Goal: Task Accomplishment & Management: Manage account settings

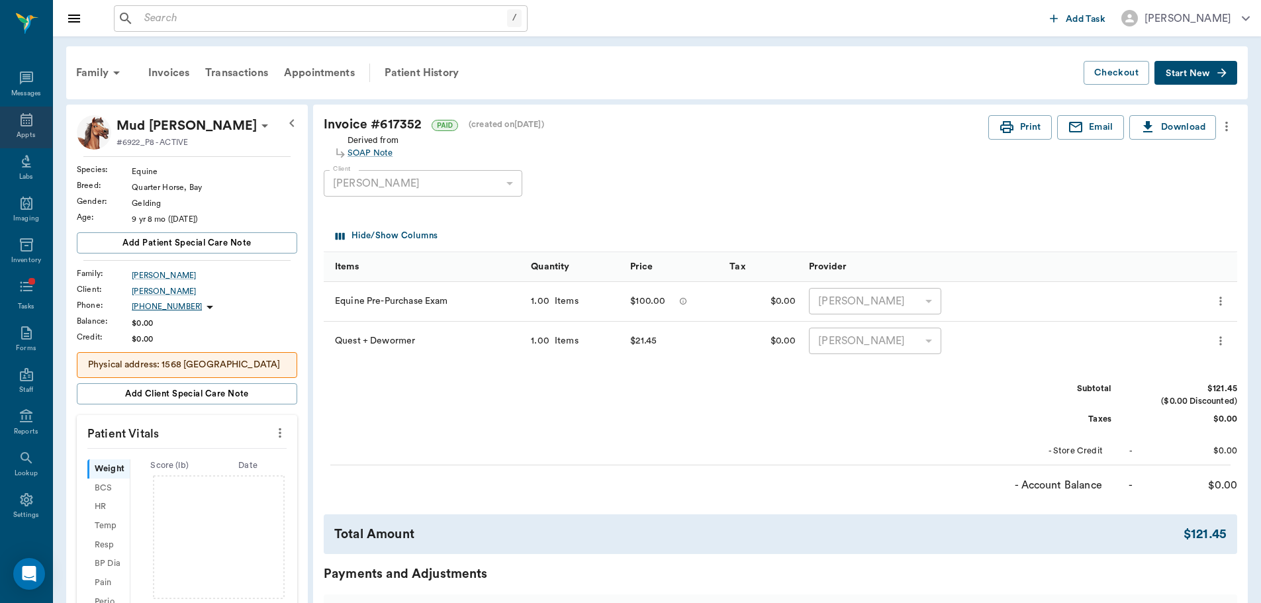
click at [33, 119] on div "Appts" at bounding box center [26, 128] width 52 height 42
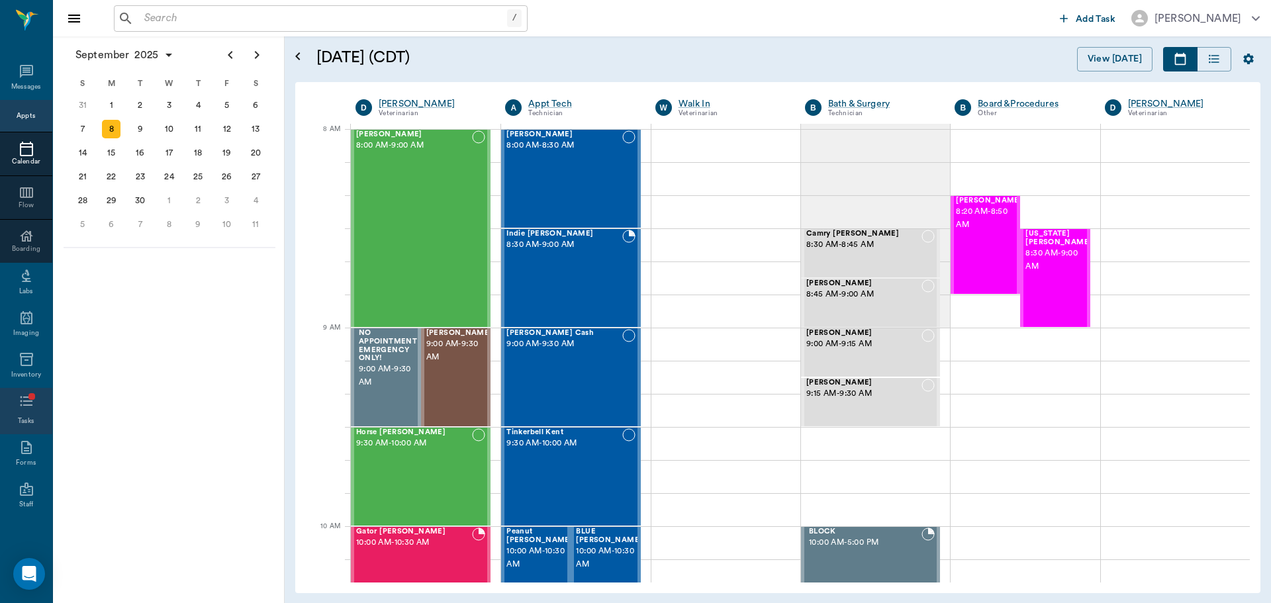
click at [19, 414] on span at bounding box center [27, 403] width 16 height 21
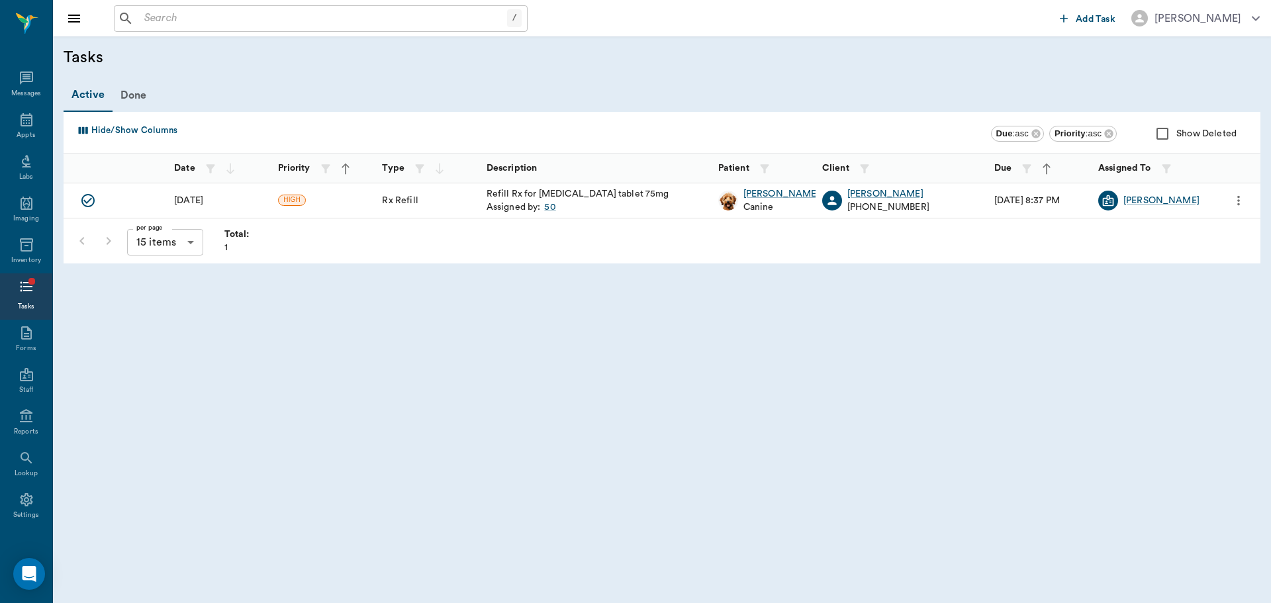
click at [1240, 202] on icon "more" at bounding box center [1239, 201] width 15 height 16
click at [1153, 264] on span "Edit" at bounding box center [1183, 262] width 111 height 14
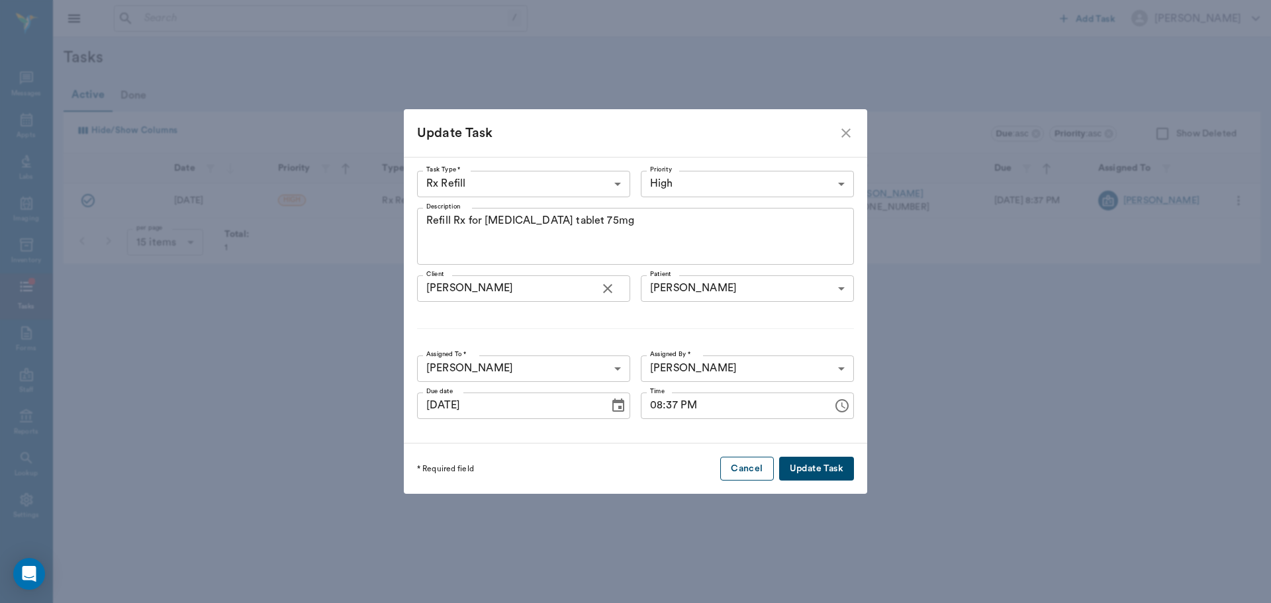
click at [754, 467] on button "Cancel" at bounding box center [746, 469] width 53 height 24
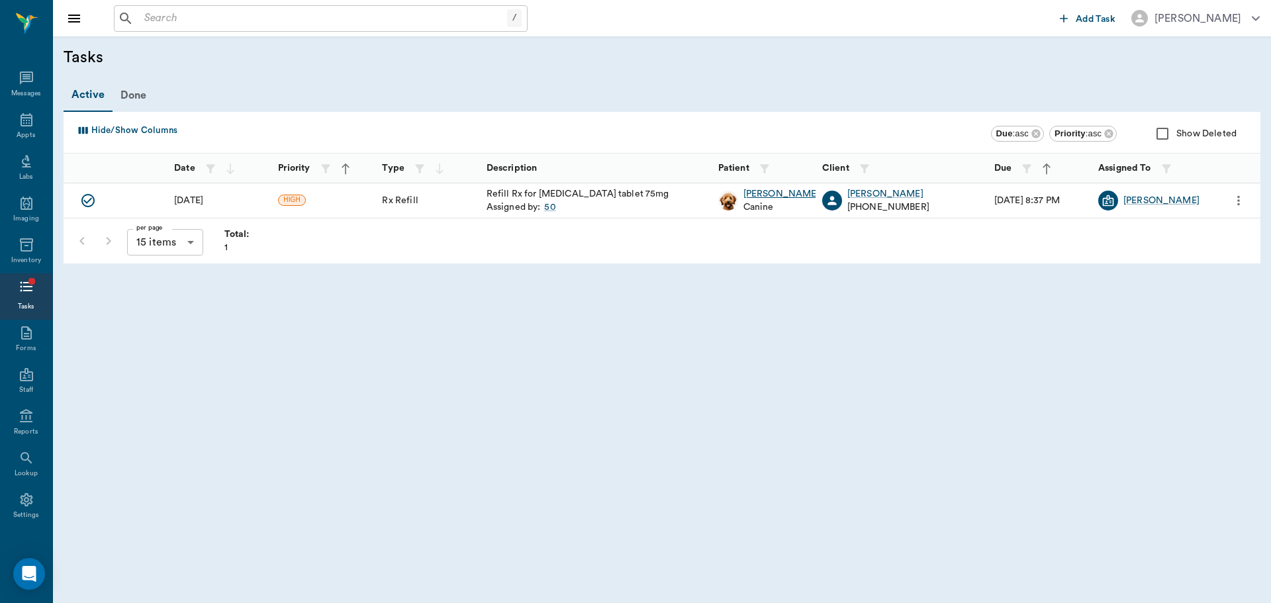
click at [755, 195] on div "Molly" at bounding box center [782, 193] width 76 height 13
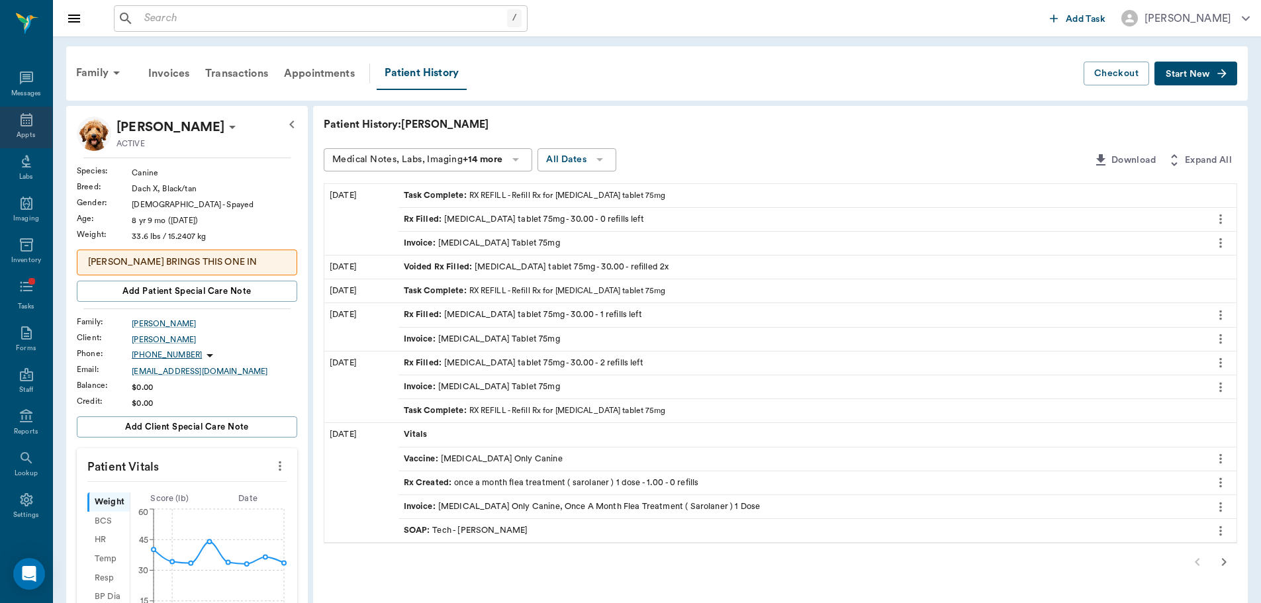
click at [23, 136] on div "Appts" at bounding box center [26, 135] width 19 height 10
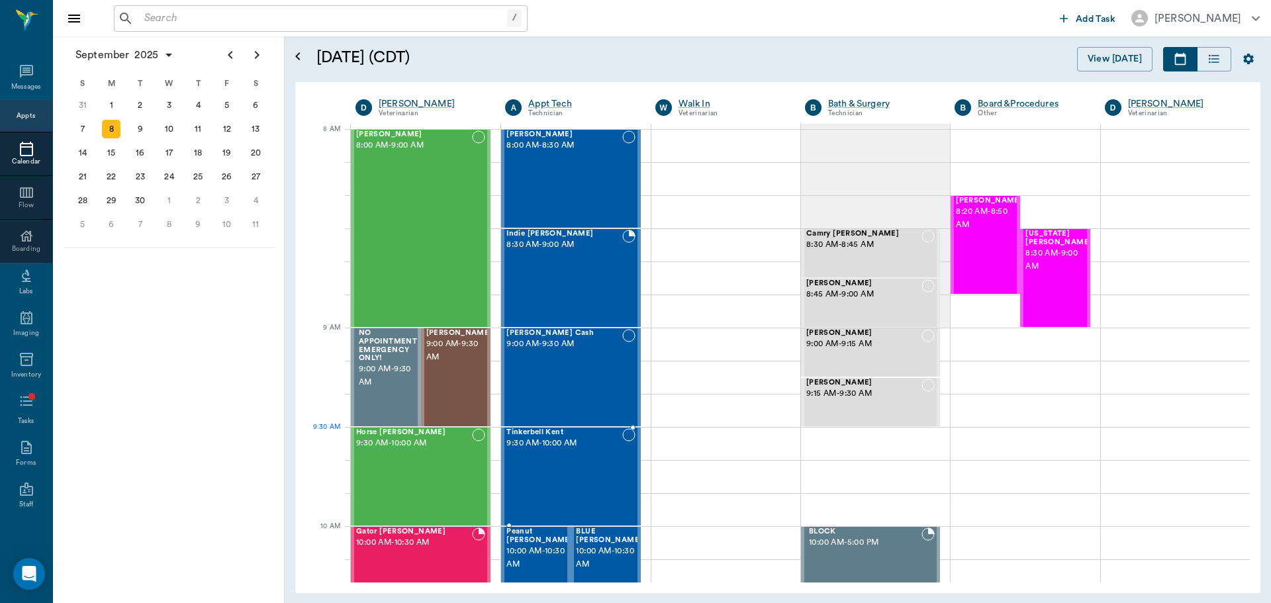
click at [595, 454] on div "Tinkerbell Kent 9:30 AM - 10:00 AM" at bounding box center [564, 476] width 115 height 97
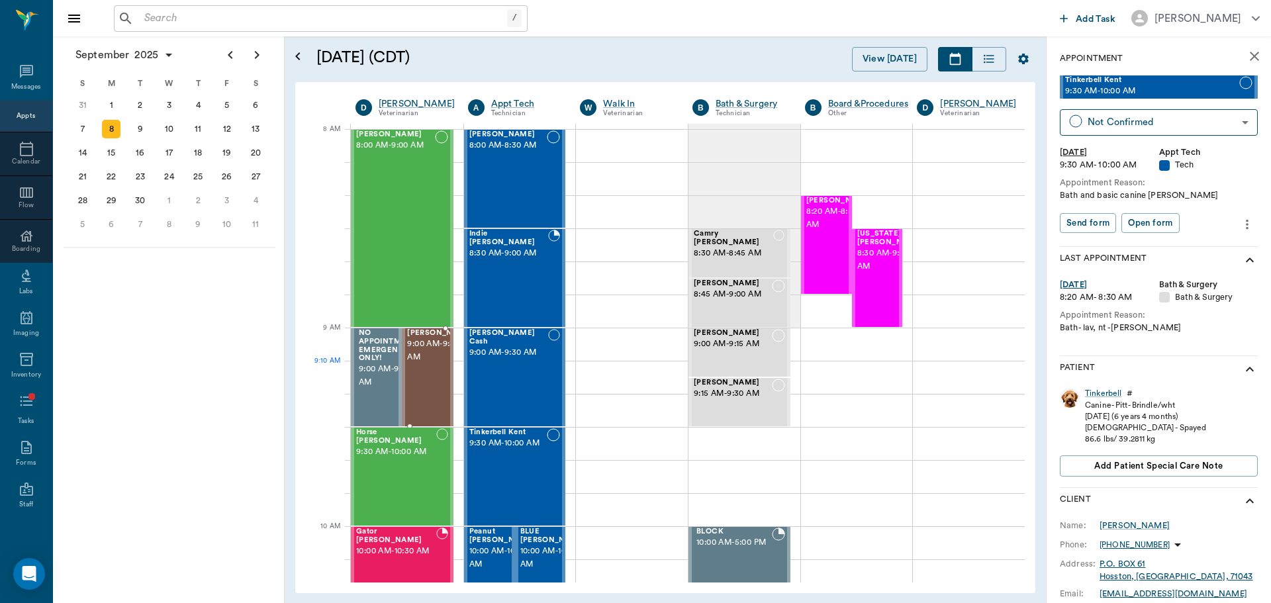
click at [430, 364] on span "9:00 AM - 9:30 AM" at bounding box center [440, 351] width 66 height 26
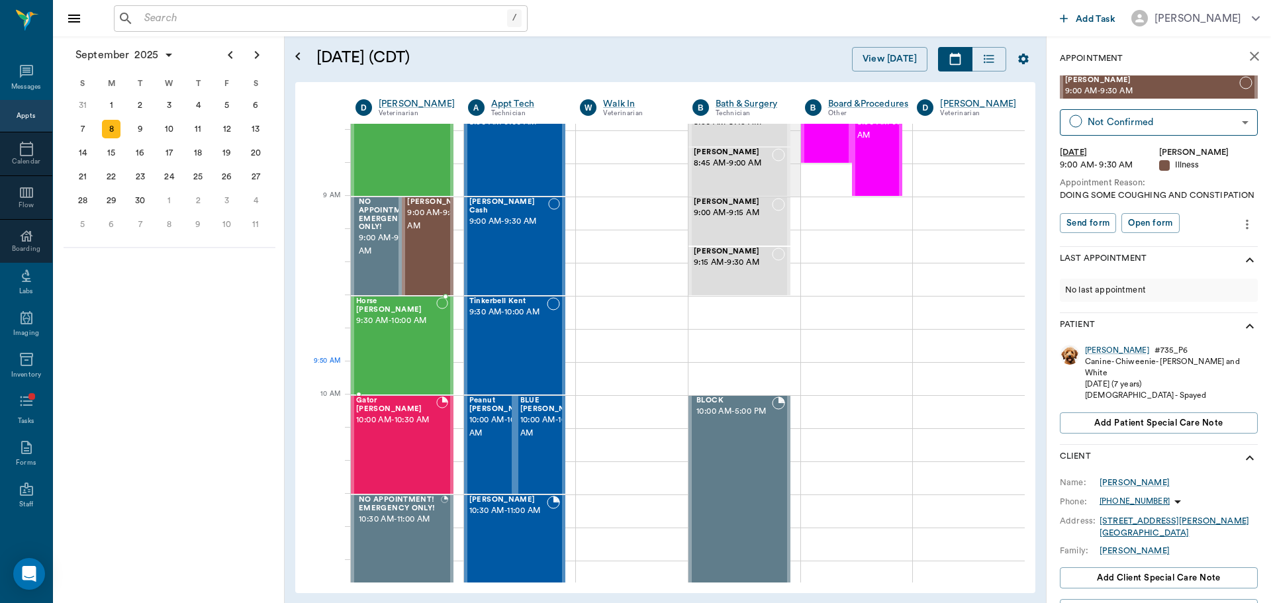
scroll to position [132, 0]
click at [399, 350] on div "Horse Eldridge 9:30 AM - 10:00 AM" at bounding box center [396, 344] width 80 height 97
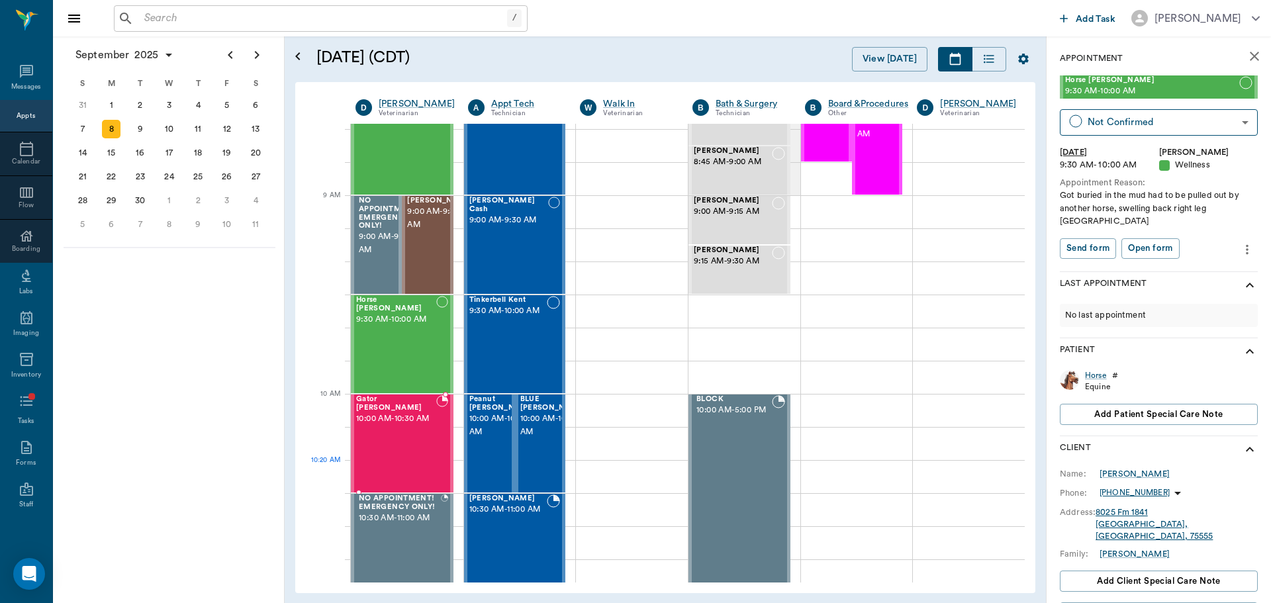
click at [397, 463] on div "Gator [PERSON_NAME] 10:00 AM - 10:30 AM" at bounding box center [396, 443] width 80 height 97
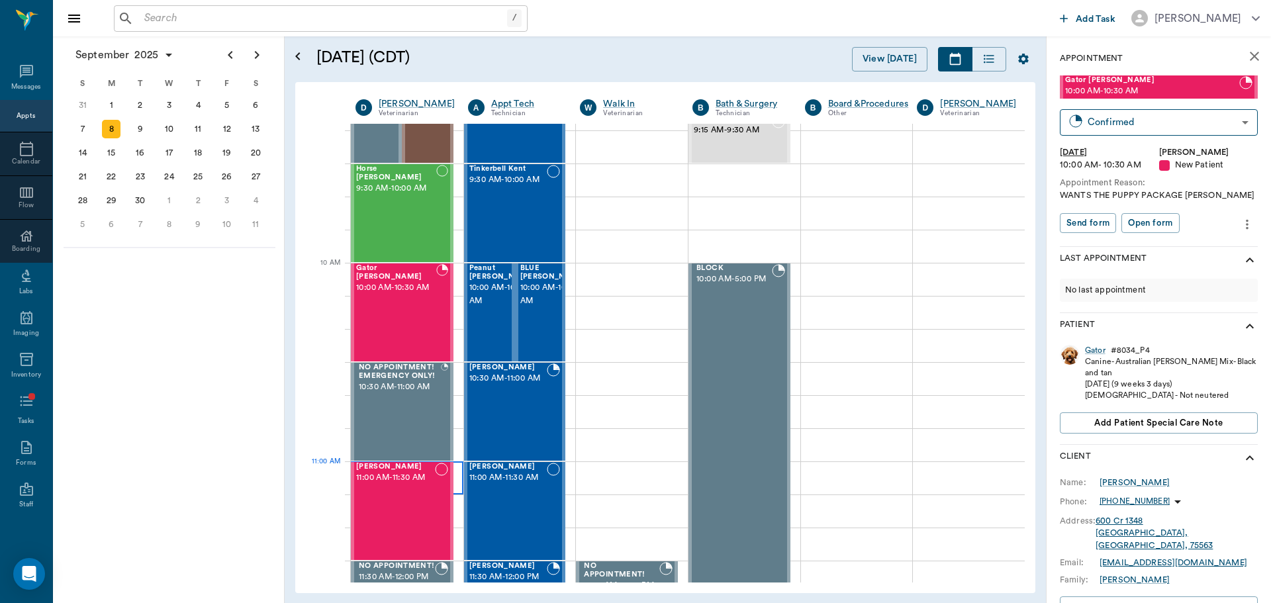
scroll to position [331, 0]
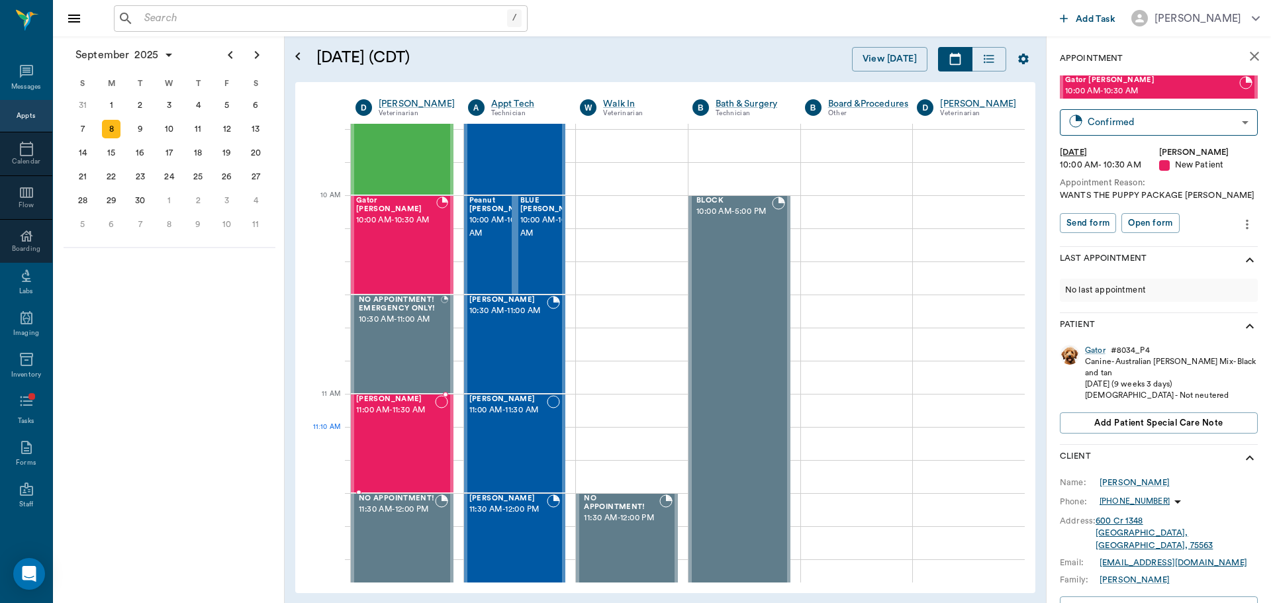
click at [403, 457] on div "[PERSON_NAME] 11:00 AM - 11:30 AM" at bounding box center [395, 443] width 79 height 97
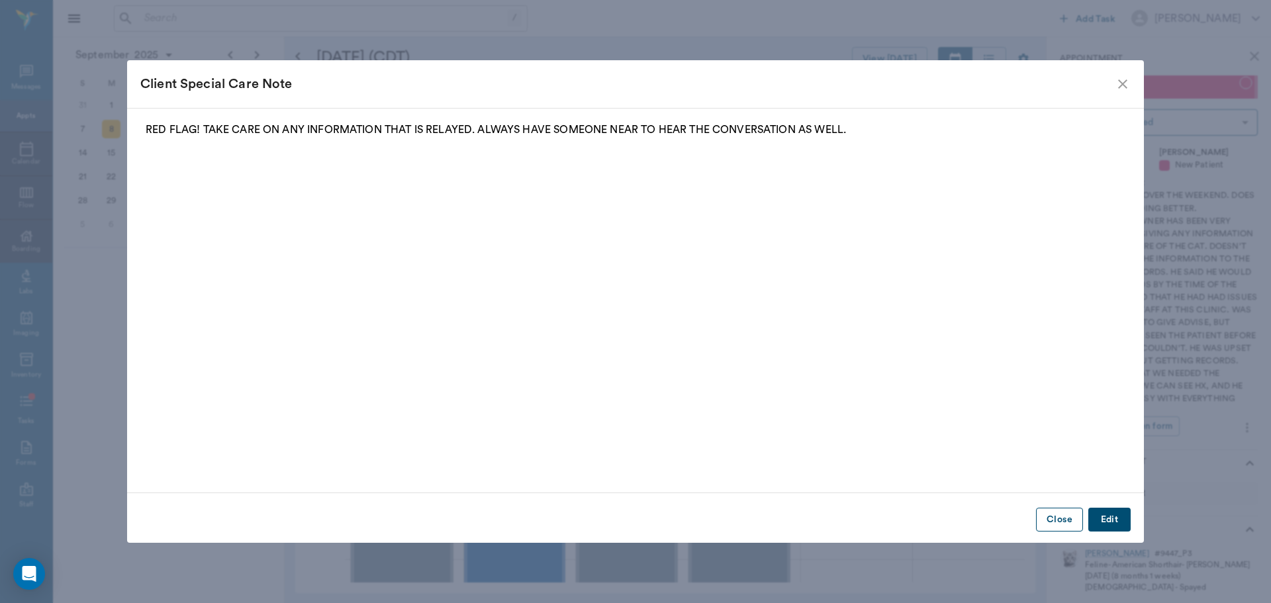
click at [1064, 520] on button "Close" at bounding box center [1059, 520] width 47 height 24
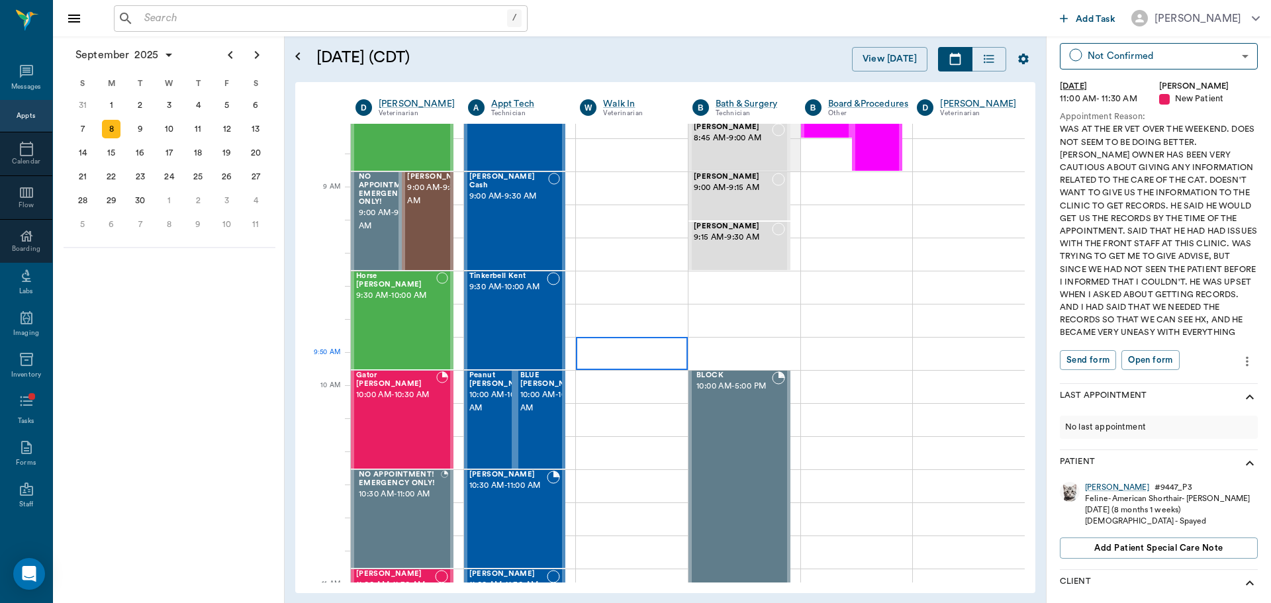
scroll to position [132, 0]
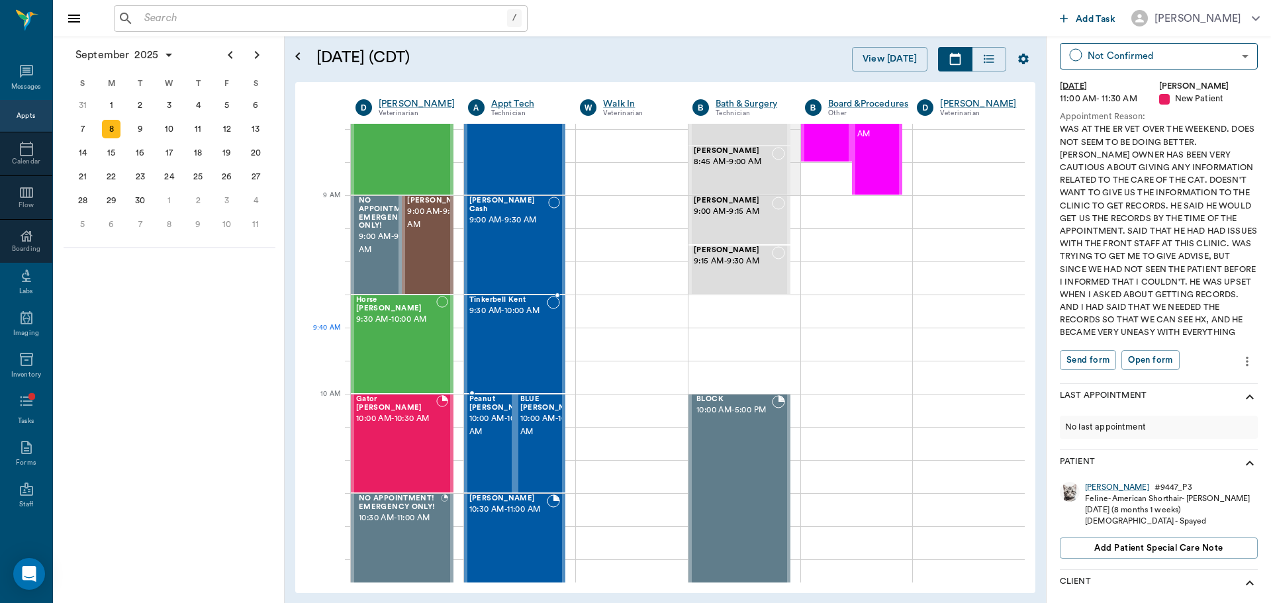
click at [530, 350] on div "Tinkerbell Kent 9:30 AM - 10:00 AM" at bounding box center [508, 344] width 78 height 97
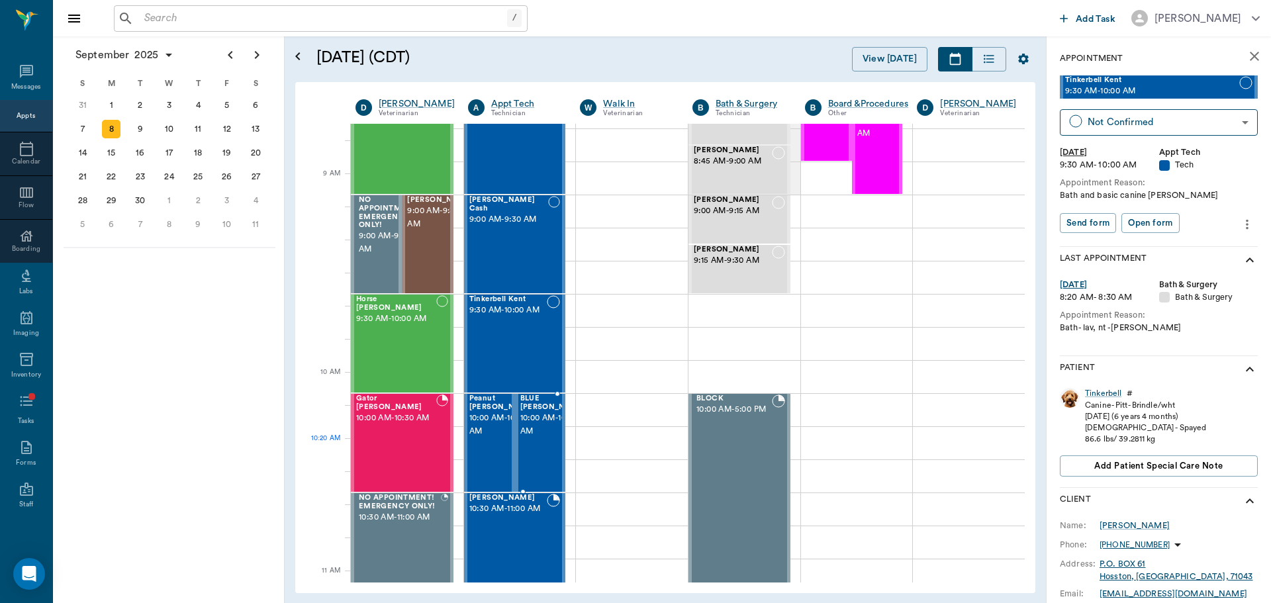
scroll to position [132, 0]
click at [503, 318] on span "9:30 AM - 10:00 AM" at bounding box center [508, 311] width 78 height 13
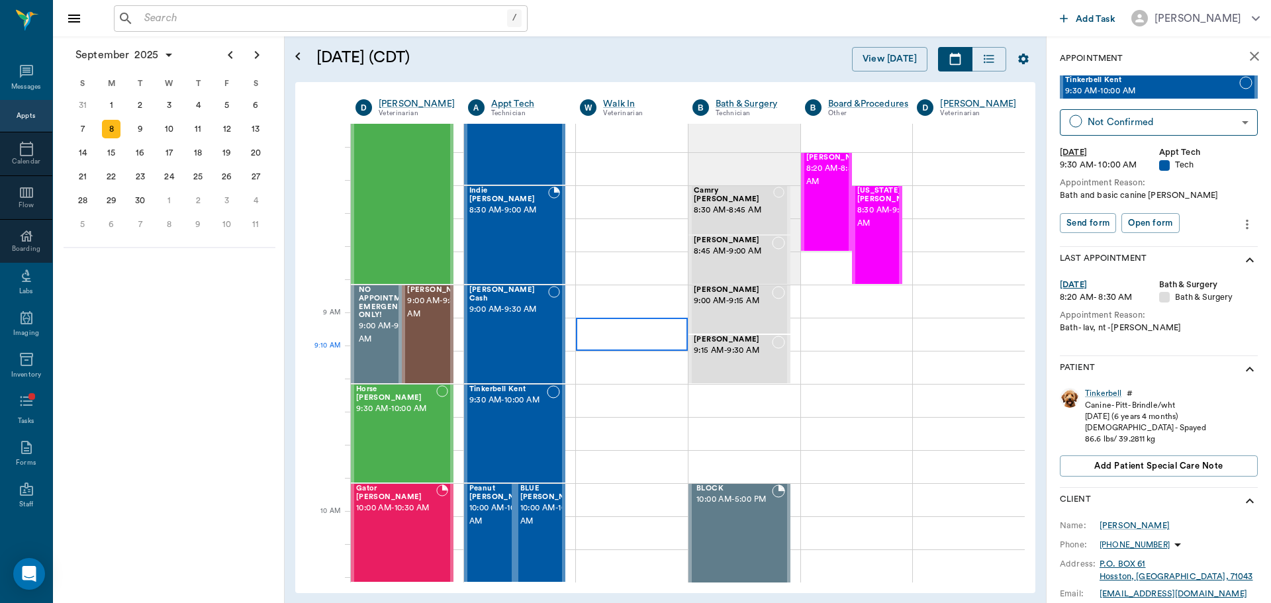
scroll to position [66, 0]
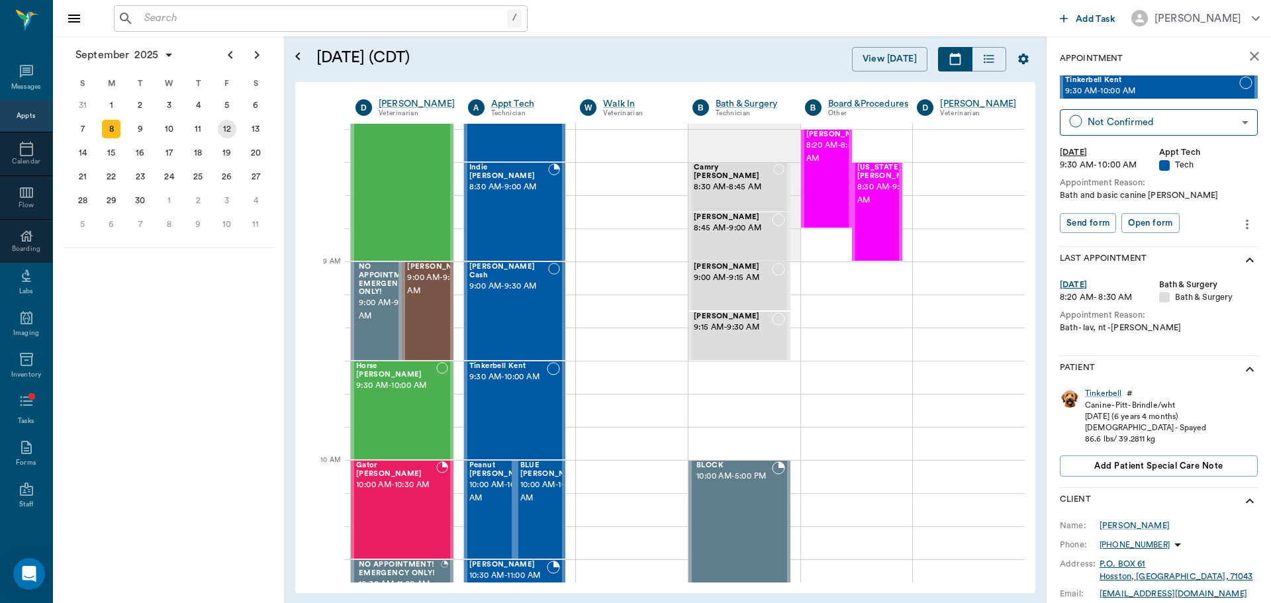
click at [225, 138] on div "12" at bounding box center [227, 129] width 29 height 24
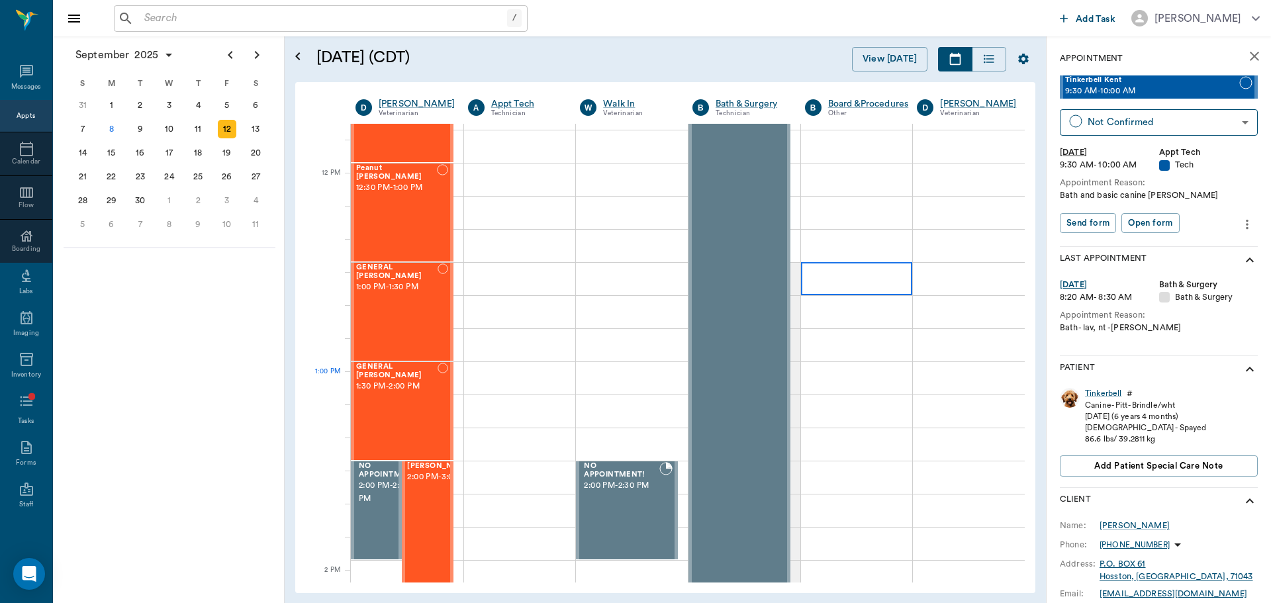
scroll to position [861, 0]
click at [250, 131] on div "13" at bounding box center [255, 129] width 19 height 19
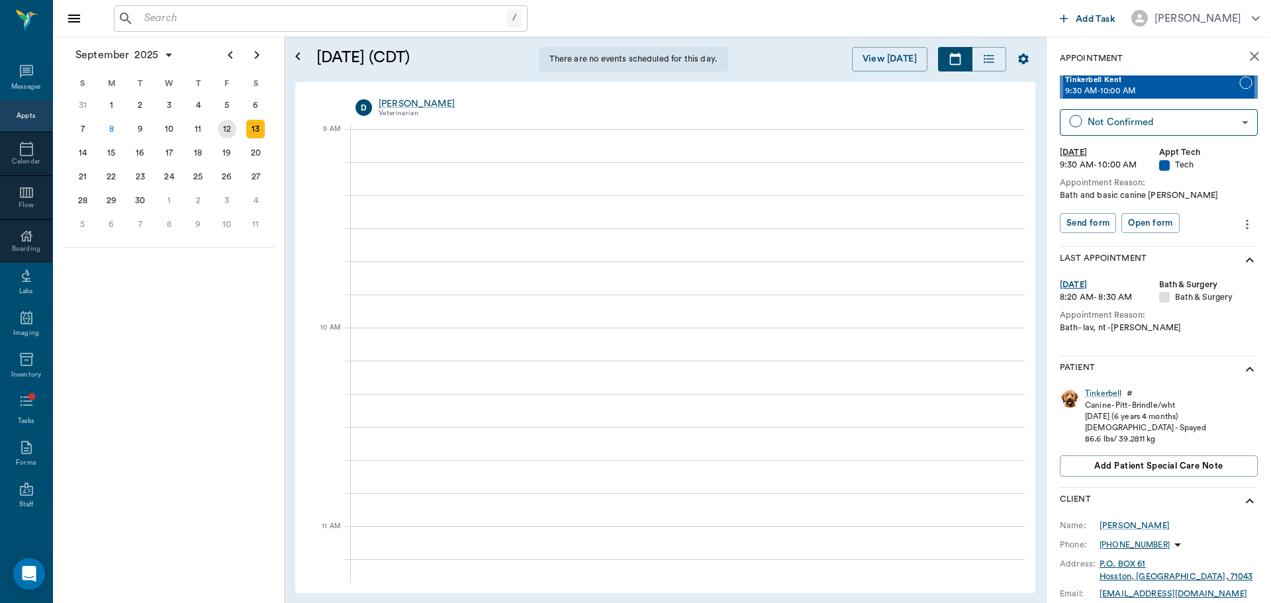
click at [220, 128] on div "12" at bounding box center [227, 129] width 19 height 19
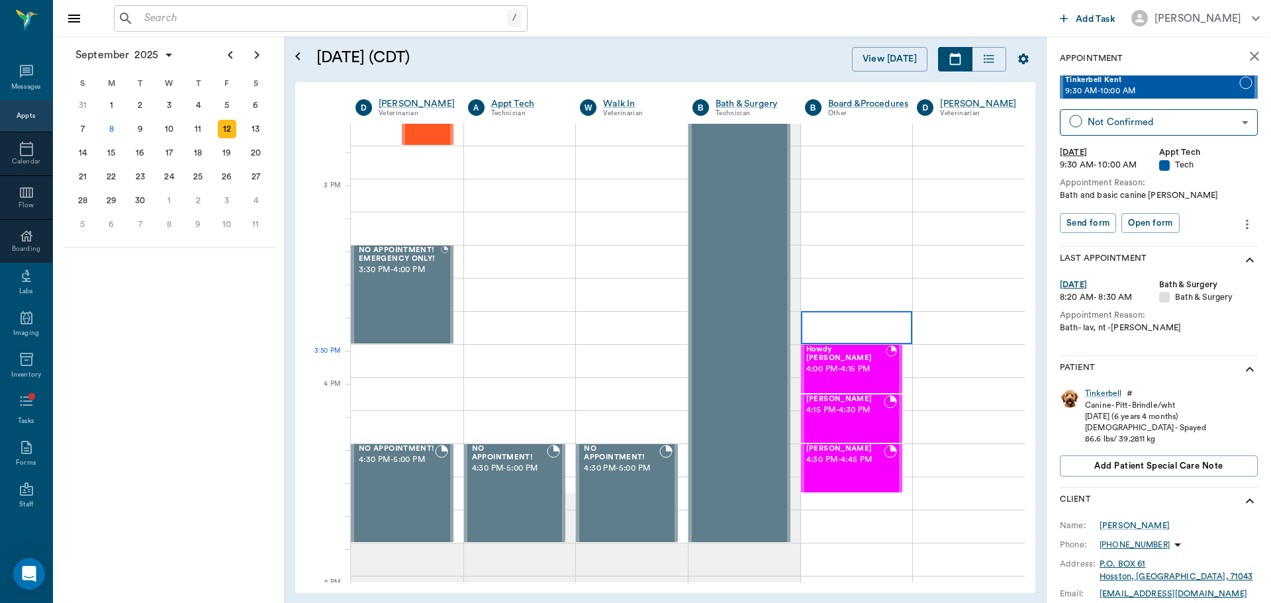
scroll to position [1457, 0]
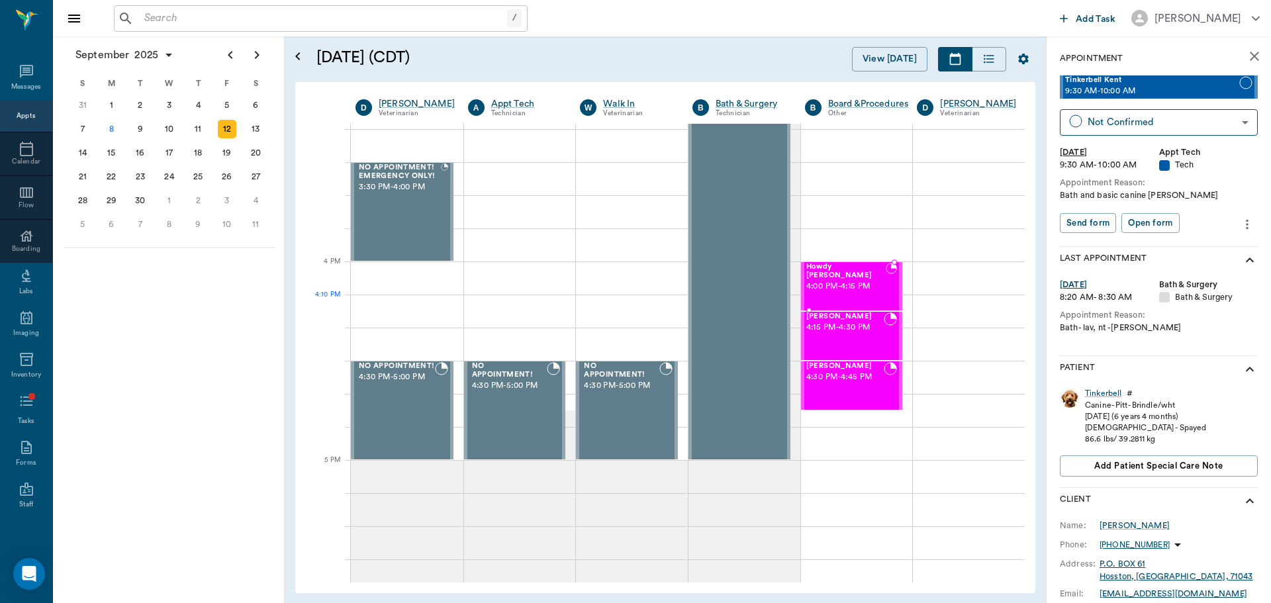
click at [837, 302] on div "Howdy Graves 4:00 PM - 4:15 PM" at bounding box center [847, 286] width 80 height 47
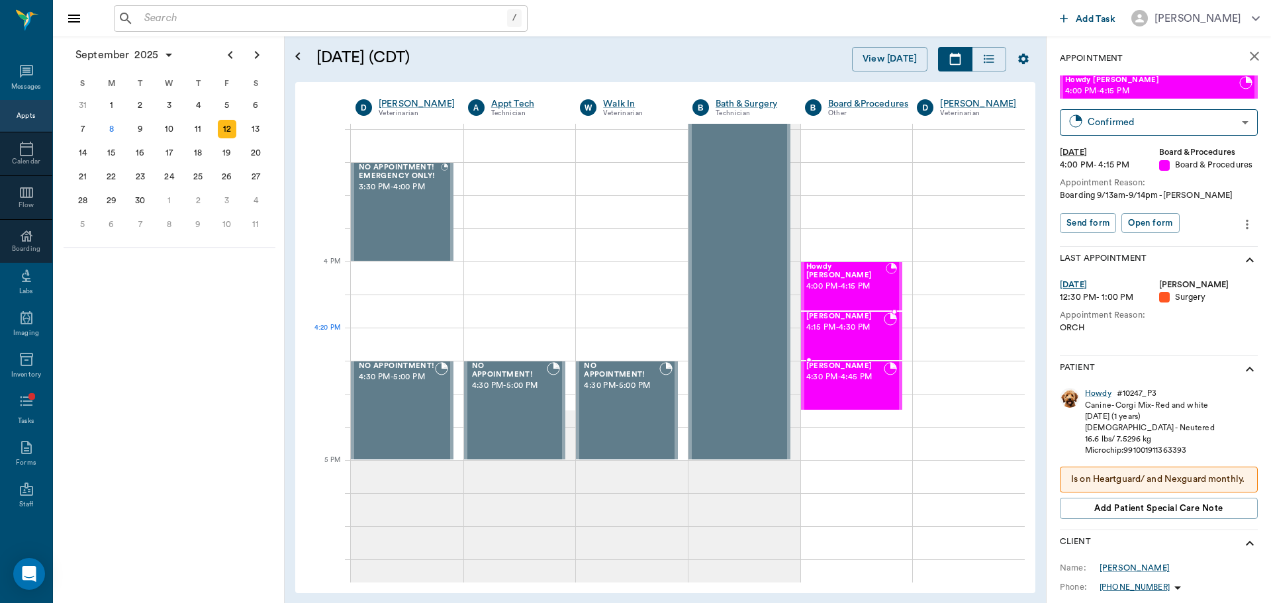
click at [840, 331] on span "4:15 PM - 4:30 PM" at bounding box center [846, 327] width 78 height 13
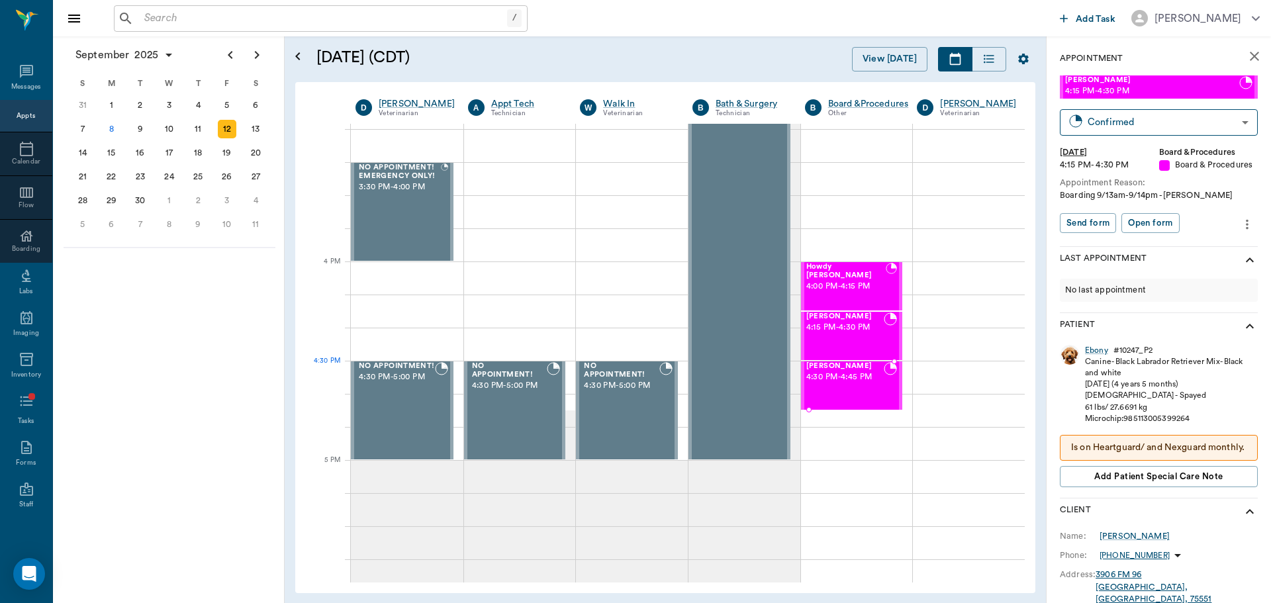
click at [848, 378] on span "4:30 PM - 4:45 PM" at bounding box center [846, 377] width 78 height 13
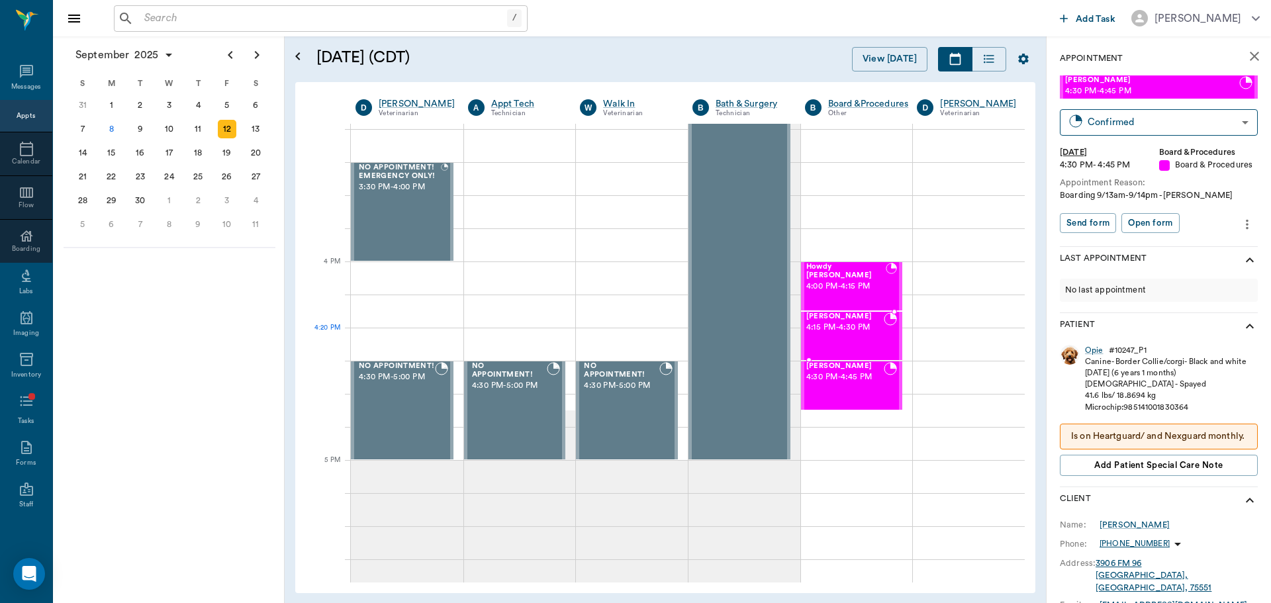
click at [832, 333] on span "4:15 PM - 4:30 PM" at bounding box center [846, 327] width 78 height 13
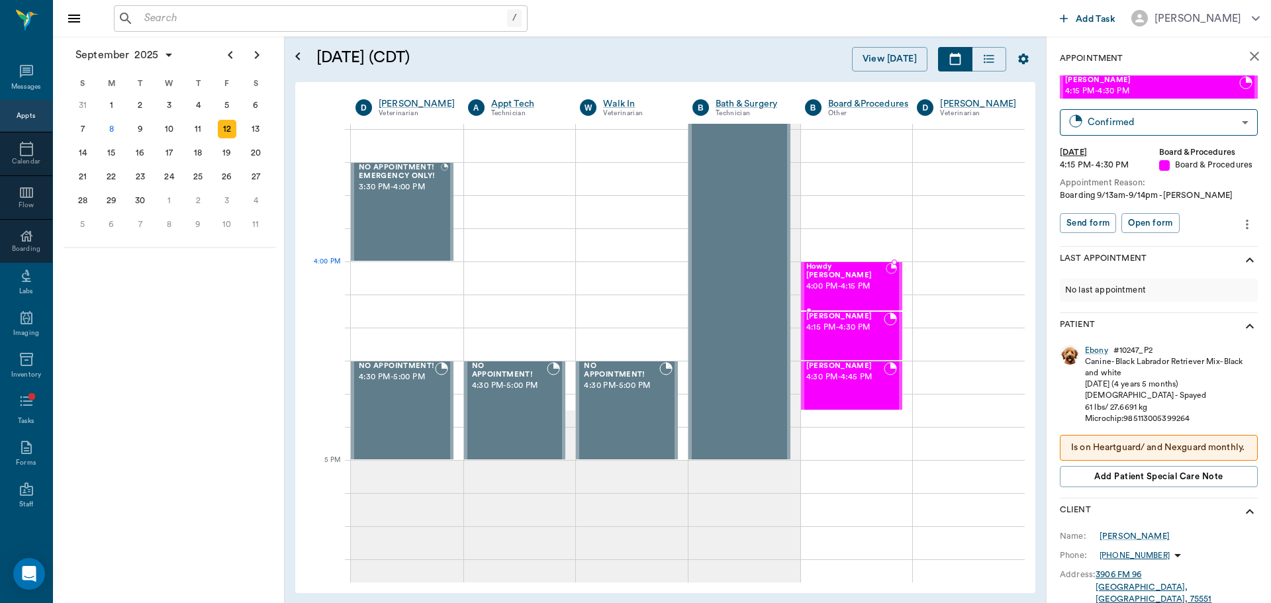
click at [819, 284] on span "4:00 PM - 4:15 PM" at bounding box center [847, 286] width 80 height 13
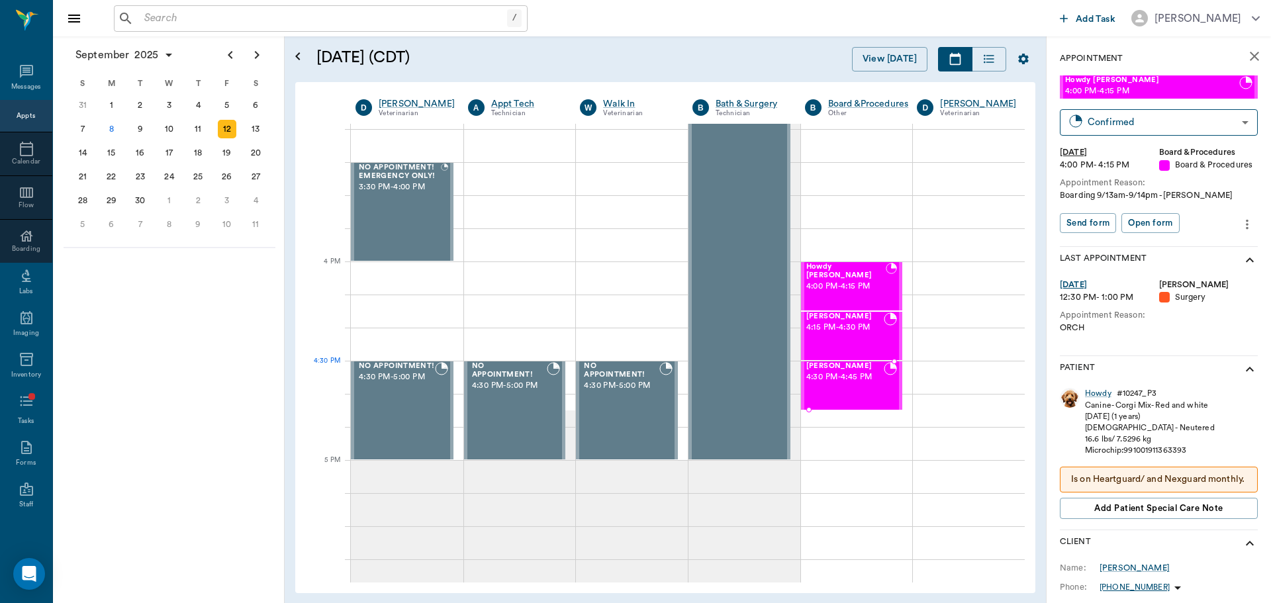
click at [849, 382] on span "4:30 PM - 4:45 PM" at bounding box center [846, 377] width 78 height 13
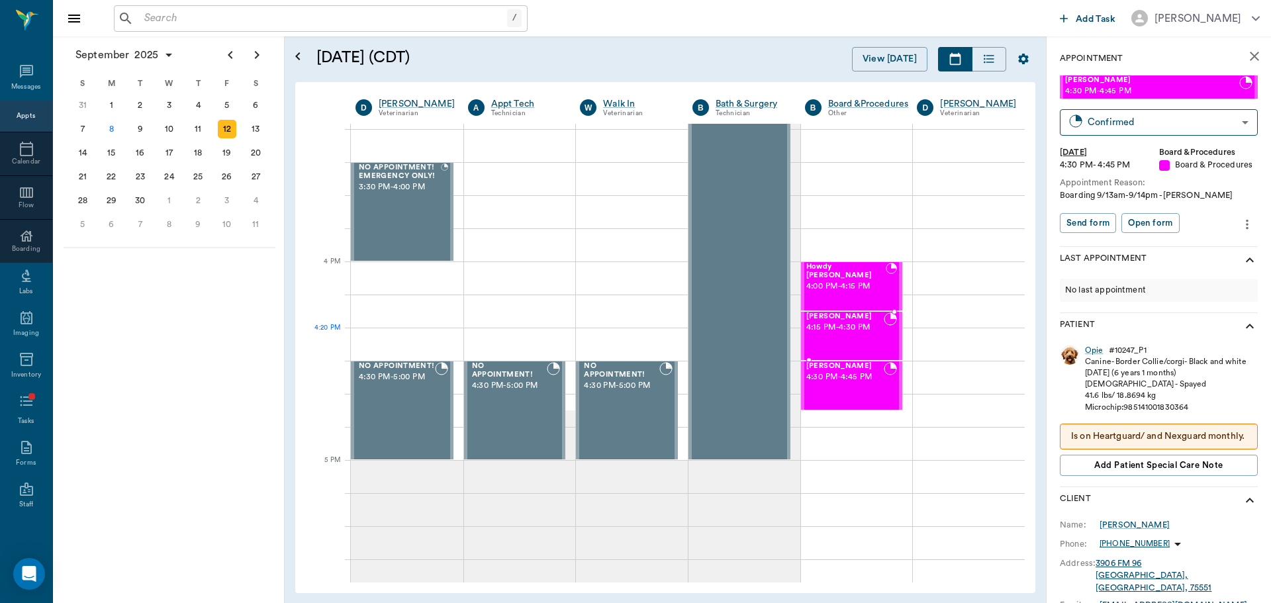
click at [834, 334] on div "Ebony Graves 4:15 PM - 4:30 PM" at bounding box center [846, 336] width 78 height 47
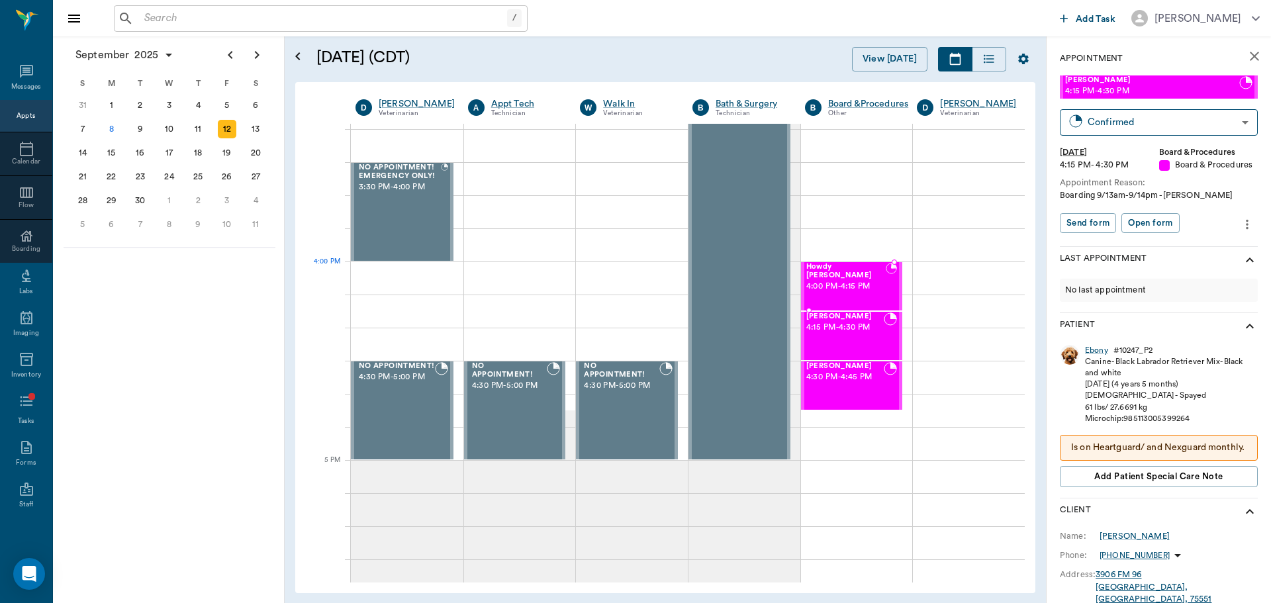
click at [842, 295] on div "Howdy Graves 4:00 PM - 4:15 PM" at bounding box center [847, 286] width 80 height 47
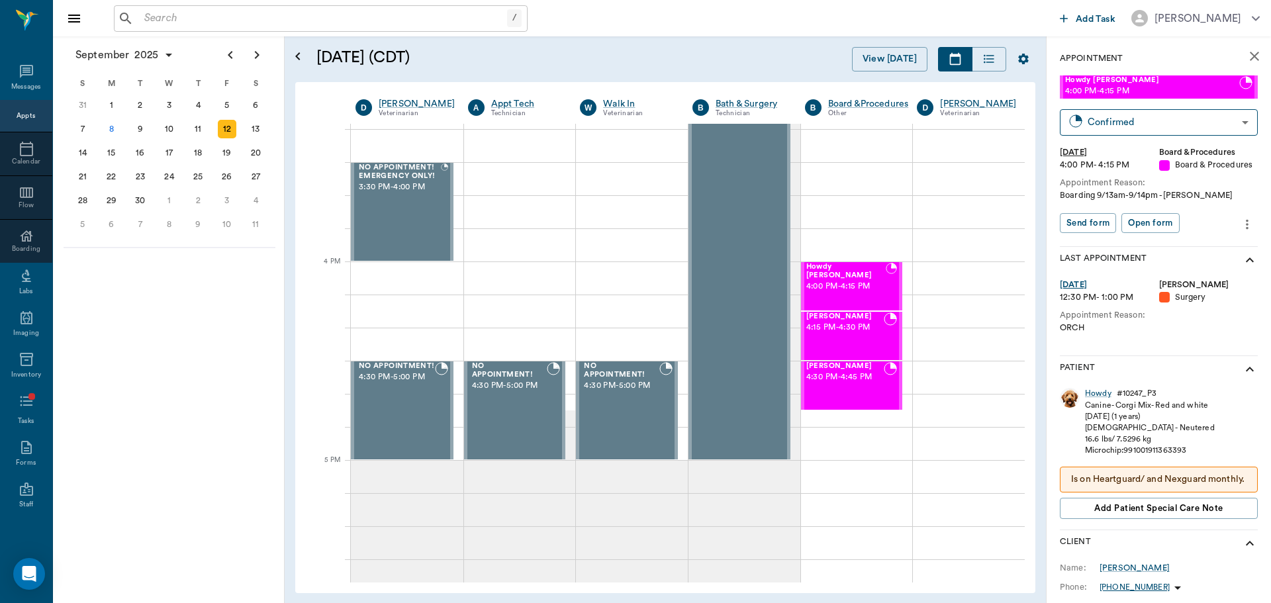
click at [231, 132] on div "12" at bounding box center [227, 129] width 19 height 19
click at [858, 388] on div "Opie Graves 4:30 PM - 4:45 PM" at bounding box center [846, 385] width 78 height 47
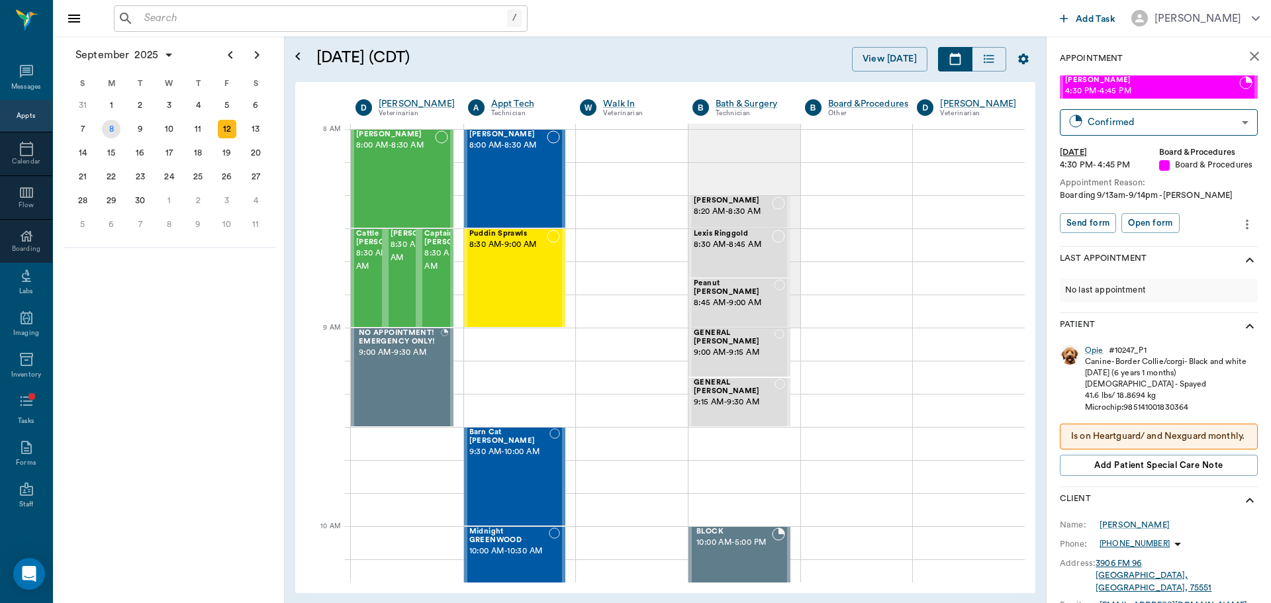
click at [115, 132] on div "8" at bounding box center [111, 129] width 19 height 19
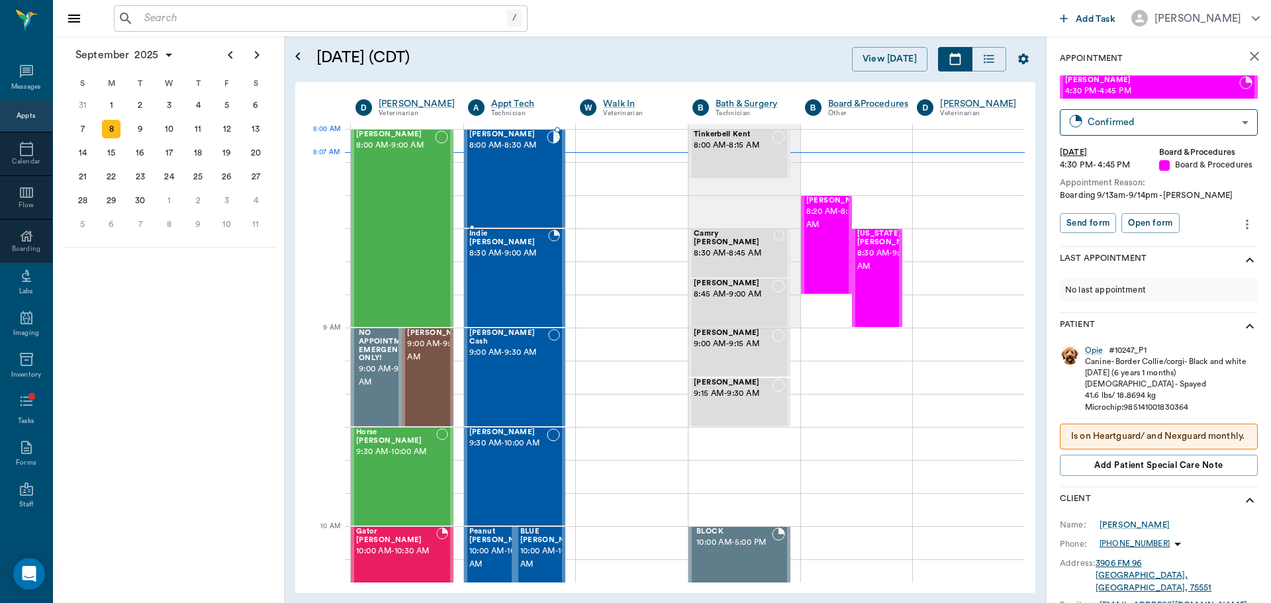
click at [527, 150] on span "8:00 AM - 8:30 AM" at bounding box center [508, 145] width 78 height 13
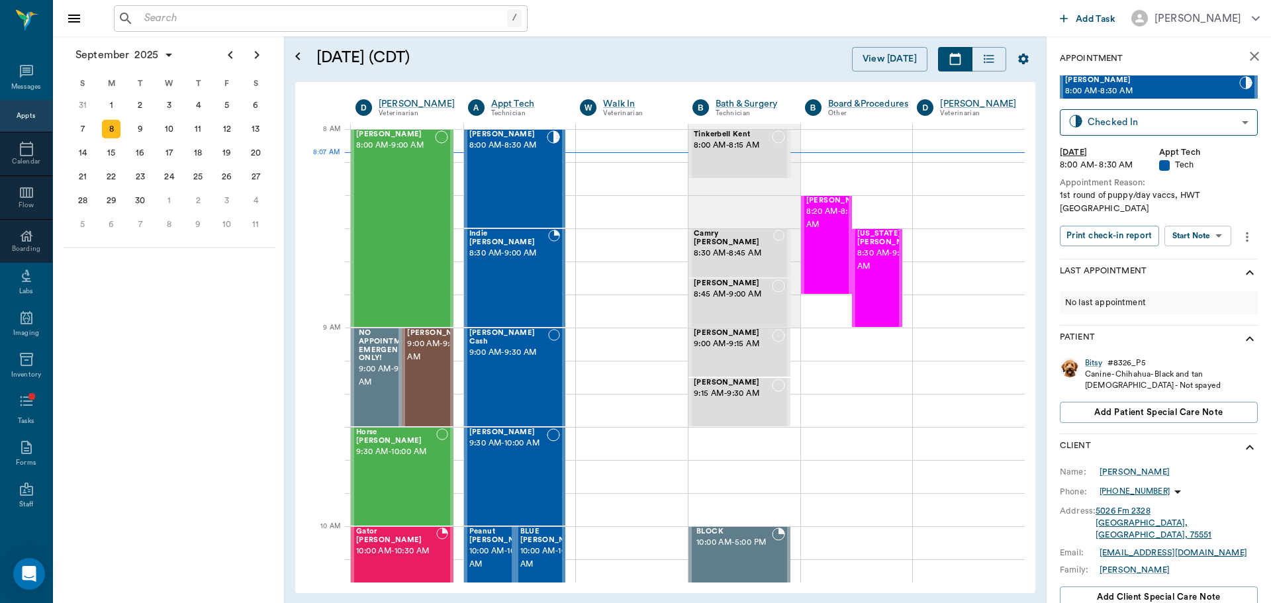
click at [1183, 224] on body "/ ​ Add Task Dr. Bert Ellsworth Nectar Messages Appts Calendar Flow Boarding La…" at bounding box center [635, 301] width 1271 height 603
click at [1181, 250] on button "Start SOAP" at bounding box center [1183, 250] width 45 height 15
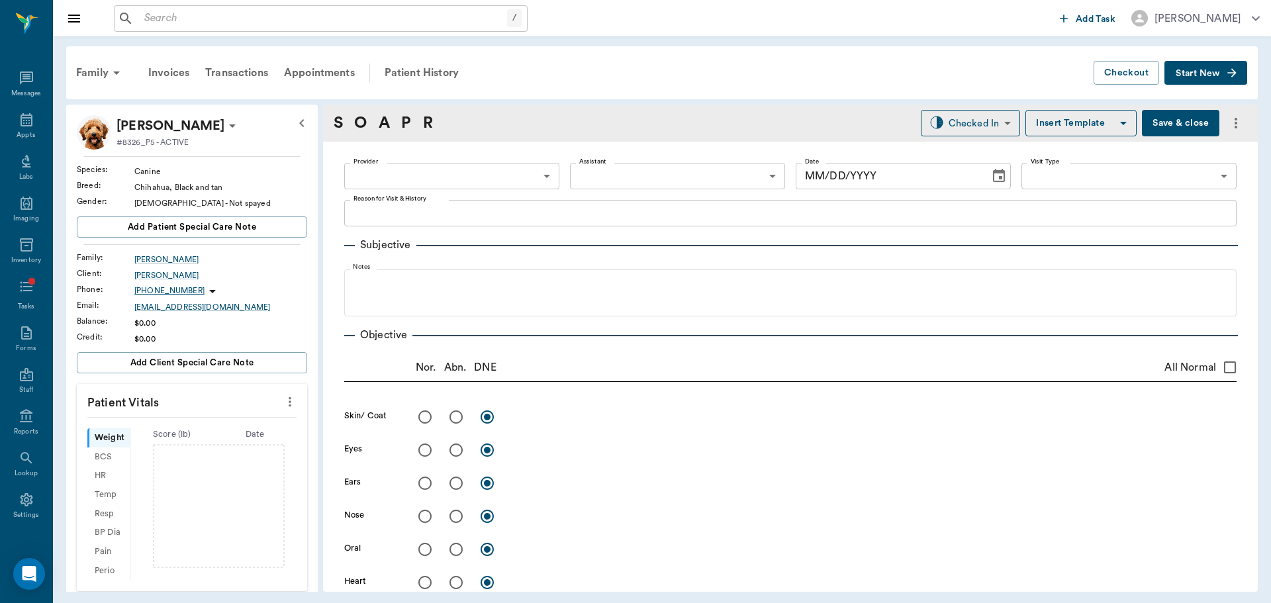
type input "63ec2f075fda476ae8351a4c"
type input "65d2be4f46e3a538d89b8c1a"
type textarea "1st round of puppy/day vaccs, HWT Caryn"
type input "[DATE]"
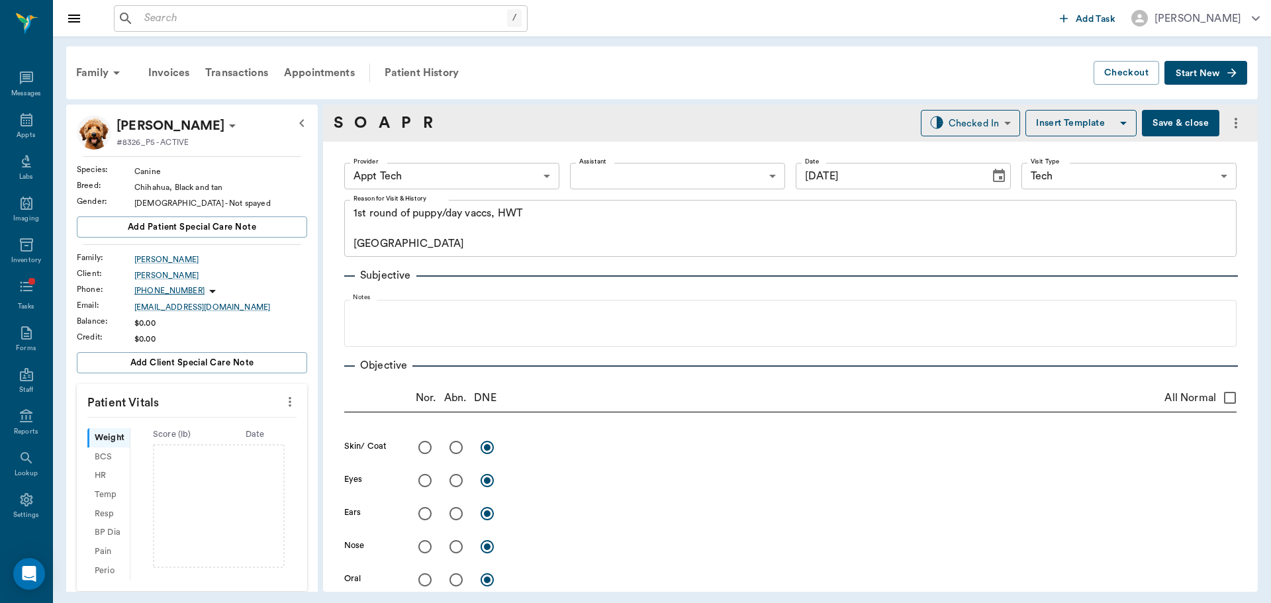
click at [283, 404] on icon "more" at bounding box center [290, 402] width 15 height 16
click at [264, 412] on div at bounding box center [635, 301] width 1271 height 603
click at [283, 405] on icon "more" at bounding box center [290, 402] width 15 height 16
click at [230, 420] on span "Enter Vitals" at bounding box center [224, 425] width 111 height 14
click at [230, 438] on input "text" at bounding box center [191, 441] width 115 height 26
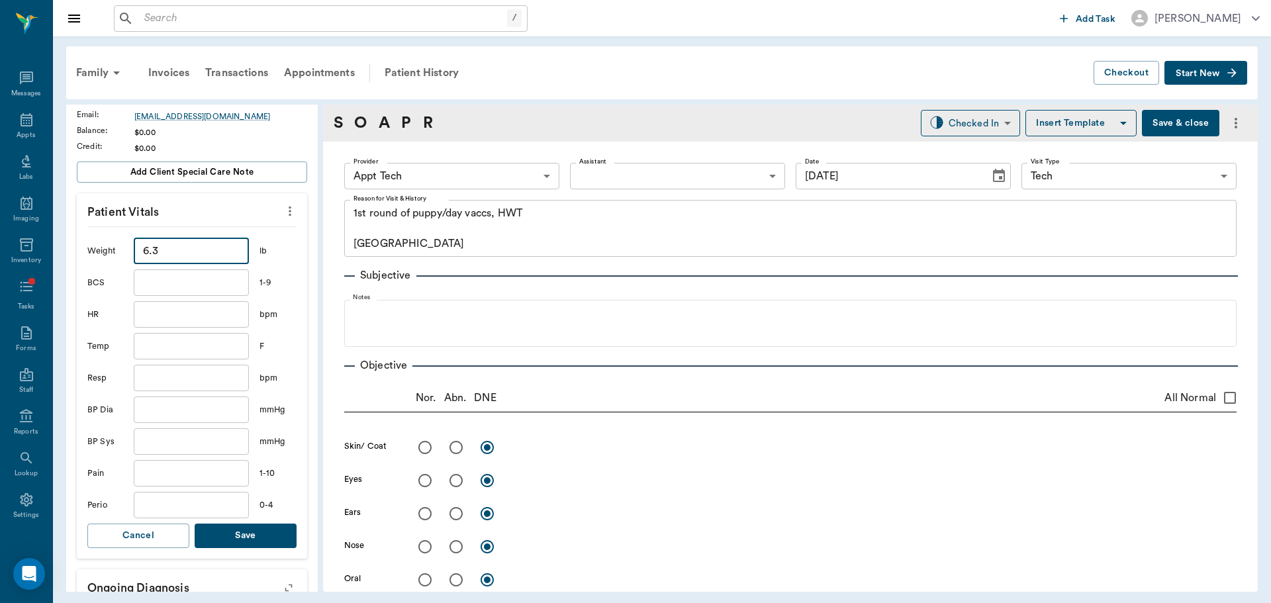
scroll to position [199, 0]
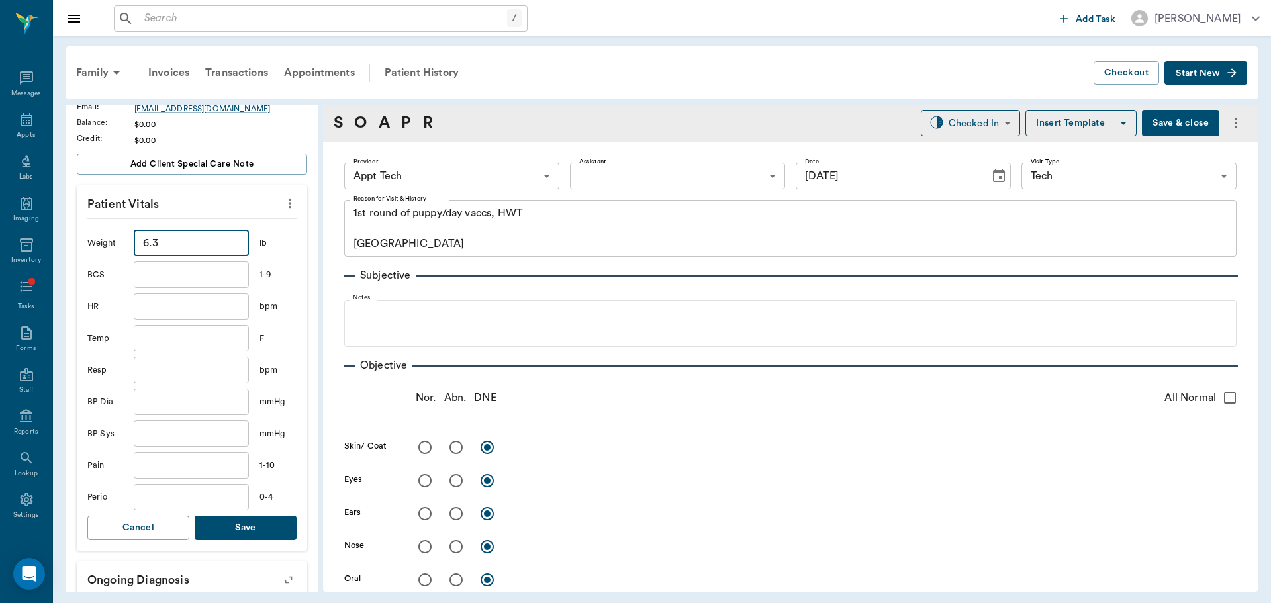
type input "6.3"
click at [279, 518] on button "Save" at bounding box center [246, 528] width 102 height 24
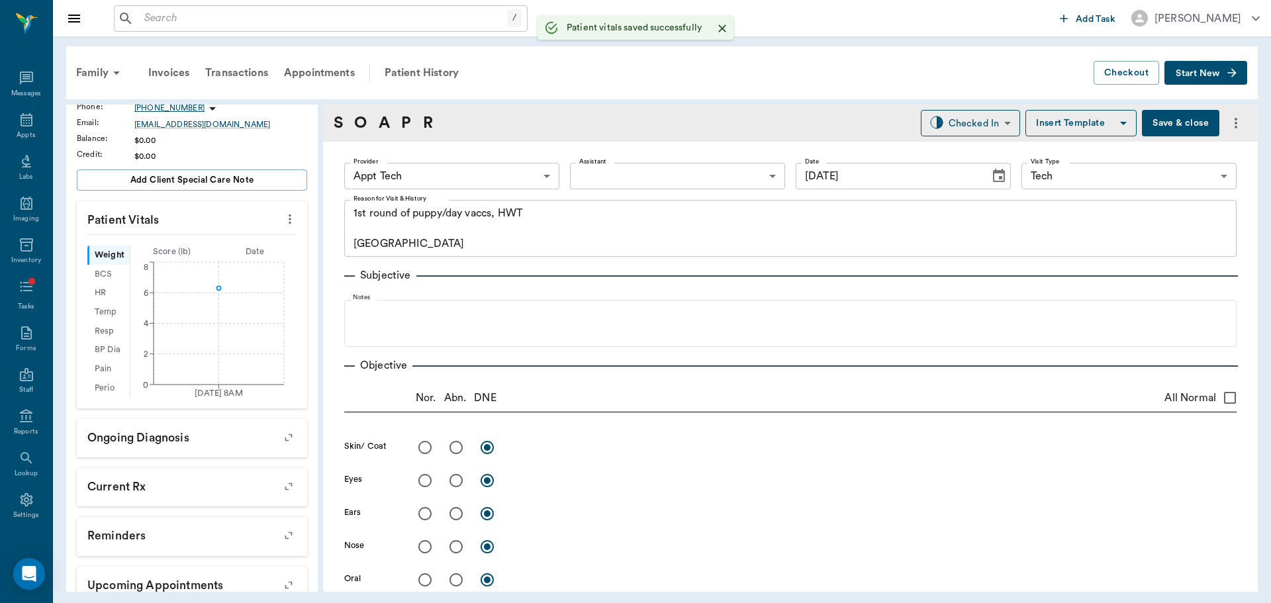
scroll to position [215, 0]
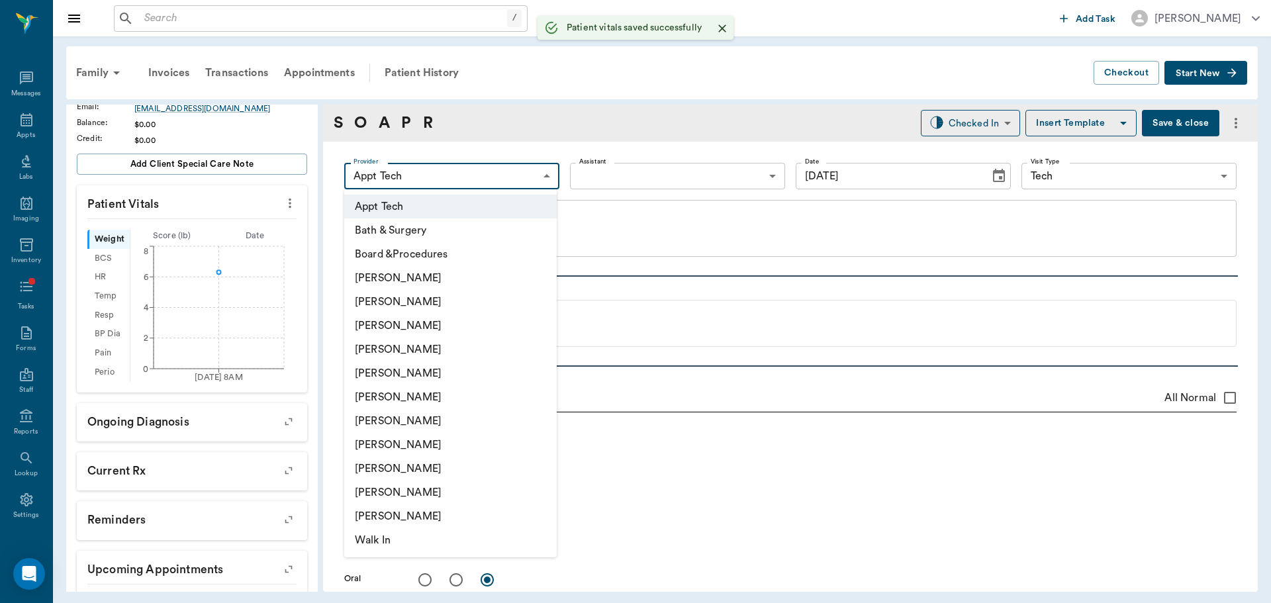
click at [485, 186] on body "/ ​ Add Task Dr. Bert Ellsworth Nectar Messages Appts Labs Imaging Inventory Ta…" at bounding box center [635, 301] width 1271 height 603
click at [489, 426] on li "[PERSON_NAME]" at bounding box center [450, 421] width 213 height 24
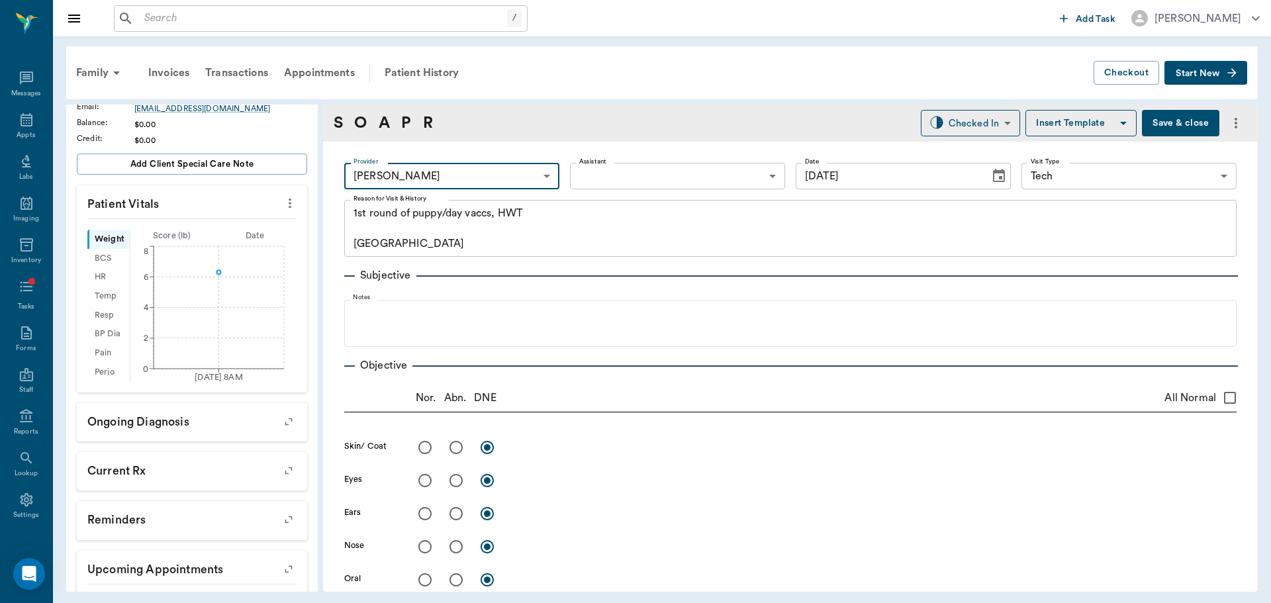
click at [494, 184] on body "/ ​ Add Task Dr. Bert Ellsworth Nectar Messages Appts Labs Imaging Inventory Ta…" at bounding box center [635, 301] width 1271 height 603
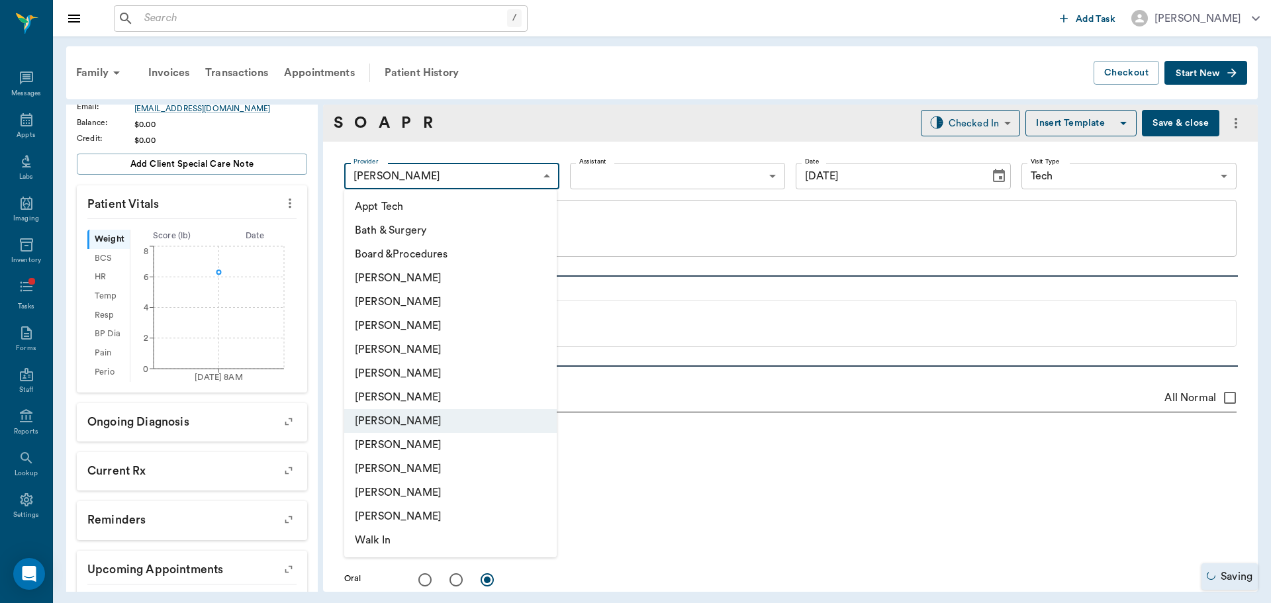
click at [496, 332] on li "[PERSON_NAME]" at bounding box center [450, 326] width 213 height 24
type input "642ef10e332a41444de2bad1"
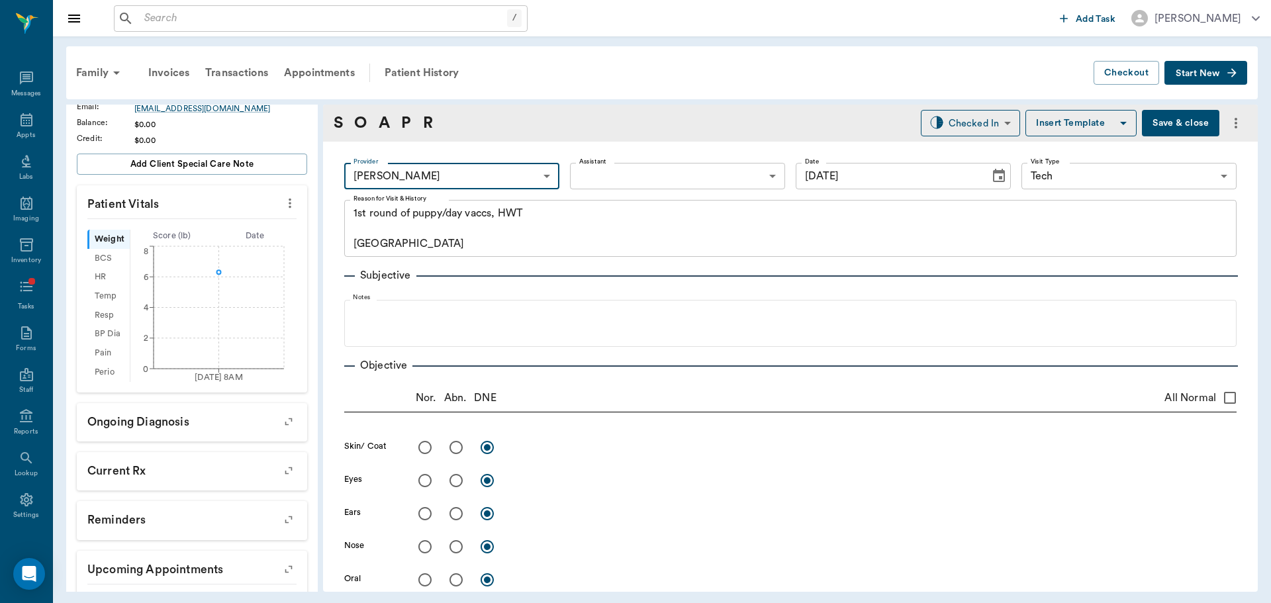
click at [613, 179] on body "/ ​ Add Task Dr. Bert Ellsworth Nectar Messages Appts Labs Imaging Inventory Ta…" at bounding box center [635, 301] width 1271 height 603
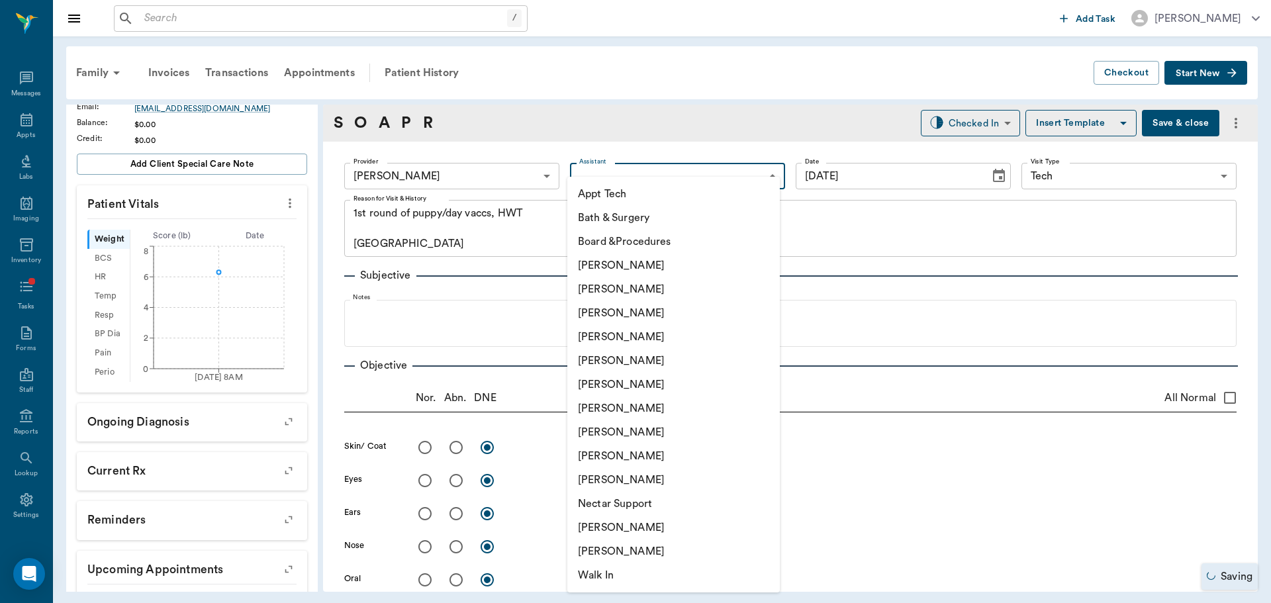
click at [644, 428] on li "[PERSON_NAME]" at bounding box center [673, 432] width 213 height 24
type input "63ec2e7e52e12b0ba117b124"
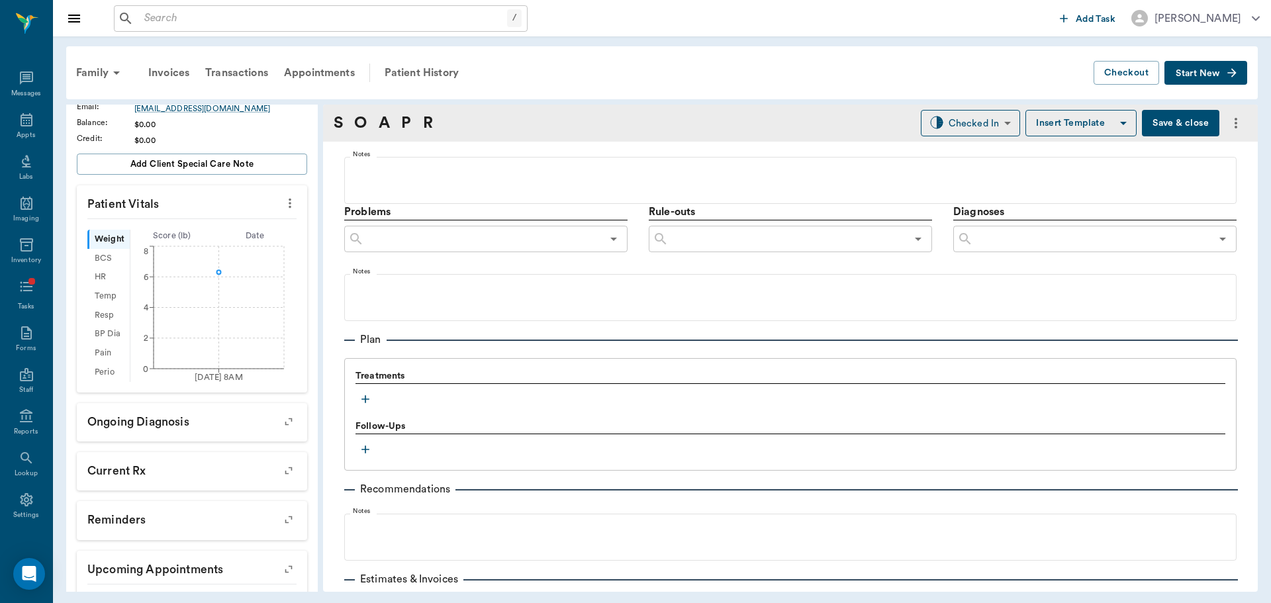
scroll to position [795, 0]
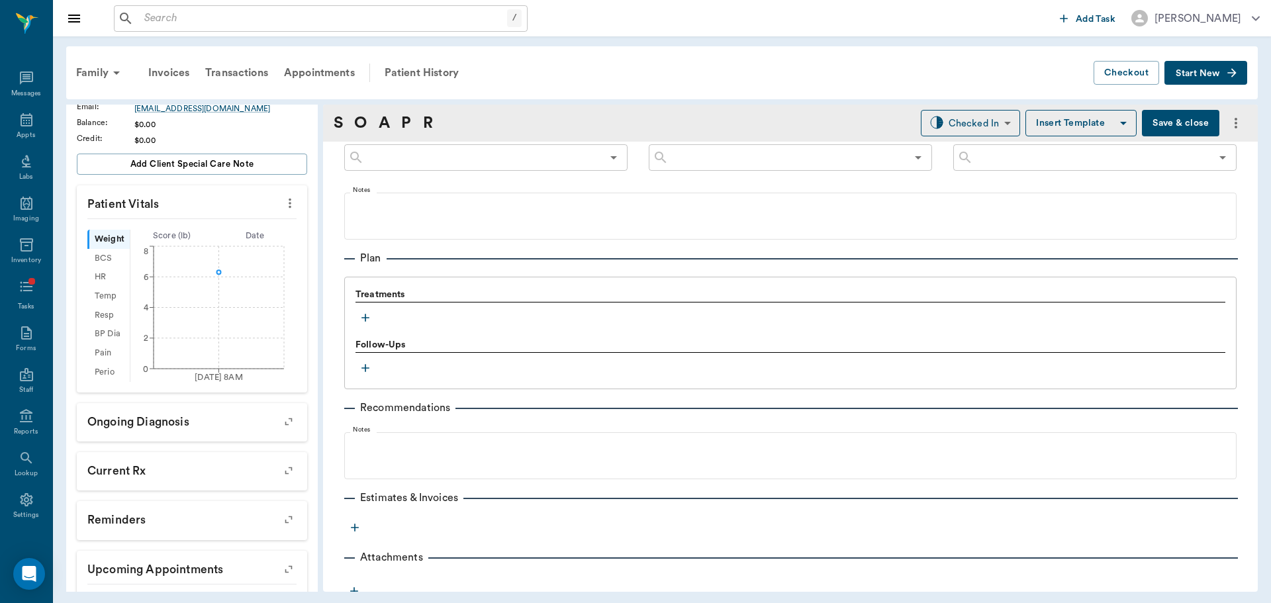
click at [358, 311] on button "button" at bounding box center [366, 318] width 20 height 20
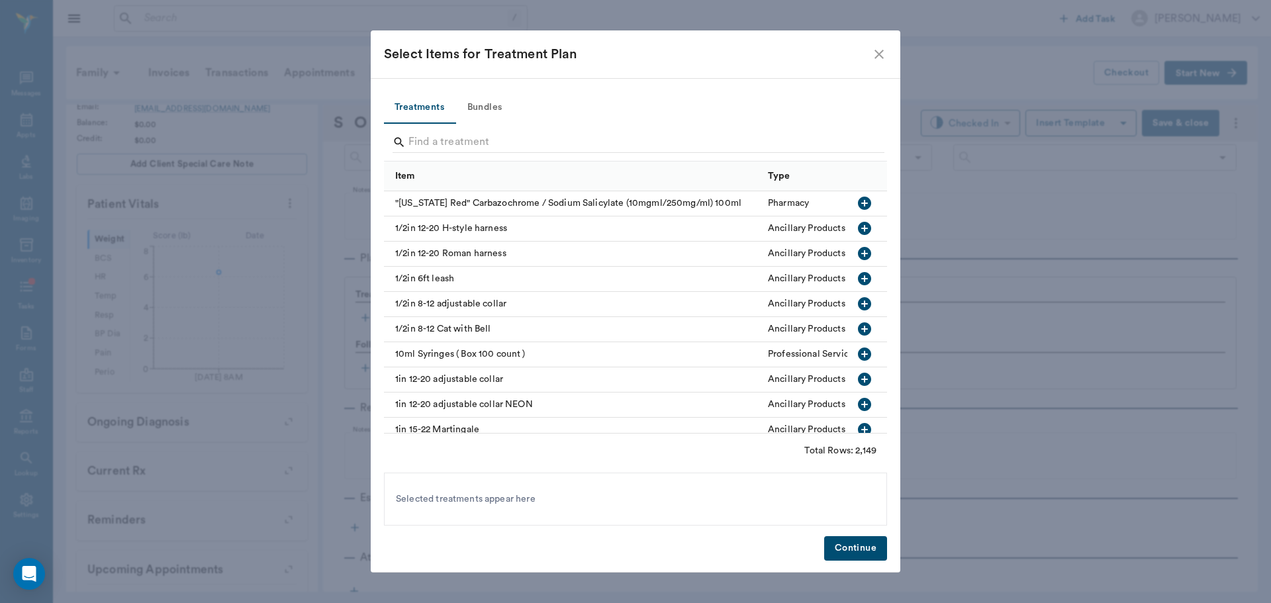
click at [476, 103] on button "Bundles" at bounding box center [485, 108] width 60 height 32
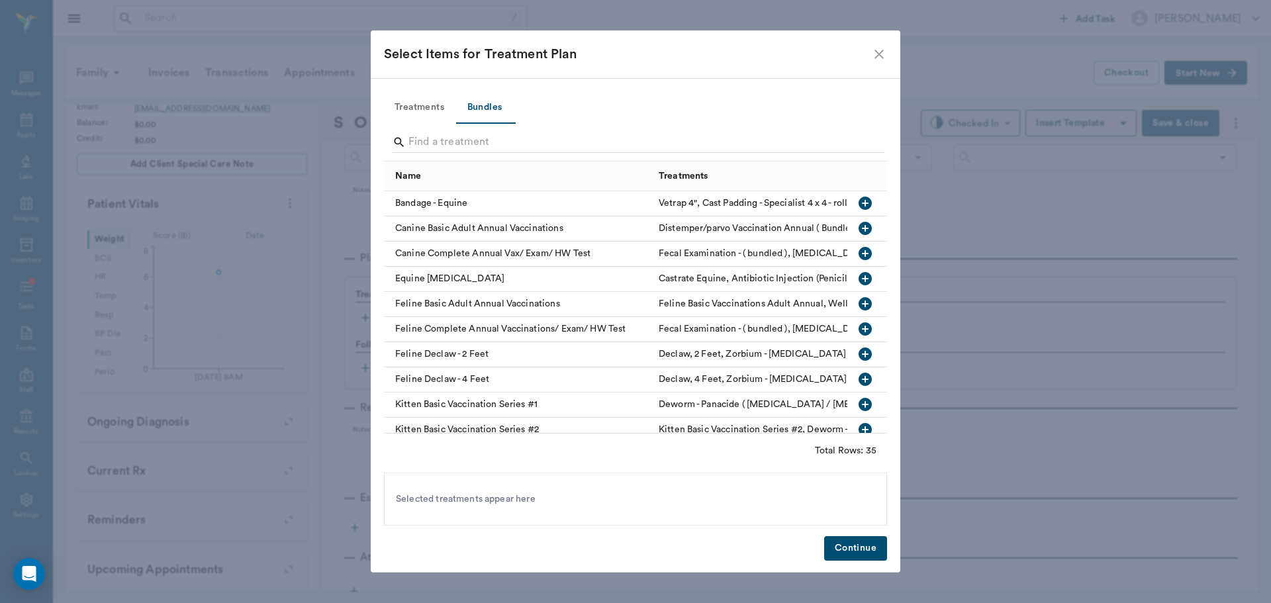
click at [471, 141] on input "Search" at bounding box center [637, 142] width 456 height 21
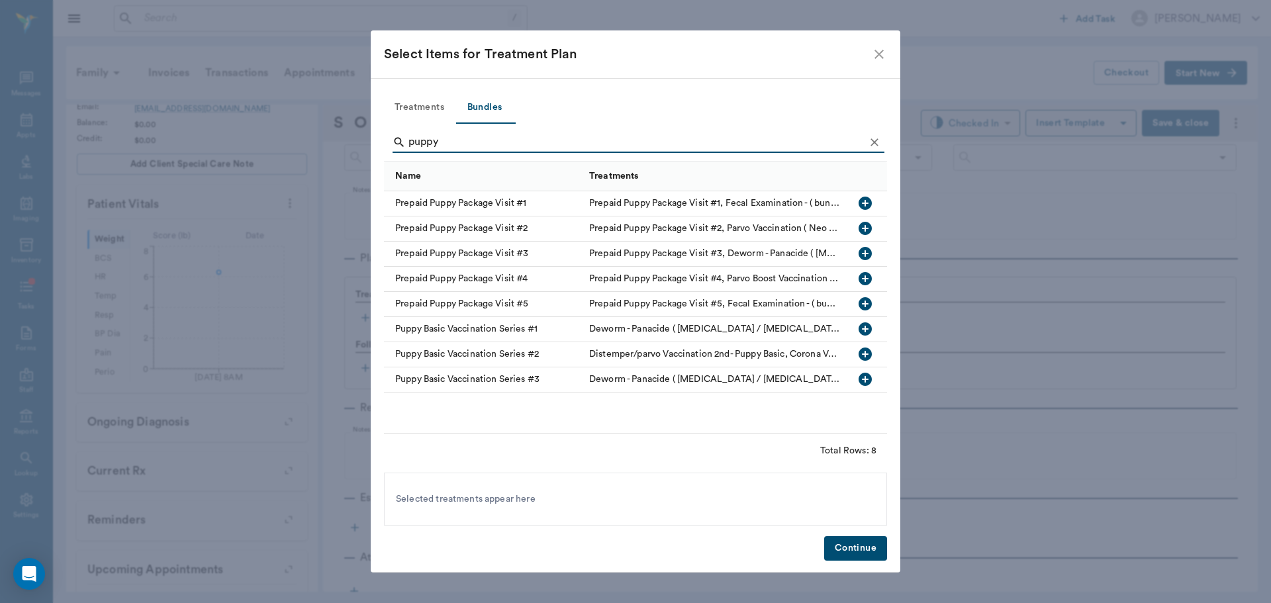
type input "puppy"
click at [870, 328] on icon "button" at bounding box center [865, 328] width 13 height 13
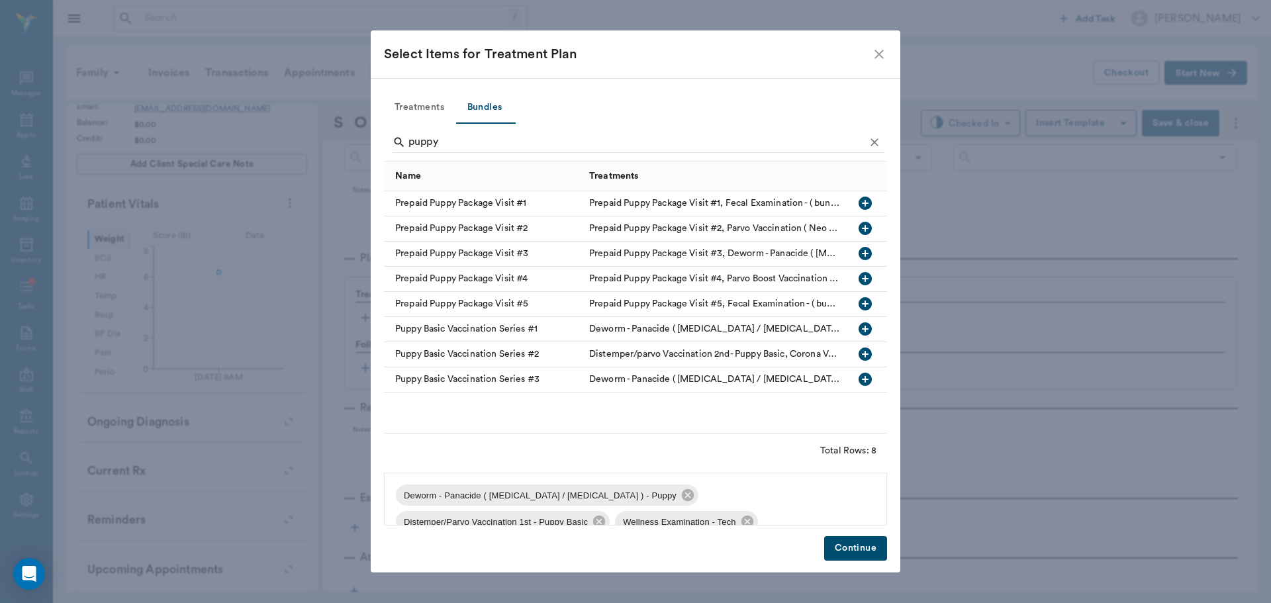
scroll to position [19, 0]
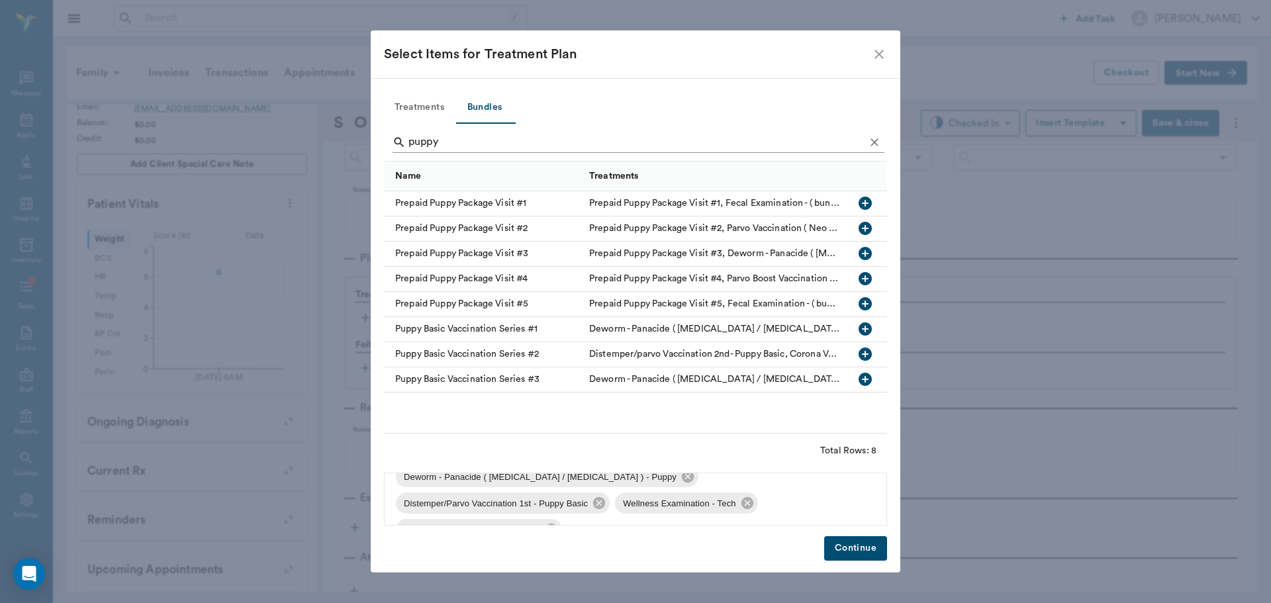
drag, startPoint x: 883, startPoint y: 140, endPoint x: 863, endPoint y: 140, distance: 20.5
click at [883, 140] on button "Clear" at bounding box center [875, 142] width 20 height 20
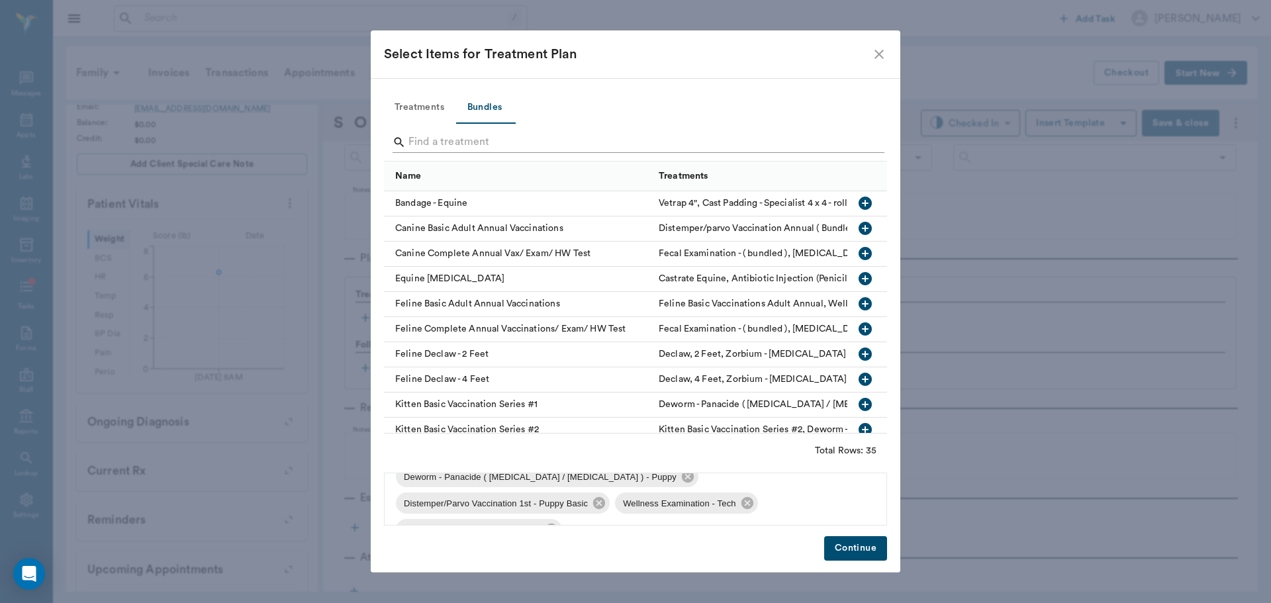
click at [850, 140] on input "Search" at bounding box center [637, 142] width 456 height 21
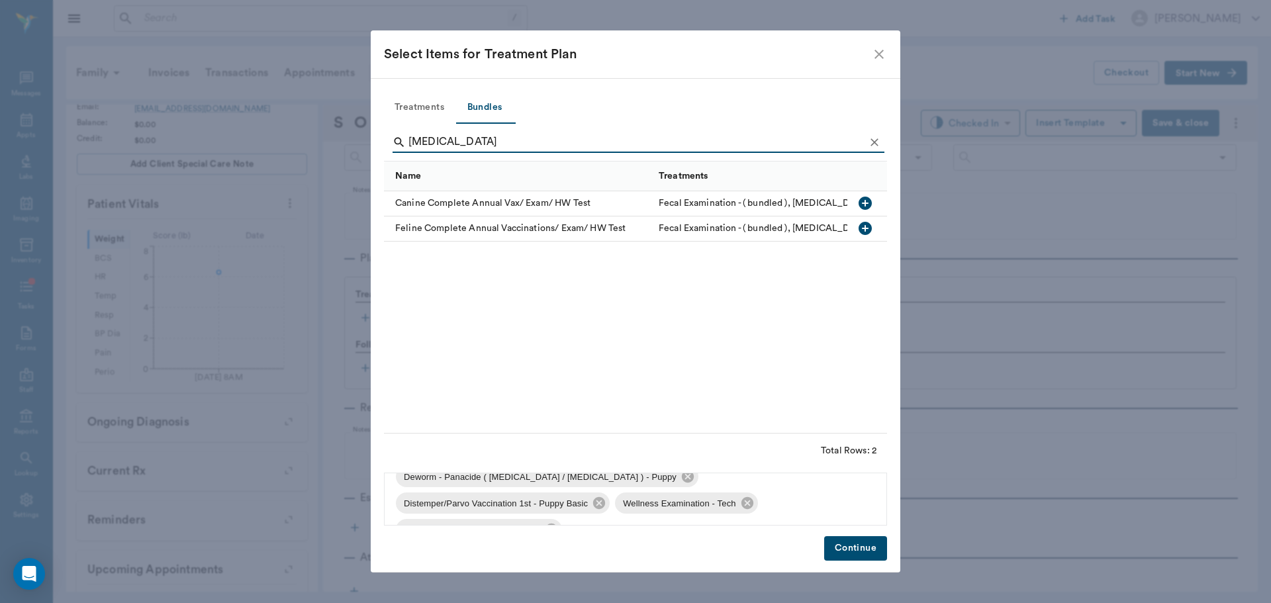
type input "heartworm"
click at [426, 100] on button "Treatments" at bounding box center [419, 108] width 71 height 32
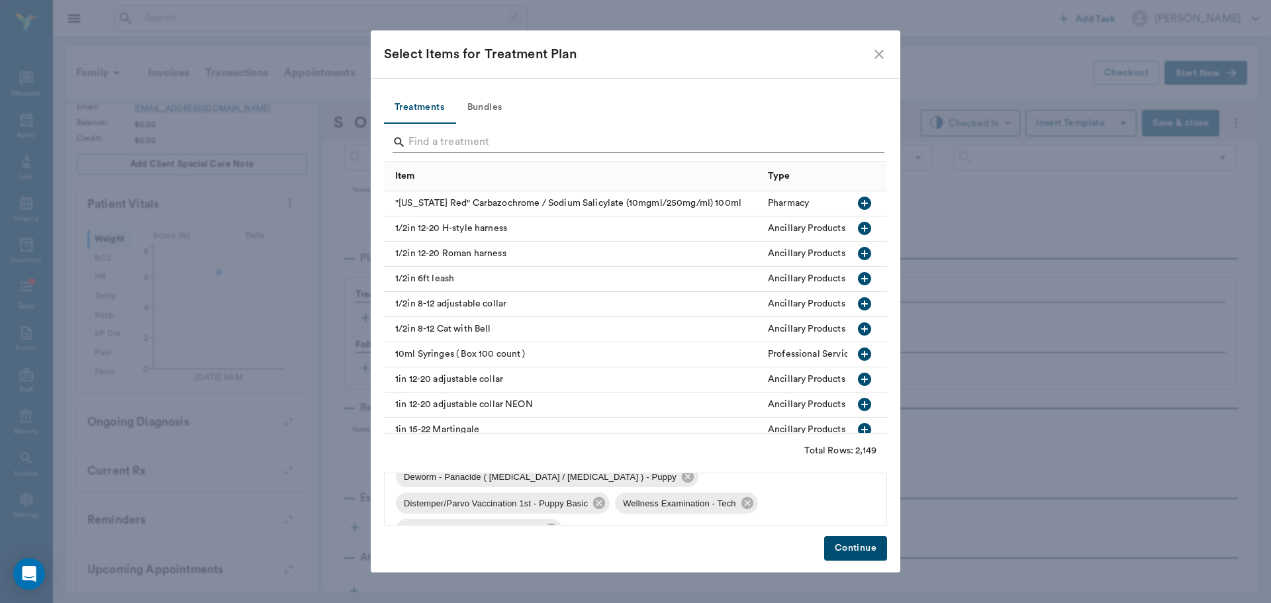
click at [452, 132] on input "Search" at bounding box center [637, 142] width 456 height 21
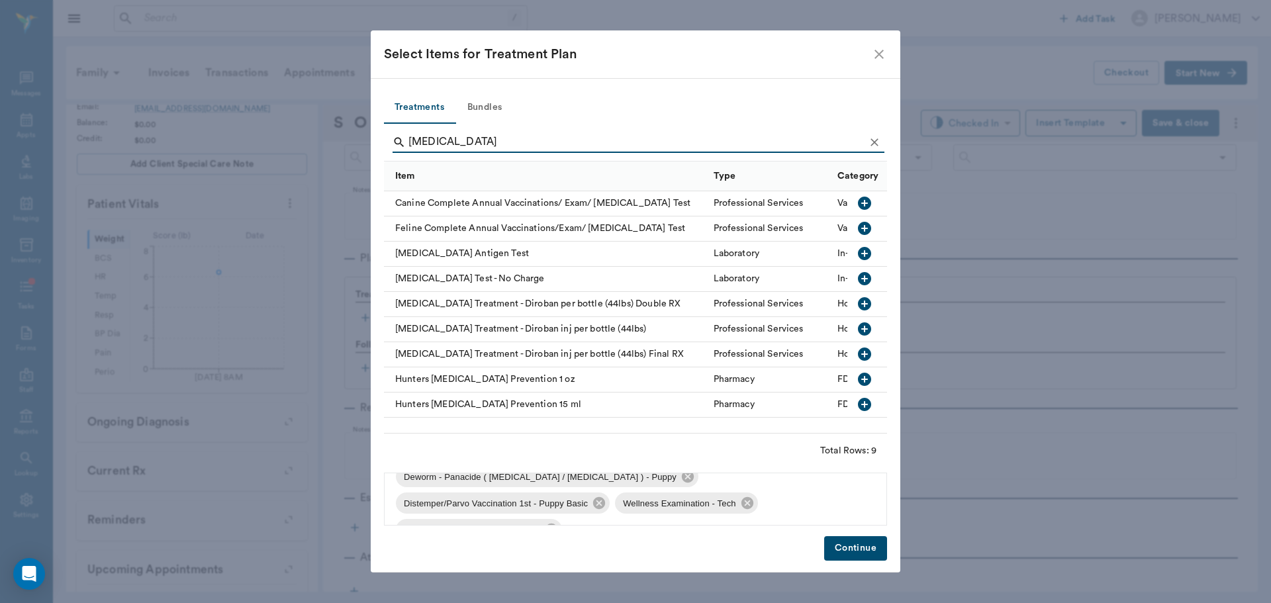
type input "heartworm"
click at [870, 251] on icon "button" at bounding box center [864, 253] width 13 height 13
click at [852, 550] on button "Continue" at bounding box center [855, 548] width 63 height 24
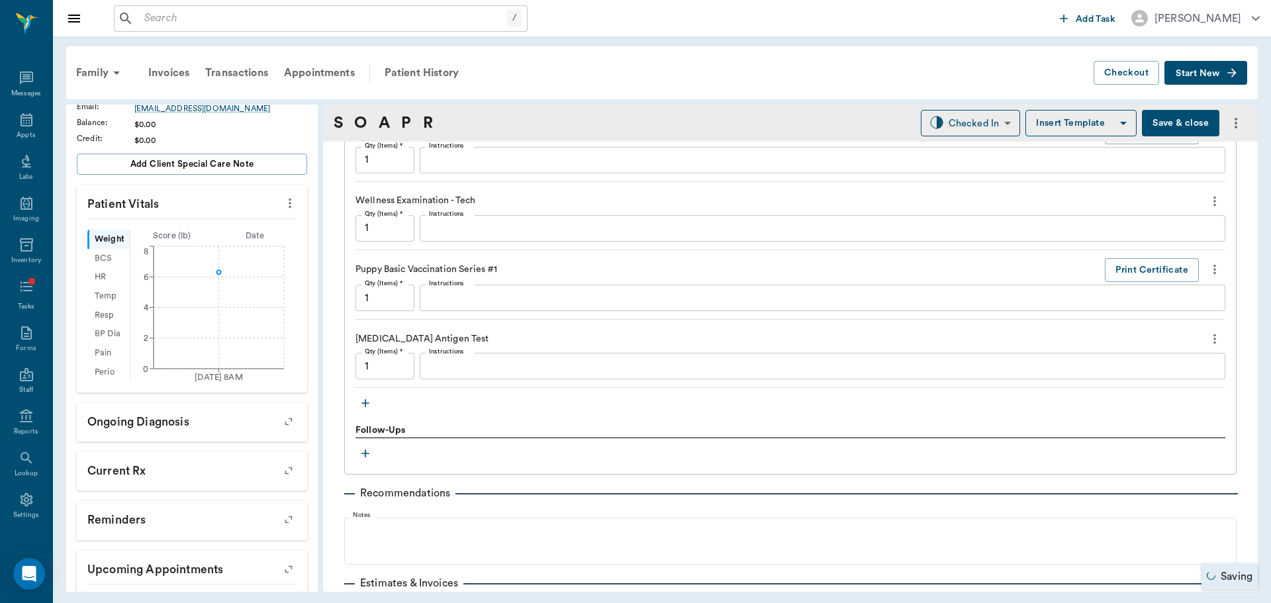
scroll to position [1059, 0]
click at [752, 364] on textarea "Instructions" at bounding box center [822, 365] width 787 height 15
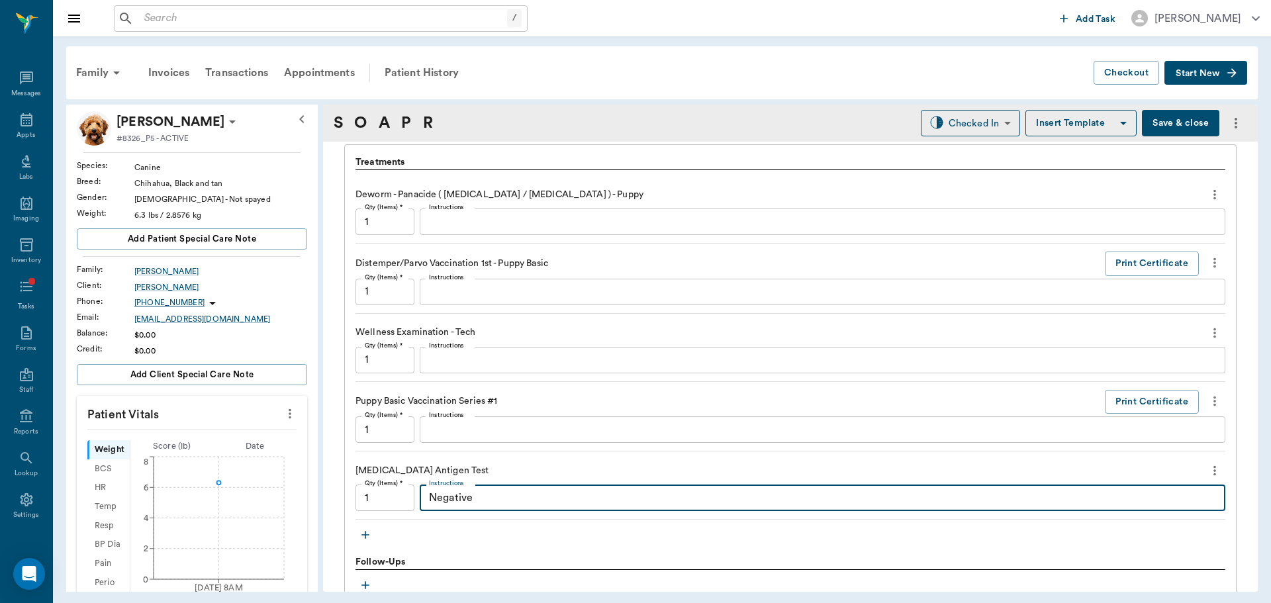
scroll to position [0, 0]
type textarea "Negative"
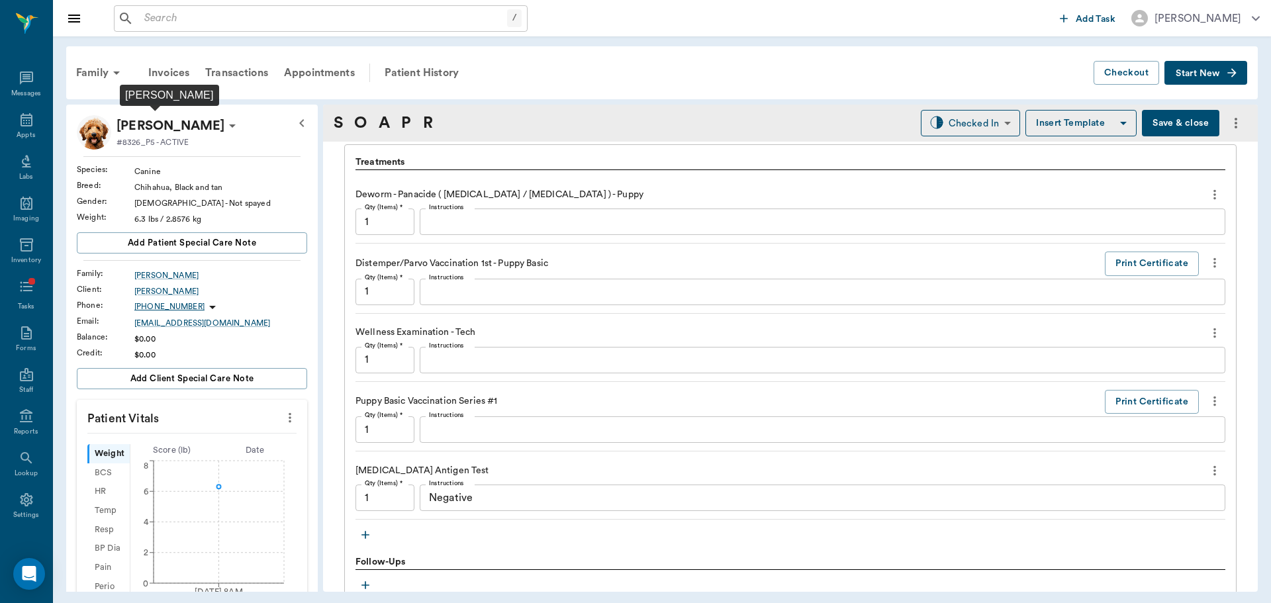
click at [179, 128] on p "[PERSON_NAME]" at bounding box center [171, 125] width 108 height 21
click at [168, 142] on span "Edit profile" at bounding box center [142, 149] width 111 height 14
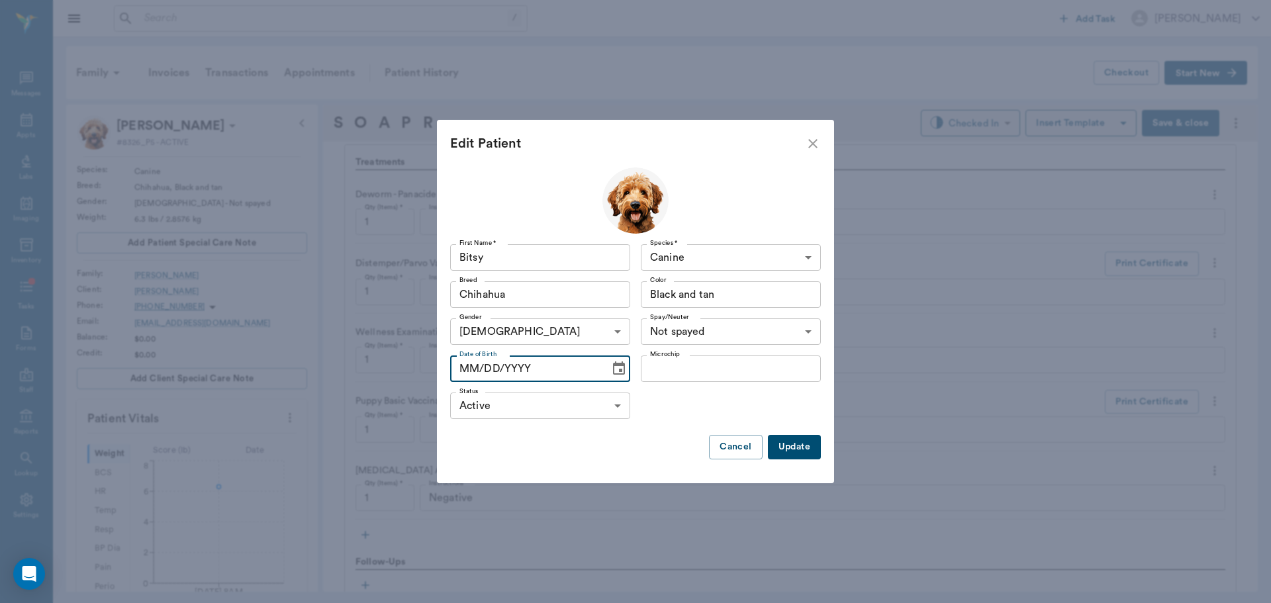
click at [464, 364] on input "MM/DD/YYYY" at bounding box center [525, 369] width 150 height 26
type input "09/01/2024"
click at [781, 442] on button "Update" at bounding box center [794, 447] width 53 height 24
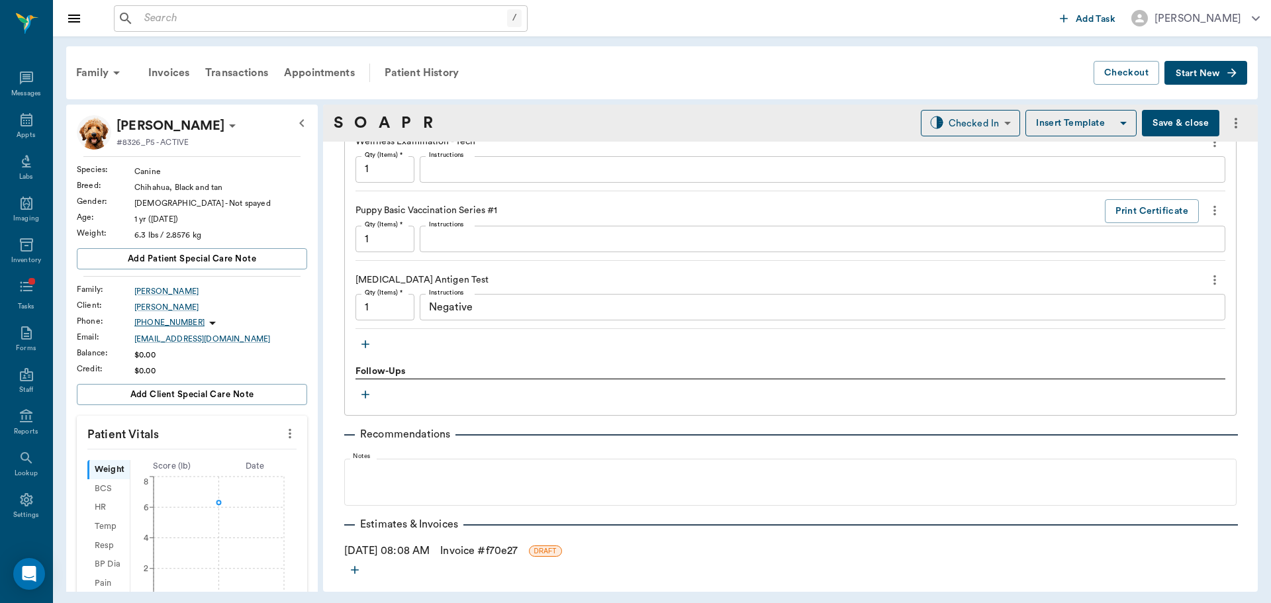
scroll to position [1126, 0]
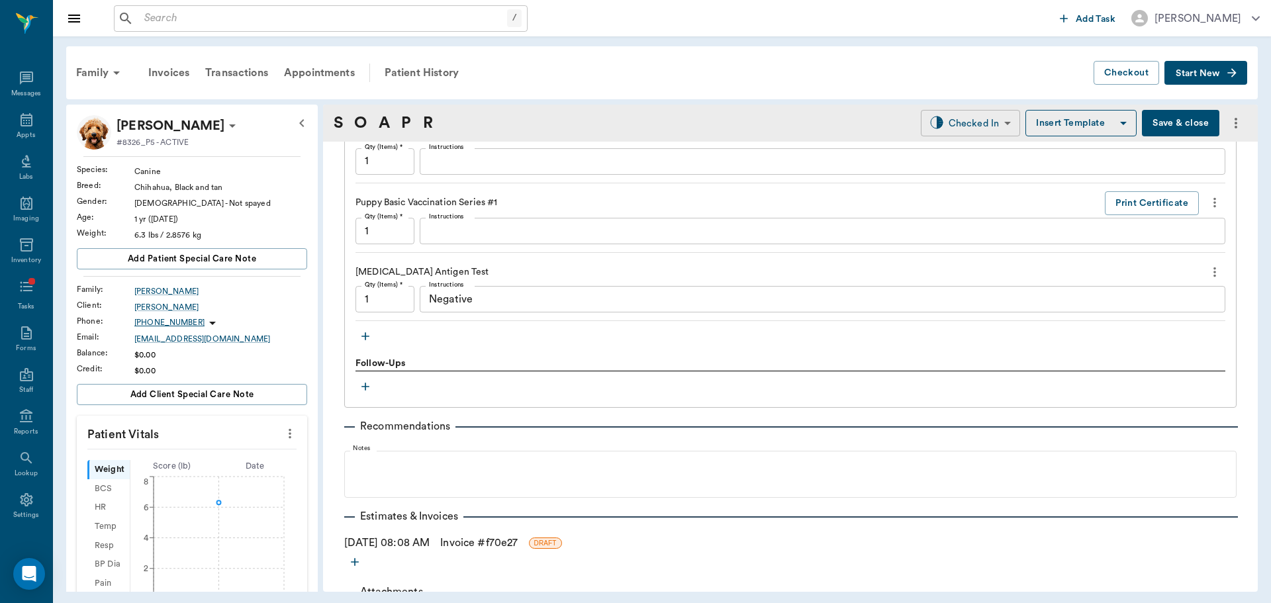
click at [934, 129] on body "/ ​ Add Task Dr. Bert Ellsworth Nectar Messages Appts Labs Imaging Inventory Ta…" at bounding box center [635, 301] width 1271 height 603
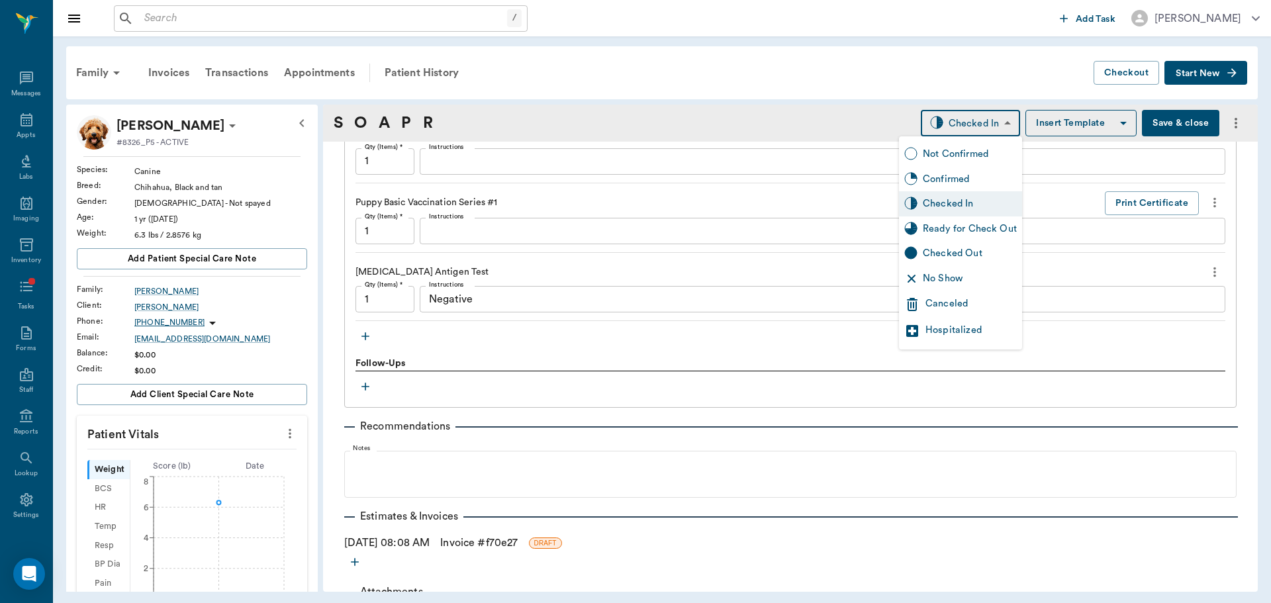
click at [963, 232] on div "Ready for Check Out" at bounding box center [970, 229] width 94 height 15
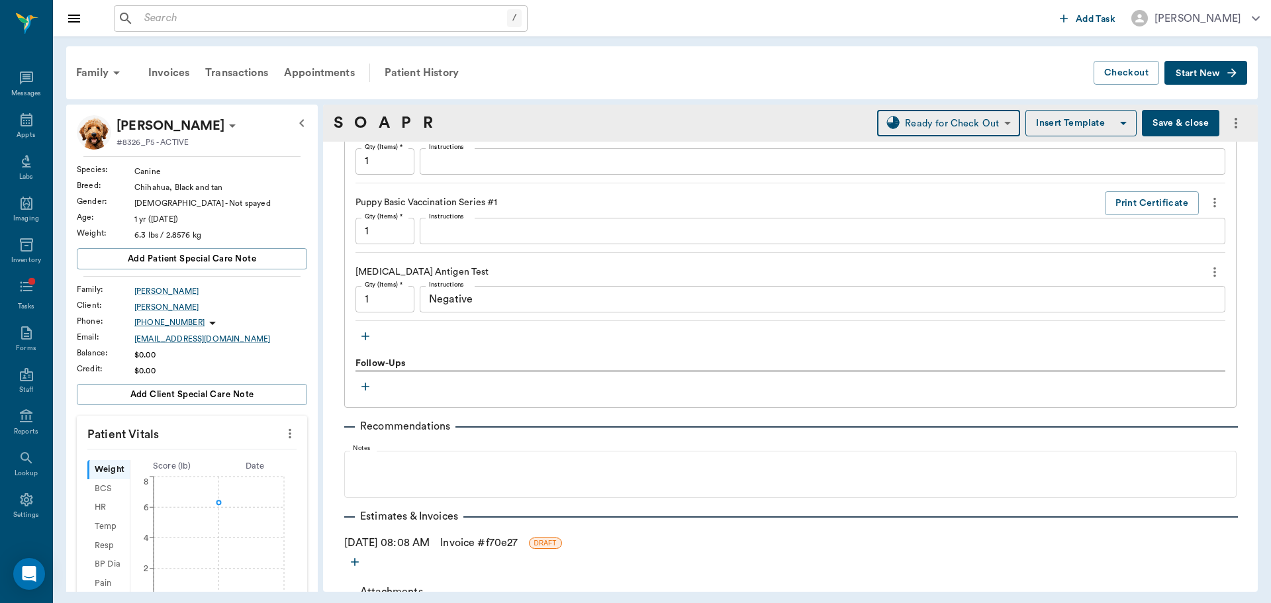
type input "READY_TO_CHECKOUT"
click at [367, 336] on icon "button" at bounding box center [365, 336] width 13 height 13
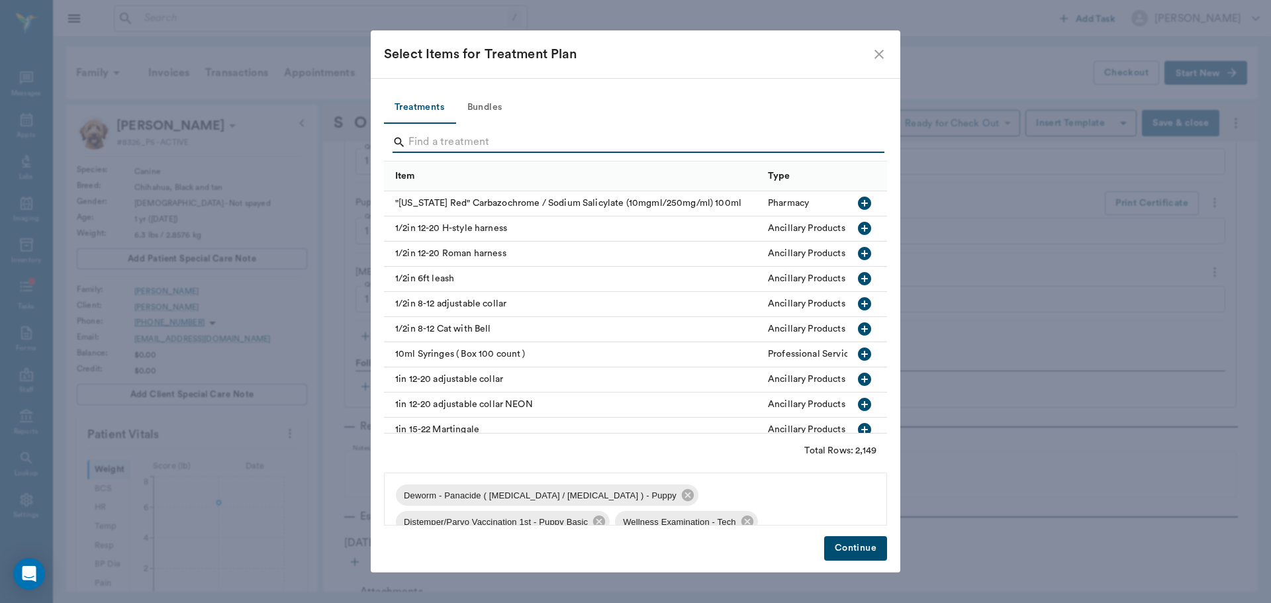
click at [529, 140] on input "Search" at bounding box center [637, 142] width 456 height 21
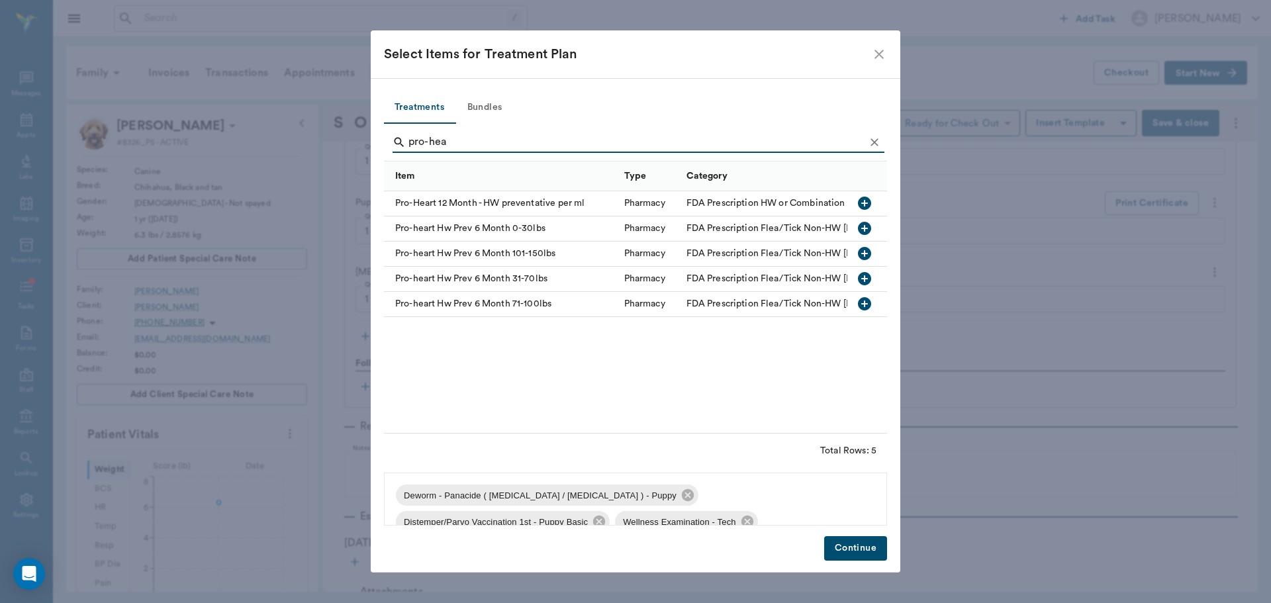
type input "pro-hea"
click at [862, 226] on icon "button" at bounding box center [864, 228] width 13 height 13
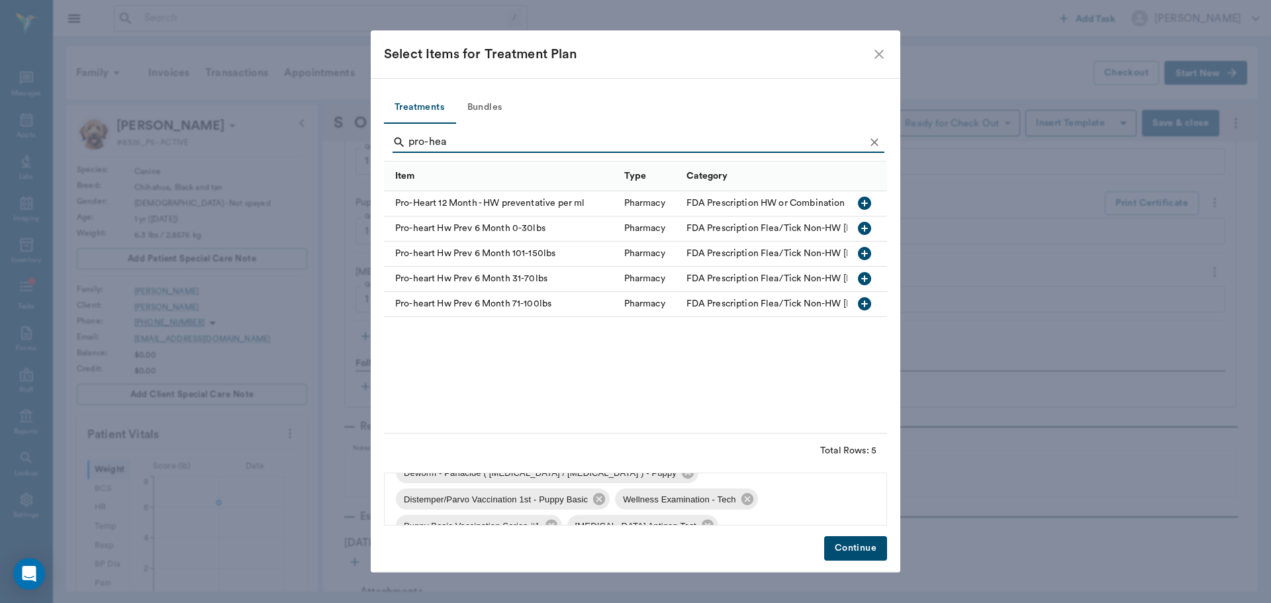
scroll to position [45, 0]
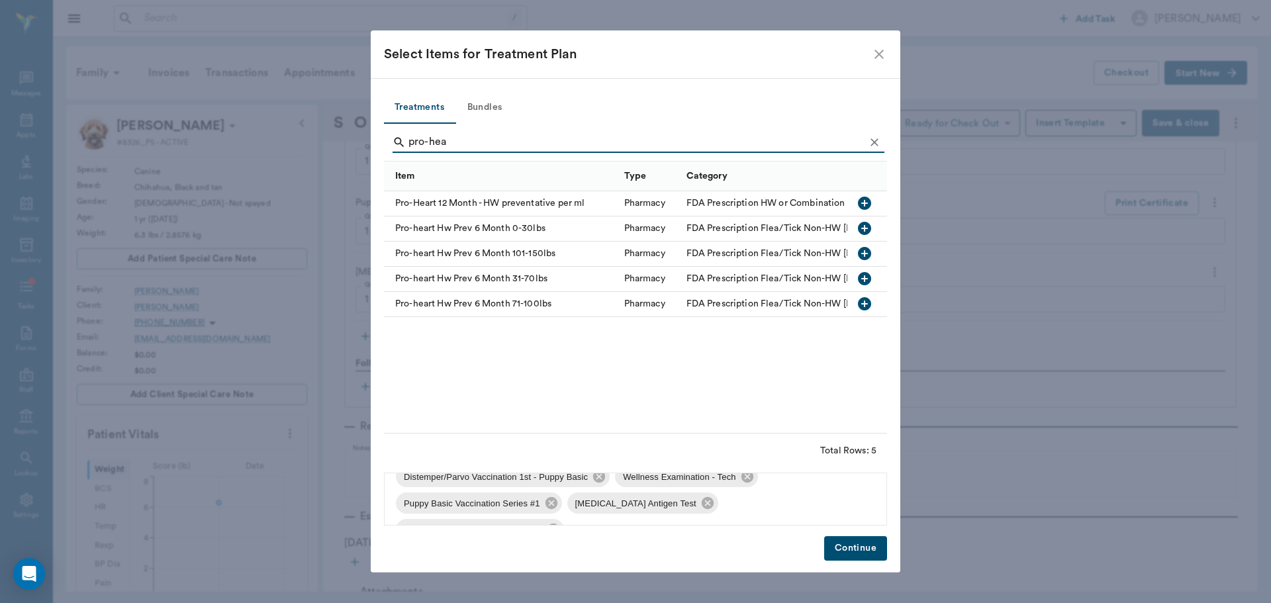
click at [841, 545] on button "Continue" at bounding box center [855, 548] width 63 height 24
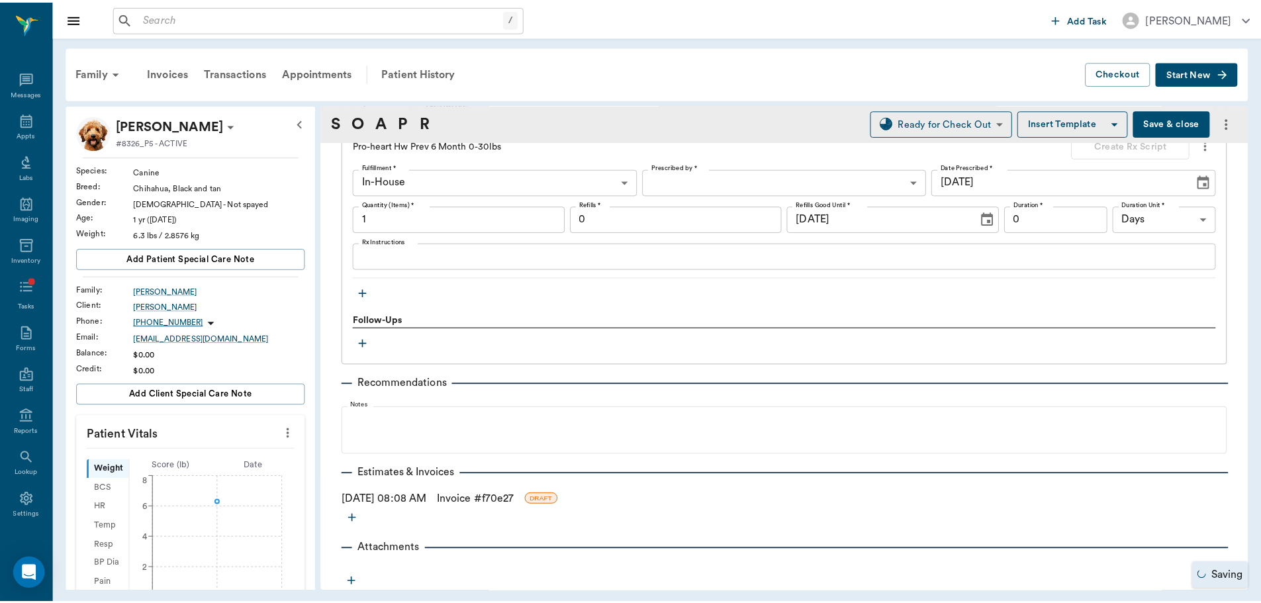
scroll to position [1322, 0]
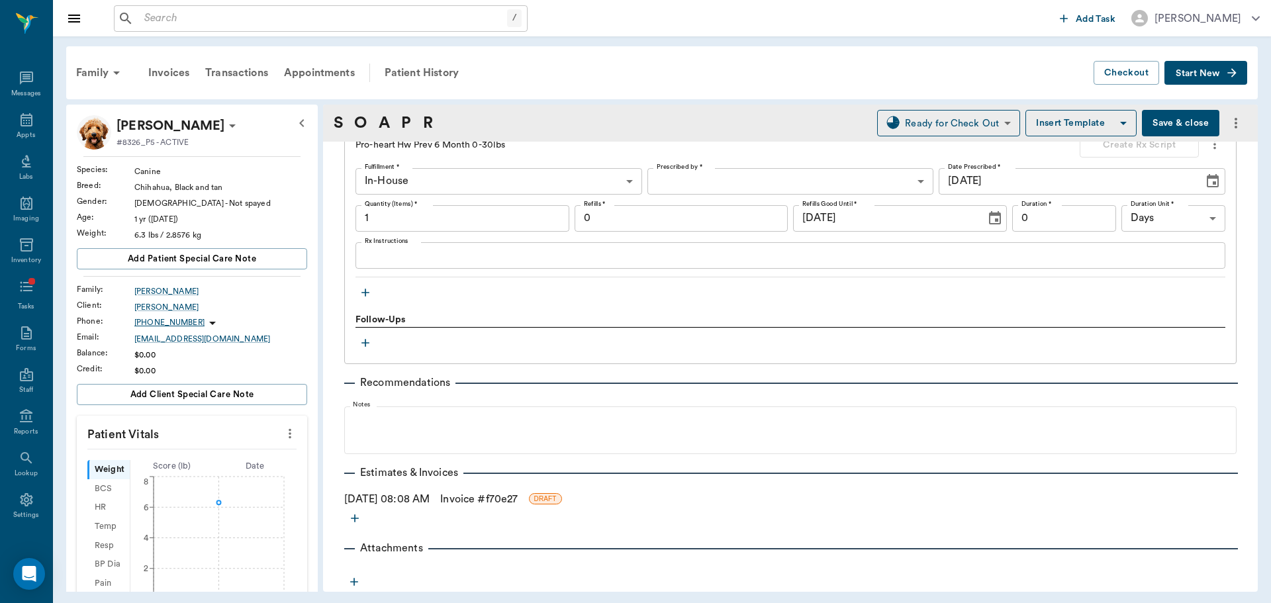
click at [476, 501] on link "Invoice # f70e27" at bounding box center [478, 499] width 77 height 16
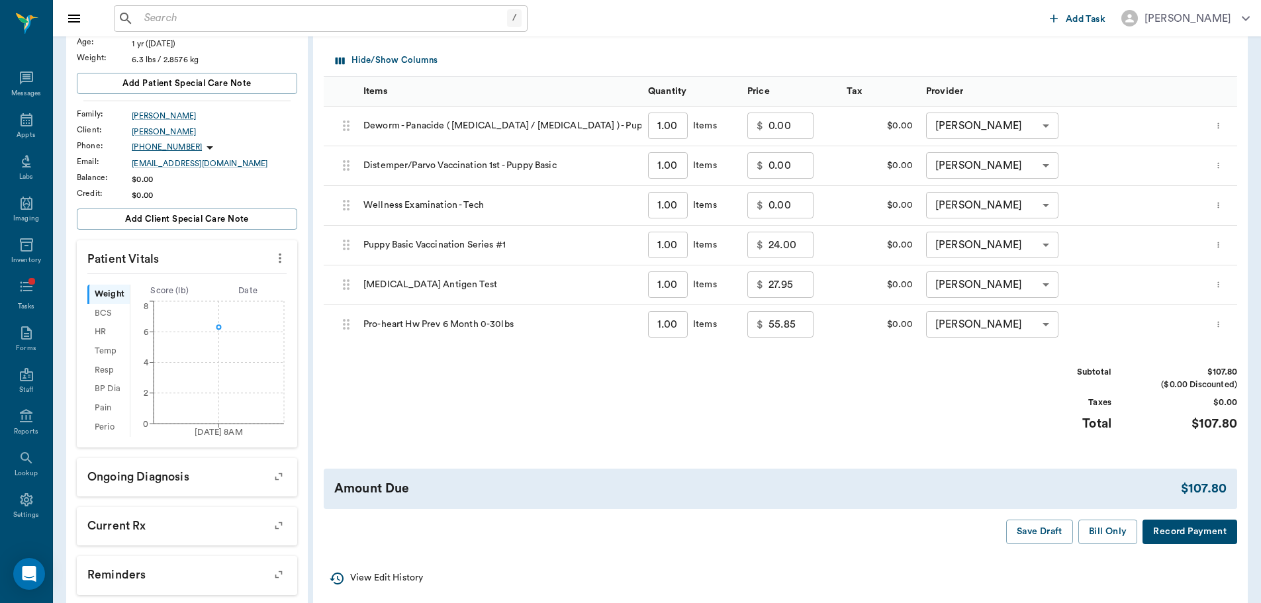
scroll to position [265, 0]
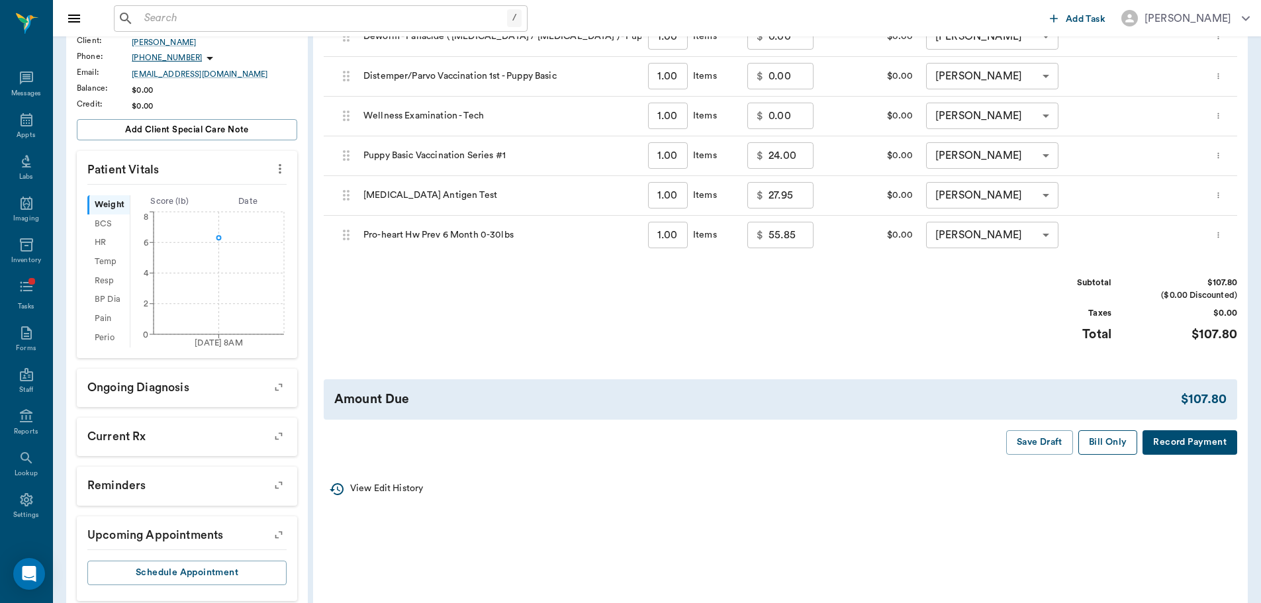
click at [1090, 445] on button "Bill Only" at bounding box center [1109, 442] width 60 height 24
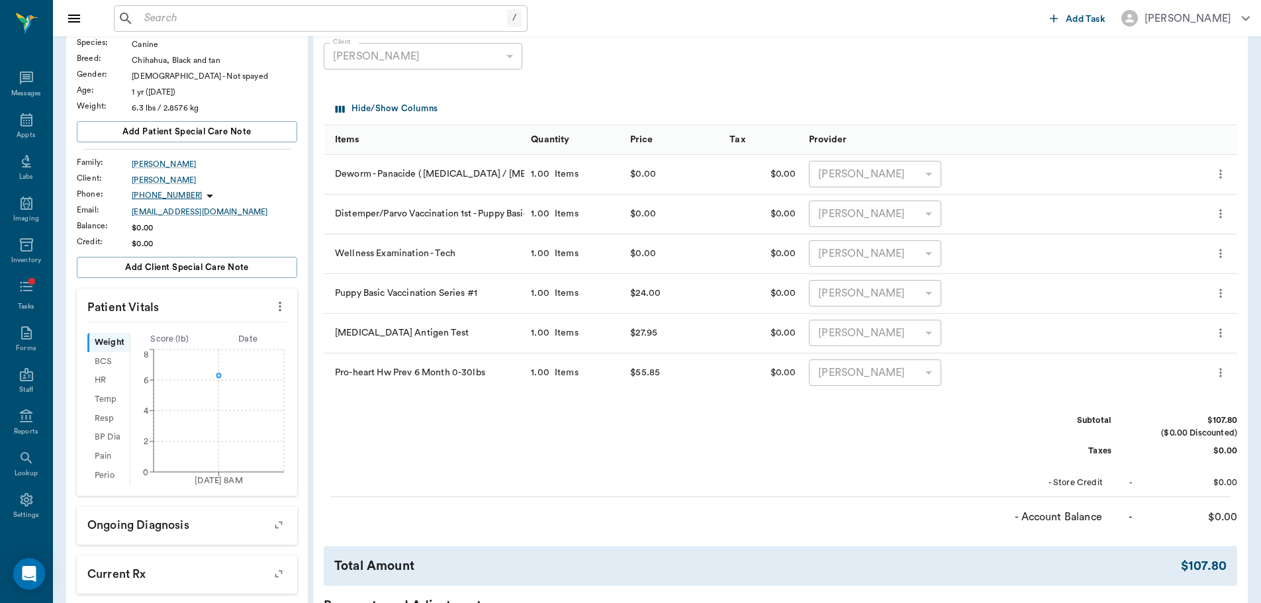
scroll to position [66, 0]
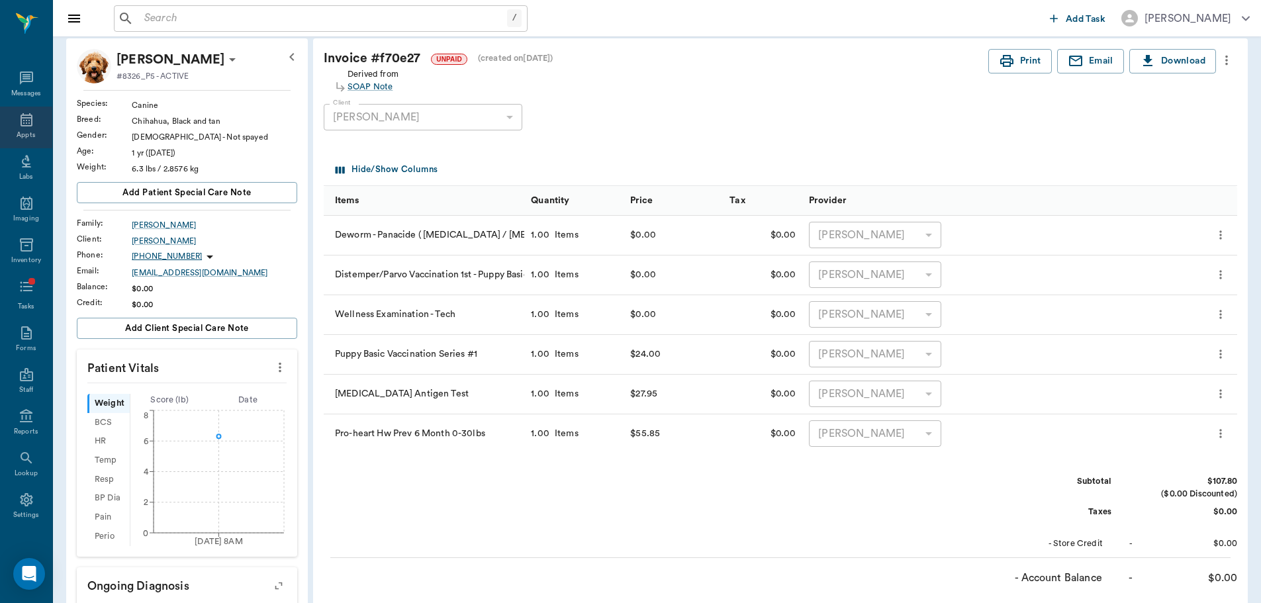
click at [21, 124] on icon at bounding box center [27, 119] width 12 height 13
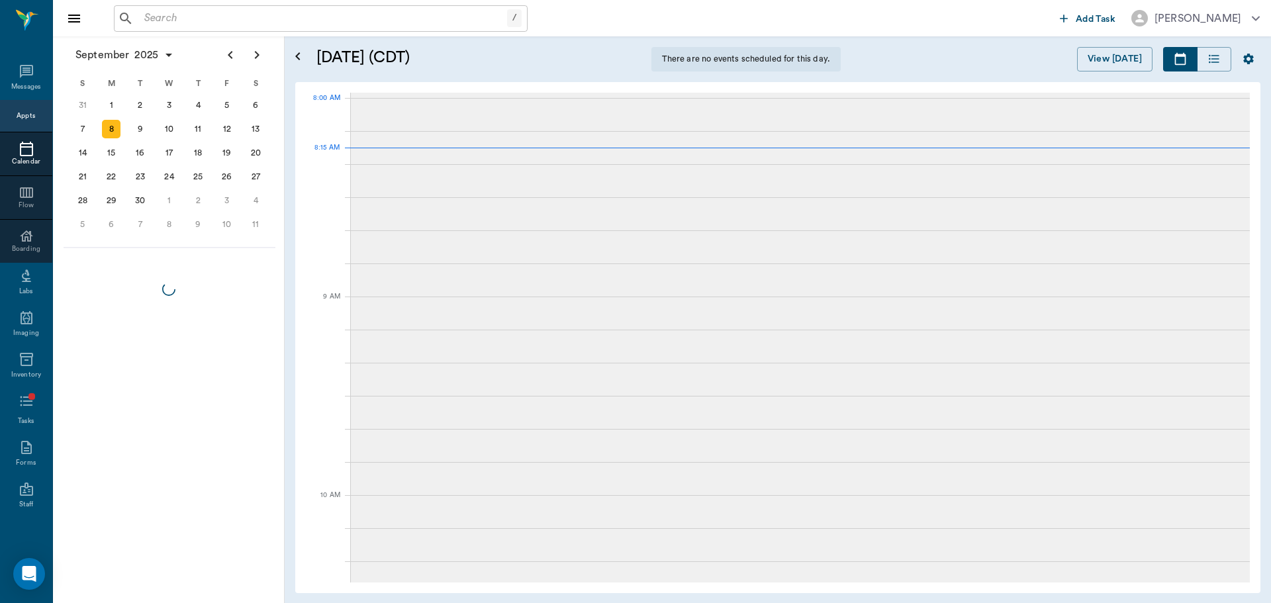
scroll to position [3, 0]
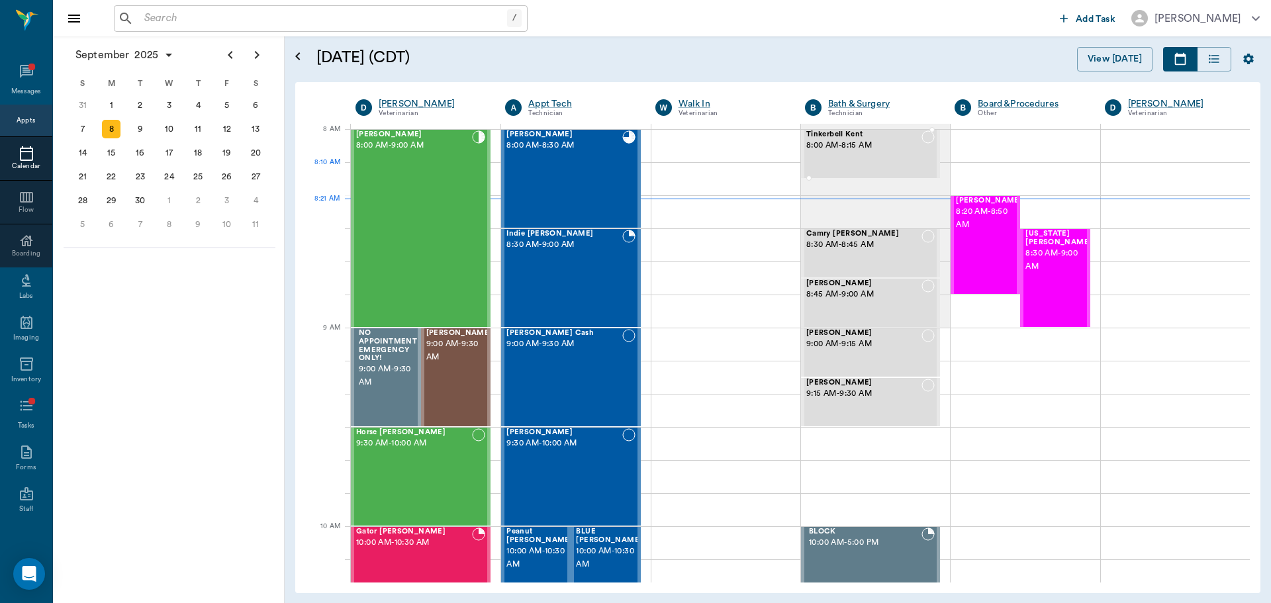
click at [846, 166] on div "Tinkerbell Kent 8:00 AM - 8:15 AM" at bounding box center [864, 153] width 115 height 47
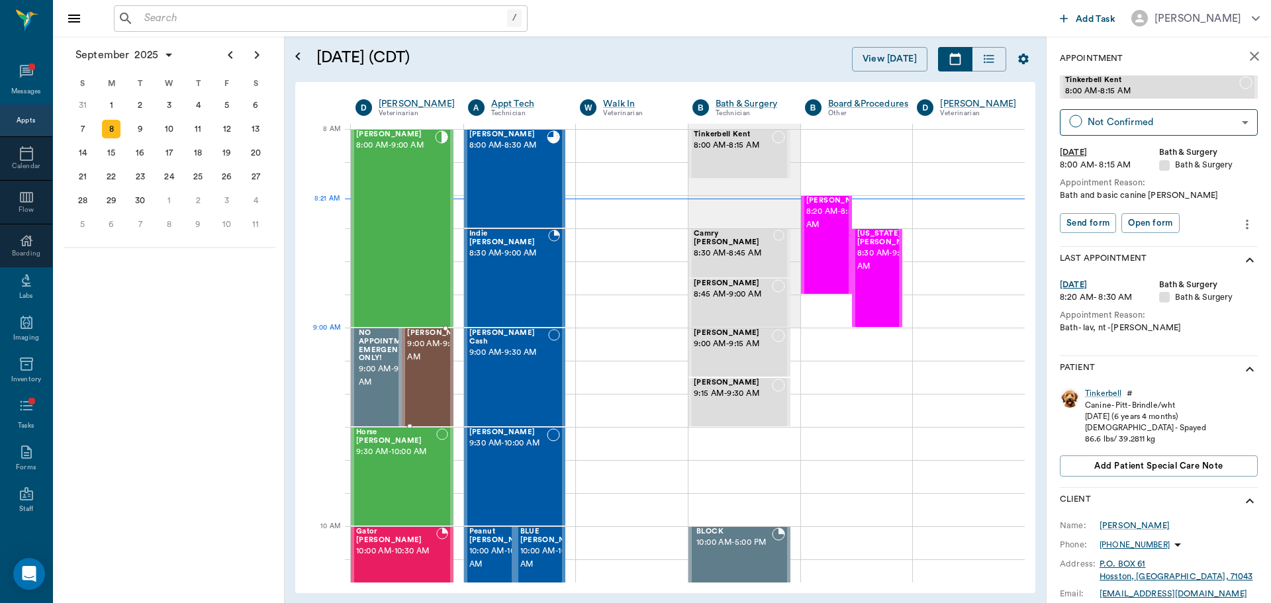
click at [436, 352] on span "9:00 AM - 9:30 AM" at bounding box center [440, 351] width 66 height 26
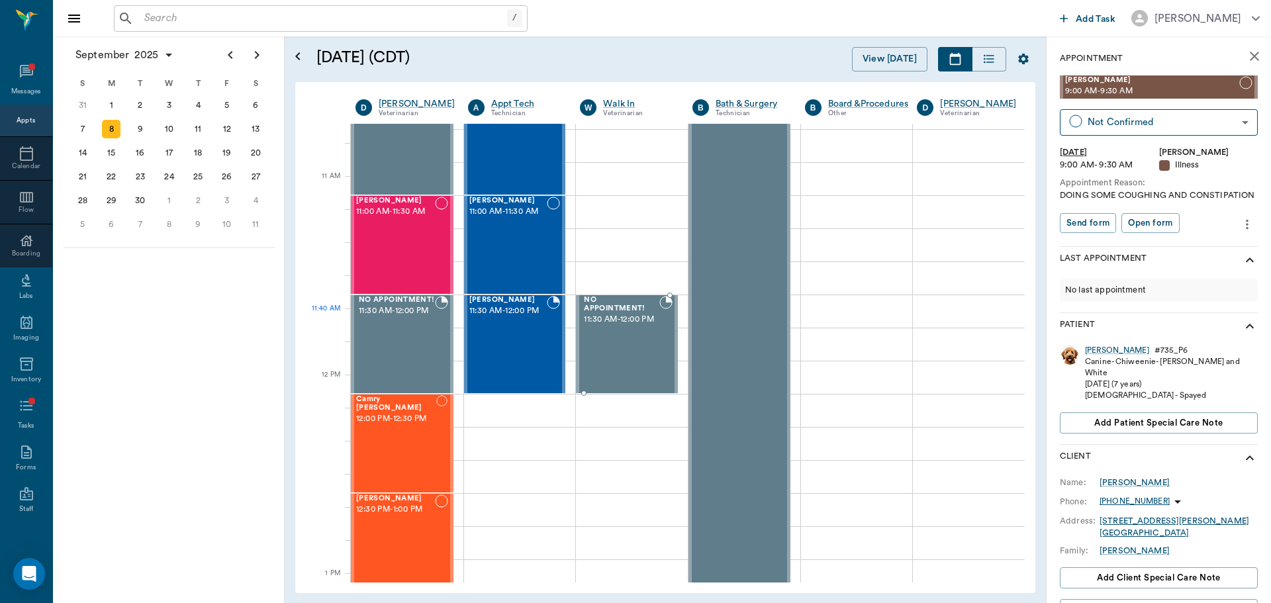
scroll to position [795, 0]
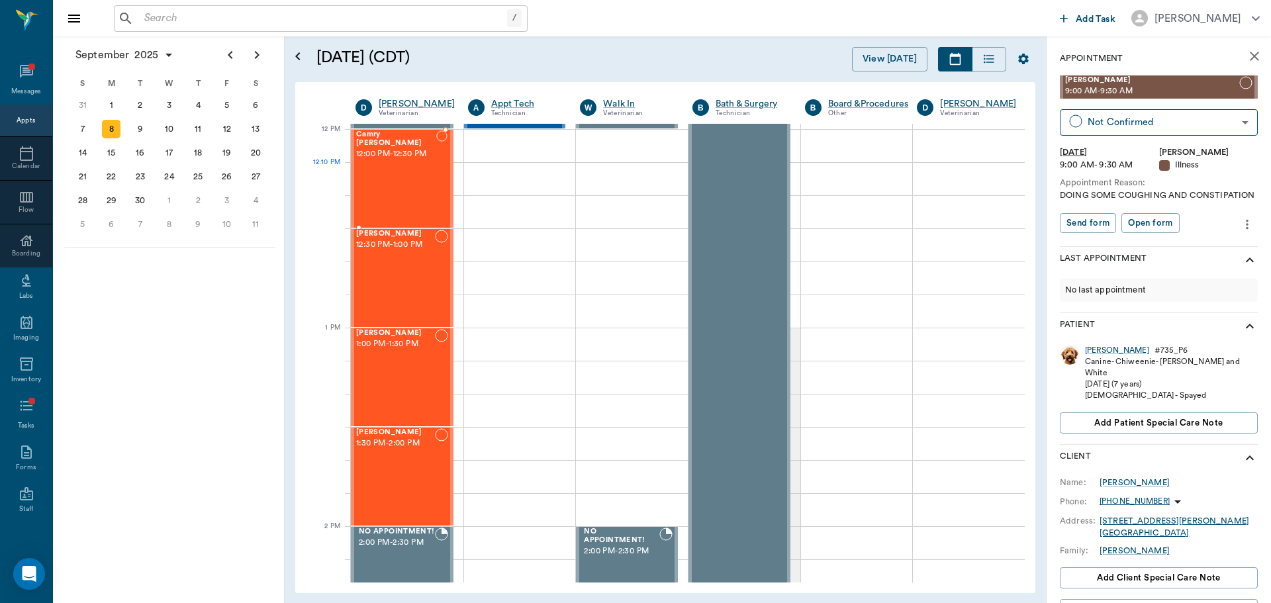
click at [423, 170] on div "Camry Spilker 12:00 PM - 12:30 PM" at bounding box center [396, 178] width 80 height 97
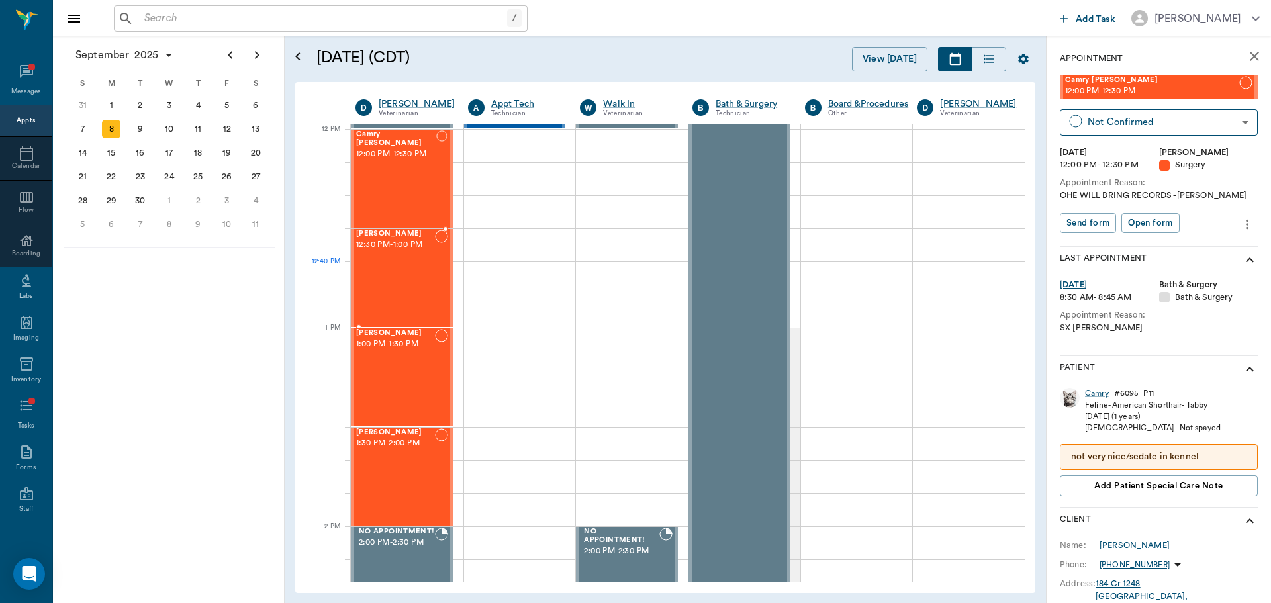
click at [413, 265] on div "Tuck Allen 12:30 PM - 1:00 PM" at bounding box center [395, 278] width 79 height 97
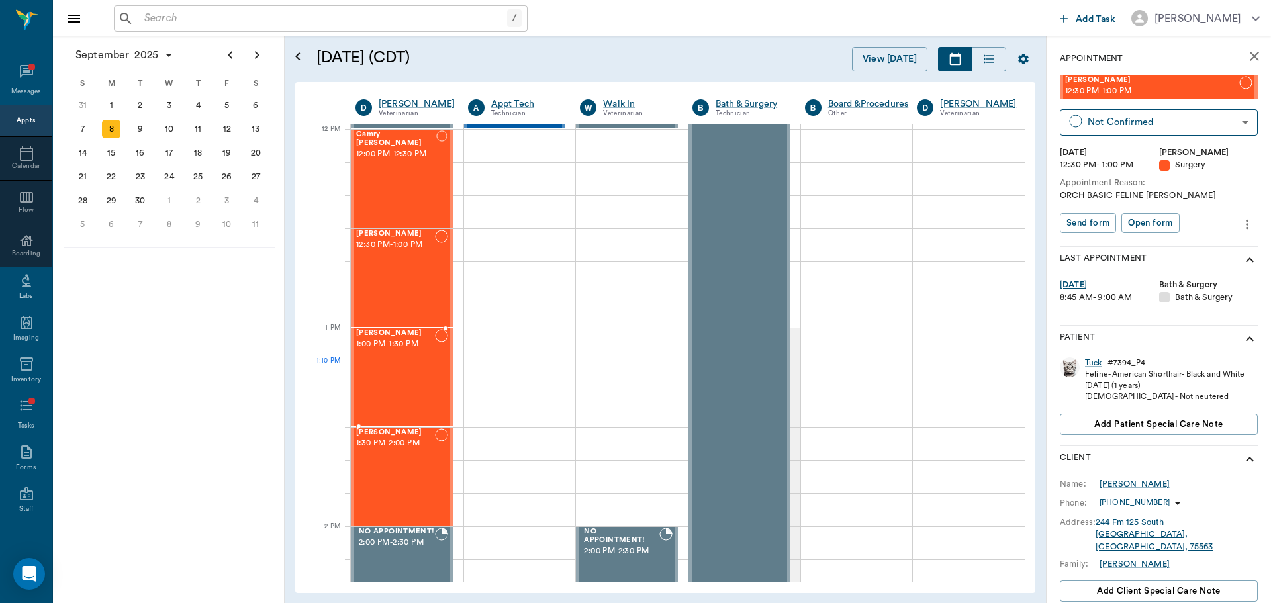
click at [411, 379] on div "Snowball Allen 1:00 PM - 1:30 PM" at bounding box center [395, 377] width 79 height 97
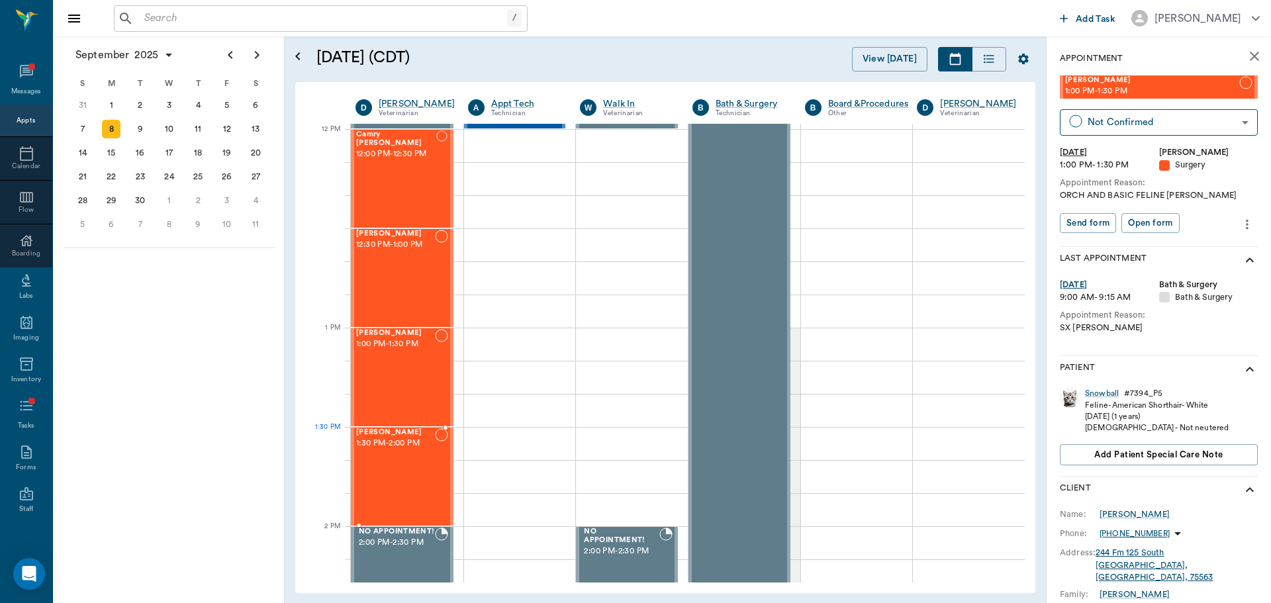
click at [415, 450] on div "Joey Gutierrez 1:30 PM - 2:00 PM" at bounding box center [395, 476] width 79 height 97
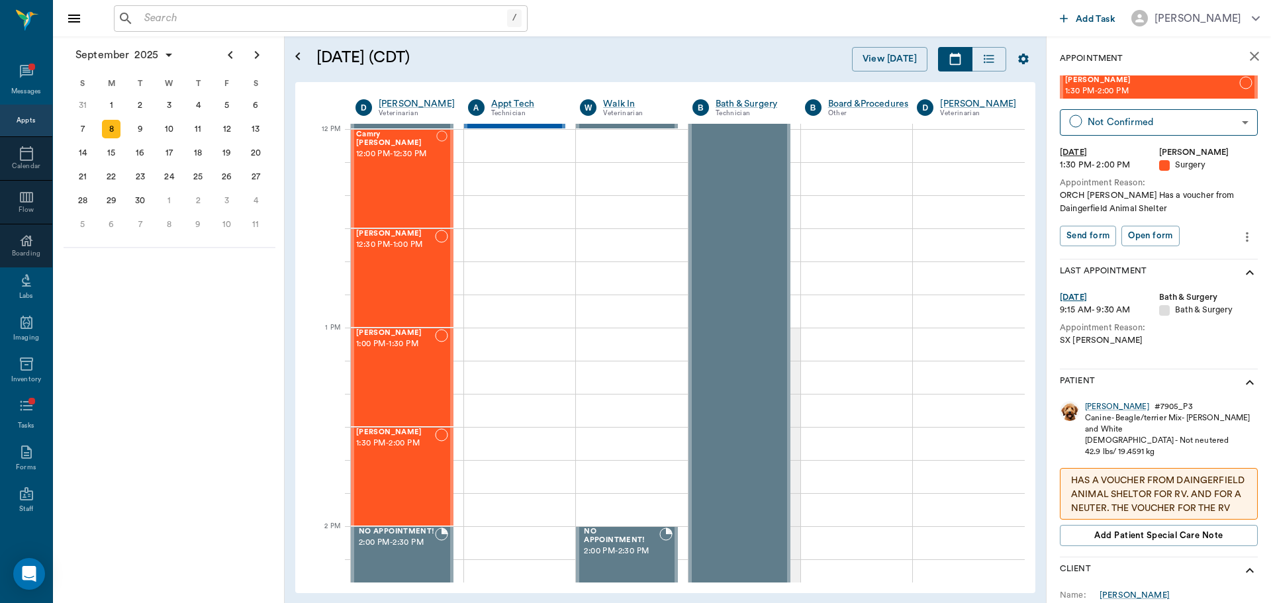
click at [1219, 489] on p "HAS A VOUCHER FROM DAINGERFIELD ANIMAL SHELTOR FOR RV. AND FOR A NEUTER. THE VO…" at bounding box center [1158, 502] width 175 height 56
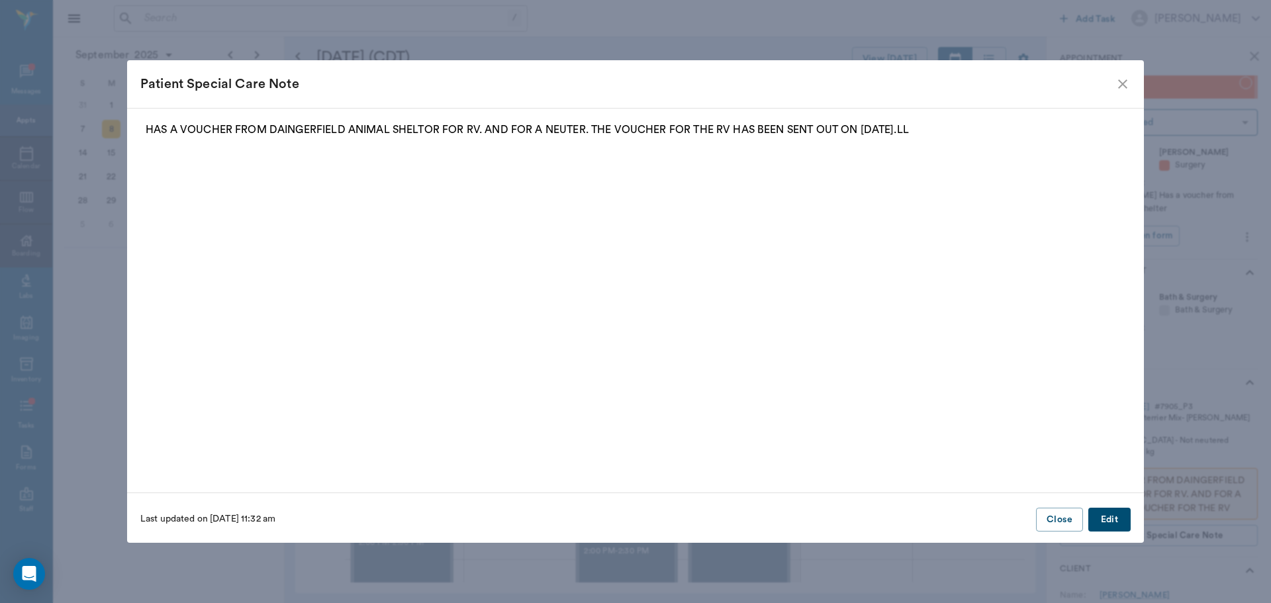
click at [1124, 85] on icon "close" at bounding box center [1122, 83] width 9 height 9
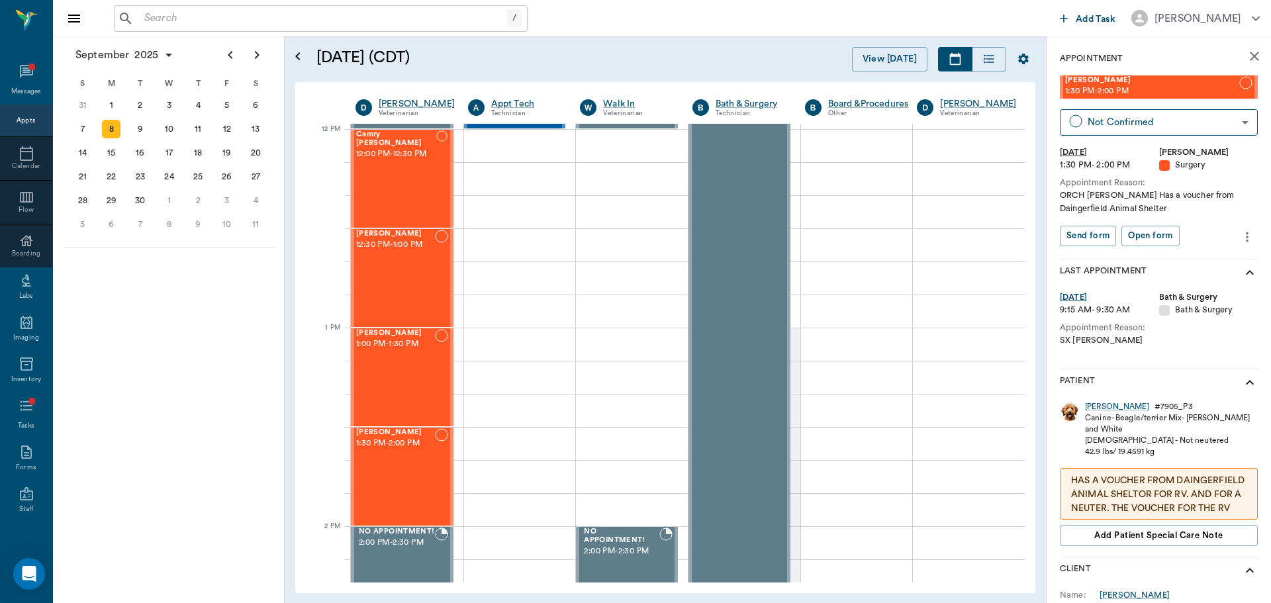
click at [144, 427] on div "September 2025 S M T W T F S 27 28 29 30 31 Aug 1 2 3 4 5 6 7 8 9 10 11 12 13 1…" at bounding box center [169, 319] width 232 height 567
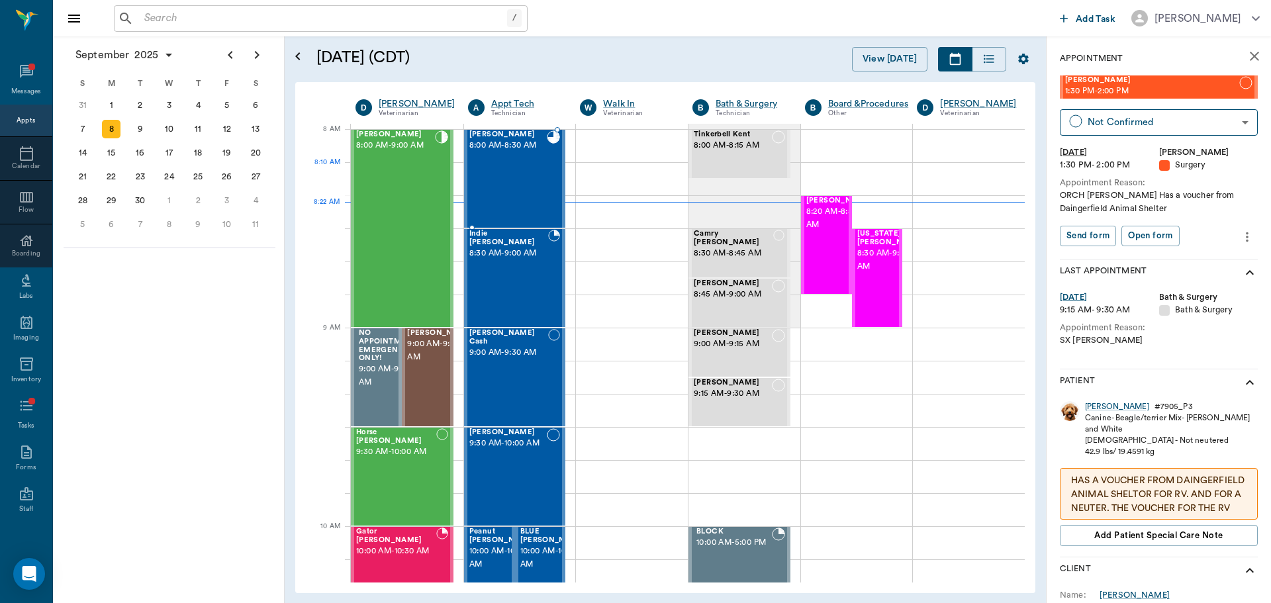
click at [530, 185] on div "Bitsy Ussery 8:00 AM - 8:30 AM" at bounding box center [508, 178] width 78 height 97
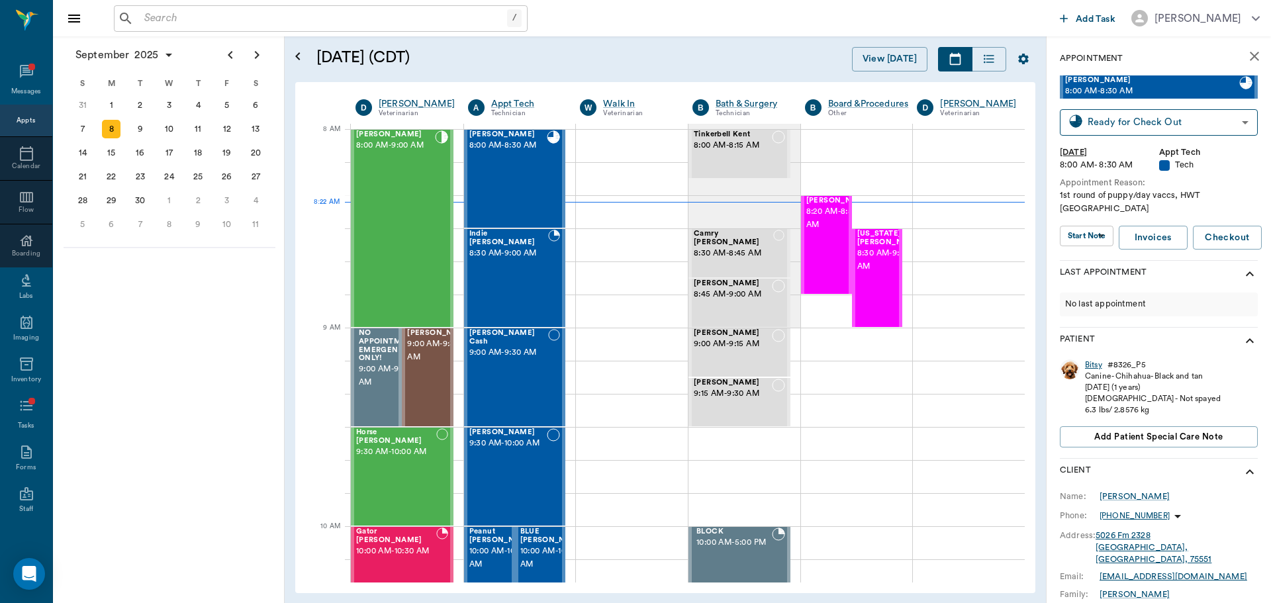
click at [1091, 360] on div "Bitsy" at bounding box center [1093, 365] width 17 height 11
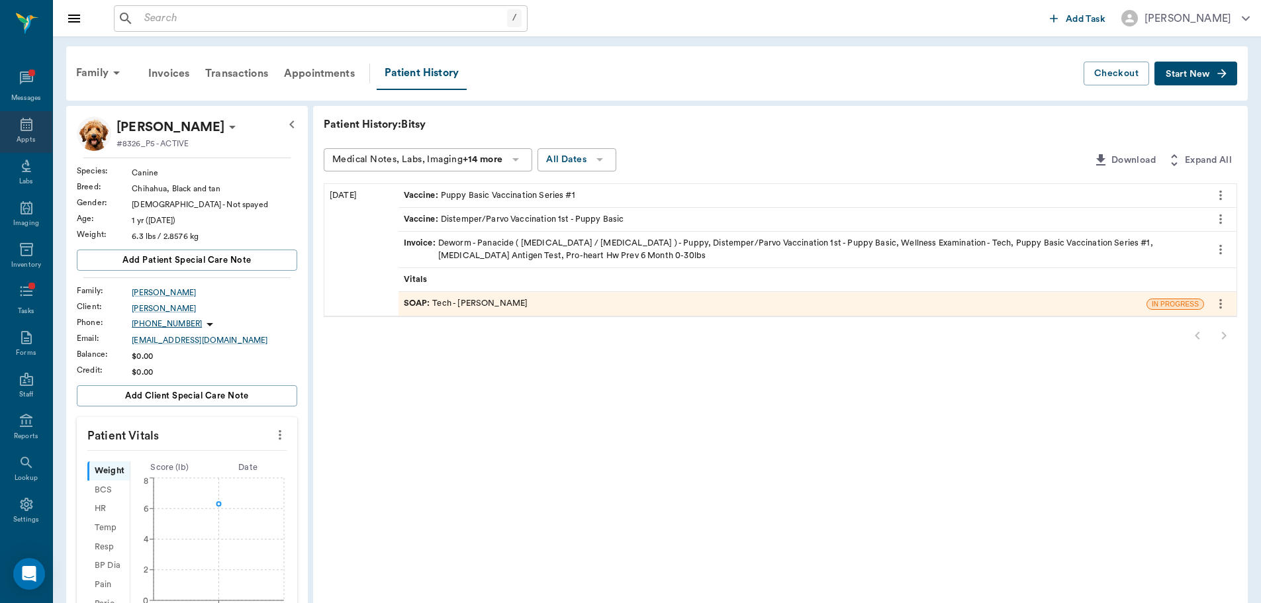
click at [26, 121] on icon at bounding box center [27, 124] width 12 height 13
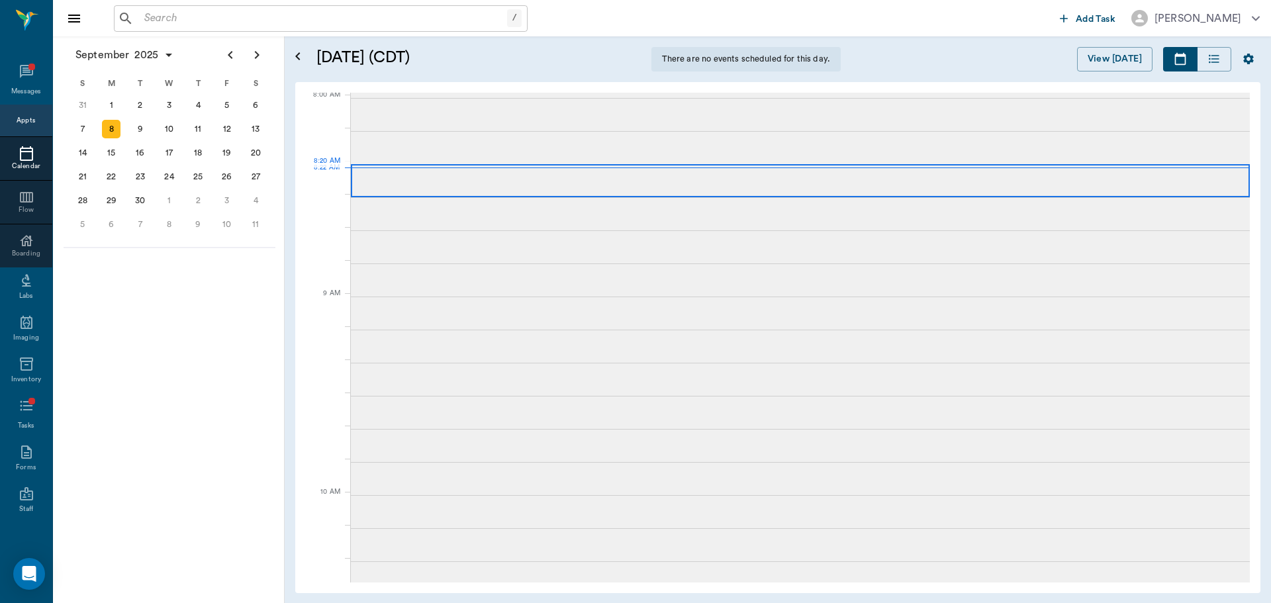
scroll to position [2, 0]
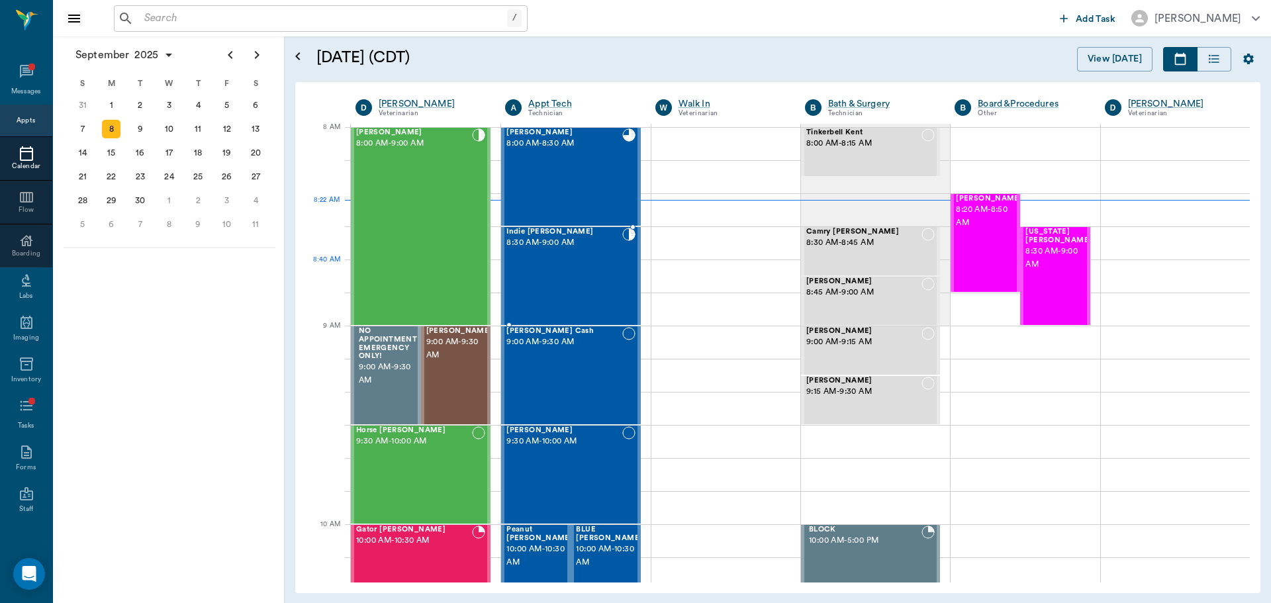
click at [563, 271] on div "Indie Stiger 8:30 AM - 9:00 AM" at bounding box center [564, 276] width 115 height 97
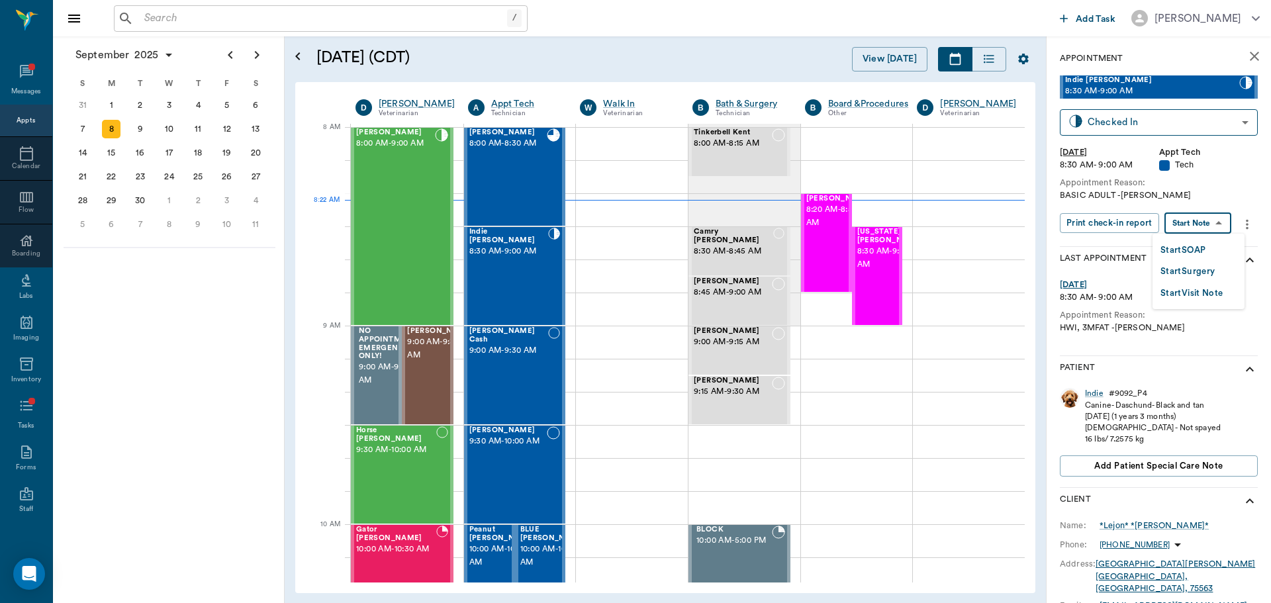
click at [1187, 222] on body "/ ​ Add Task Dr. Bert Ellsworth Nectar Messages Appts Calendar Flow Boarding La…" at bounding box center [635, 301] width 1271 height 603
click at [1195, 247] on button "Start SOAP" at bounding box center [1183, 250] width 45 height 15
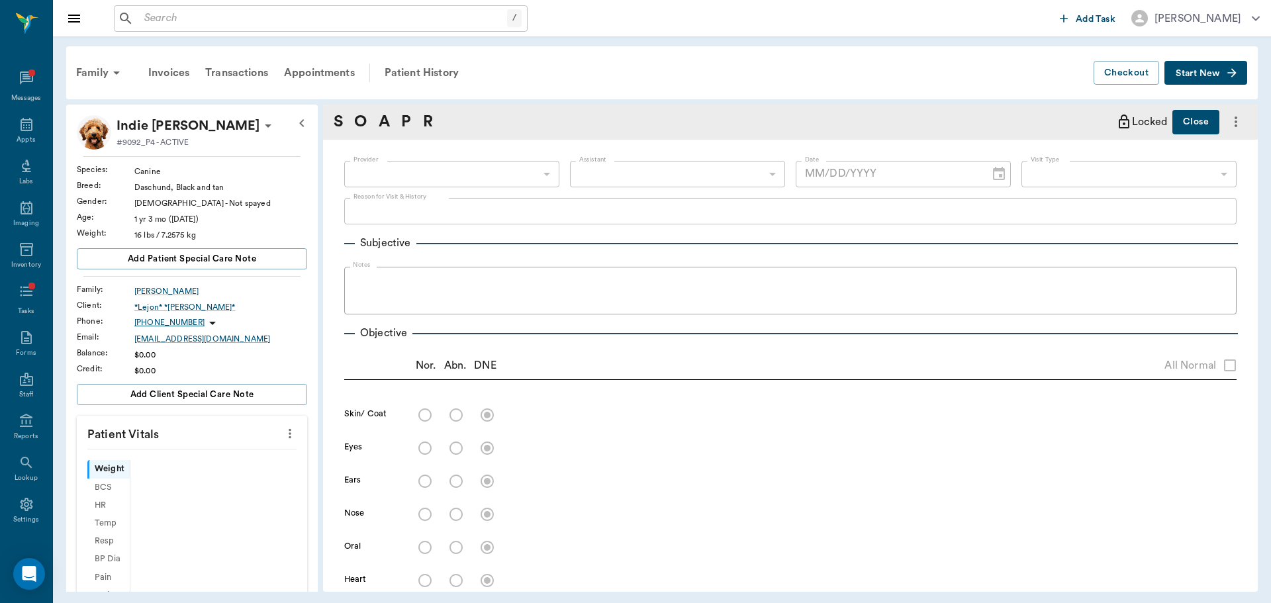
type input "63ec2f075fda476ae8351a4c"
type input "65d2be4f46e3a538d89b8c1a"
type textarea "BASIC ADULT -LORY"
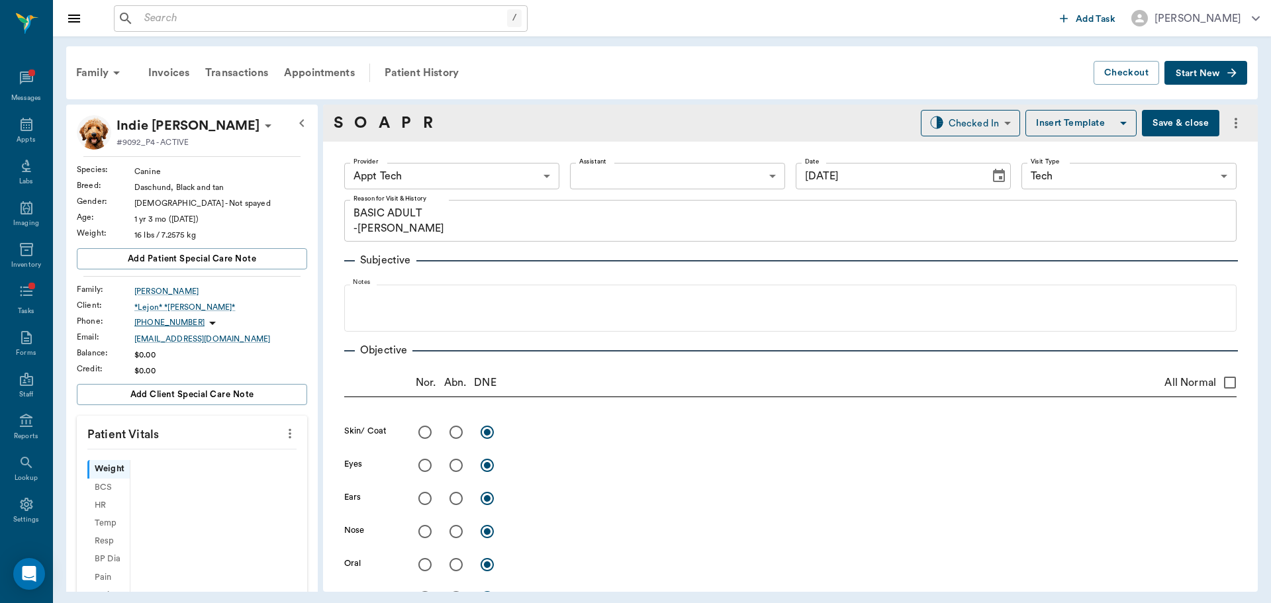
type input "[DATE]"
click at [418, 174] on body "/ ​ Add Task Dr. Bert Ellsworth Nectar Messages Appts Labs Imaging Inventory Ta…" at bounding box center [635, 301] width 1271 height 603
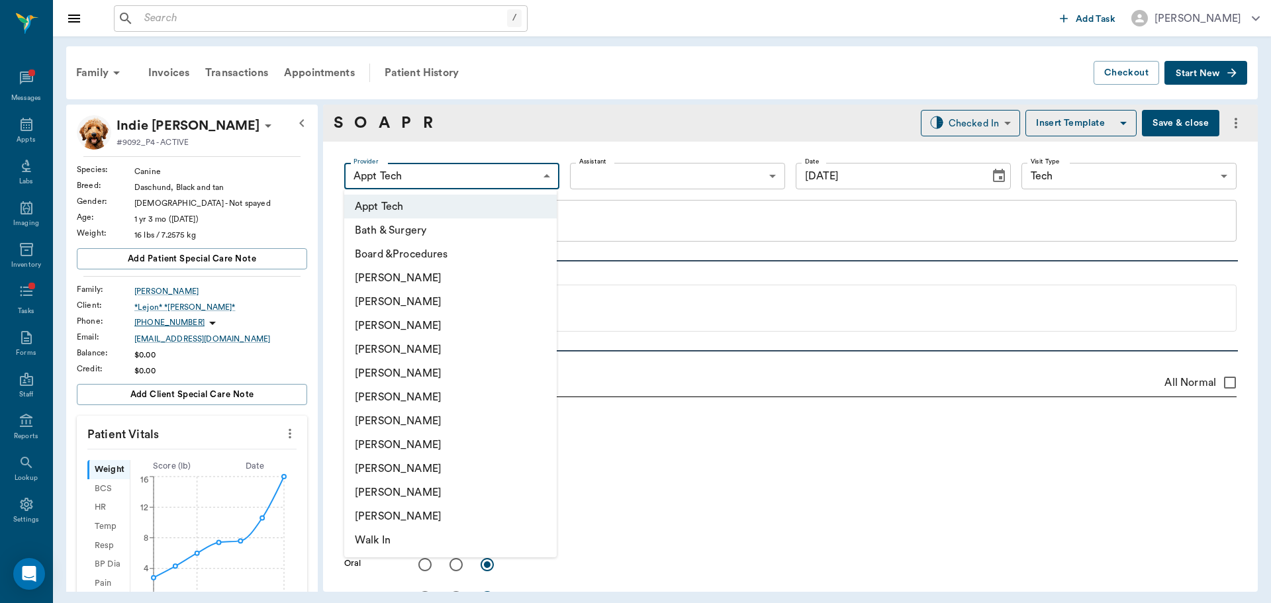
click at [447, 428] on li "[PERSON_NAME]" at bounding box center [450, 421] width 213 height 24
type input "682b670d8bdc6f7f8feef3db"
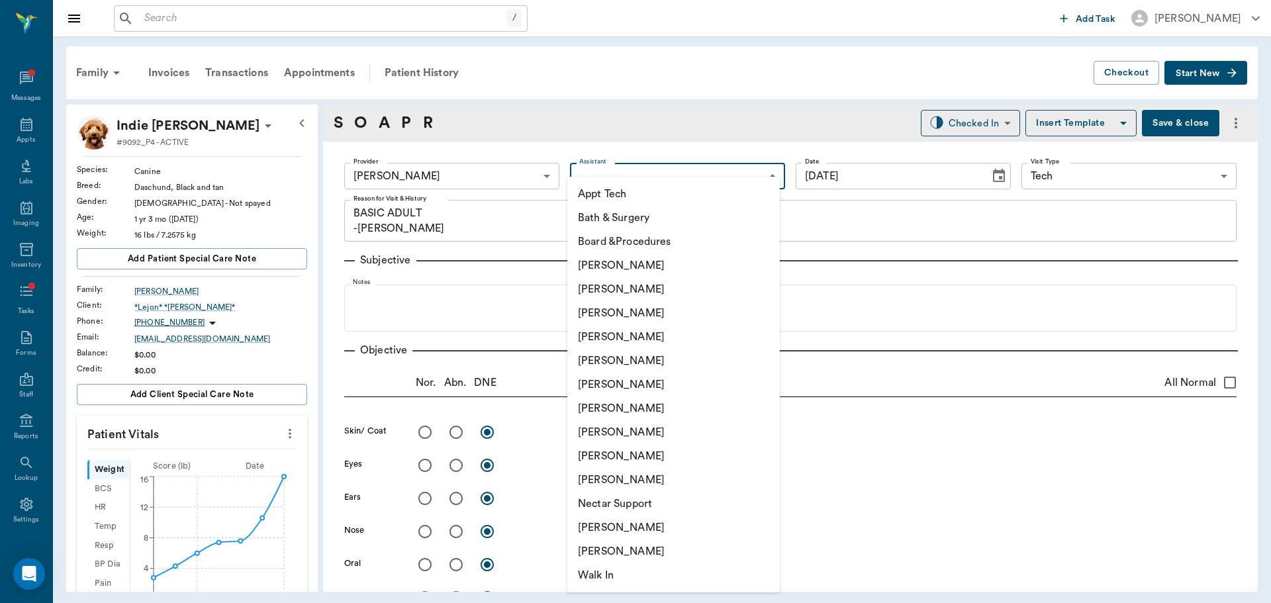
click at [622, 170] on body "/ ​ Add Task Dr. Bert Ellsworth Nectar Messages Appts Labs Imaging Inventory Ta…" at bounding box center [635, 301] width 1271 height 603
click at [624, 190] on li "Appt Tech" at bounding box center [673, 194] width 213 height 24
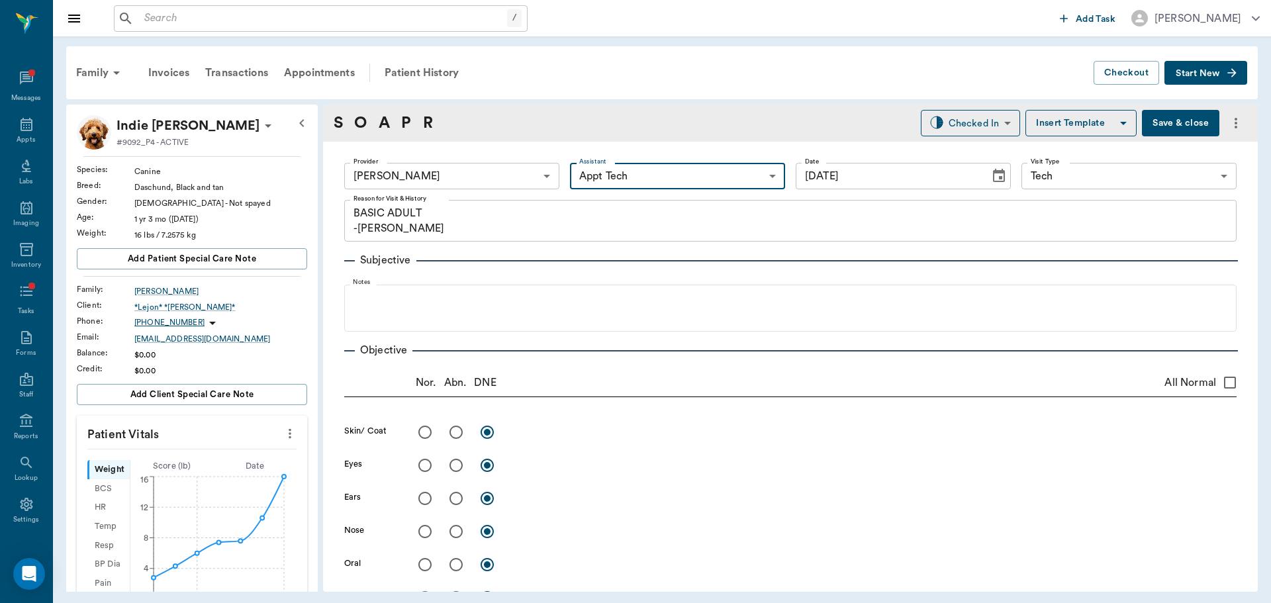
type input "63ec2f075fda476ae8351a4c"
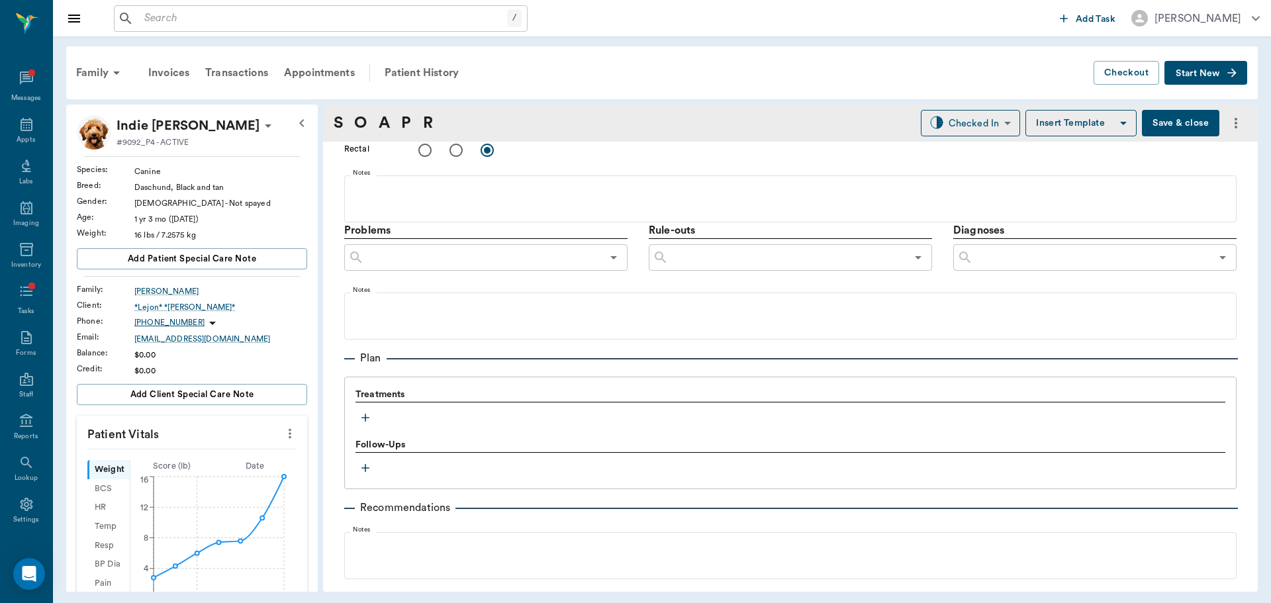
scroll to position [728, 0]
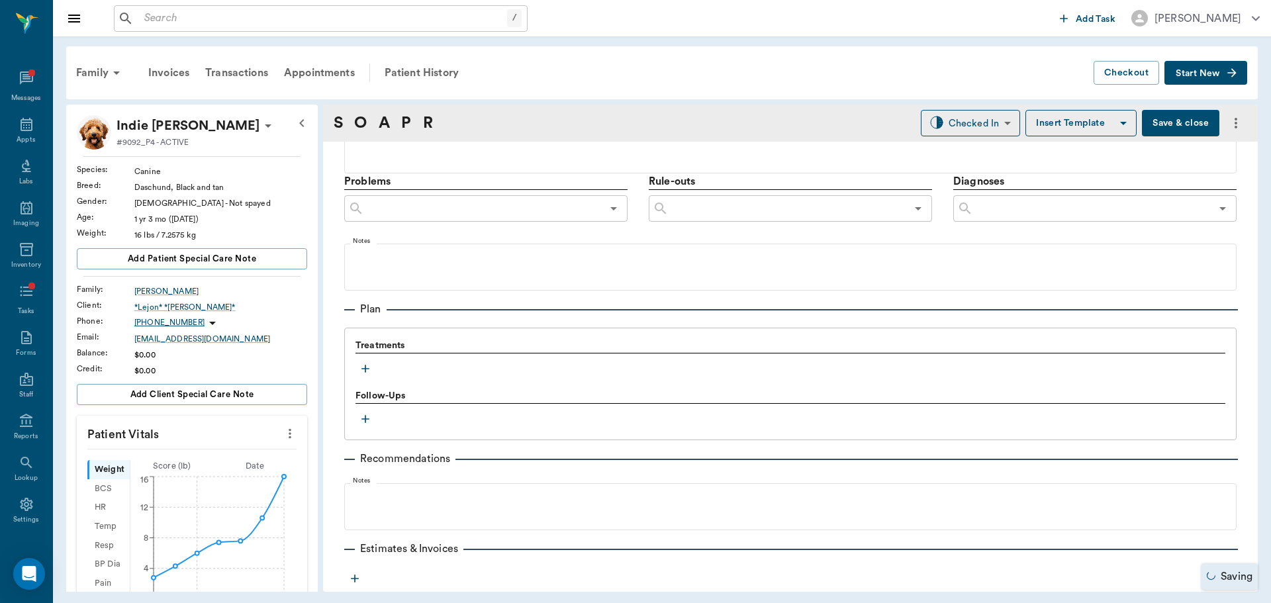
click at [360, 371] on icon "button" at bounding box center [365, 368] width 13 height 13
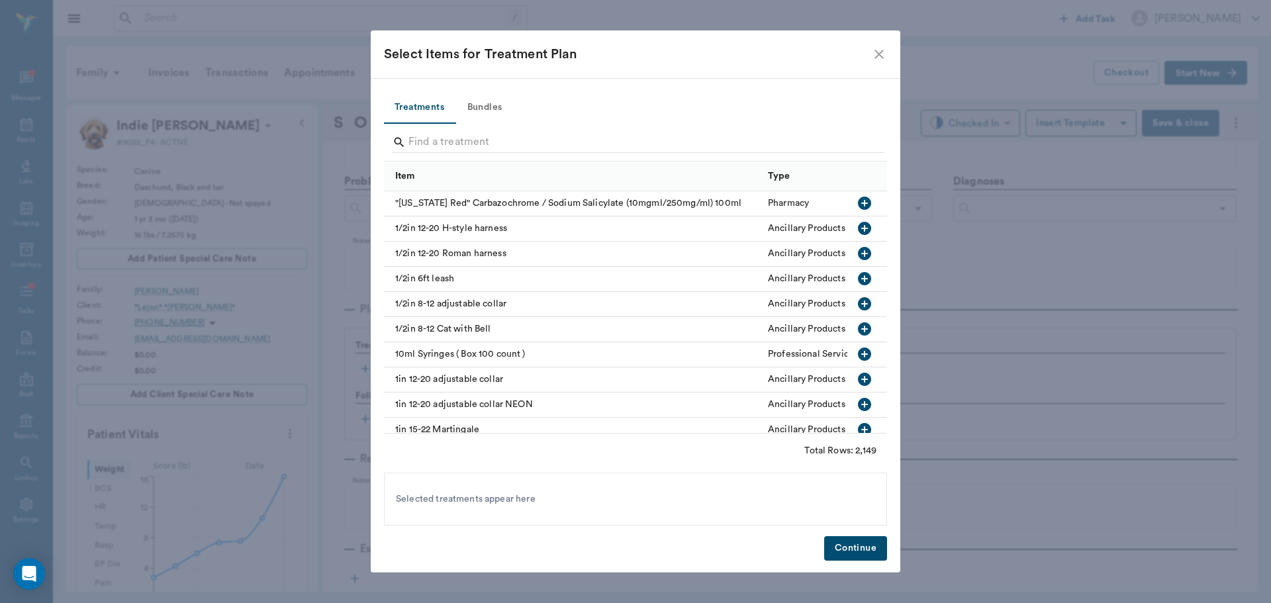
drag, startPoint x: 493, startPoint y: 95, endPoint x: 496, endPoint y: 103, distance: 9.0
click at [495, 99] on button "Bundles" at bounding box center [485, 108] width 60 height 32
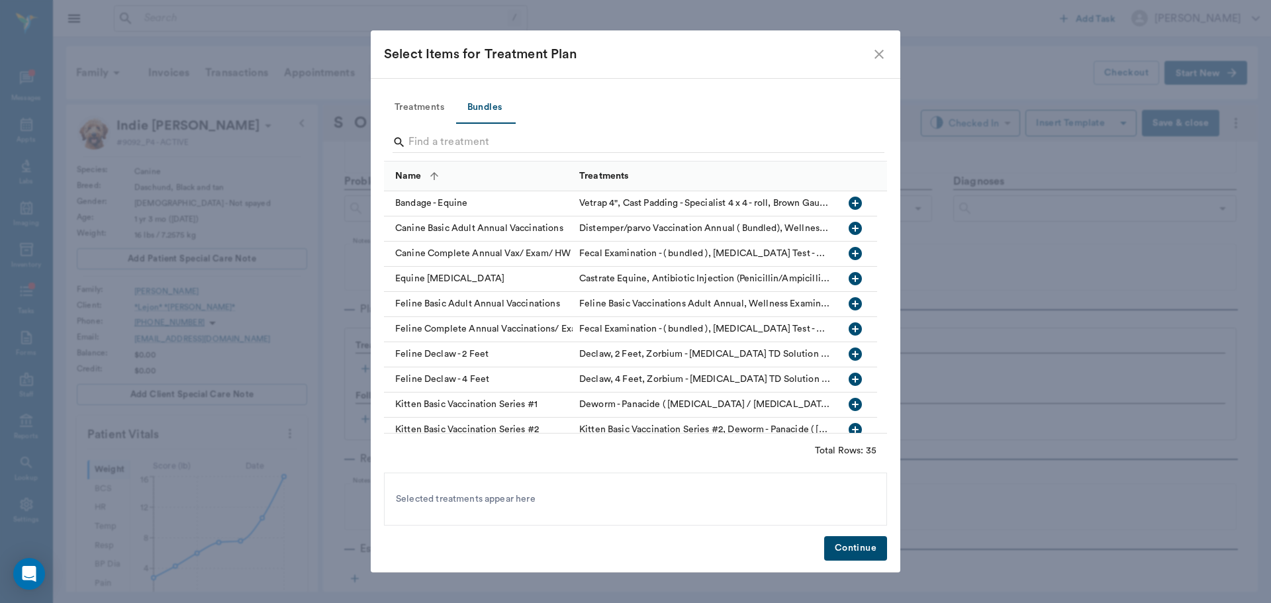
click at [496, 143] on input "Search" at bounding box center [637, 142] width 456 height 21
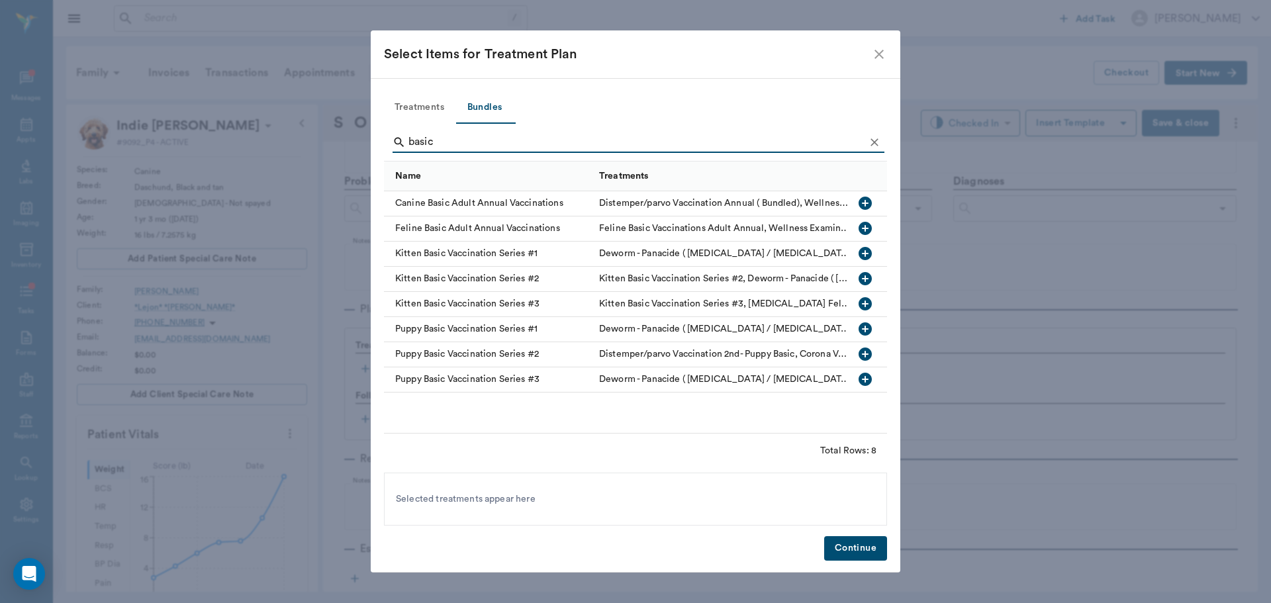
type input "basic"
click at [865, 206] on icon "button" at bounding box center [865, 203] width 16 height 16
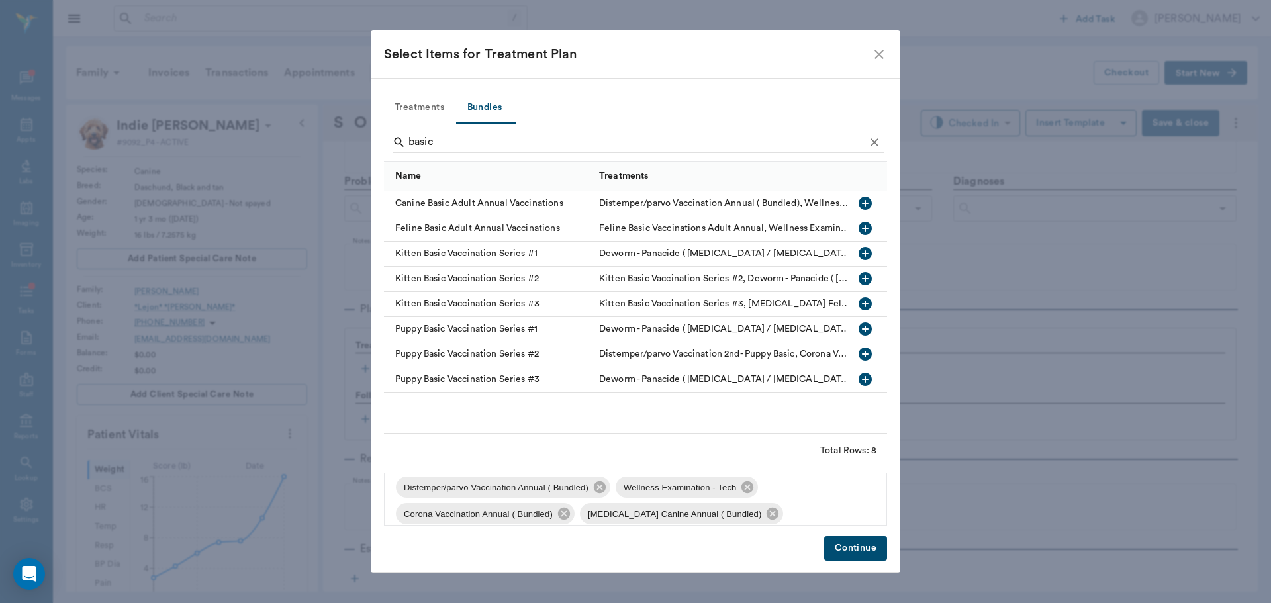
scroll to position [0, 0]
click at [563, 520] on icon at bounding box center [564, 522] width 12 height 12
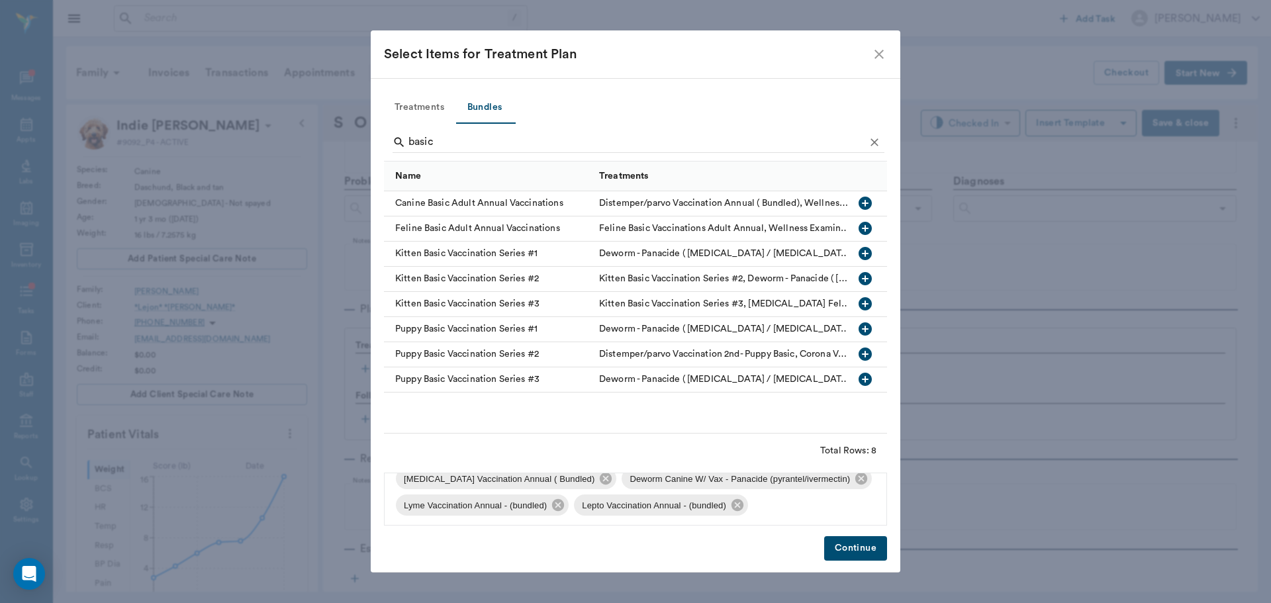
scroll to position [72, 0]
click at [560, 505] on icon at bounding box center [558, 503] width 15 height 15
click at [560, 503] on icon at bounding box center [559, 503] width 15 height 15
click at [845, 550] on button "Continue" at bounding box center [855, 548] width 63 height 24
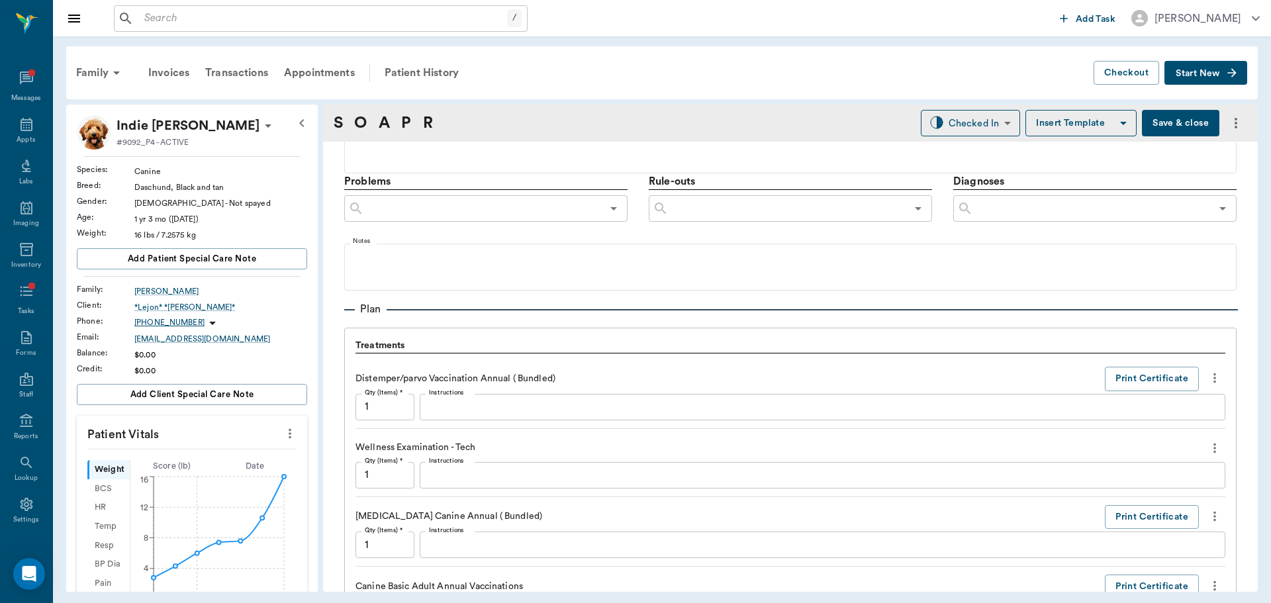
scroll to position [993, 0]
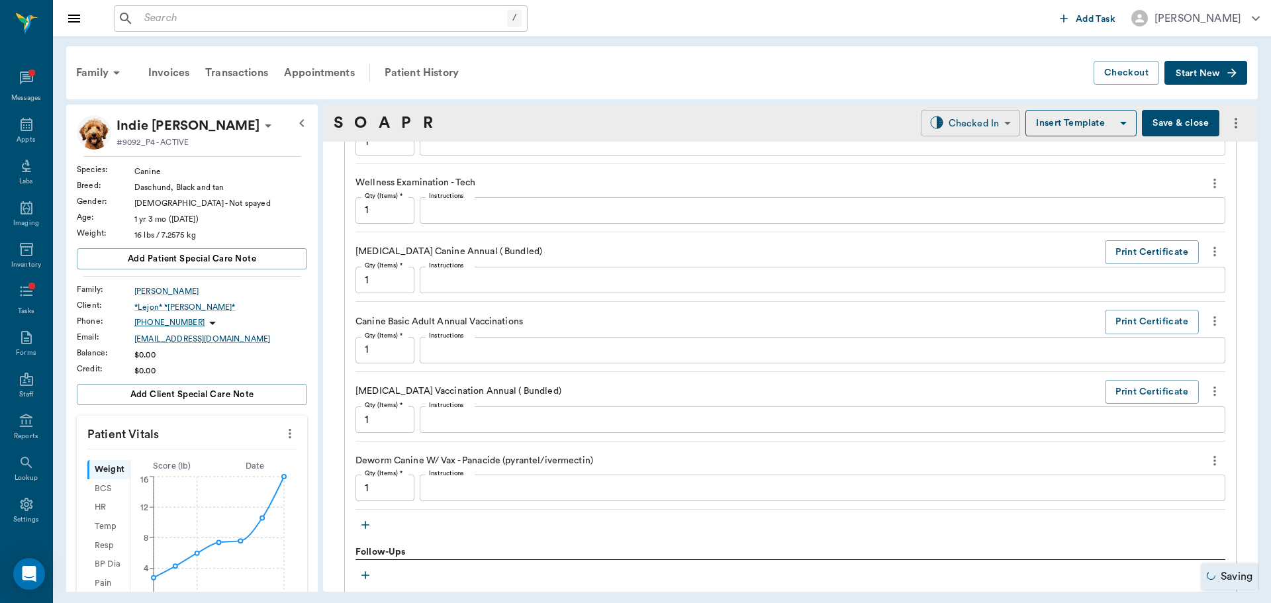
click at [944, 123] on body "/ ​ Add Task Dr. Bert Ellsworth Nectar Messages Appts Labs Imaging Inventory Ta…" at bounding box center [635, 301] width 1271 height 603
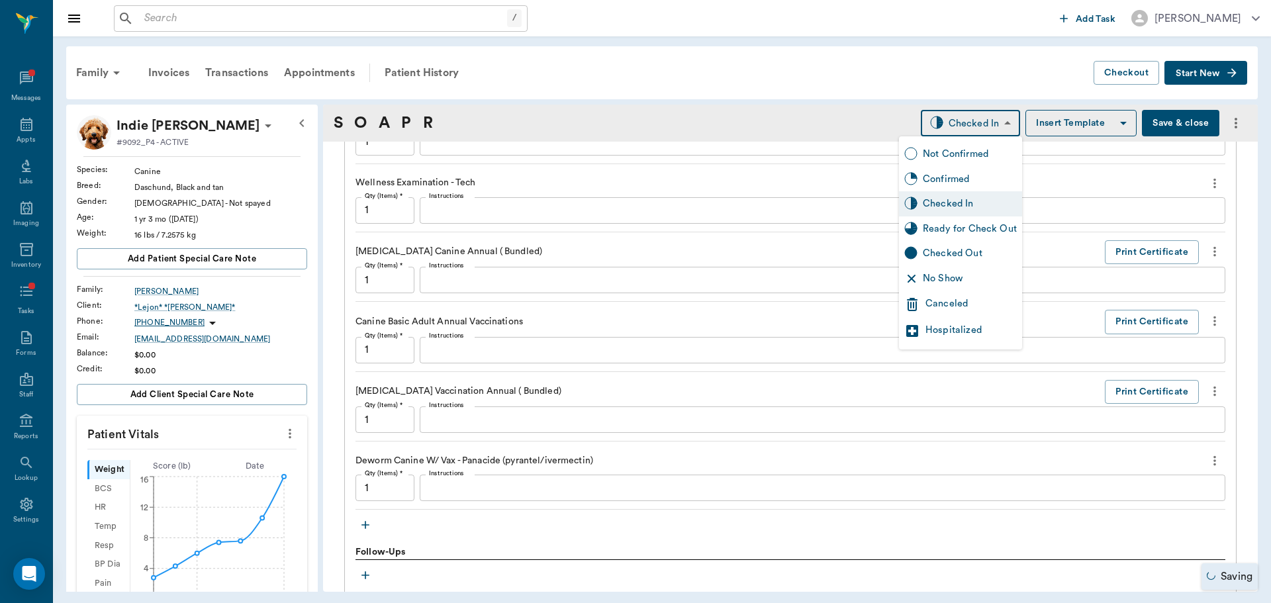
click at [957, 230] on div "Ready for Check Out" at bounding box center [970, 229] width 94 height 15
type input "READY_TO_CHECKOUT"
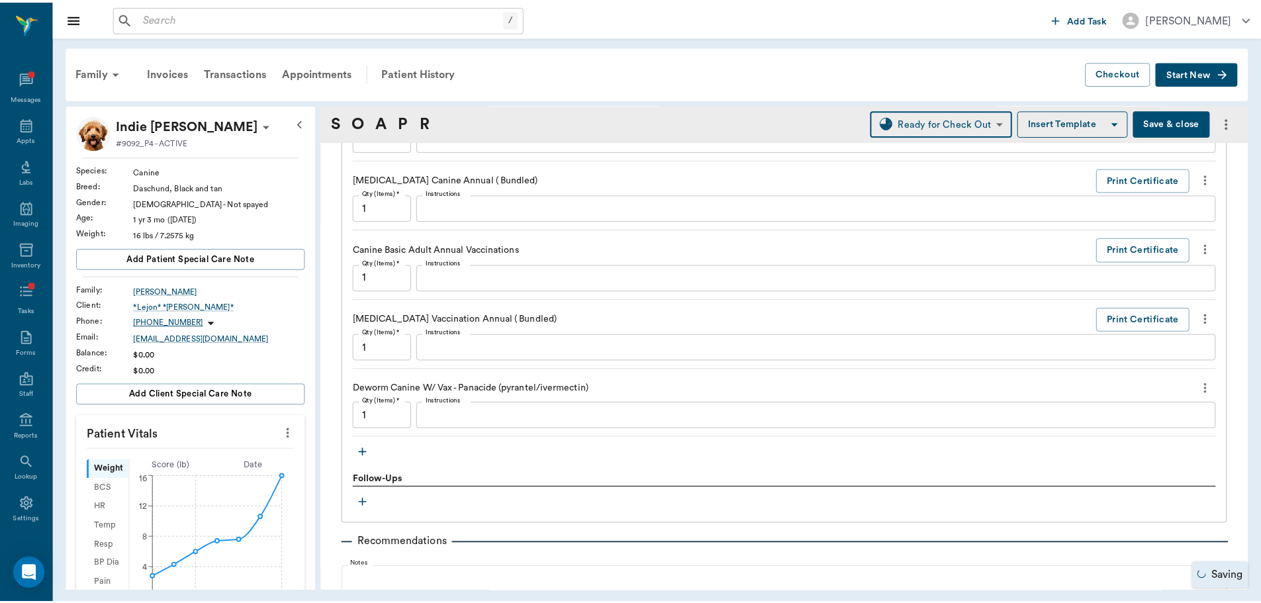
scroll to position [1192, 0]
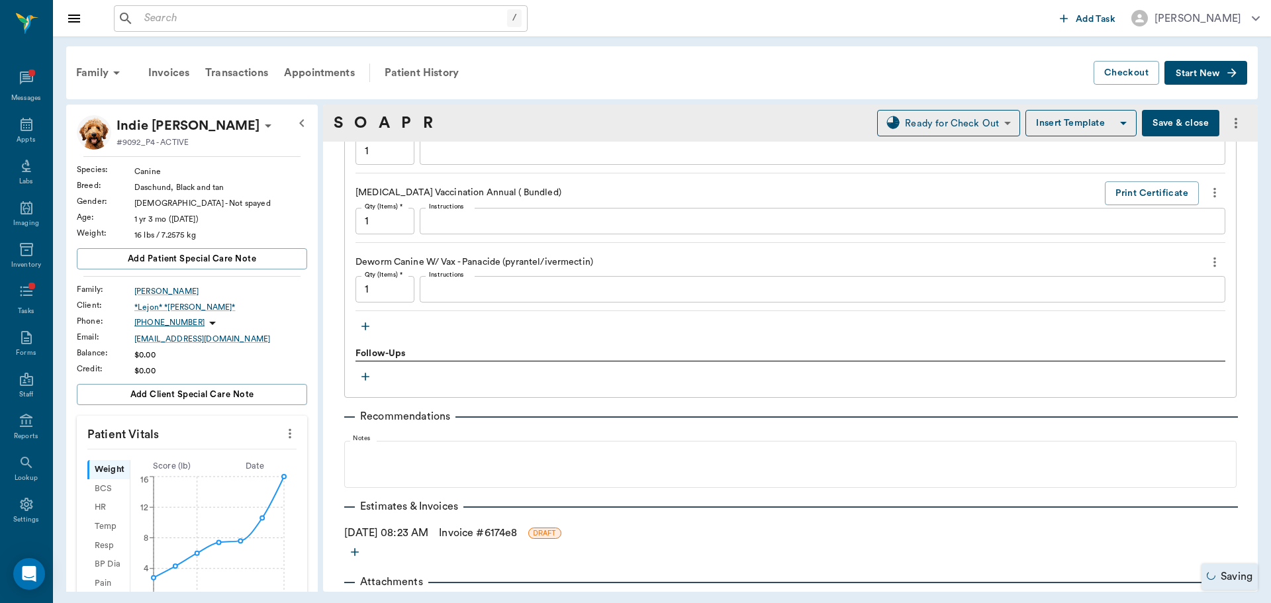
click at [491, 530] on link "Invoice # 6174e8" at bounding box center [478, 533] width 78 height 16
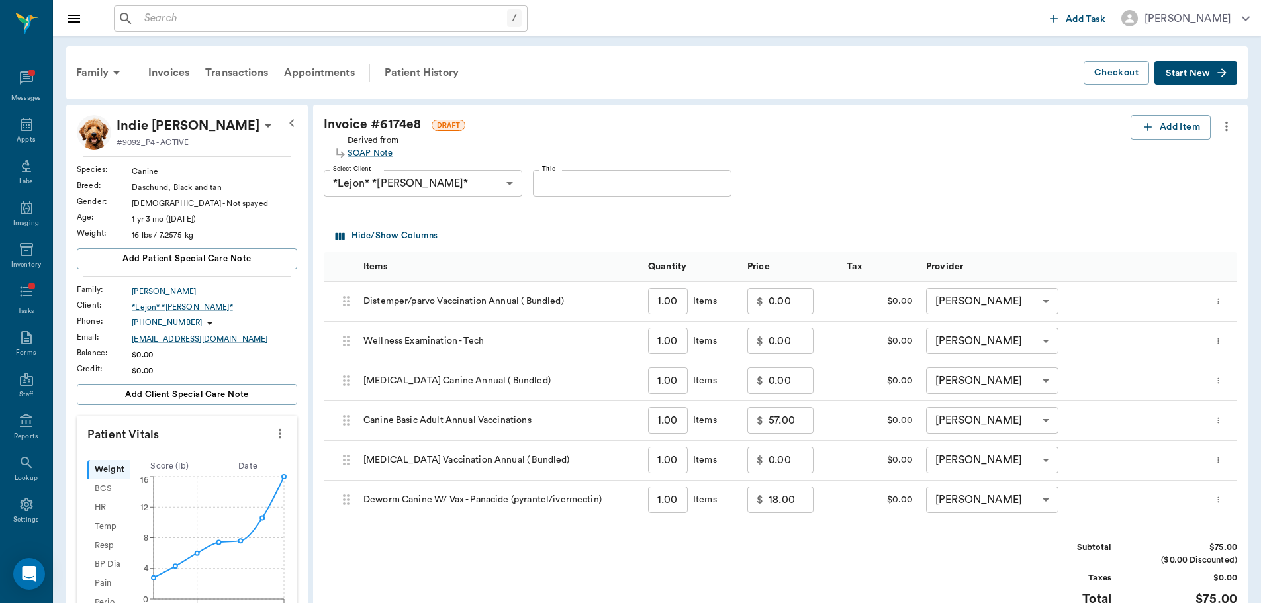
click at [1227, 126] on icon "more" at bounding box center [1227, 127] width 3 height 10
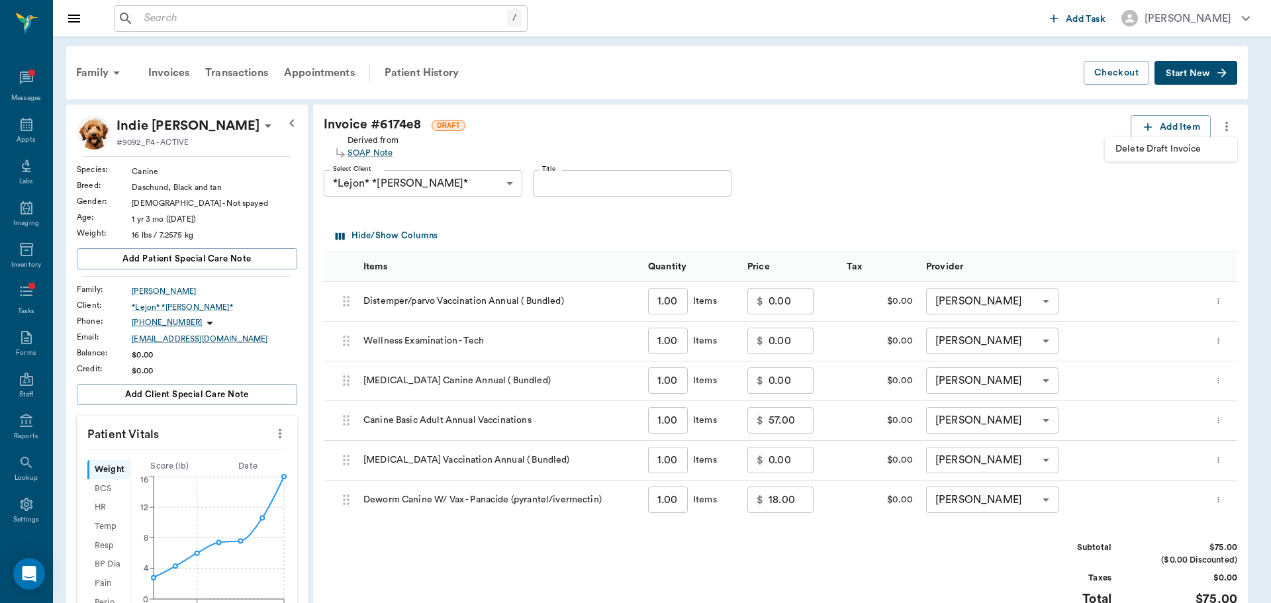
click at [1177, 217] on div at bounding box center [635, 301] width 1271 height 603
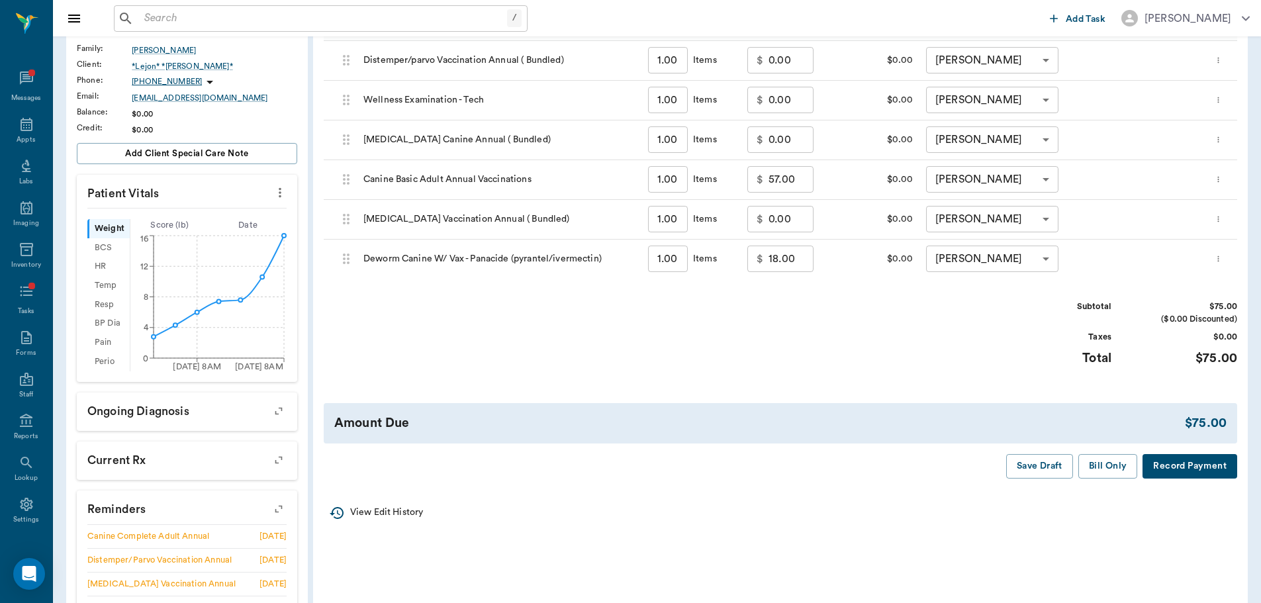
scroll to position [265, 0]
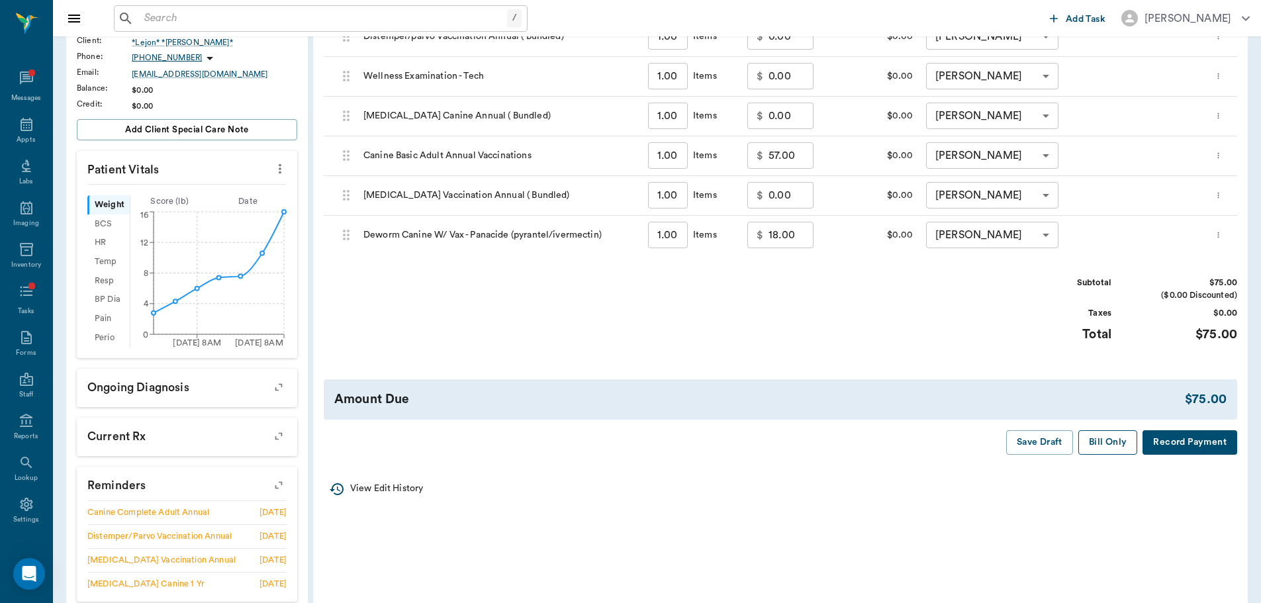
click at [1120, 446] on button "Bill Only" at bounding box center [1109, 442] width 60 height 24
click at [286, 175] on icon "more" at bounding box center [280, 169] width 15 height 16
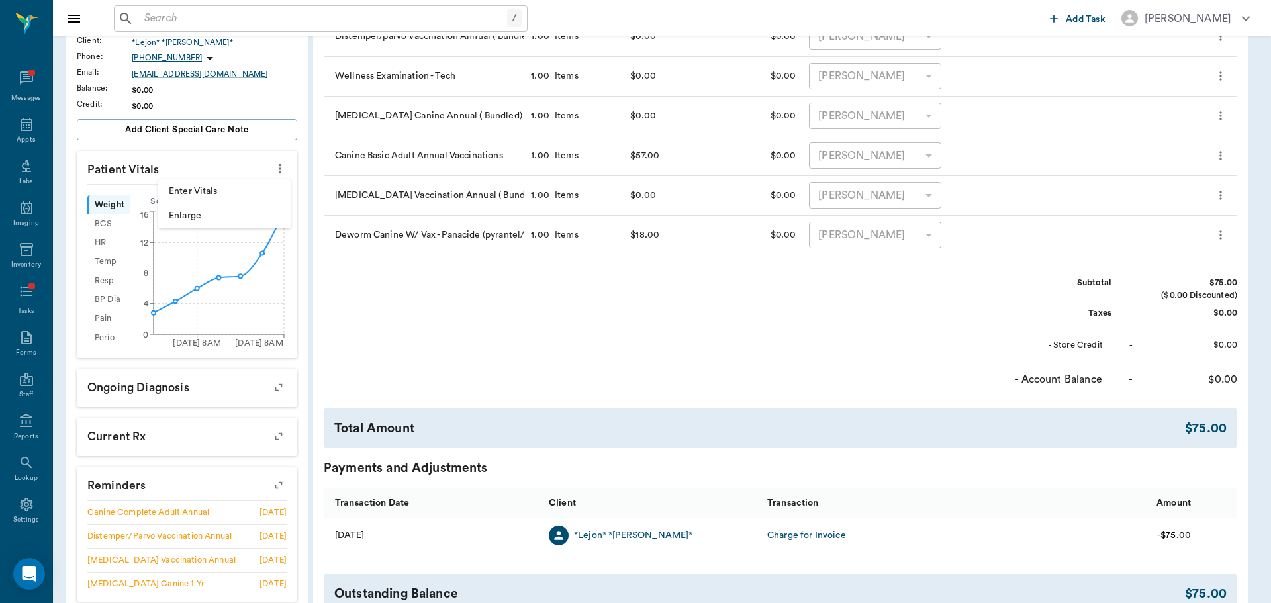
click at [243, 190] on span "Enter Vitals" at bounding box center [224, 192] width 111 height 14
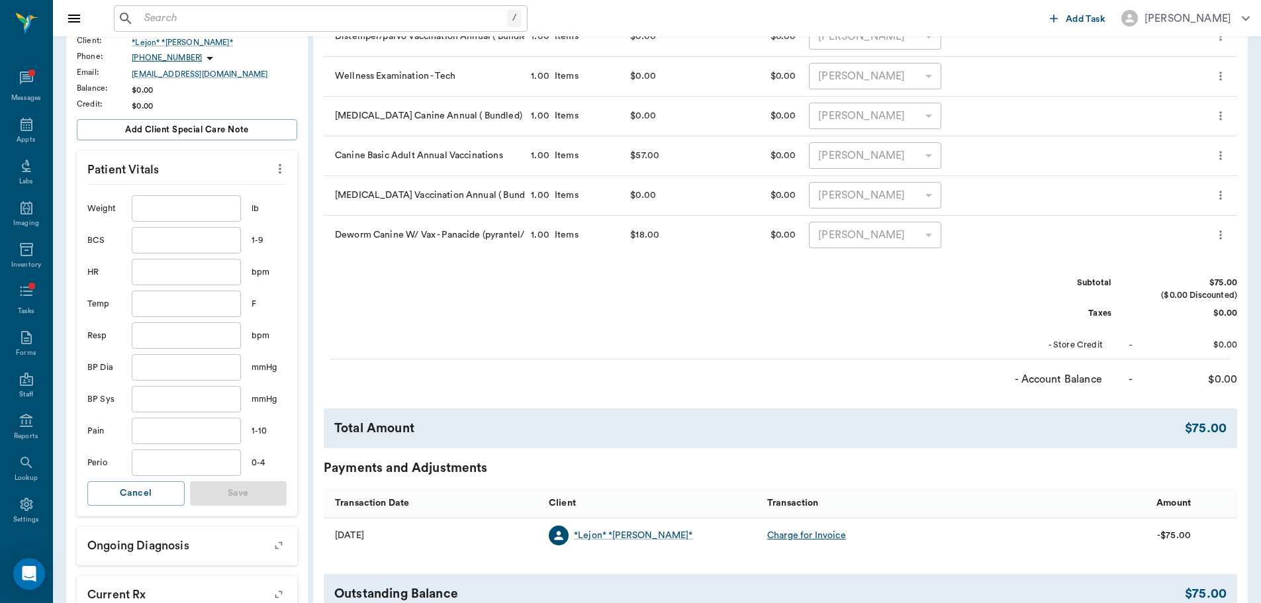
click at [205, 207] on input "text" at bounding box center [186, 208] width 109 height 26
type input "17.6"
click at [245, 501] on button "Save" at bounding box center [238, 493] width 97 height 24
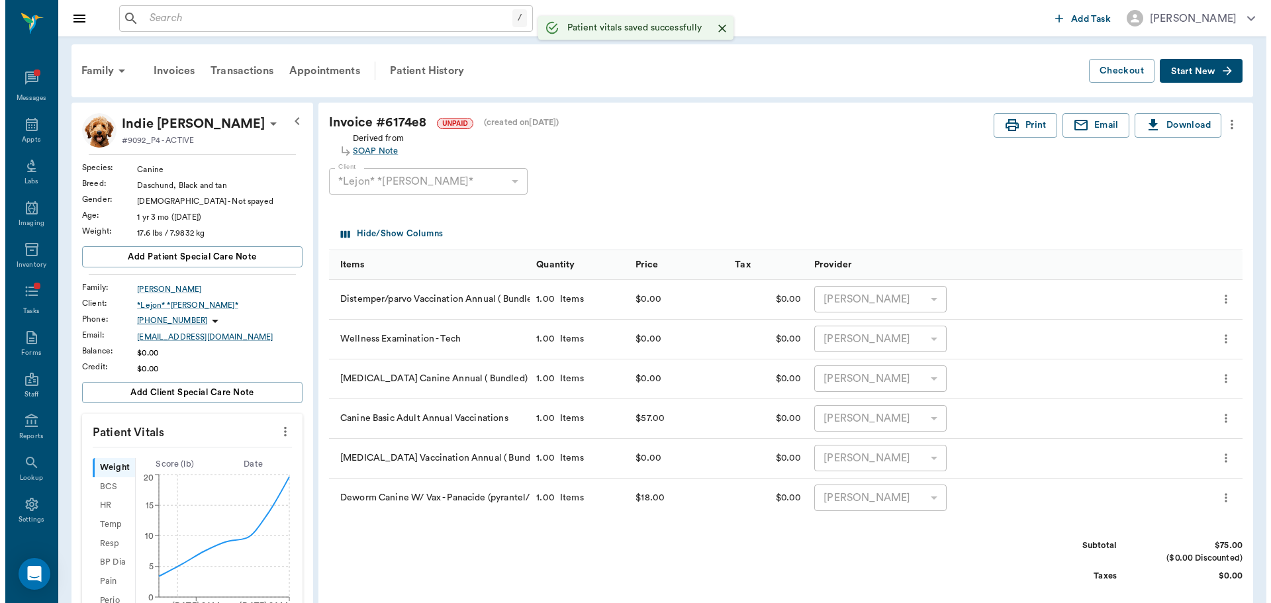
scroll to position [0, 0]
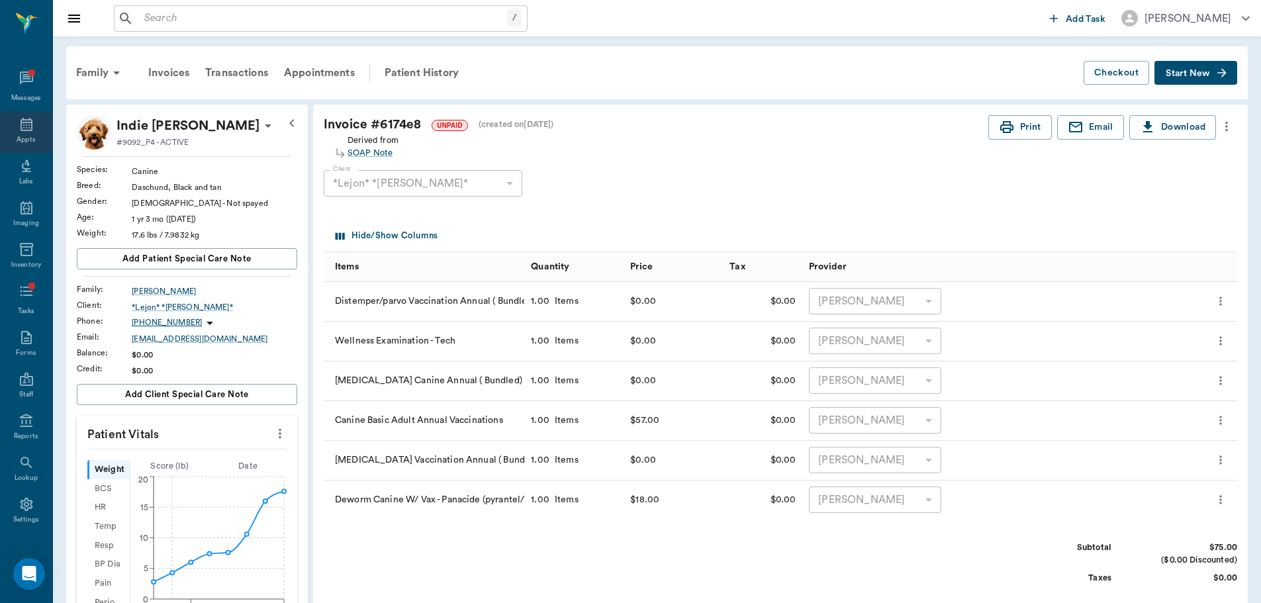
click at [18, 135] on div "Appts" at bounding box center [26, 140] width 19 height 10
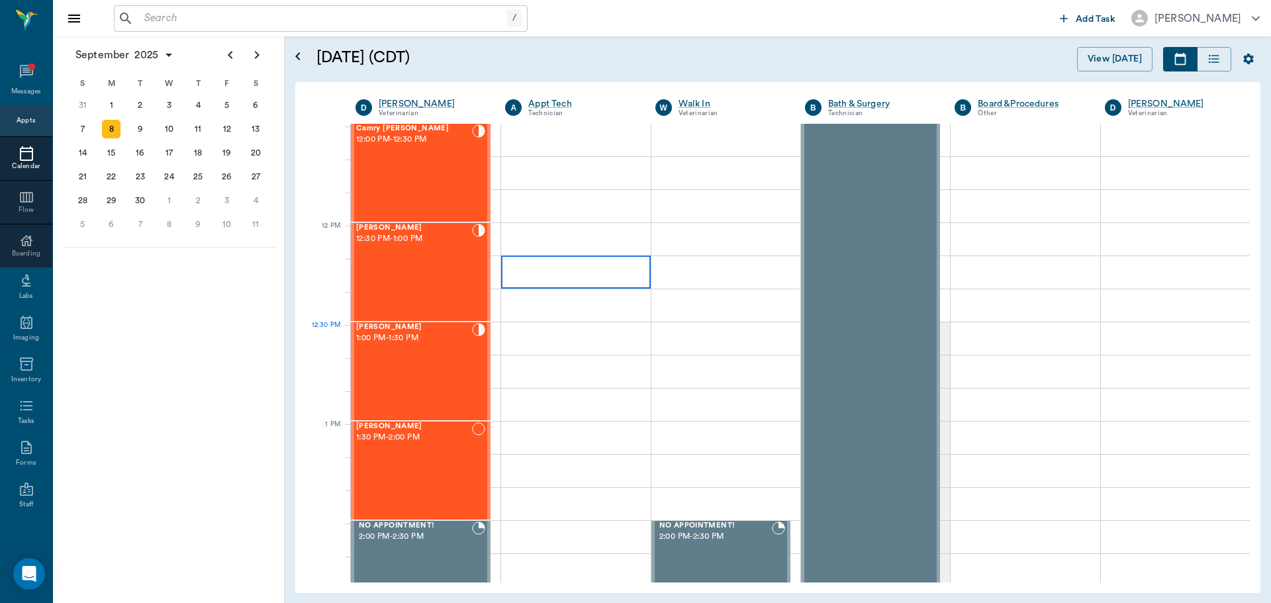
scroll to position [665, 0]
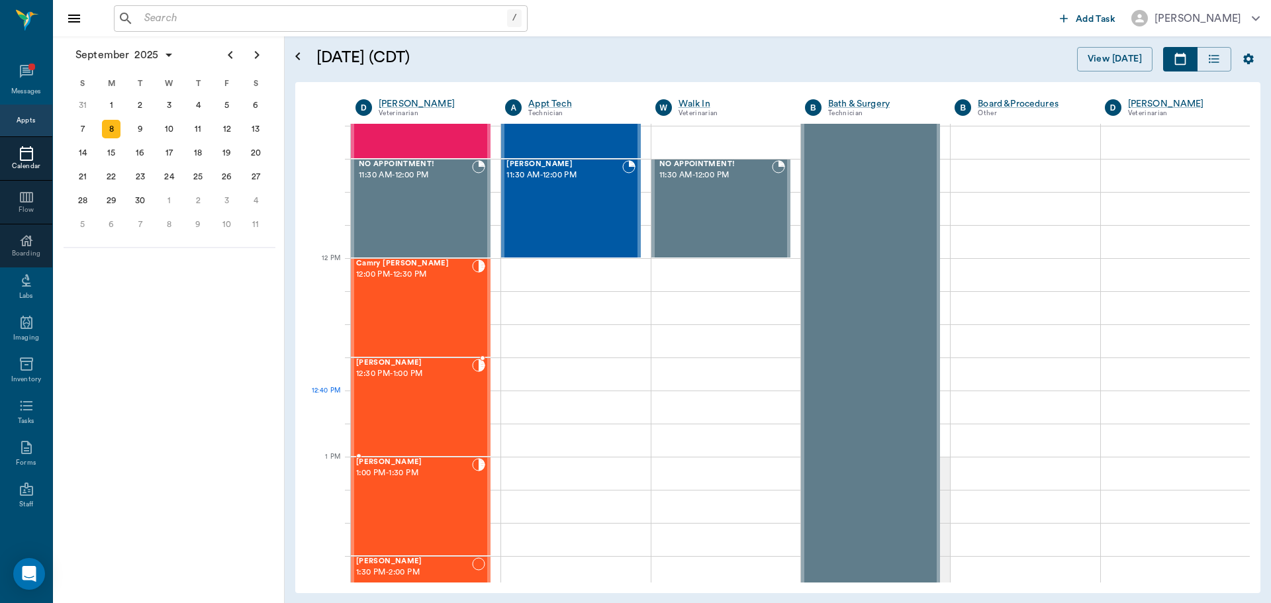
click at [443, 400] on div "Tuck Allen 12:30 PM - 1:00 PM" at bounding box center [414, 407] width 116 height 97
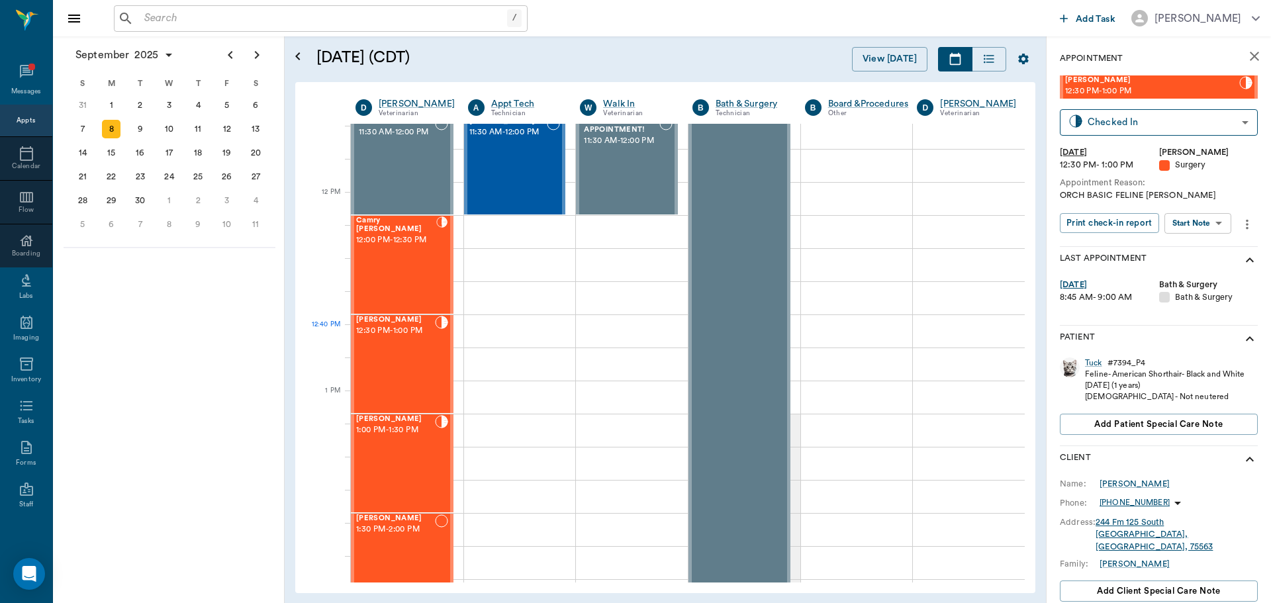
scroll to position [732, 0]
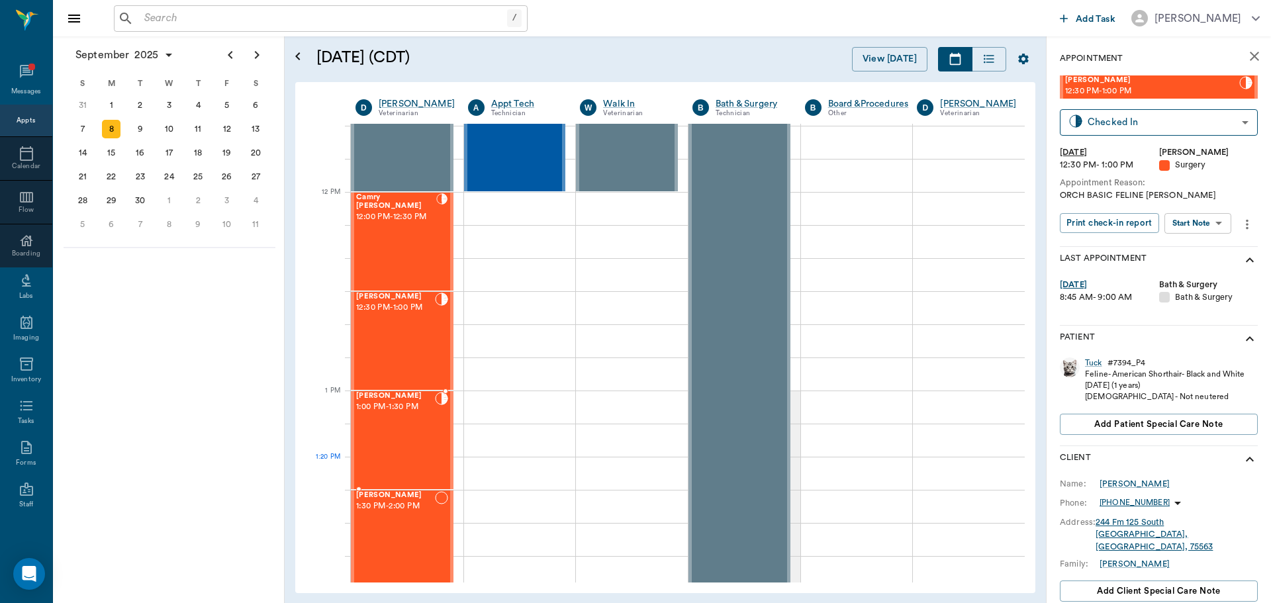
click at [375, 465] on div "Snowball Allen 1:00 PM - 1:30 PM" at bounding box center [395, 440] width 79 height 97
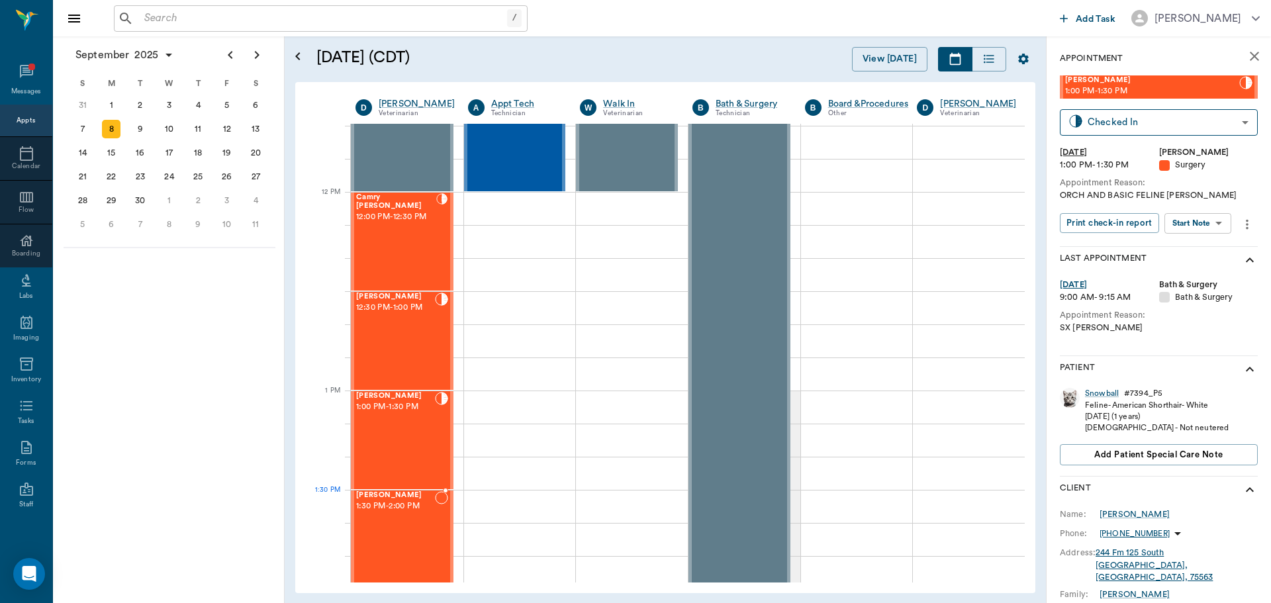
click at [416, 520] on div "Joey Gutierrez 1:30 PM - 2:00 PM" at bounding box center [395, 539] width 79 height 97
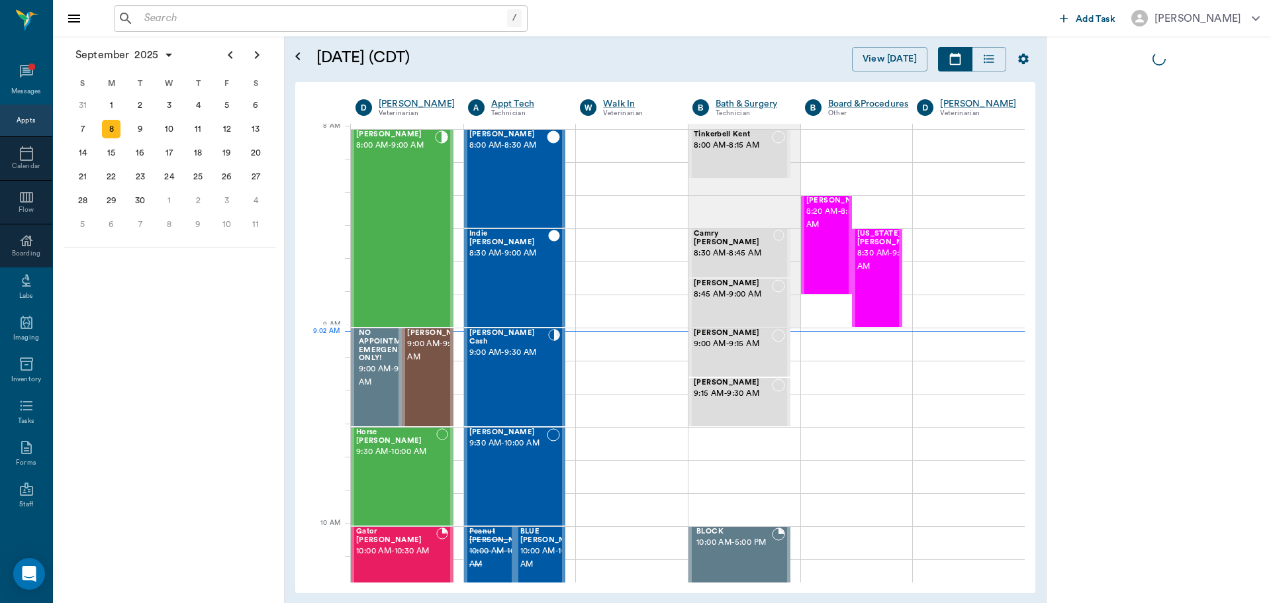
scroll to position [3, 0]
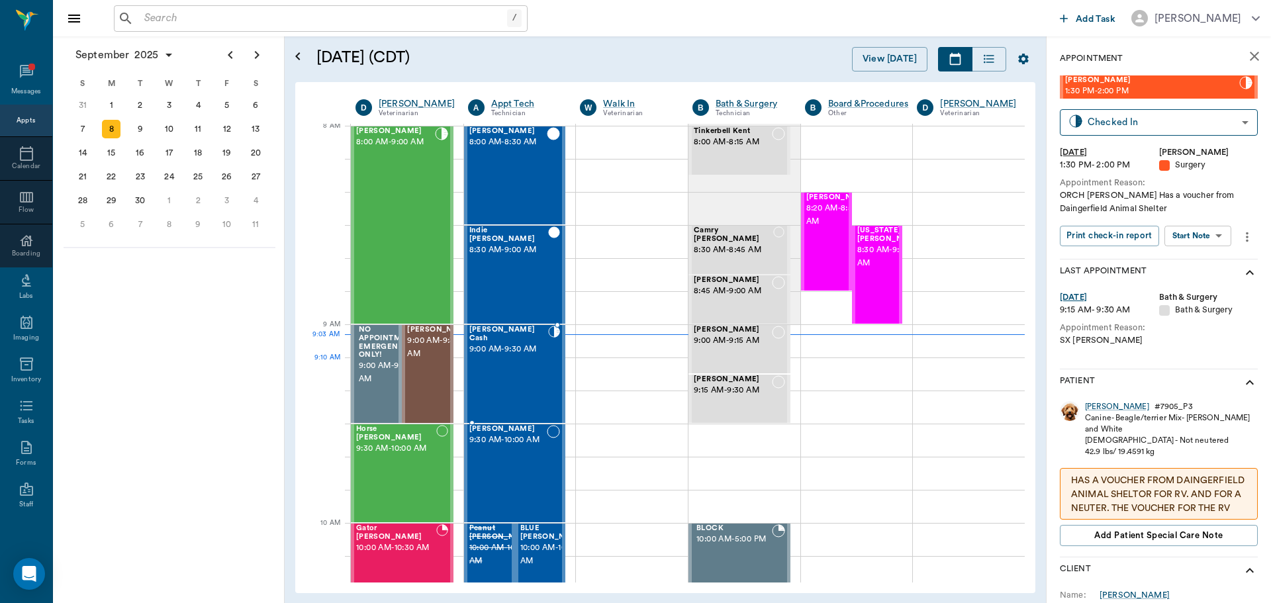
click at [529, 358] on div "[PERSON_NAME] Cash 9:00 AM - 9:30 AM" at bounding box center [508, 374] width 79 height 97
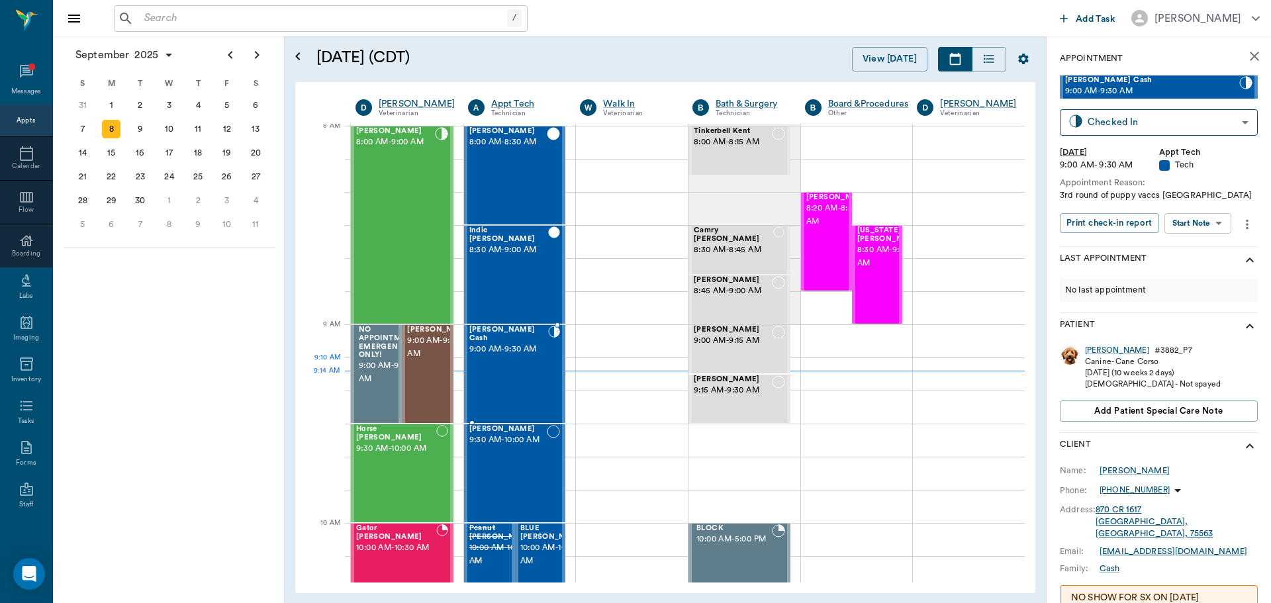
drag, startPoint x: 519, startPoint y: 365, endPoint x: 527, endPoint y: 322, distance: 43.1
click at [521, 365] on div "[PERSON_NAME] Cash 9:00 AM - 9:30 AM" at bounding box center [508, 374] width 79 height 97
click at [1185, 220] on body "/ ​ Add Task [PERSON_NAME] Nectar Messages Appts Calendar Flow Boarding Labs Im…" at bounding box center [635, 301] width 1271 height 603
click at [1162, 250] on button "Start SOAP" at bounding box center [1183, 250] width 45 height 15
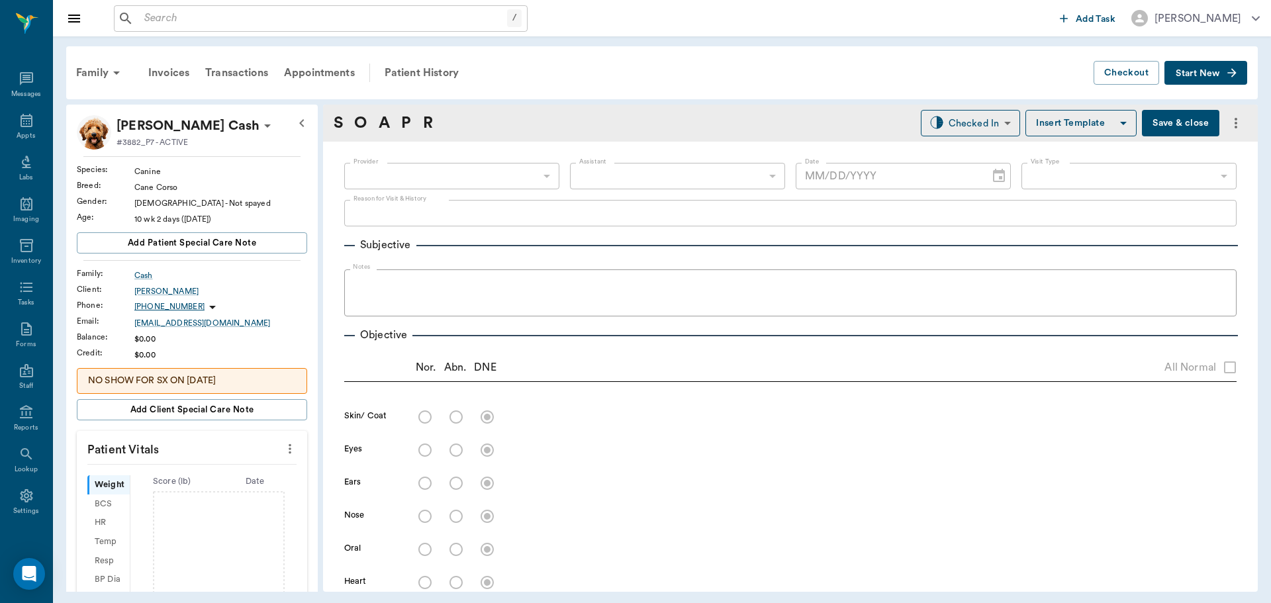
type input "63ec2f075fda476ae8351a4c"
type input "65d2be4f46e3a538d89b8c1a"
type textarea "3rd round of puppy vaccs [GEOGRAPHIC_DATA]"
type input "[DATE]"
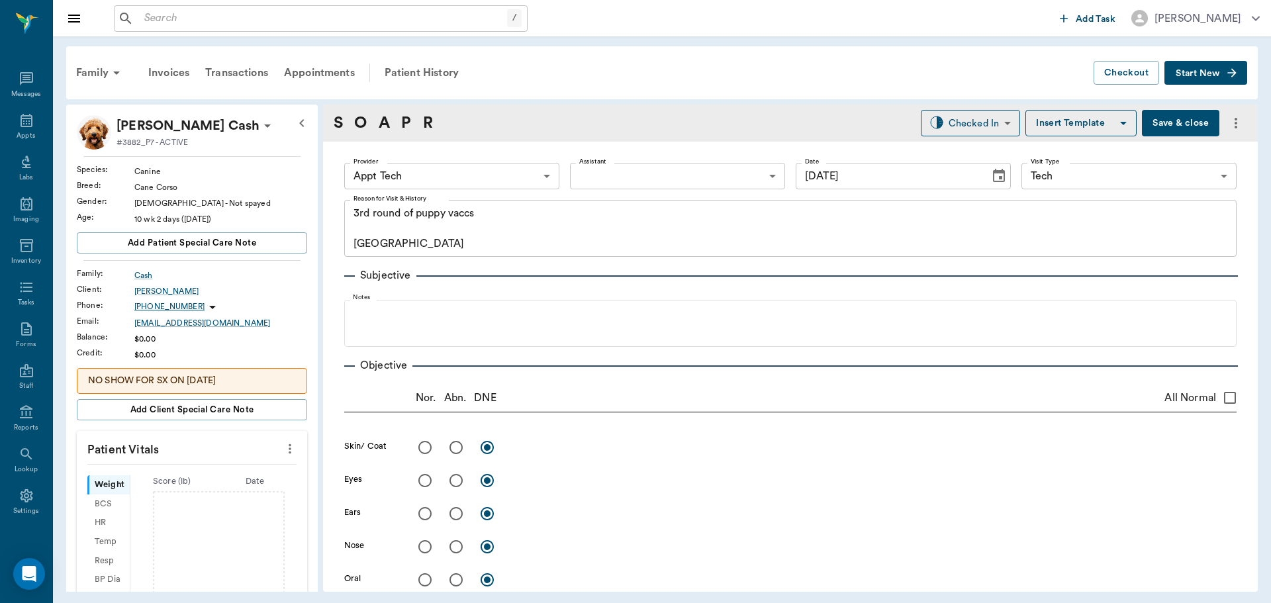
click at [283, 446] on icon "more" at bounding box center [290, 449] width 15 height 16
click at [209, 473] on span "Enter Vitals" at bounding box center [224, 472] width 111 height 14
click at [177, 483] on input "text" at bounding box center [191, 488] width 115 height 26
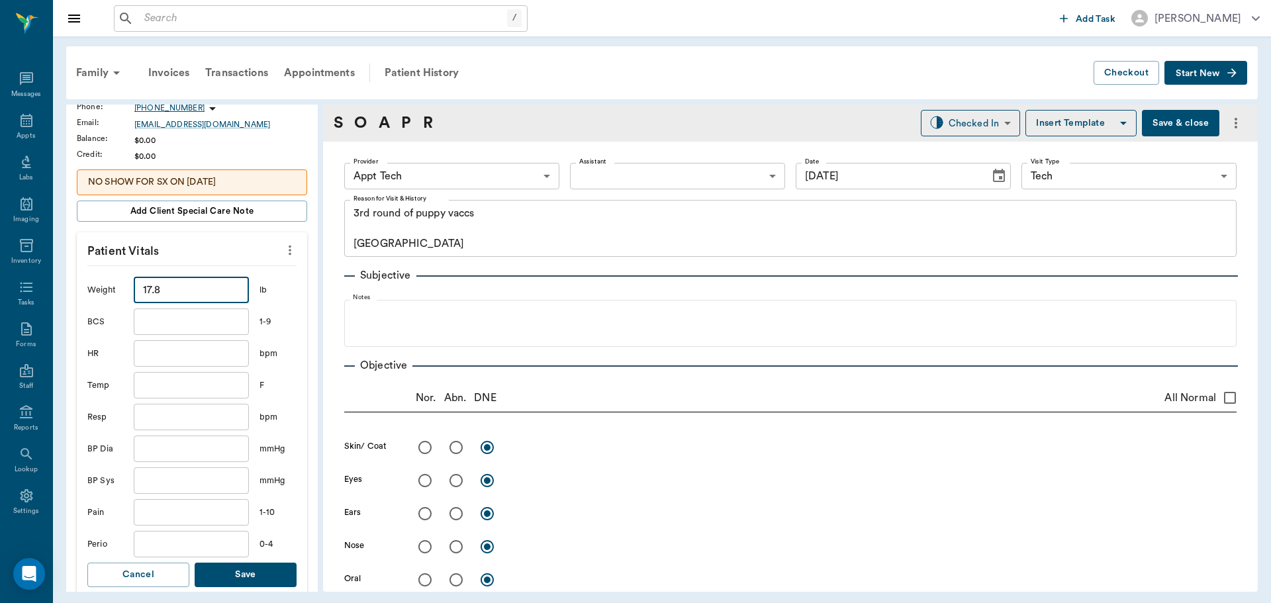
type input "17.8"
click at [260, 583] on button "Save" at bounding box center [246, 575] width 102 height 24
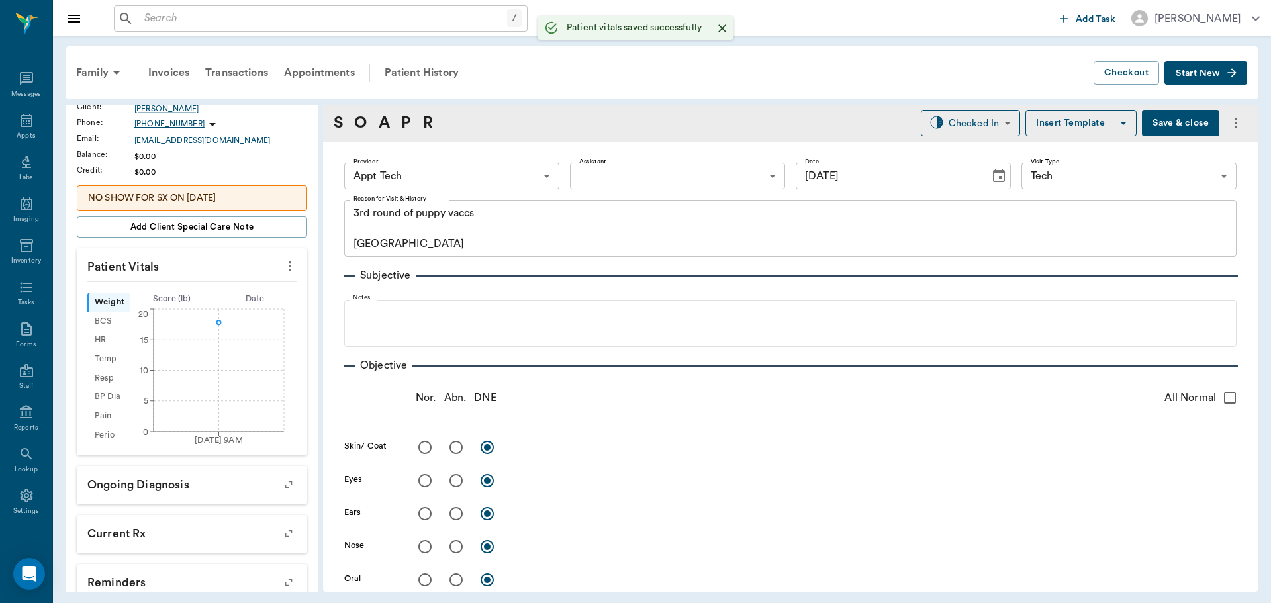
scroll to position [215, 0]
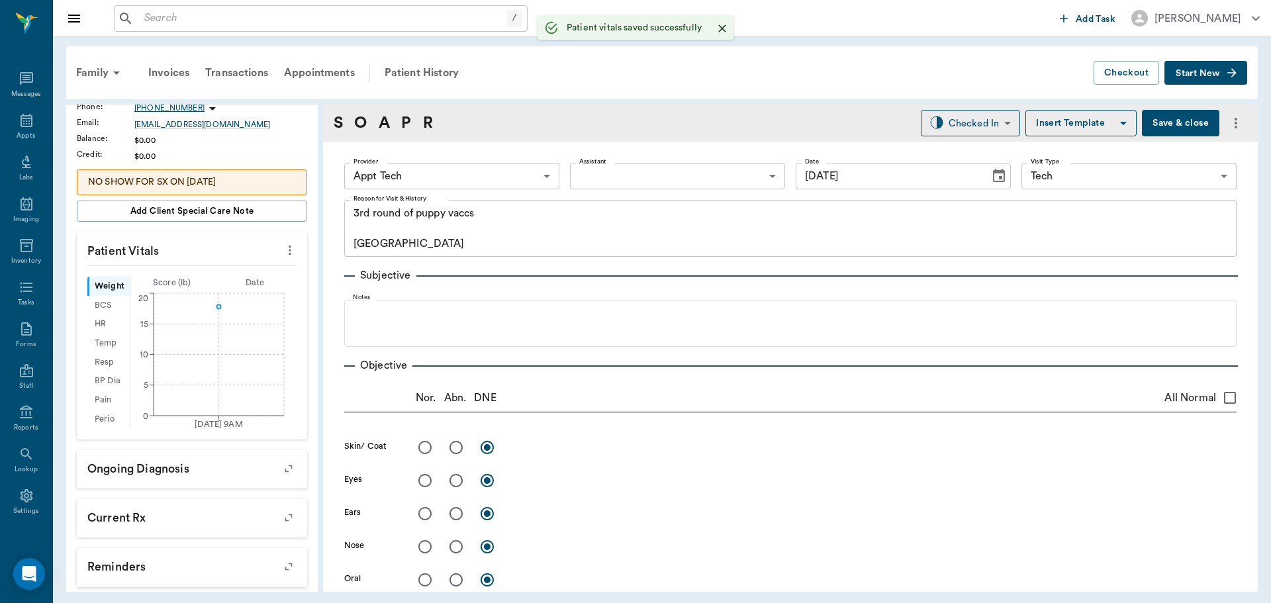
click at [454, 173] on body "/ ​ Add Task [PERSON_NAME] Nectar Messages Appts Labs Imaging Inventory Tasks F…" at bounding box center [635, 301] width 1271 height 603
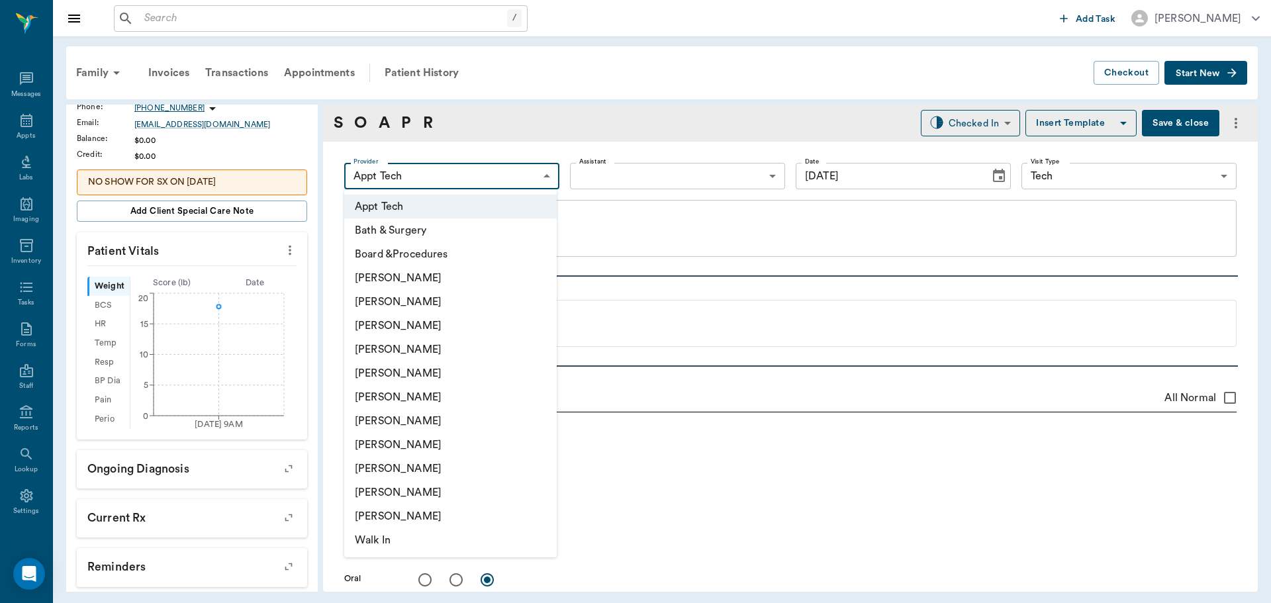
click at [379, 443] on li "[PERSON_NAME]" at bounding box center [450, 445] width 213 height 24
type input "63ec2e7e52e12b0ba117b124"
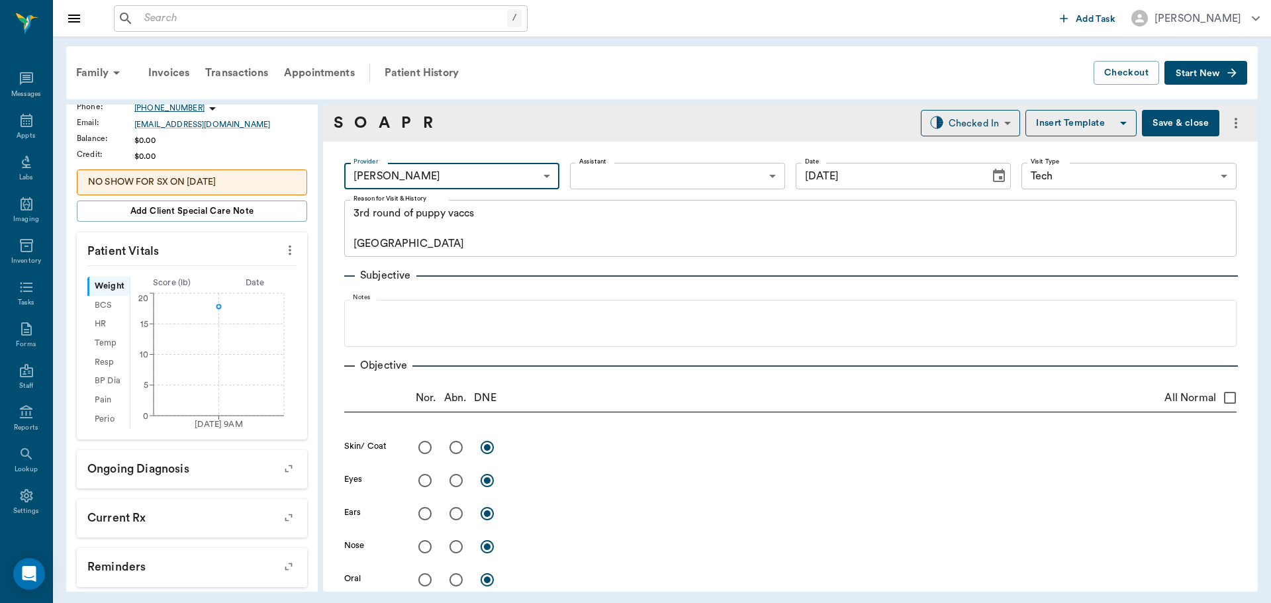
click at [401, 121] on div "S O A P R" at bounding box center [383, 123] width 99 height 24
click at [404, 121] on link "P" at bounding box center [406, 123] width 10 height 24
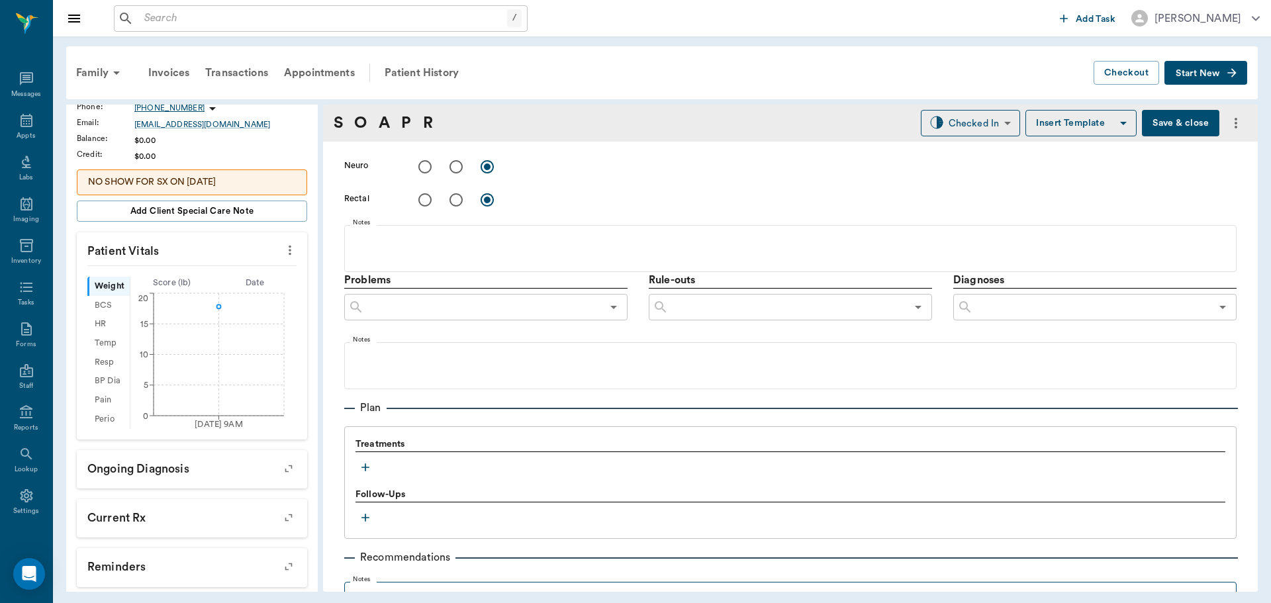
scroll to position [804, 0]
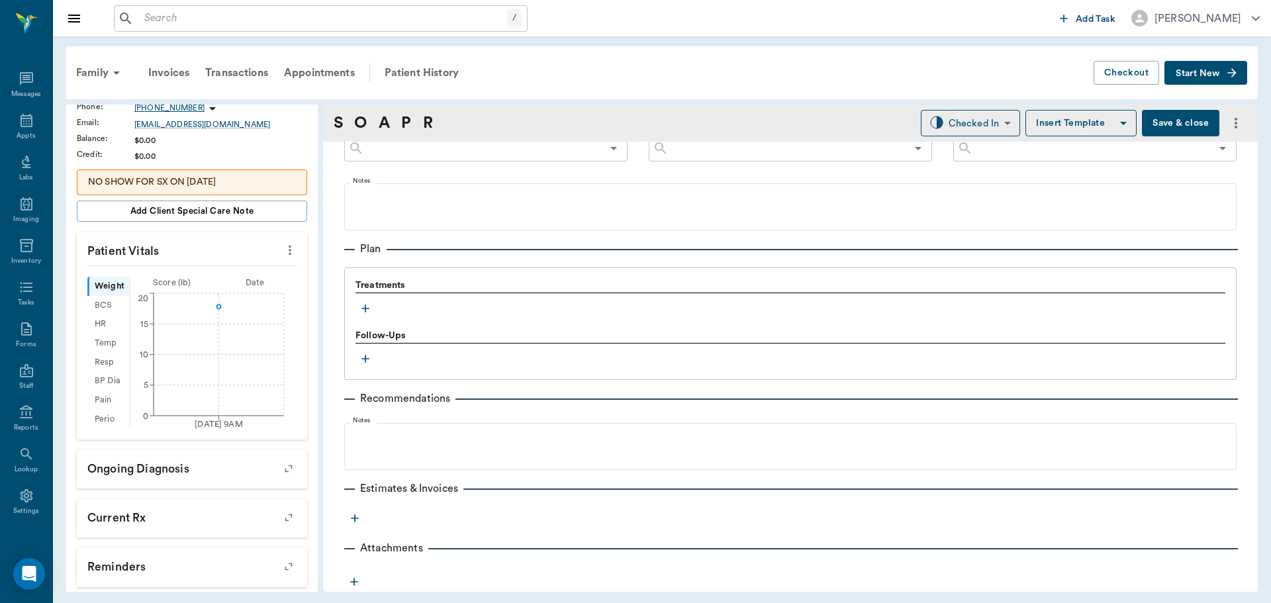
click at [363, 306] on icon "button" at bounding box center [365, 308] width 13 height 13
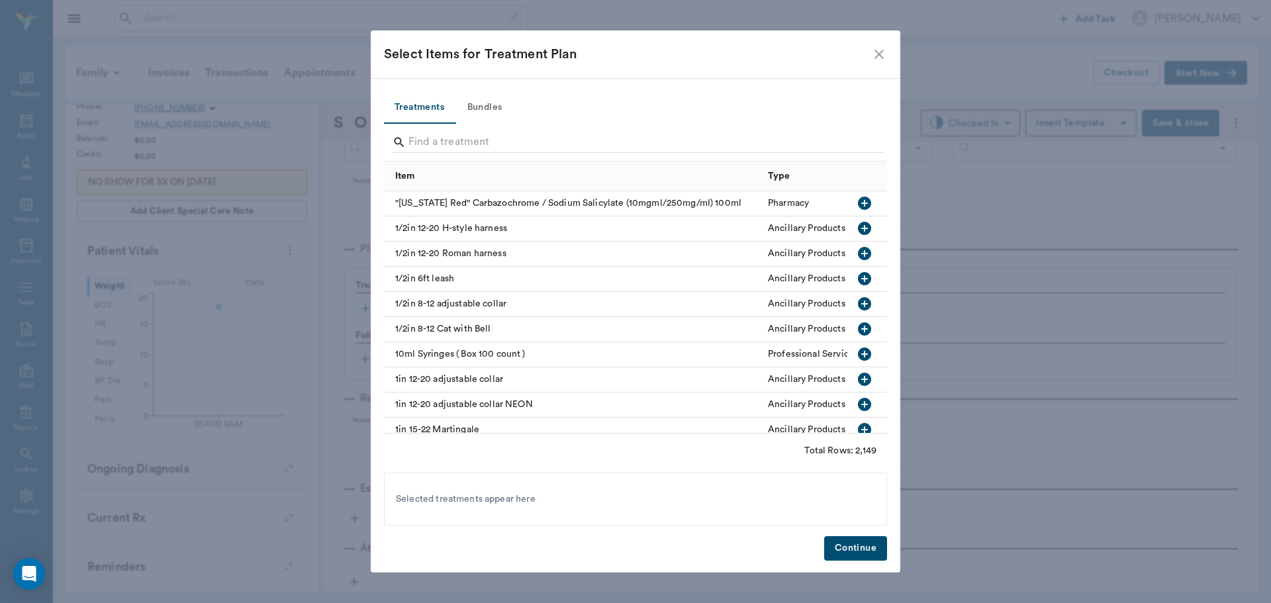
click at [482, 105] on button "Bundles" at bounding box center [485, 108] width 60 height 32
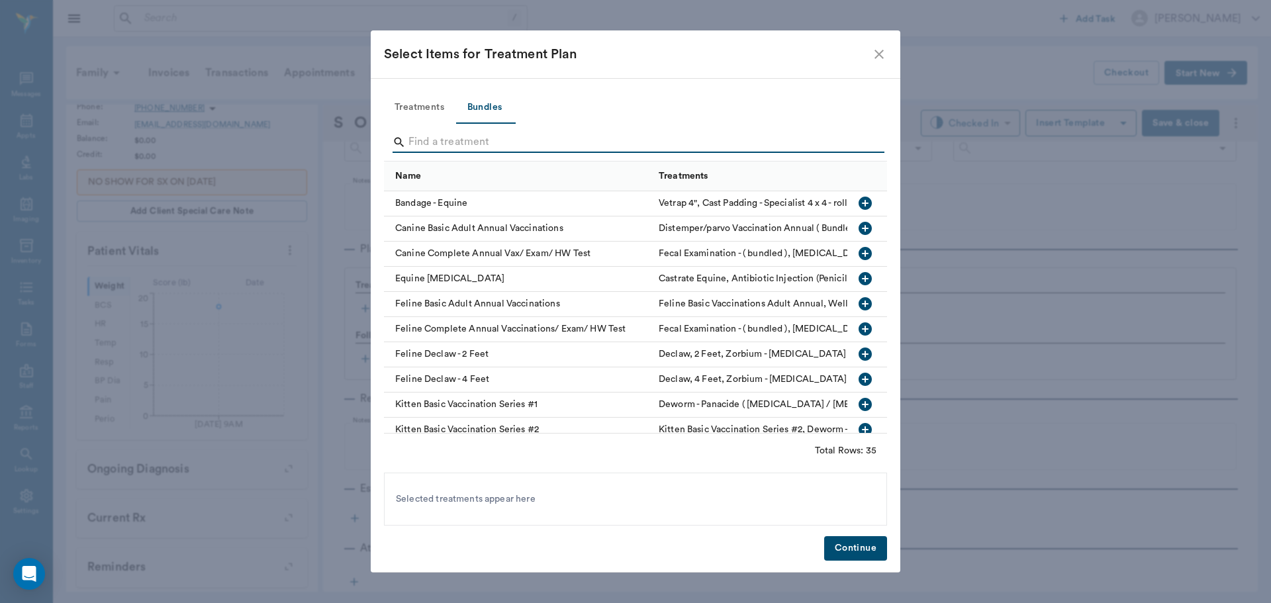
click at [436, 146] on input "Search" at bounding box center [637, 142] width 456 height 21
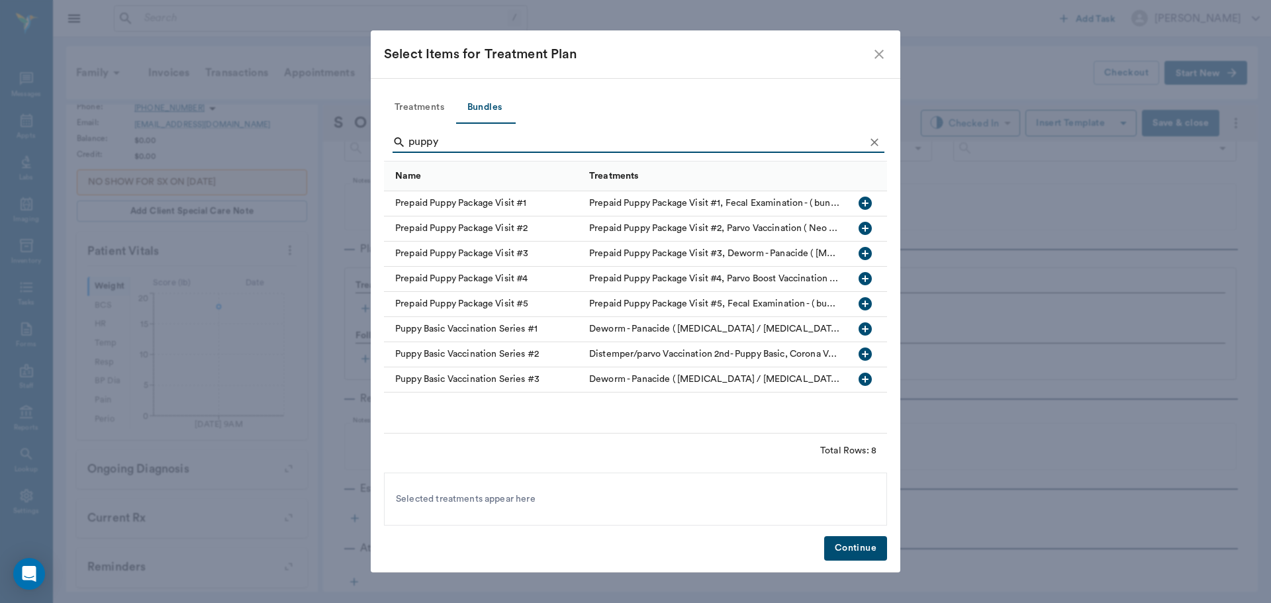
type input "puppy"
drag, startPoint x: 867, startPoint y: 352, endPoint x: 858, endPoint y: 366, distance: 16.7
click at [861, 357] on icon "button" at bounding box center [865, 354] width 13 height 13
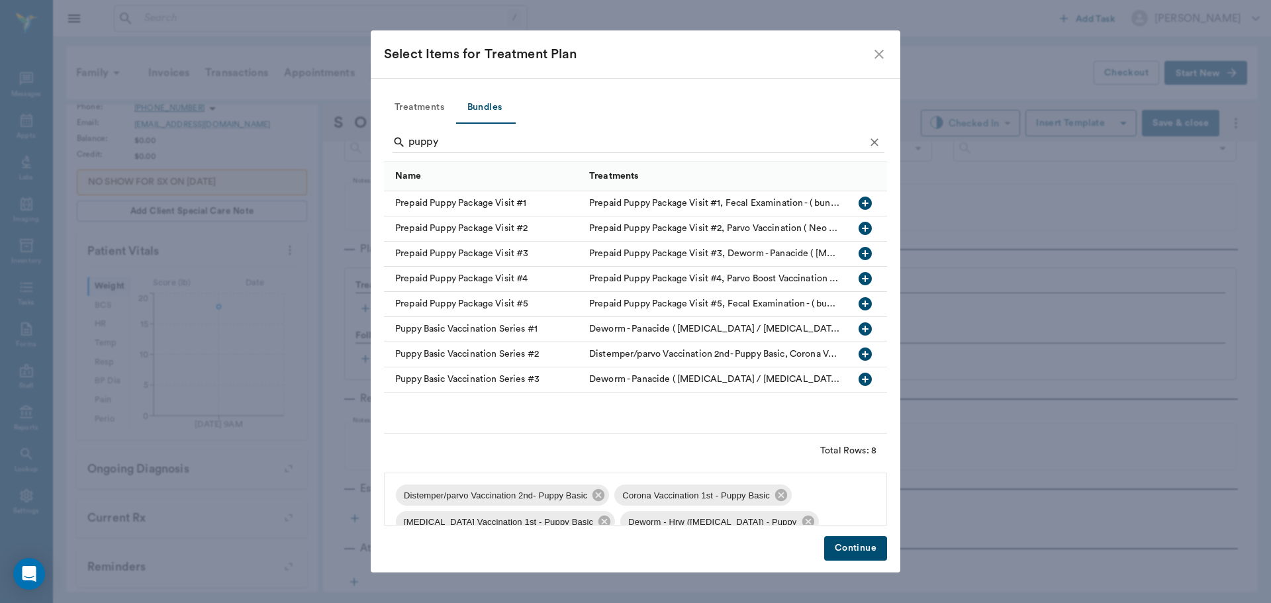
click at [852, 546] on button "Continue" at bounding box center [855, 548] width 63 height 24
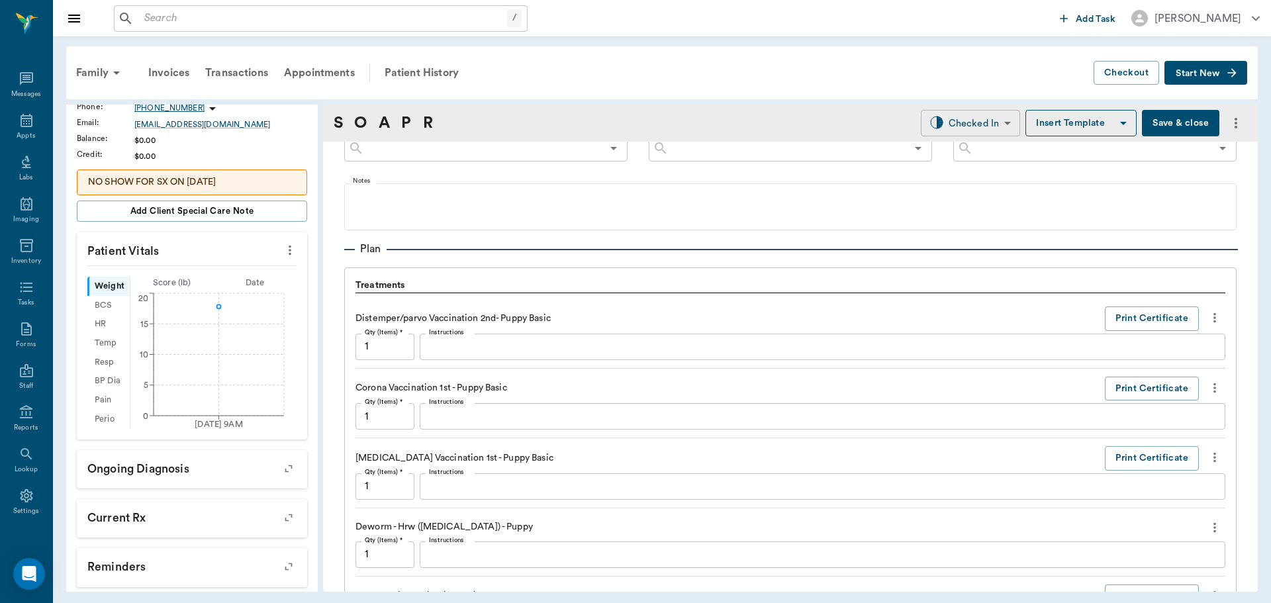
click at [992, 123] on body "/ ​ Add Task [PERSON_NAME] Nectar Messages Appts Labs Imaging Inventory Tasks F…" at bounding box center [635, 301] width 1271 height 603
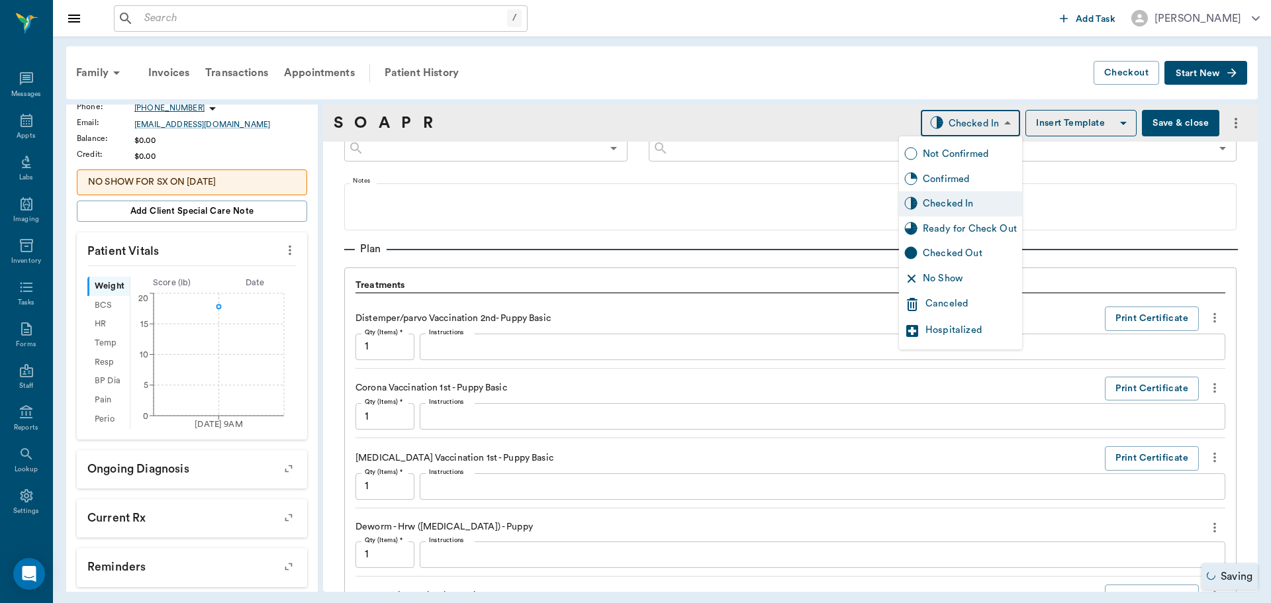
click at [942, 228] on div "Ready for Check Out" at bounding box center [970, 229] width 94 height 15
type input "READY_TO_CHECKOUT"
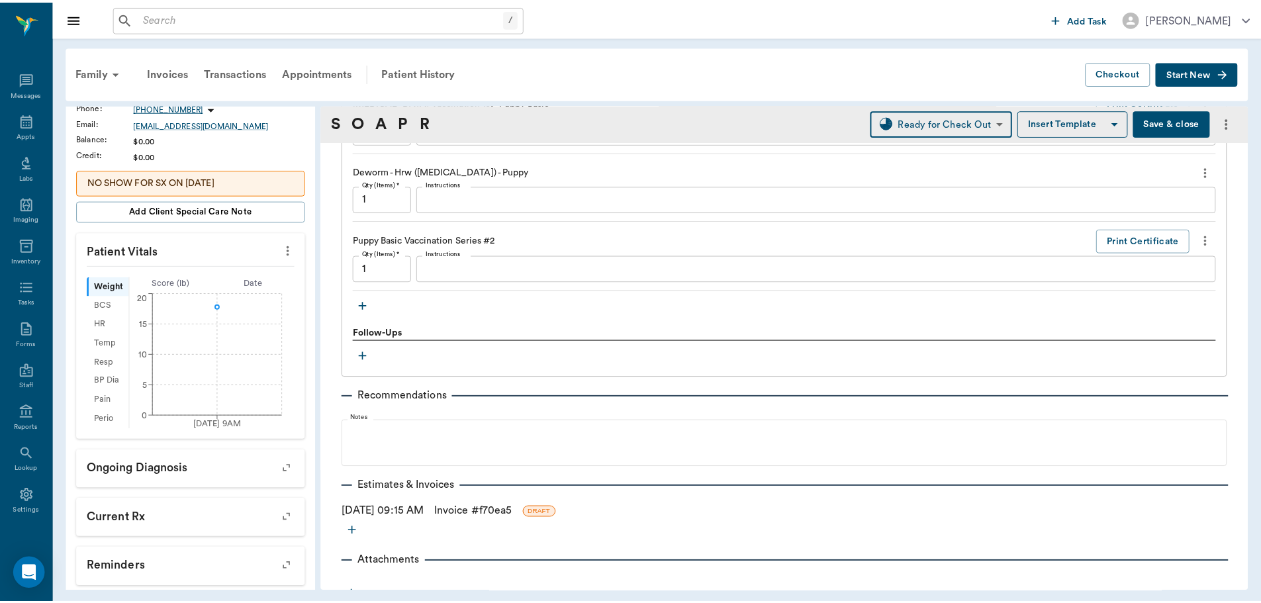
scroll to position [1173, 0]
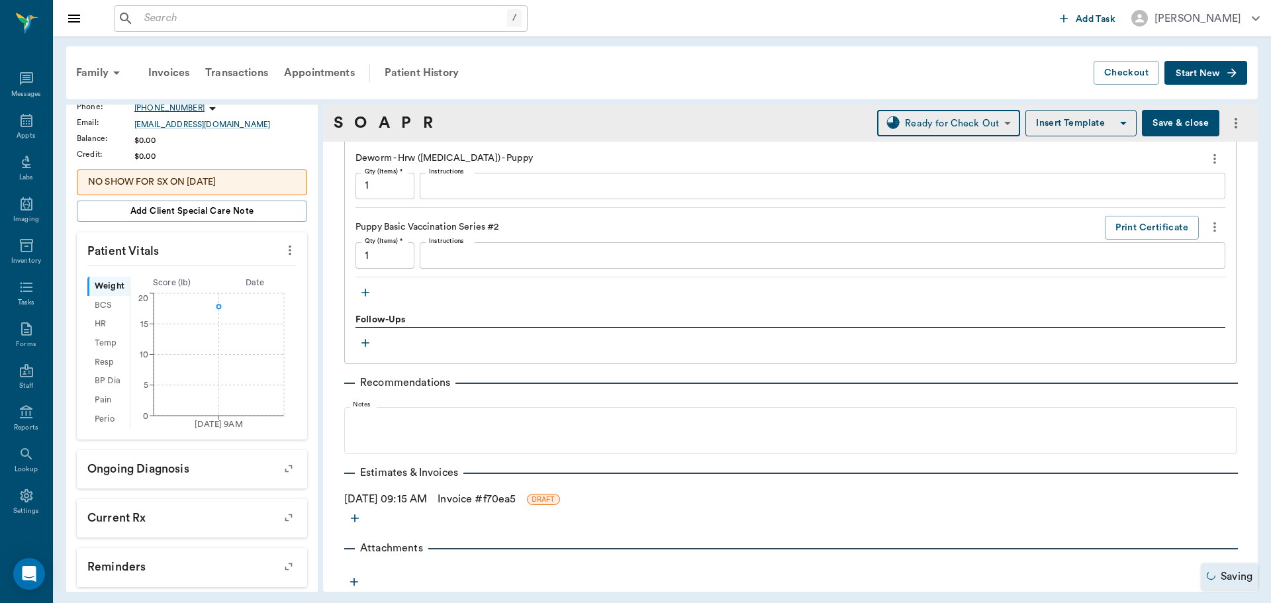
click at [479, 501] on link "Invoice # f70ea5" at bounding box center [477, 499] width 78 height 16
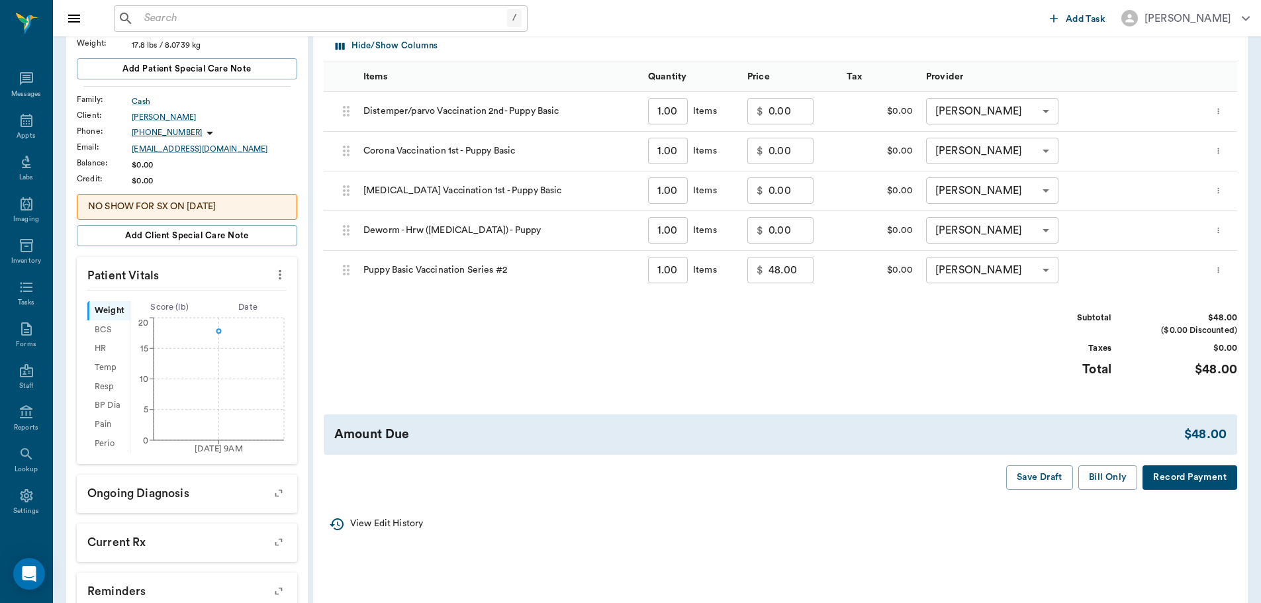
scroll to position [265, 0]
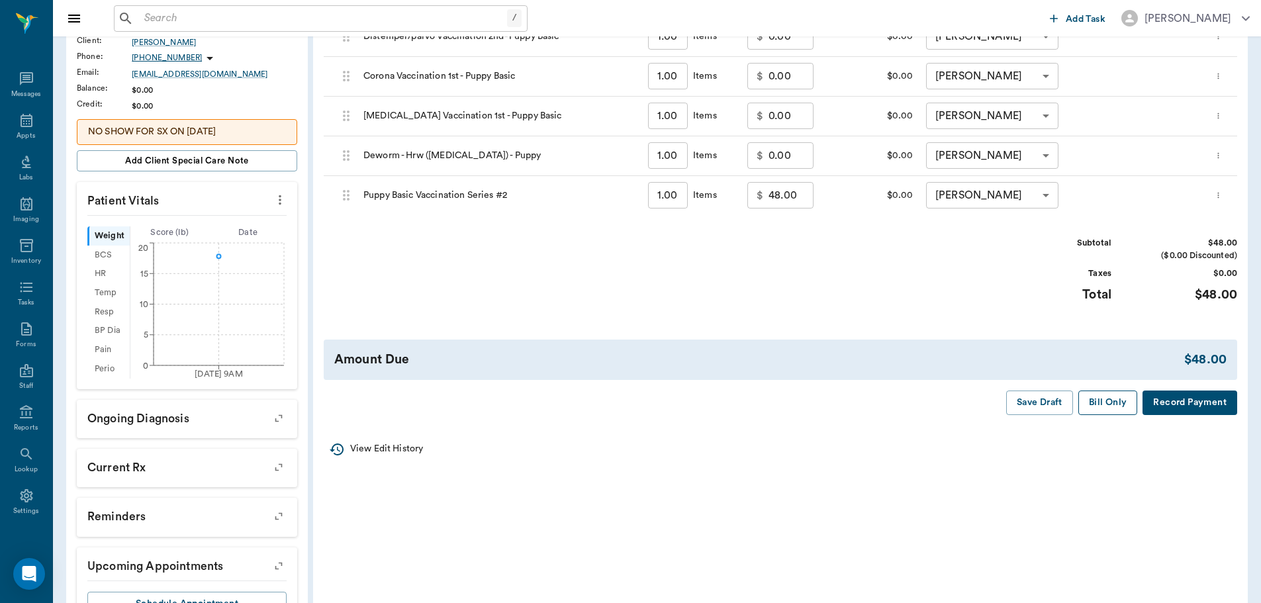
click at [1128, 407] on button "Bill Only" at bounding box center [1109, 403] width 60 height 24
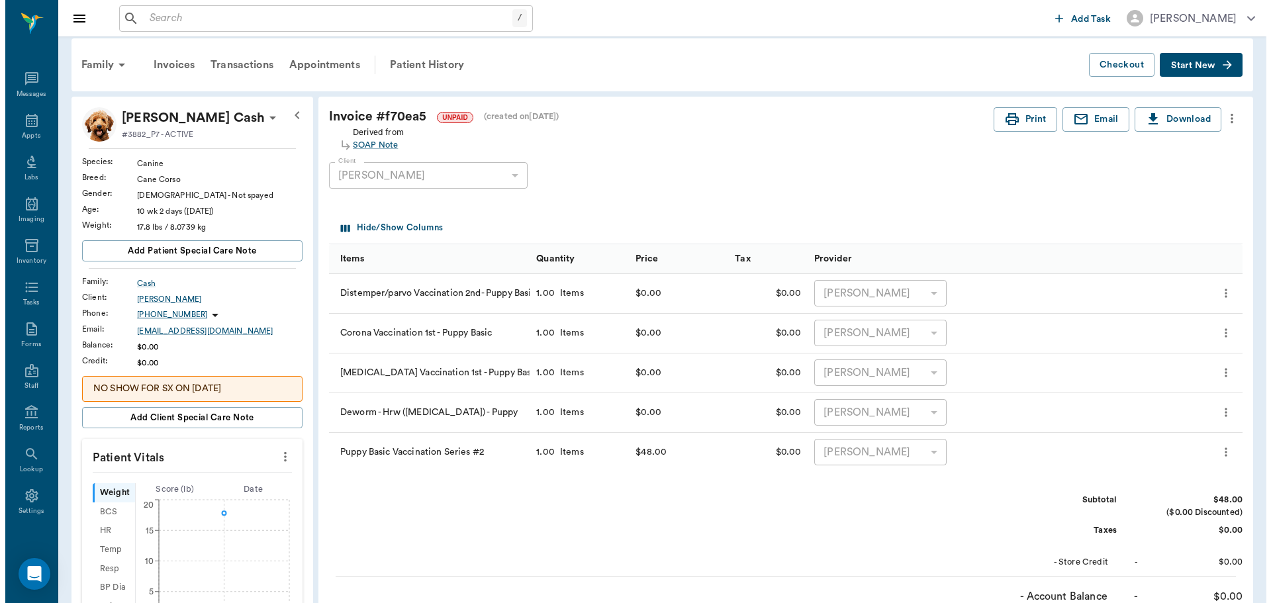
scroll to position [0, 0]
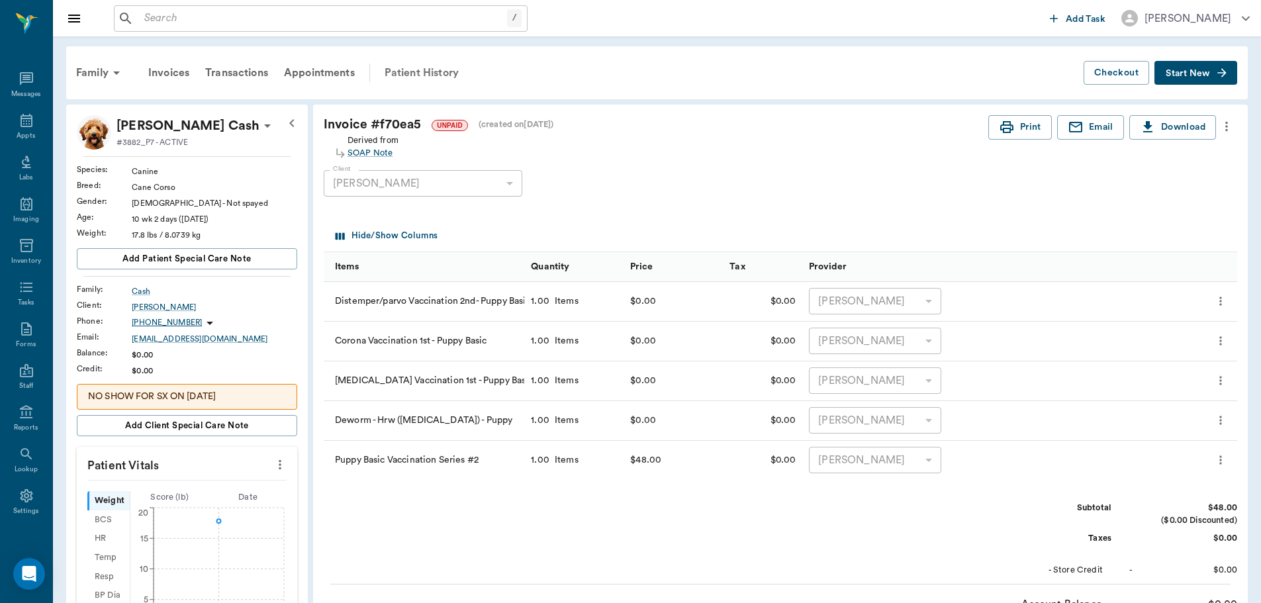
click at [401, 69] on div "Patient History" at bounding box center [422, 73] width 90 height 32
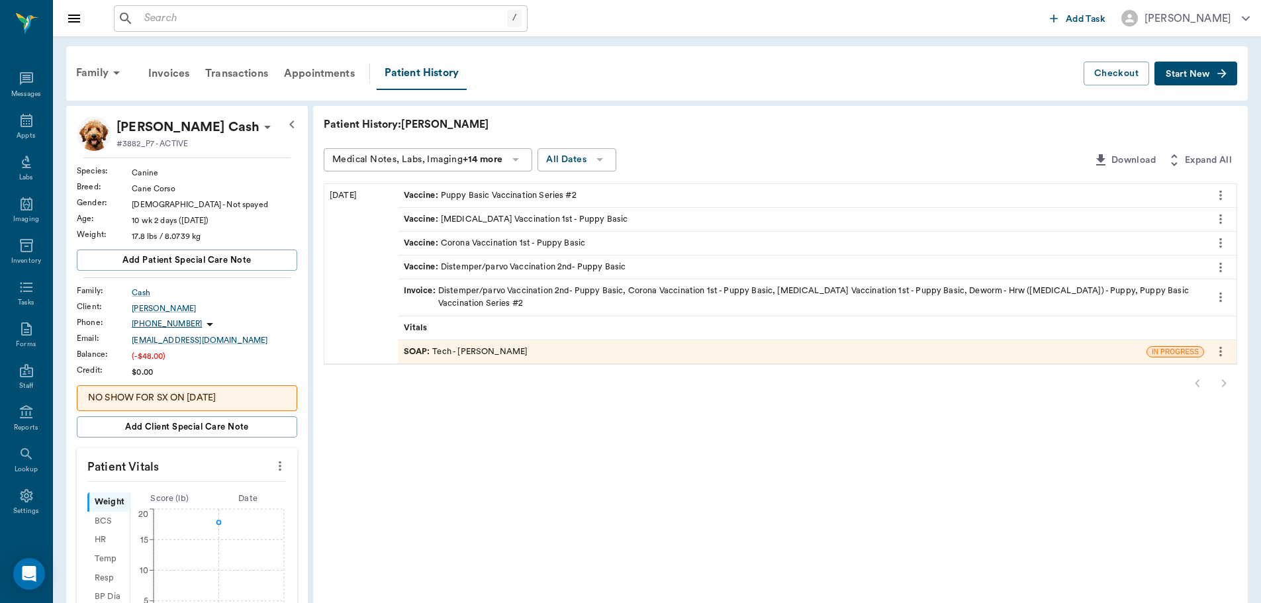
click at [420, 354] on span "SOAP :" at bounding box center [418, 352] width 29 height 13
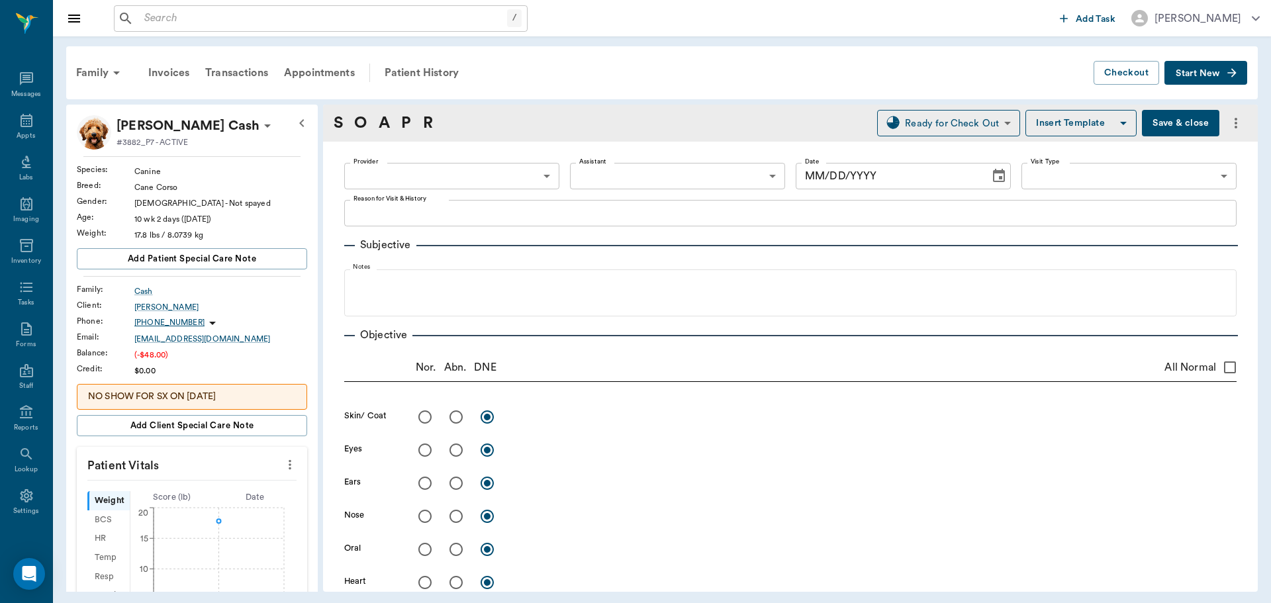
type input "63ec2e7e52e12b0ba117b124"
type input "65d2be4f46e3a538d89b8c1a"
type textarea "3rd round of puppy vaccs [GEOGRAPHIC_DATA]"
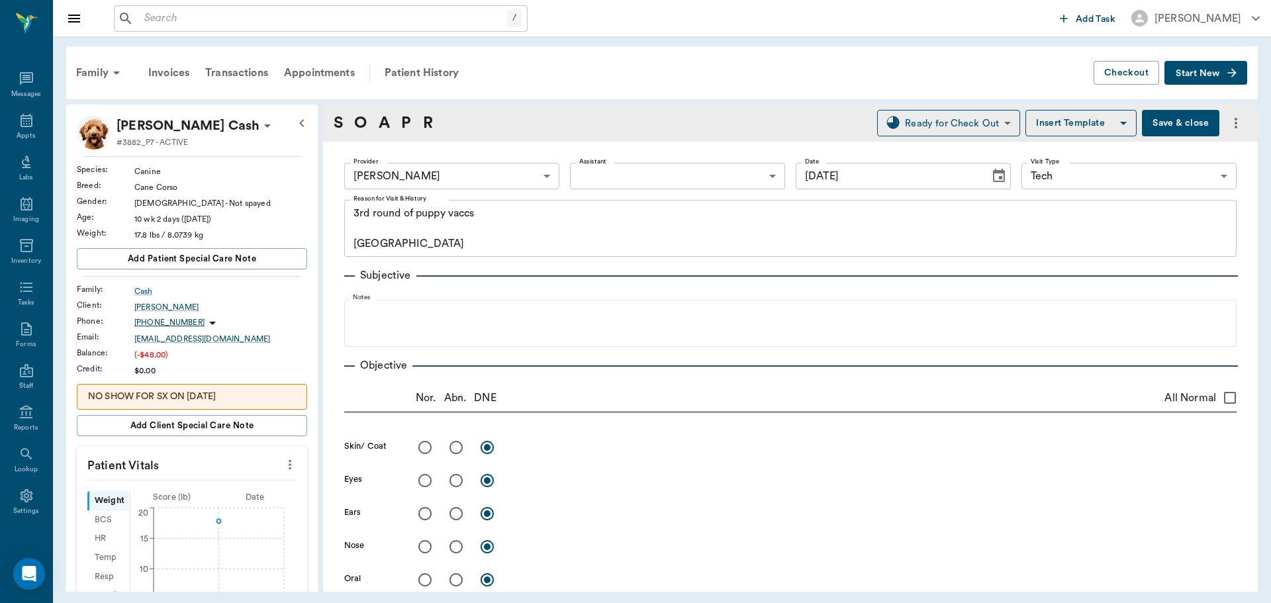
type input "[DATE]"
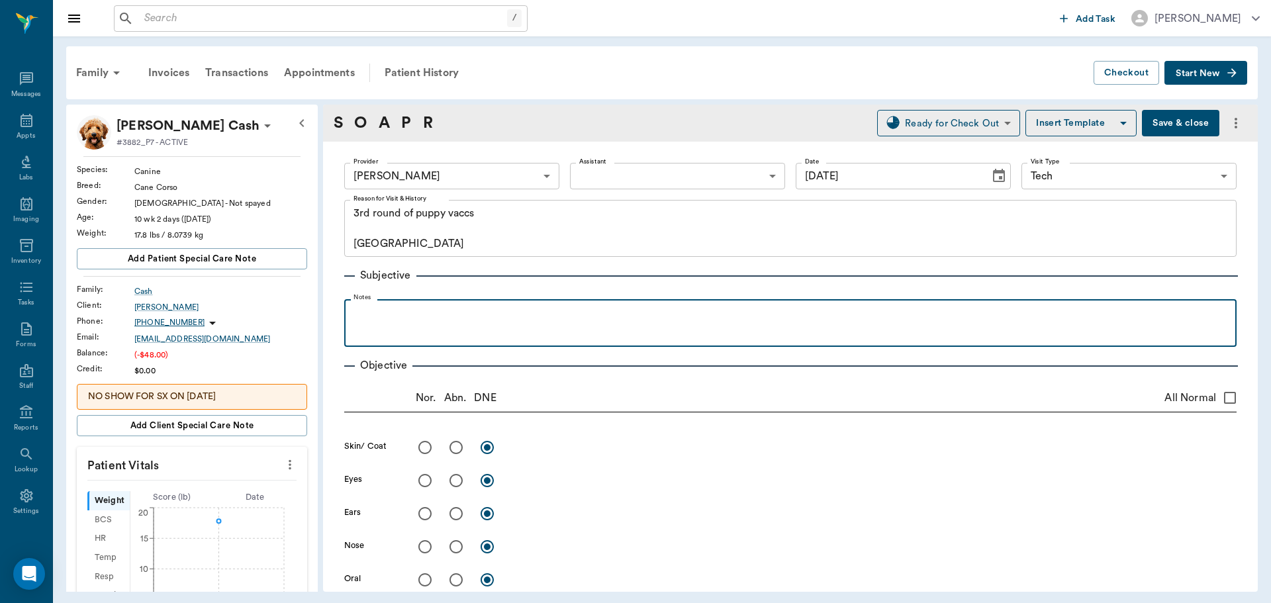
click at [389, 313] on p at bounding box center [790, 314] width 879 height 16
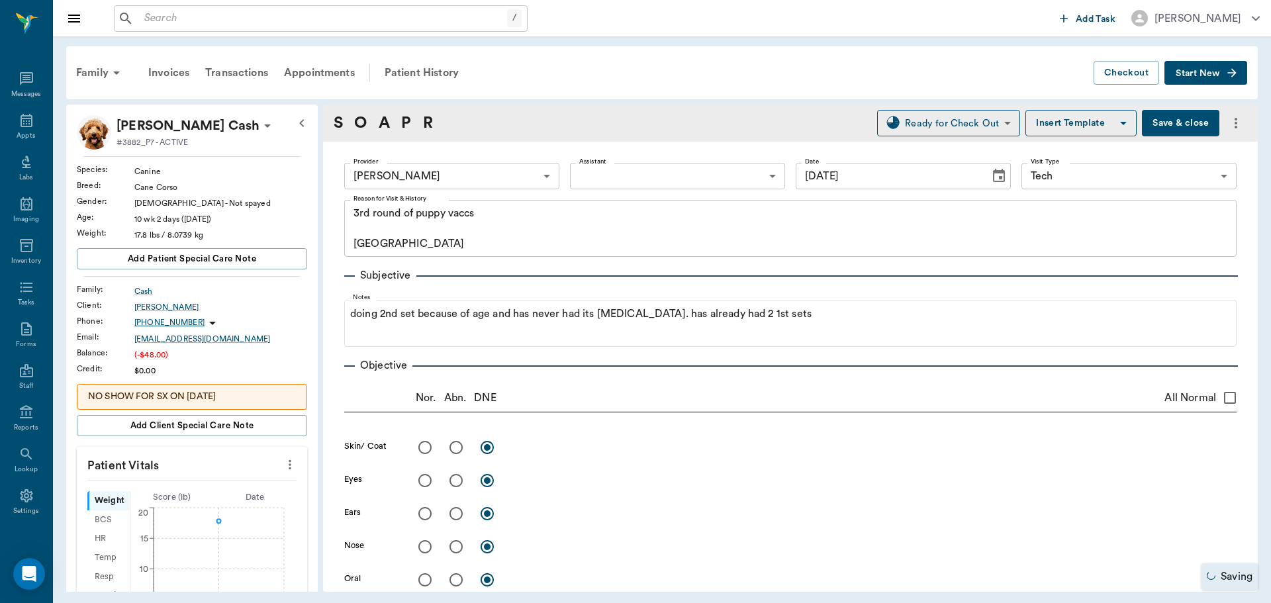
click at [1162, 115] on button "Save & close" at bounding box center [1180, 123] width 77 height 26
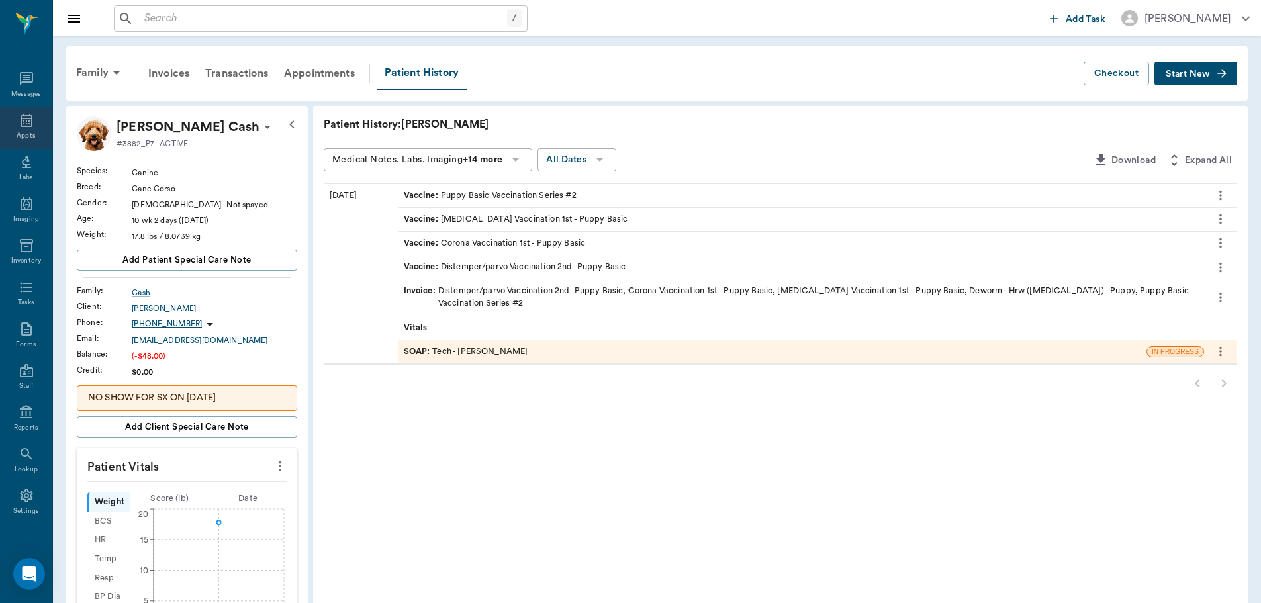
click at [21, 114] on icon at bounding box center [27, 121] width 16 height 16
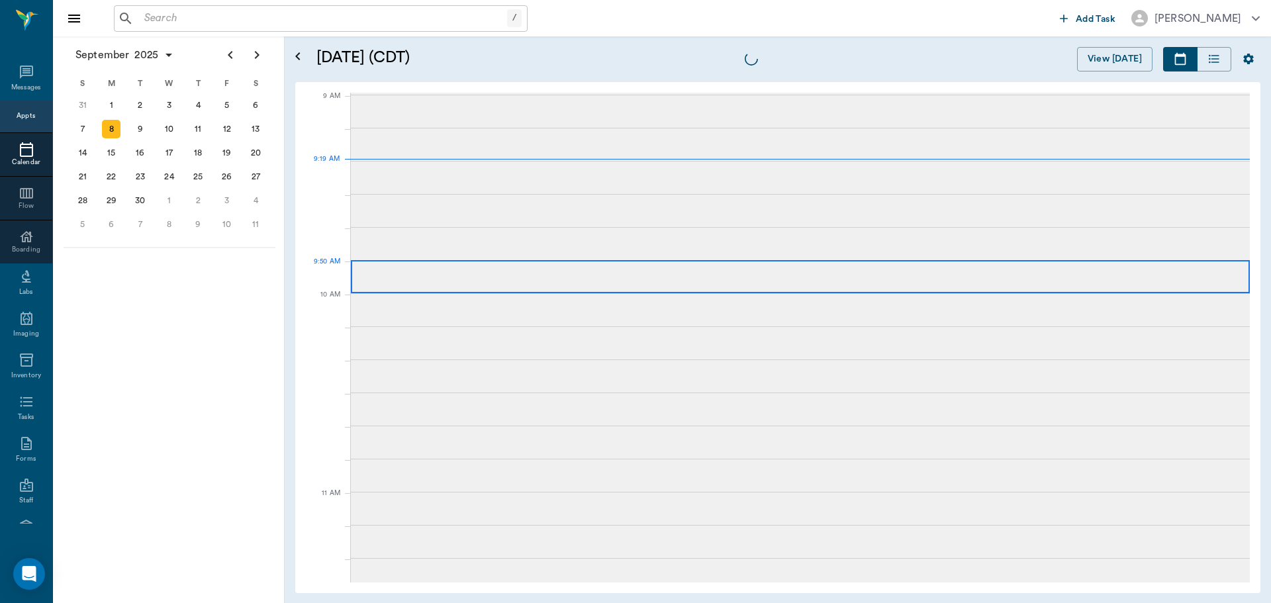
scroll to position [200, 0]
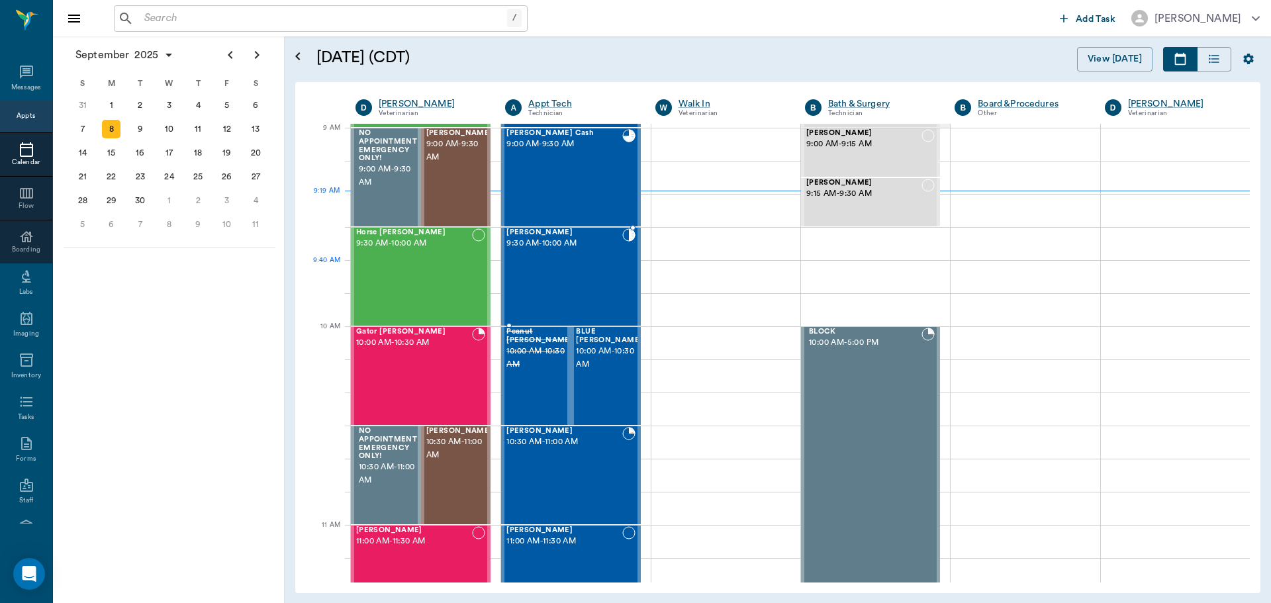
click at [567, 281] on div "[PERSON_NAME] 9:30 AM - 10:00 AM" at bounding box center [564, 276] width 115 height 97
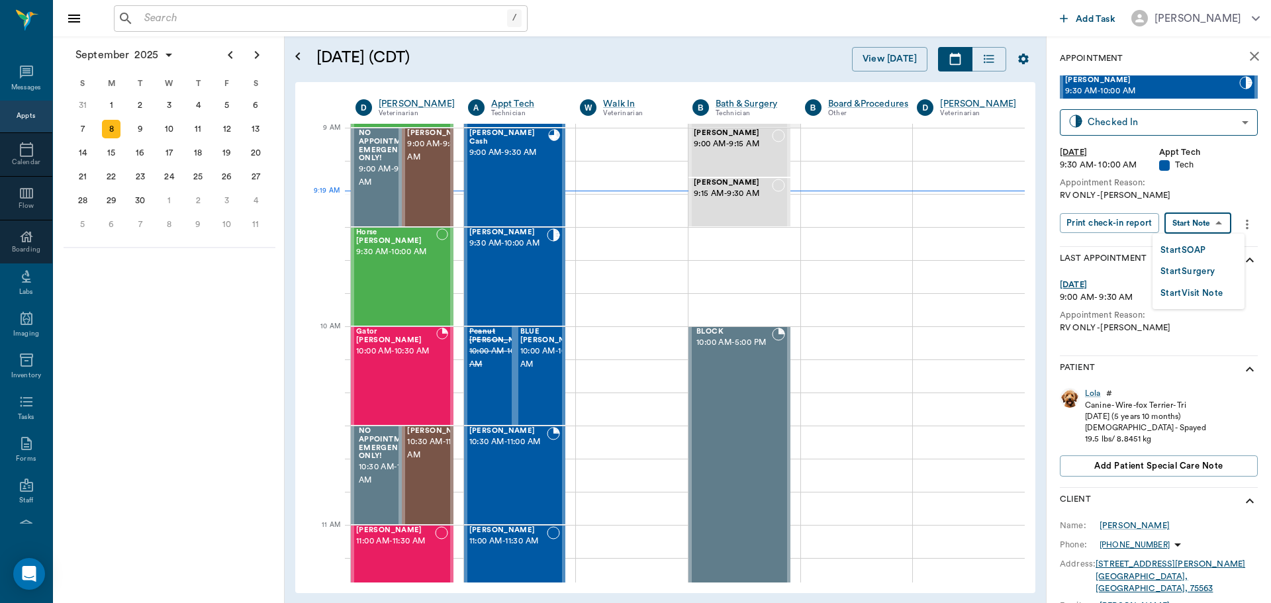
click at [1190, 230] on body "/ ​ Add Task [PERSON_NAME] Nectar Messages Appts Calendar Flow Boarding Labs Im…" at bounding box center [635, 301] width 1271 height 603
click at [1183, 246] on button "Start SOAP" at bounding box center [1183, 250] width 45 height 15
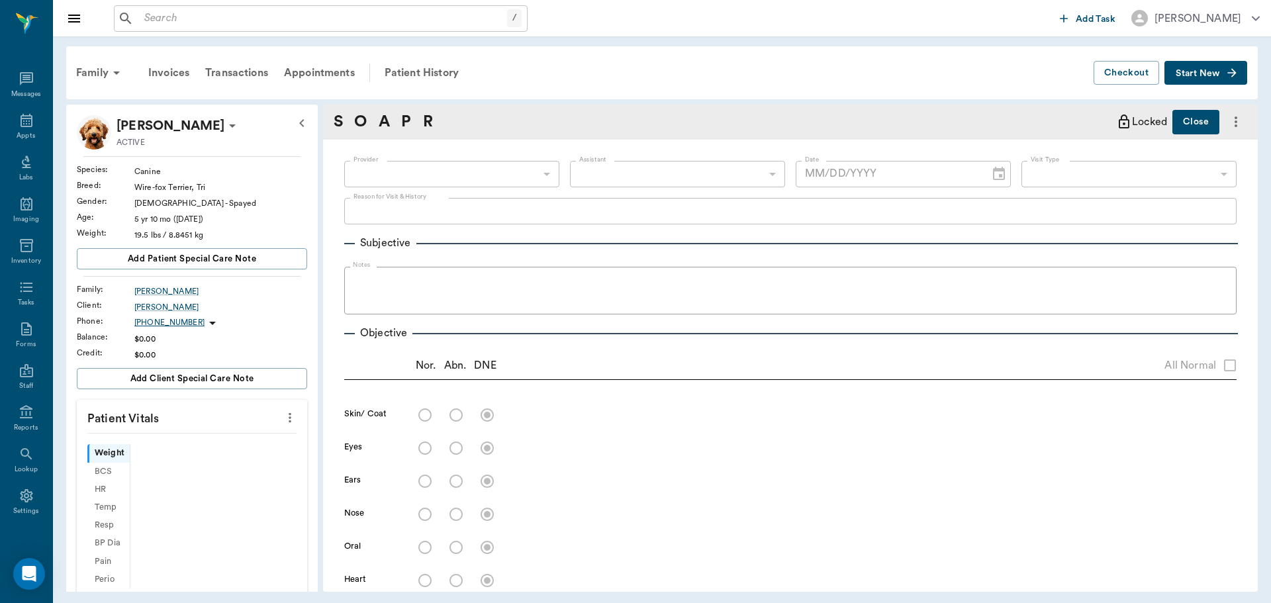
type input "63ec2f075fda476ae8351a4c"
type input "65d2be4f46e3a538d89b8c1a"
type textarea "RV ONLY -[PERSON_NAME]"
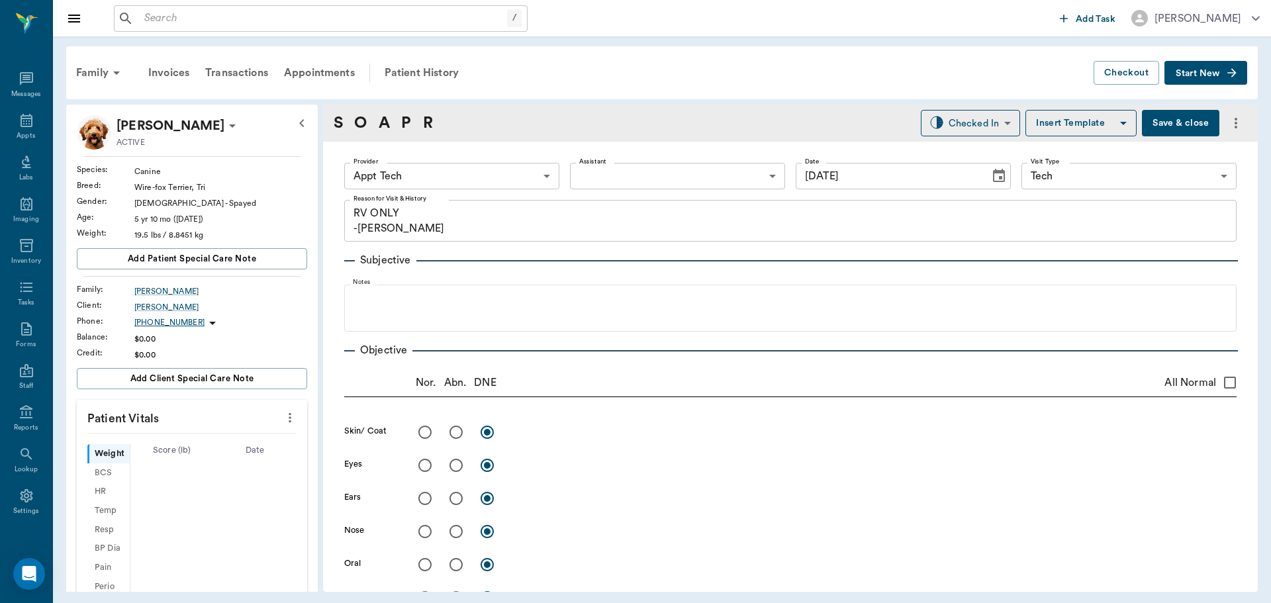
type input "[DATE]"
drag, startPoint x: 286, startPoint y: 418, endPoint x: 249, endPoint y: 422, distance: 37.3
click at [287, 418] on icon "more" at bounding box center [290, 418] width 15 height 16
click at [212, 437] on span "Enter Vitals" at bounding box center [224, 441] width 111 height 14
click at [201, 462] on input "text" at bounding box center [191, 457] width 115 height 26
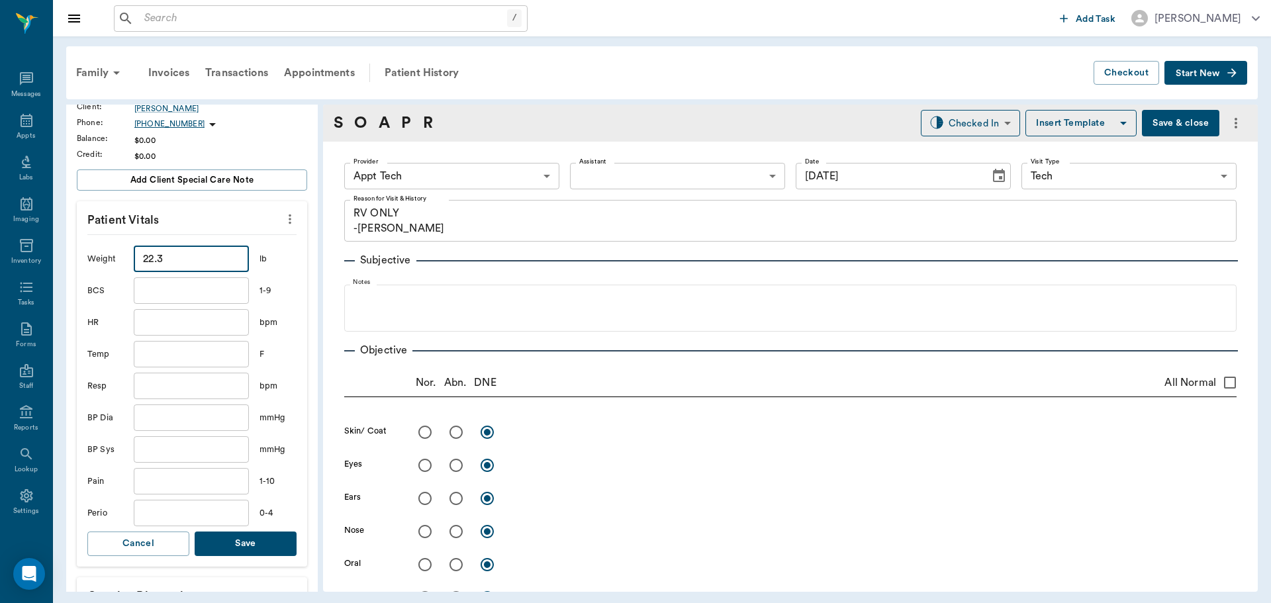
scroll to position [397, 0]
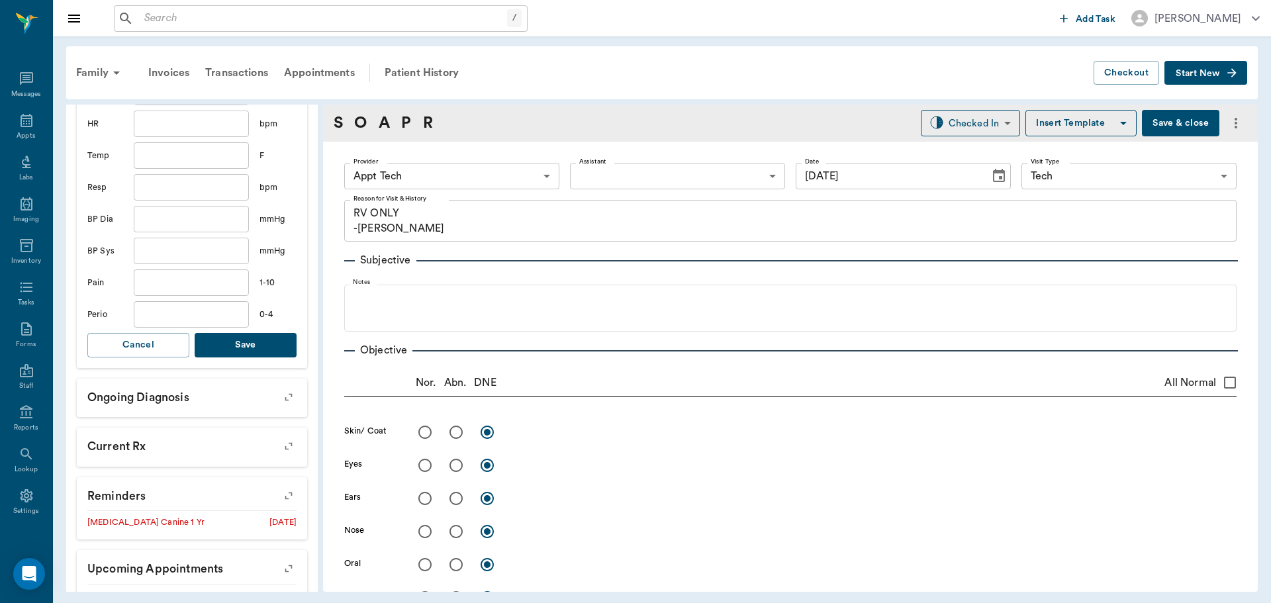
type input "22.3"
click at [263, 344] on button "Save" at bounding box center [246, 345] width 102 height 24
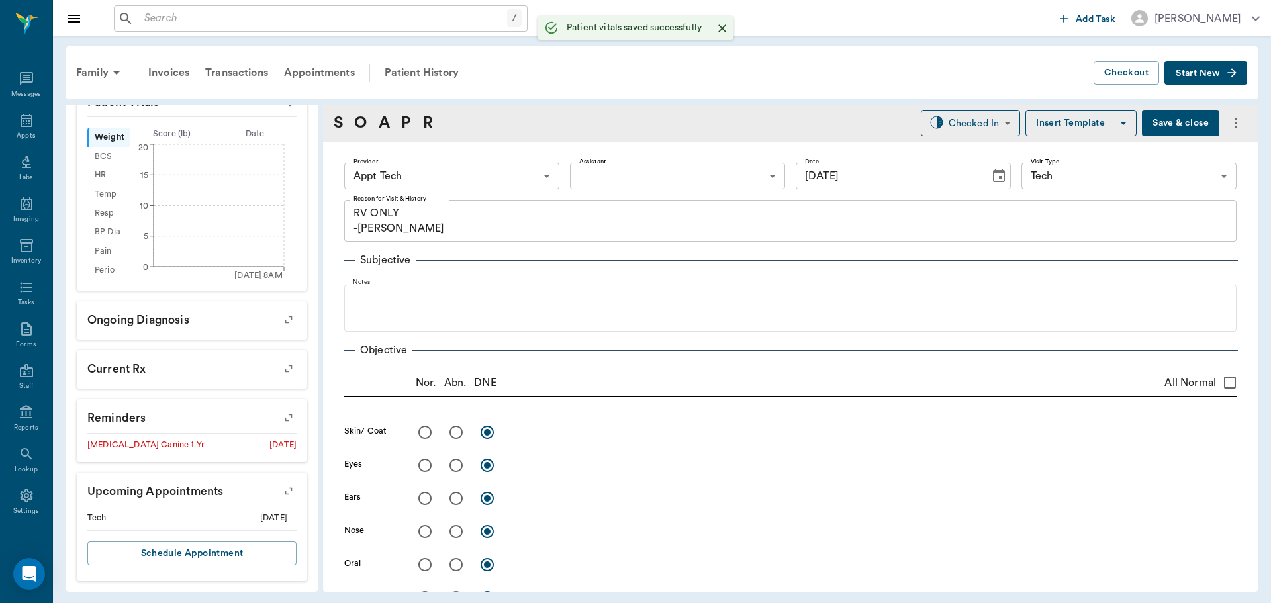
scroll to position [317, 0]
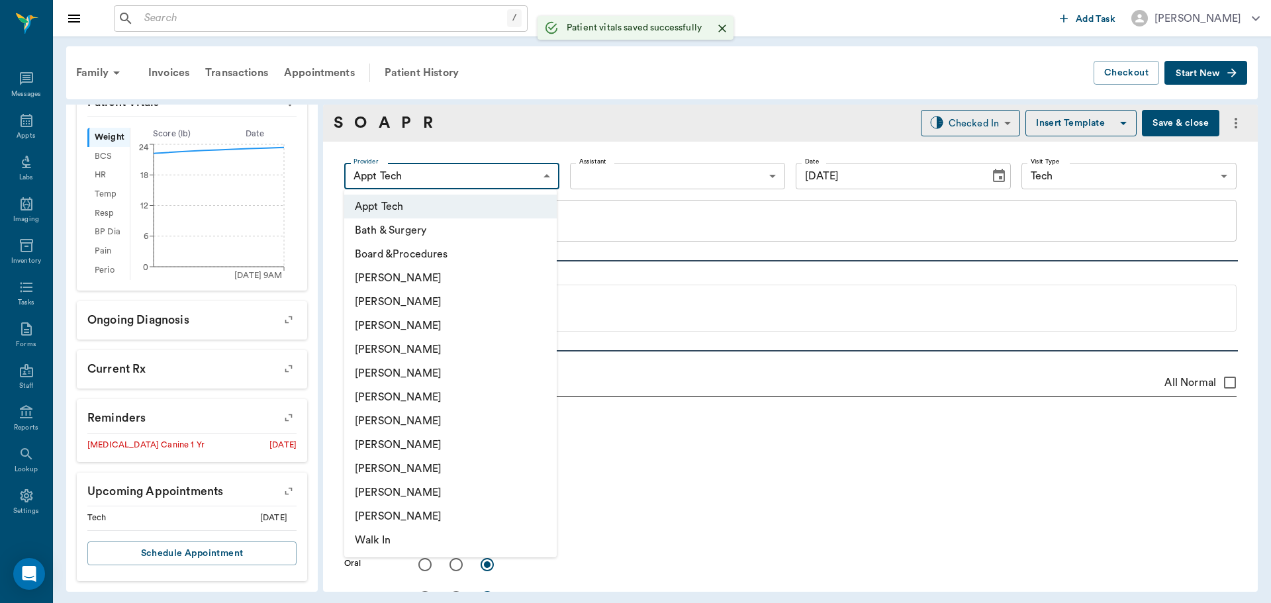
click at [493, 166] on body "/ ​ Add Task [PERSON_NAME] Nectar Messages Appts Labs Imaging Inventory Tasks F…" at bounding box center [635, 301] width 1271 height 603
click at [413, 446] on li "[PERSON_NAME]" at bounding box center [450, 445] width 213 height 24
type input "63ec2e7e52e12b0ba117b124"
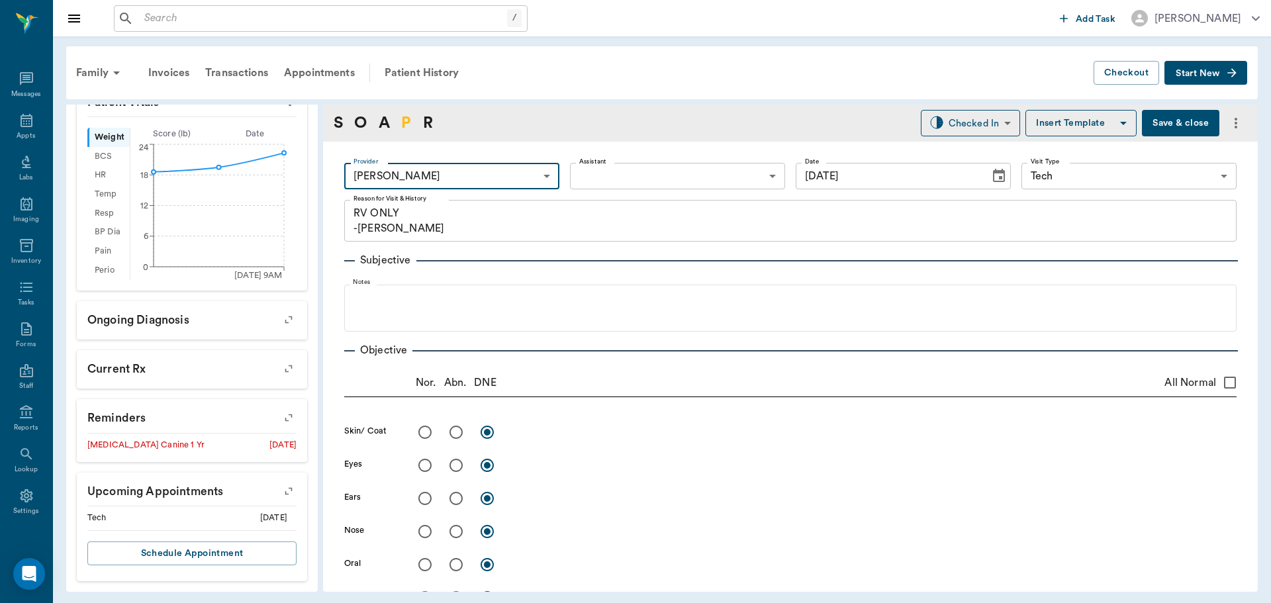
click at [404, 115] on link "P" at bounding box center [406, 123] width 10 height 24
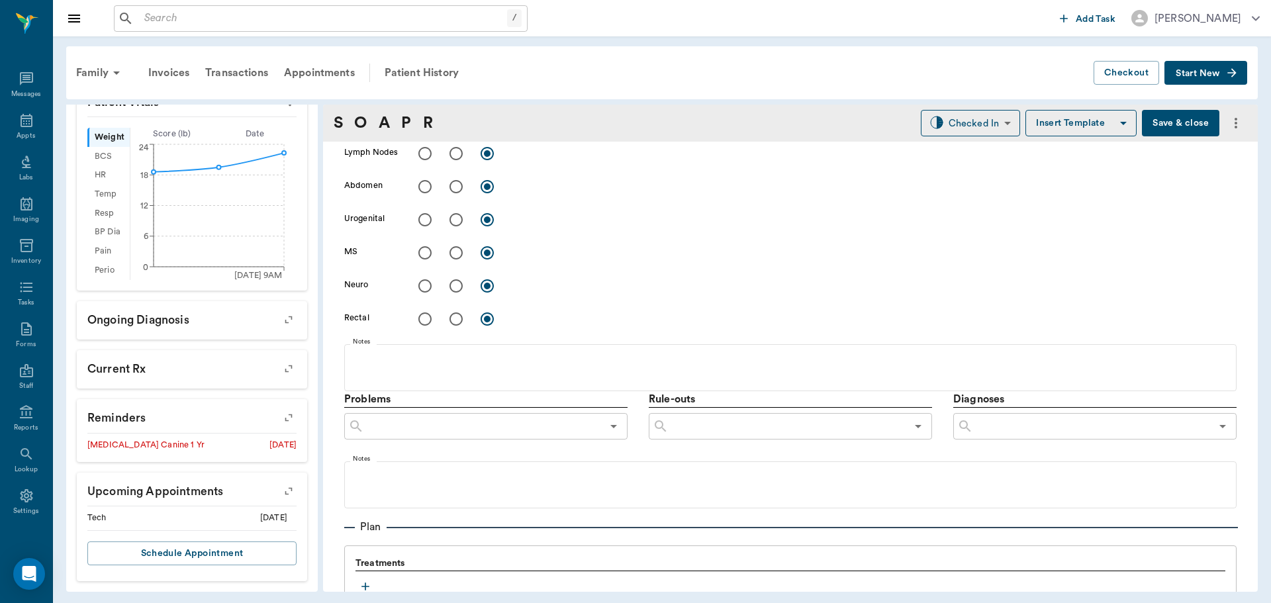
scroll to position [789, 0]
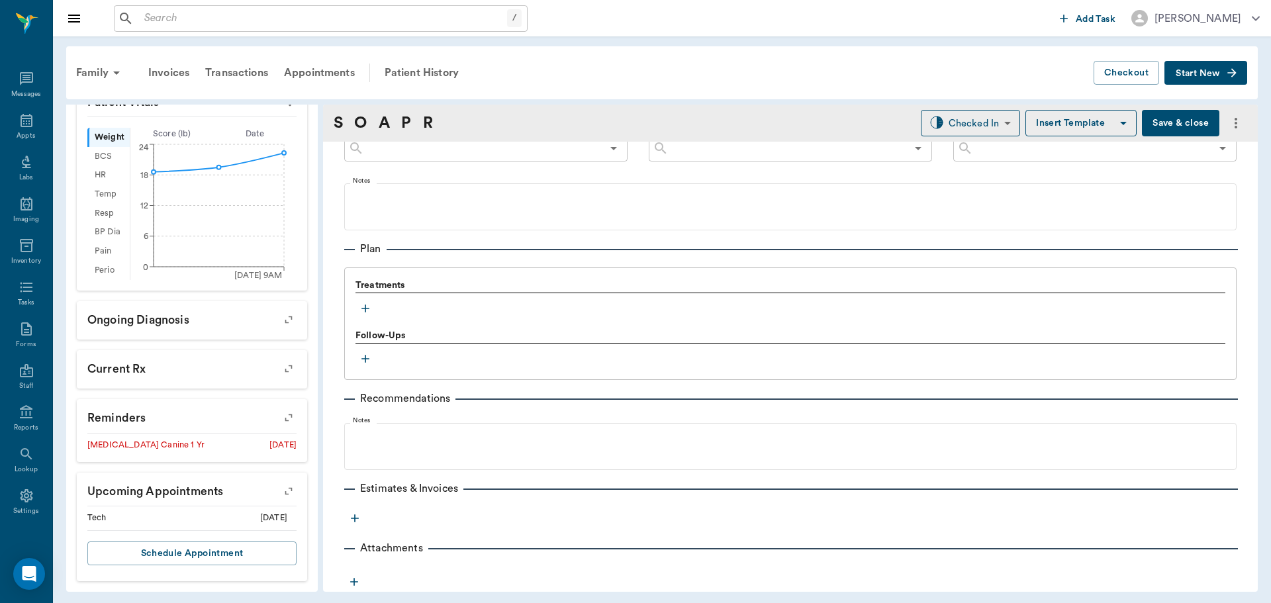
click at [369, 304] on icon "button" at bounding box center [365, 308] width 13 height 13
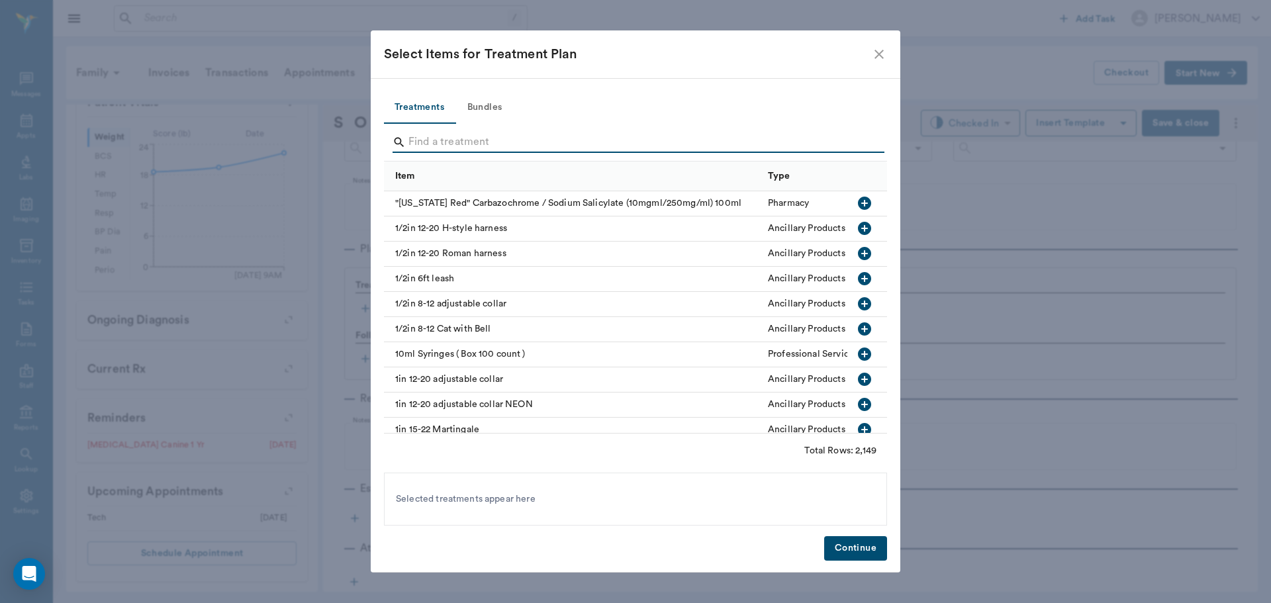
click at [474, 138] on input "Search" at bounding box center [637, 142] width 456 height 21
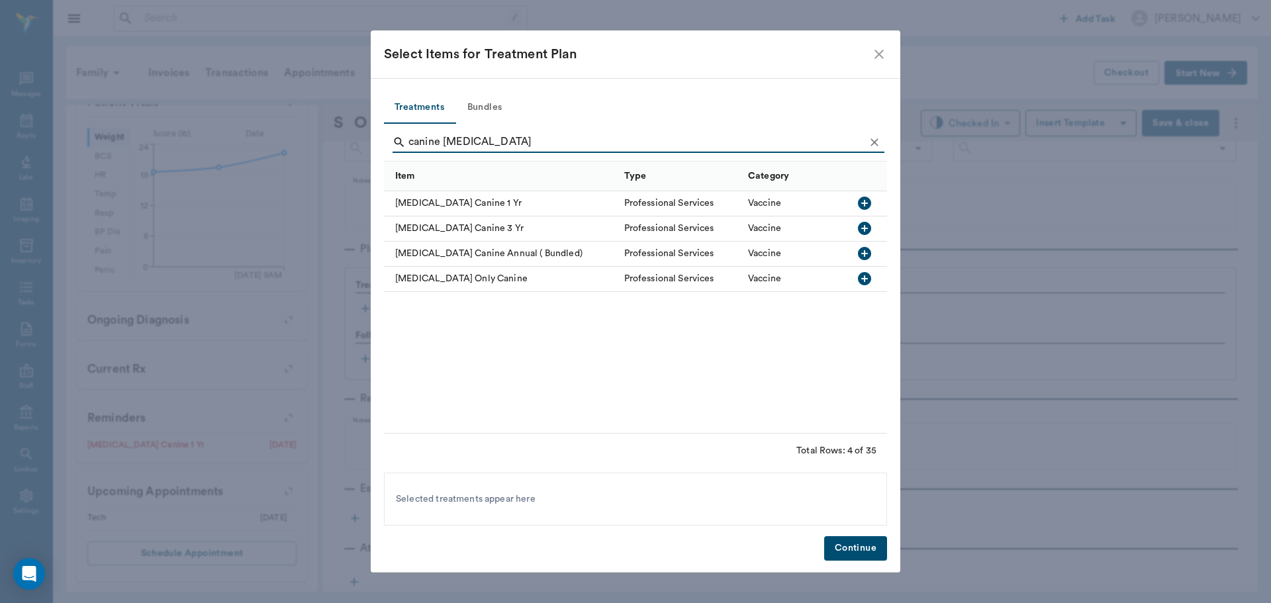
type input "canine [MEDICAL_DATA]"
click at [862, 274] on icon "button" at bounding box center [864, 278] width 13 height 13
click at [865, 549] on button "Continue" at bounding box center [855, 548] width 63 height 24
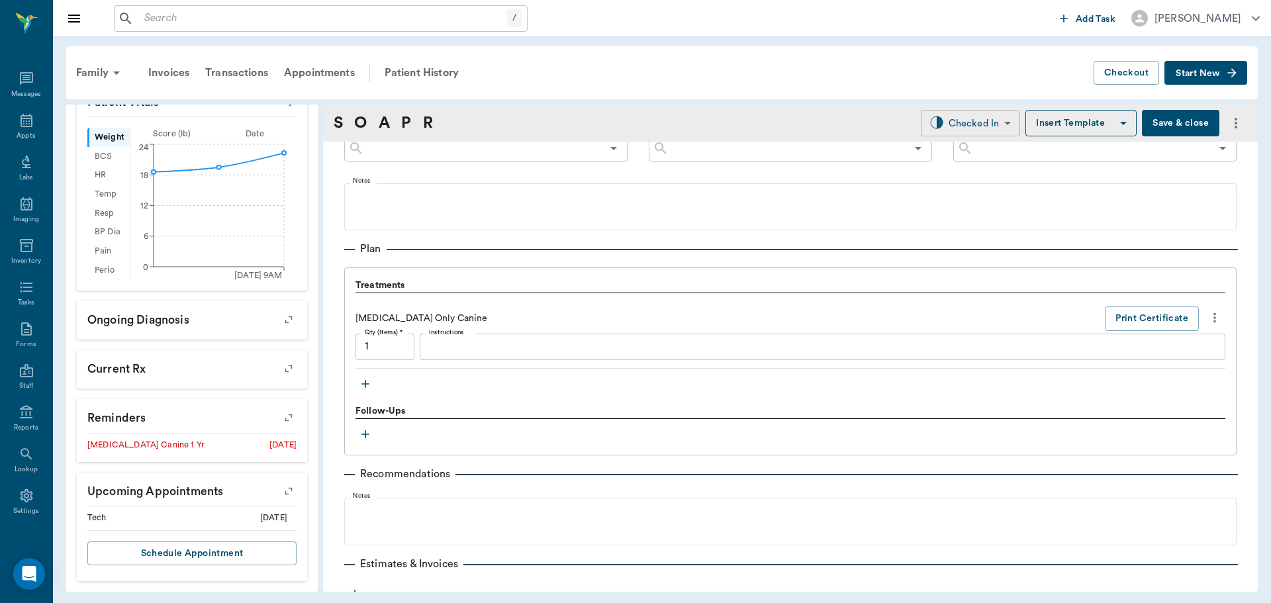
click at [962, 131] on body "/ ​ Add Task [PERSON_NAME] Nectar Messages Appts Labs Imaging Inventory Tasks F…" at bounding box center [635, 301] width 1271 height 603
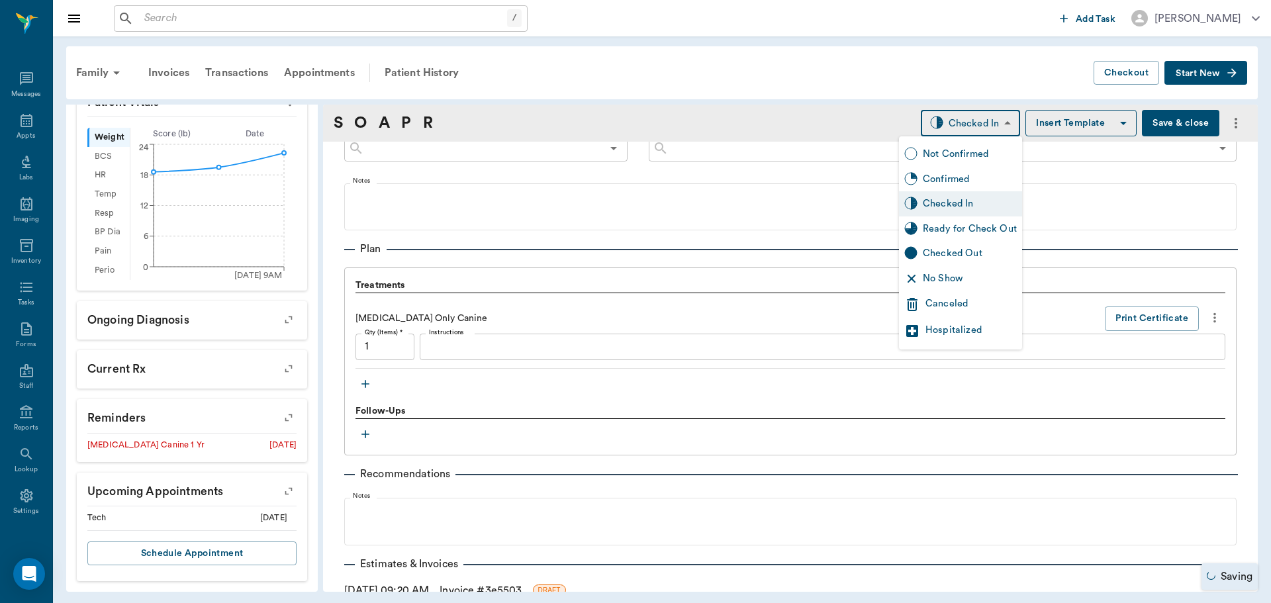
drag, startPoint x: 934, startPoint y: 228, endPoint x: 924, endPoint y: 243, distance: 17.6
click at [934, 229] on div "Ready for Check Out" at bounding box center [970, 229] width 94 height 15
type input "READY_TO_CHECKOUT"
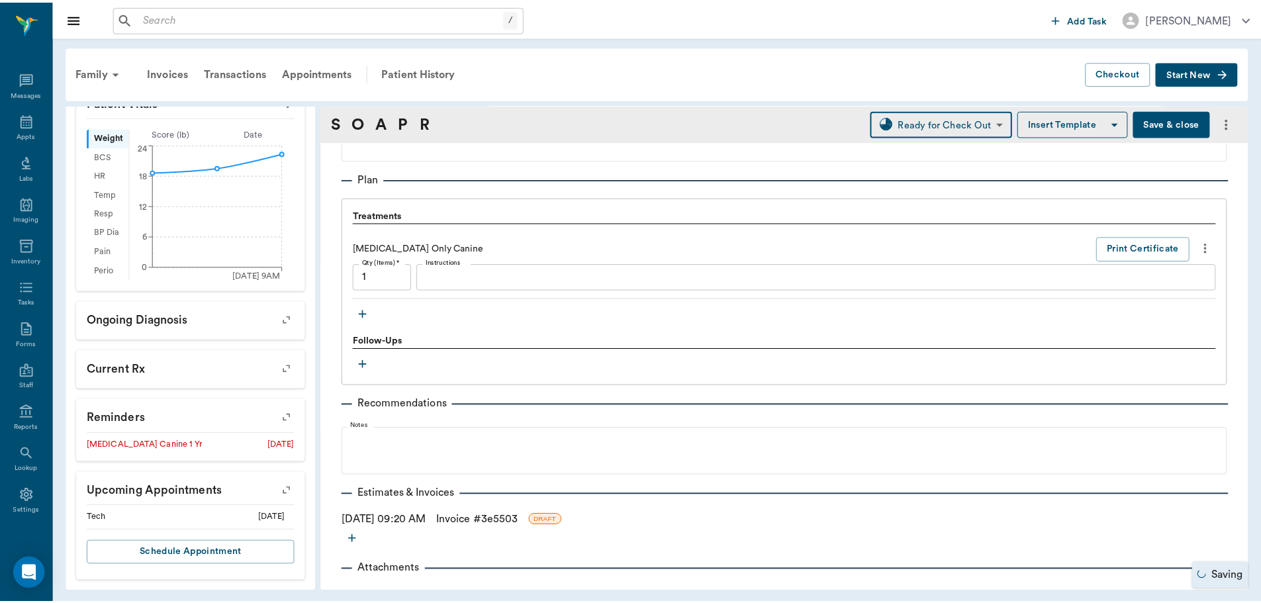
scroll to position [880, 0]
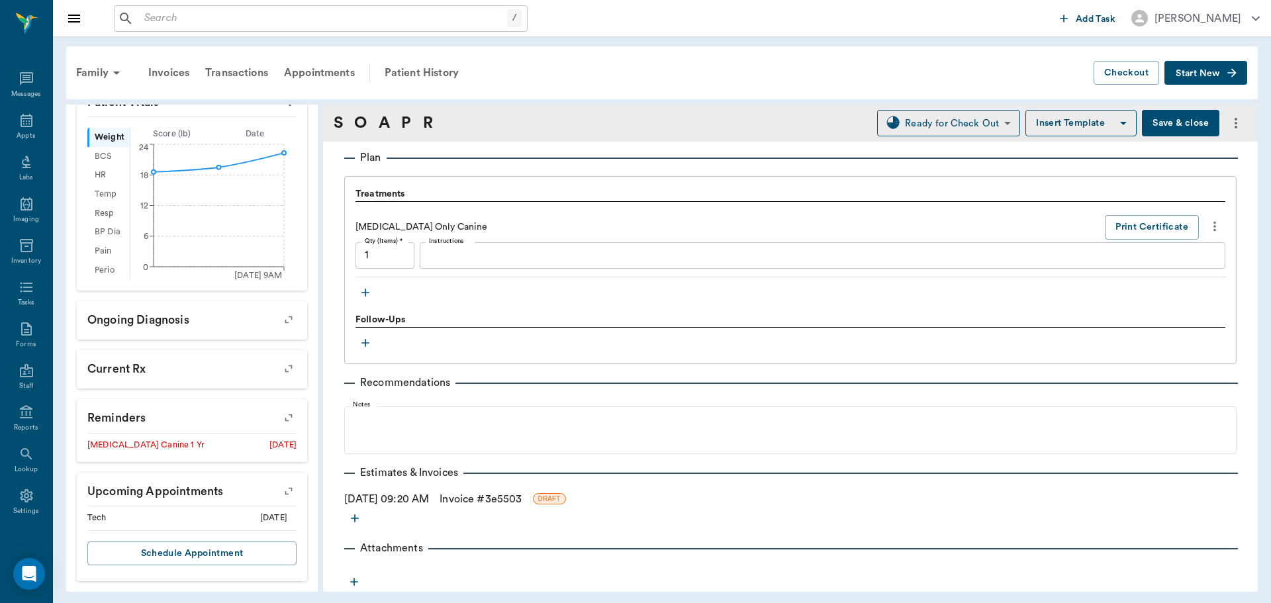
click at [489, 497] on link "Invoice # 3e5503" at bounding box center [481, 499] width 82 height 16
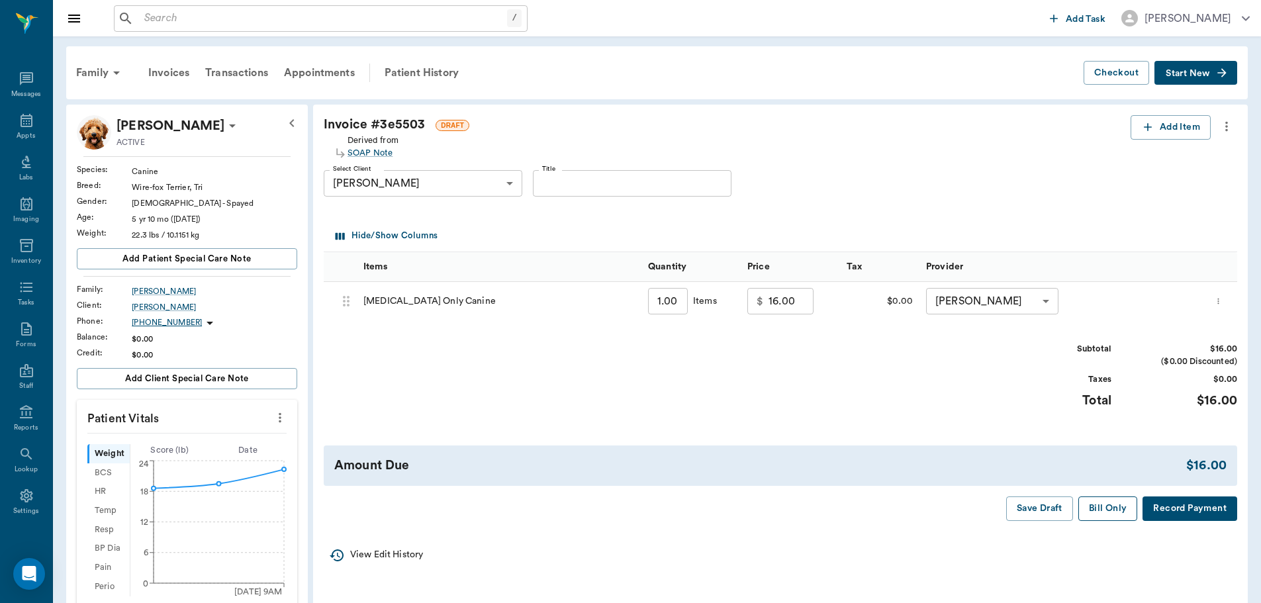
click at [1101, 511] on button "Bill Only" at bounding box center [1109, 509] width 60 height 24
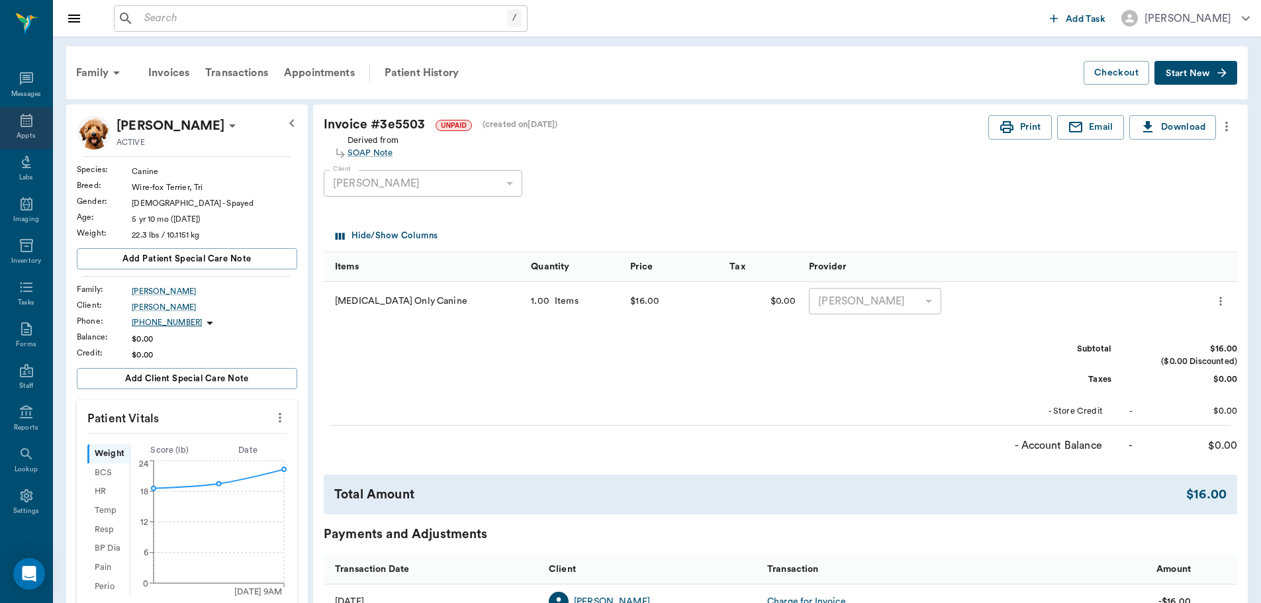
click at [32, 124] on div "Appts" at bounding box center [26, 128] width 52 height 42
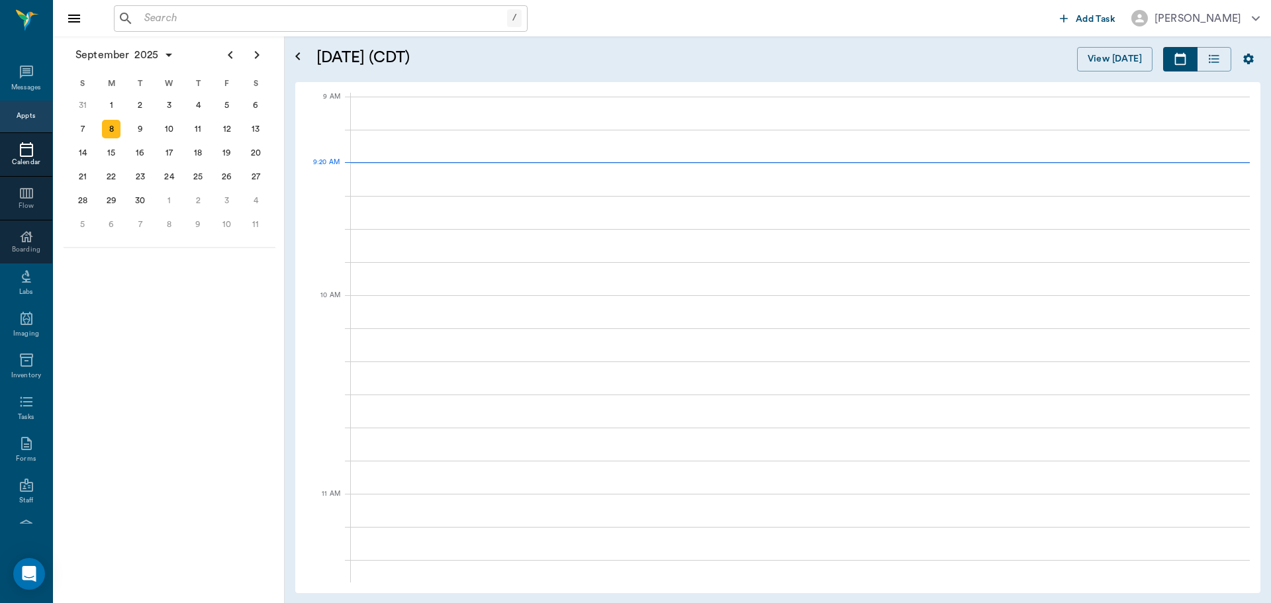
scroll to position [199, 0]
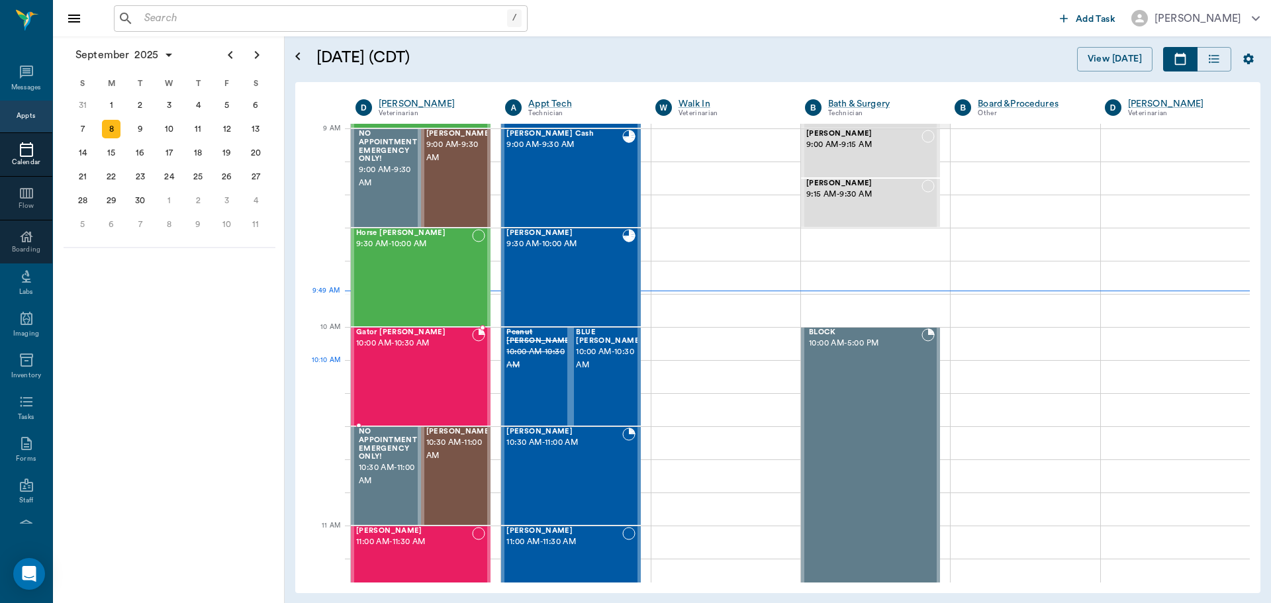
click at [442, 383] on div "Gator Odom 10:00 AM - 10:30 AM" at bounding box center [414, 376] width 116 height 97
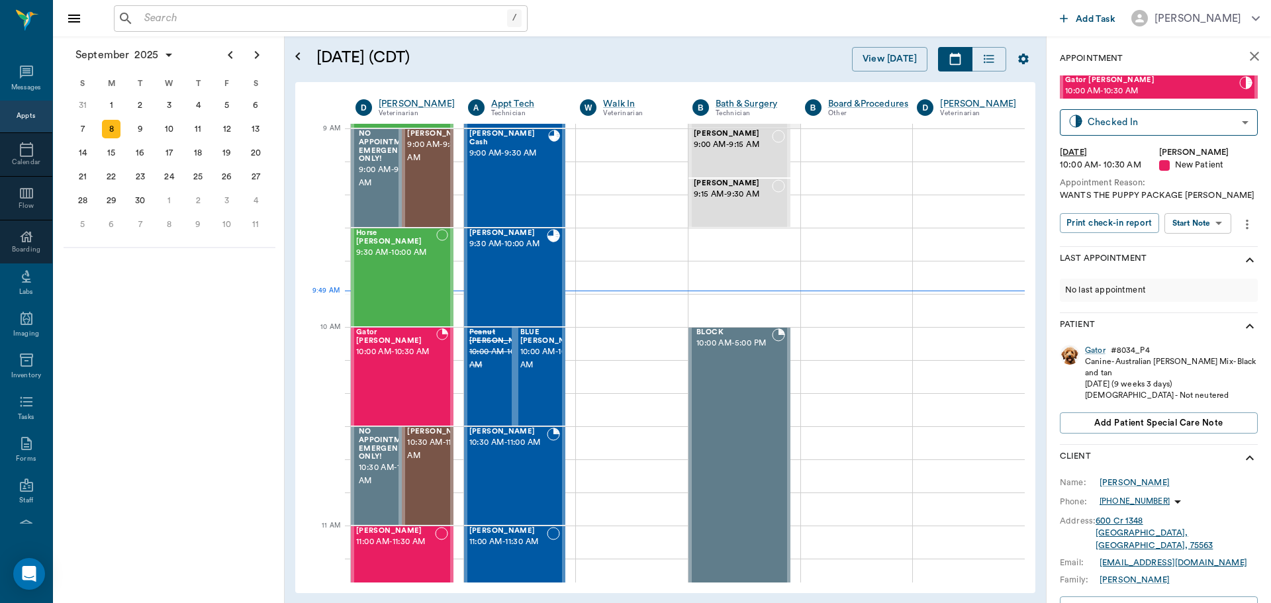
click at [1182, 229] on body "/ ​ Add Task Dr. Bert Ellsworth Nectar Messages Appts Calendar Flow Boarding La…" at bounding box center [635, 301] width 1271 height 603
click at [1168, 253] on button "Start SOAP" at bounding box center [1183, 250] width 45 height 15
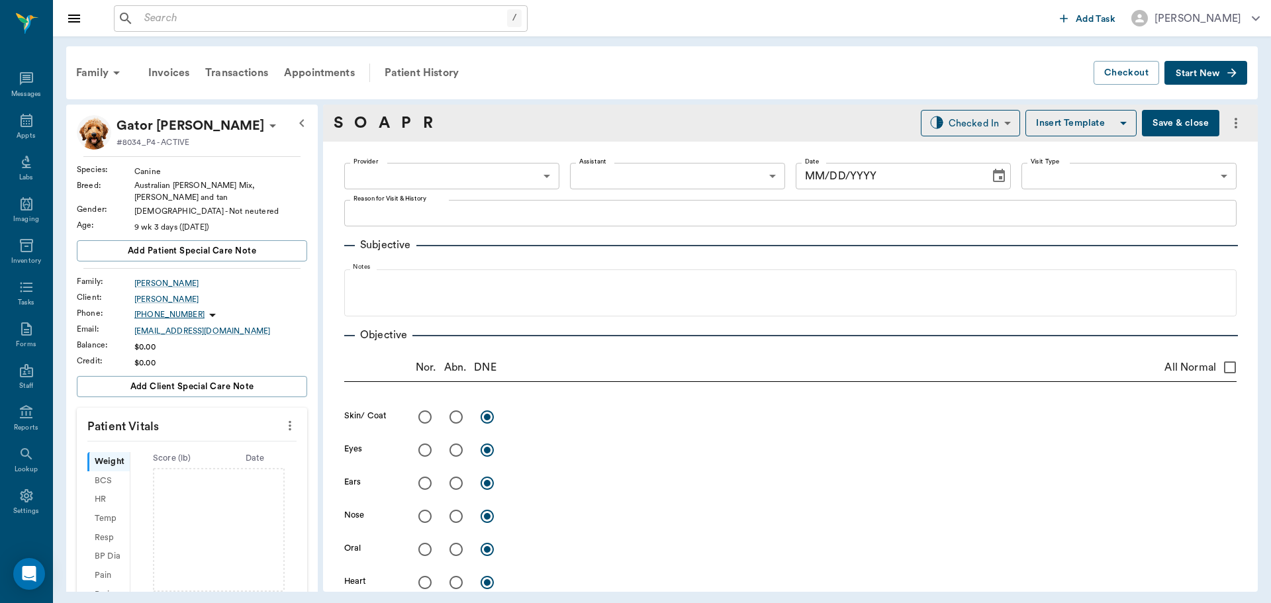
type input "63ec2f075fda476ae8351a4d"
type input "65d2be4f46e3a538d89b8c17"
type textarea "WANTS THE PUPPY PACKAGE LORY"
type input "[DATE]"
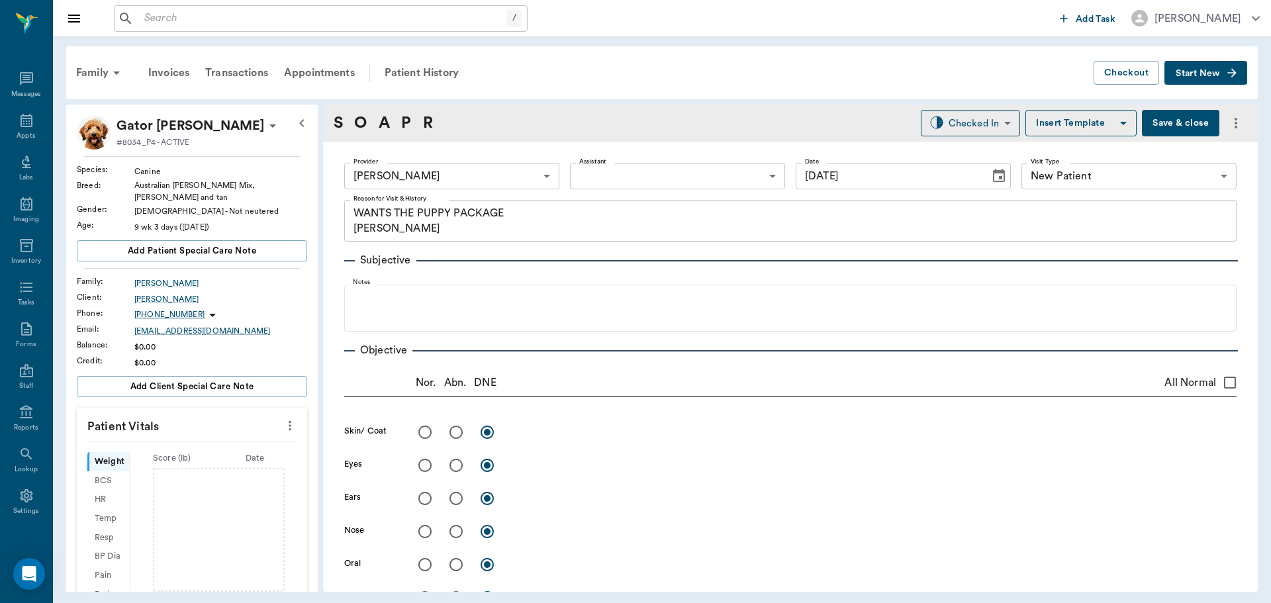
click at [283, 418] on icon "more" at bounding box center [290, 426] width 15 height 16
click at [203, 439] on span "Enter Vitals" at bounding box center [224, 441] width 111 height 14
click at [164, 465] on input "text" at bounding box center [191, 465] width 115 height 26
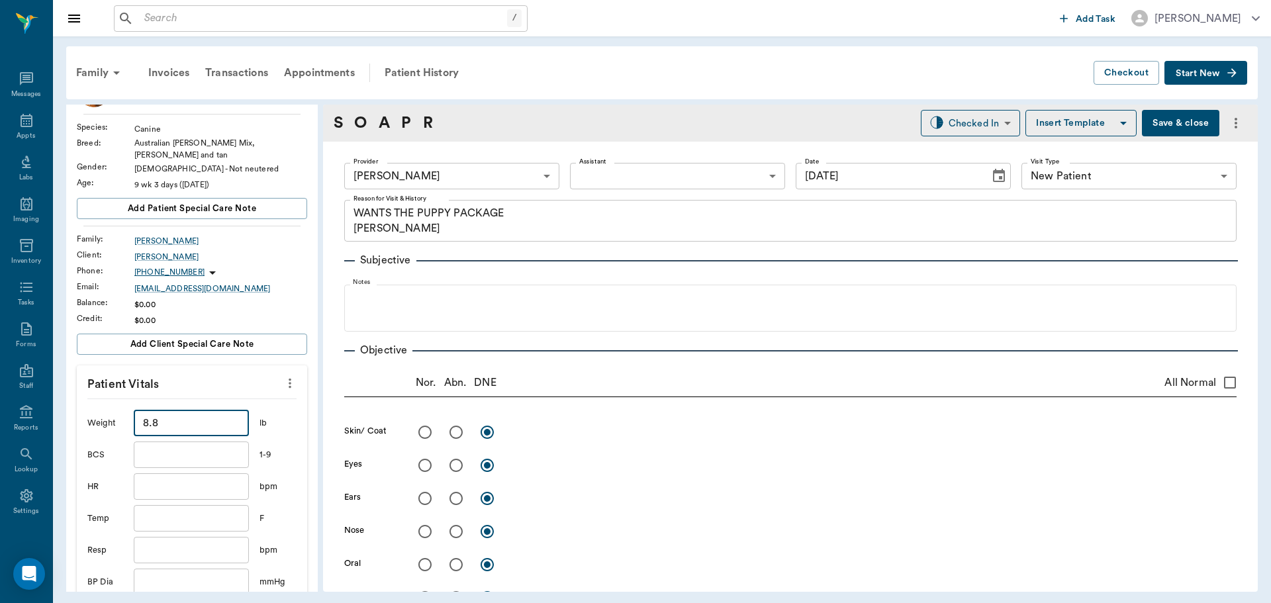
scroll to position [66, 0]
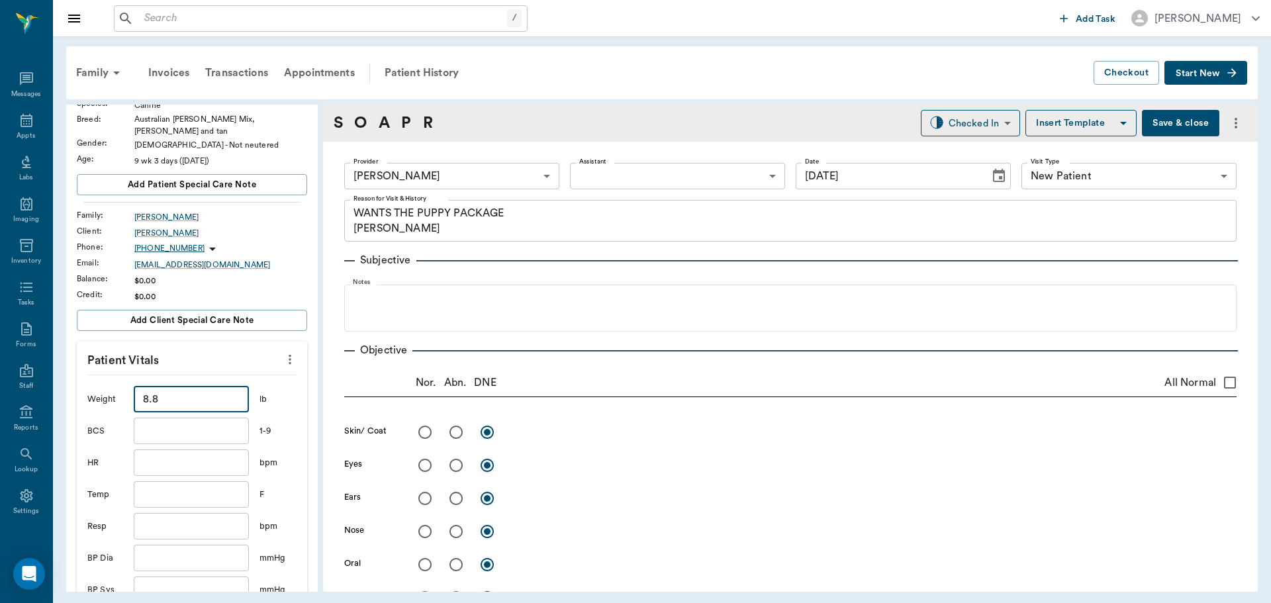
type input "8.8"
click at [650, 169] on body "/ ​ Add Task Dr. Bert Ellsworth Nectar Messages Appts Labs Imaging Inventory Ta…" at bounding box center [635, 301] width 1271 height 603
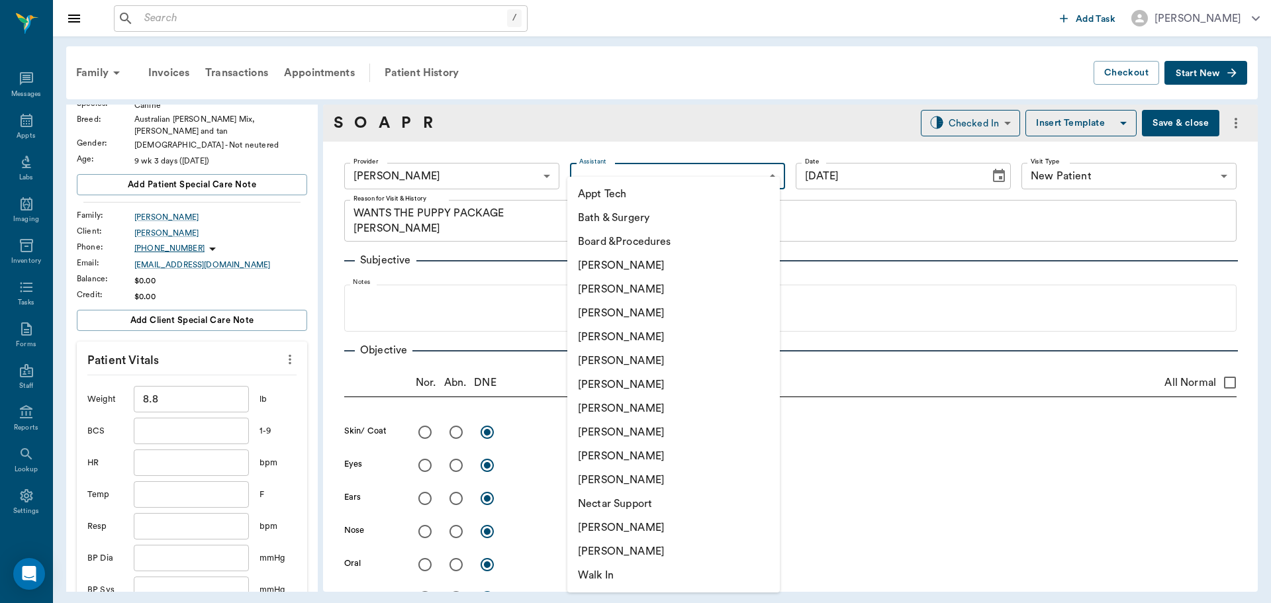
click at [622, 442] on li "Julie Dickerson" at bounding box center [673, 432] width 213 height 24
type input "63ec2e7e52e12b0ba117b124"
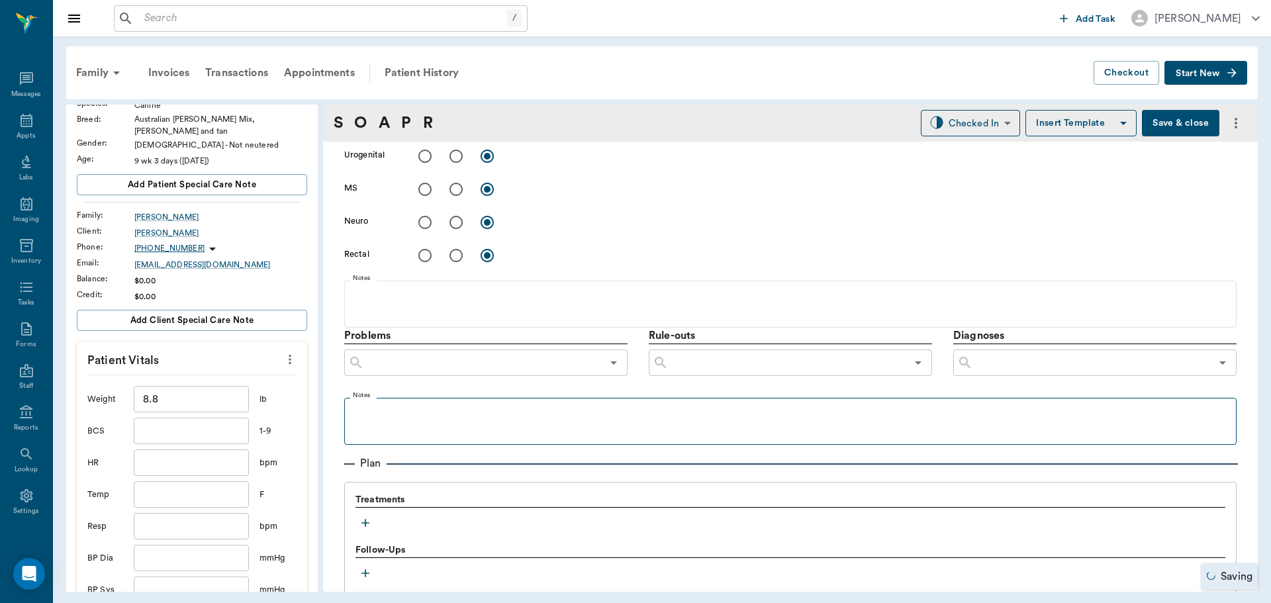
scroll to position [596, 0]
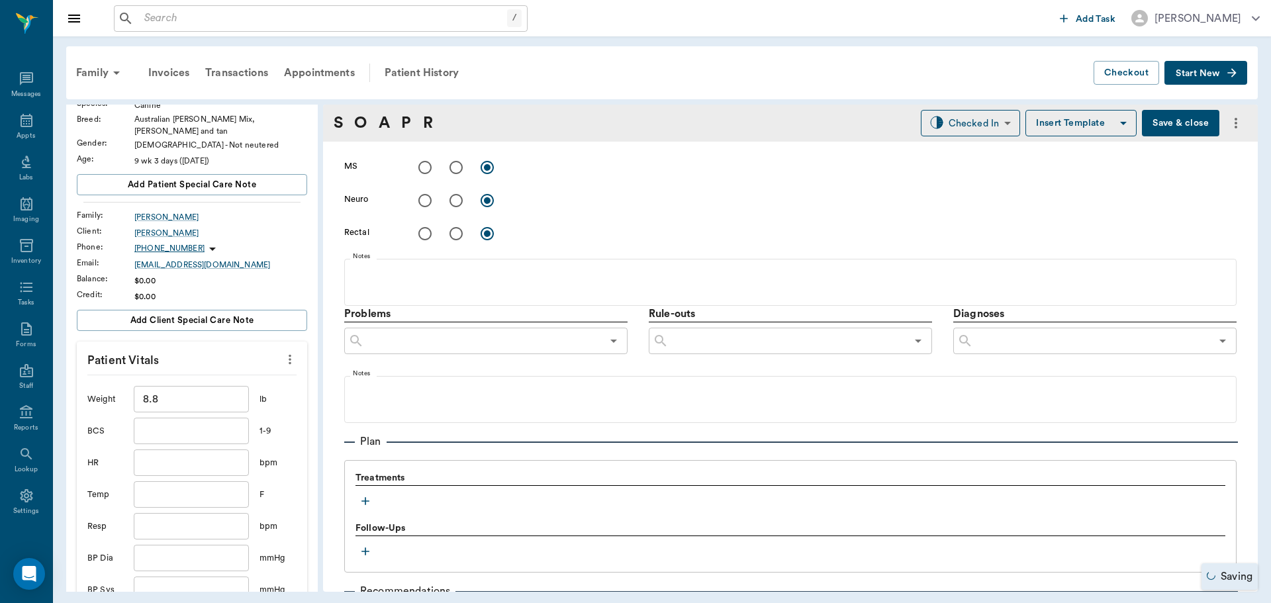
click at [368, 500] on icon "button" at bounding box center [365, 501] width 13 height 13
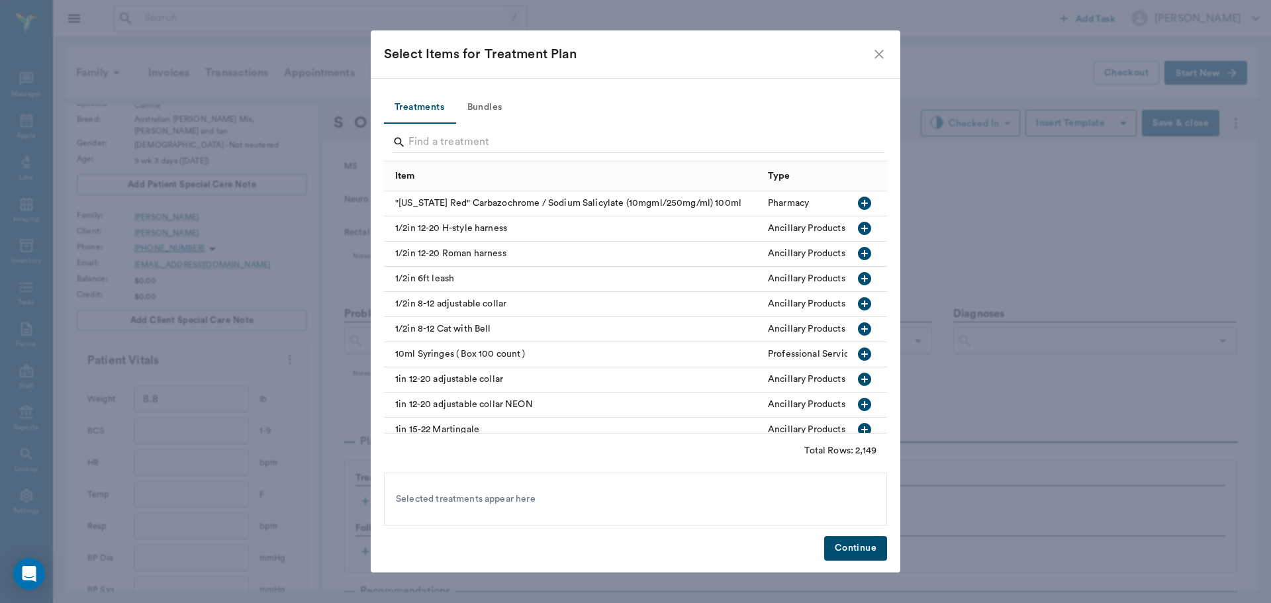
click at [492, 105] on button "Bundles" at bounding box center [485, 108] width 60 height 32
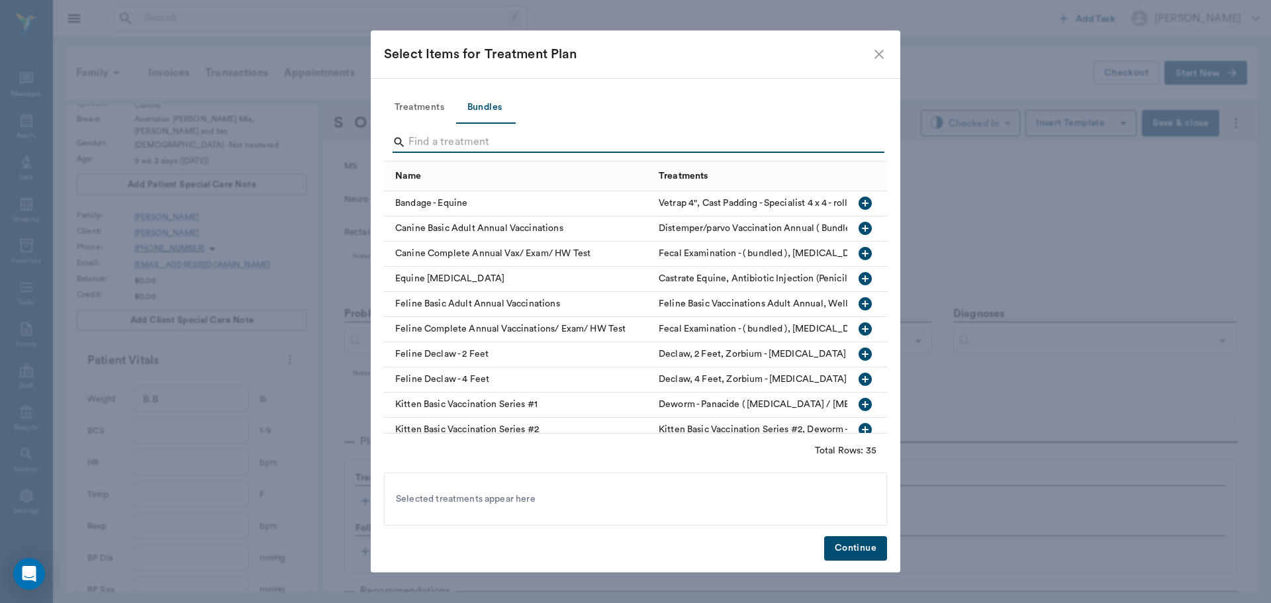
click at [415, 137] on input "Search" at bounding box center [637, 142] width 456 height 21
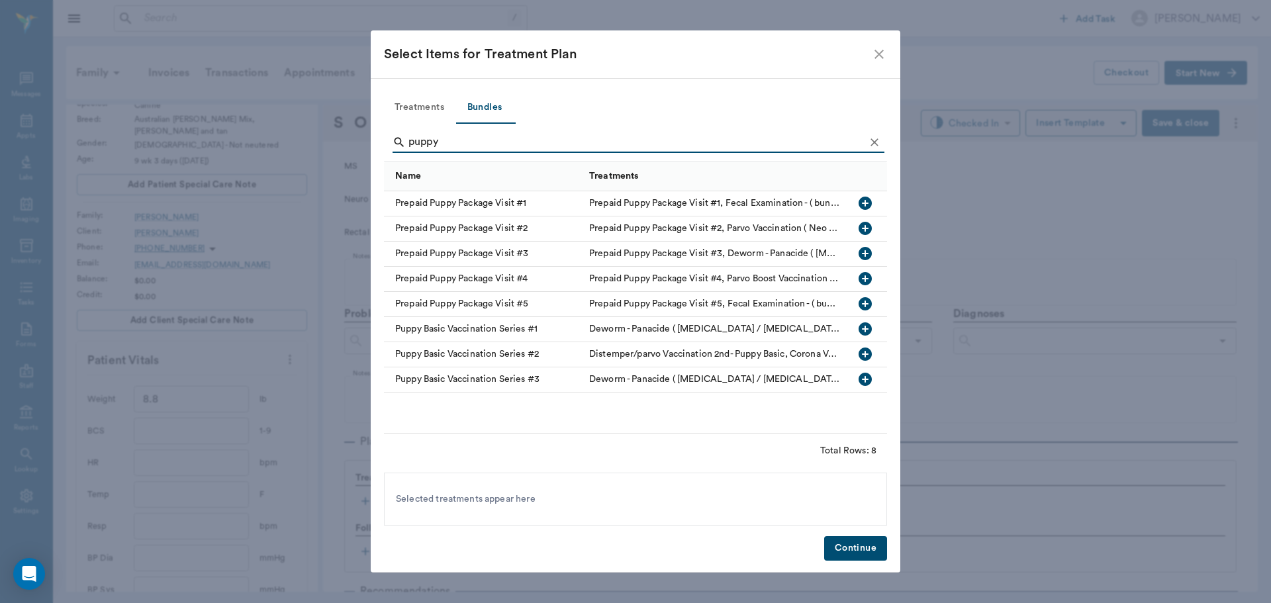
type input "puppy"
click at [862, 203] on icon "button" at bounding box center [865, 203] width 13 height 13
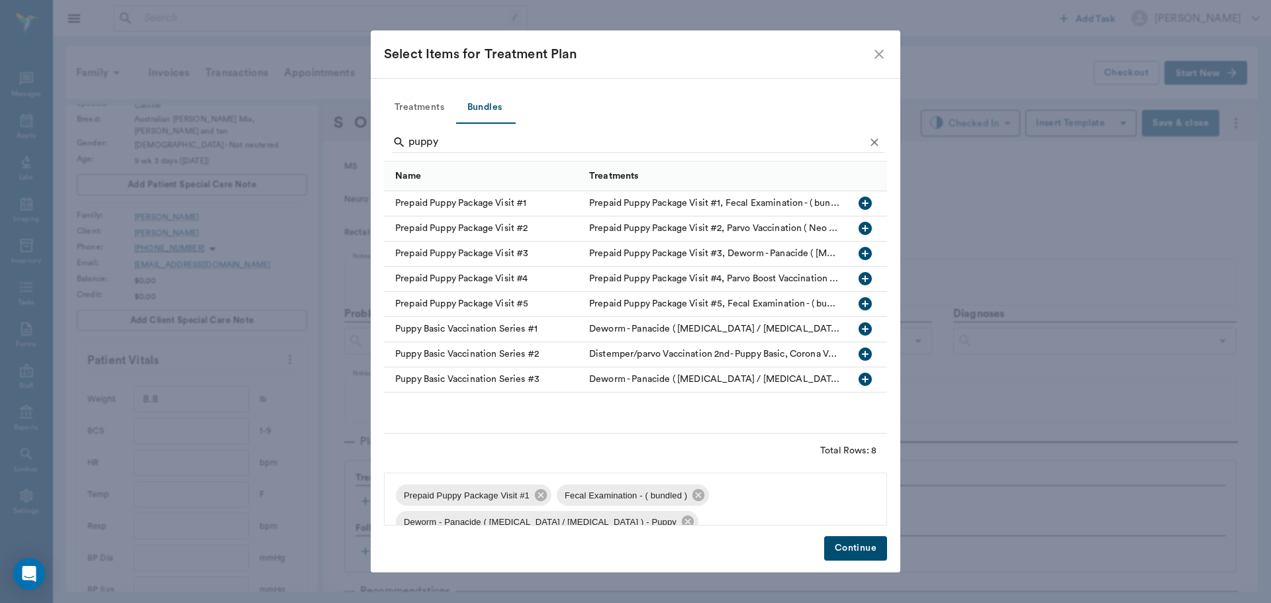
click at [839, 542] on button "Continue" at bounding box center [855, 548] width 63 height 24
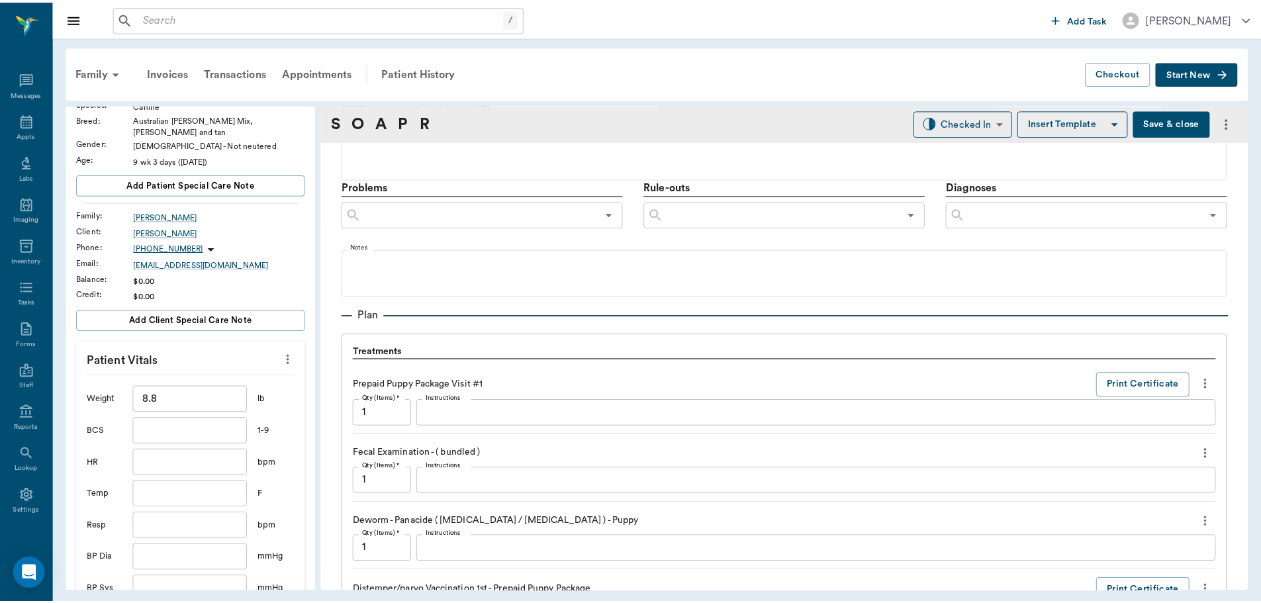
scroll to position [728, 0]
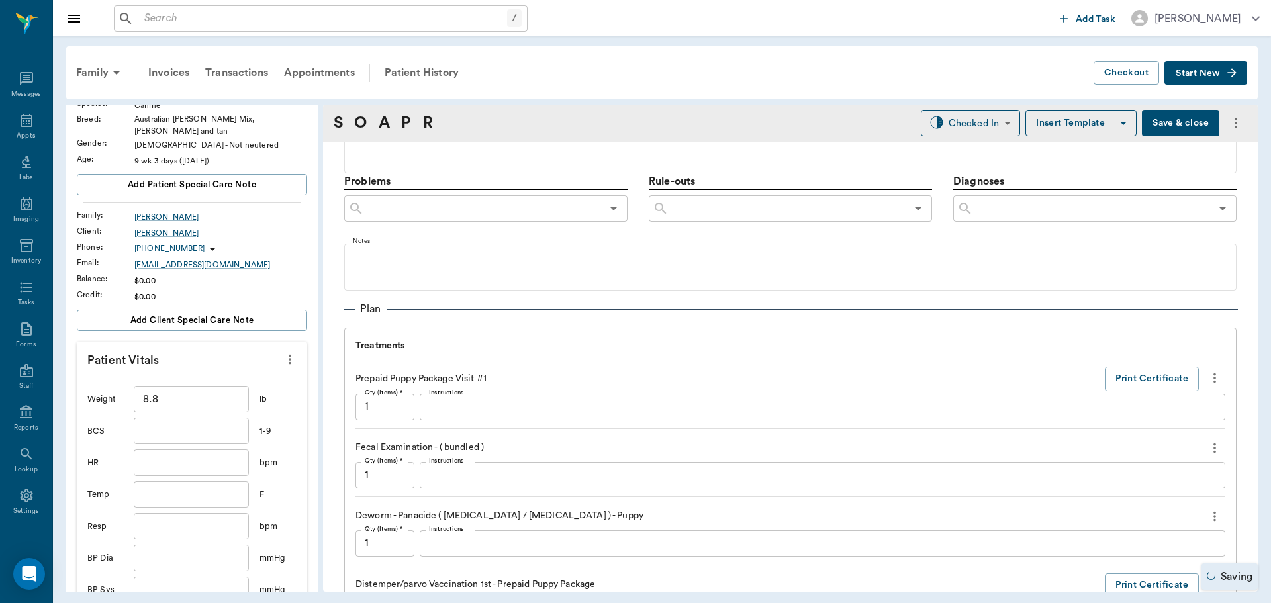
click at [1167, 131] on button "Save & close" at bounding box center [1180, 123] width 77 height 26
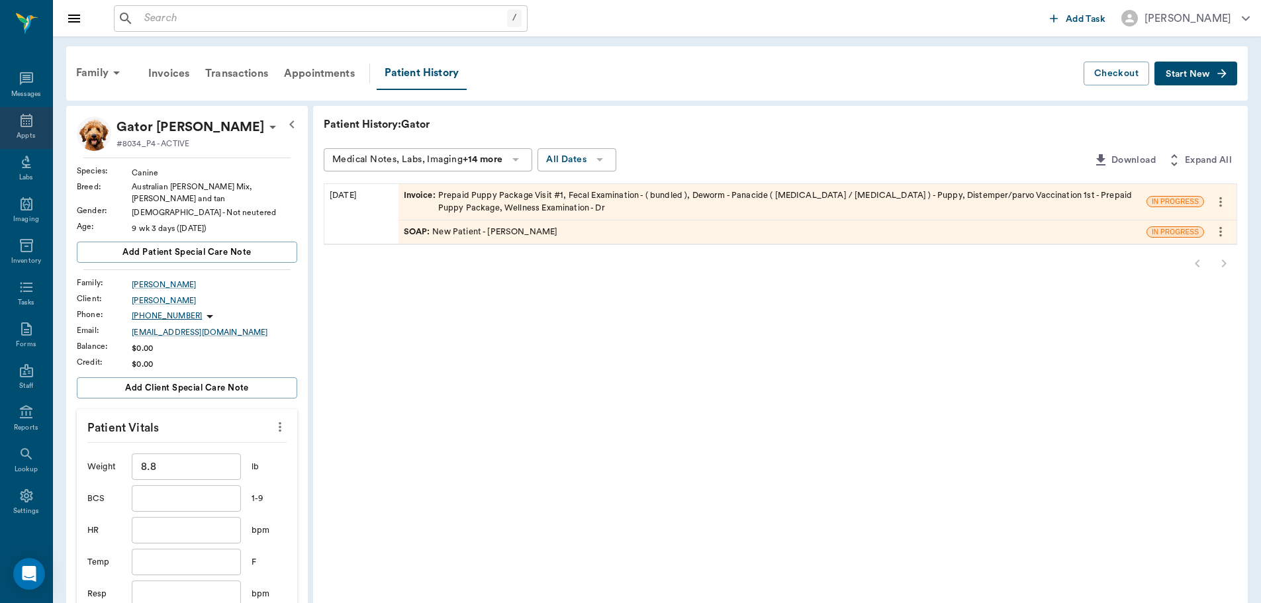
click at [19, 123] on icon at bounding box center [27, 121] width 16 height 16
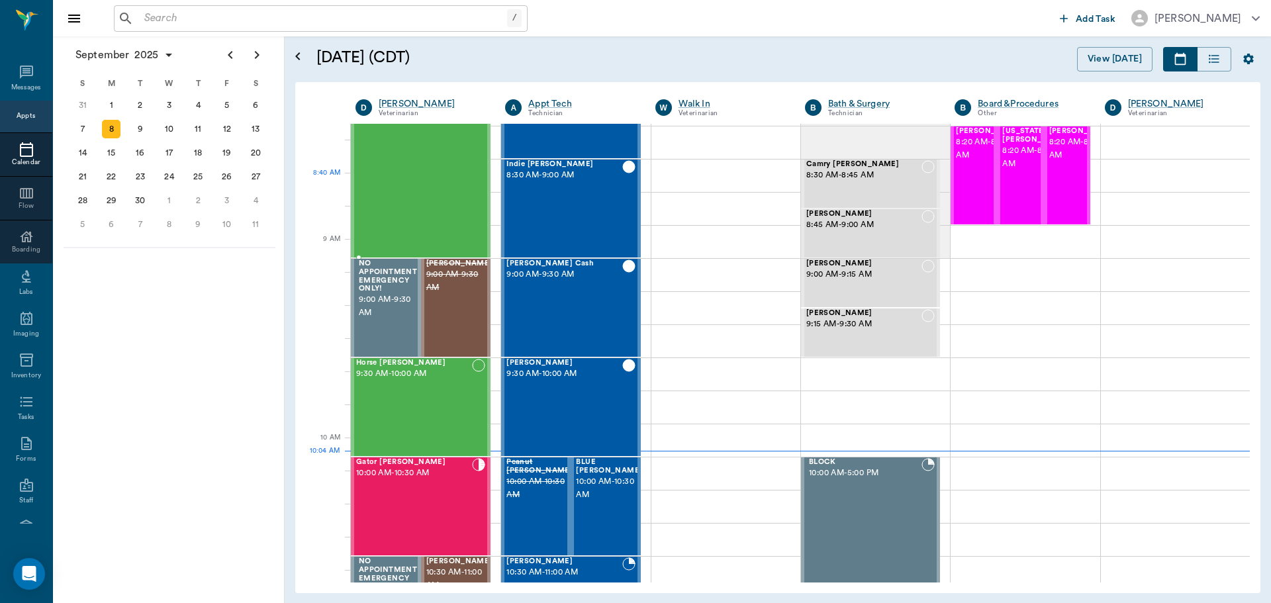
scroll to position [69, 0]
click at [433, 209] on div "Bovine Campbell 8:00 AM - 9:00 AM" at bounding box center [414, 160] width 116 height 196
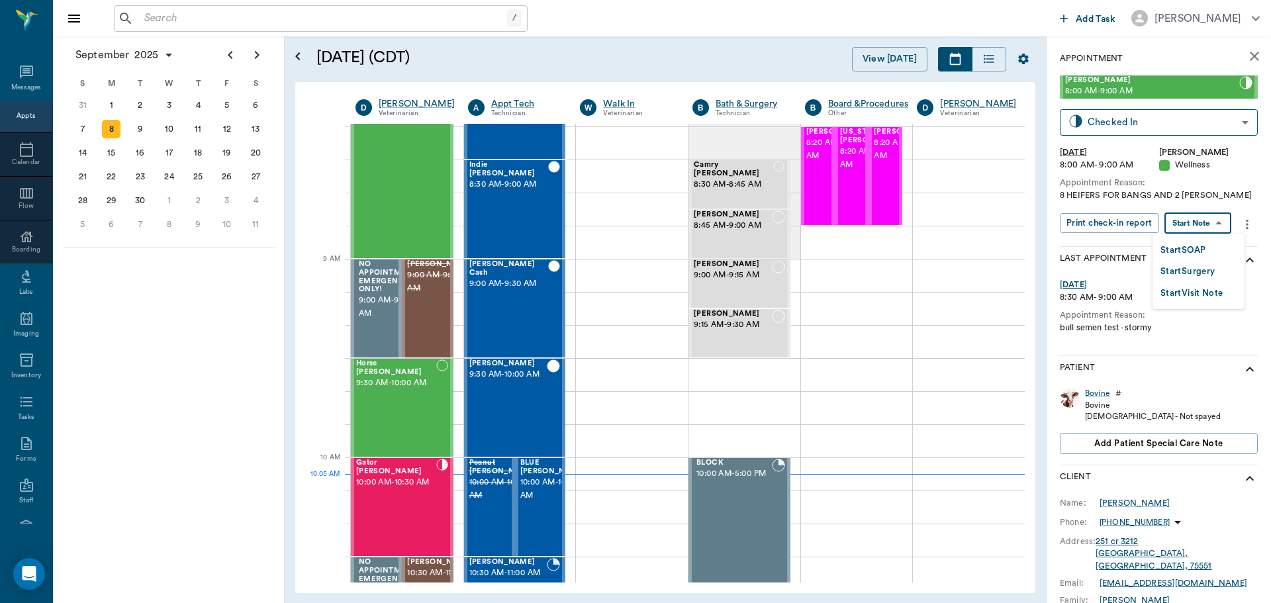
click at [1197, 217] on body "/ ​ Add Task Dr. Bert Ellsworth Nectar Messages Appts Calendar Flow Boarding La…" at bounding box center [635, 301] width 1271 height 603
click at [1194, 246] on button "Start SOAP" at bounding box center [1183, 250] width 45 height 15
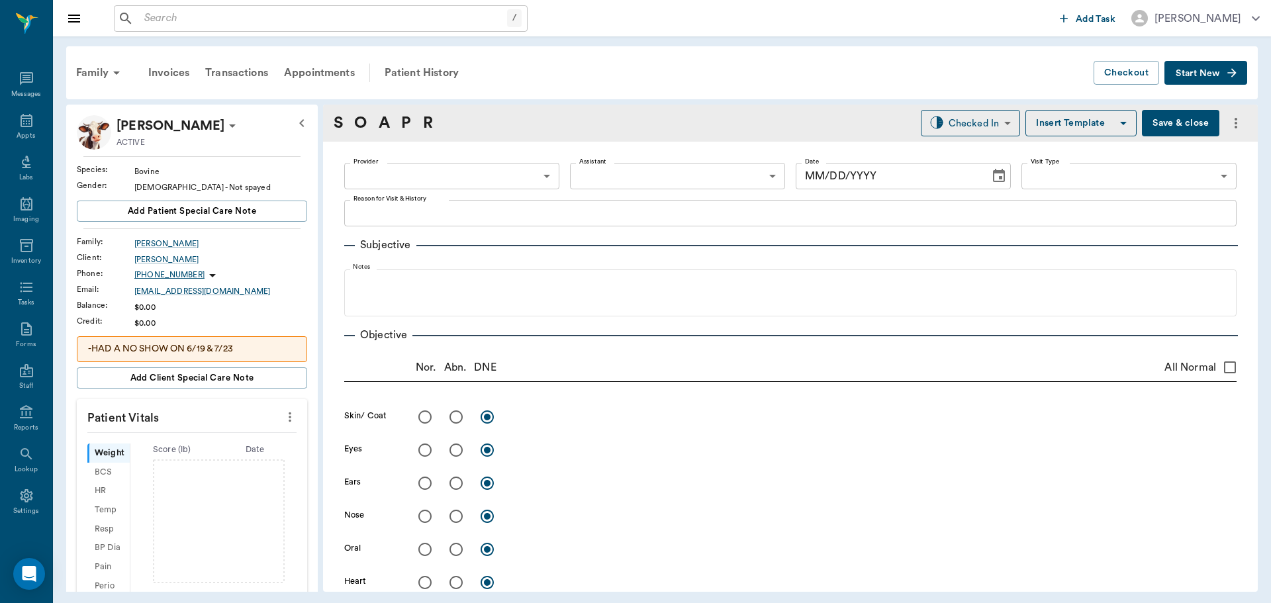
type input "63ec2f075fda476ae8351a4d"
type input "65d2be4f46e3a538d89b8c14"
type textarea "8 HEIFERS FOR BANGS AND 2 DEHORN -LORY"
type input "[DATE]"
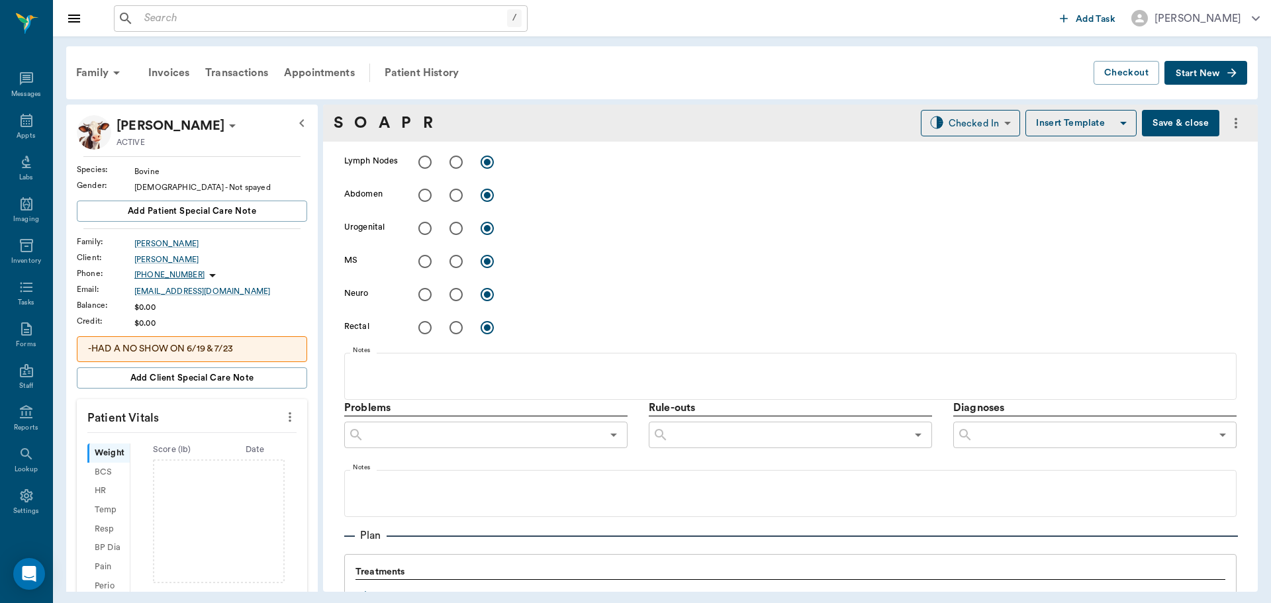
scroll to position [662, 0]
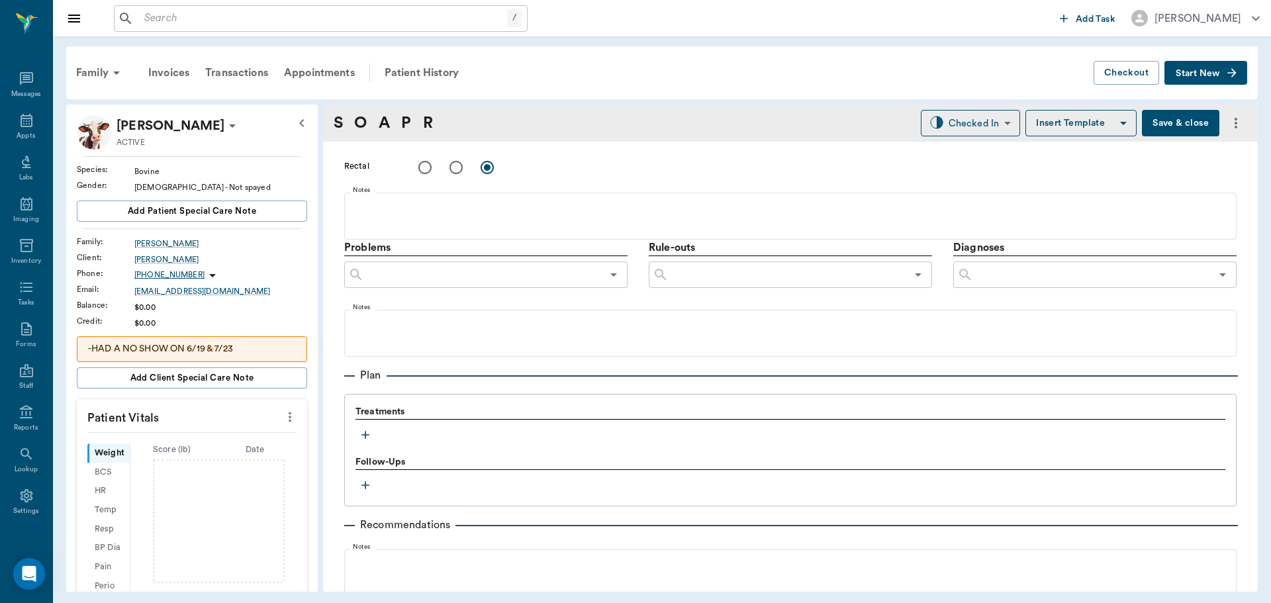
click at [367, 434] on icon "button" at bounding box center [365, 434] width 13 height 13
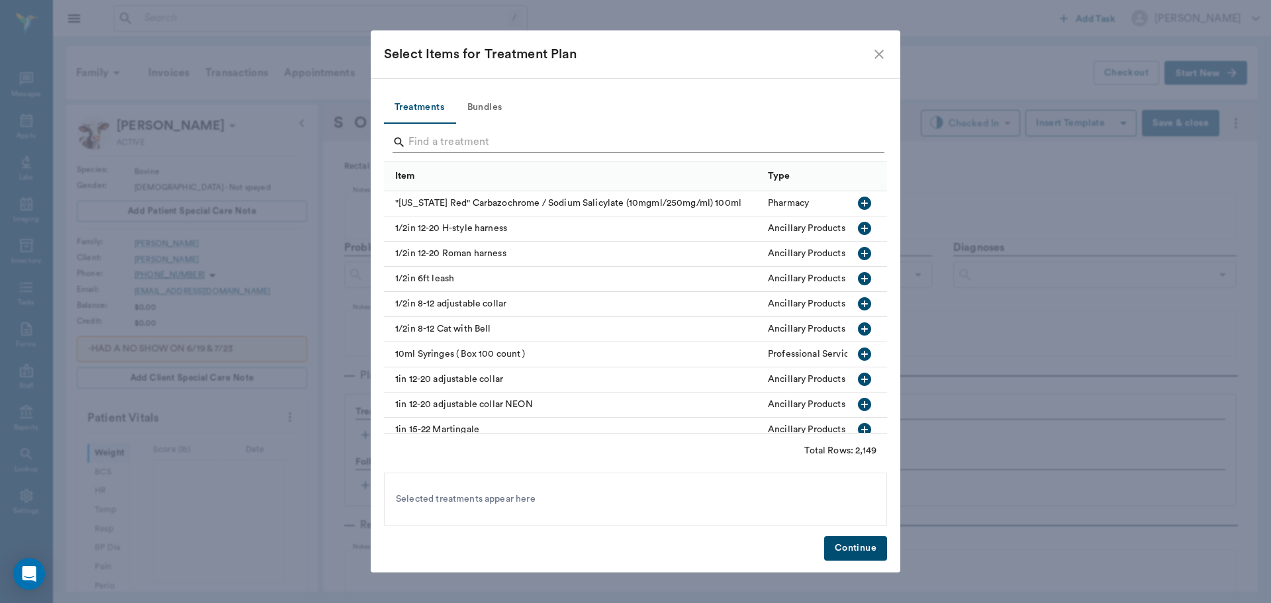
click at [458, 134] on input "Search" at bounding box center [637, 142] width 456 height 21
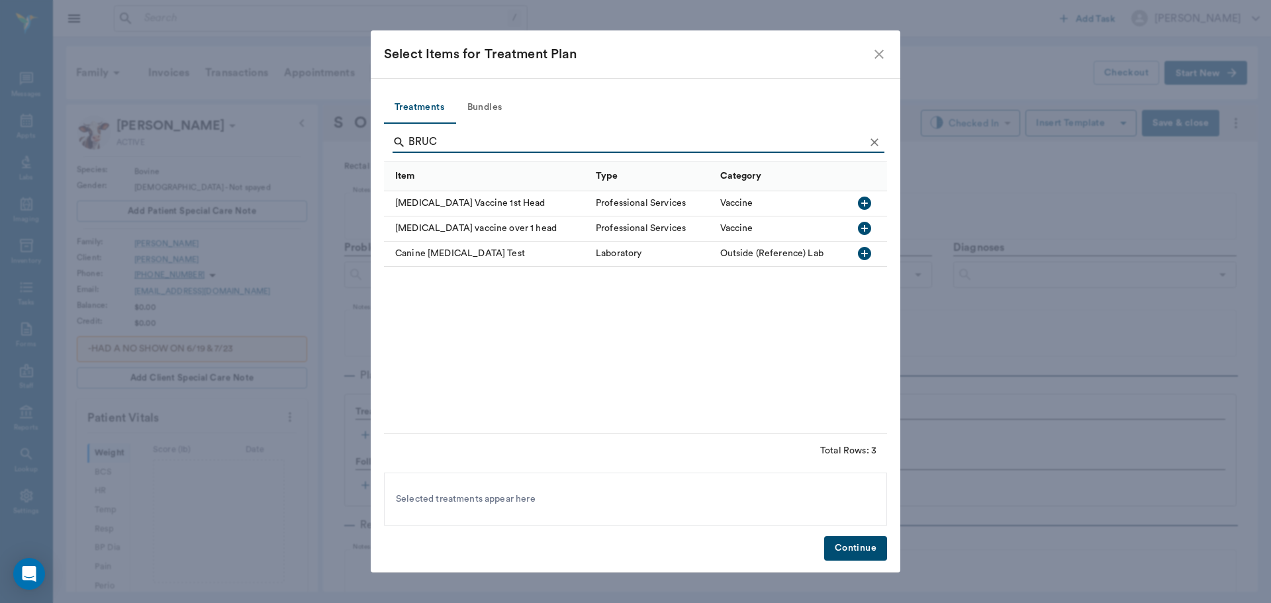
click at [865, 204] on icon "button" at bounding box center [865, 203] width 16 height 16
click at [866, 230] on icon "button" at bounding box center [864, 228] width 13 height 13
type input "B"
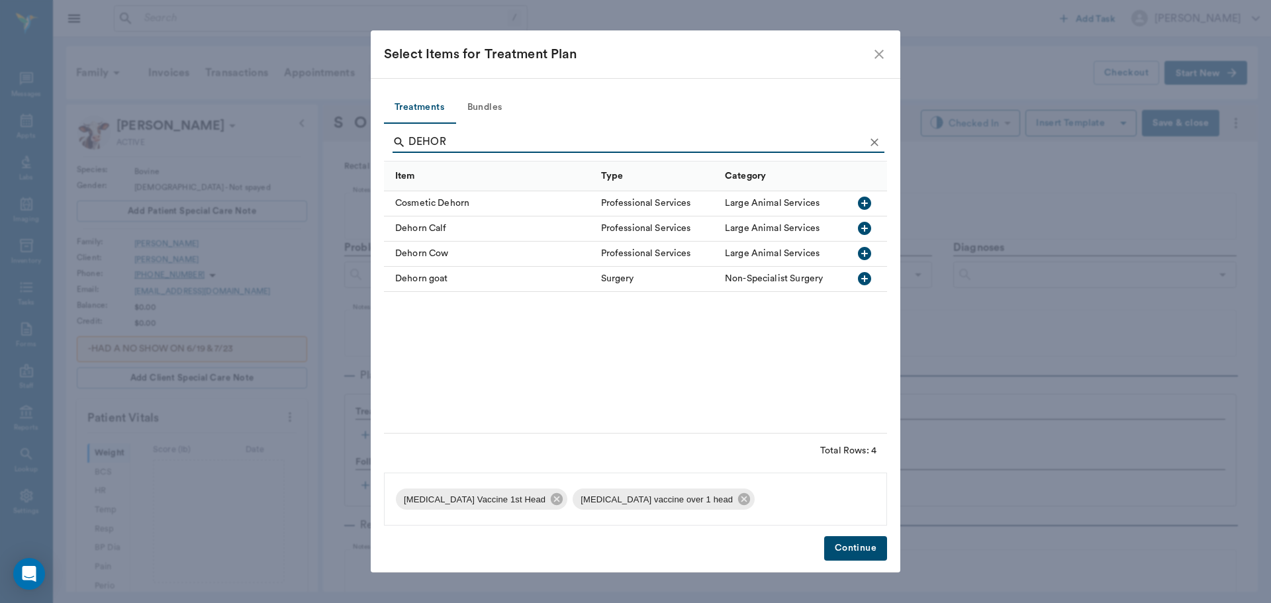
type input "DEHOR"
click at [864, 202] on icon "button" at bounding box center [864, 203] width 13 height 13
click at [865, 228] on icon "button" at bounding box center [865, 228] width 16 height 16
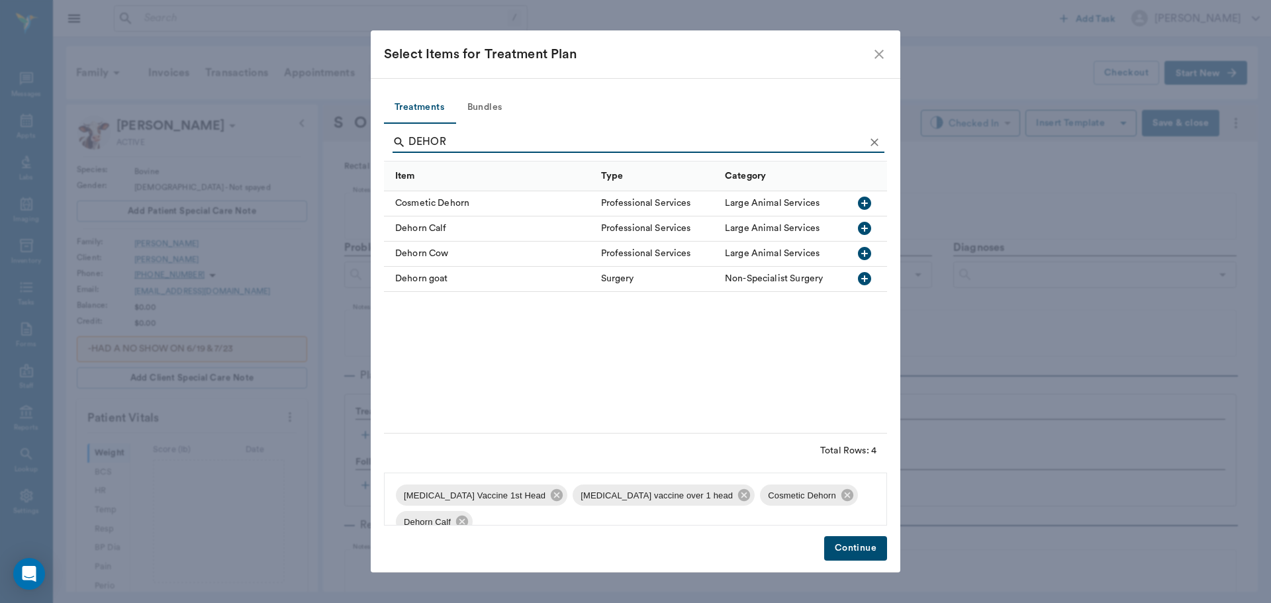
click at [853, 547] on button "Continue" at bounding box center [855, 548] width 63 height 24
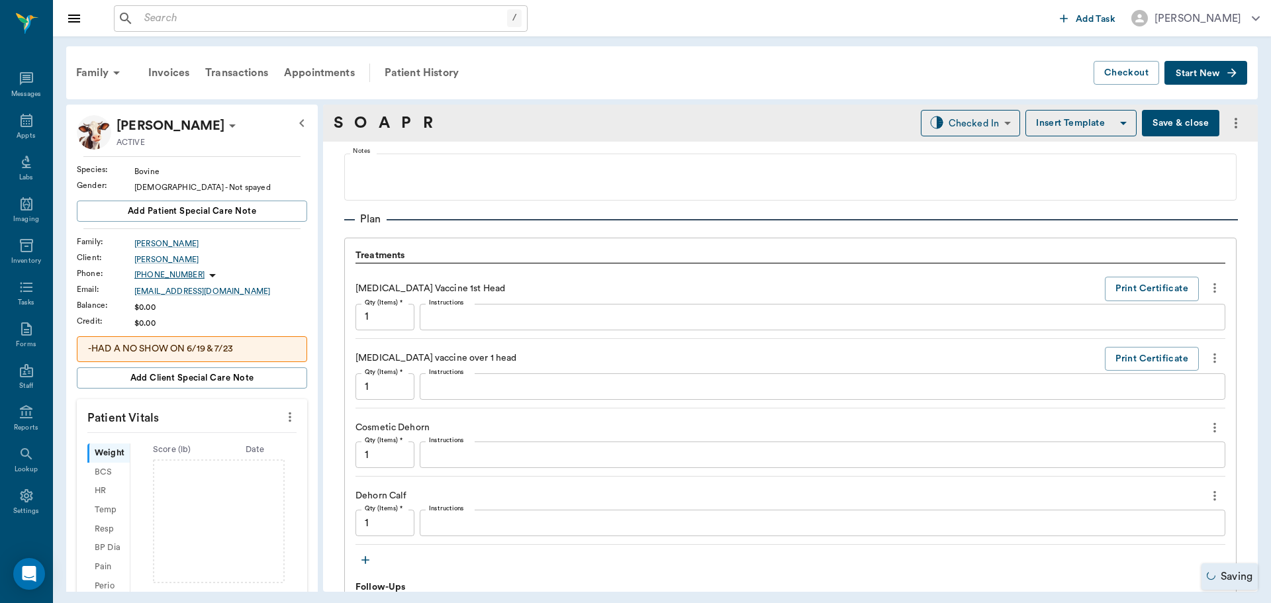
scroll to position [861, 0]
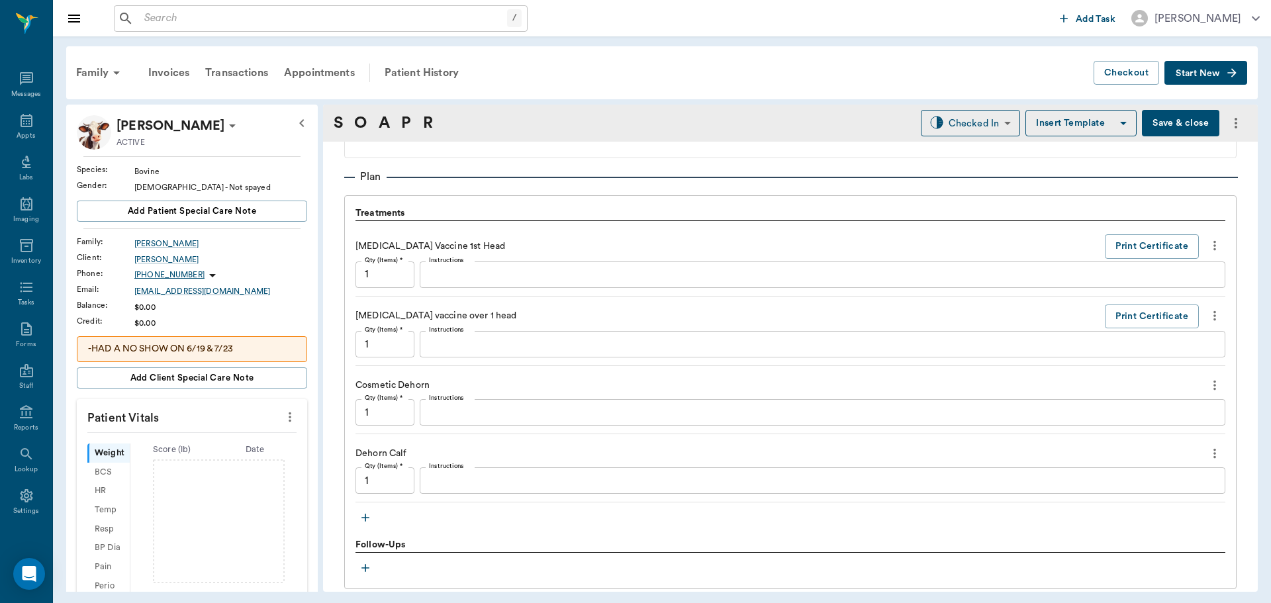
click at [368, 514] on icon "button" at bounding box center [365, 517] width 13 height 13
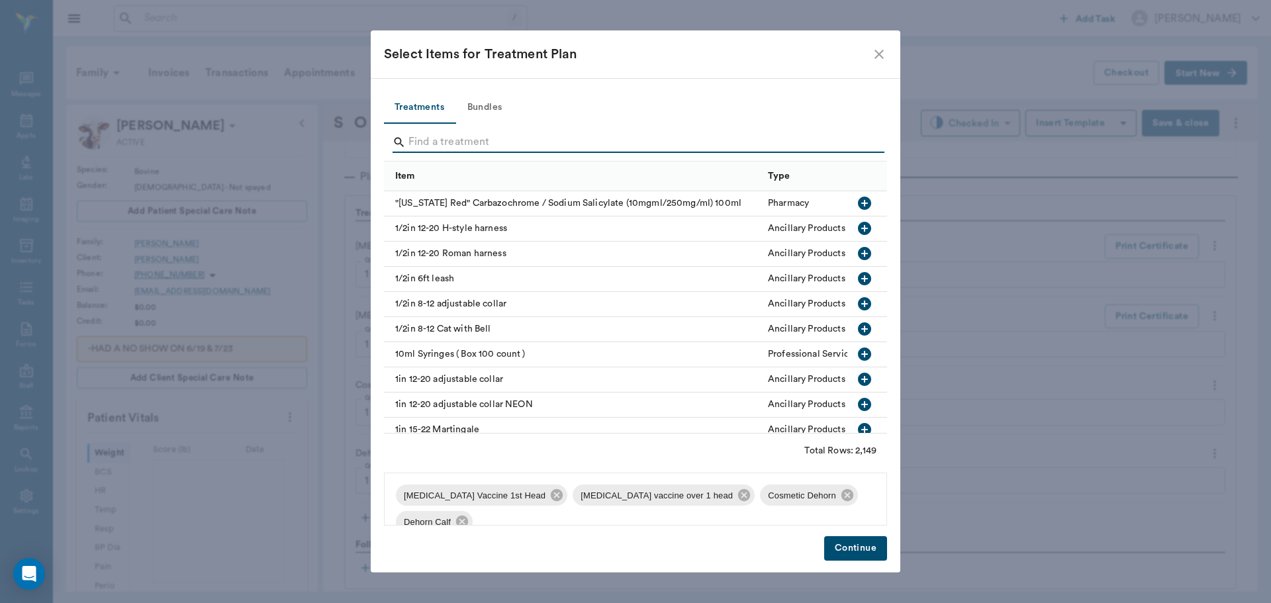
click at [450, 143] on input "Search" at bounding box center [637, 142] width 456 height 21
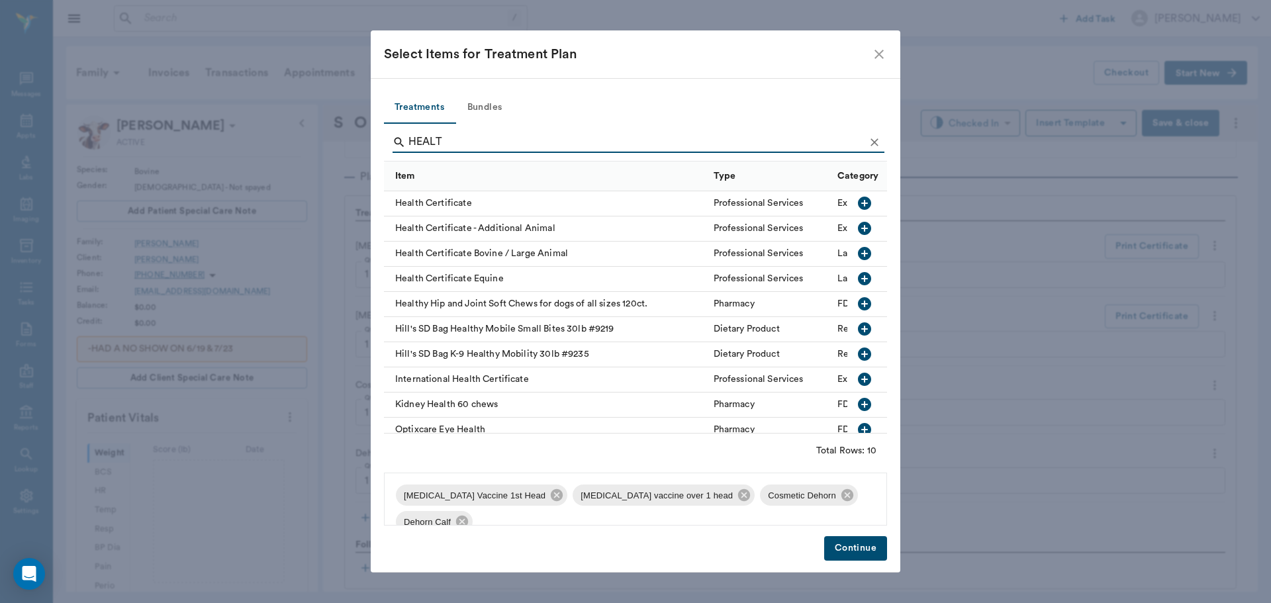
type input "HEALT"
click at [857, 254] on icon "button" at bounding box center [865, 254] width 16 height 16
click at [861, 544] on button "Continue" at bounding box center [855, 548] width 63 height 24
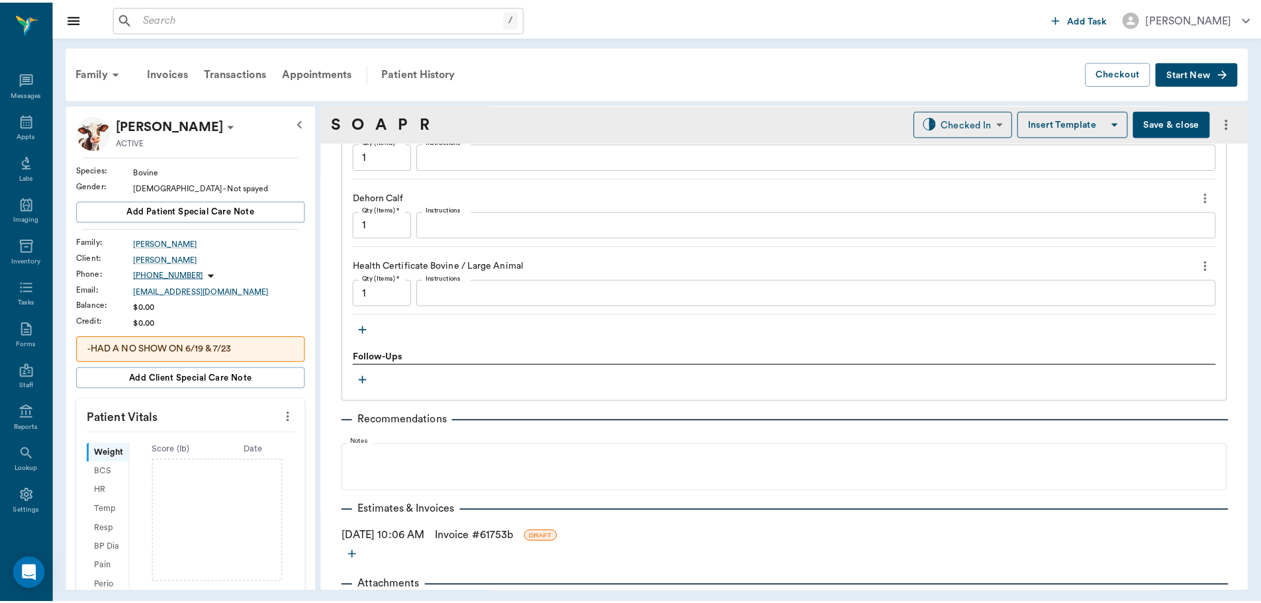
scroll to position [1154, 0]
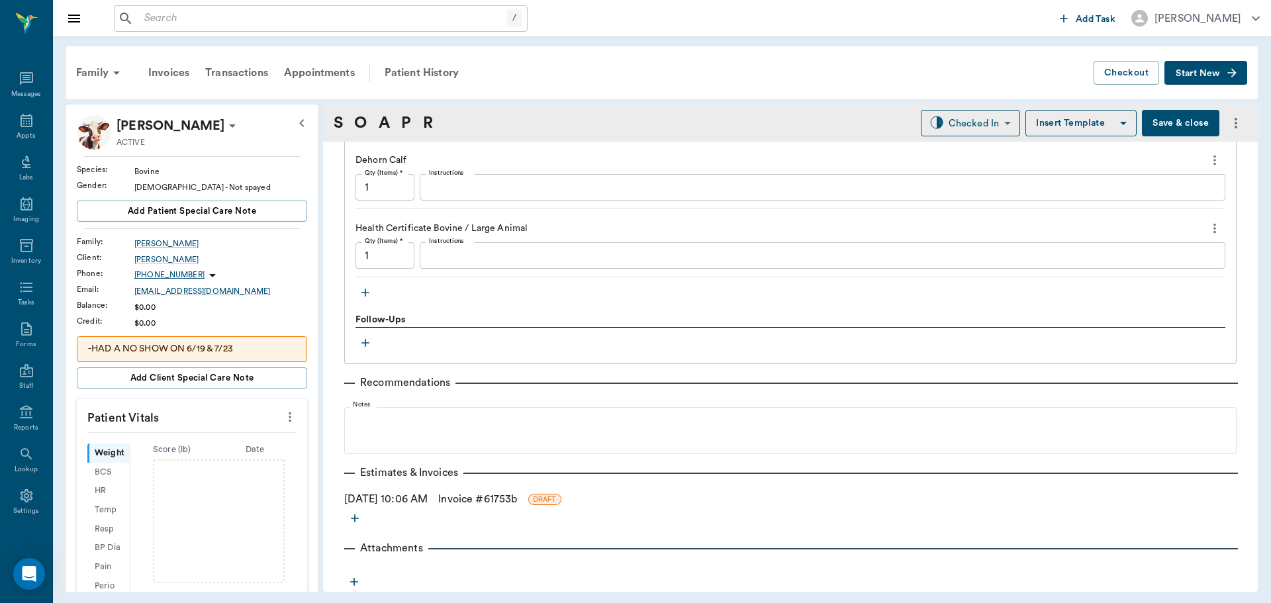
click at [473, 501] on link "Invoice # 61753b" at bounding box center [477, 499] width 79 height 16
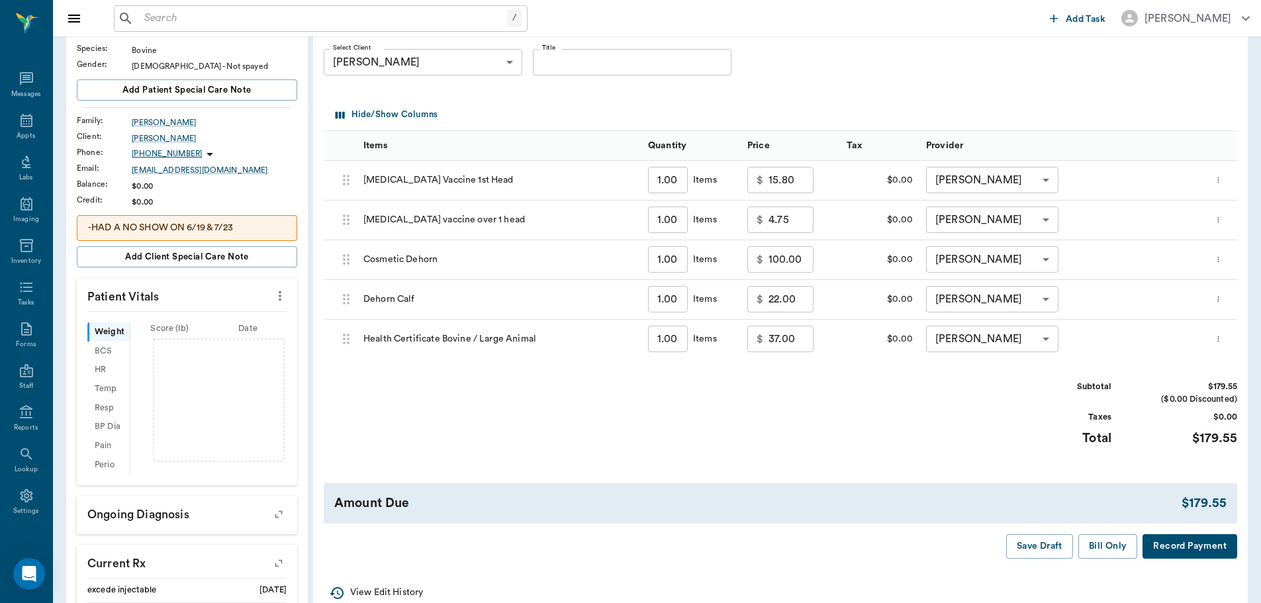
scroll to position [367, 0]
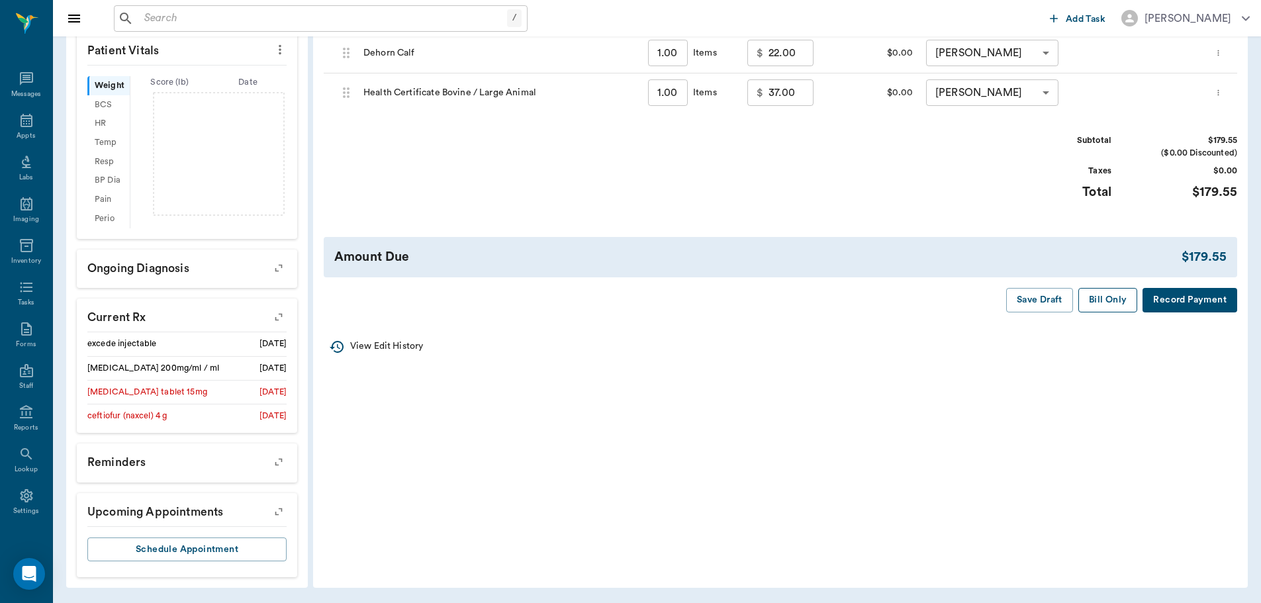
click at [1117, 304] on button "Bill Only" at bounding box center [1109, 300] width 60 height 24
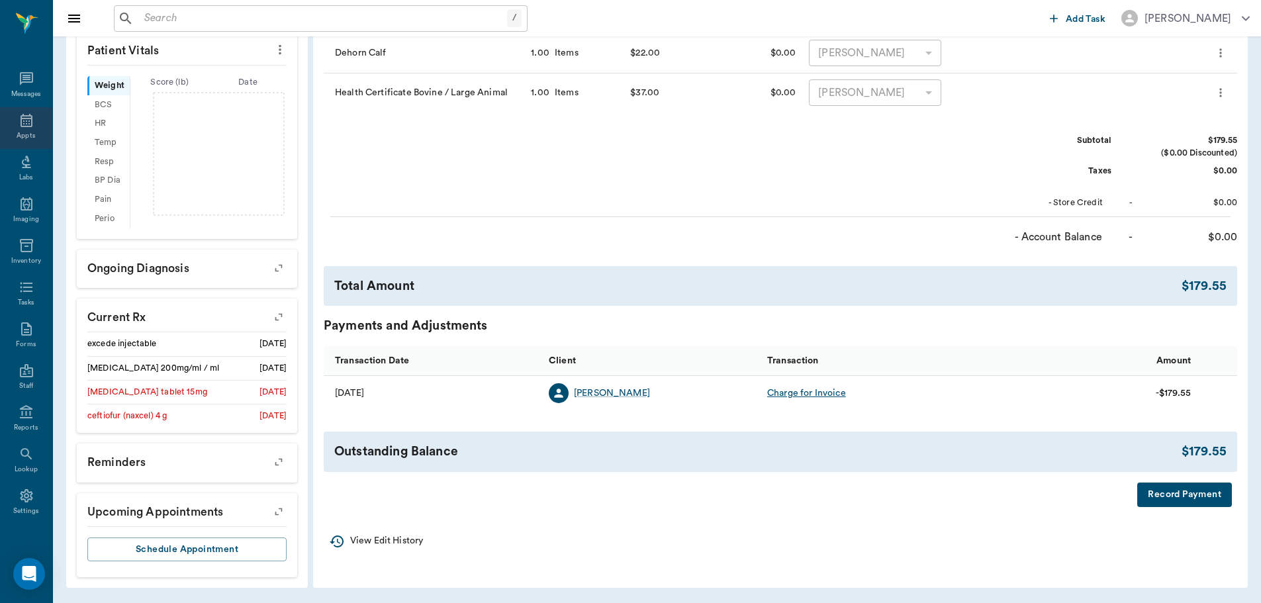
click at [18, 134] on div "Appts" at bounding box center [26, 136] width 19 height 10
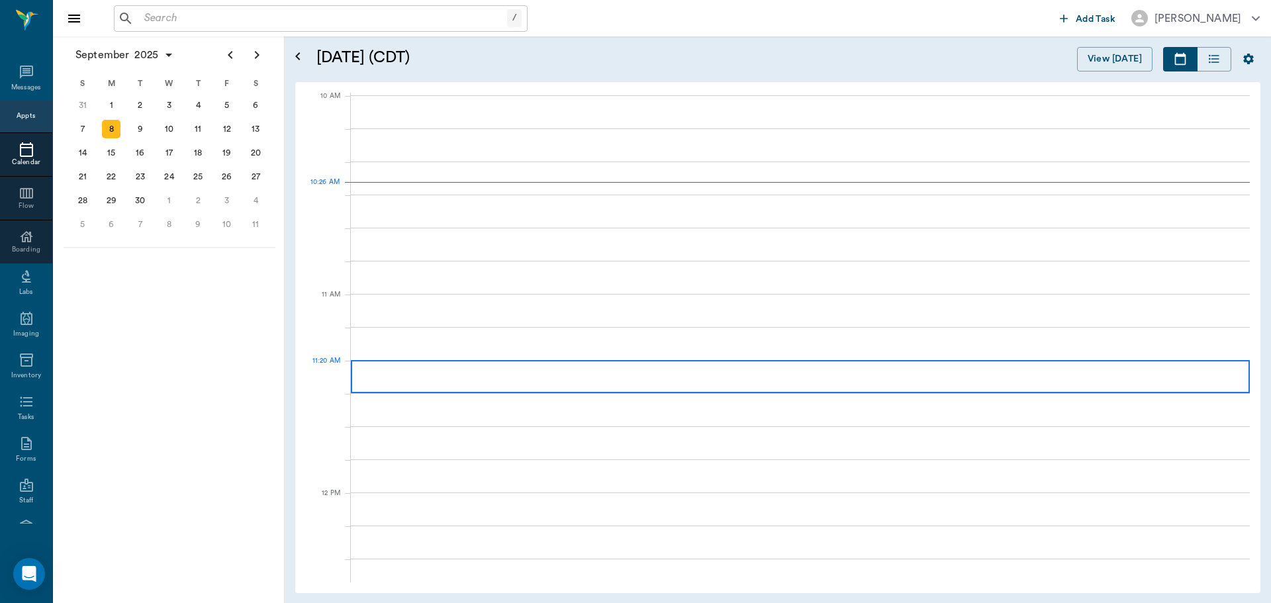
scroll to position [399, 0]
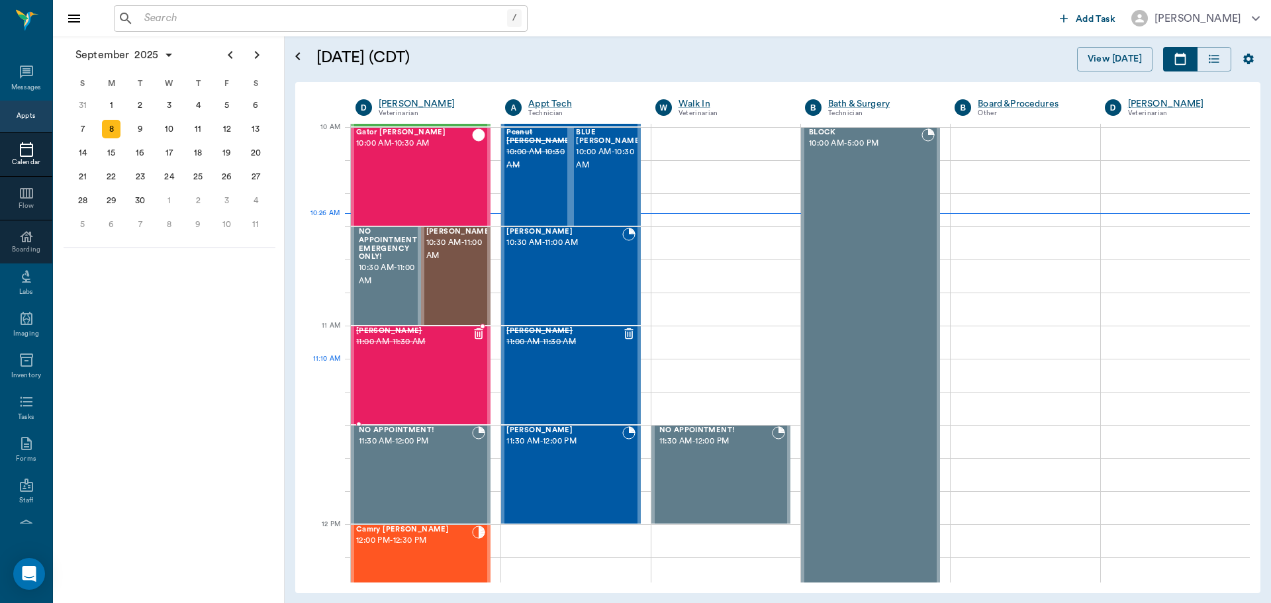
click at [411, 385] on div "Bobbi Tubbs 11:00 AM - 11:30 AM" at bounding box center [414, 375] width 116 height 97
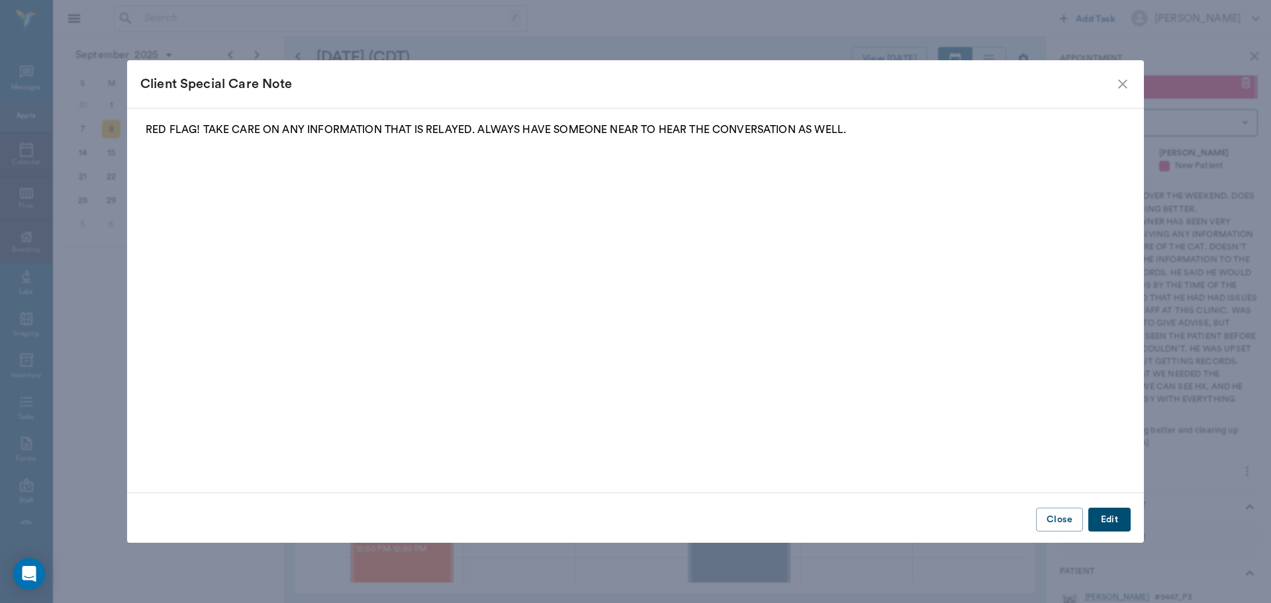
click at [1114, 84] on div "Client Special Care Note" at bounding box center [627, 83] width 975 height 21
click at [1115, 85] on icon "close" at bounding box center [1123, 84] width 16 height 16
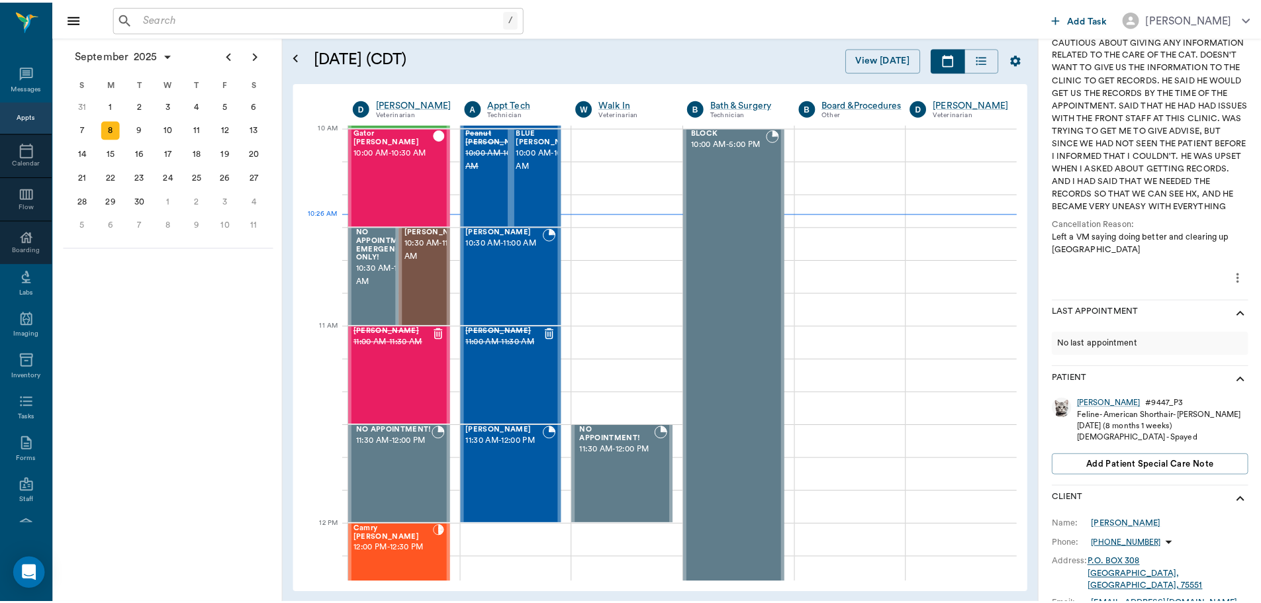
scroll to position [199, 0]
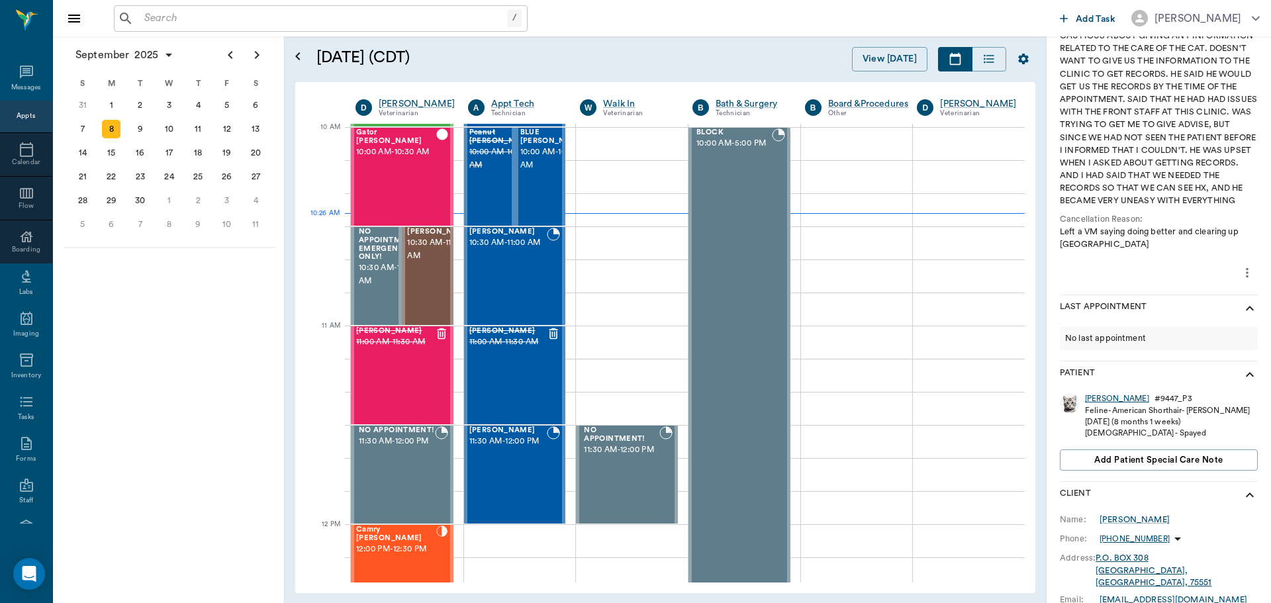
click at [1100, 405] on div "Bobbi" at bounding box center [1117, 398] width 64 height 11
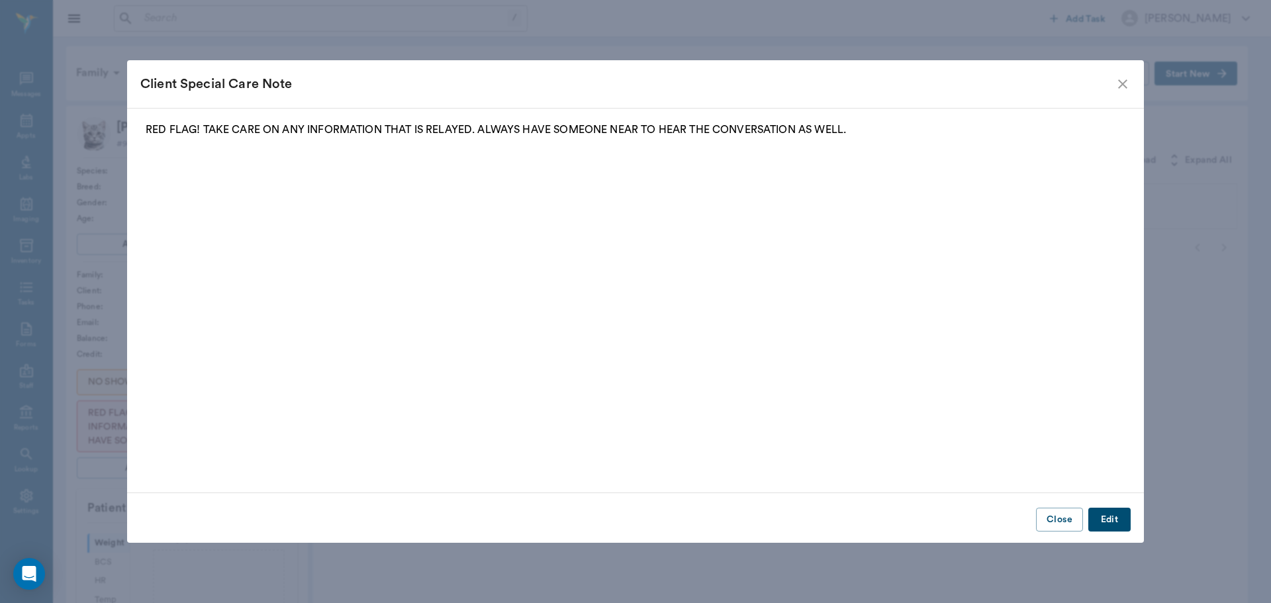
click at [1124, 90] on icon "close" at bounding box center [1123, 84] width 16 height 16
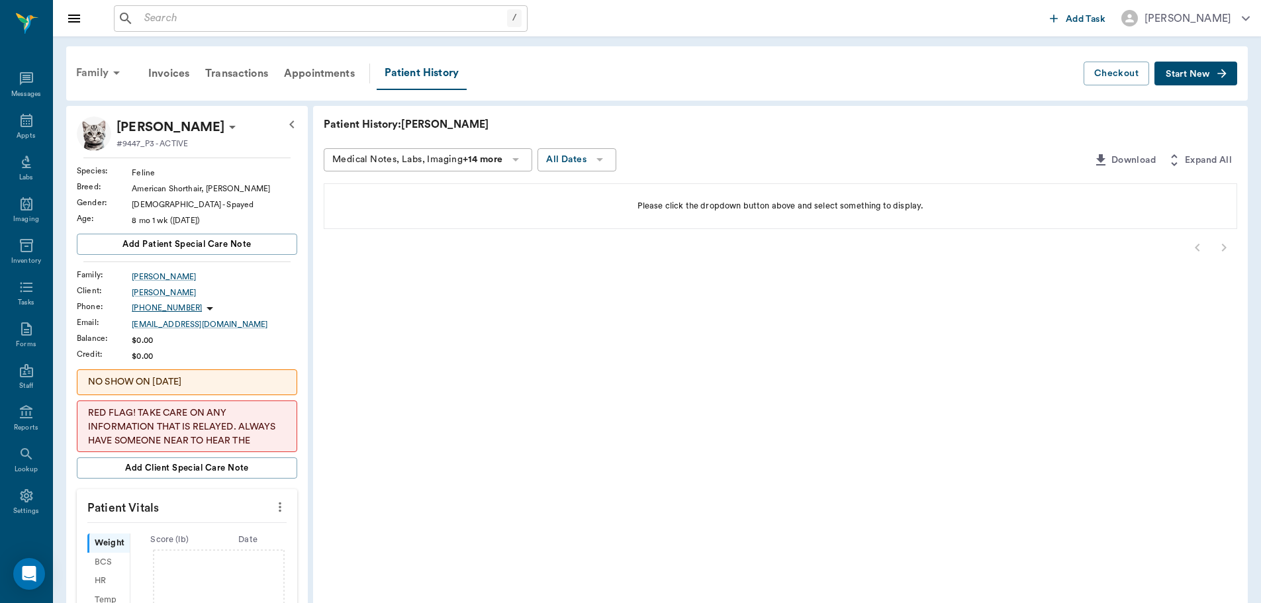
click at [108, 81] on div "Family" at bounding box center [100, 73] width 64 height 32
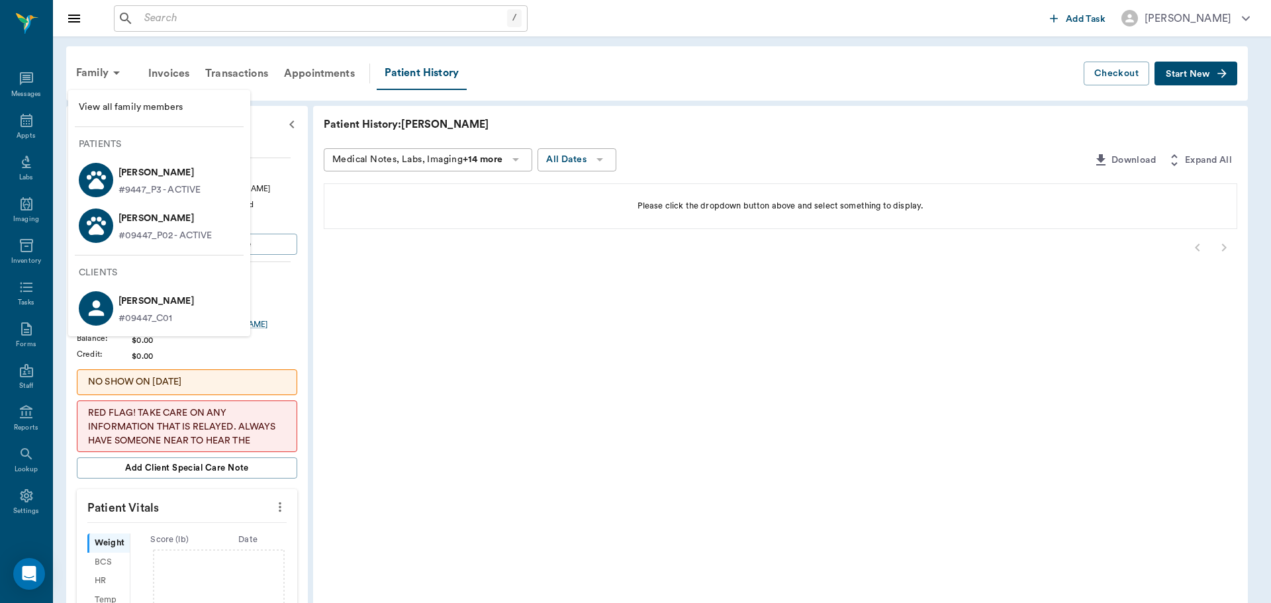
click at [197, 237] on p "#09447_P02 - ACTIVE" at bounding box center [166, 236] width 94 height 14
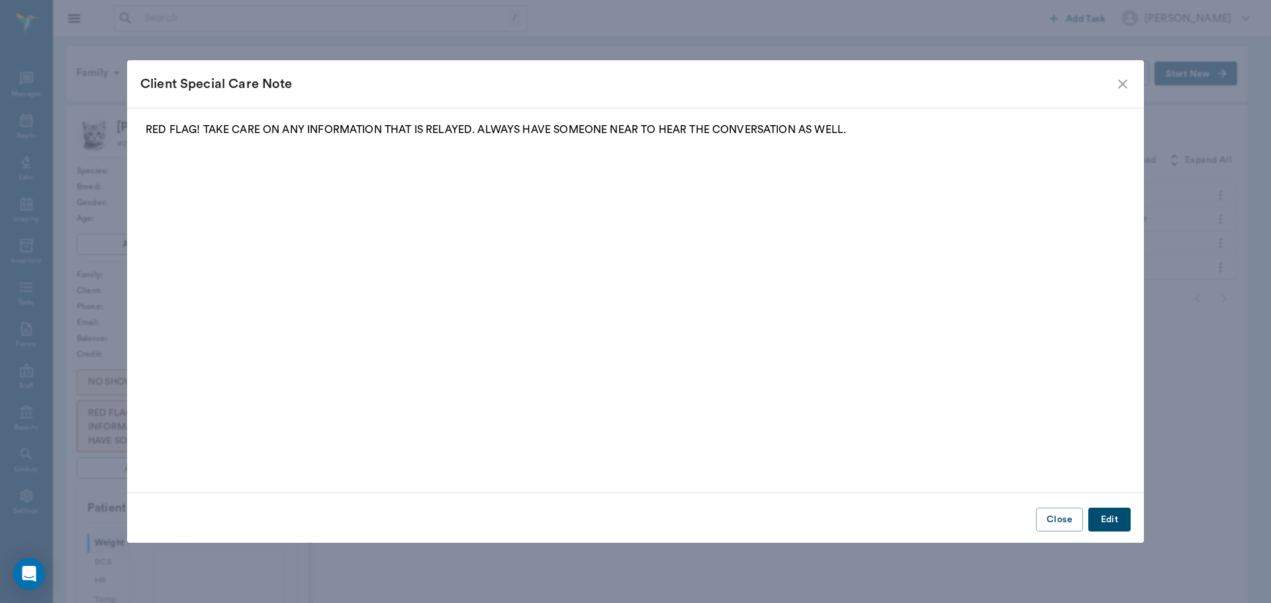
click at [1124, 94] on div "Client Special Care Note" at bounding box center [635, 84] width 1017 height 48
click at [1132, 81] on div "Client Special Care Note" at bounding box center [635, 84] width 1017 height 48
click at [1126, 84] on icon "close" at bounding box center [1123, 84] width 16 height 16
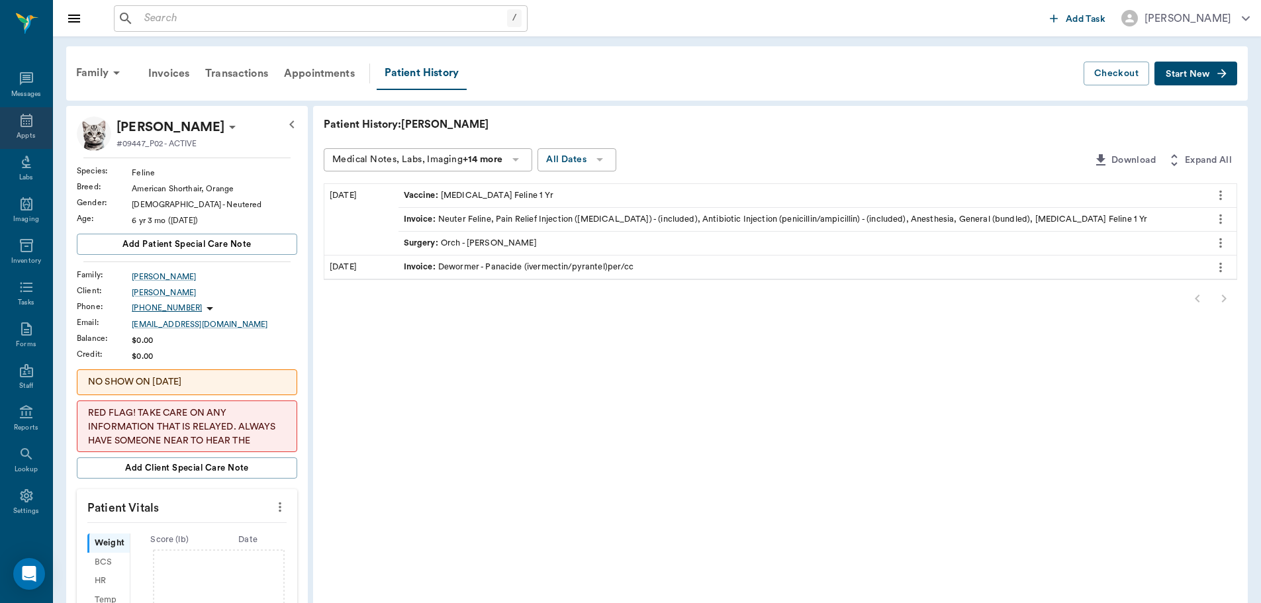
click at [30, 130] on div "Appts" at bounding box center [26, 128] width 52 height 42
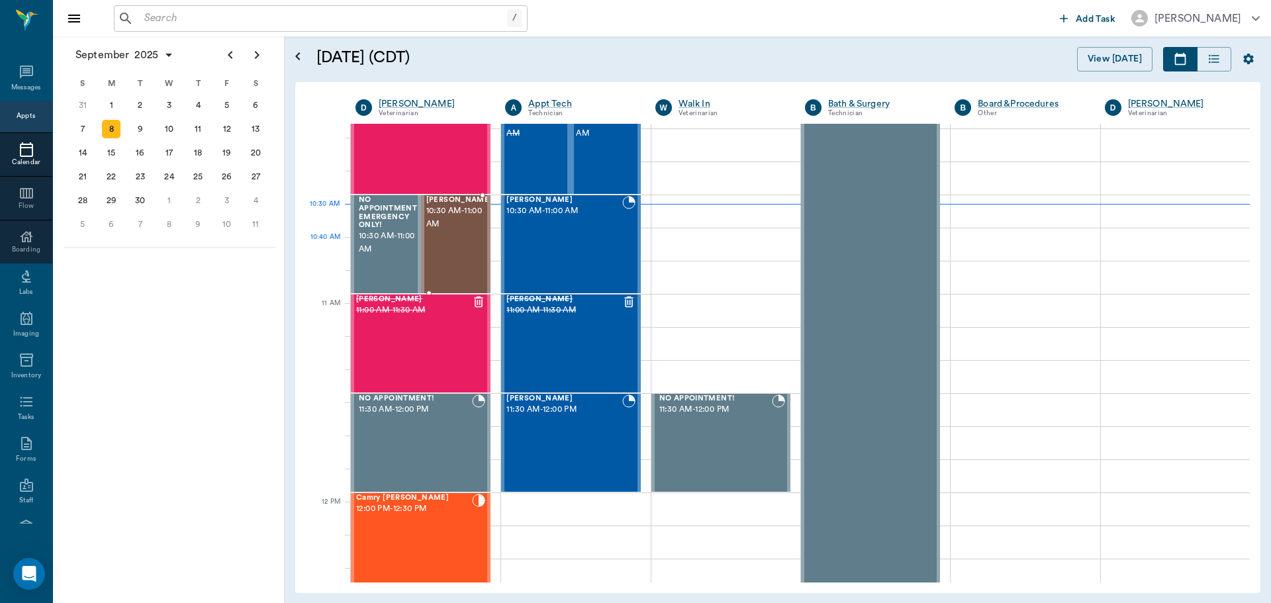
scroll to position [398, 0]
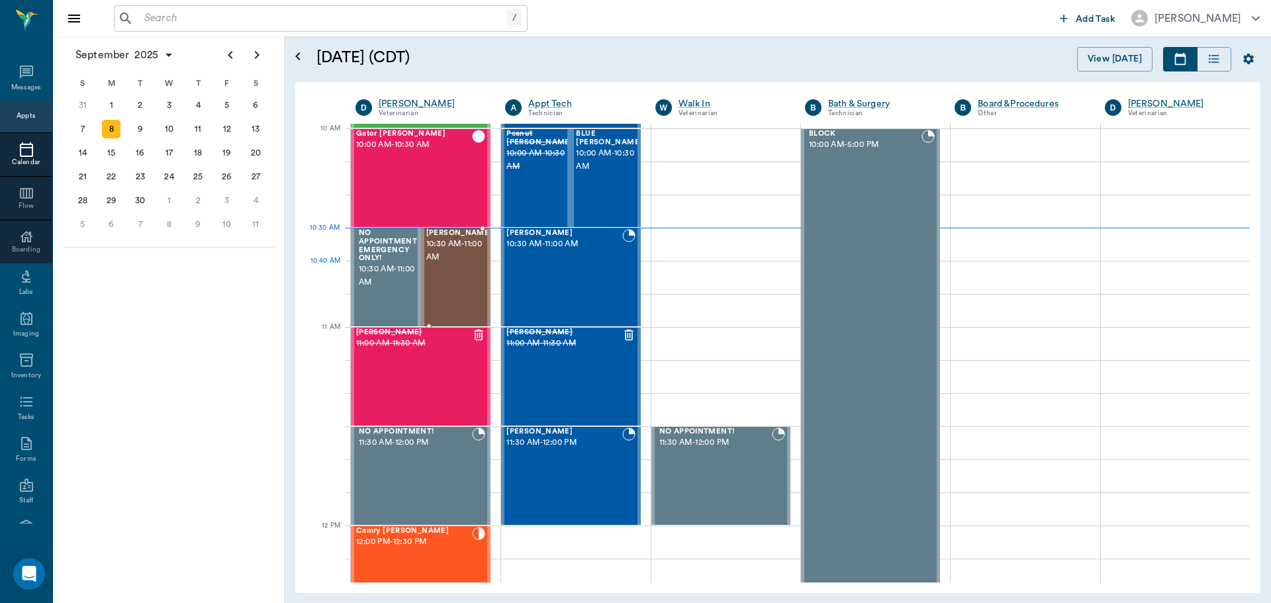
click at [452, 267] on div "Paya Adams 10:30 AM - 11:00 AM" at bounding box center [459, 277] width 66 height 97
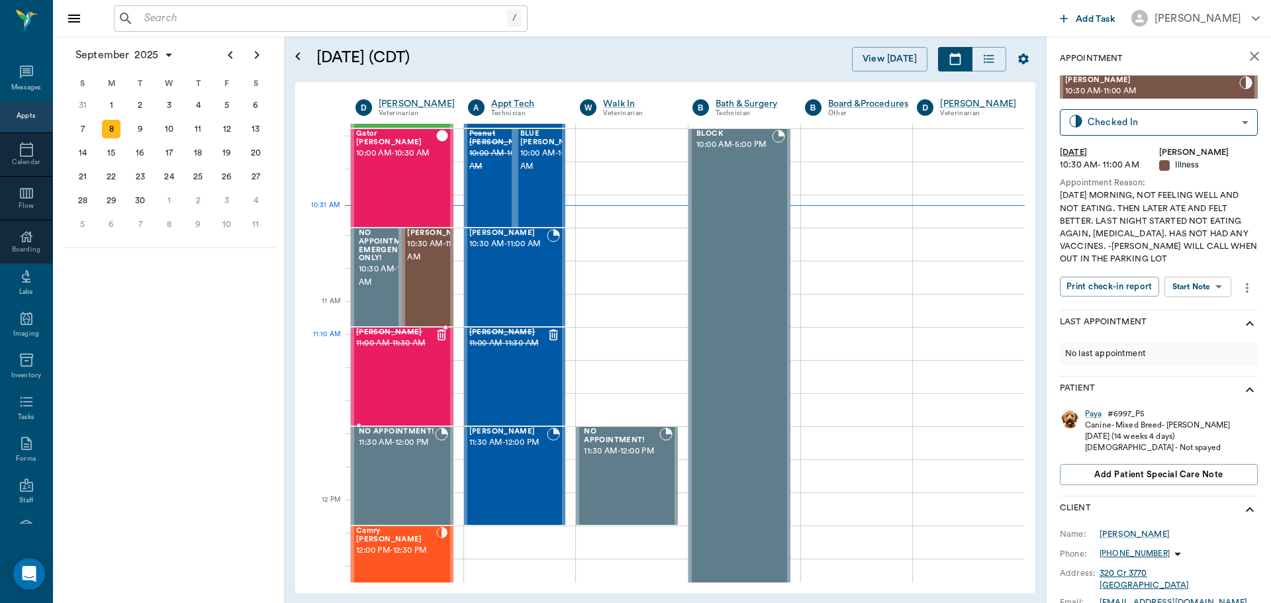
scroll to position [464, 0]
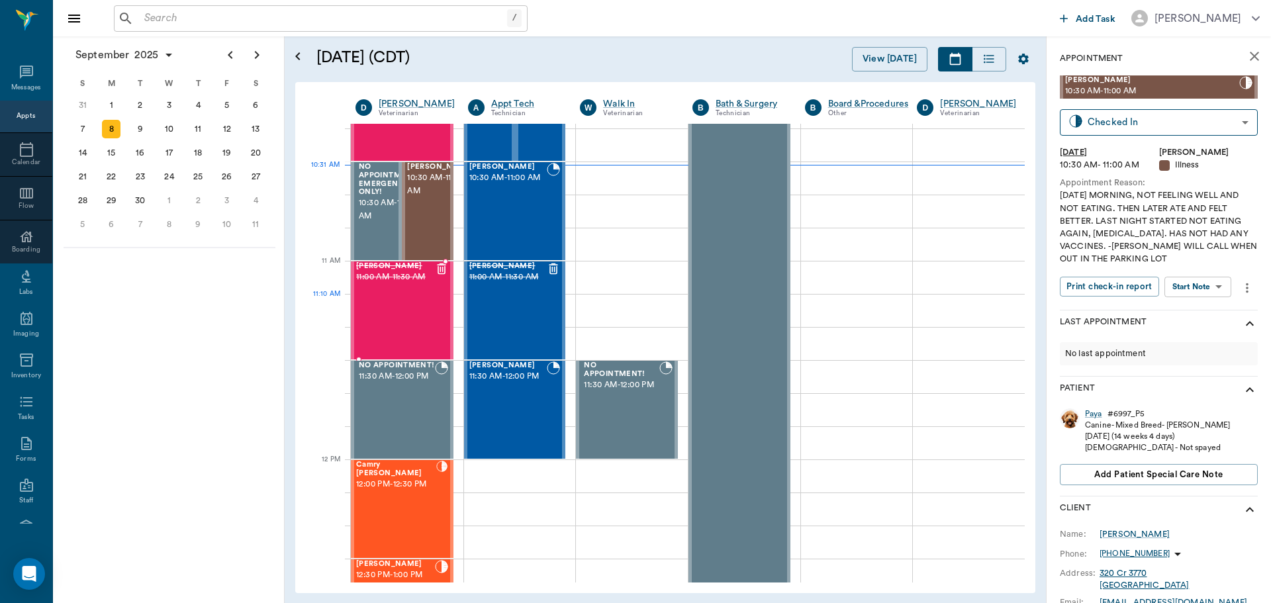
click at [419, 324] on div "Bobbi Tubbs 11:00 AM - 11:30 AM" at bounding box center [395, 310] width 79 height 97
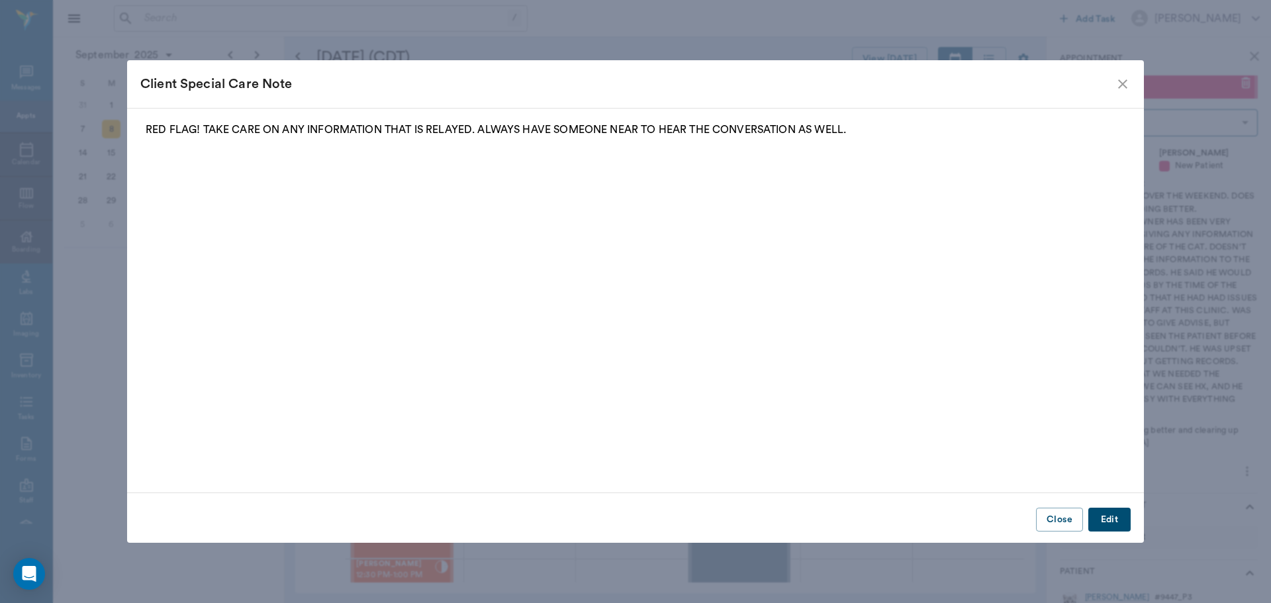
click at [1125, 85] on icon "close" at bounding box center [1122, 83] width 9 height 9
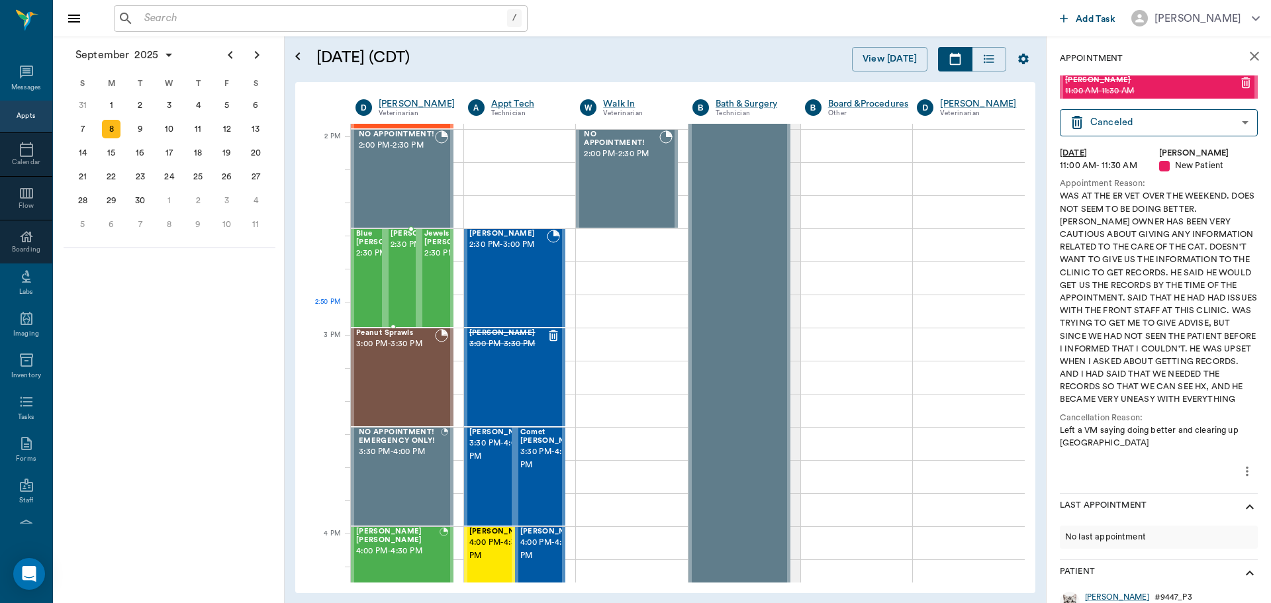
scroll to position [1193, 0]
click at [367, 260] on span "2:30 PM - 3:00 PM" at bounding box center [389, 252] width 66 height 13
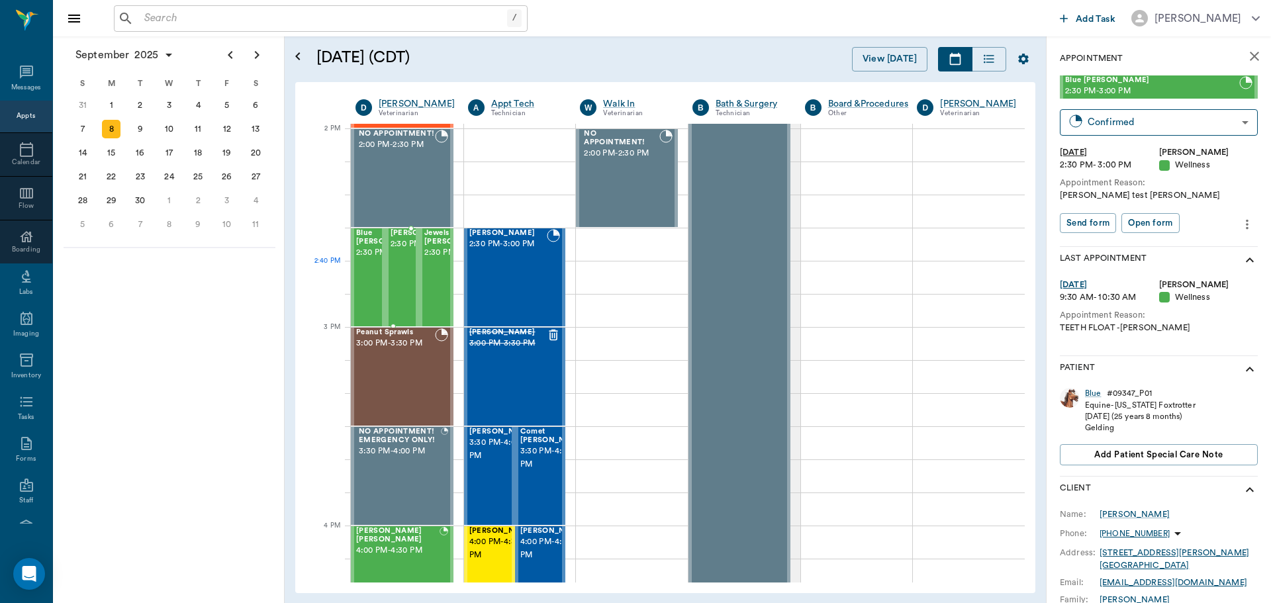
click at [456, 284] on div at bounding box center [456, 277] width 0 height 97
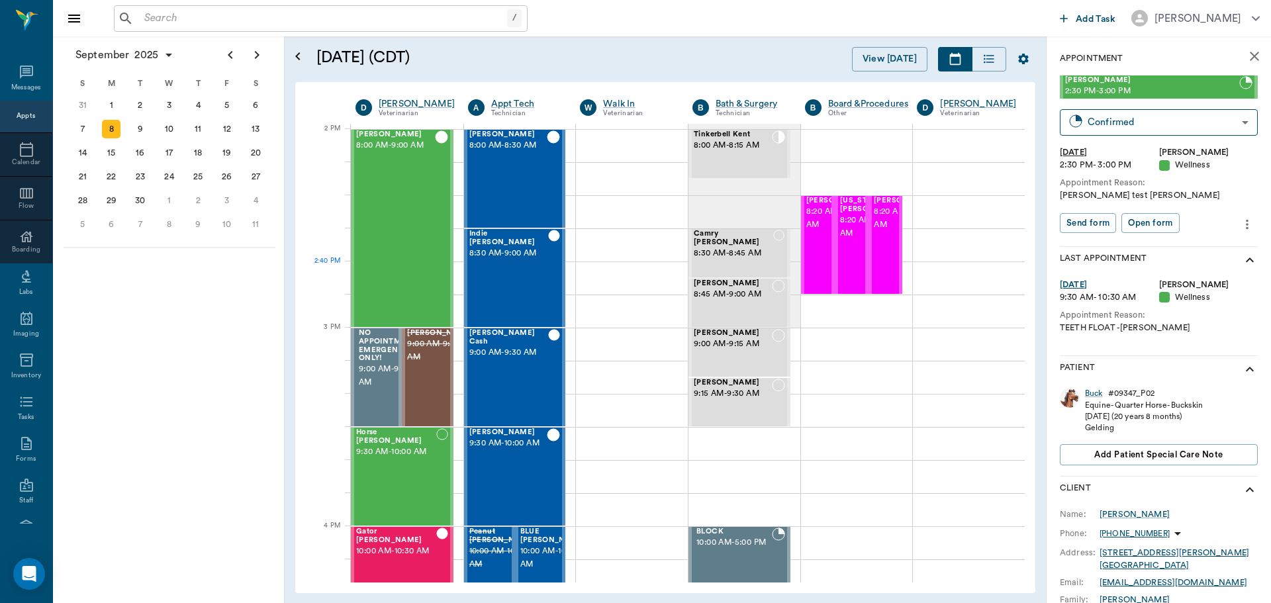
scroll to position [1193, 0]
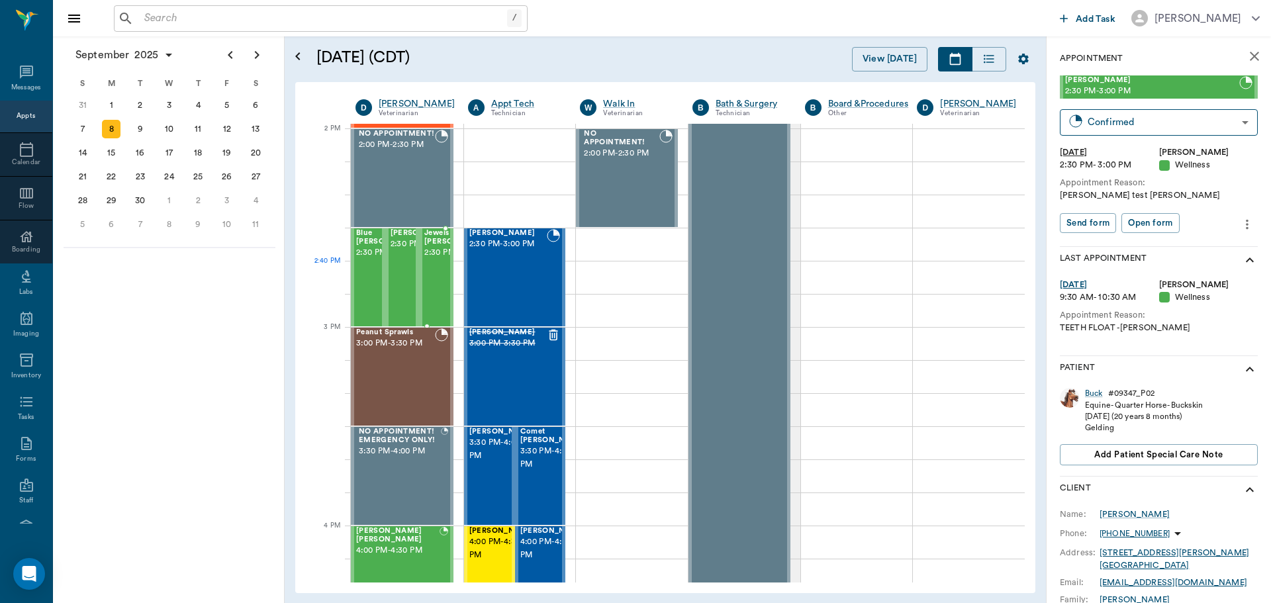
click at [424, 260] on span "2:30 PM - 3:00 PM" at bounding box center [457, 252] width 66 height 13
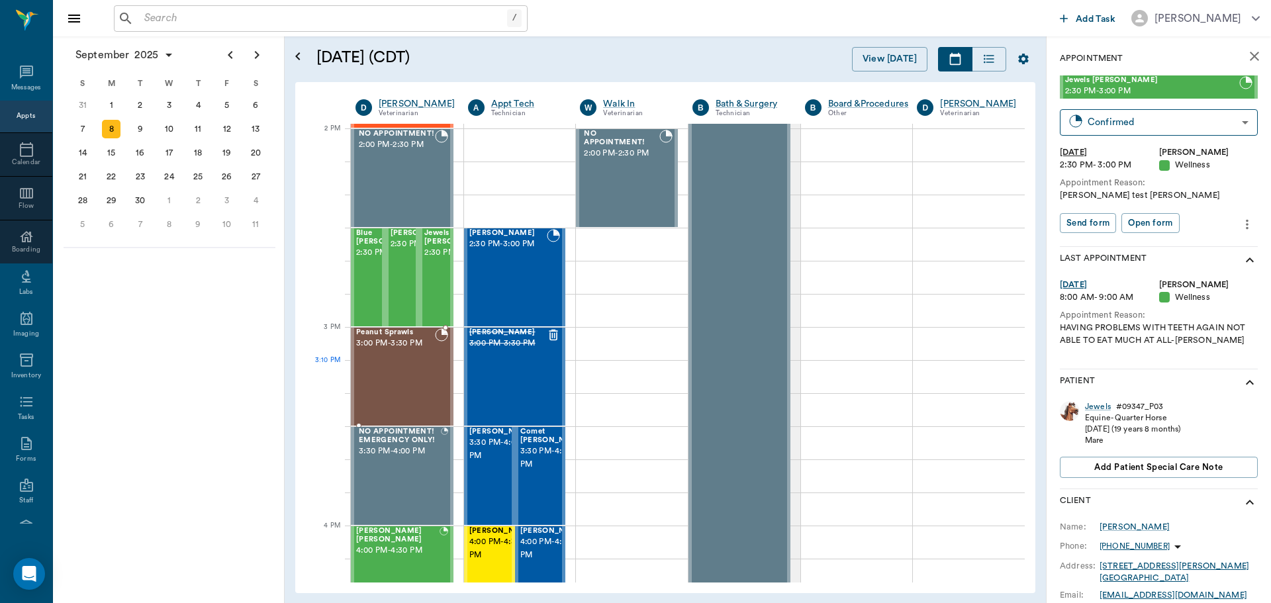
click at [391, 381] on div "Peanut Sprawls 3:00 PM - 3:30 PM" at bounding box center [395, 376] width 79 height 97
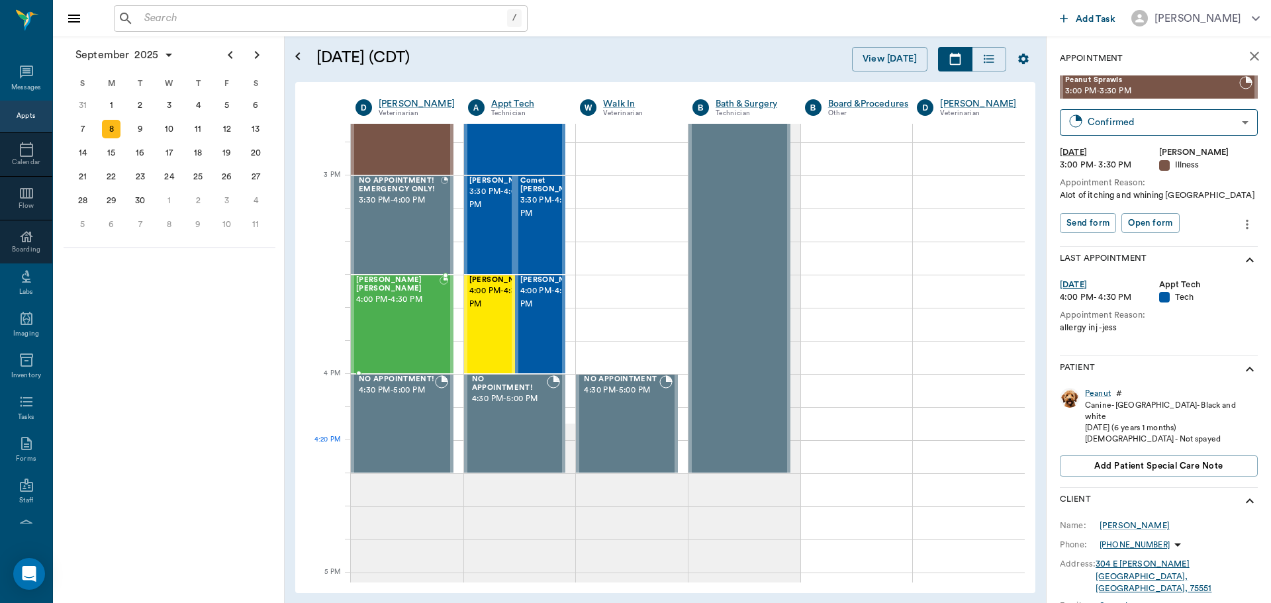
scroll to position [1457, 0]
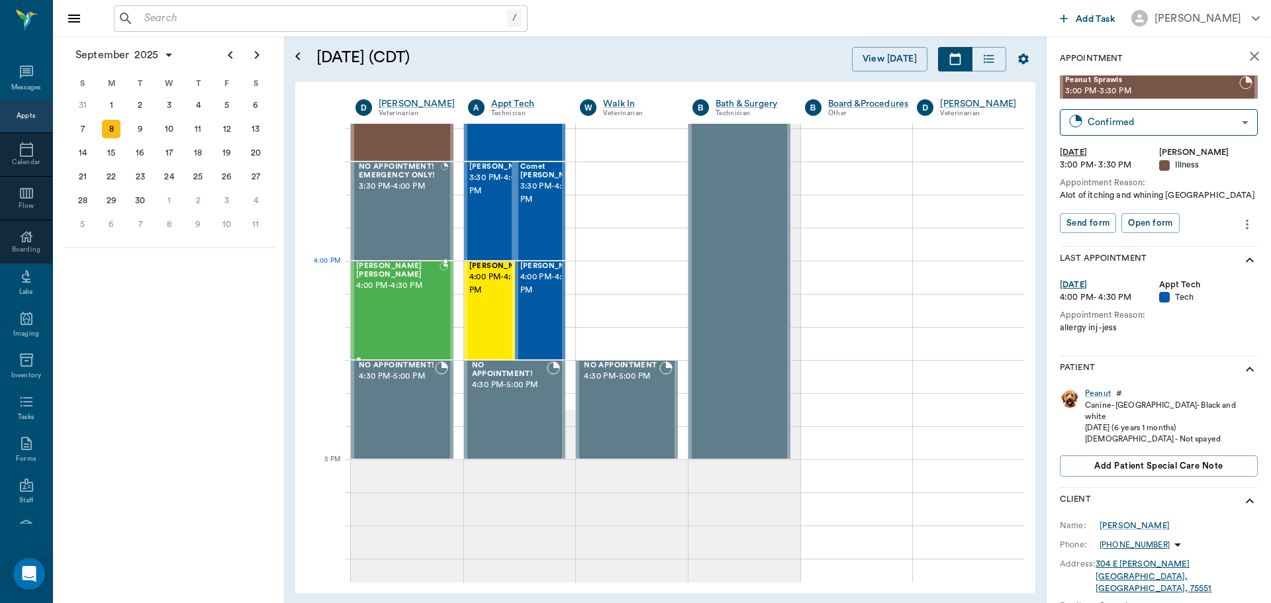
click at [389, 294] on div "Marley Barentine 4:00 PM - 4:30 PM" at bounding box center [397, 310] width 83 height 97
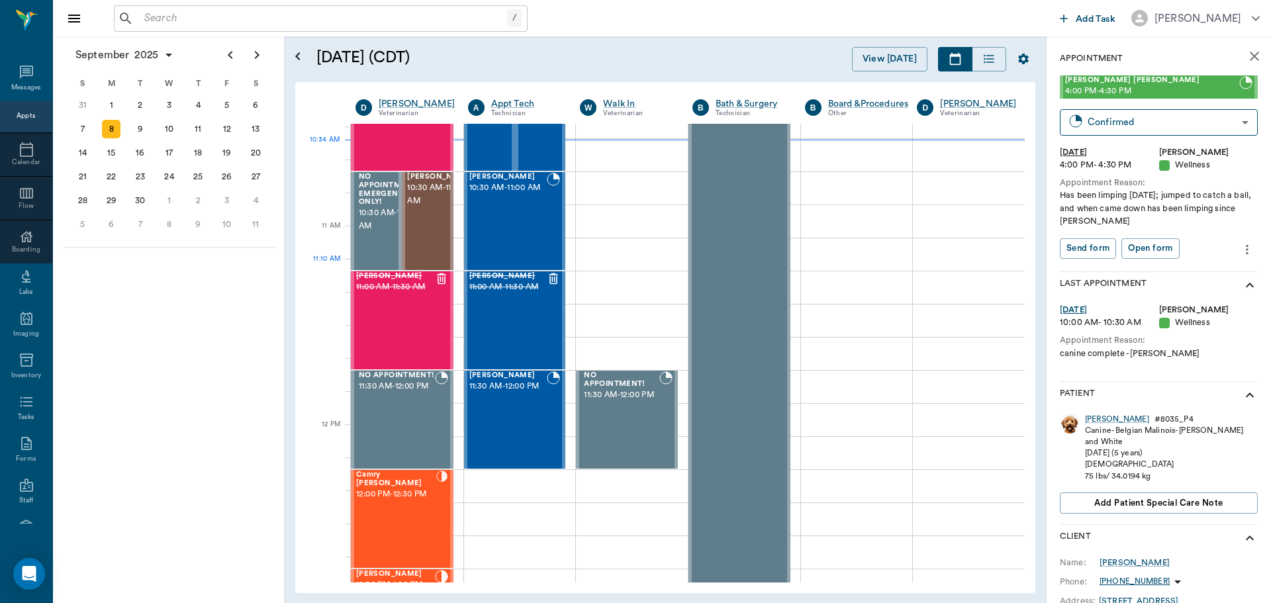
scroll to position [332, 0]
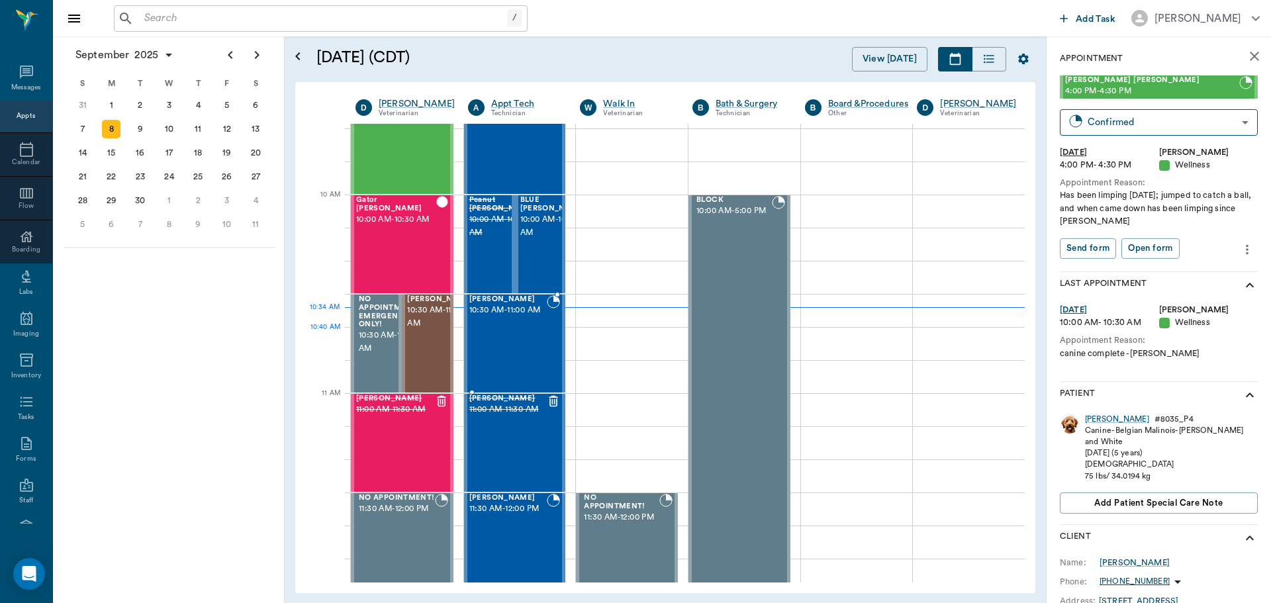
click at [511, 352] on div "Kitty Baugus 10:30 AM - 11:00 AM" at bounding box center [508, 343] width 78 height 97
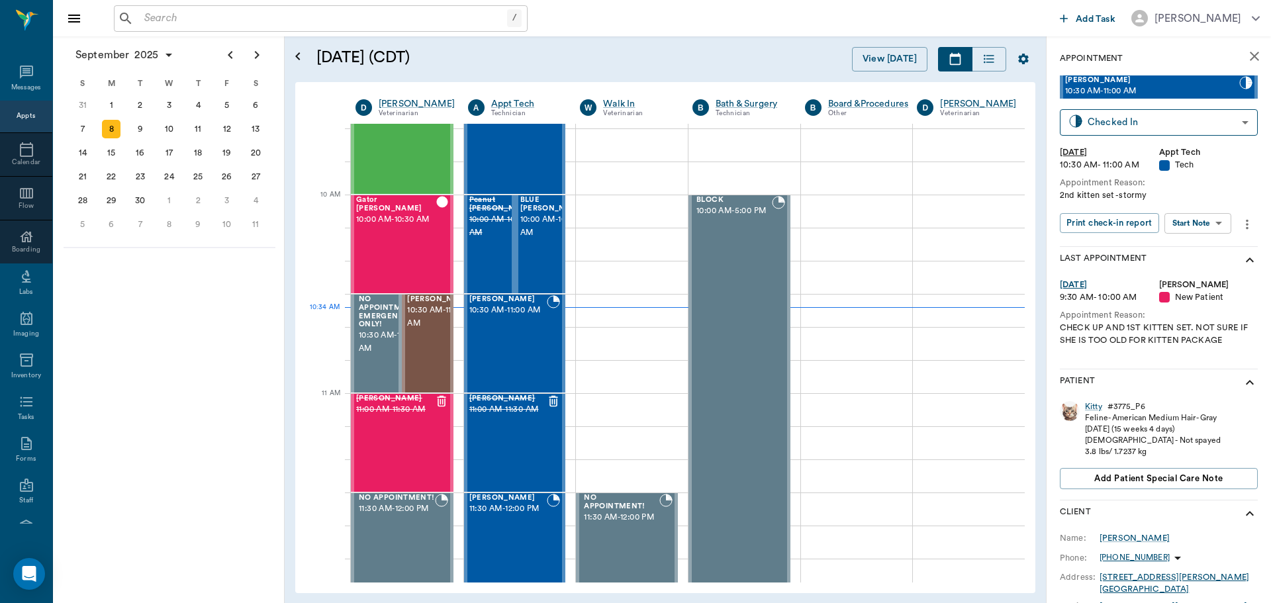
click at [1212, 228] on body "/ ​ Add Task Dr. Bert Ellsworth Nectar Messages Appts Calendar Flow Boarding La…" at bounding box center [635, 301] width 1271 height 603
click at [1208, 255] on li "Start SOAP" at bounding box center [1199, 250] width 92 height 22
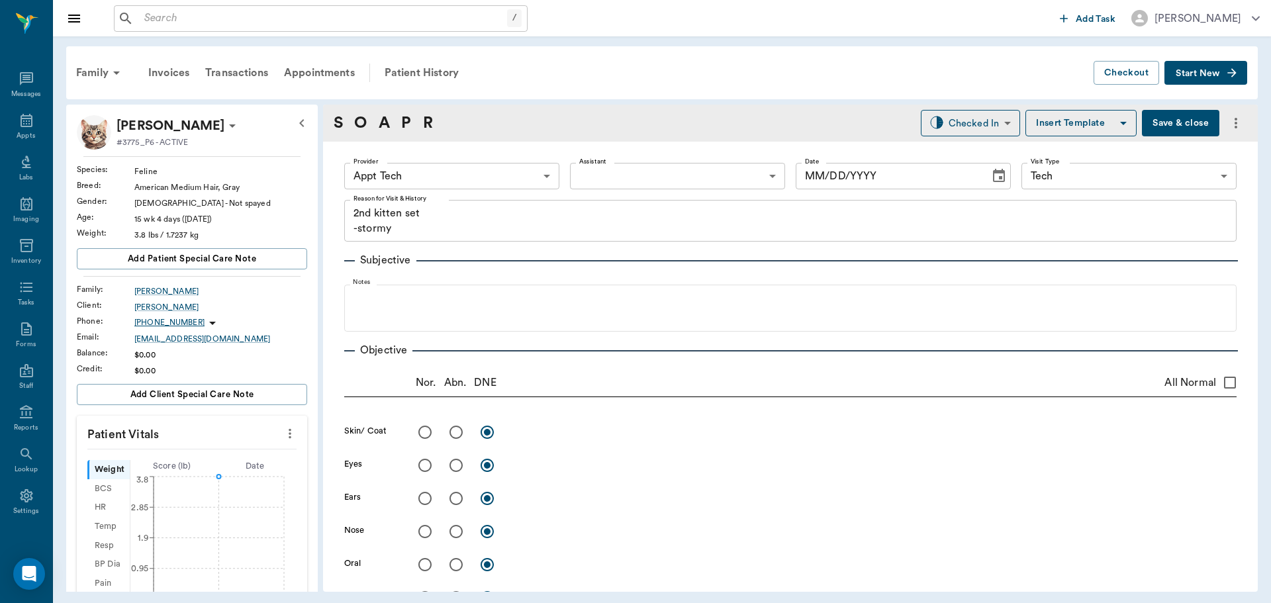
type input "63ec2f075fda476ae8351a4c"
type input "65d2be4f46e3a538d89b8c1a"
type textarea "2nd kitten set -stormy"
type input "[DATE]"
click at [283, 439] on icon "more" at bounding box center [290, 434] width 15 height 16
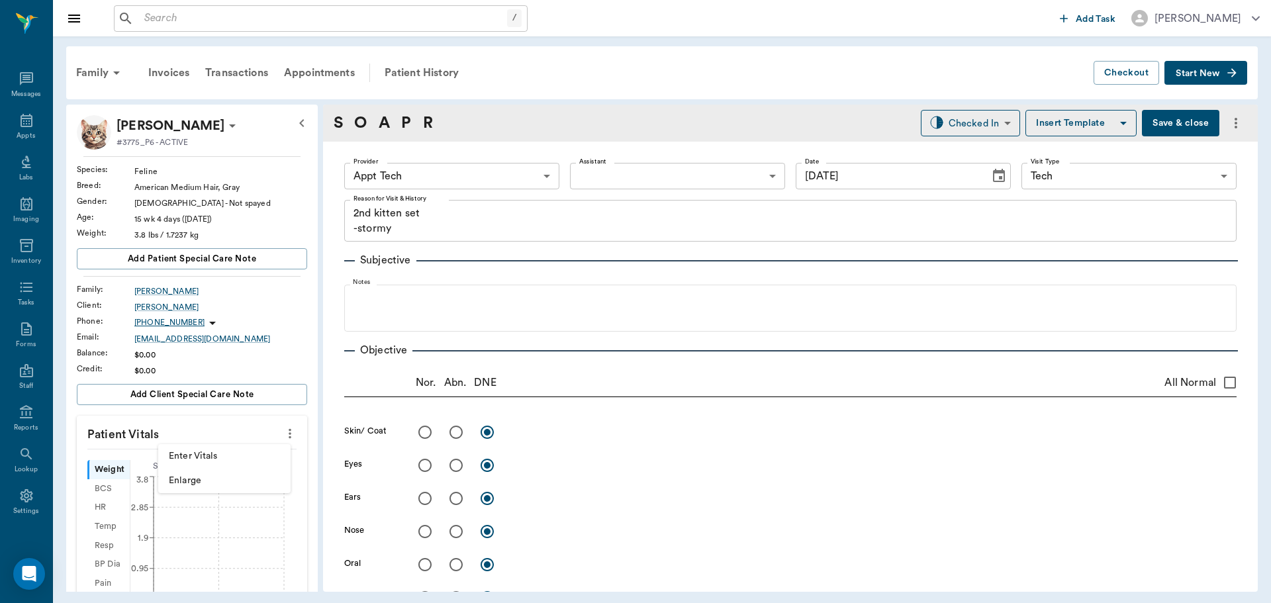
click at [422, 160] on div at bounding box center [635, 301] width 1271 height 603
click at [422, 175] on body "/ ​ Add Task Dr. Bert Ellsworth Nectar Messages Appts Labs Imaging Inventory Ta…" at bounding box center [635, 301] width 1271 height 603
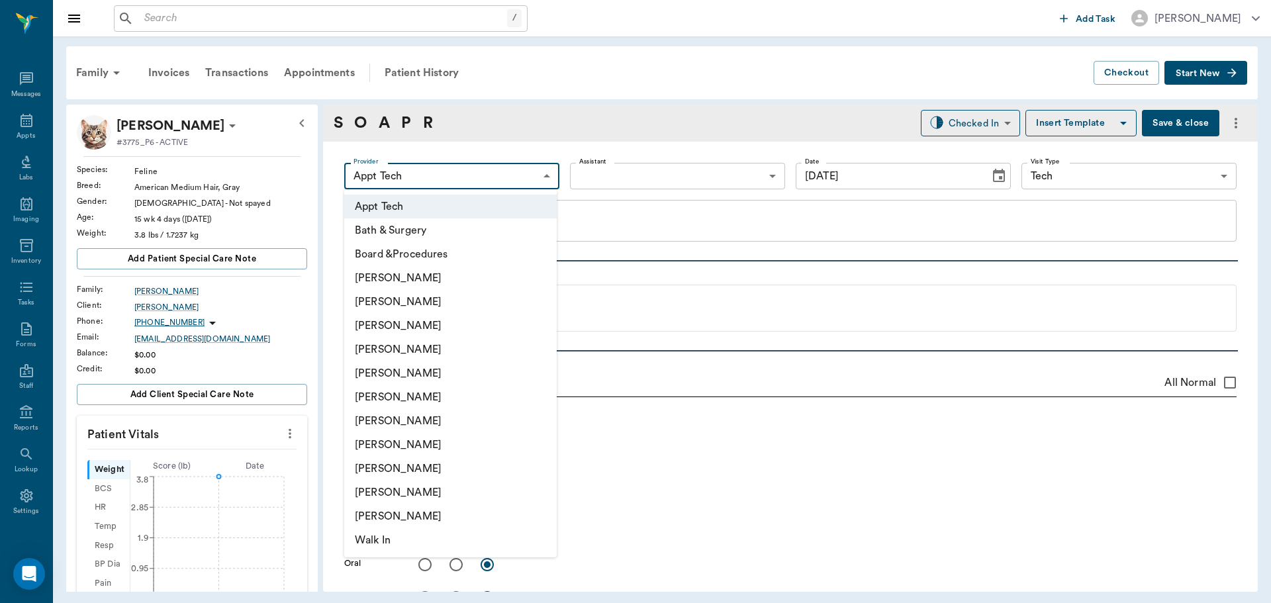
click at [430, 450] on li "[PERSON_NAME]" at bounding box center [450, 445] width 213 height 24
type input "63ec2e7e52e12b0ba117b124"
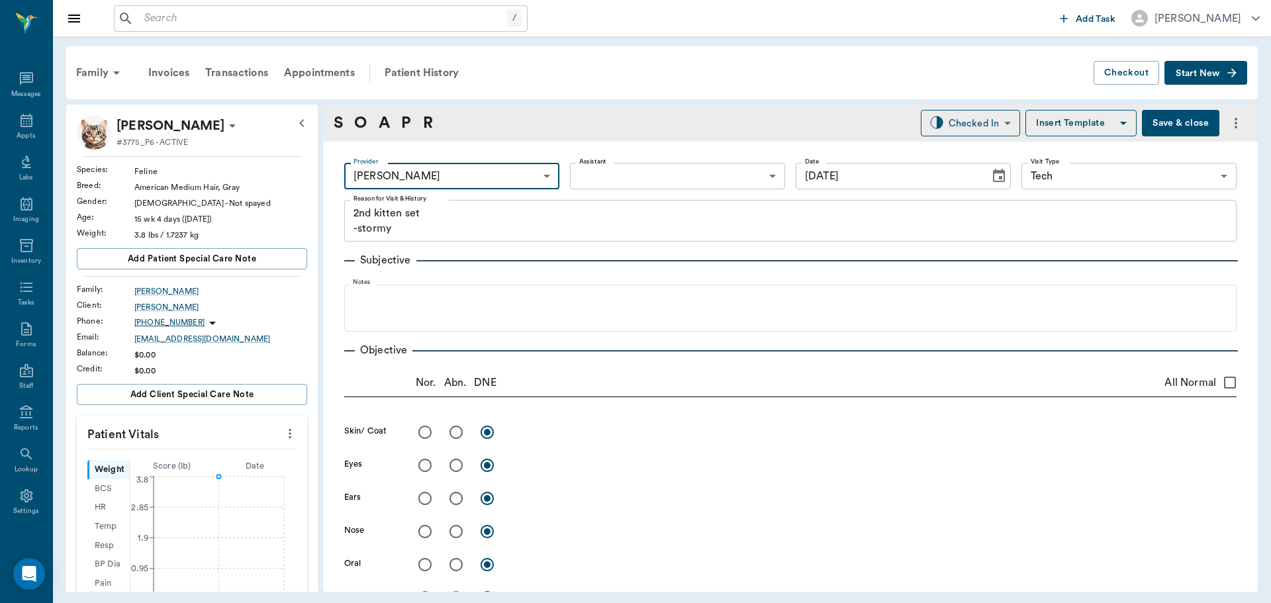
click at [626, 174] on body "/ ​ Add Task Dr. Bert Ellsworth Nectar Messages Appts Labs Imaging Inventory Ta…" at bounding box center [635, 301] width 1271 height 603
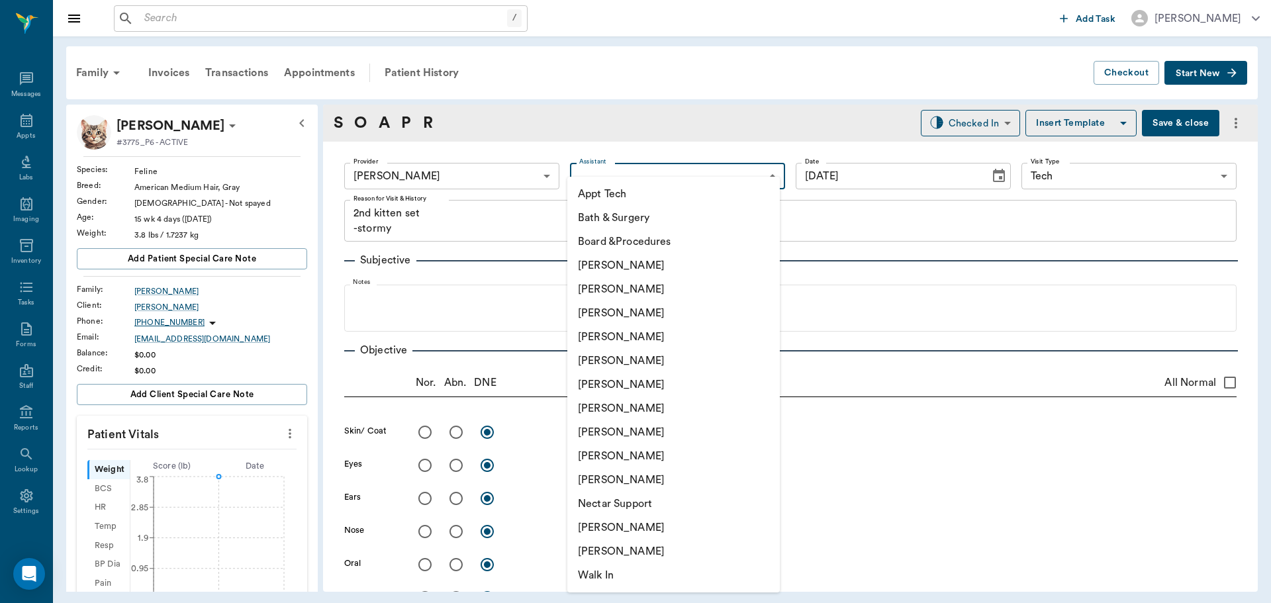
click at [624, 191] on li "Appt Tech" at bounding box center [673, 194] width 213 height 24
type input "63ec2f075fda476ae8351a4c"
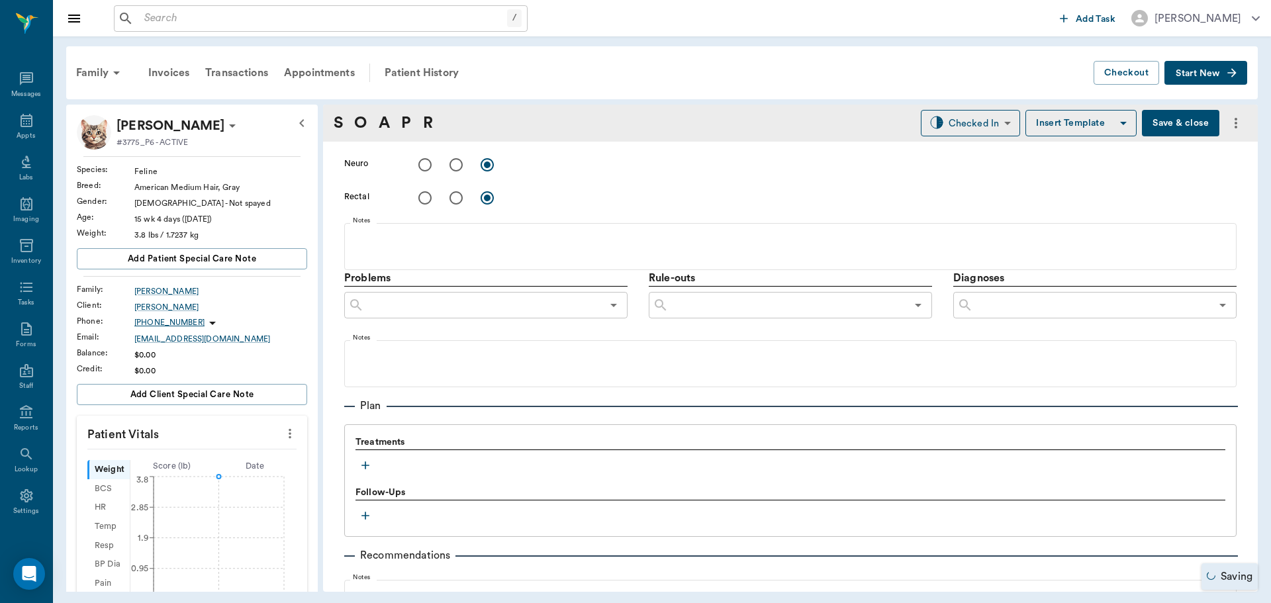
scroll to position [789, 0]
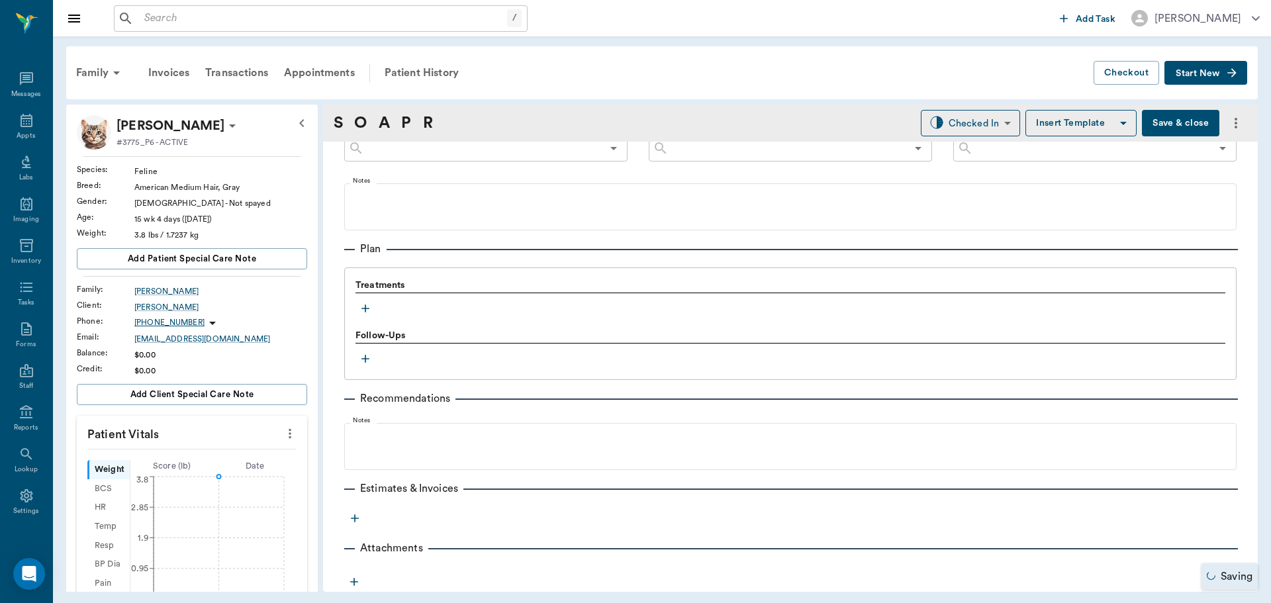
click at [361, 312] on icon "button" at bounding box center [365, 308] width 13 height 13
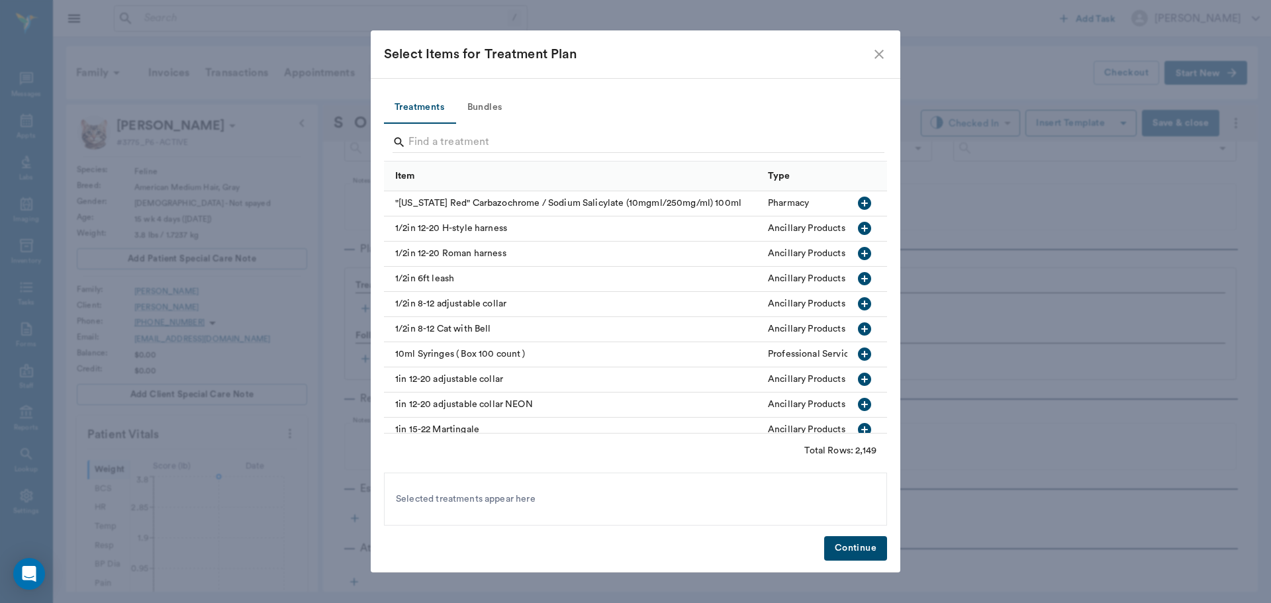
click at [479, 104] on button "Bundles" at bounding box center [485, 108] width 60 height 32
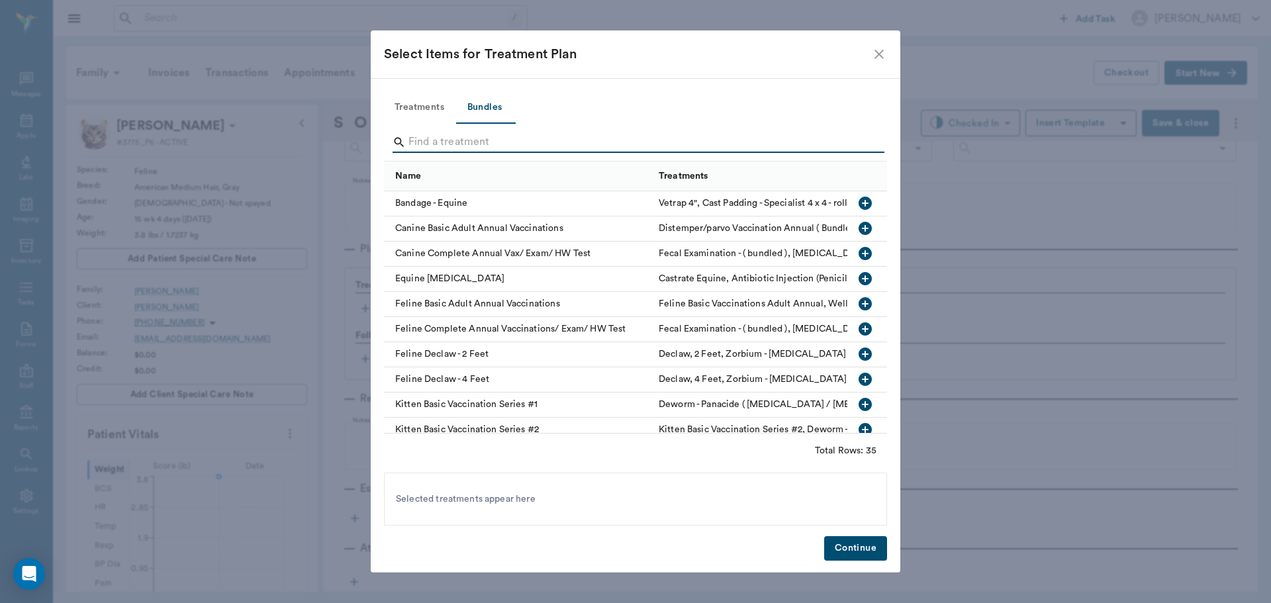
click at [464, 142] on input "Search" at bounding box center [637, 142] width 456 height 21
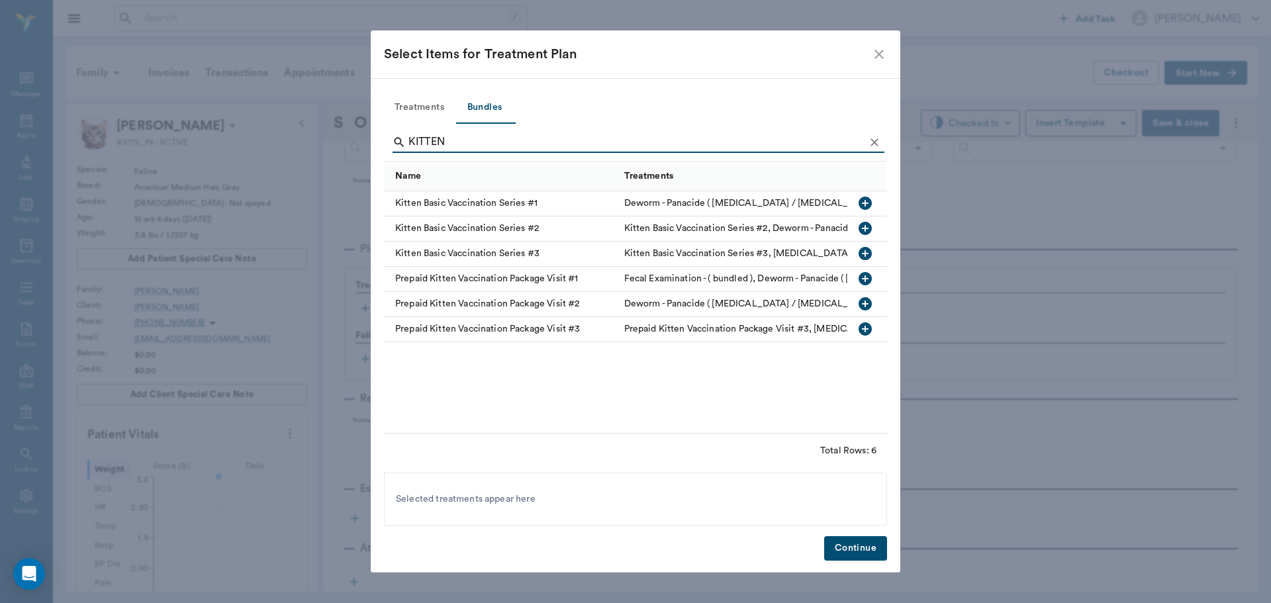
type input "KITTEN"
click at [861, 223] on icon "button" at bounding box center [865, 228] width 16 height 16
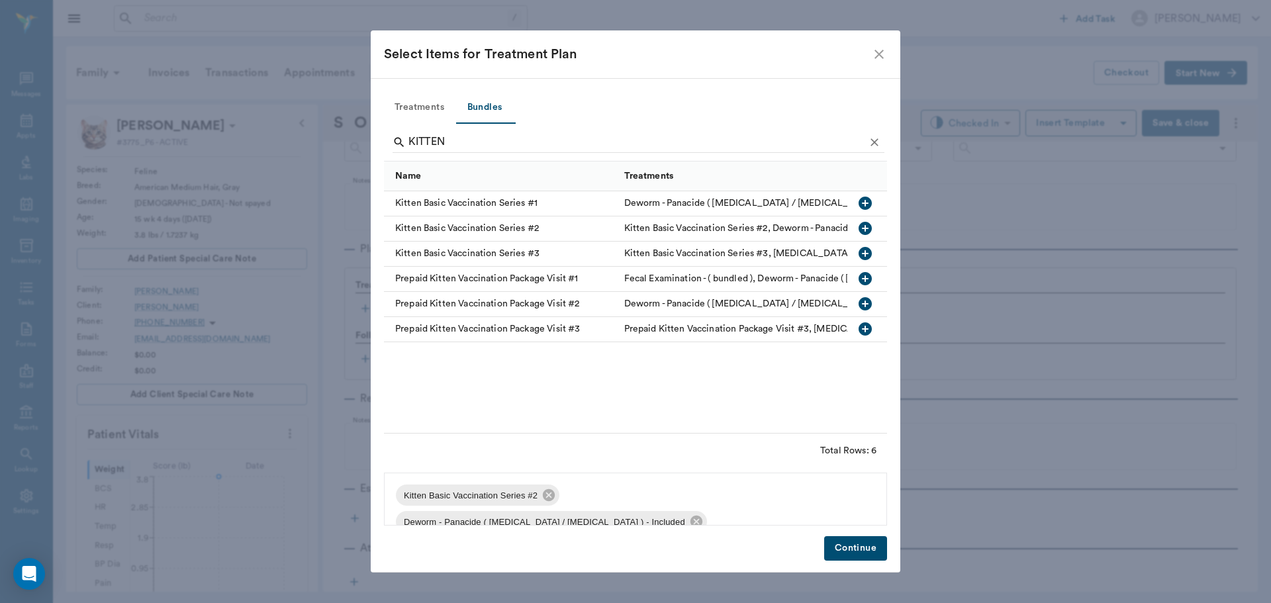
scroll to position [19, 0]
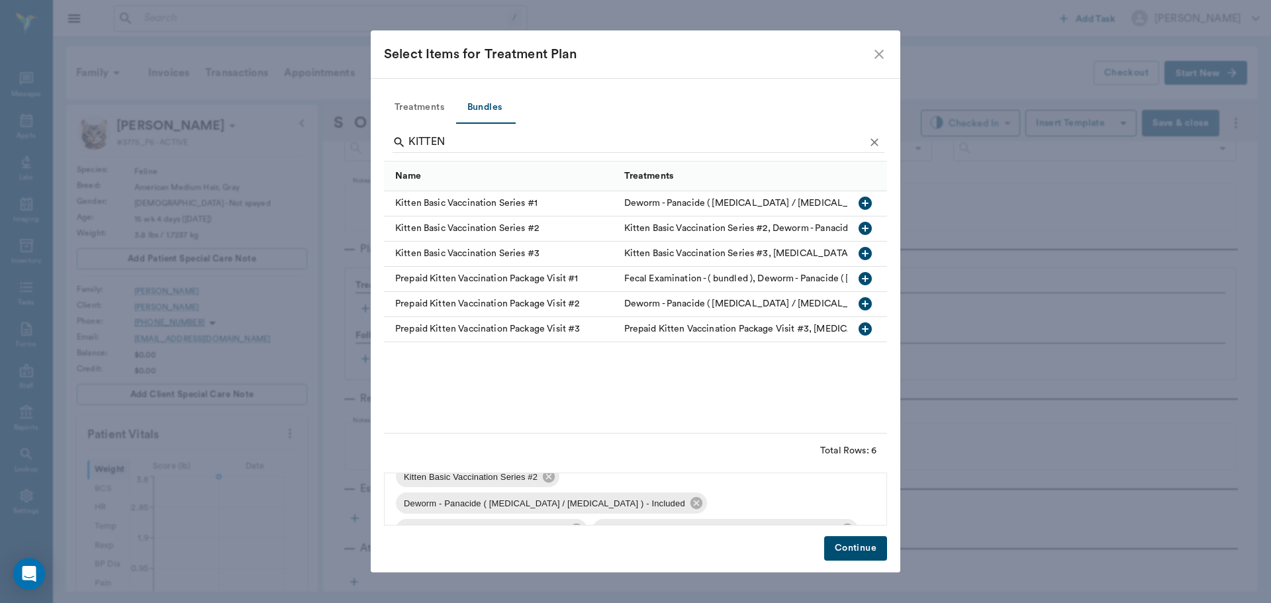
click at [841, 552] on button "Continue" at bounding box center [855, 548] width 63 height 24
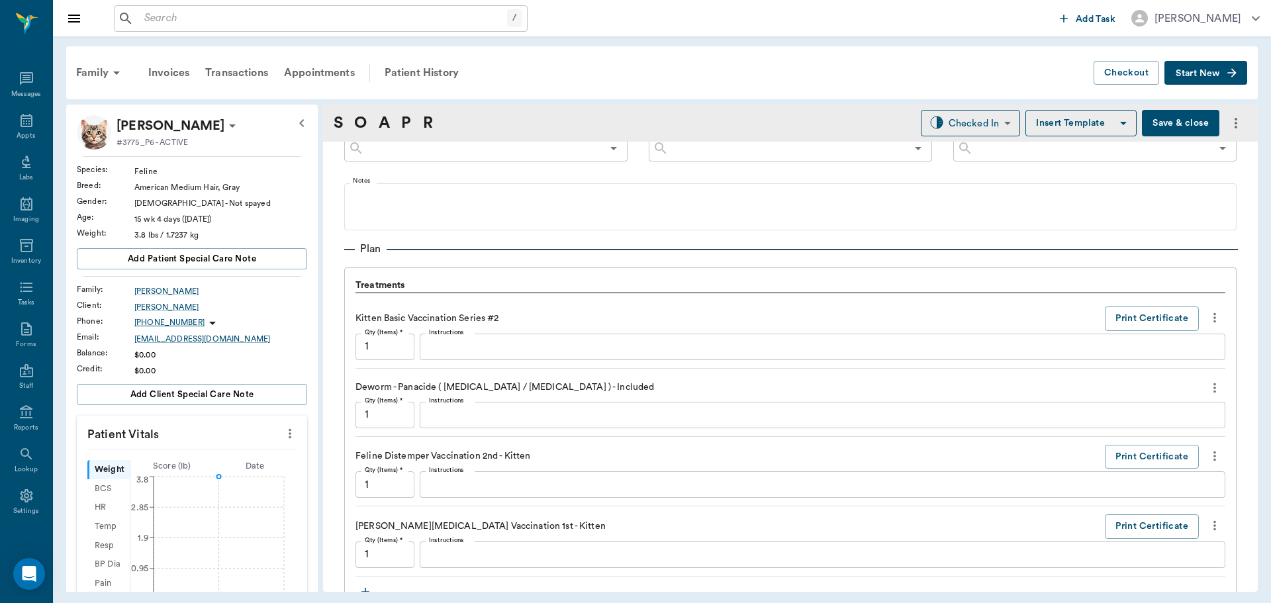
click at [279, 442] on button "more" at bounding box center [289, 433] width 21 height 23
click at [250, 447] on li "Enter Vitals" at bounding box center [224, 456] width 132 height 24
click at [218, 463] on input "text" at bounding box center [191, 473] width 115 height 26
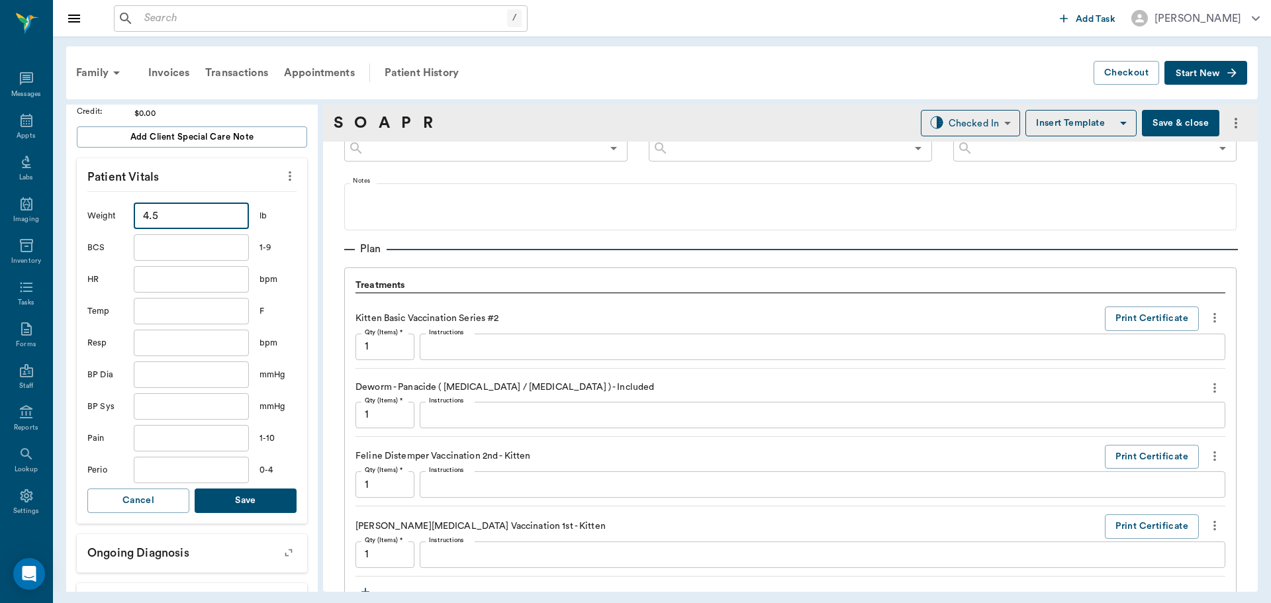
scroll to position [265, 0]
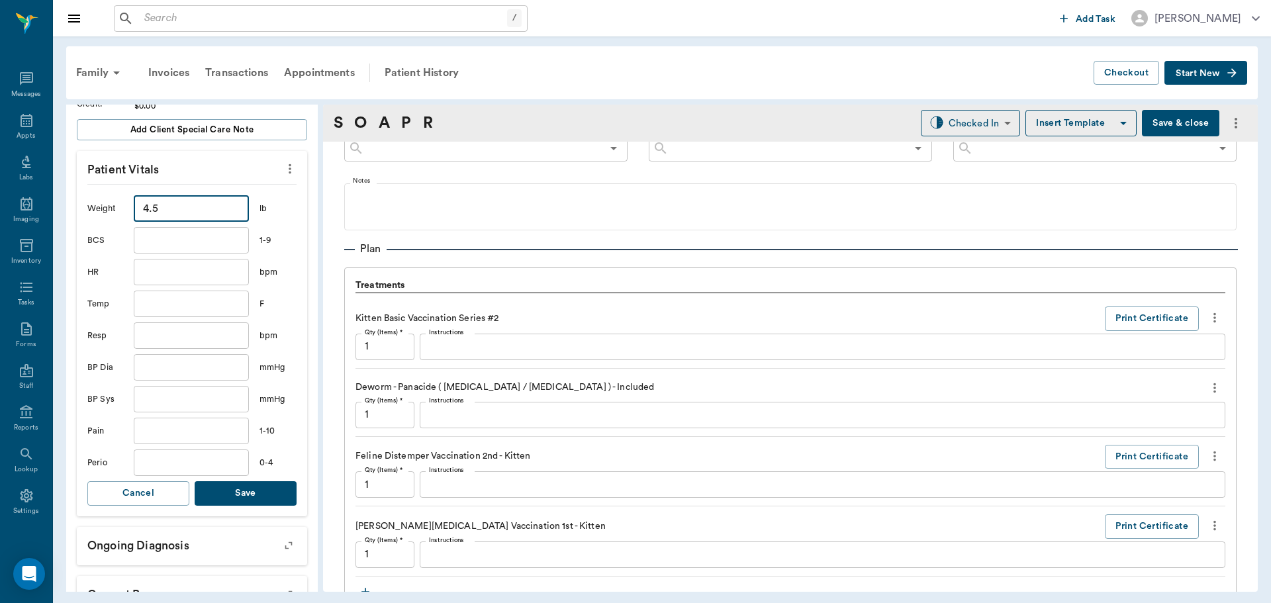
type input "4.5"
click at [268, 483] on button "Save" at bounding box center [246, 493] width 102 height 24
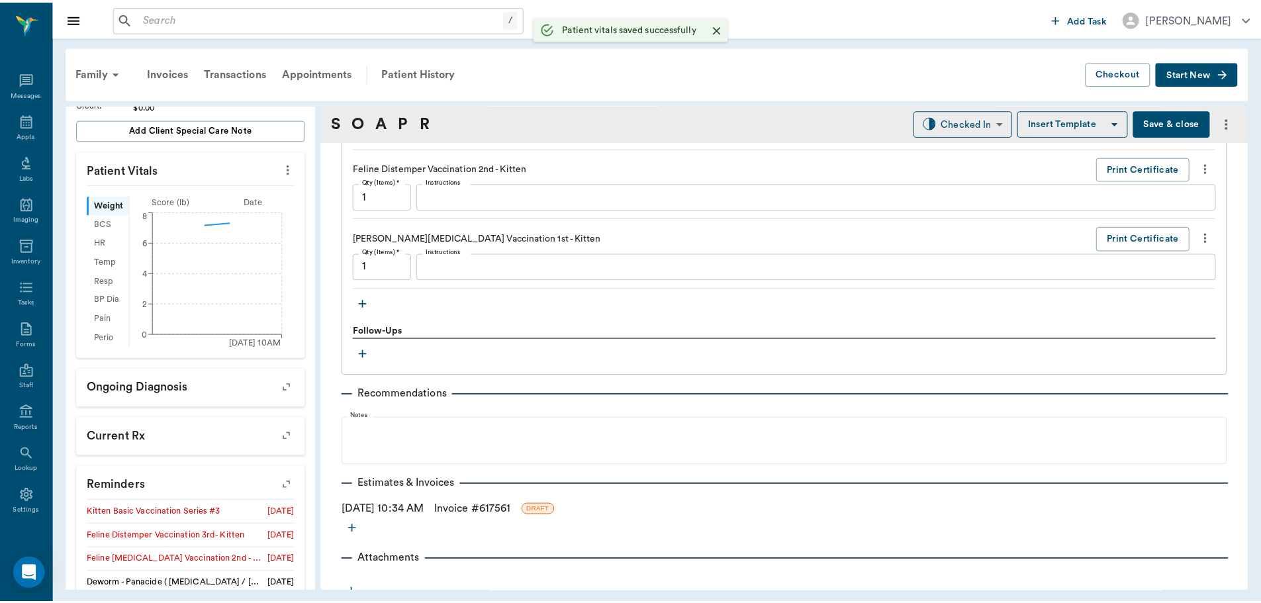
scroll to position [1088, 0]
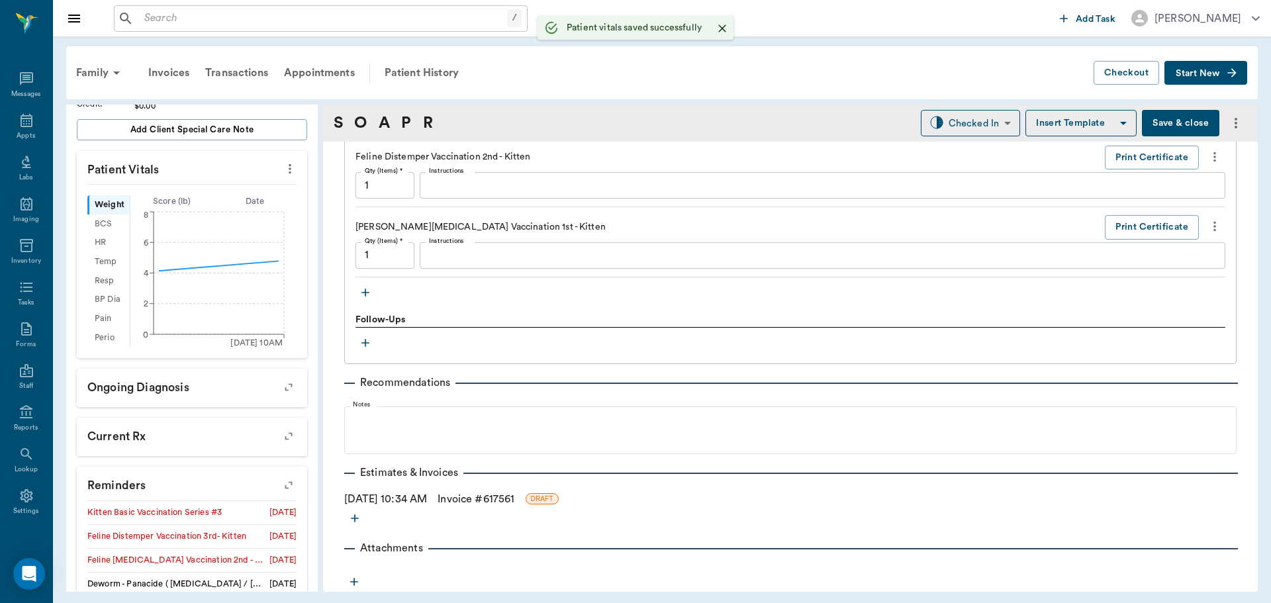
click at [469, 505] on link "Invoice # 617561" at bounding box center [476, 499] width 77 height 16
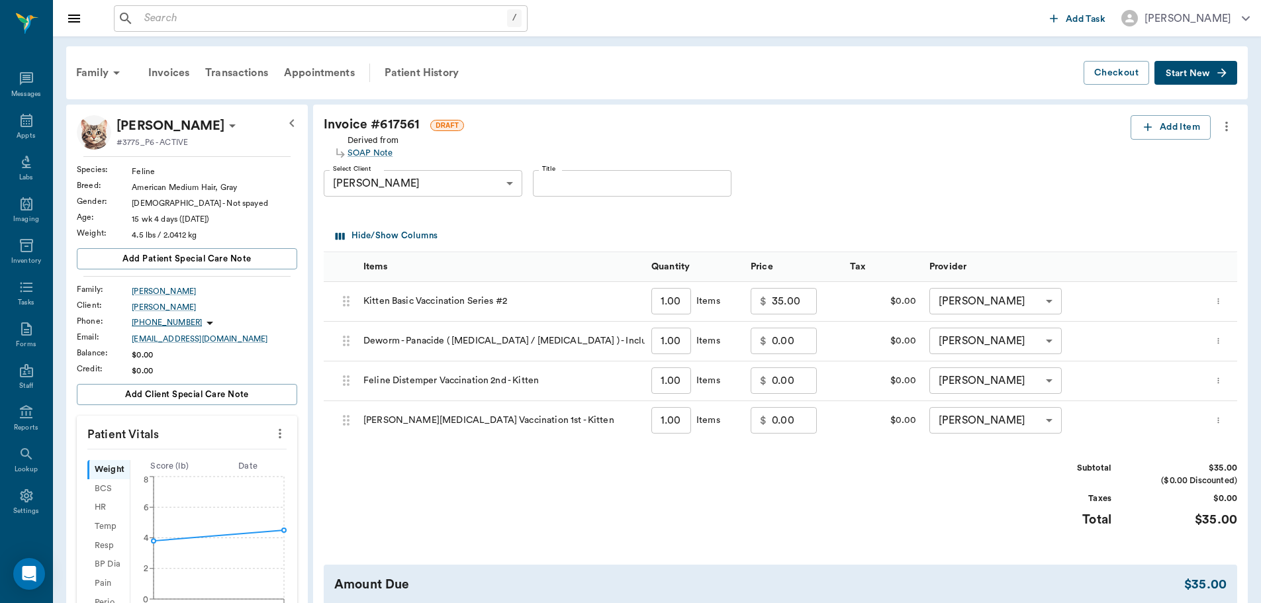
drag, startPoint x: 399, startPoint y: 68, endPoint x: 495, endPoint y: 93, distance: 99.4
click at [399, 68] on div "Patient History" at bounding box center [422, 73] width 90 height 32
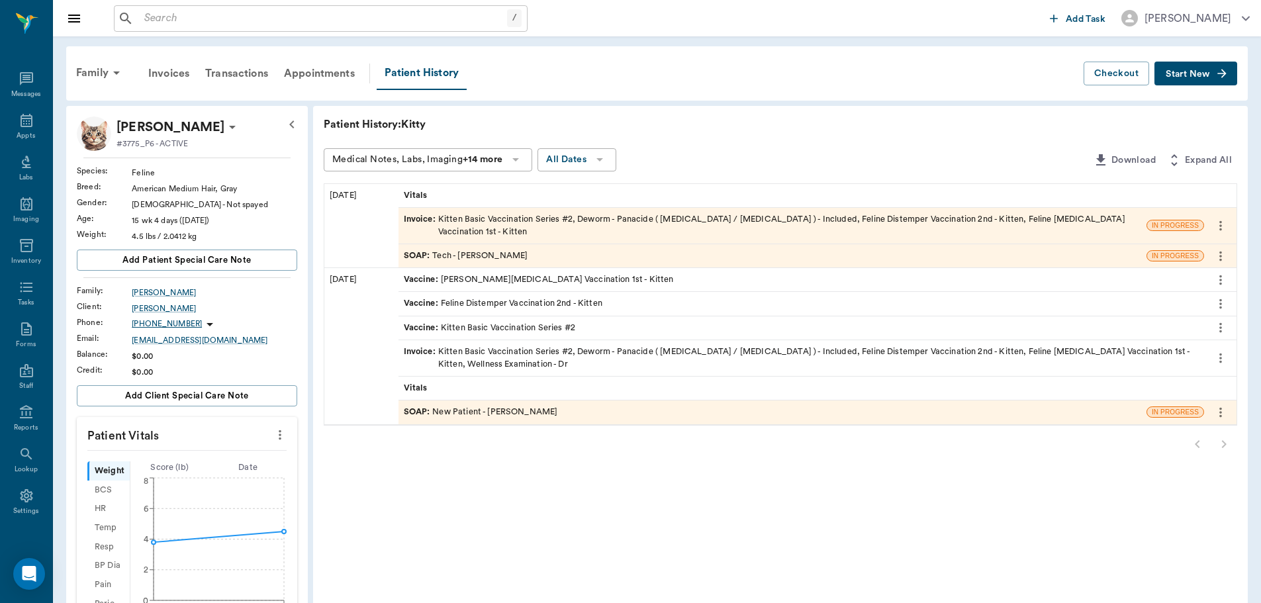
click at [490, 250] on div "SOAP : Tech - Julie Dickerson" at bounding box center [466, 256] width 124 height 13
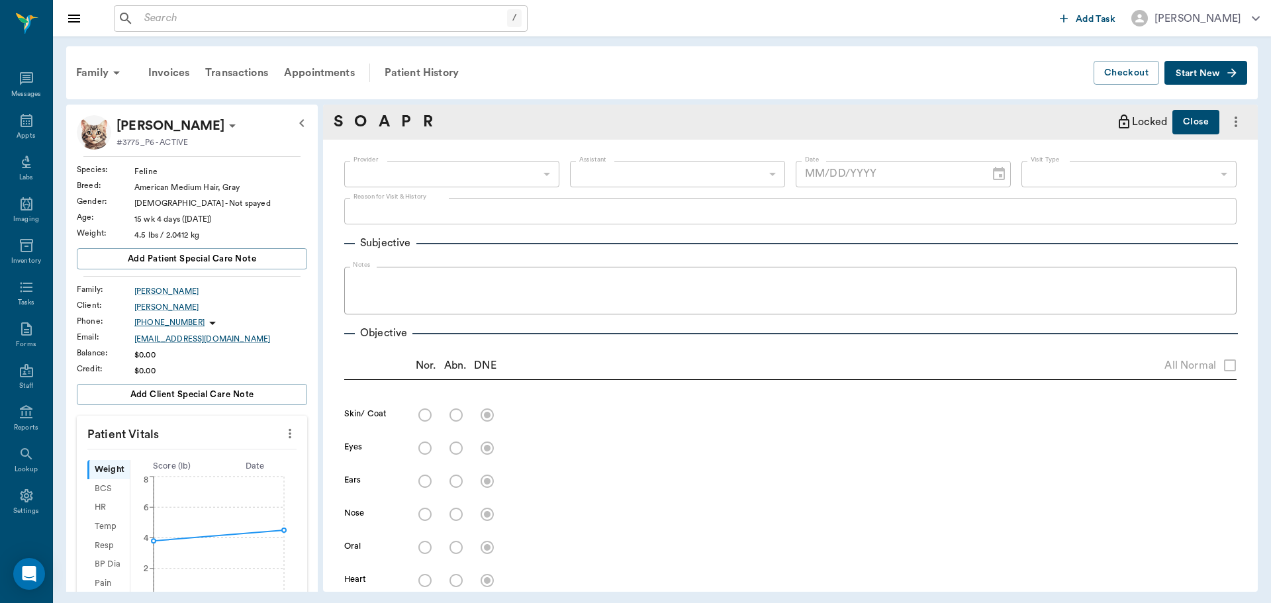
type input "63ec2e7e52e12b0ba117b124"
type input "63ec2f075fda476ae8351a4c"
type input "65d2be4f46e3a538d89b8c1a"
type textarea "2nd kitten set -stormy"
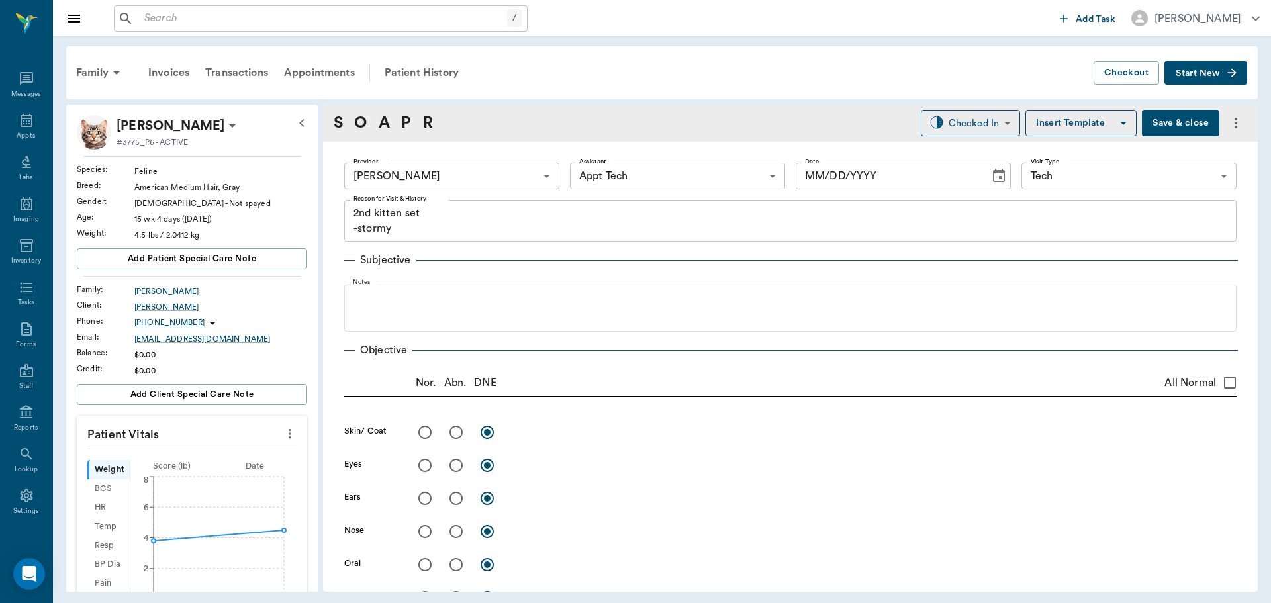
type input "[DATE]"
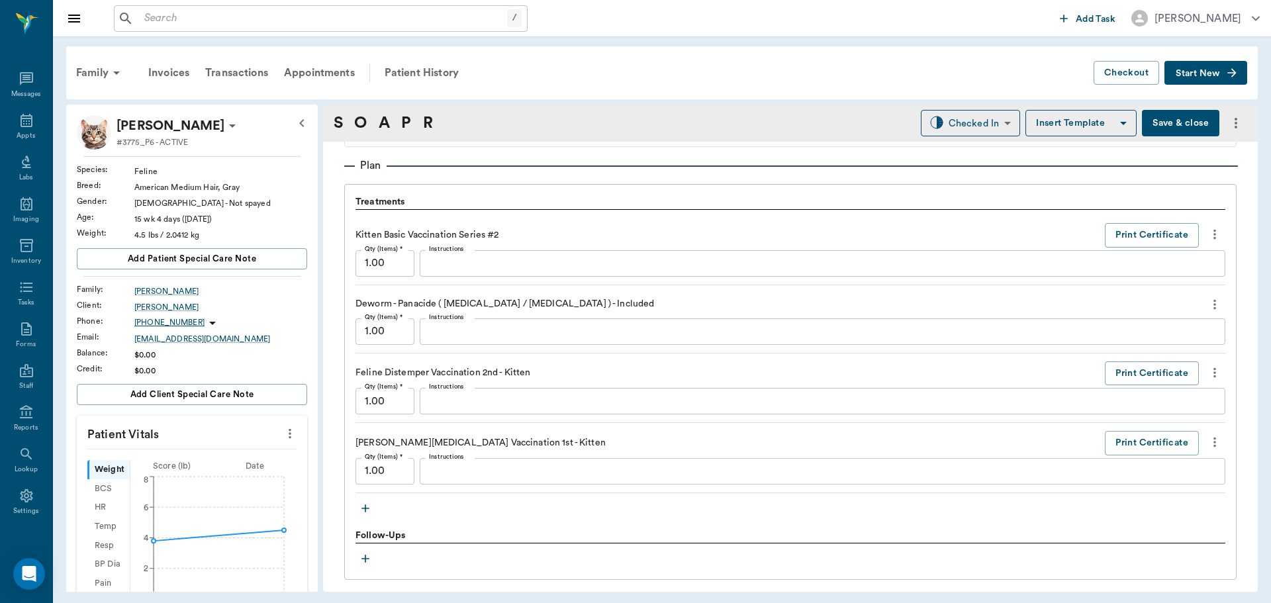
scroll to position [728, 0]
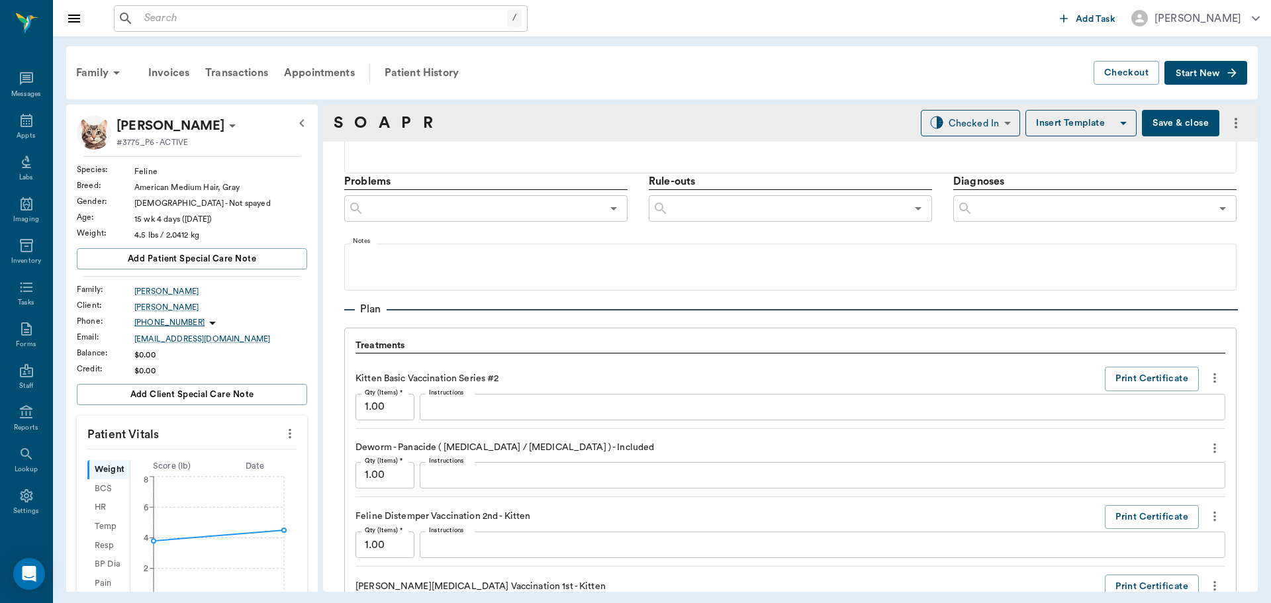
click at [1208, 380] on icon "more" at bounding box center [1215, 378] width 15 height 16
click at [1166, 422] on span "Delete" at bounding box center [1149, 425] width 111 height 14
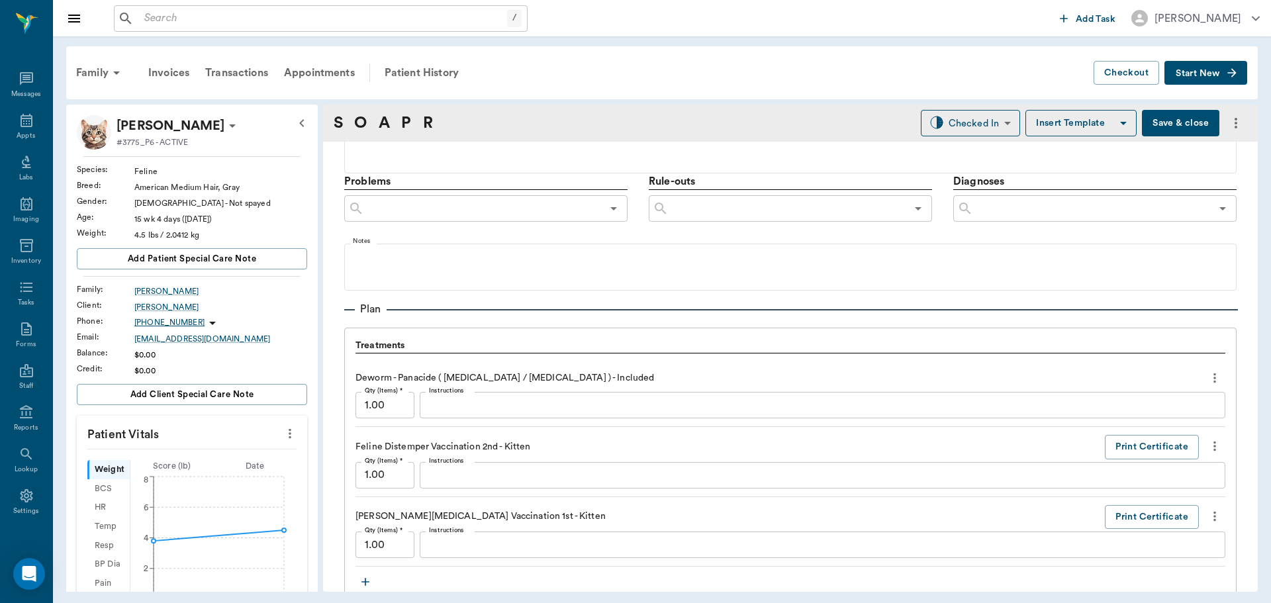
click at [1210, 377] on icon "more" at bounding box center [1215, 378] width 15 height 16
click at [1166, 421] on span "Delete" at bounding box center [1149, 425] width 111 height 14
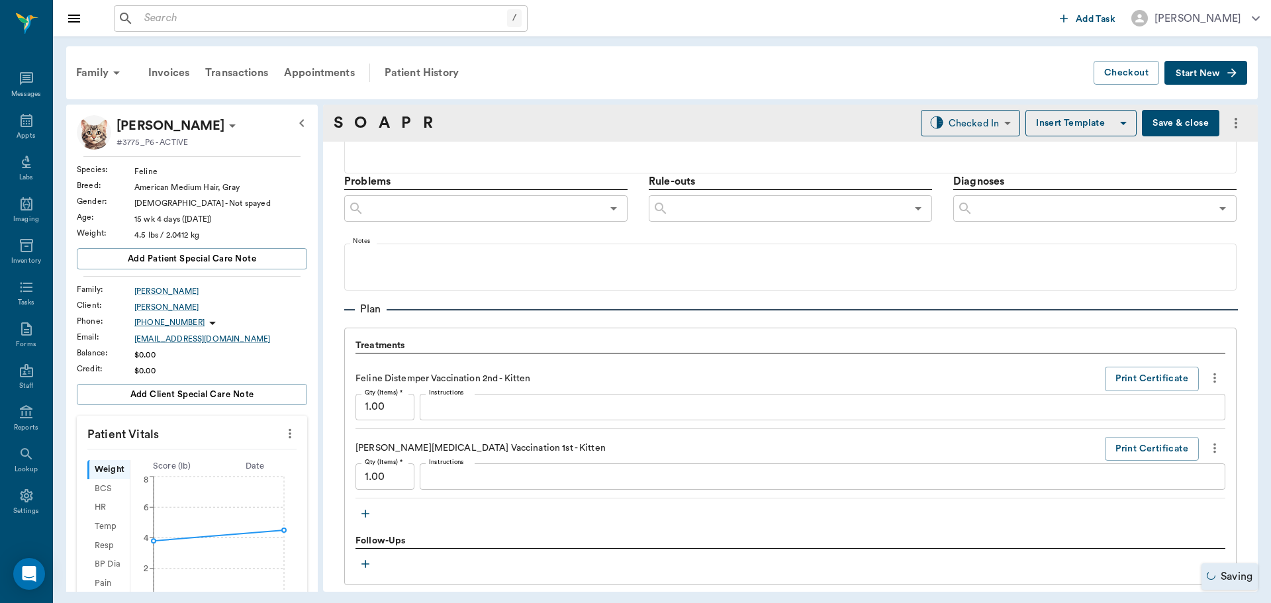
click at [1208, 378] on icon "more" at bounding box center [1215, 378] width 15 height 16
click at [1178, 421] on span "Delete" at bounding box center [1149, 425] width 111 height 14
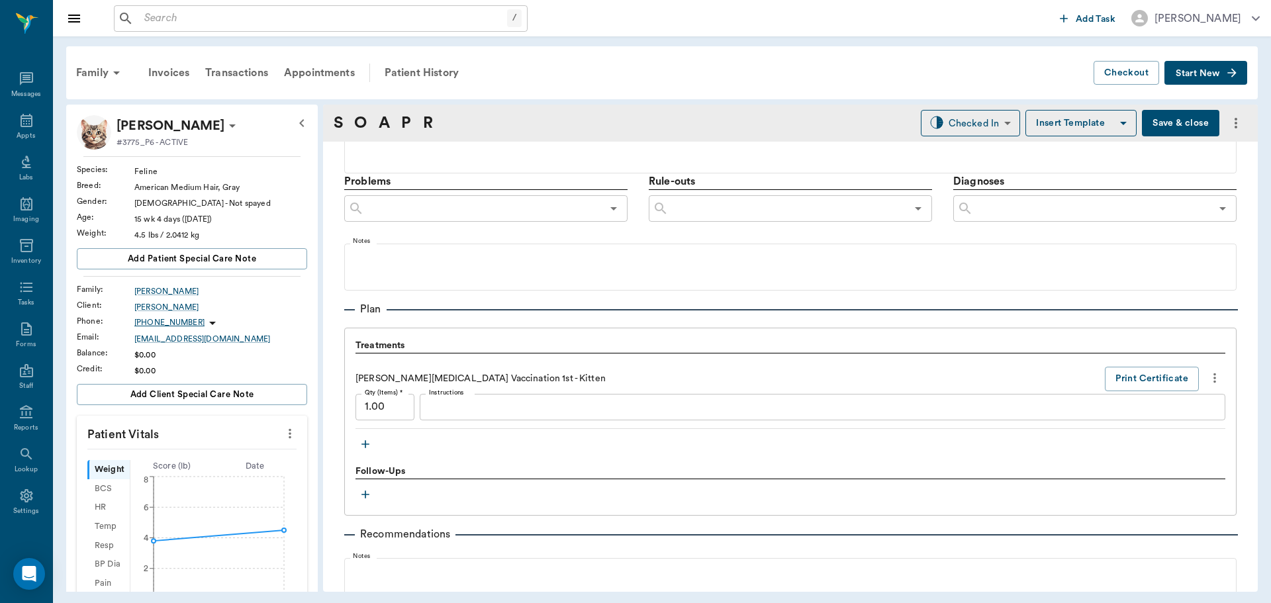
click at [1208, 382] on icon "more" at bounding box center [1215, 378] width 15 height 16
click at [1124, 423] on span "Delete" at bounding box center [1149, 425] width 111 height 14
click at [1208, 379] on icon "more" at bounding box center [1215, 378] width 15 height 16
click at [1153, 421] on span "Delete" at bounding box center [1149, 425] width 111 height 14
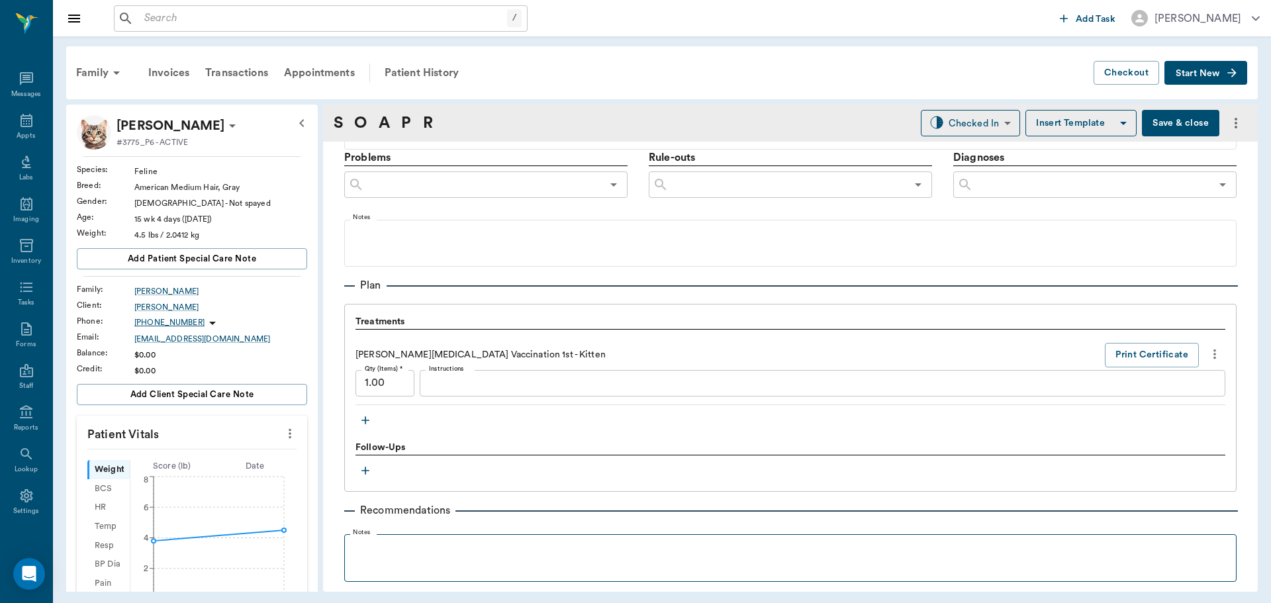
scroll to position [795, 0]
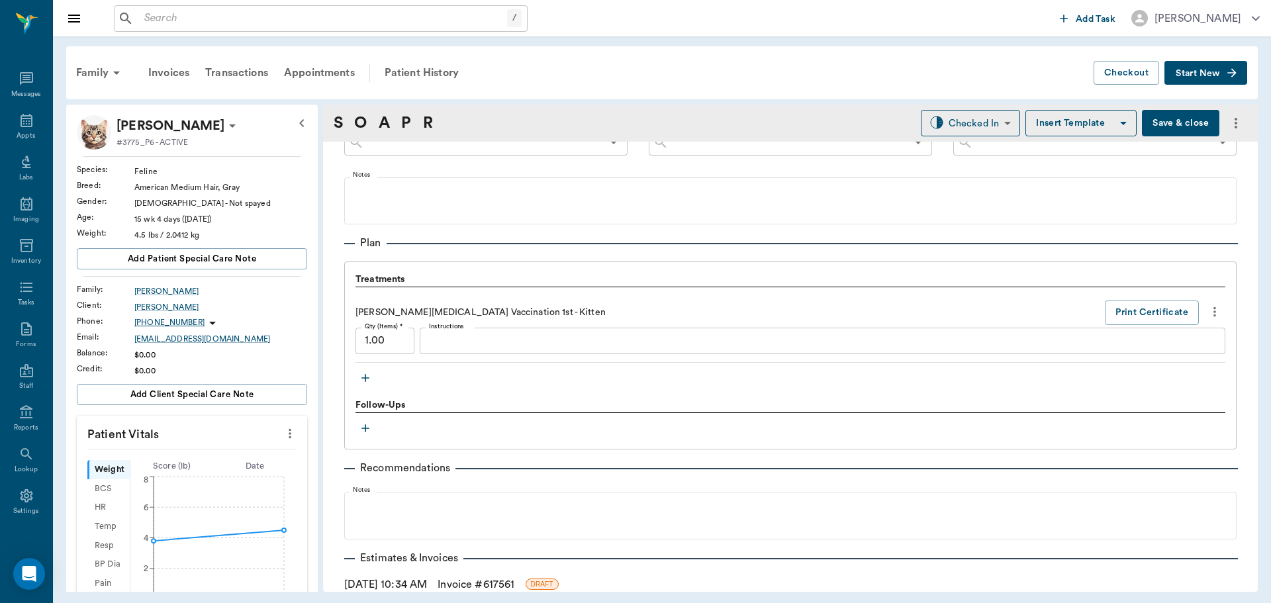
click at [1208, 314] on icon "more" at bounding box center [1215, 312] width 15 height 16
click at [1127, 363] on span "Delete" at bounding box center [1149, 359] width 111 height 14
click at [364, 380] on icon "button" at bounding box center [365, 377] width 13 height 13
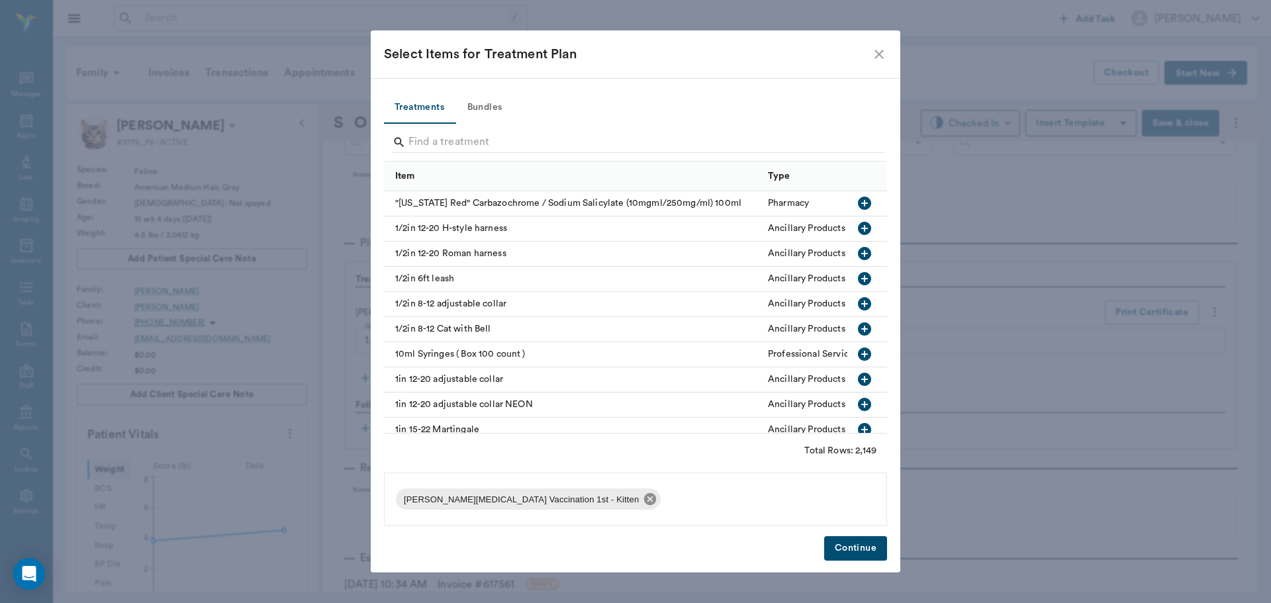
click at [644, 503] on icon at bounding box center [650, 499] width 12 height 12
click at [486, 113] on button "Bundles" at bounding box center [485, 108] width 60 height 32
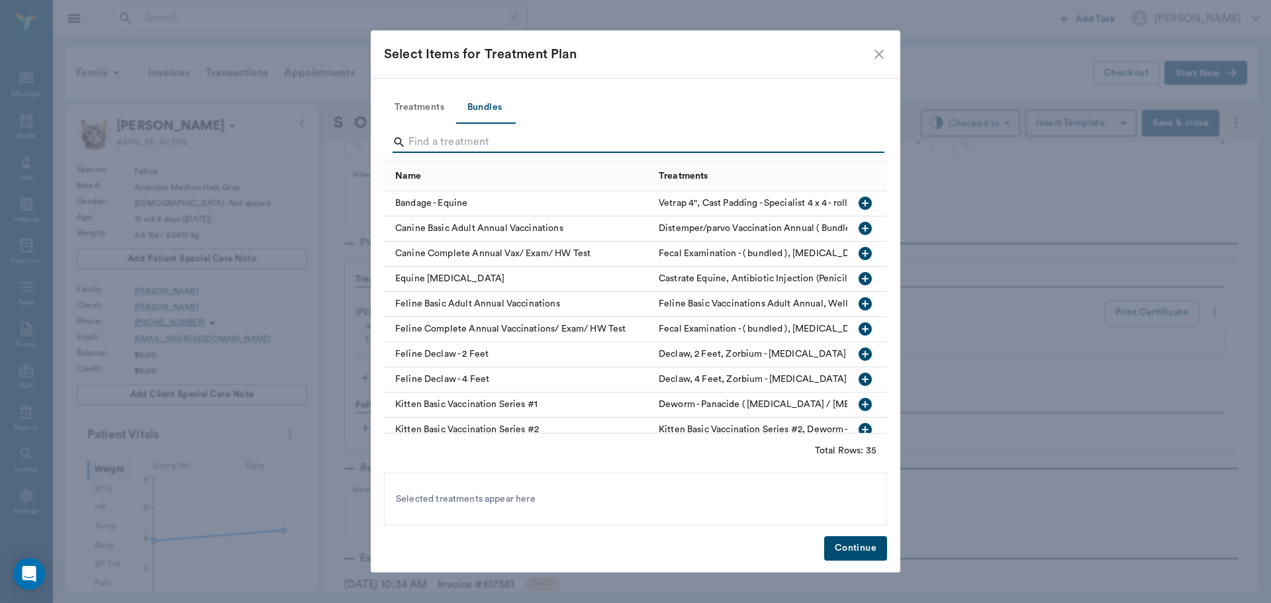
click at [488, 145] on input "Search" at bounding box center [637, 142] width 456 height 21
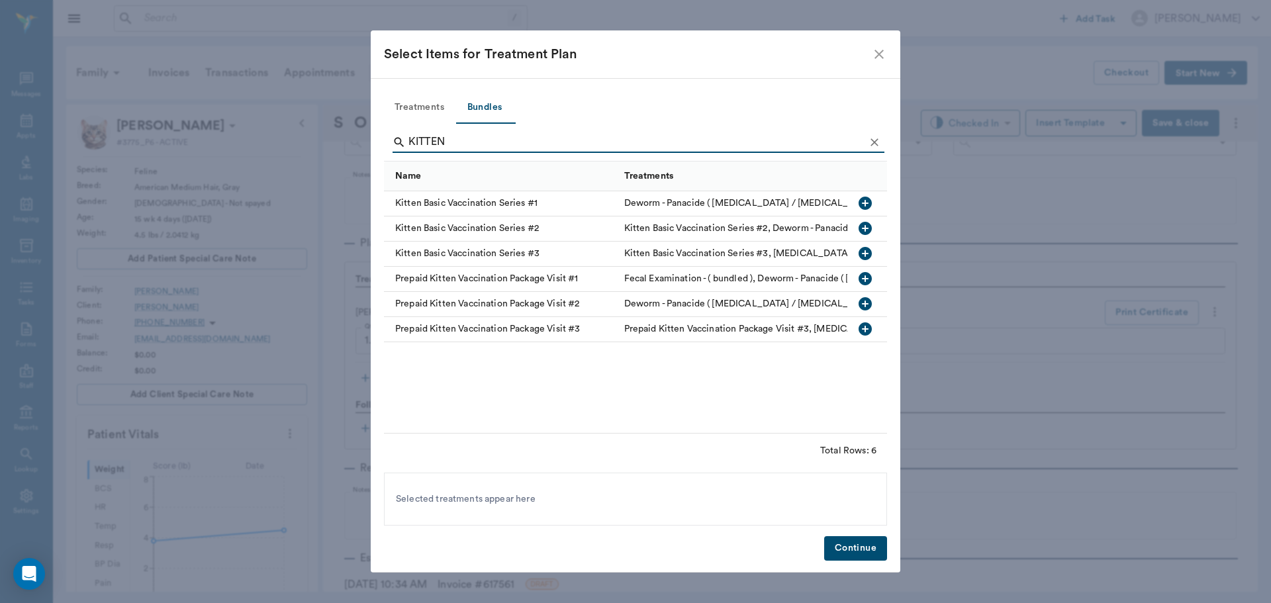
type input "KITTEN"
click at [860, 252] on icon "button" at bounding box center [865, 253] width 13 height 13
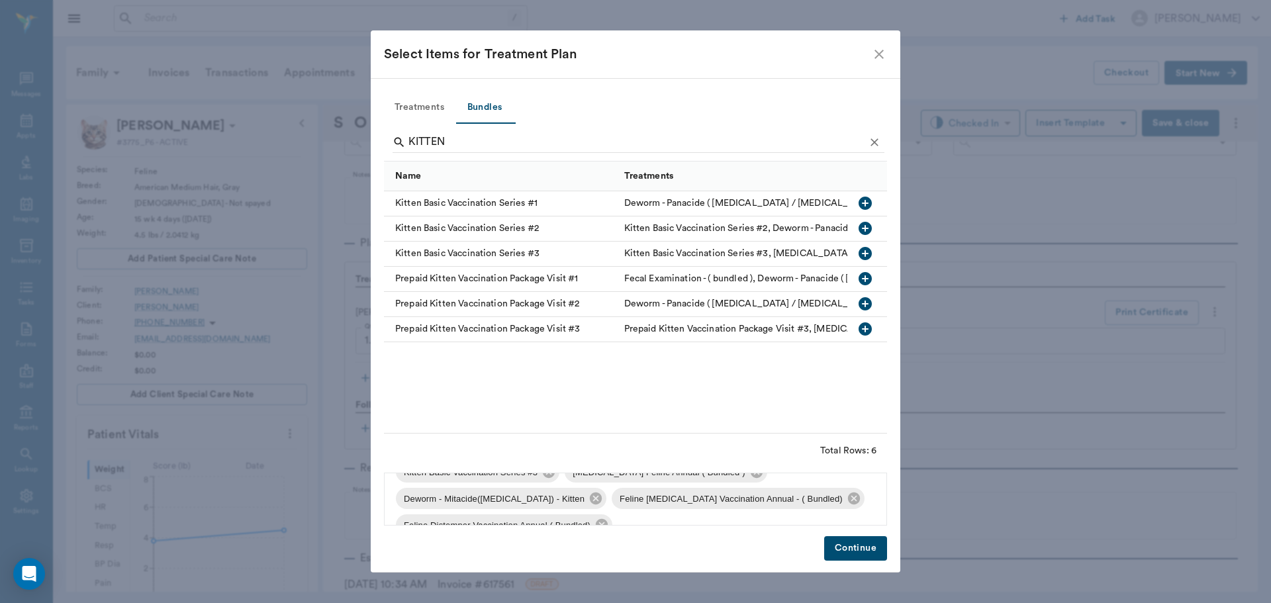
scroll to position [45, 0]
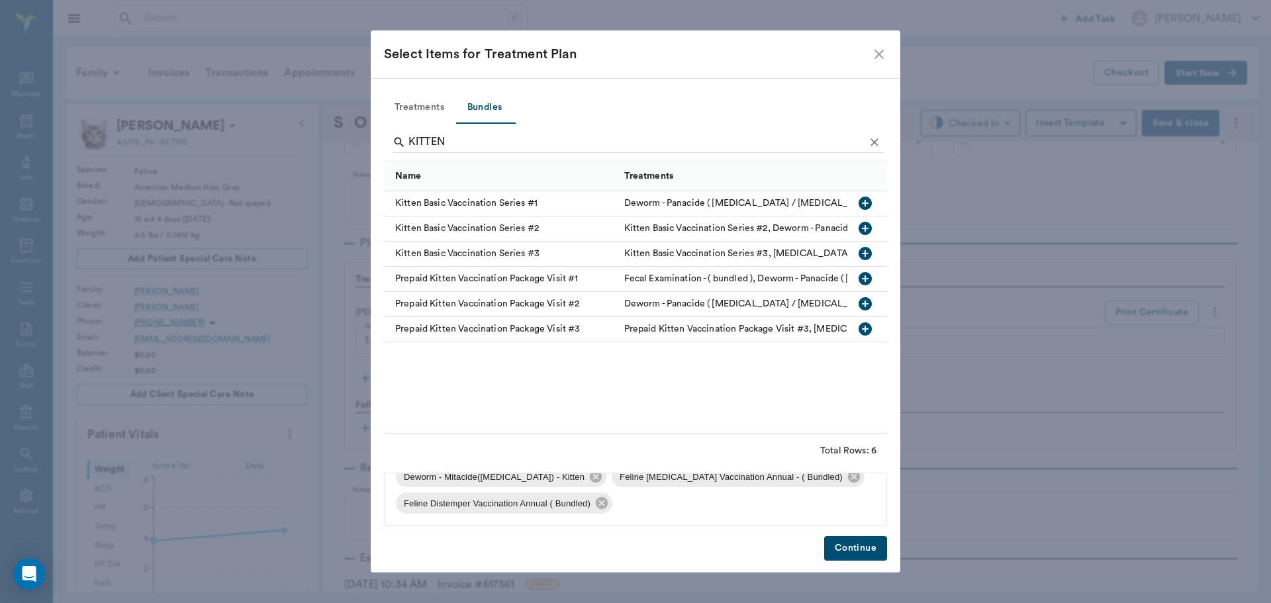
click at [886, 551] on button "Continue" at bounding box center [855, 548] width 63 height 24
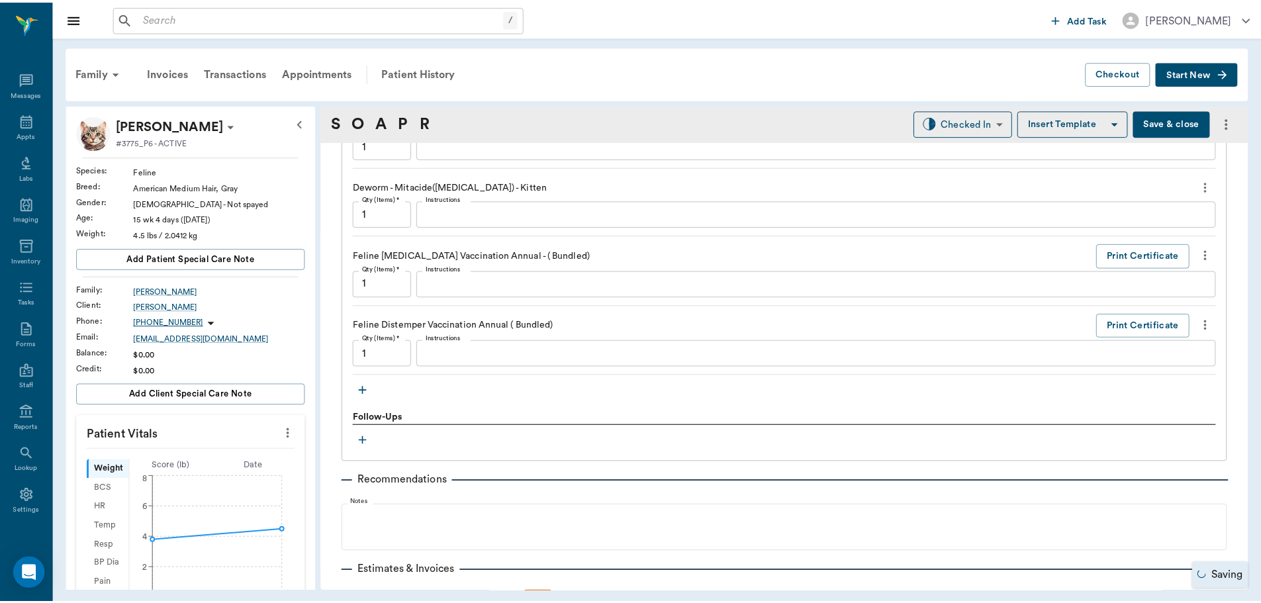
scroll to position [1126, 0]
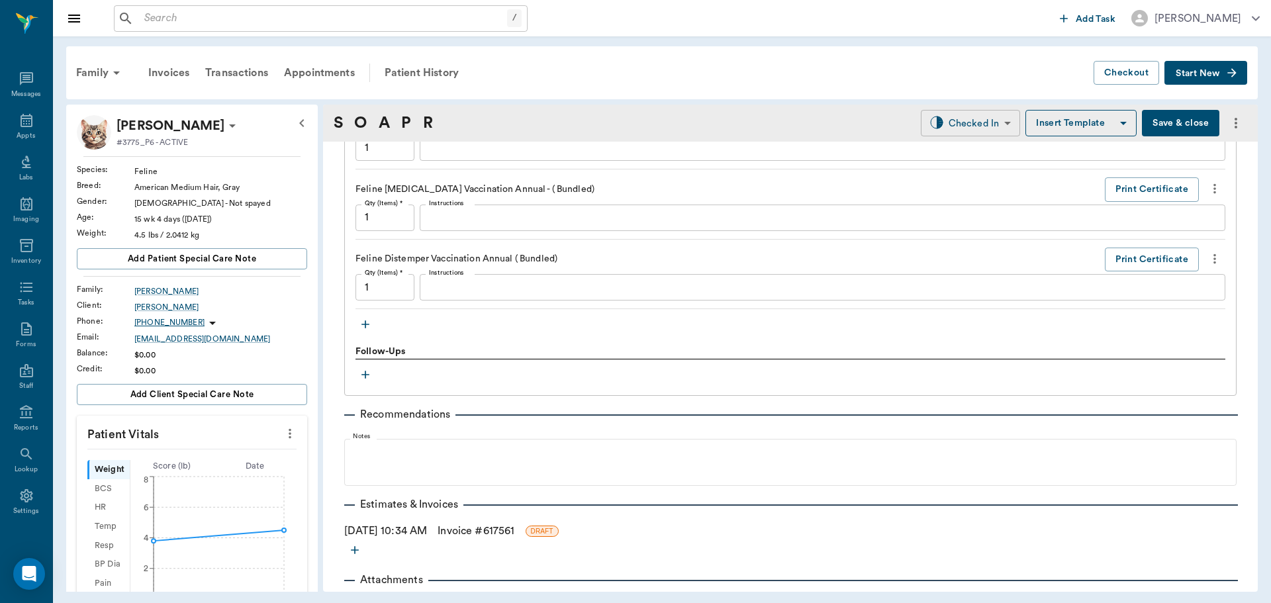
click at [944, 134] on body "/ ​ Add Task Dr. Bert Ellsworth Nectar Messages Appts Labs Imaging Inventory Ta…" at bounding box center [635, 301] width 1271 height 603
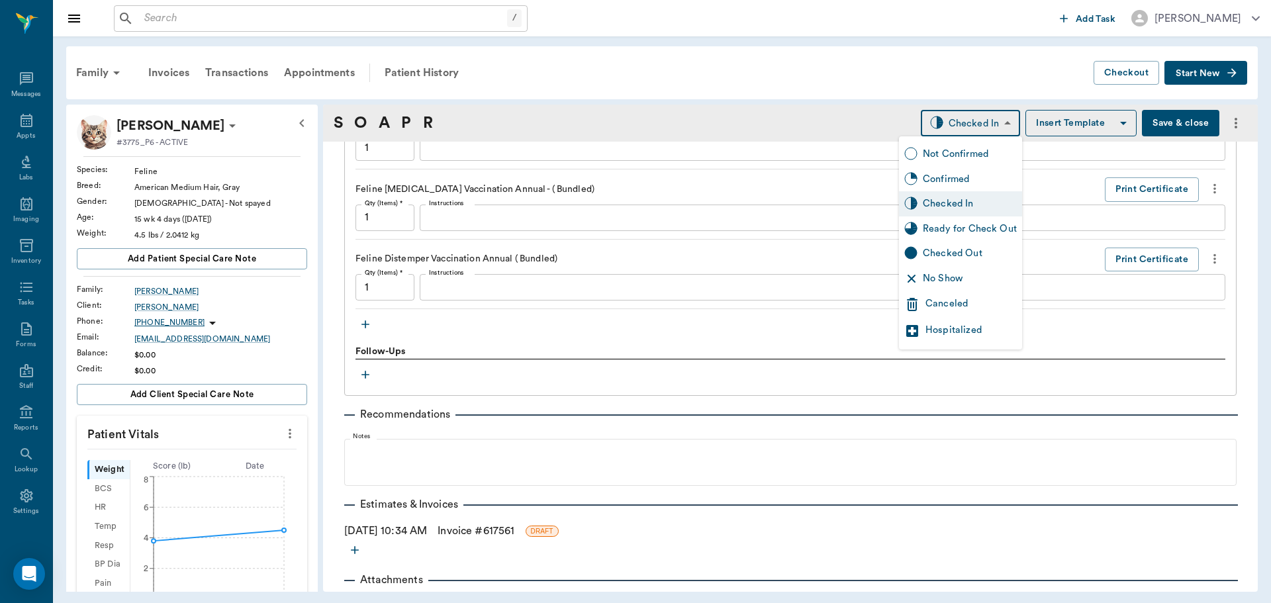
click at [952, 233] on div "Ready for Check Out" at bounding box center [970, 229] width 94 height 15
type input "READY_TO_CHECKOUT"
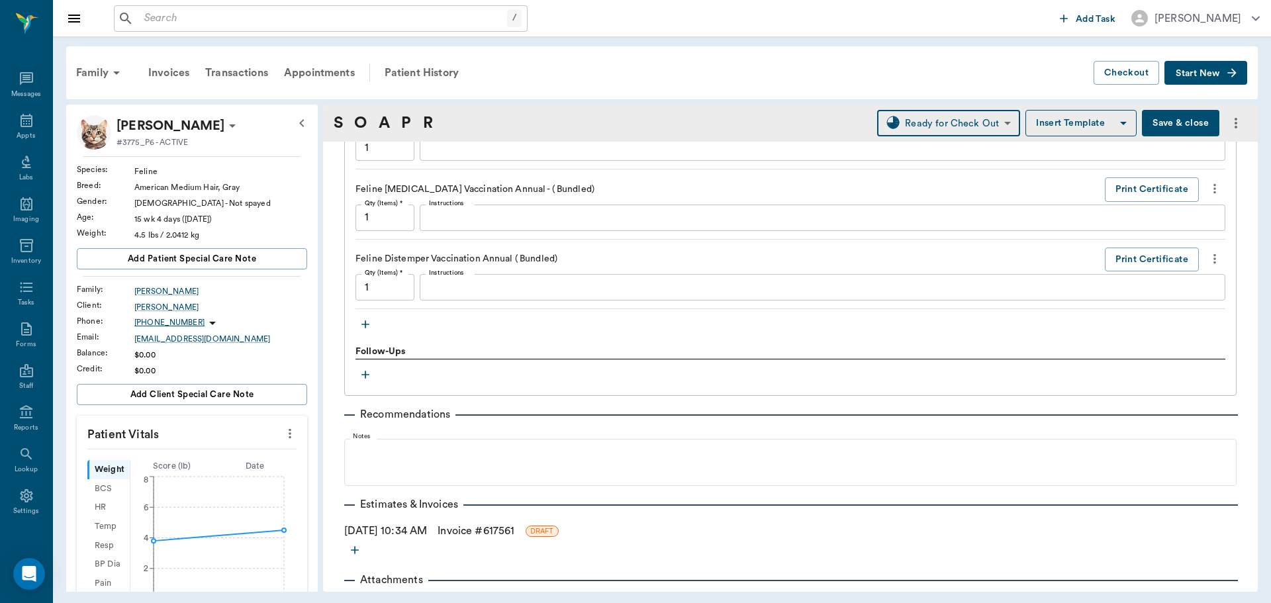
click at [473, 533] on link "Invoice # 617561" at bounding box center [476, 531] width 77 height 16
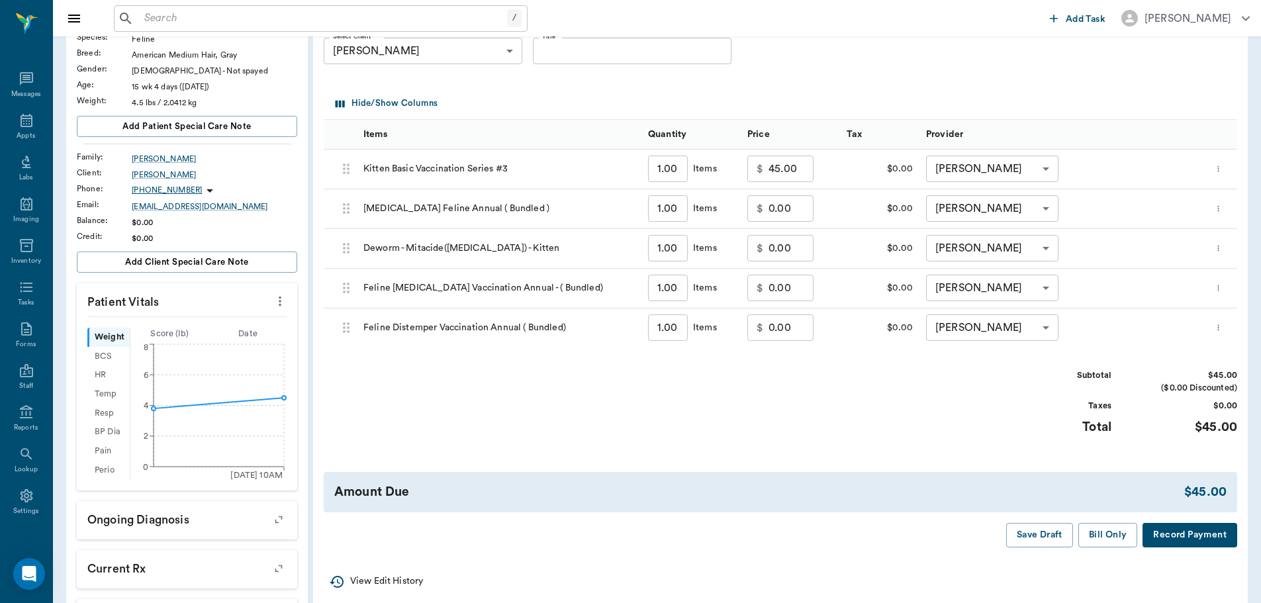
scroll to position [199, 0]
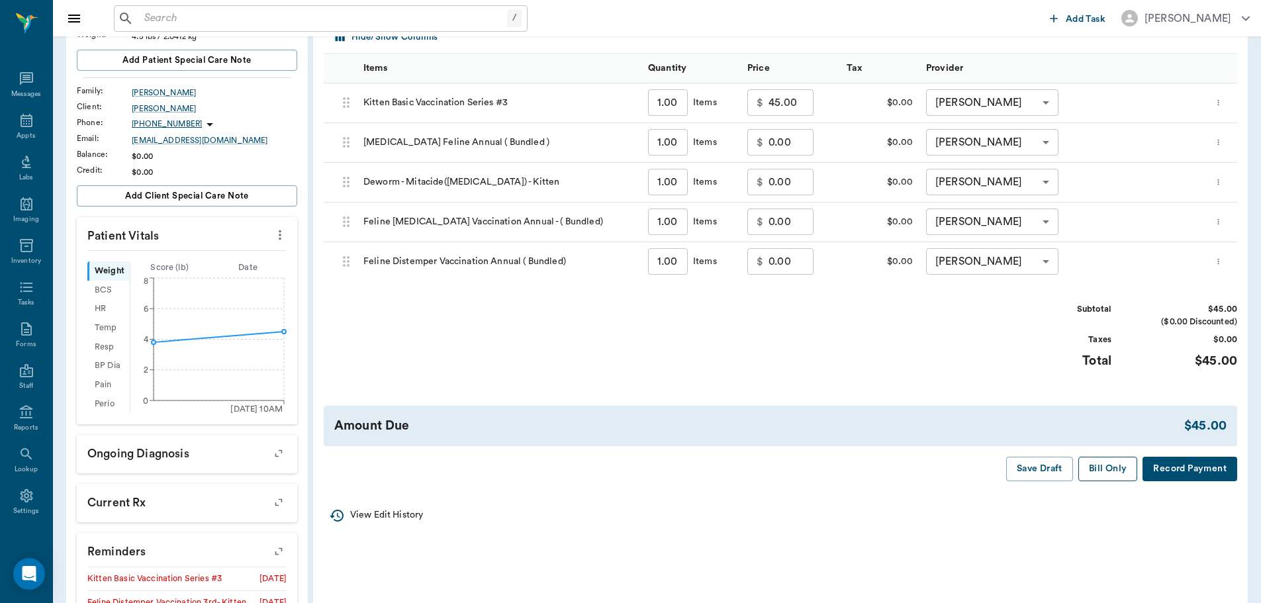
click at [1116, 473] on button "Bill Only" at bounding box center [1109, 469] width 60 height 24
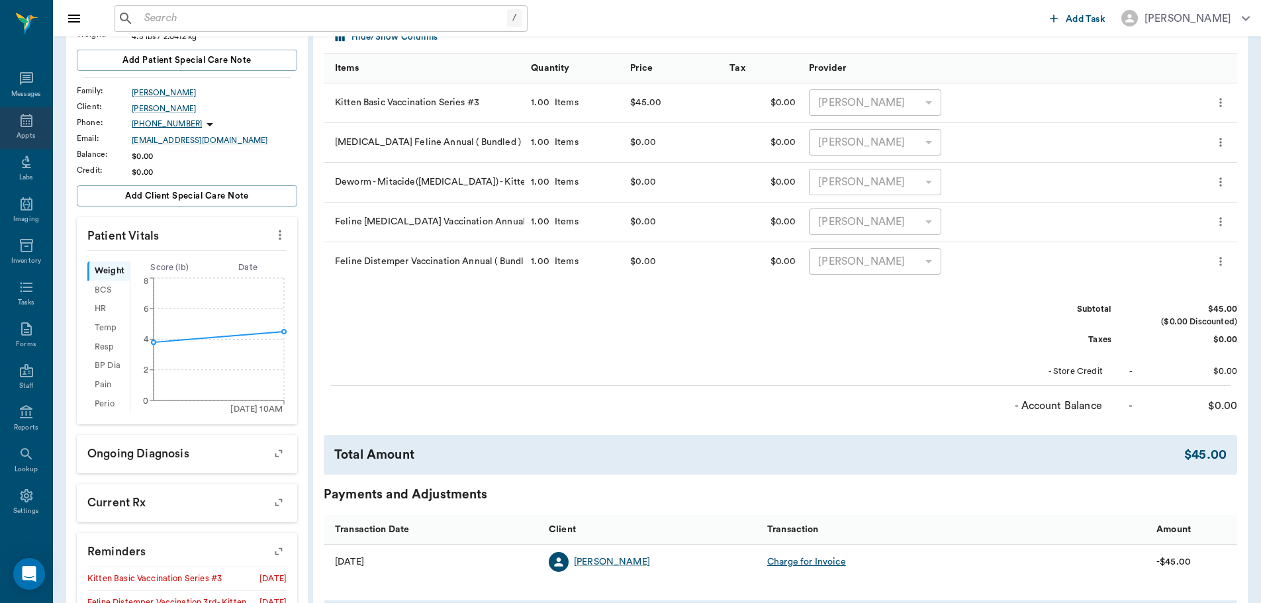
click at [17, 131] on div "Appts" at bounding box center [26, 136] width 19 height 10
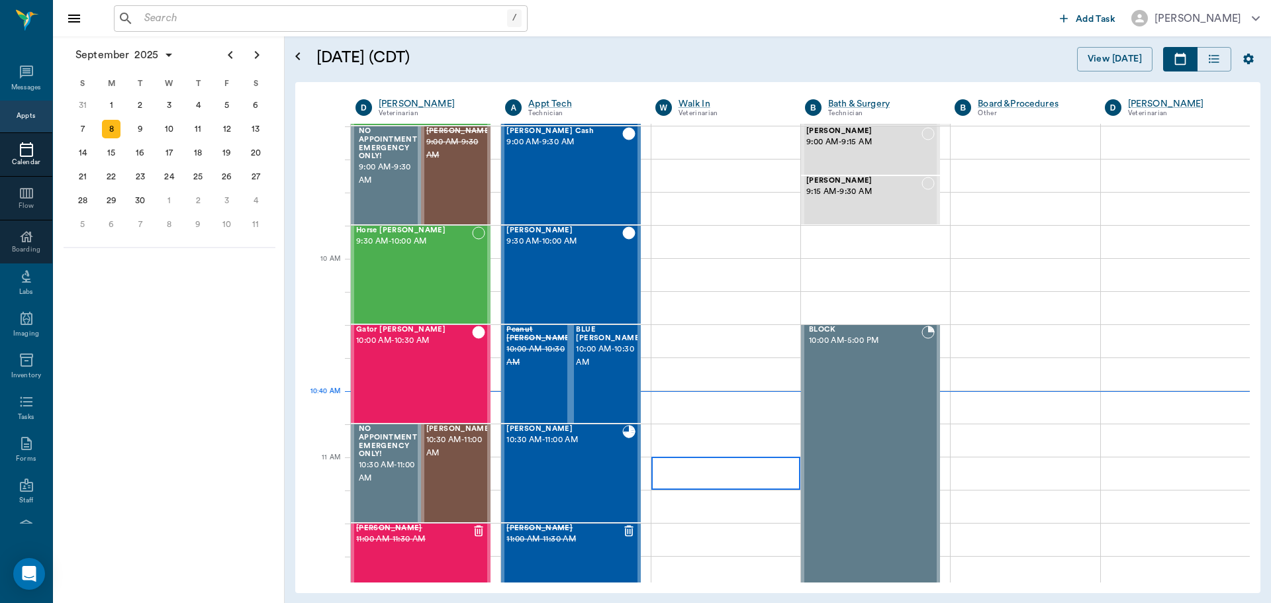
scroll to position [334, 0]
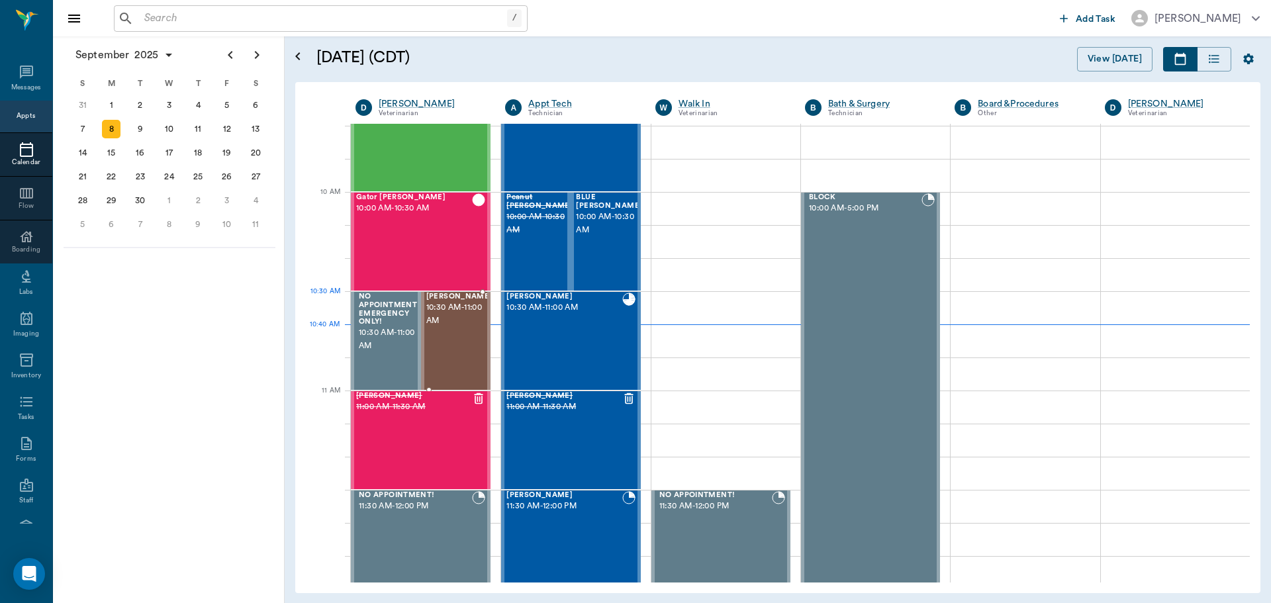
click at [464, 315] on span "10:30 AM - 11:00 AM" at bounding box center [459, 314] width 66 height 26
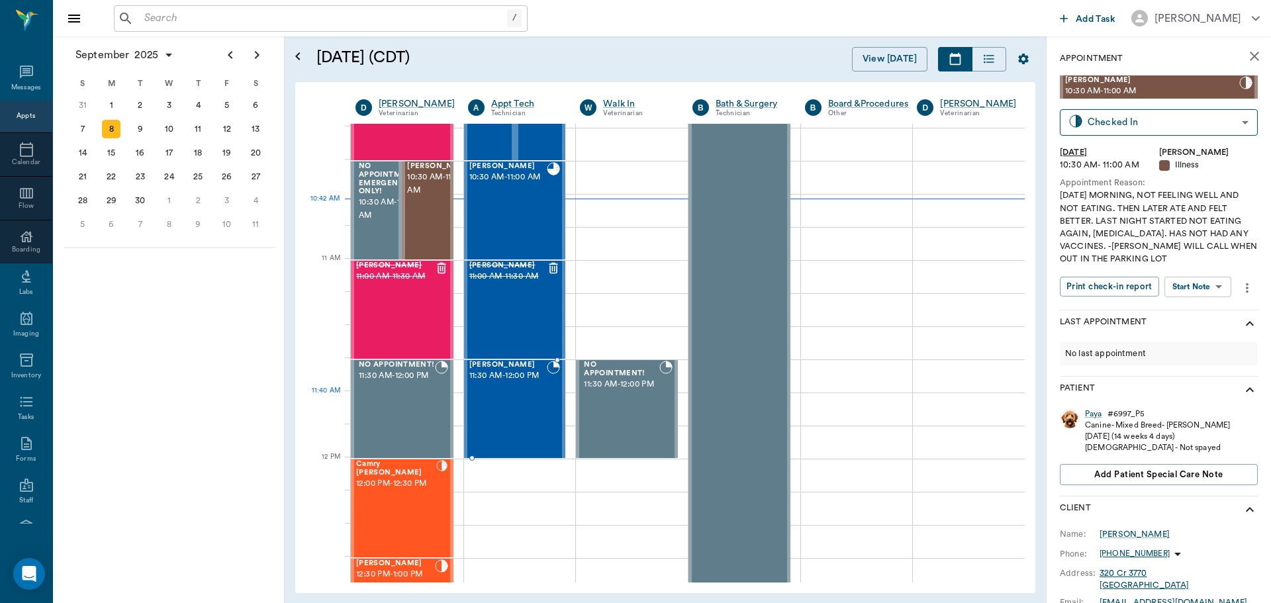
scroll to position [467, 0]
click at [507, 406] on div "Peppa McGowan 11:30 AM - 12:00 PM" at bounding box center [508, 407] width 78 height 97
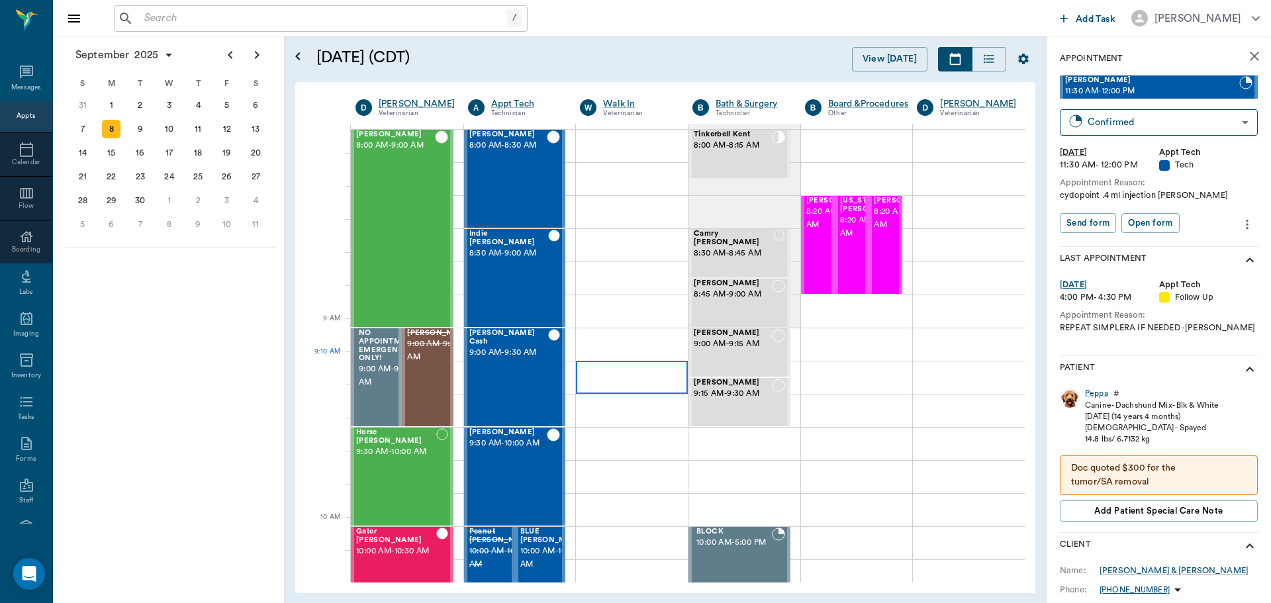
scroll to position [199, 0]
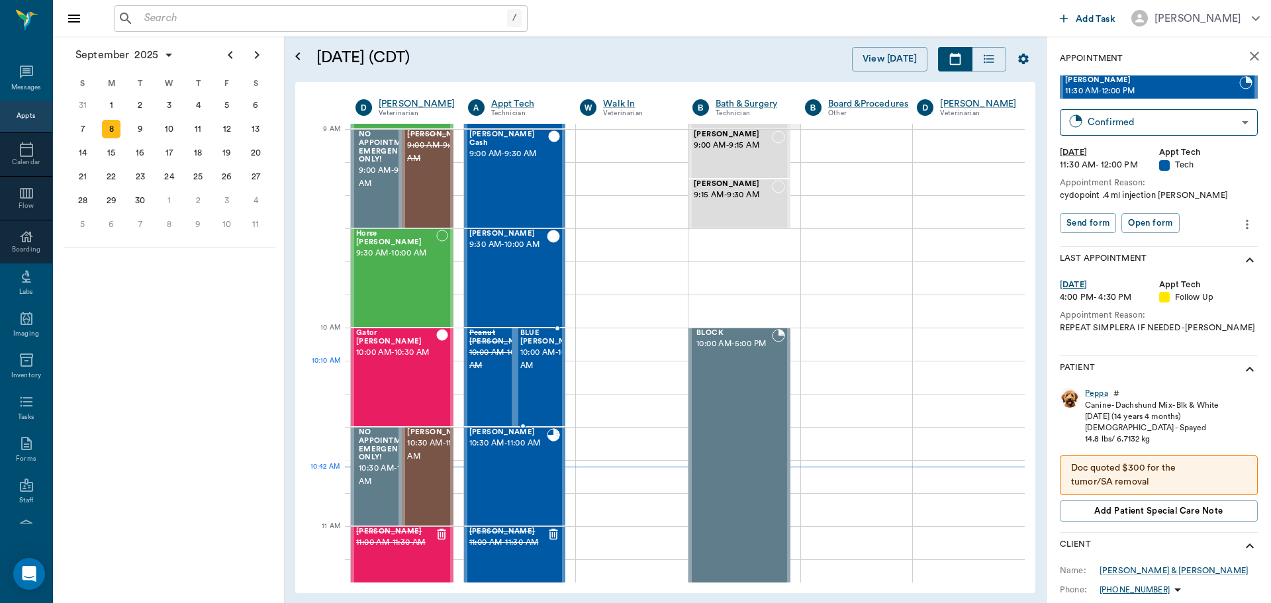
click at [540, 373] on span "10:00 AM - 10:30 AM" at bounding box center [553, 359] width 66 height 26
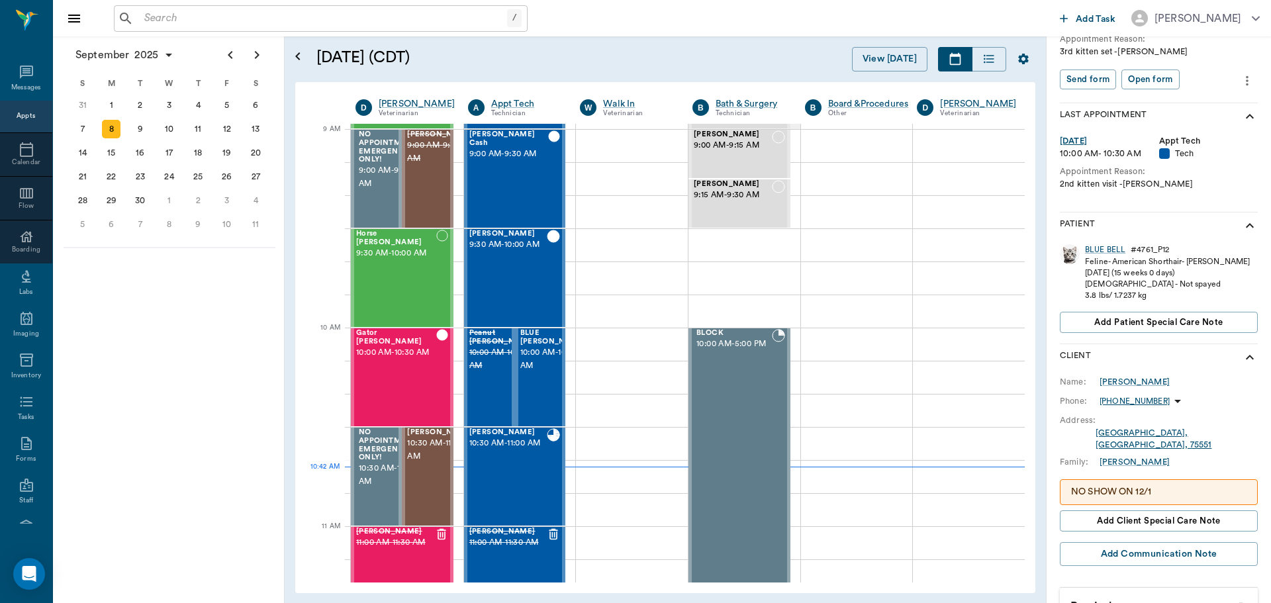
scroll to position [199, 0]
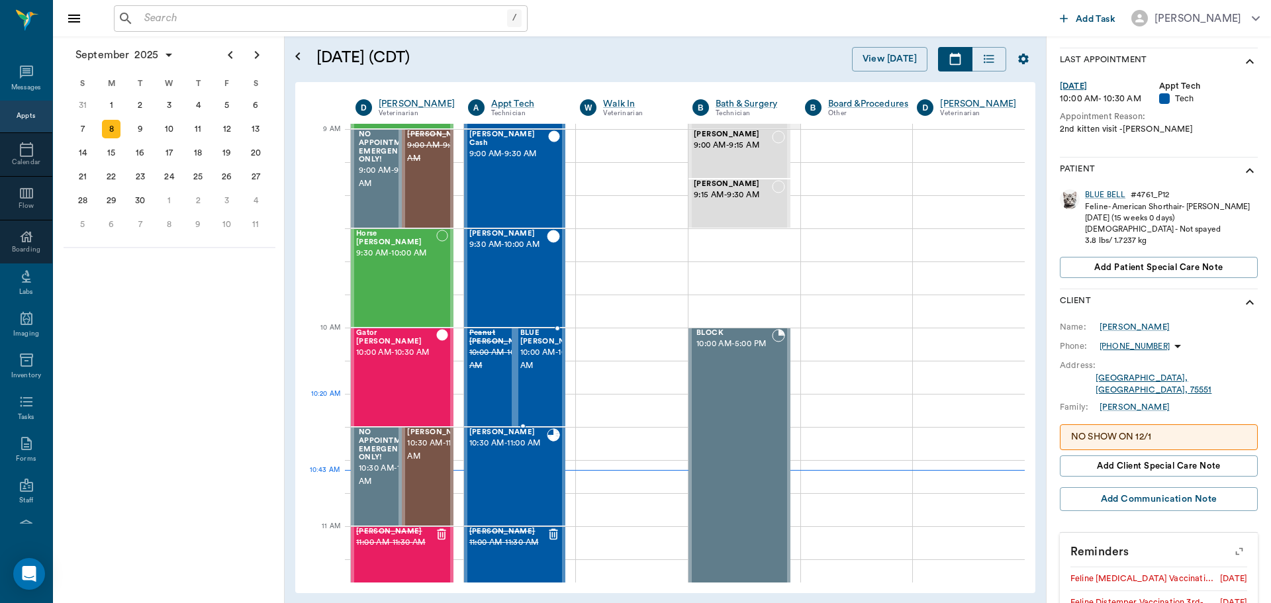
click at [534, 408] on div "BLUE BELL Allen 10:00 AM - 10:30 AM" at bounding box center [553, 377] width 66 height 97
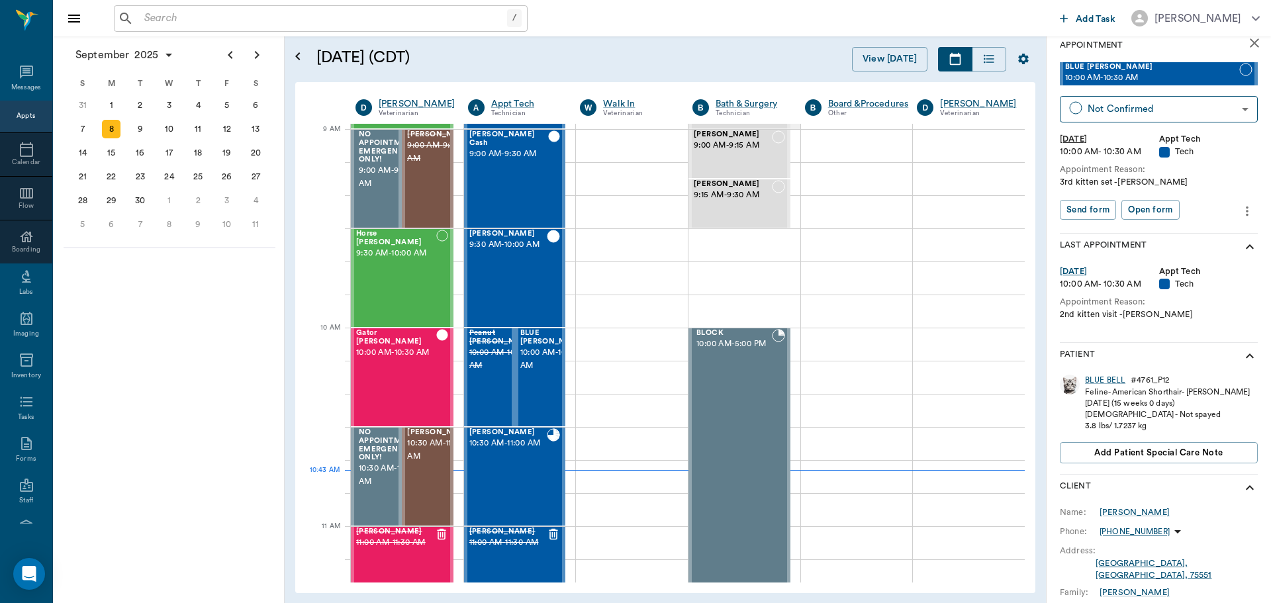
scroll to position [0, 0]
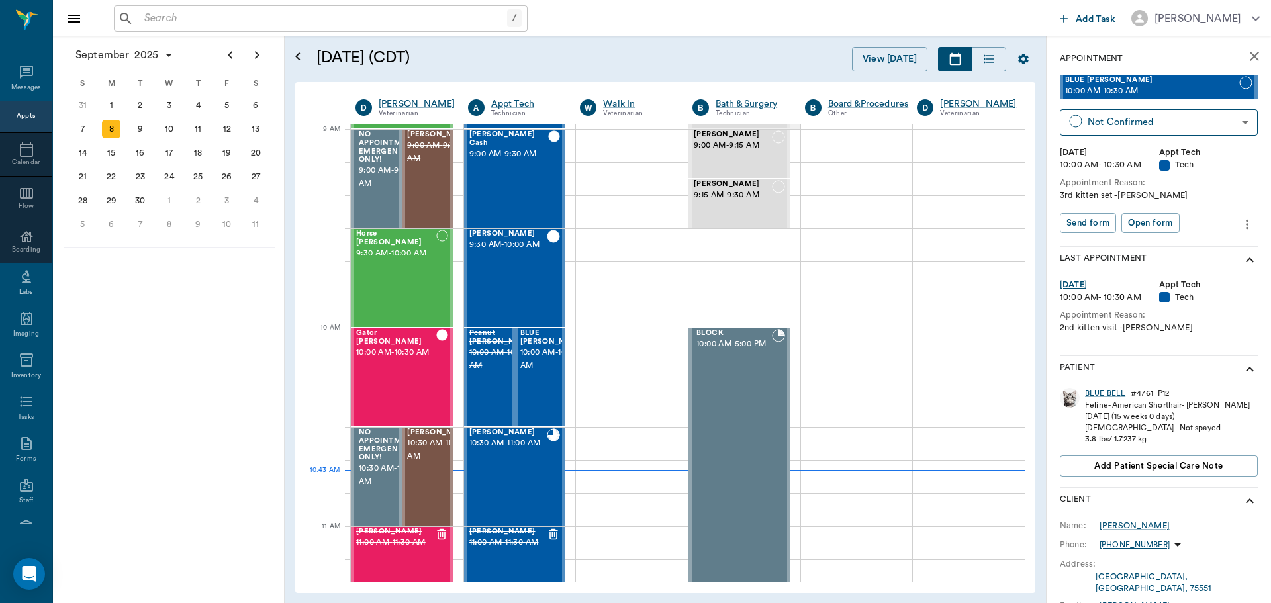
click at [1189, 136] on div "BLUE BELL Allen 10:00 AM - 10:30 AM Not Confirmed NOT_CONFIRMED ​ Mon, Sep 8, 2…" at bounding box center [1159, 160] width 198 height 170
click at [1189, 131] on body "/ ​ Add Task Dr. Bert Ellsworth Nectar Messages Appts Calendar Flow Boarding La…" at bounding box center [635, 301] width 1271 height 603
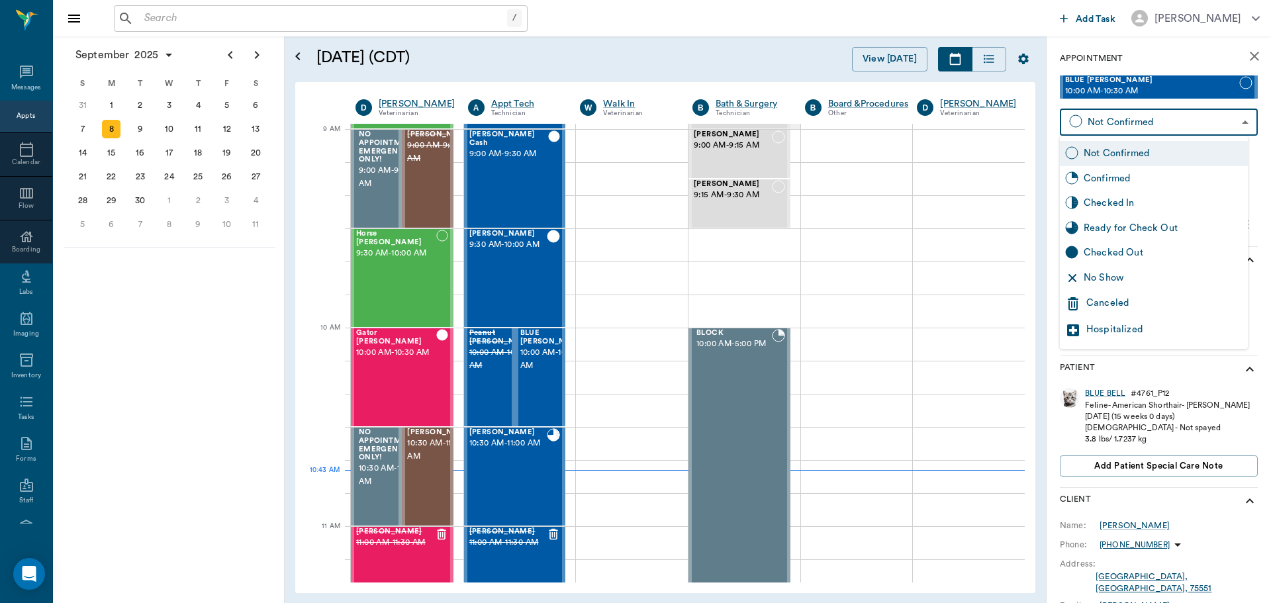
click at [1163, 281] on div "No Show" at bounding box center [1163, 278] width 159 height 15
type input "NO_SHOW"
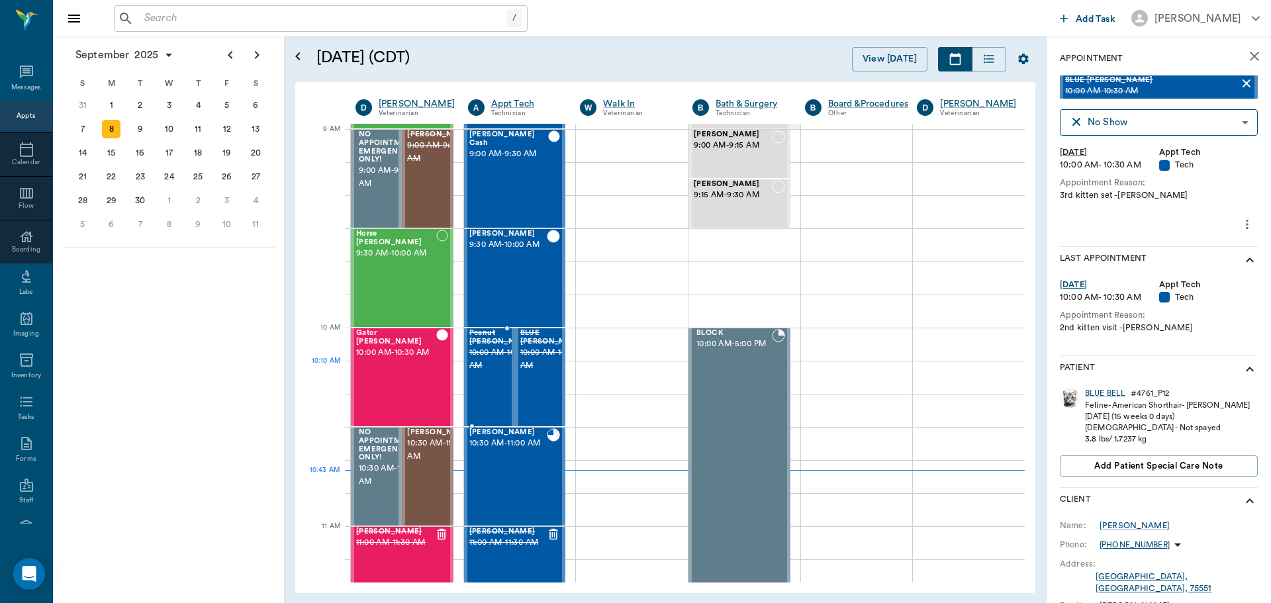
click at [469, 373] on span "10:00 AM - 10:30 AM" at bounding box center [502, 359] width 66 height 26
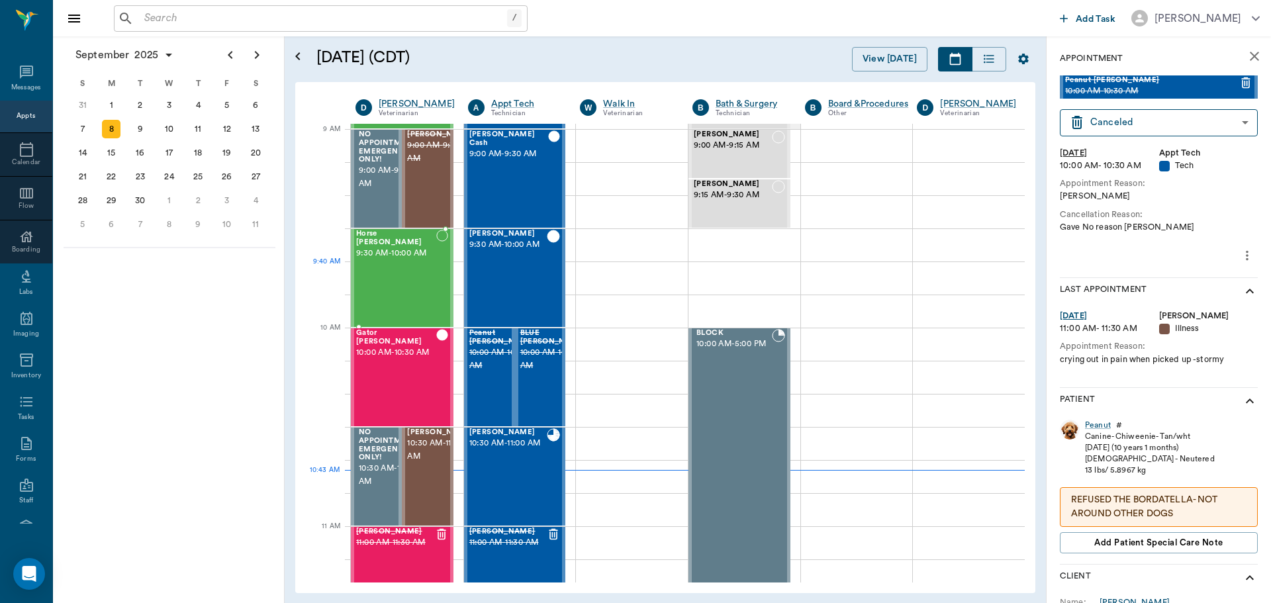
click at [411, 286] on div "Horse Eldridge 9:30 AM - 10:00 AM" at bounding box center [396, 278] width 80 height 97
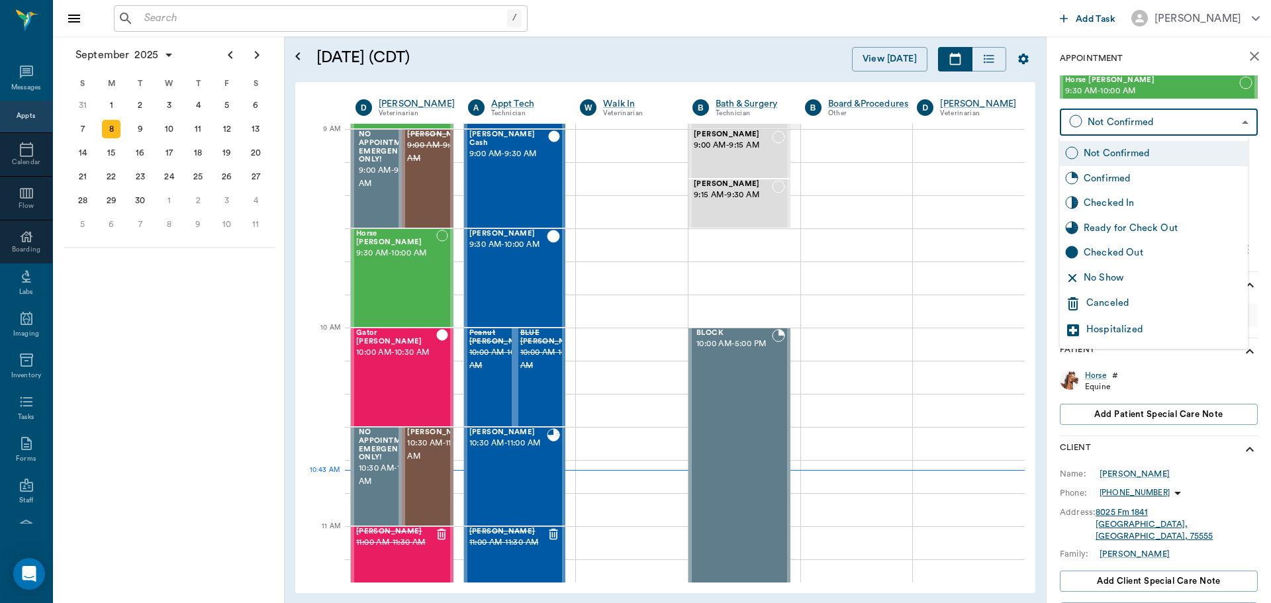
click at [1154, 130] on body "/ ​ Add Task Dr. Bert Ellsworth Nectar Messages Appts Calendar Flow Boarding La…" at bounding box center [635, 301] width 1271 height 603
click at [1149, 281] on div "No Show" at bounding box center [1163, 278] width 159 height 15
type input "NO_SHOW"
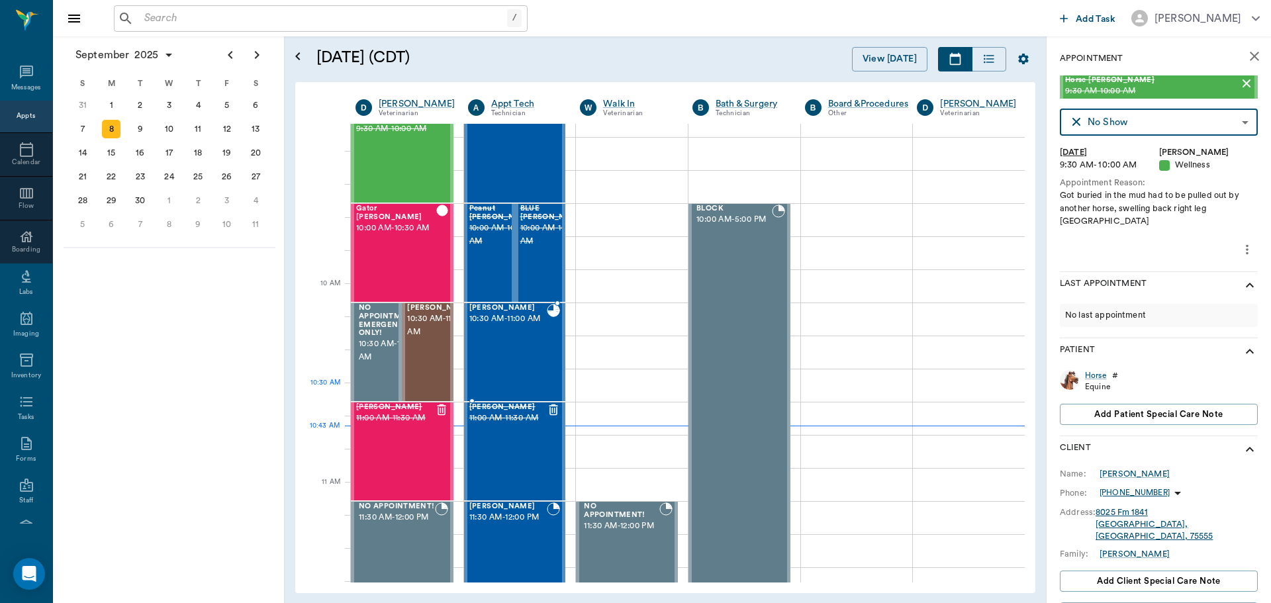
scroll to position [331, 0]
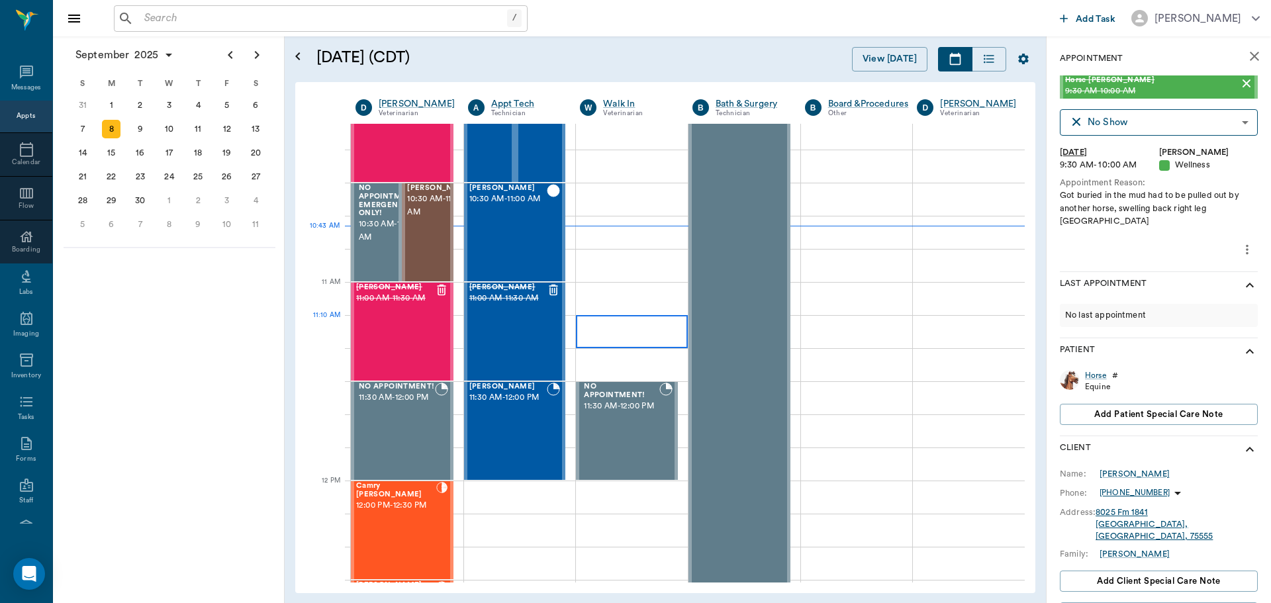
scroll to position [467, 0]
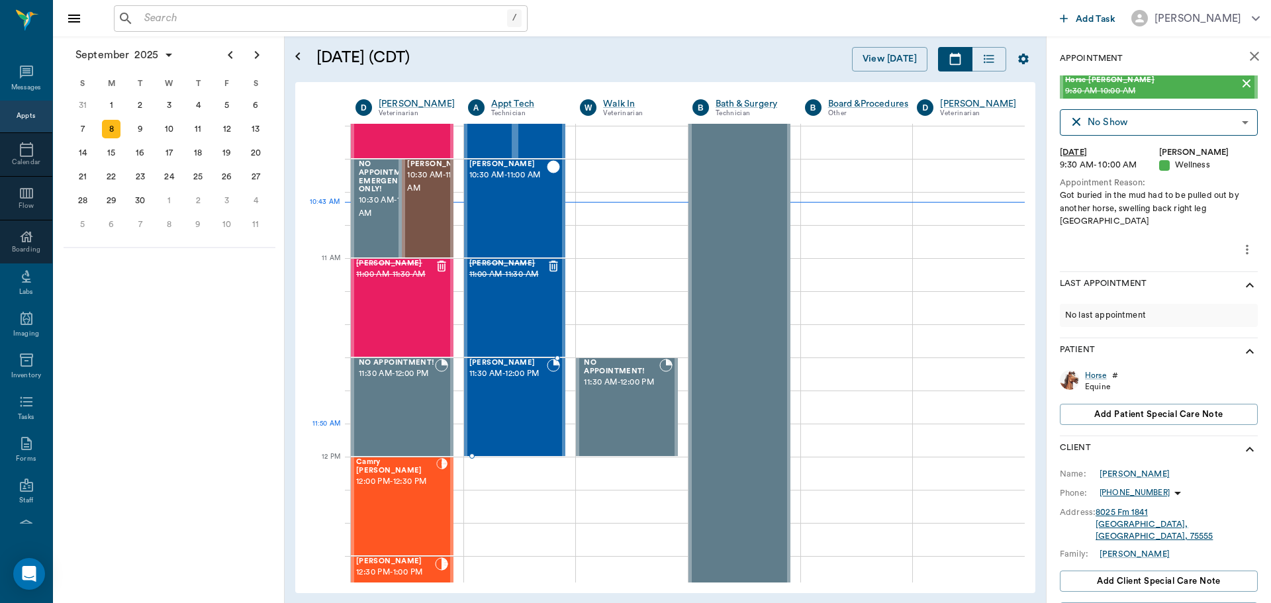
click at [519, 425] on div "[PERSON_NAME] 11:30 AM - 12:00 PM" at bounding box center [508, 407] width 78 height 97
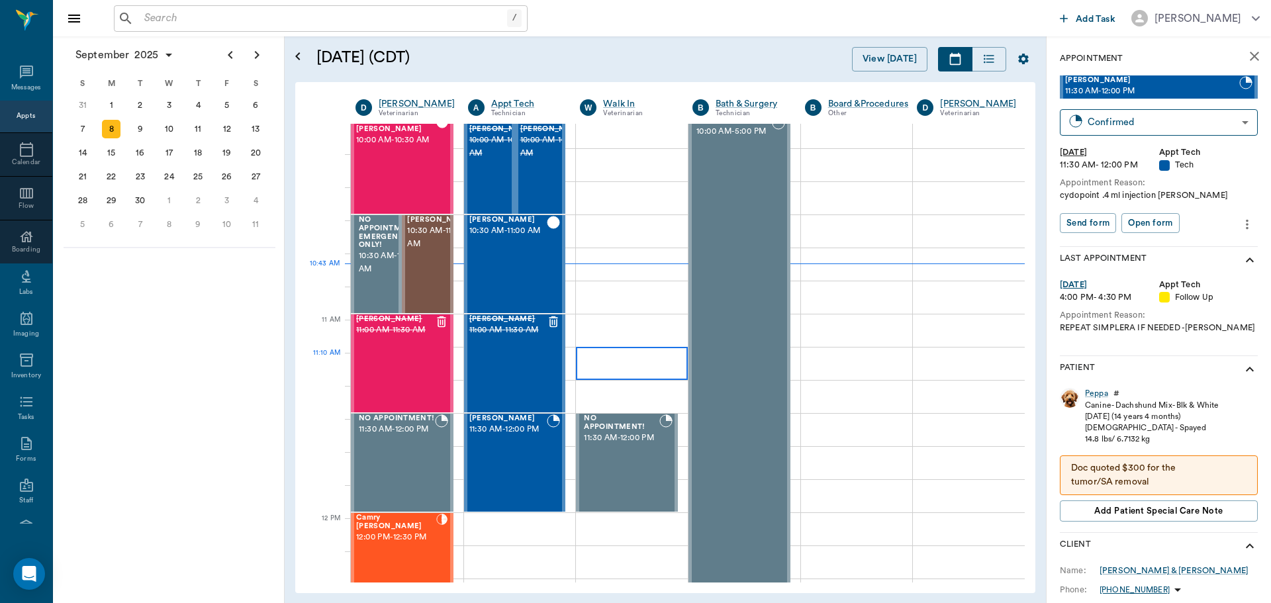
scroll to position [334, 0]
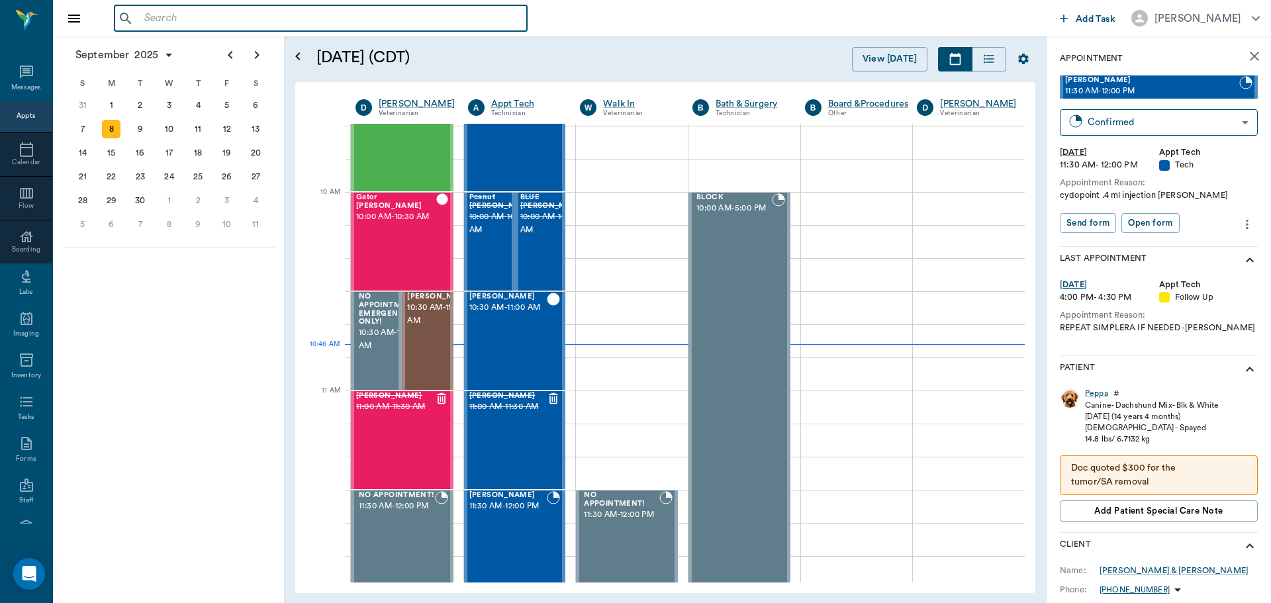
click at [213, 15] on input "text" at bounding box center [330, 18] width 383 height 19
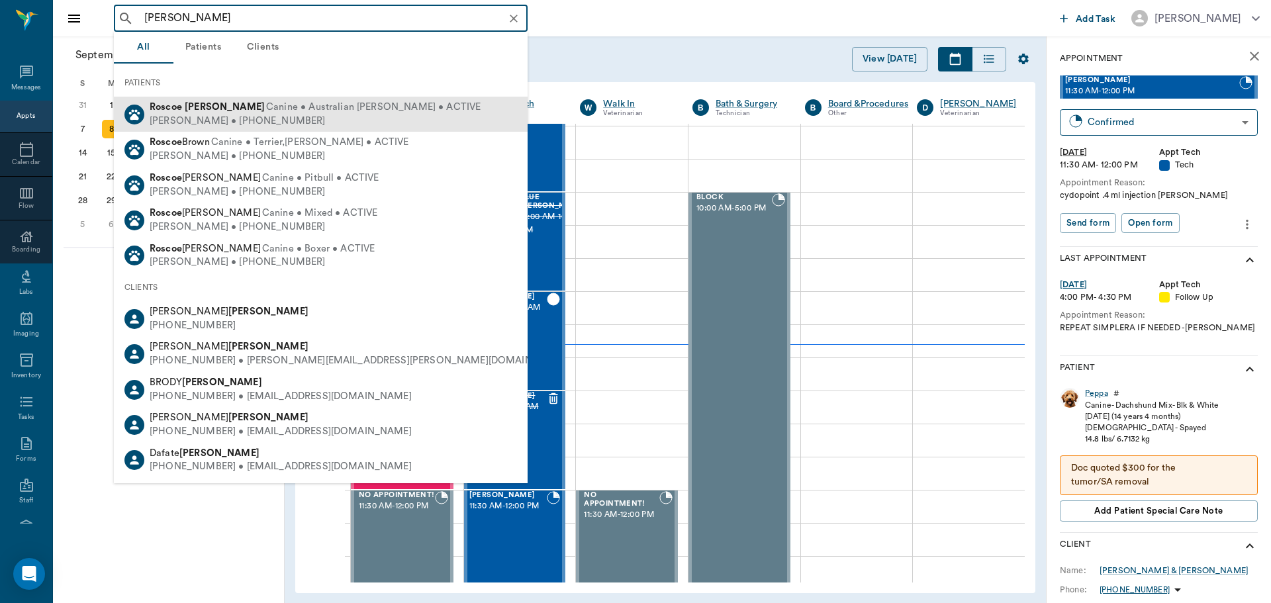
click at [205, 109] on b "Myers" at bounding box center [225, 107] width 80 height 10
type input "ROSCOE MYERS"
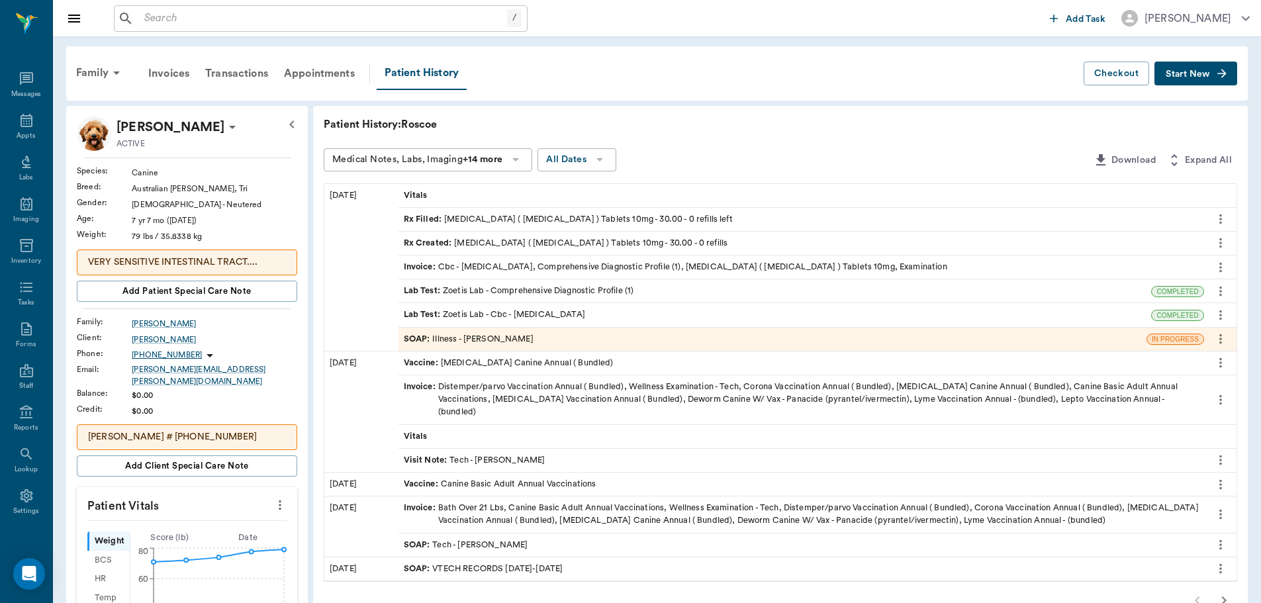
click at [497, 336] on div "SOAP : Illness - Dr. Bert Ellsworth" at bounding box center [469, 339] width 130 height 13
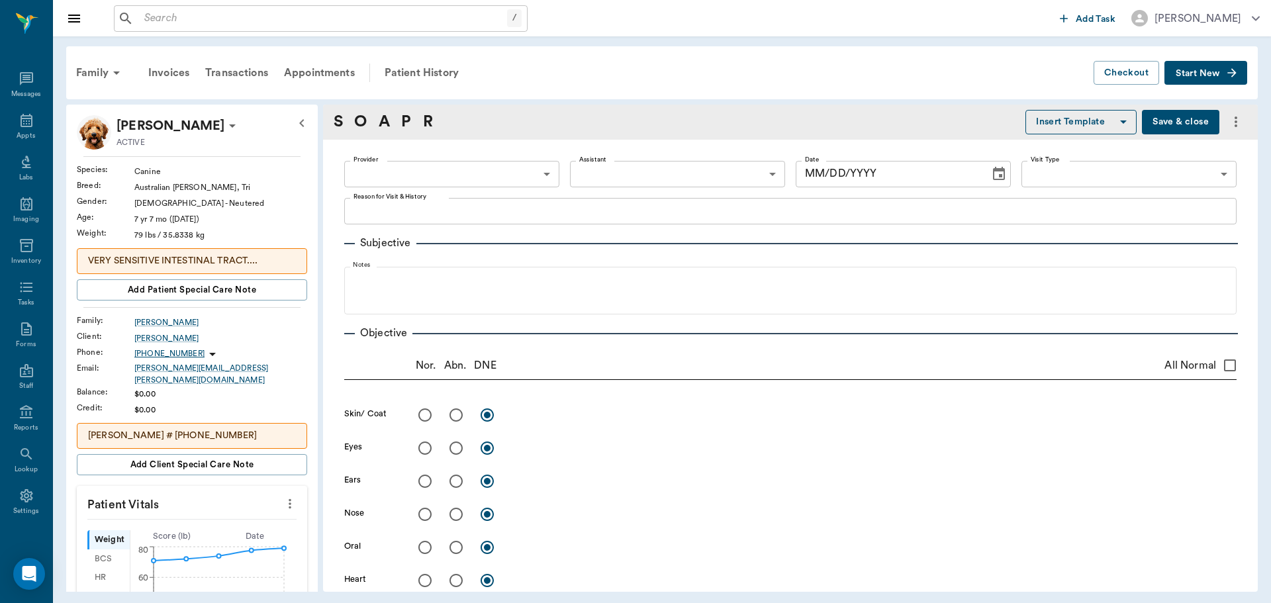
type input "63ec2f075fda476ae8351a4d"
type input "65d2be4f46e3a538d89b8c15"
type textarea "Constantly vomiting Caryn"
radio input "true"
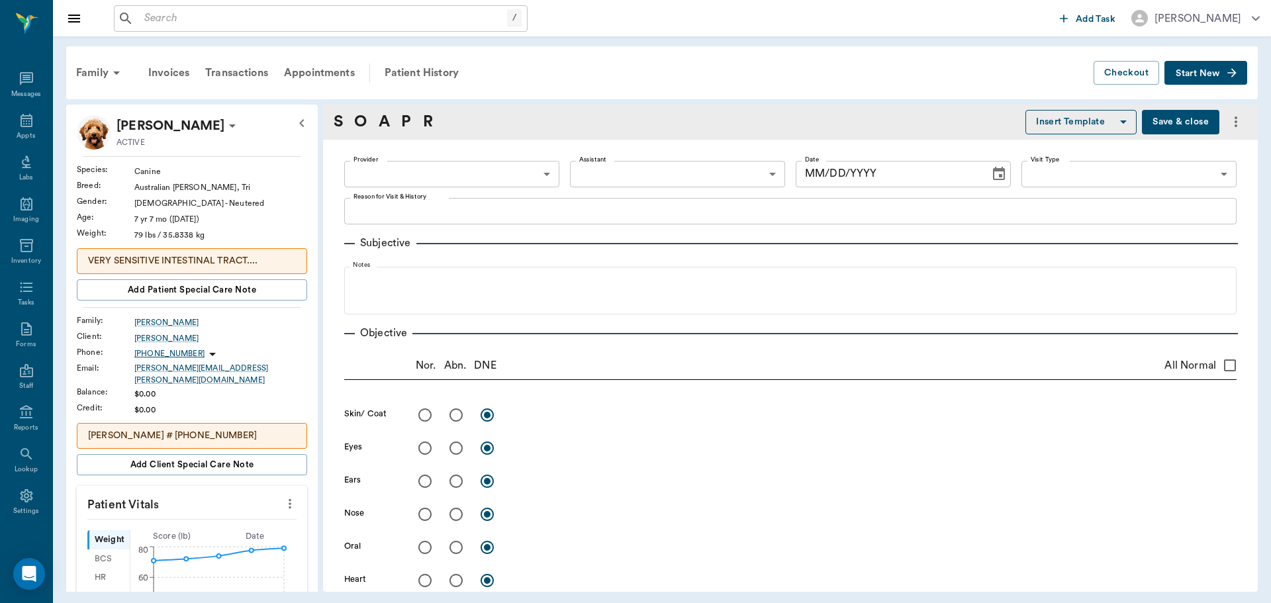
radio input "true"
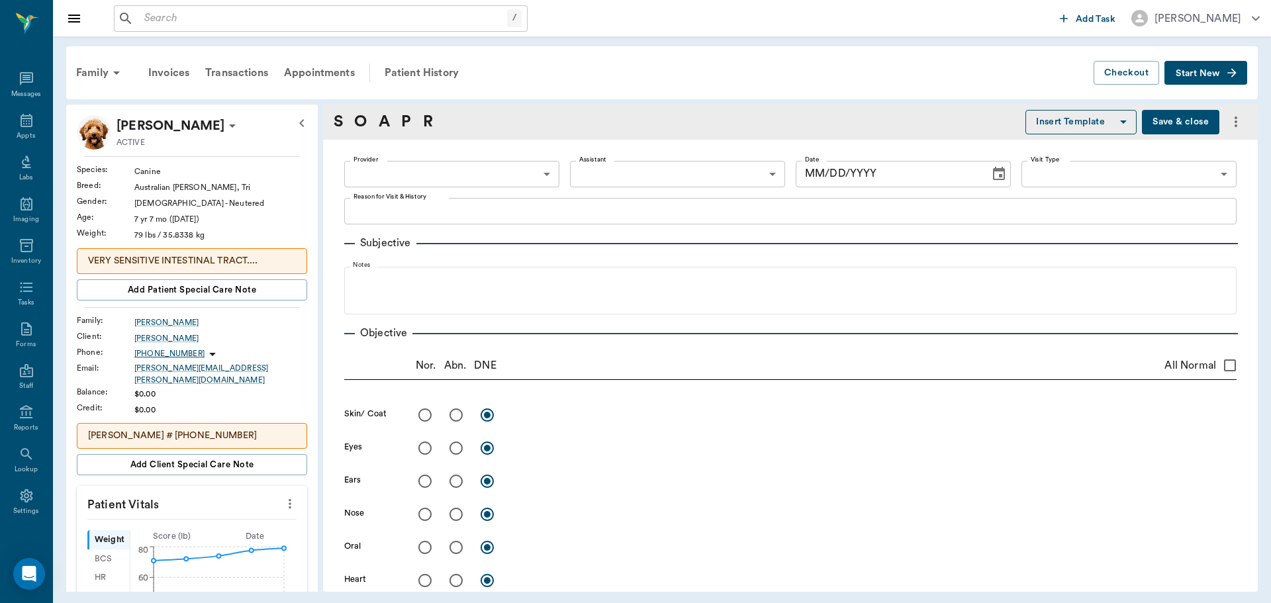
radio input "true"
type textarea "US of abdomen insignificant"
radio input "true"
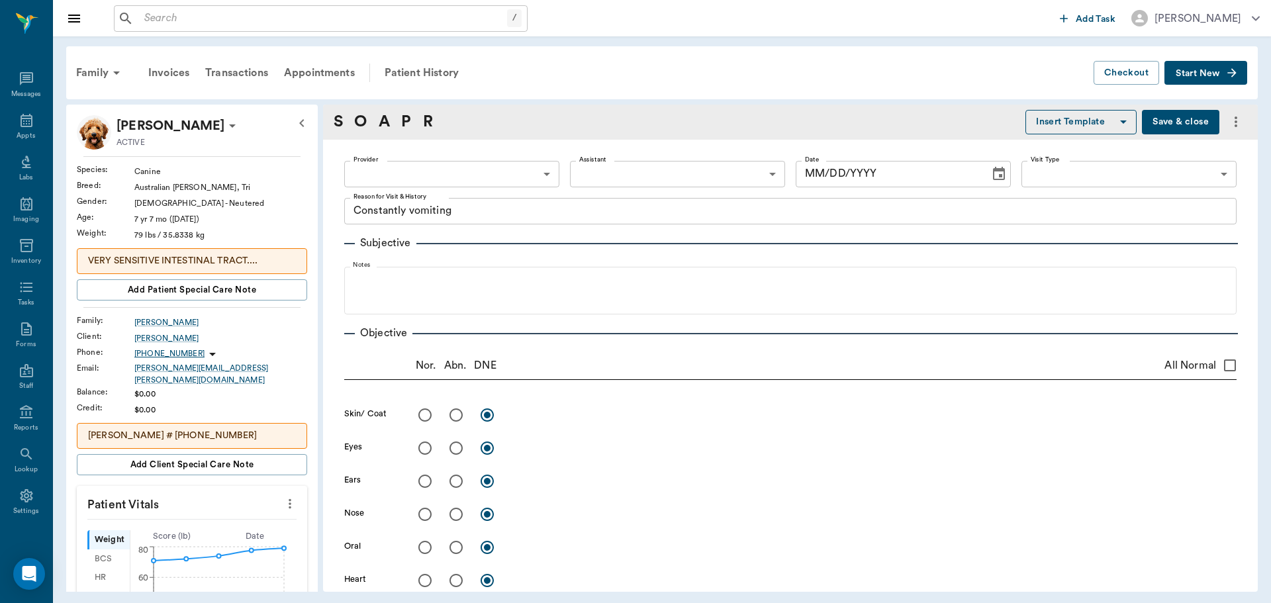
radio input "true"
type textarea "Fecal: normal, negative, smear: low # of motile bacteria"
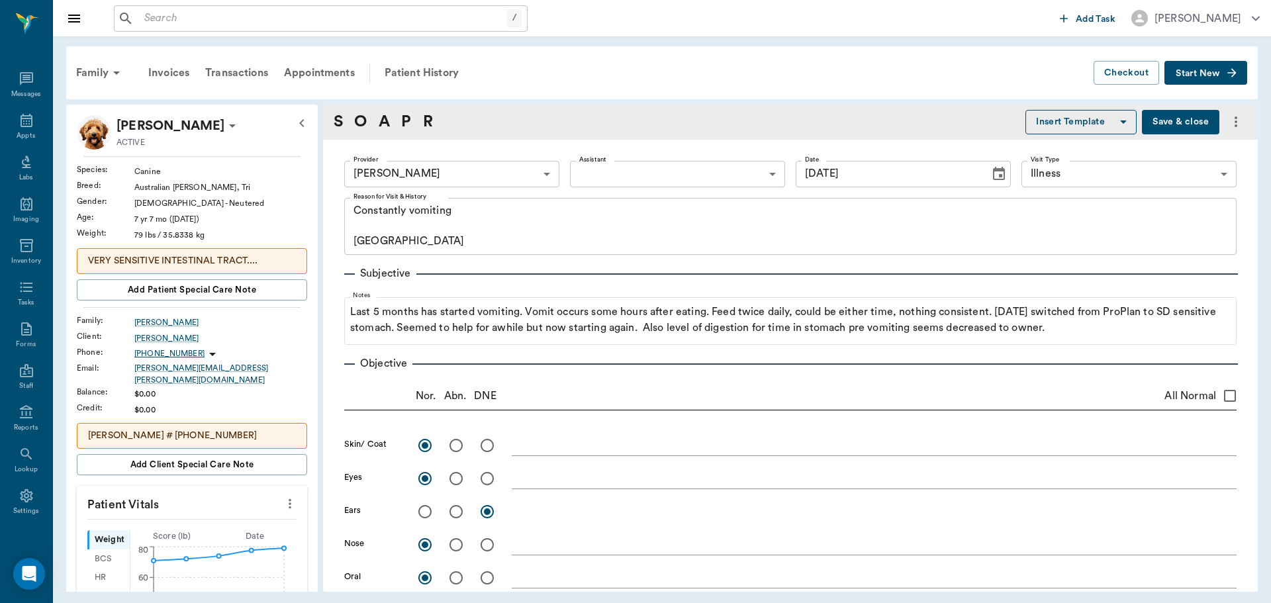
type input "08/26/2025"
click at [1153, 124] on button "Save & close" at bounding box center [1180, 123] width 77 height 26
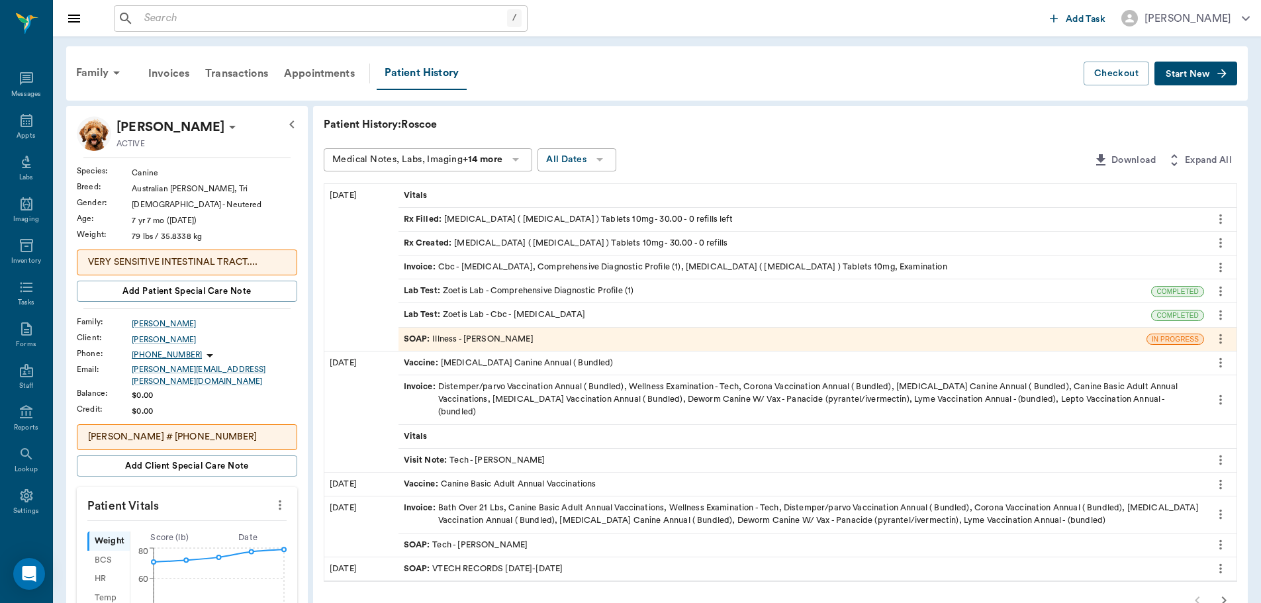
click at [656, 141] on div "Patient History: Roscoe Medical Notes, Labs, Imaging +14 more All Dates Downloa…" at bounding box center [780, 587] width 935 height 962
click at [20, 131] on div "Appts" at bounding box center [26, 136] width 19 height 10
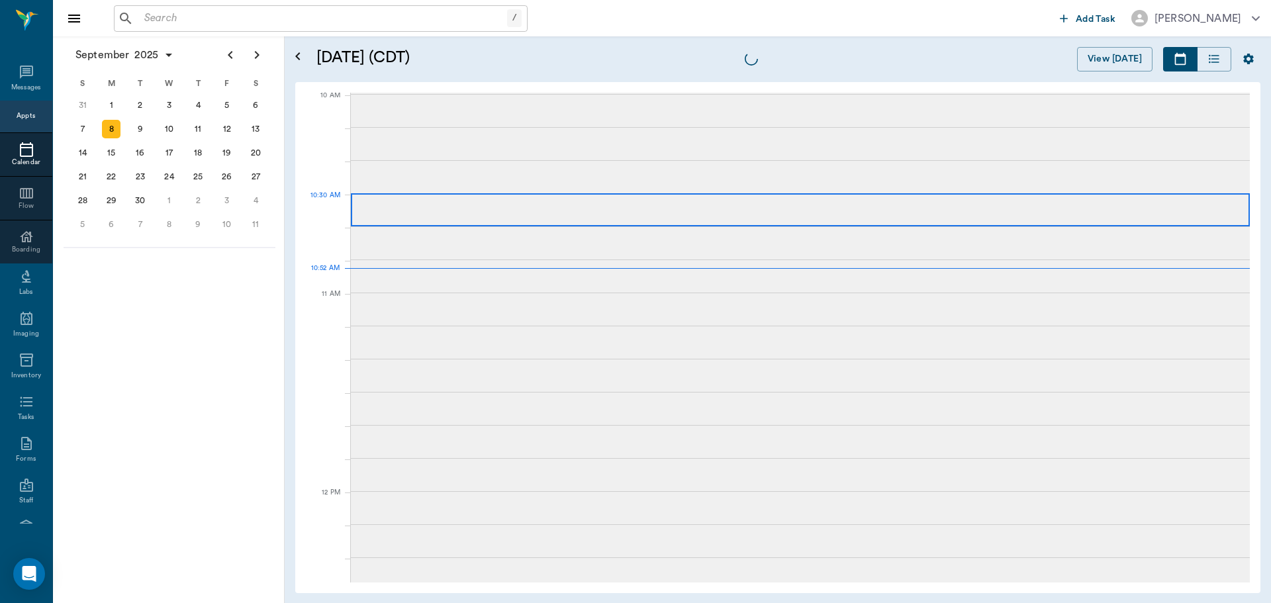
scroll to position [399, 0]
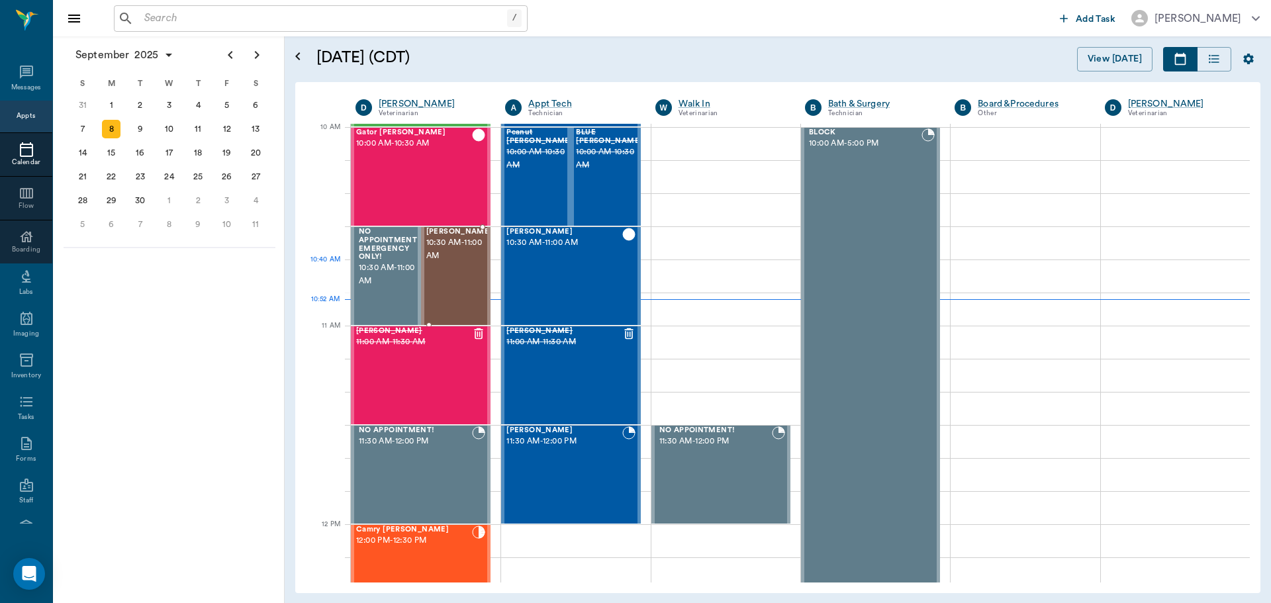
click at [451, 285] on div "Paya Adams 10:30 AM - 11:00 AM" at bounding box center [459, 276] width 66 height 97
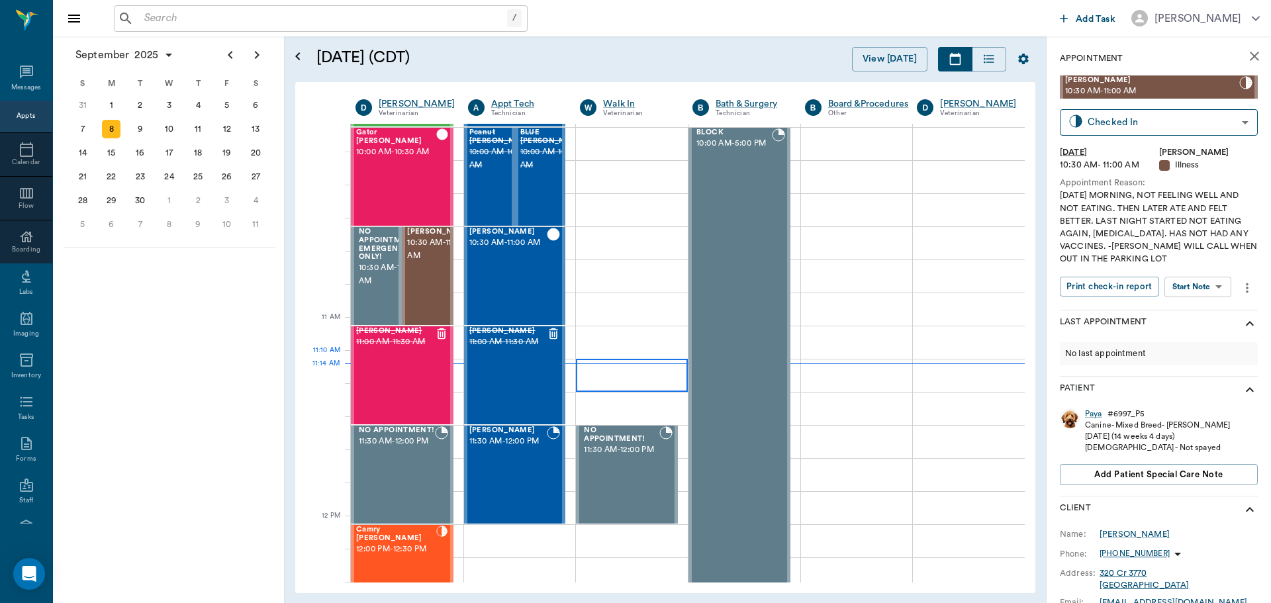
scroll to position [465, 0]
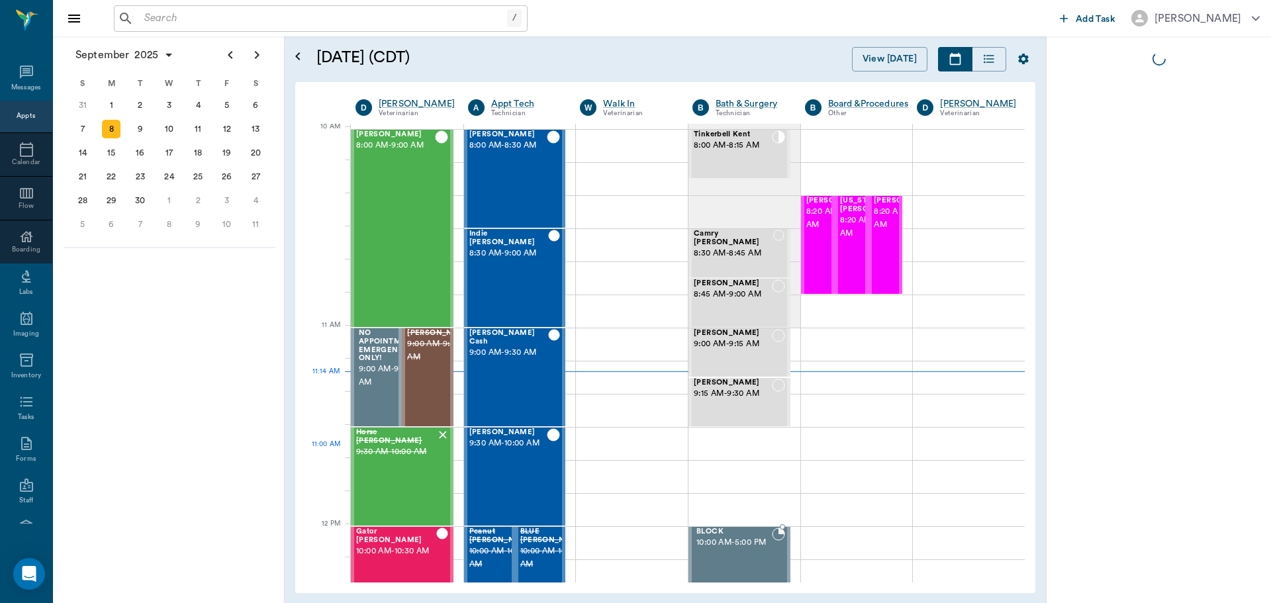
scroll to position [399, 0]
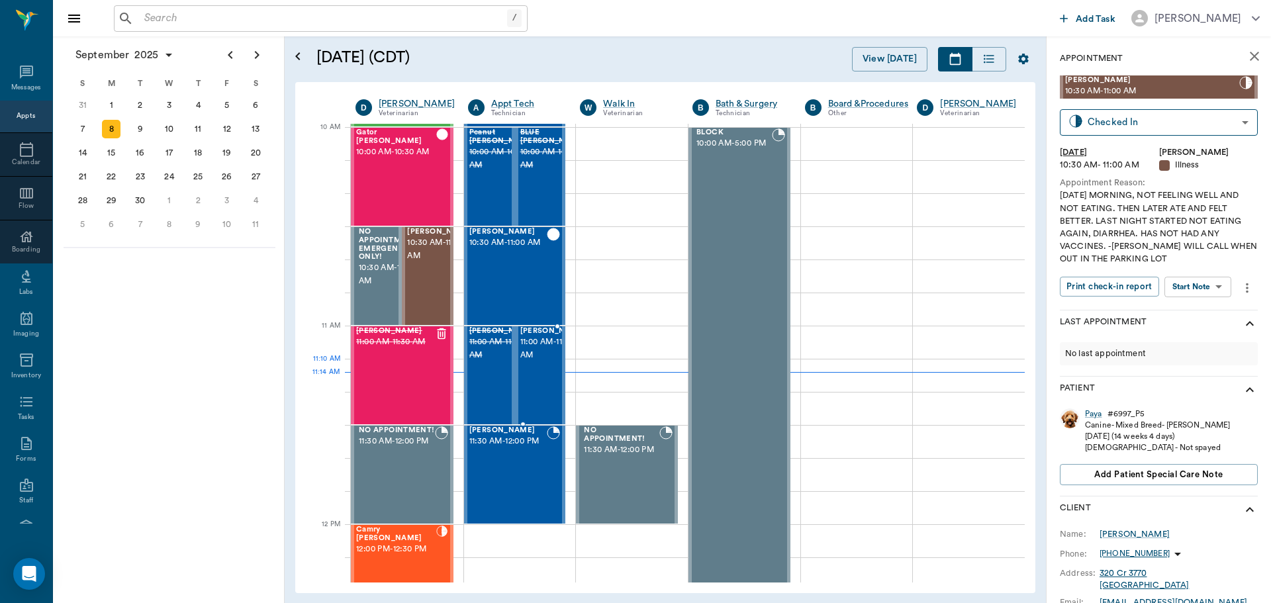
click at [548, 362] on span "11:00 AM - 11:30 AM" at bounding box center [553, 349] width 66 height 26
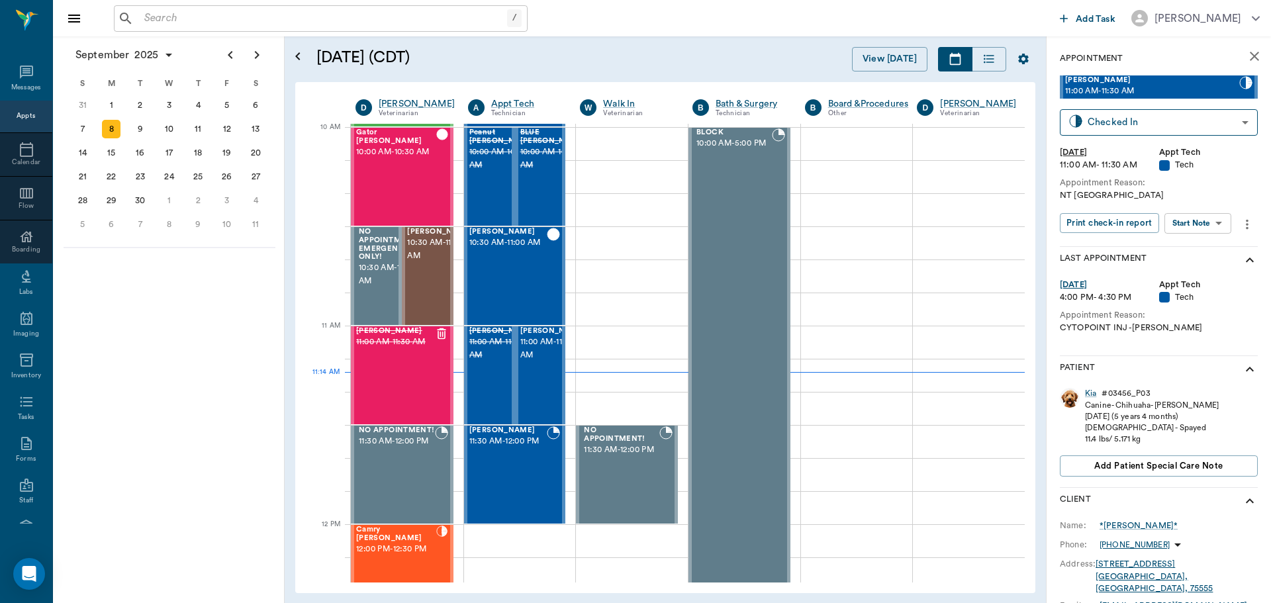
click at [1204, 233] on body "/ ​ Add Task [PERSON_NAME] Nectar Messages Appts Calendar Flow Boarding Labs Im…" at bounding box center [635, 301] width 1271 height 603
click at [1200, 244] on button "Start SOAP" at bounding box center [1183, 250] width 45 height 15
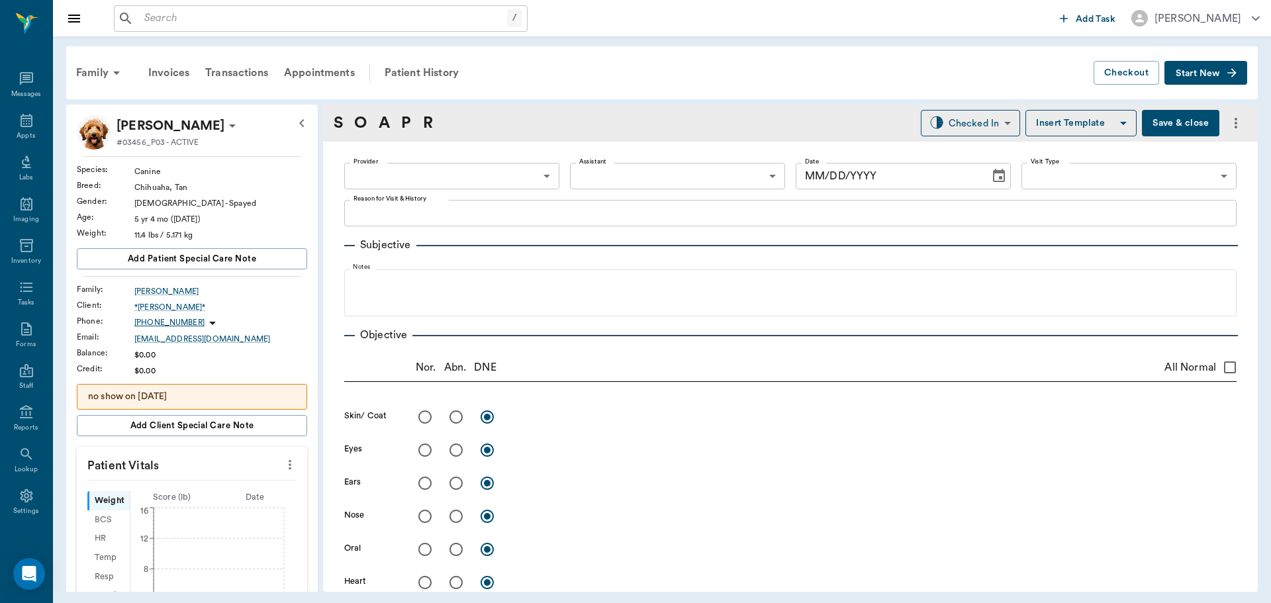
type input "63ec2f075fda476ae8351a4c"
type input "65d2be4f46e3a538d89b8c1a"
type textarea "NT [GEOGRAPHIC_DATA]"
type input "[DATE]"
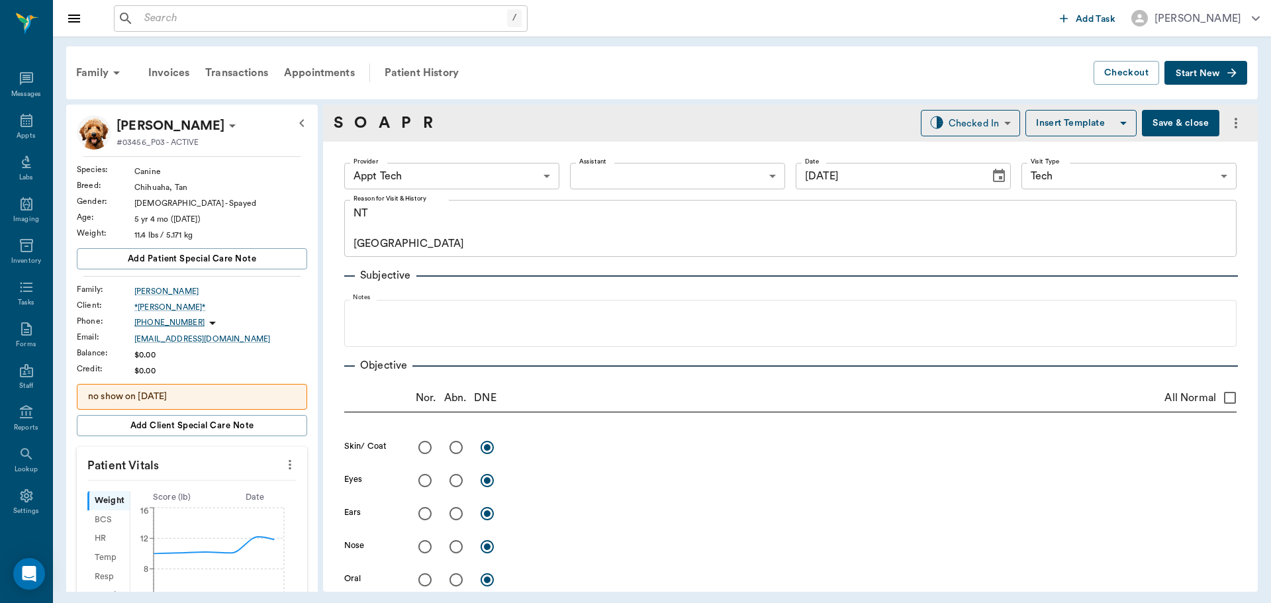
drag, startPoint x: 282, startPoint y: 462, endPoint x: 249, endPoint y: 468, distance: 33.8
click at [283, 462] on icon "more" at bounding box center [290, 465] width 15 height 16
click at [238, 476] on li "Enter Vitals" at bounding box center [224, 487] width 132 height 24
click at [204, 497] on input "text" at bounding box center [191, 504] width 115 height 26
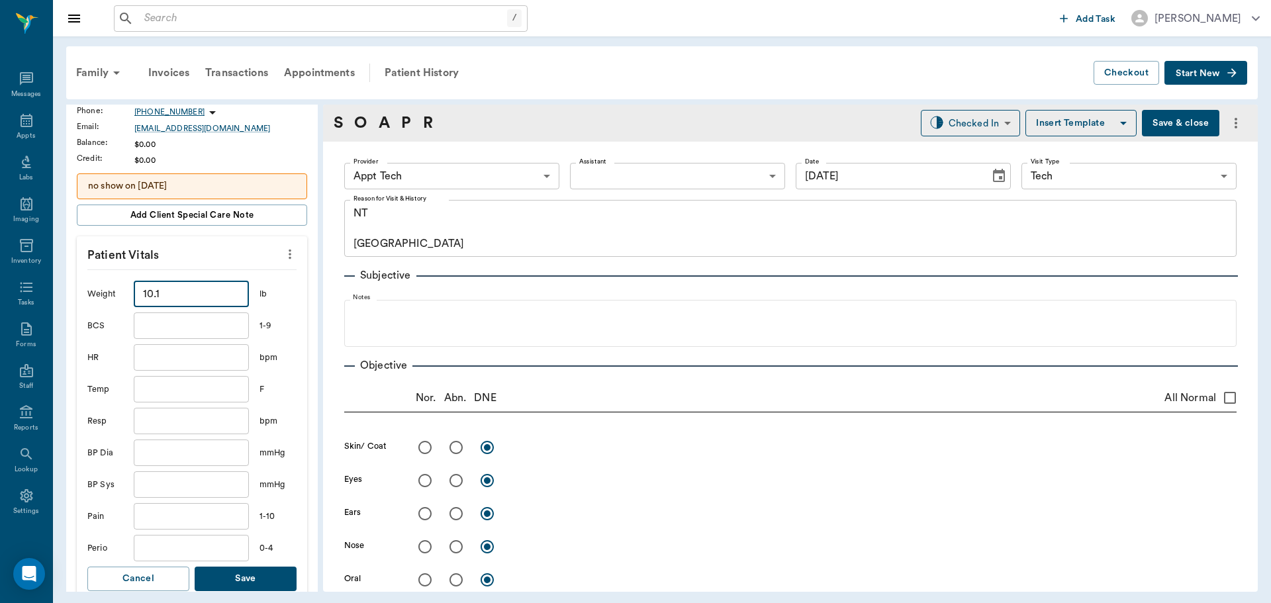
scroll to position [265, 0]
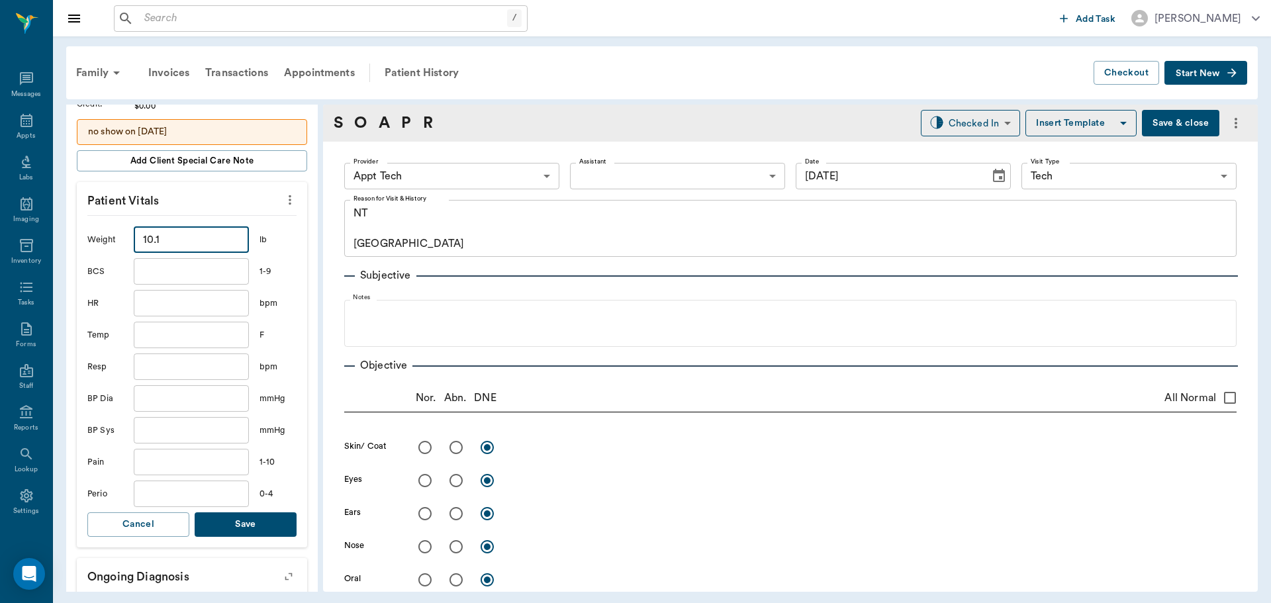
type input "10.1"
click at [236, 519] on button "Save" at bounding box center [246, 525] width 102 height 24
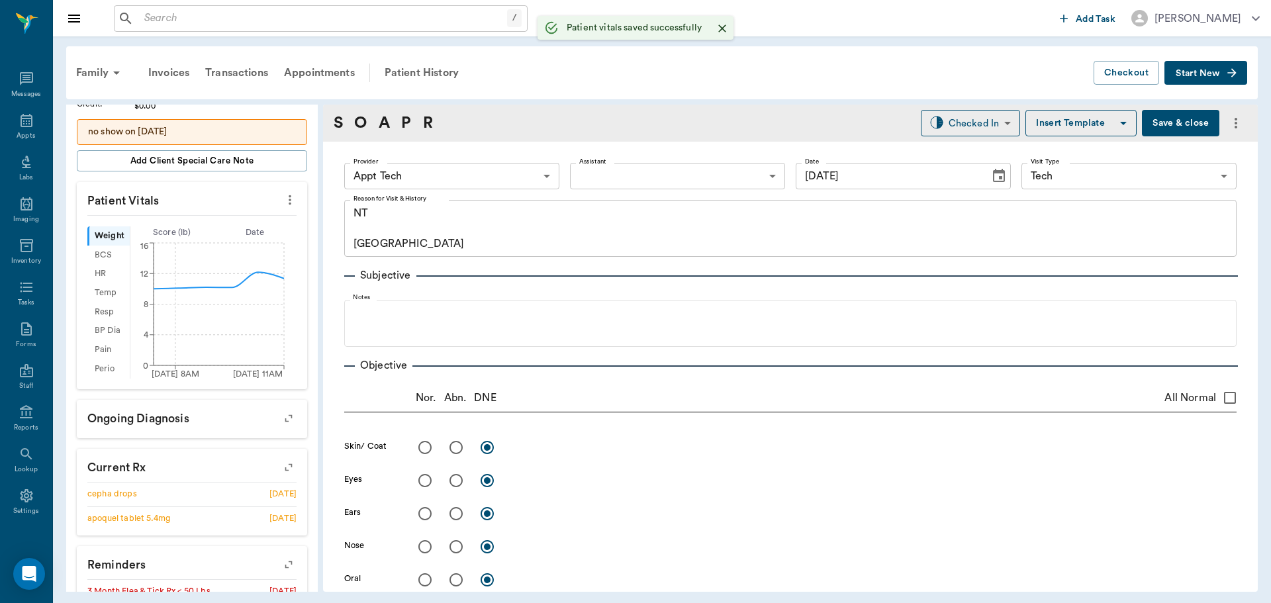
click at [425, 175] on body "/ ​ Add Task [PERSON_NAME] Nectar Messages Appts Labs Imaging Inventory Tasks F…" at bounding box center [635, 301] width 1271 height 603
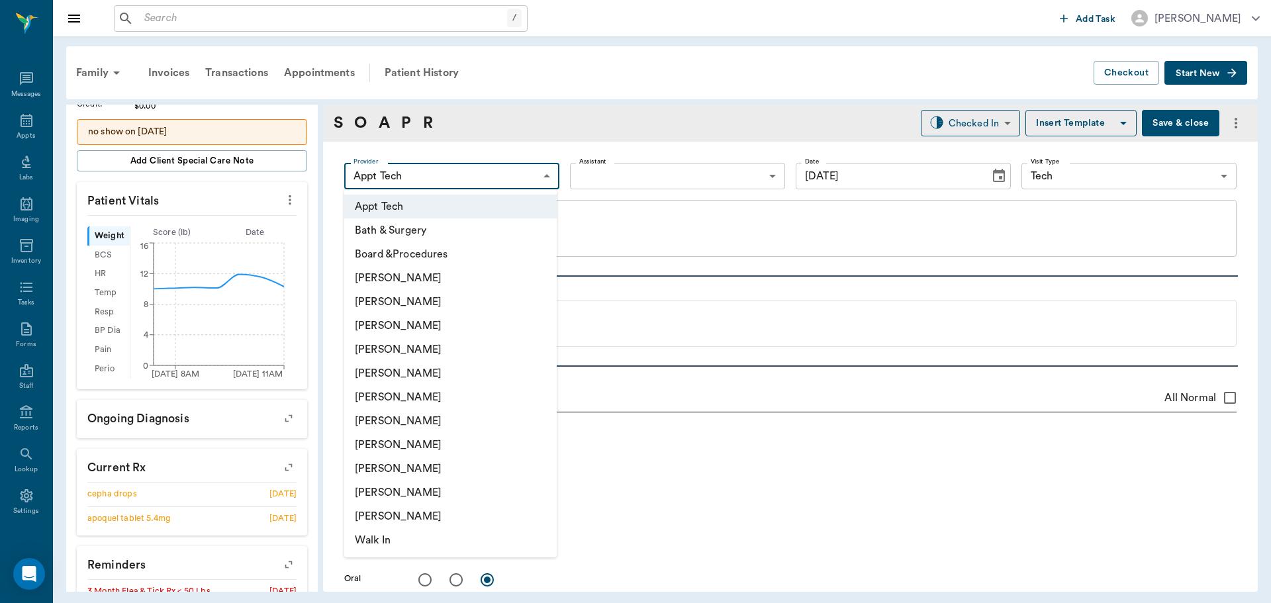
click at [444, 424] on li "[PERSON_NAME]" at bounding box center [450, 421] width 213 height 24
type input "682b670d8bdc6f7f8feef3db"
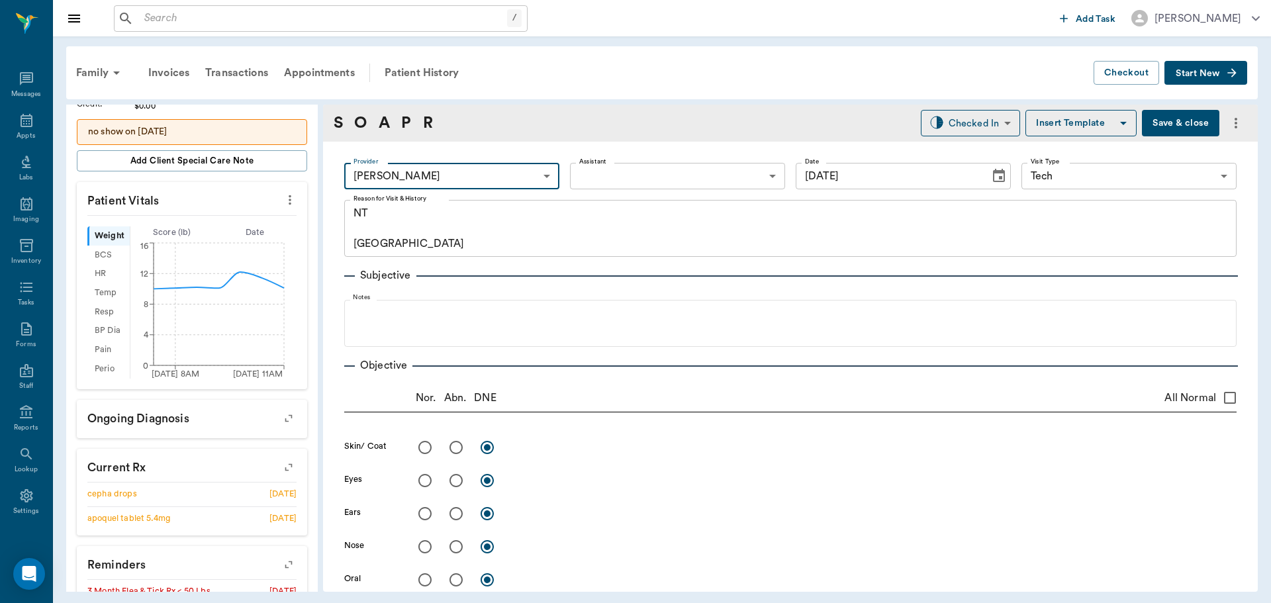
click at [598, 174] on body "/ ​ Add Task [PERSON_NAME] Nectar Messages Appts Labs Imaging Inventory Tasks F…" at bounding box center [635, 301] width 1271 height 603
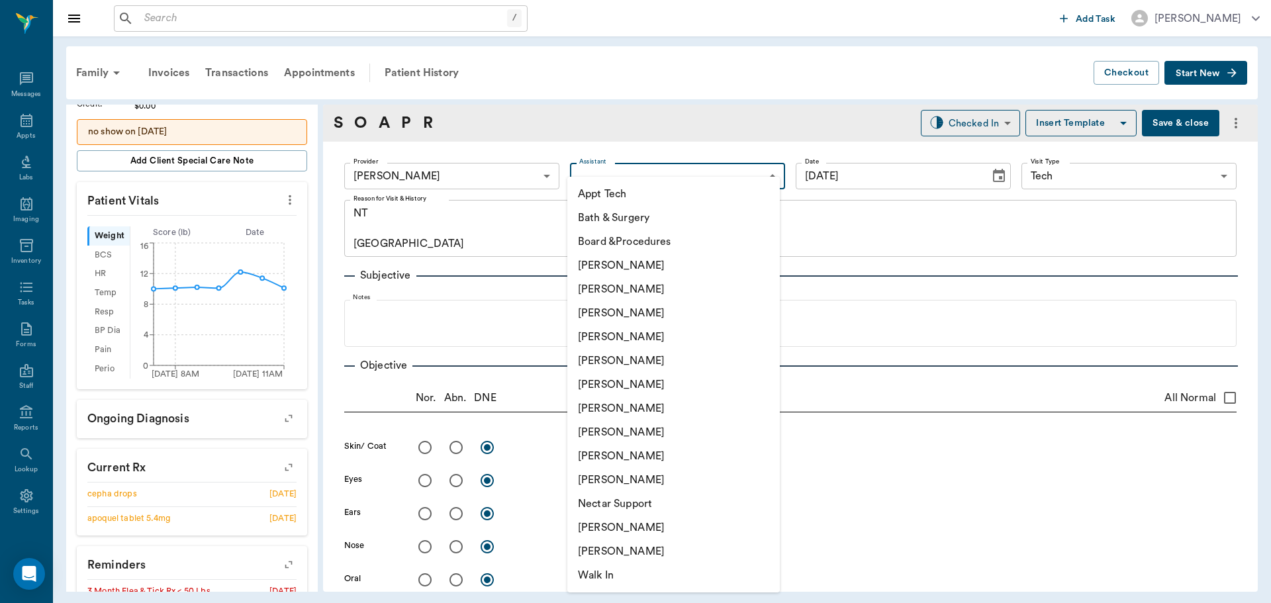
click at [597, 196] on li "Appt Tech" at bounding box center [673, 194] width 213 height 24
type input "63ec2f075fda476ae8351a4c"
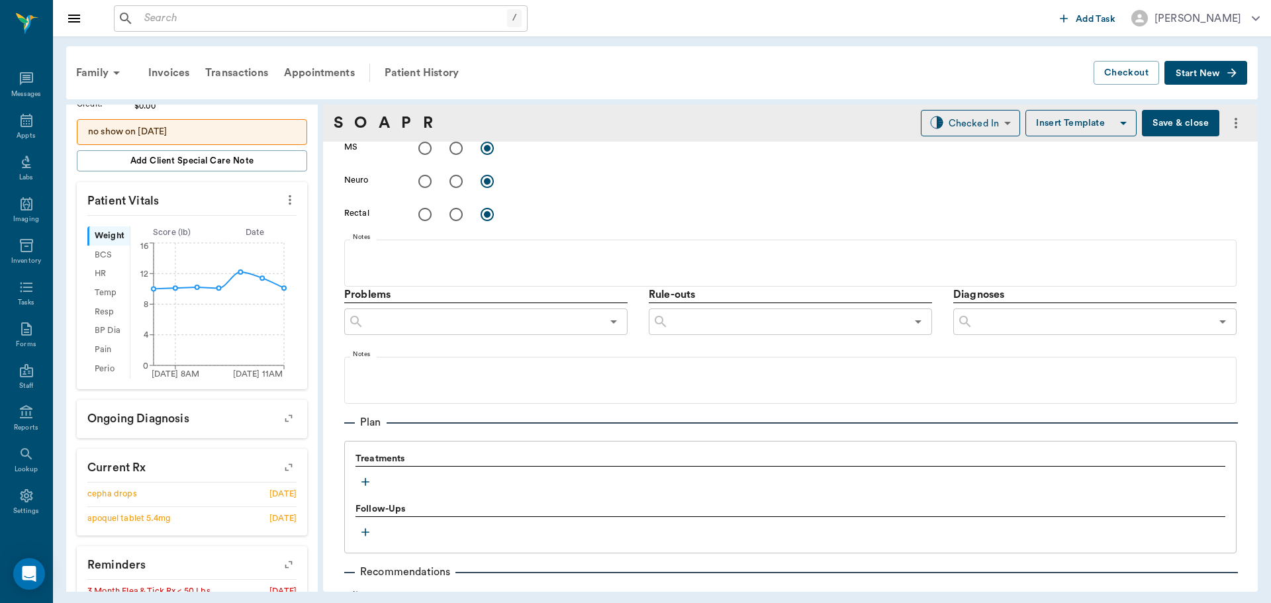
scroll to position [662, 0]
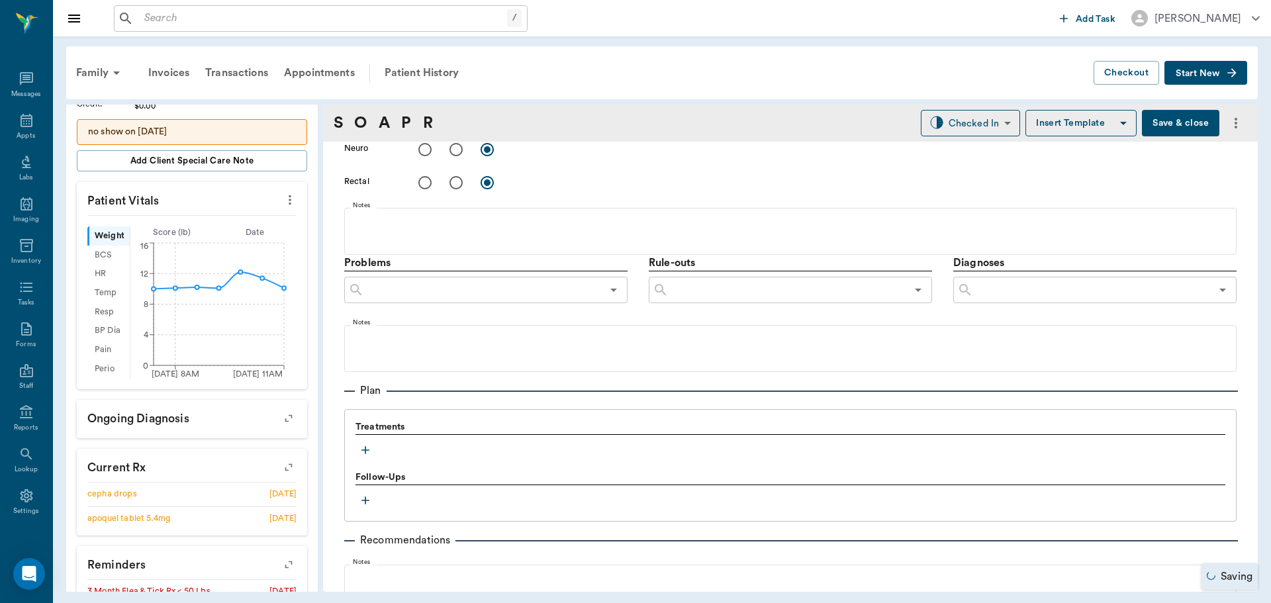
click at [364, 446] on icon "button" at bounding box center [365, 450] width 13 height 13
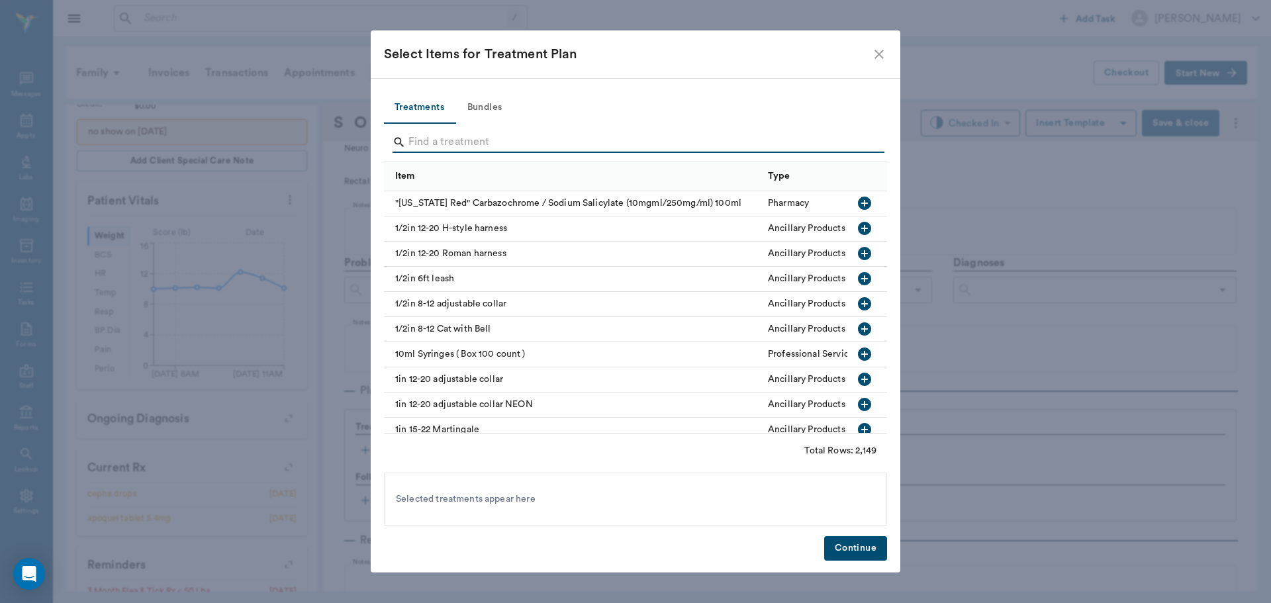
click at [507, 138] on input "Search" at bounding box center [637, 142] width 456 height 21
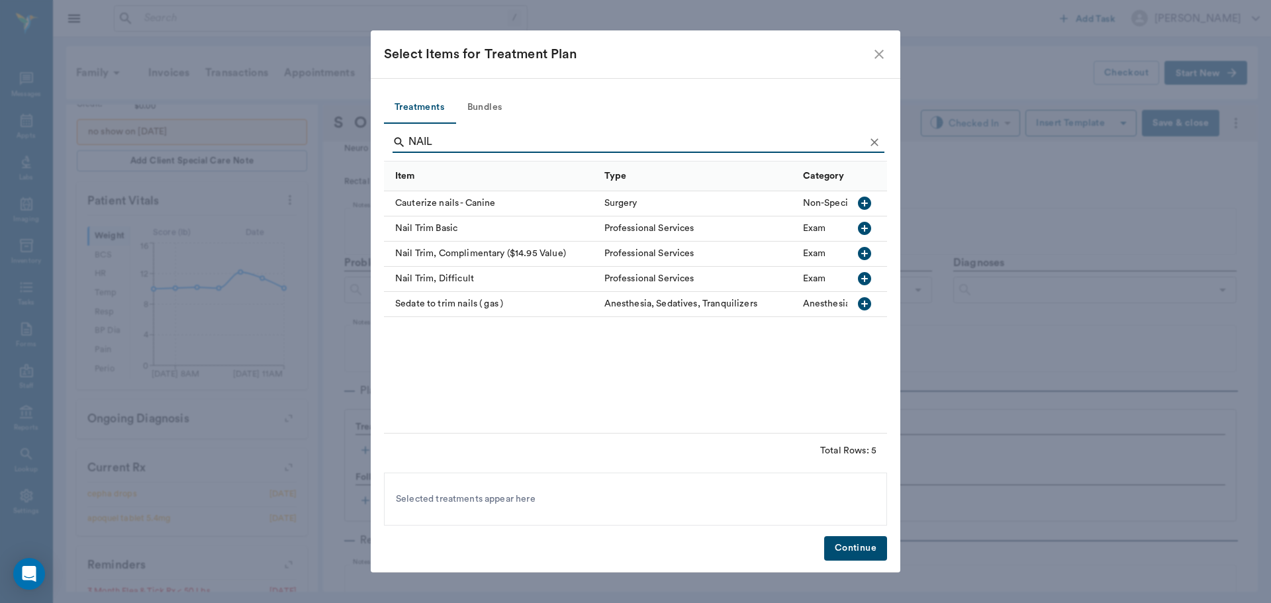
type input "NAIL"
click at [871, 228] on icon "button" at bounding box center [865, 228] width 16 height 16
click at [852, 552] on button "Continue" at bounding box center [855, 548] width 63 height 24
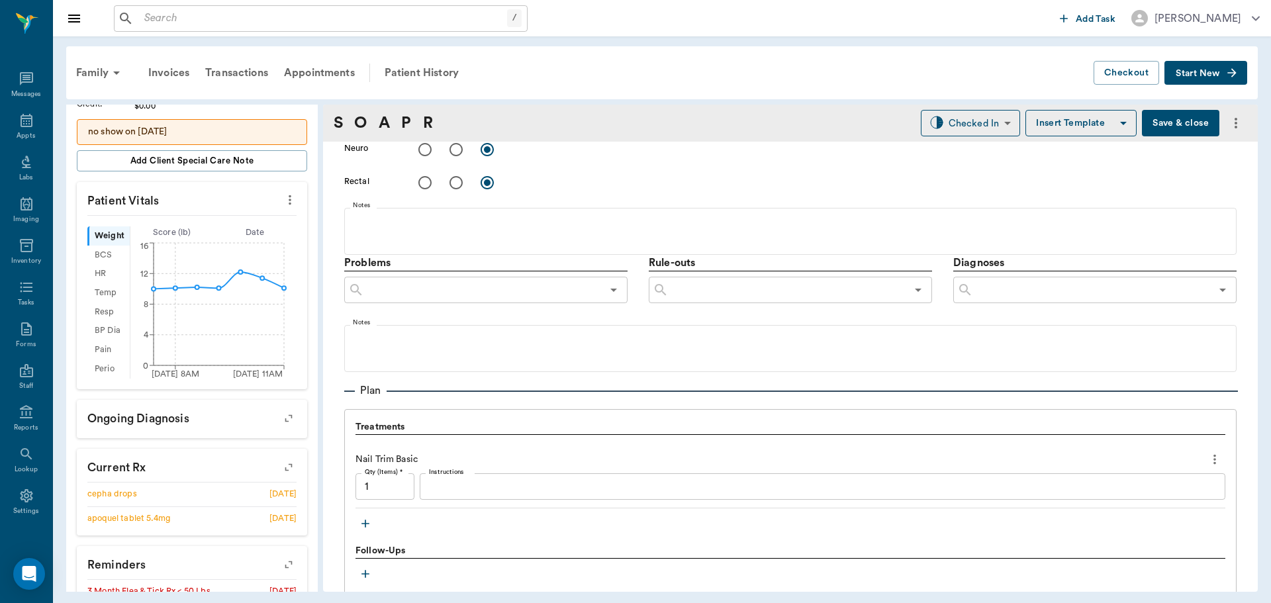
click at [926, 137] on div "S O A P R Checked In CHECKED_IN ​ Insert Template Save & close" at bounding box center [790, 123] width 935 height 37
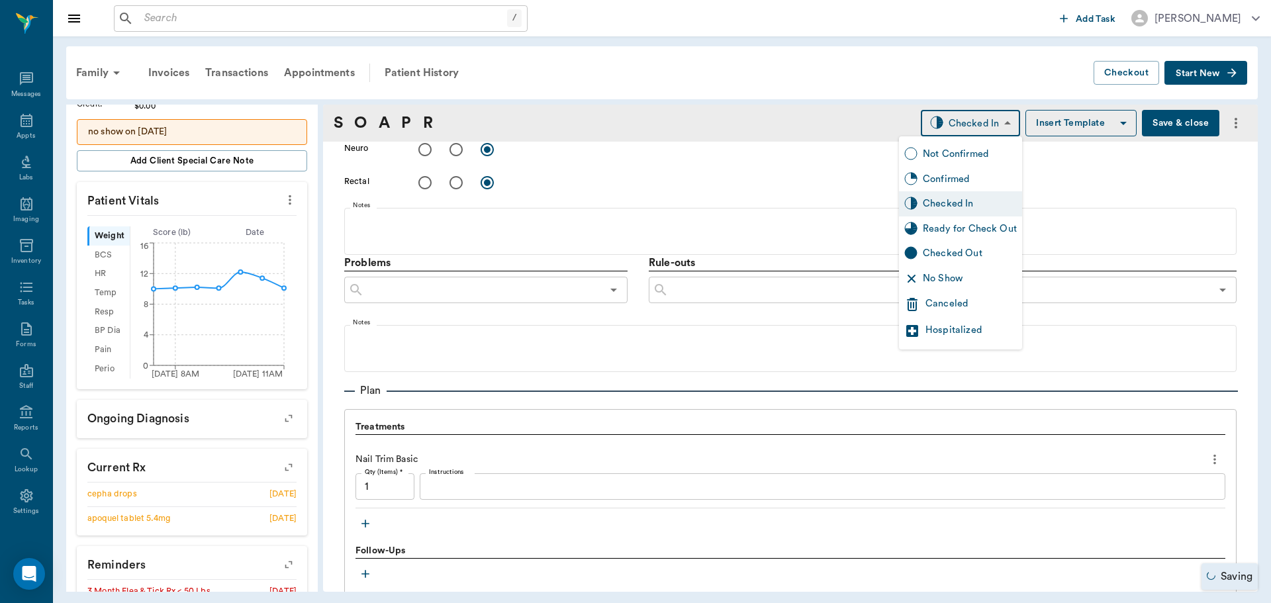
click at [924, 130] on body "/ ​ Add Task Dr. Bert Ellsworth Nectar Messages Appts Labs Imaging Inventory Ta…" at bounding box center [635, 301] width 1271 height 603
click at [925, 222] on div "Ready for Check Out" at bounding box center [970, 229] width 94 height 15
type input "READY_TO_CHECKOUT"
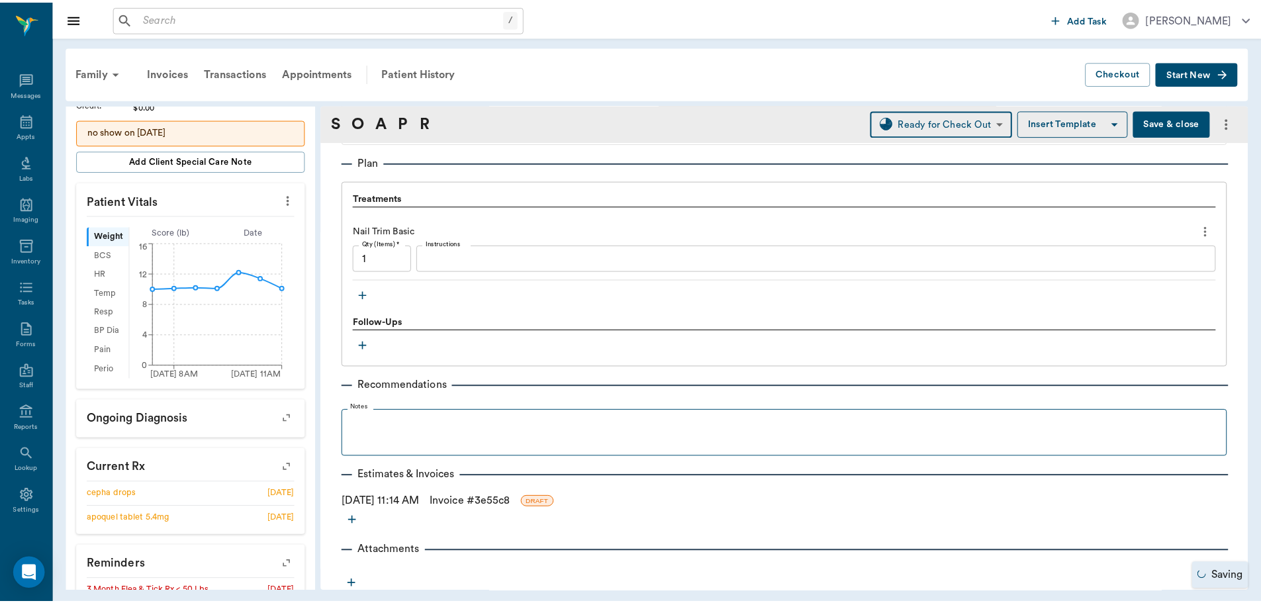
scroll to position [893, 0]
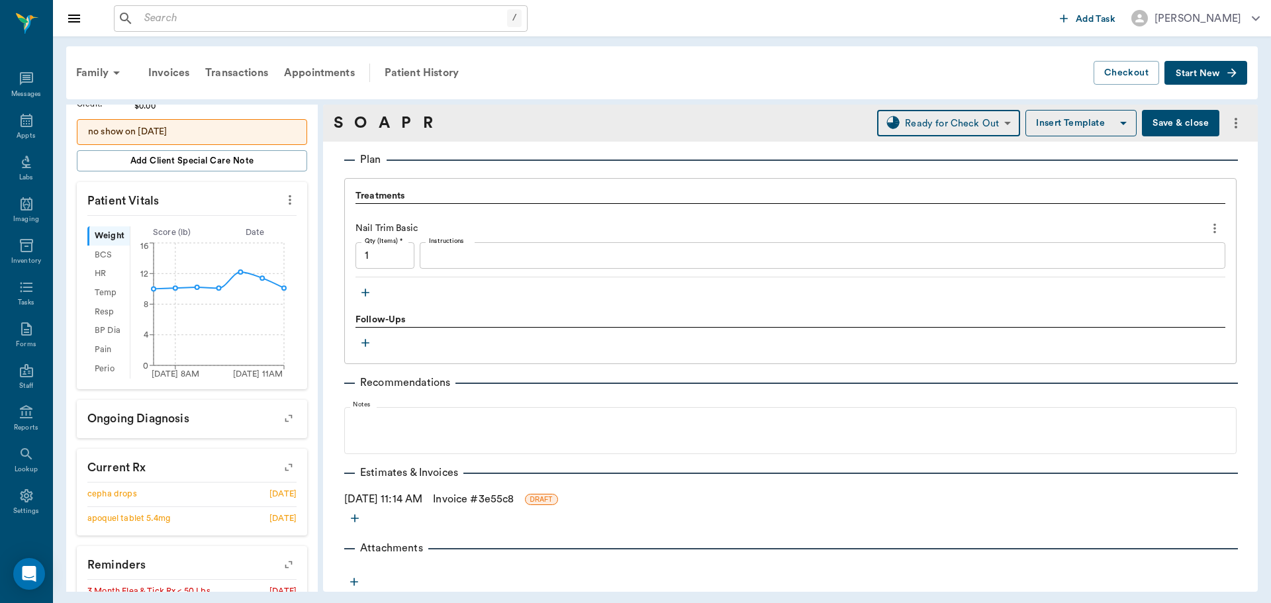
click at [474, 503] on link "Invoice # 3e55c8" at bounding box center [473, 499] width 81 height 16
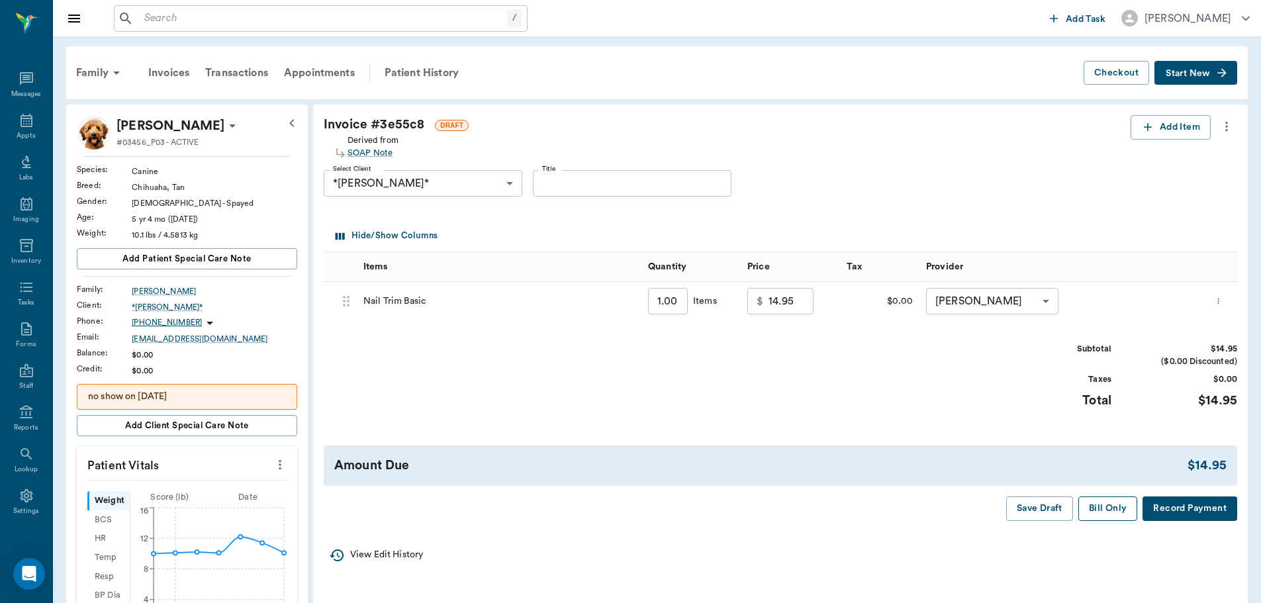
click at [1099, 505] on button "Bill Only" at bounding box center [1109, 509] width 60 height 24
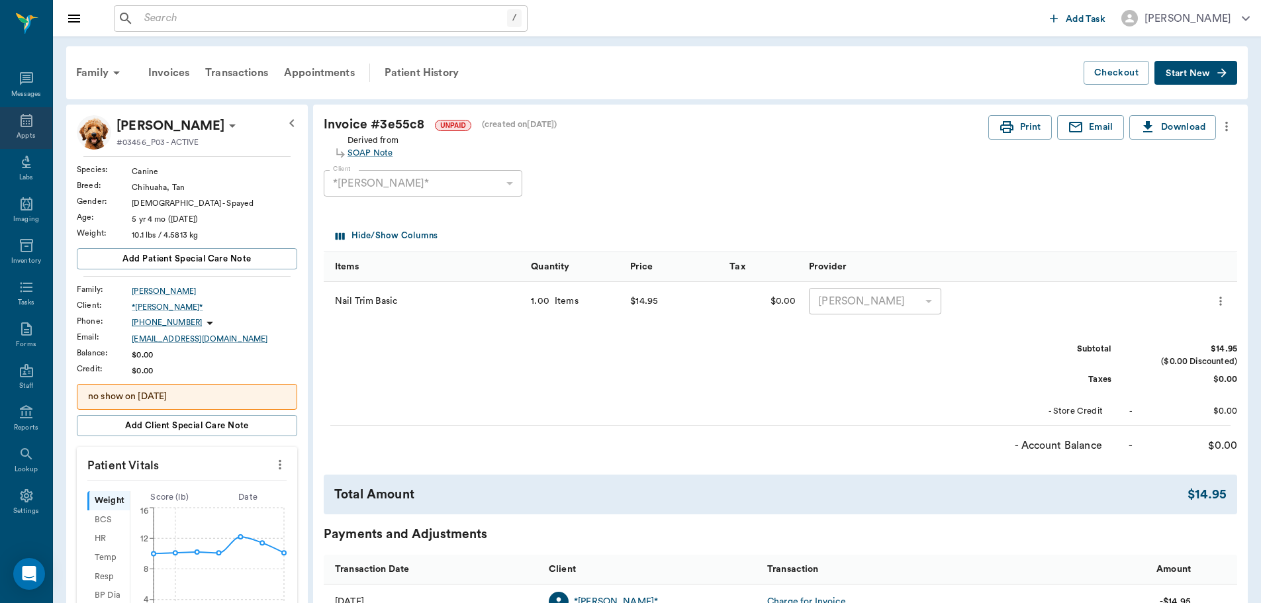
click at [19, 122] on icon at bounding box center [27, 121] width 16 height 16
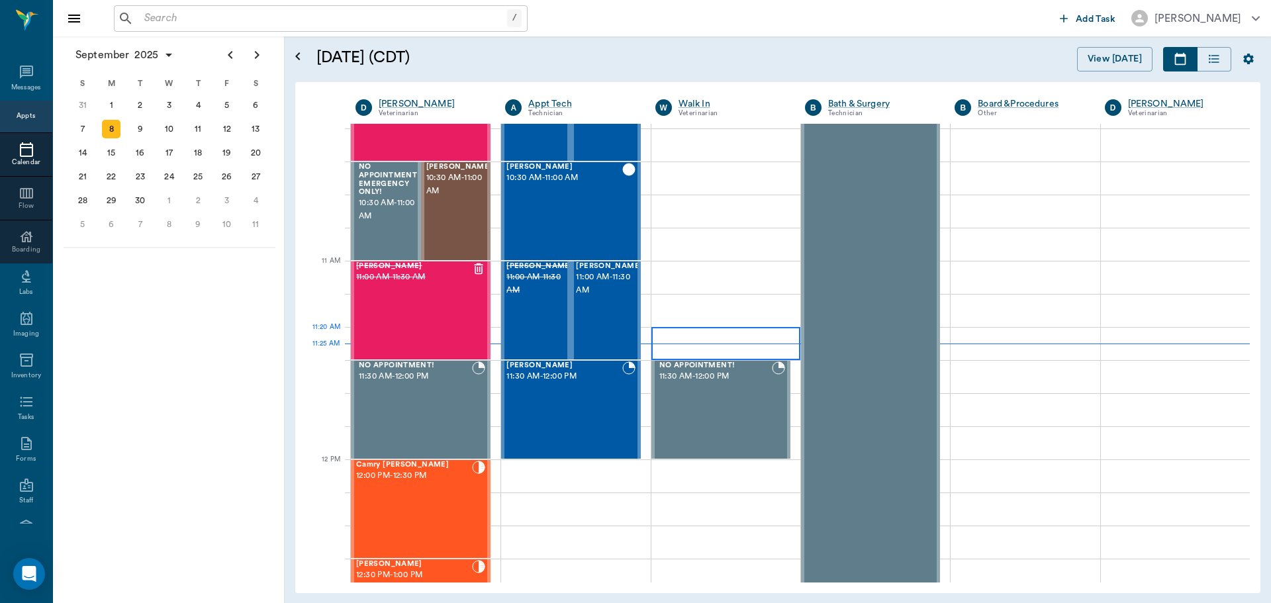
scroll to position [398, 0]
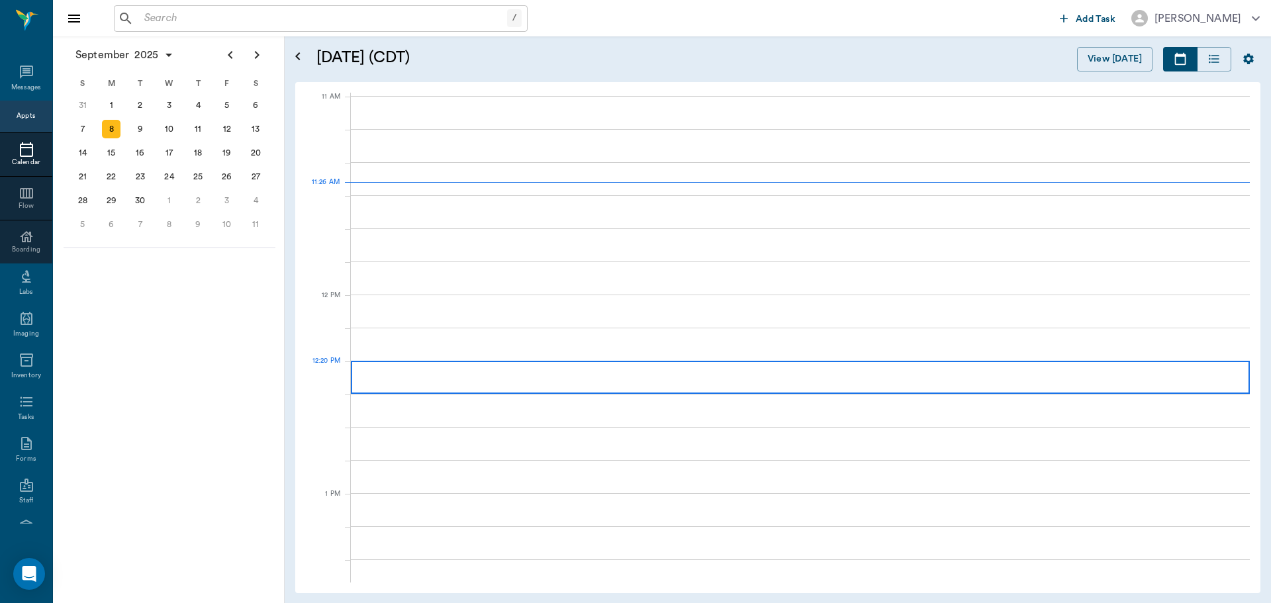
scroll to position [597, 0]
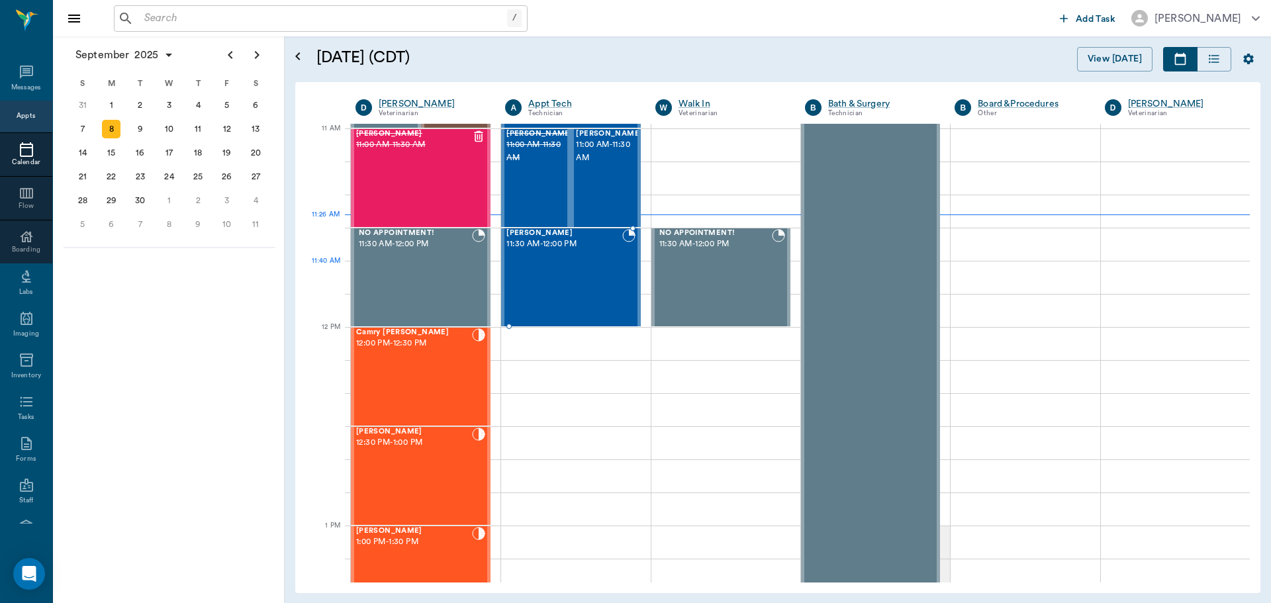
click at [552, 271] on div "[PERSON_NAME] 11:30 AM - 12:00 PM" at bounding box center [564, 277] width 115 height 97
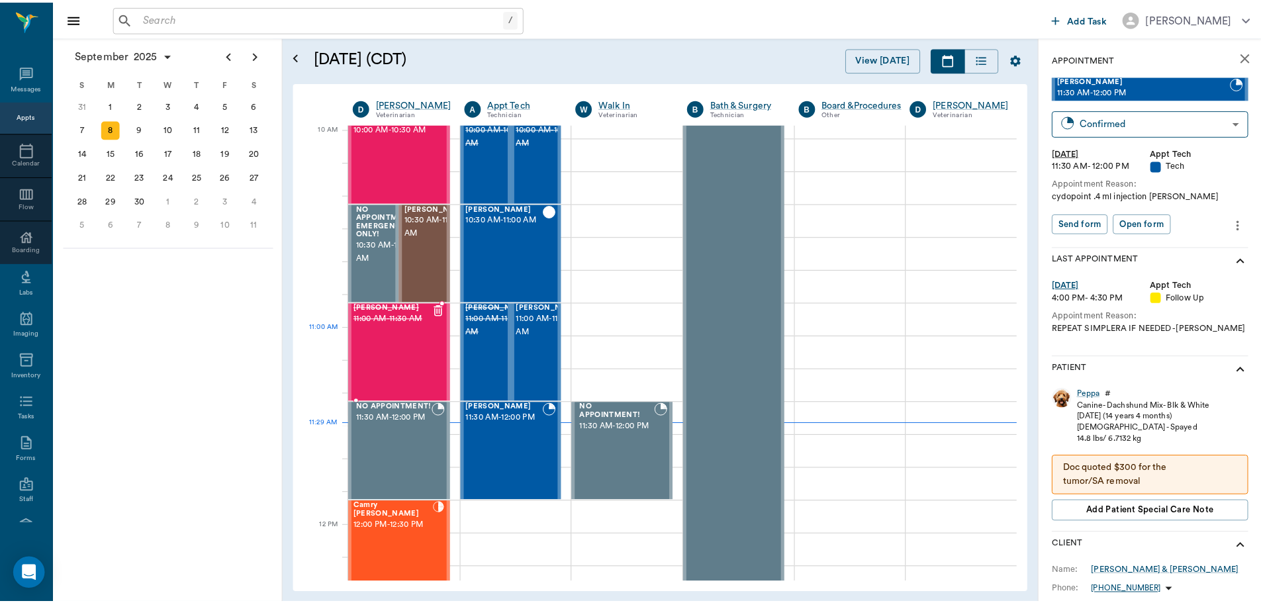
scroll to position [398, 0]
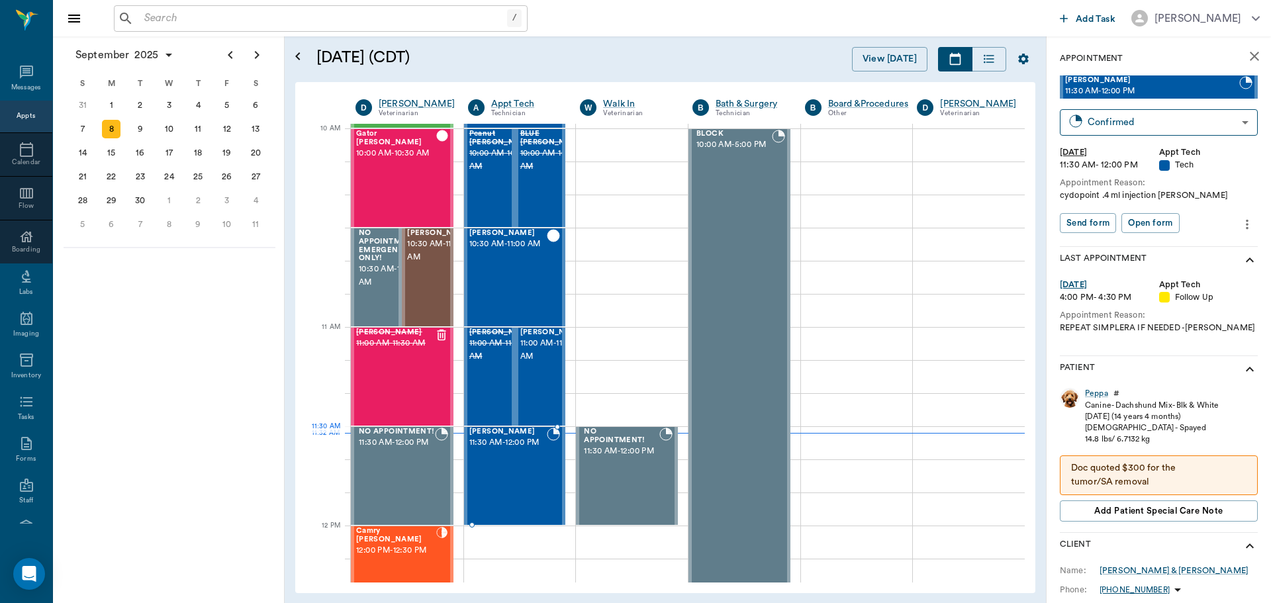
click at [547, 469] on div at bounding box center [553, 476] width 13 height 97
click at [1100, 395] on div "Peppa" at bounding box center [1096, 393] width 23 height 11
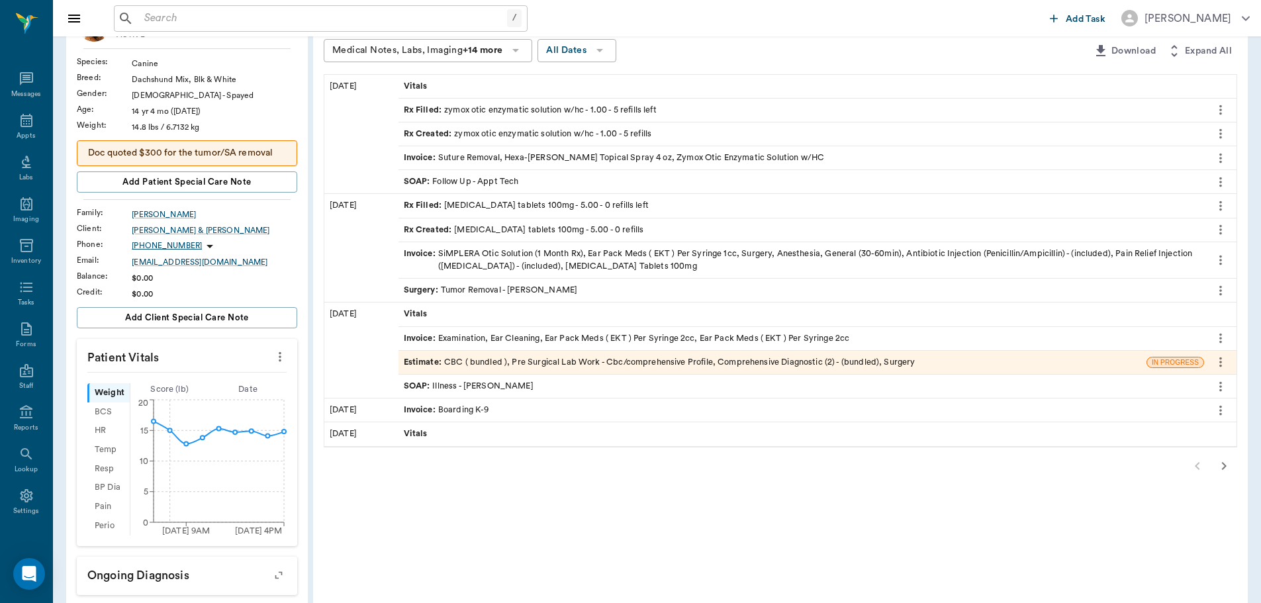
scroll to position [132, 0]
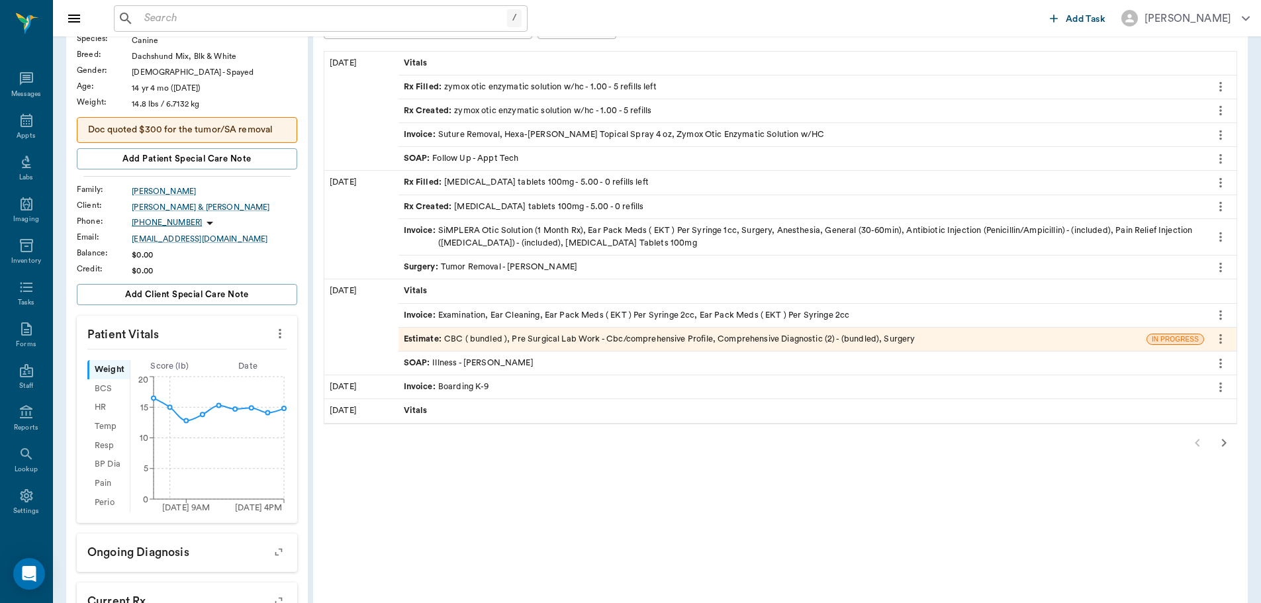
click at [1224, 437] on icon "button" at bounding box center [1224, 443] width 16 height 16
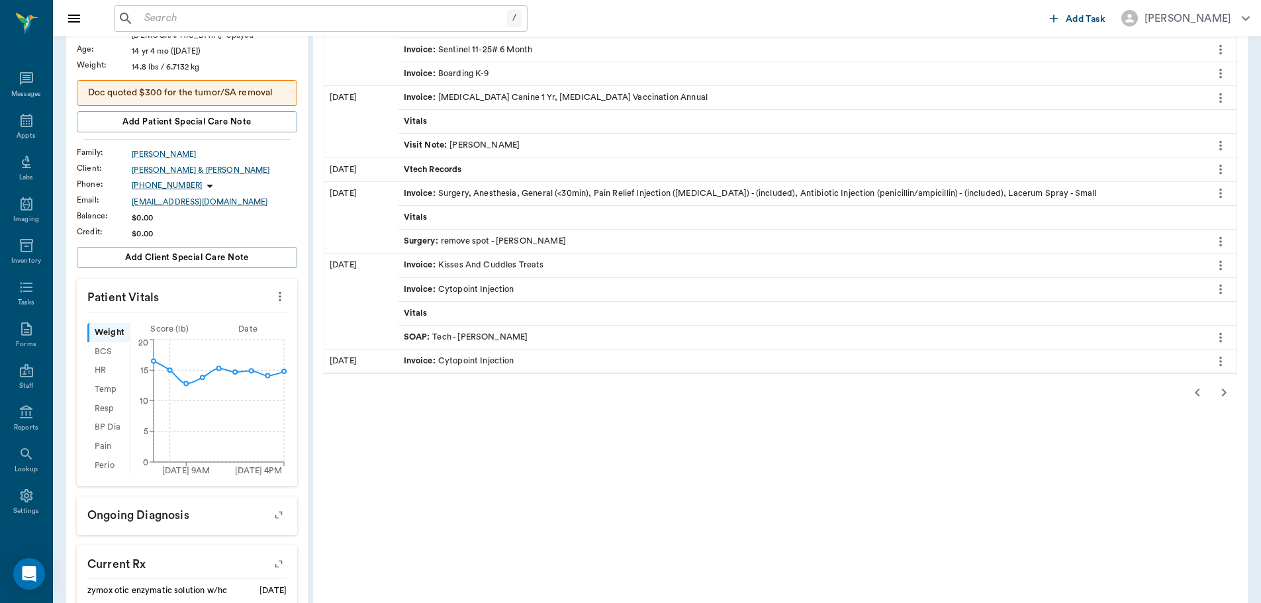
scroll to position [199, 0]
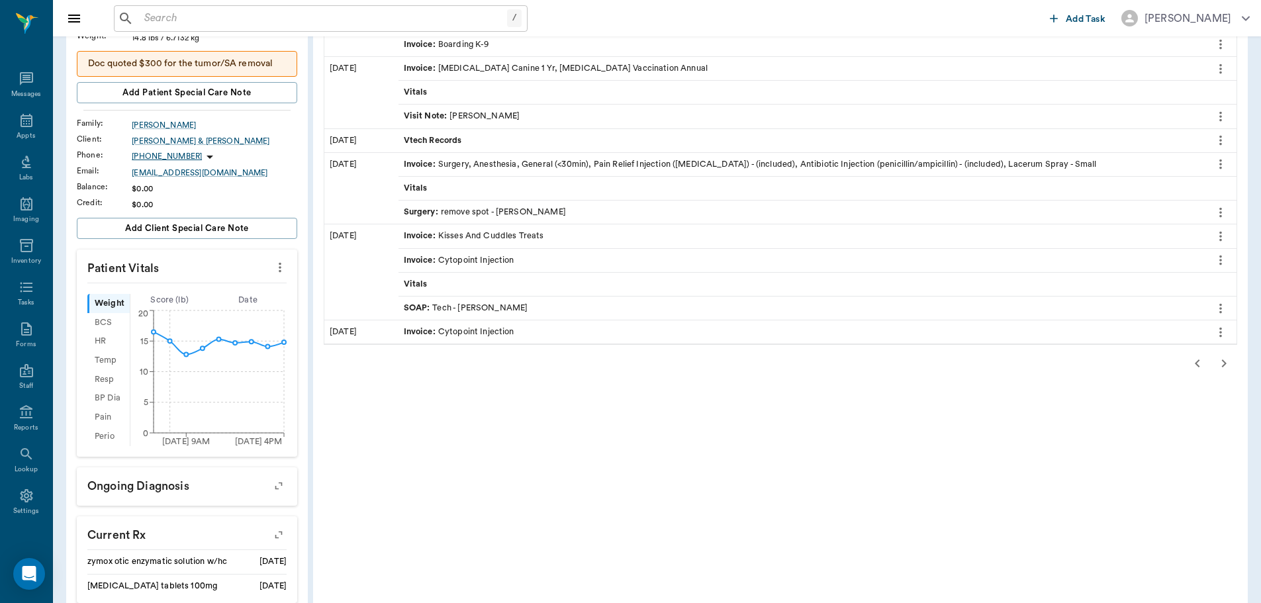
click at [1218, 366] on icon "button" at bounding box center [1224, 364] width 16 height 16
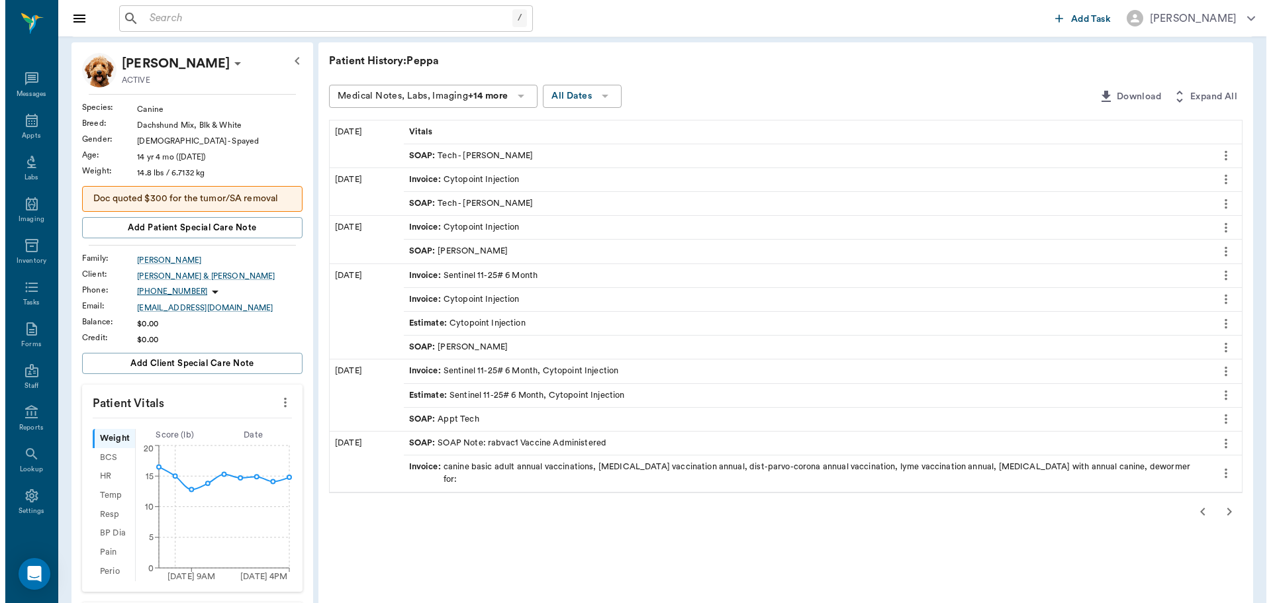
scroll to position [0, 0]
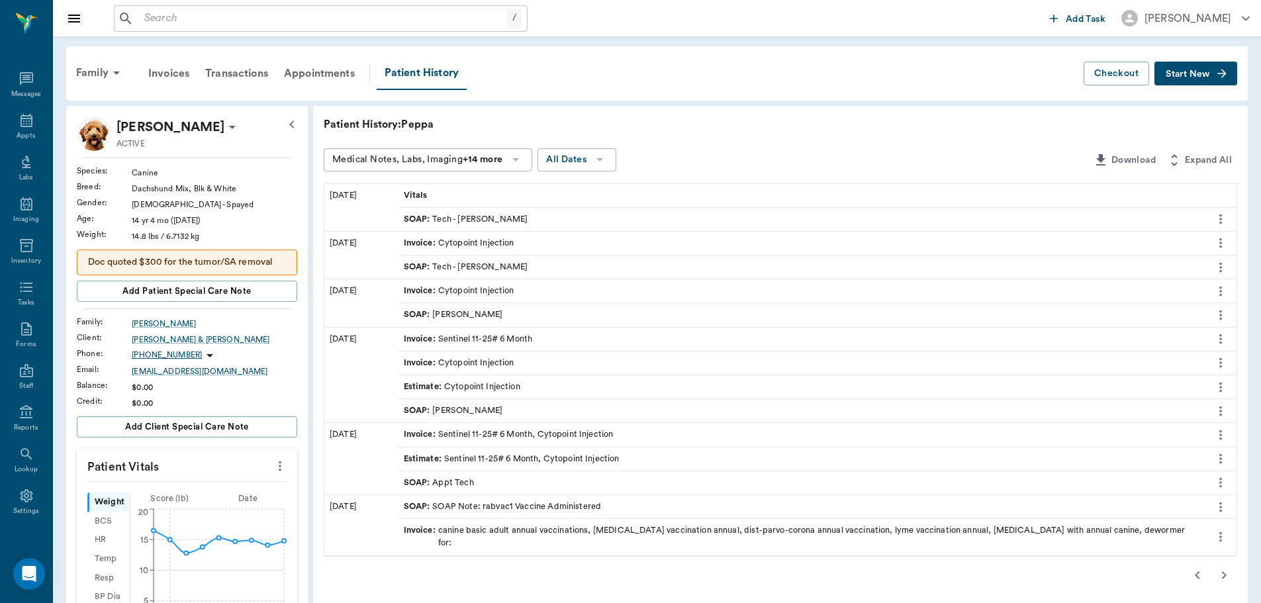
click at [1199, 567] on icon "button" at bounding box center [1198, 575] width 16 height 16
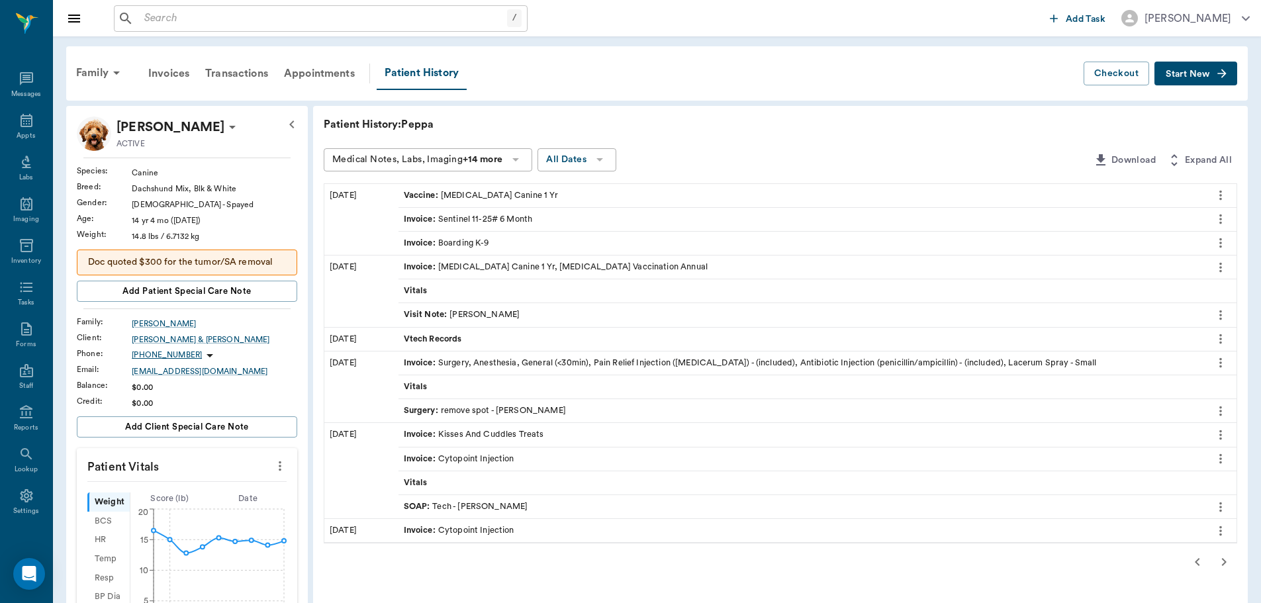
click at [1199, 565] on icon "button" at bounding box center [1197, 562] width 5 height 8
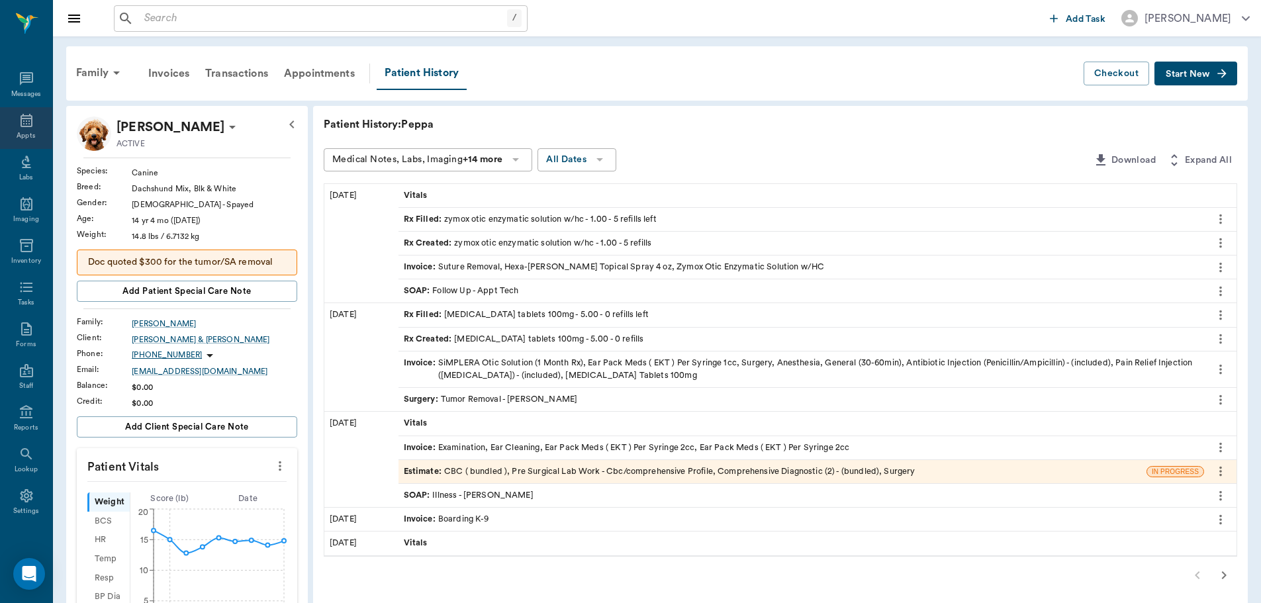
click at [28, 124] on icon at bounding box center [27, 121] width 16 height 16
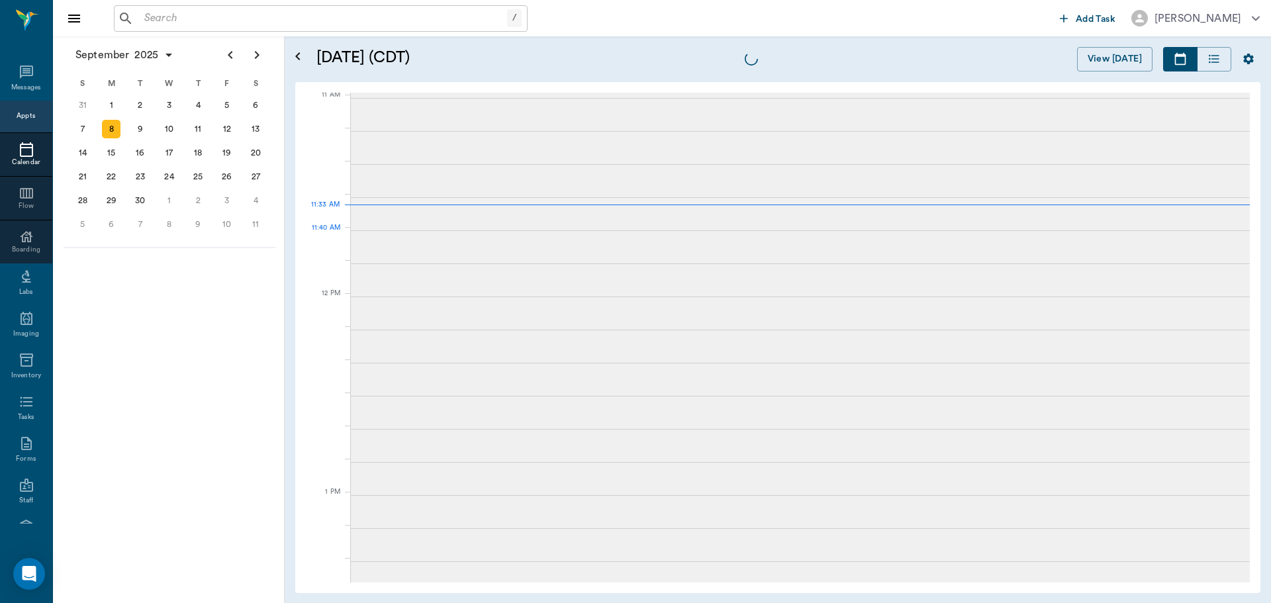
scroll to position [598, 0]
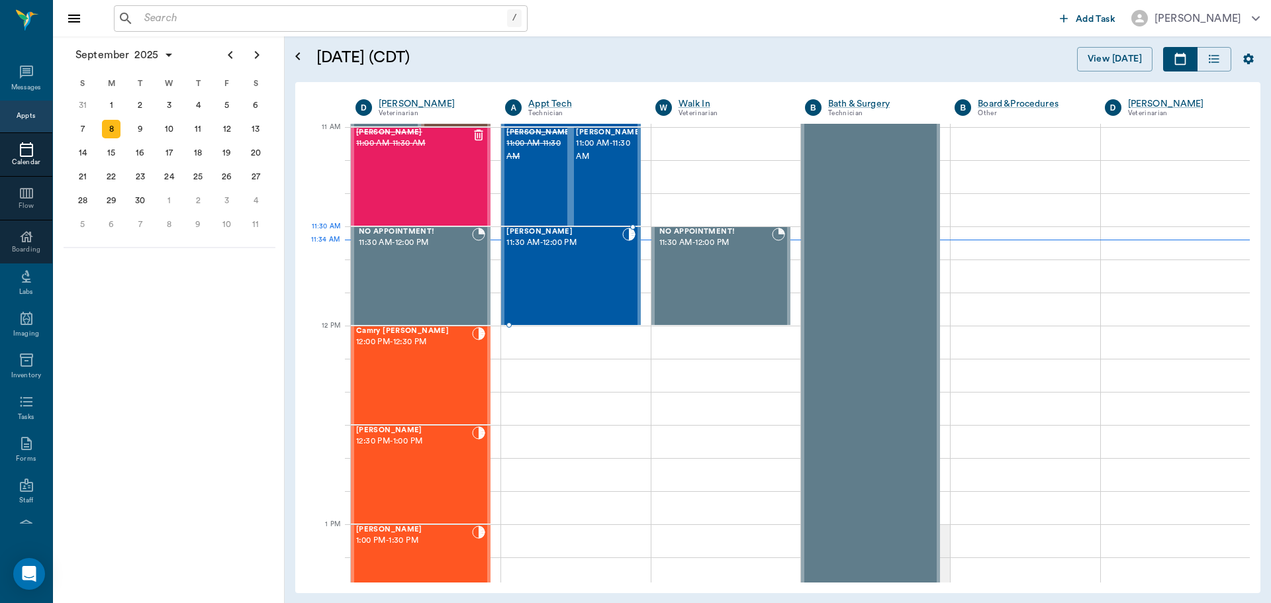
click at [581, 254] on div "[PERSON_NAME] 11:30 AM - 12:00 PM" at bounding box center [564, 276] width 115 height 97
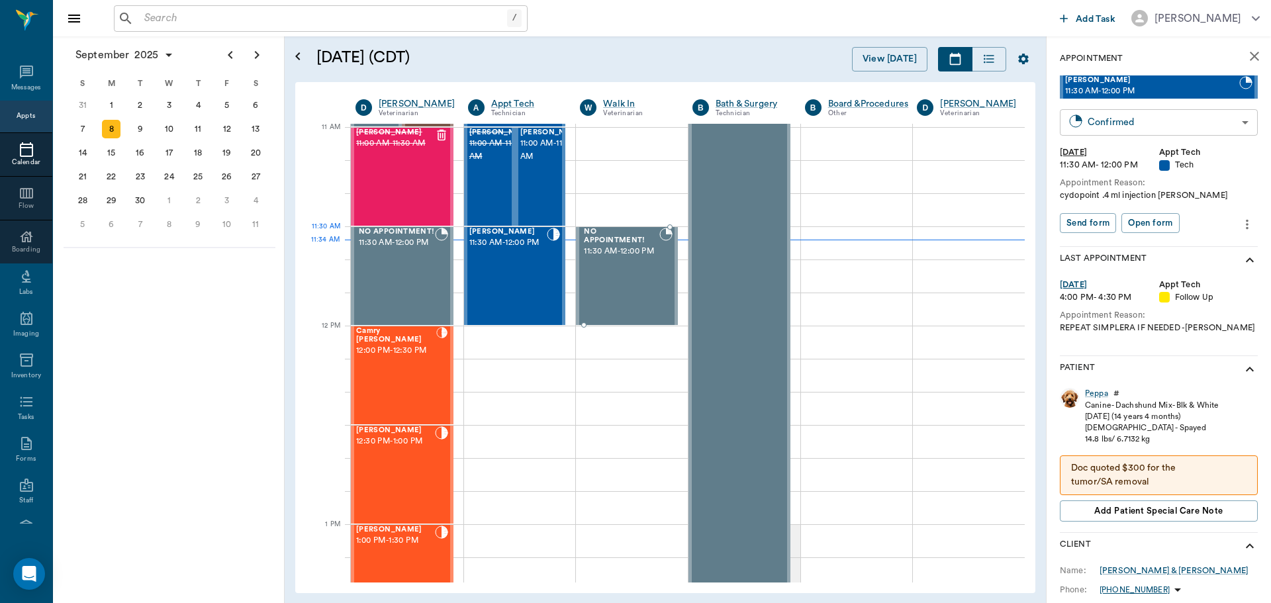
type input "CHECKED_IN"
click at [1194, 215] on body "/ ​ Add Task [PERSON_NAME] Nectar Messages Appts Calendar Flow Boarding Labs Im…" at bounding box center [635, 301] width 1271 height 603
click at [1204, 244] on button "Start SOAP" at bounding box center [1183, 250] width 45 height 15
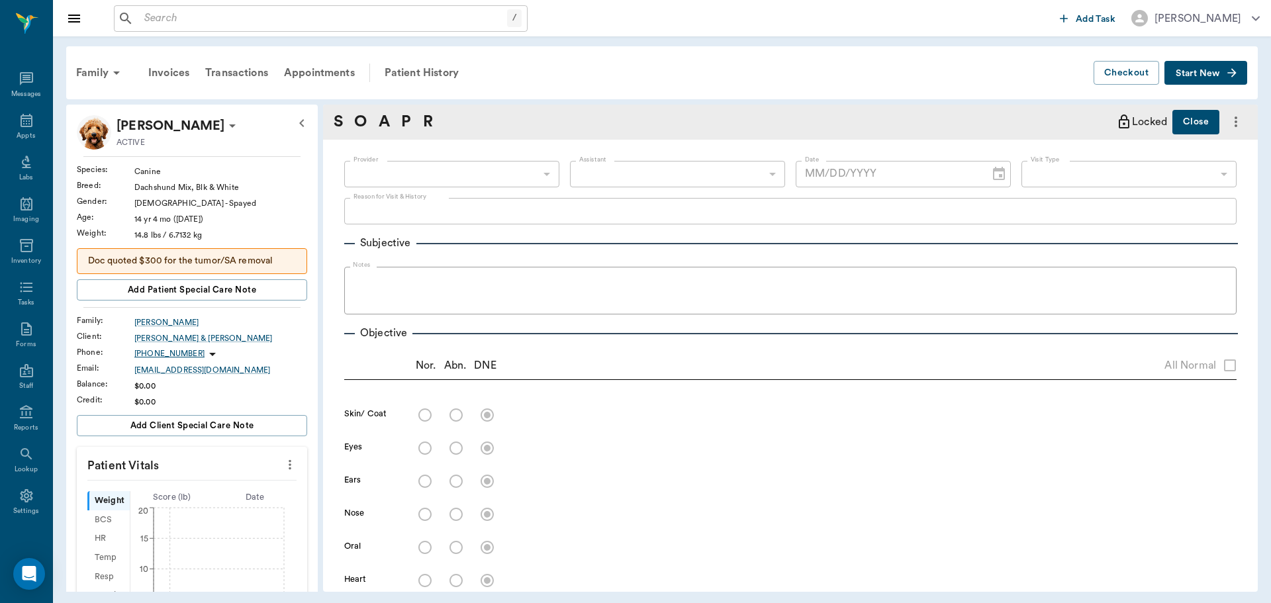
type input "63ec2f075fda476ae8351a4c"
type input "65d2be4f46e3a538d89b8c1a"
type textarea "cydopoint .4 ml injection [PERSON_NAME]"
type input "[DATE]"
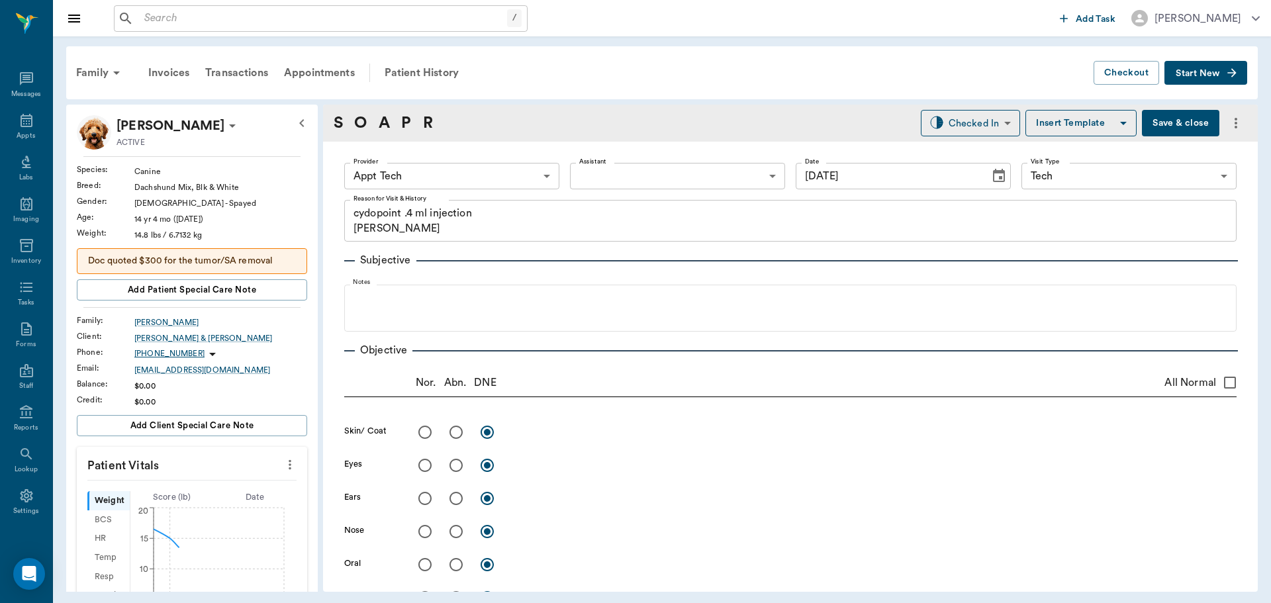
click at [283, 464] on icon "more" at bounding box center [290, 465] width 15 height 16
click at [254, 487] on span "Enter Vitals" at bounding box center [224, 488] width 111 height 14
click at [218, 497] on input "text" at bounding box center [191, 504] width 115 height 26
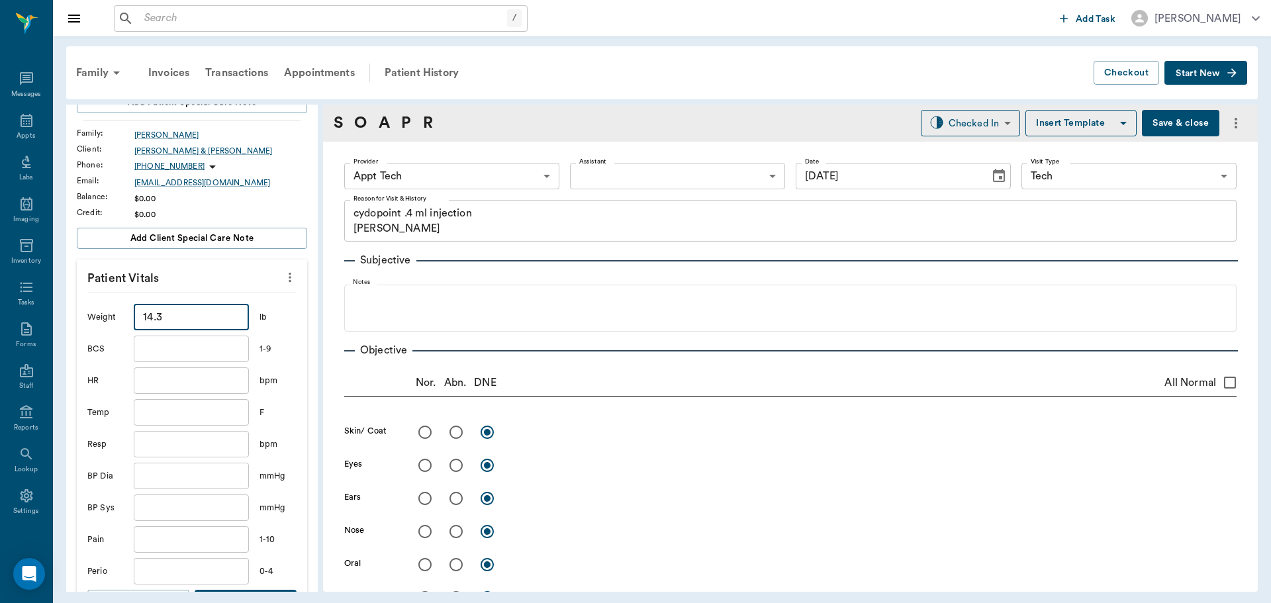
scroll to position [265, 0]
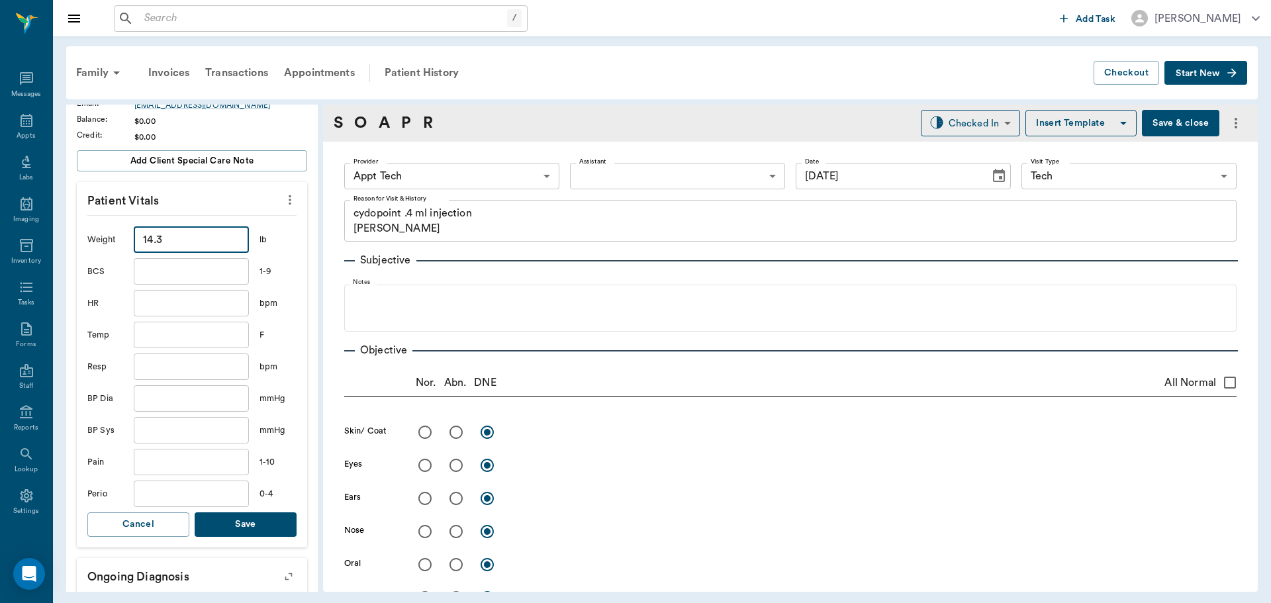
type input "14.3"
click at [246, 518] on button "Save" at bounding box center [246, 525] width 102 height 24
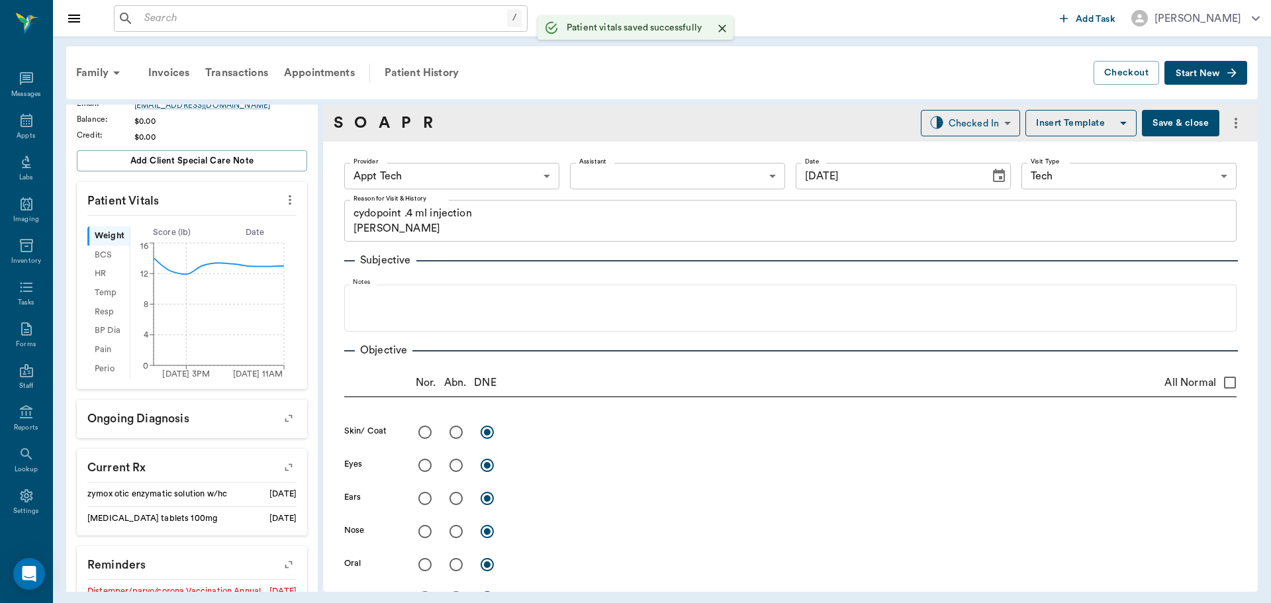
click at [402, 172] on body "/ ​ Add Task [PERSON_NAME] Nectar Messages Appts Labs Imaging Inventory Tasks F…" at bounding box center [635, 301] width 1271 height 603
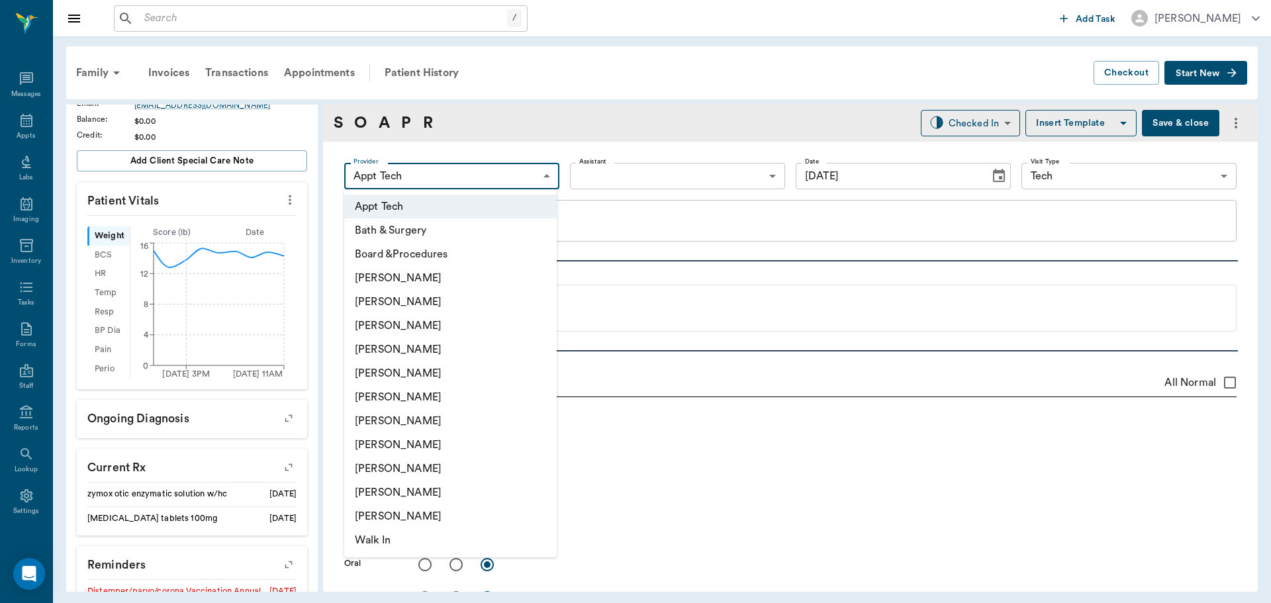
click at [434, 415] on li "[PERSON_NAME]" at bounding box center [450, 421] width 213 height 24
type input "682b670d8bdc6f7f8feef3db"
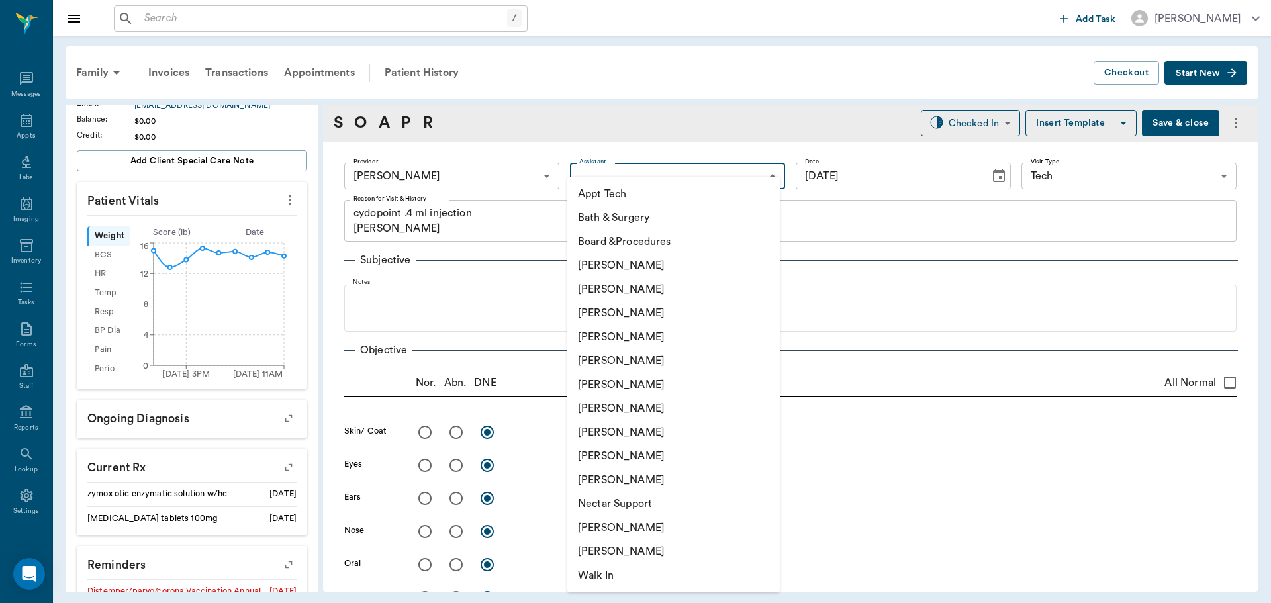
click at [613, 171] on body "/ ​ Add Task [PERSON_NAME] Nectar Messages Appts Labs Imaging Inventory Tasks F…" at bounding box center [635, 301] width 1271 height 603
click at [613, 183] on li "Appt Tech" at bounding box center [673, 194] width 213 height 24
type input "63ec2f075fda476ae8351a4c"
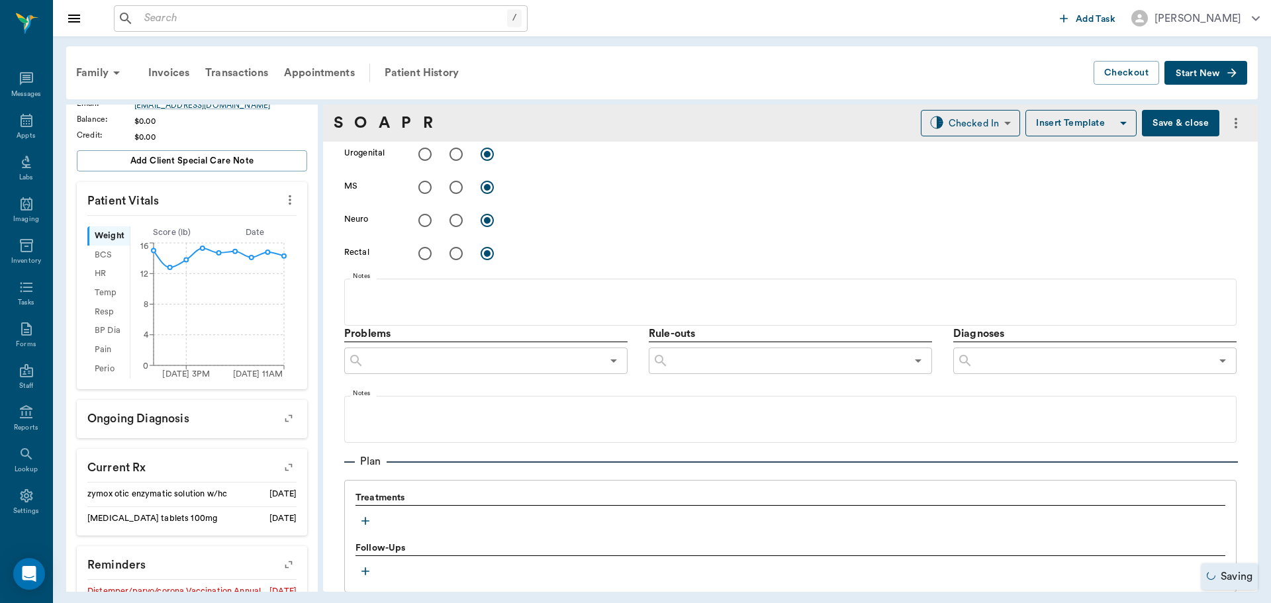
scroll to position [662, 0]
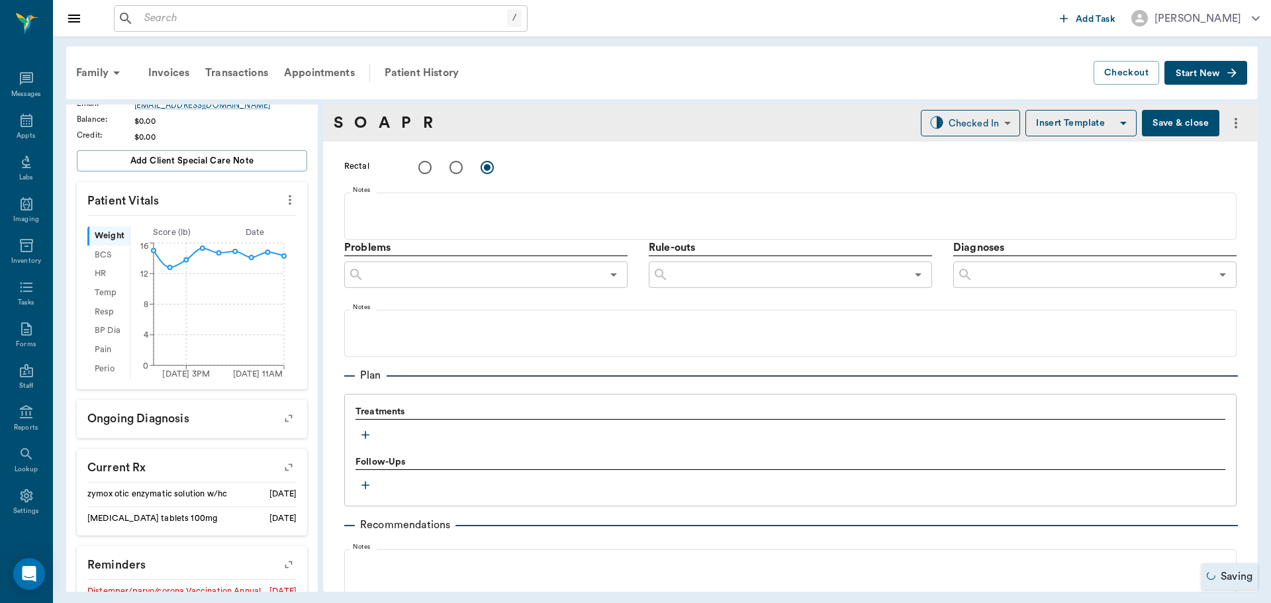
click at [356, 433] on button "button" at bounding box center [366, 435] width 20 height 20
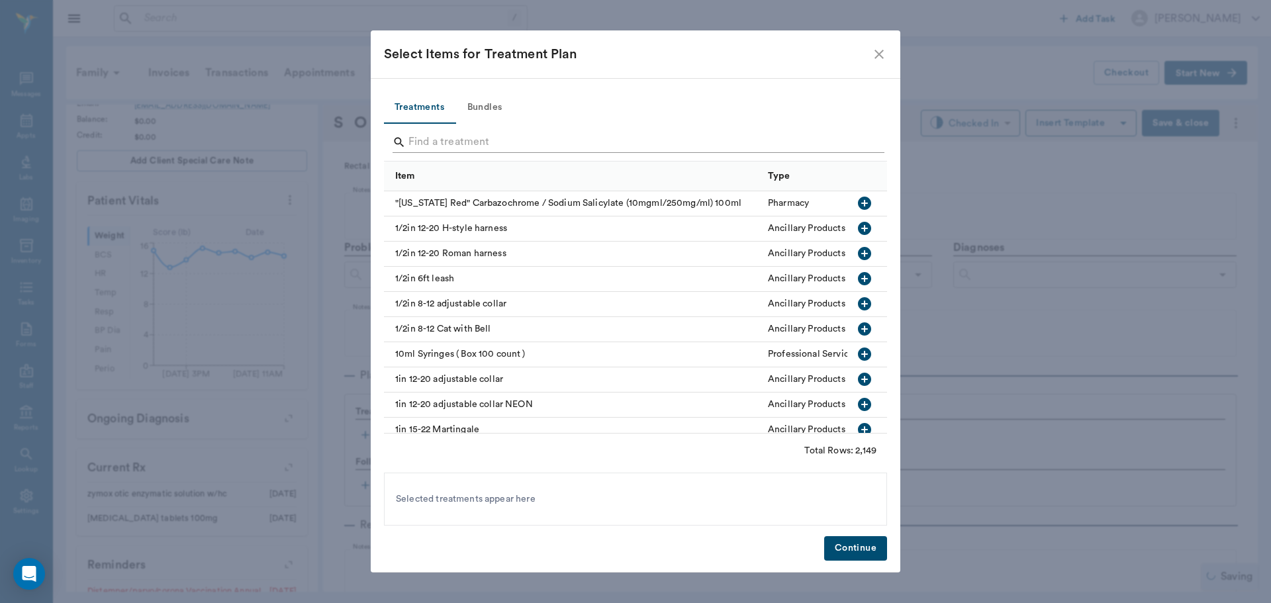
click at [480, 142] on input "Search" at bounding box center [637, 142] width 456 height 21
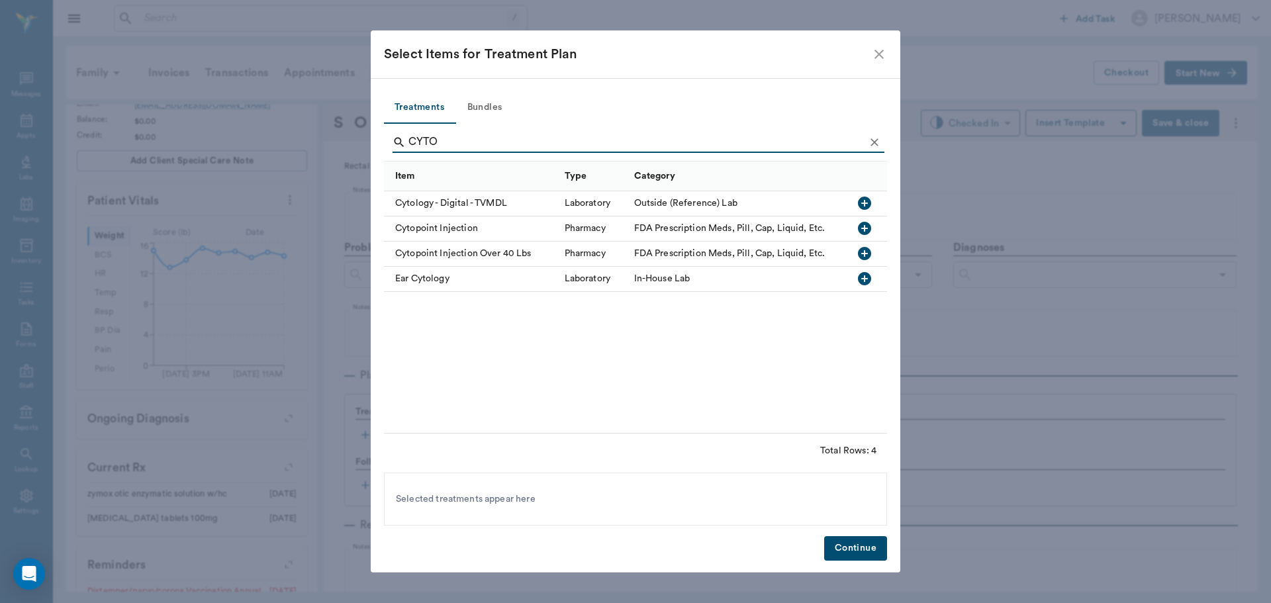
type input "CYTO"
click at [859, 230] on icon "button" at bounding box center [864, 228] width 13 height 13
click at [848, 544] on button "Continue" at bounding box center [855, 548] width 63 height 24
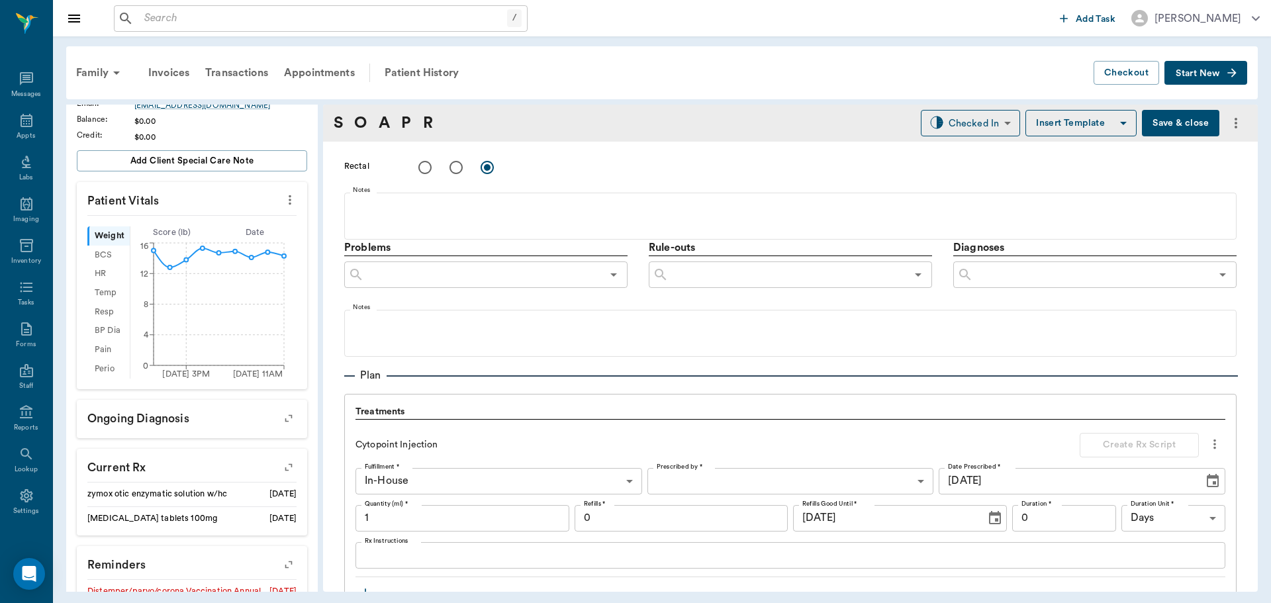
click at [390, 529] on input "1" at bounding box center [463, 518] width 214 height 26
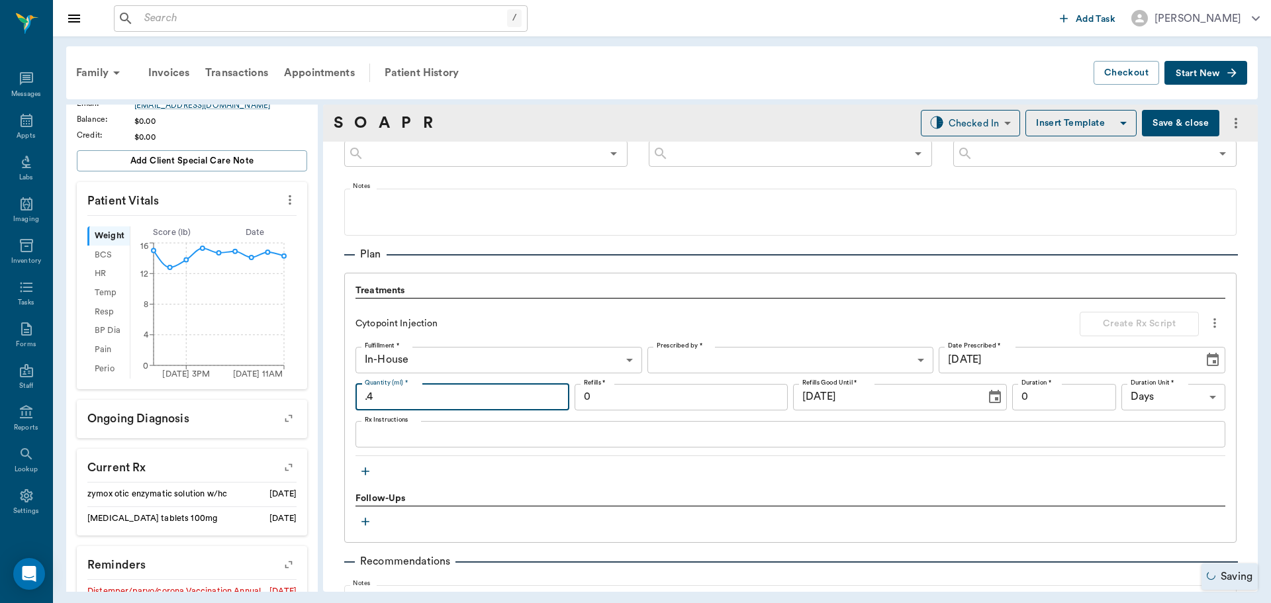
scroll to position [861, 0]
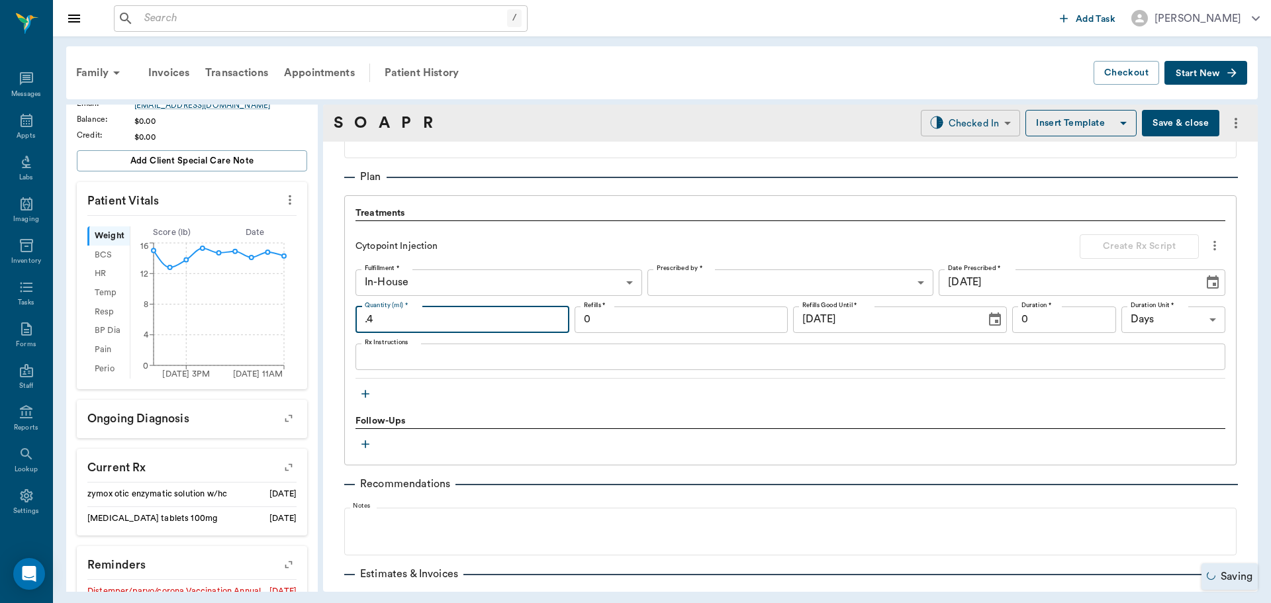
type input ".4"
click at [962, 130] on body "/ ​ Add Task [PERSON_NAME] Nectar Messages Appts Labs Imaging Inventory Tasks F…" at bounding box center [635, 301] width 1271 height 603
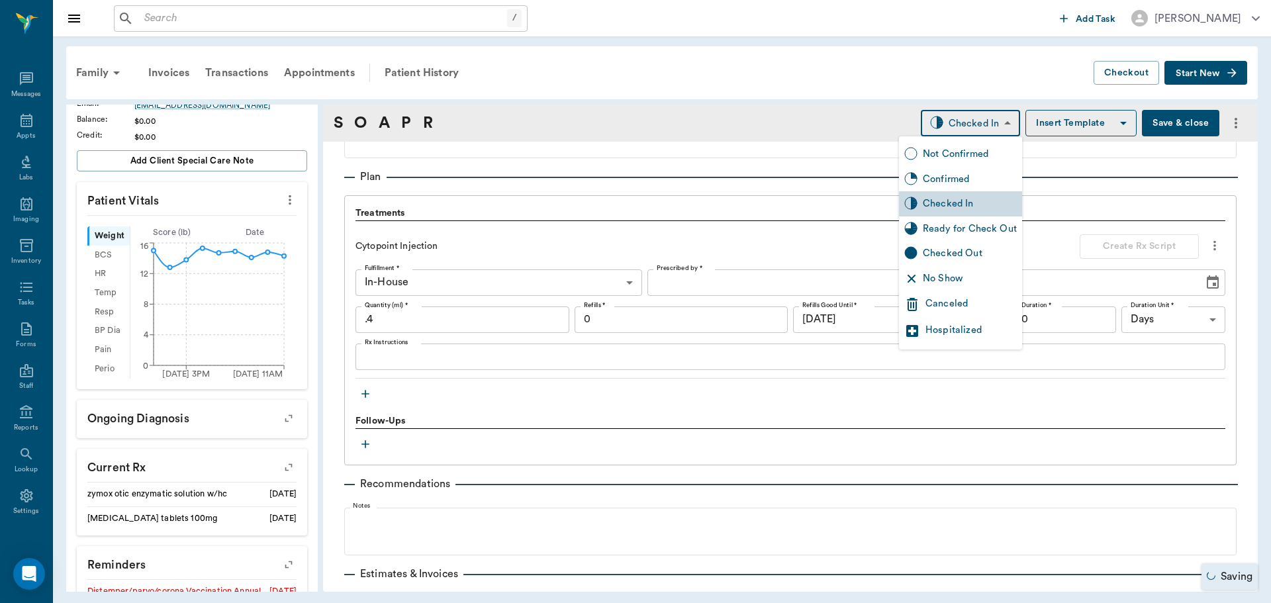
click at [973, 224] on div "Ready for Check Out" at bounding box center [970, 229] width 94 height 15
type input "READY_TO_CHECKOUT"
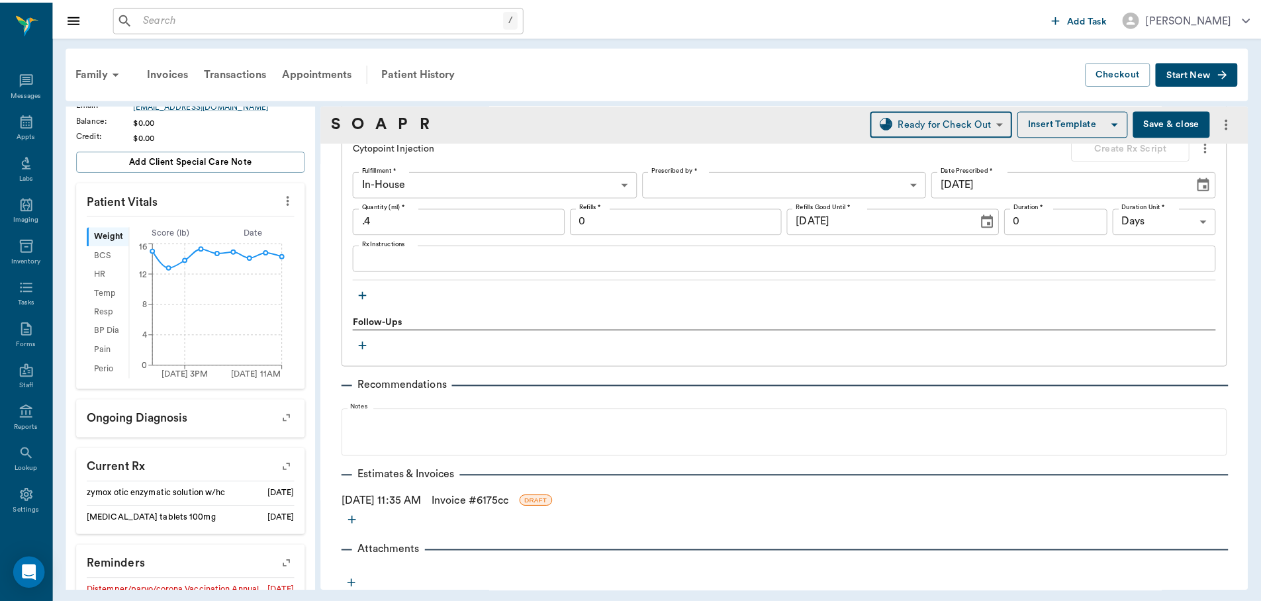
scroll to position [962, 0]
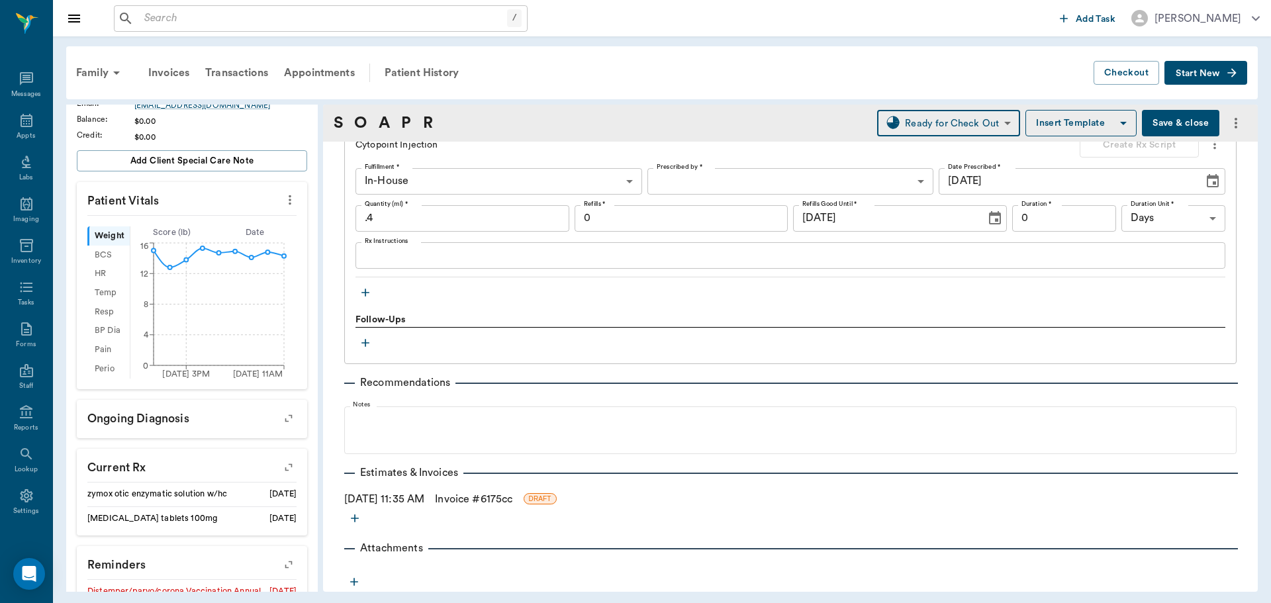
click at [476, 500] on link "Invoice # 6175cc" at bounding box center [473, 499] width 77 height 16
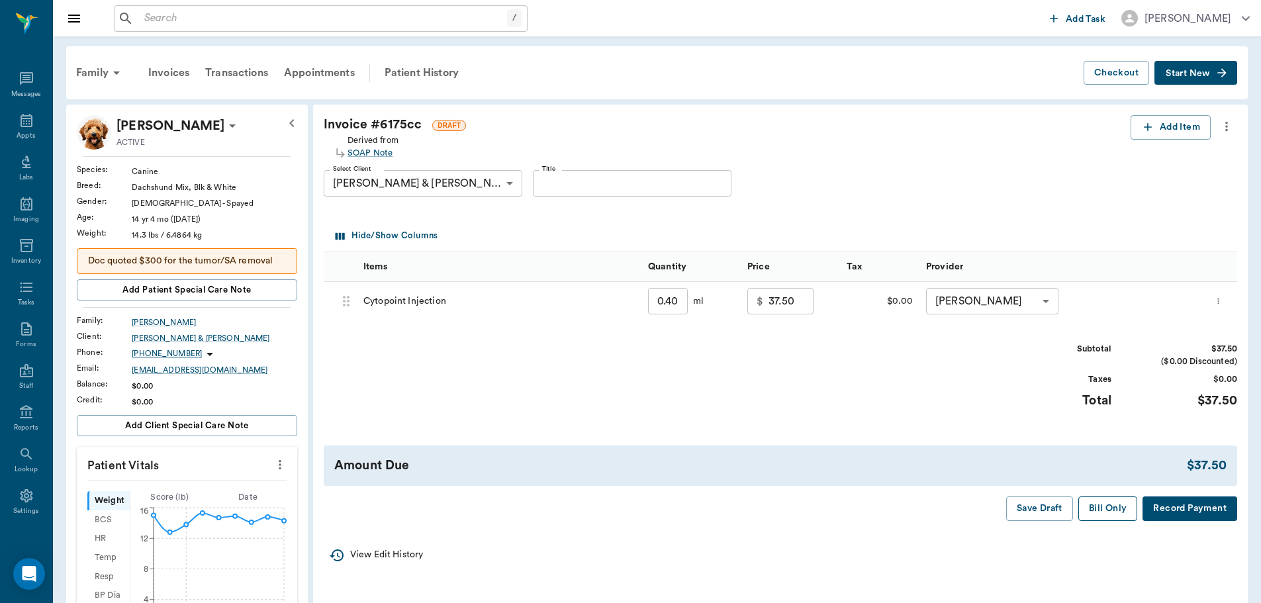
click at [1106, 509] on button "Bill Only" at bounding box center [1109, 509] width 60 height 24
